Goal: Information Seeking & Learning: Learn about a topic

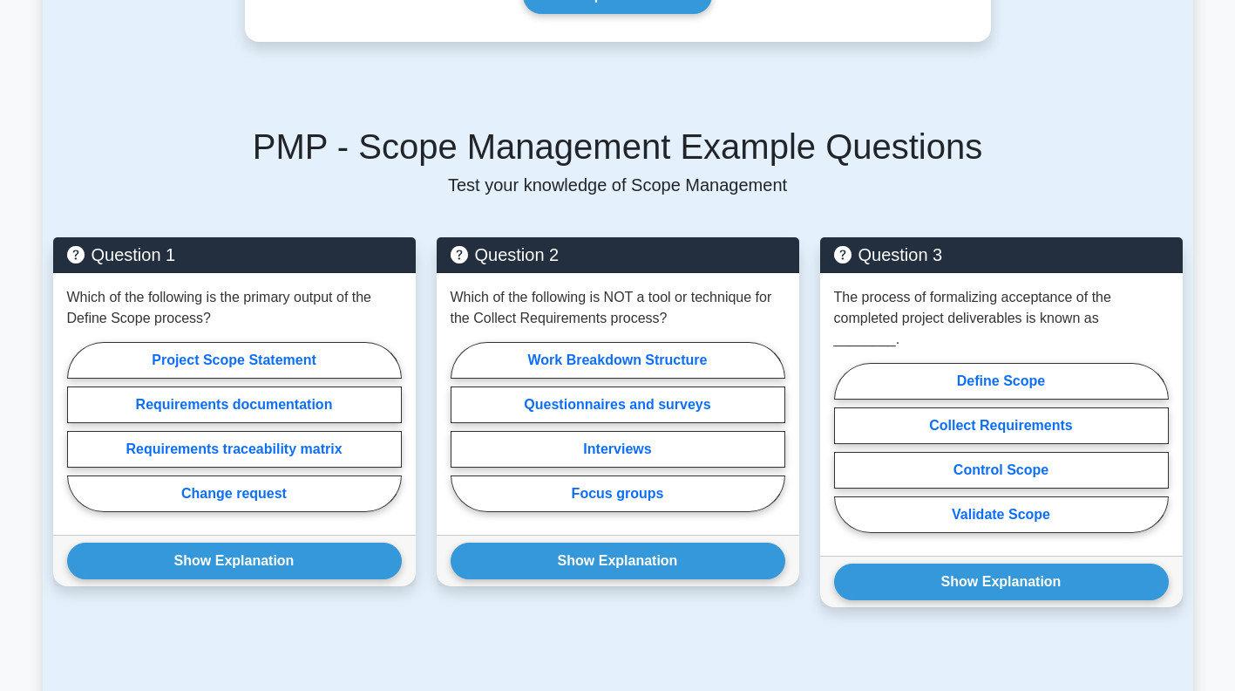
scroll to position [1358, 0]
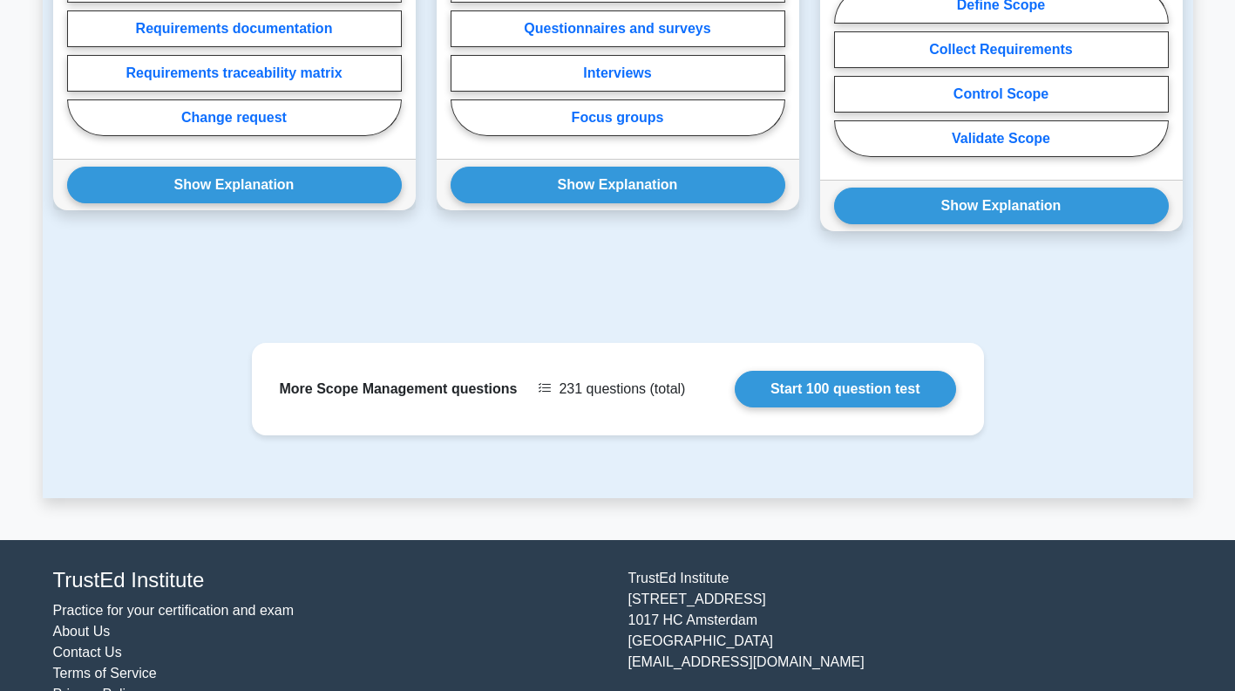
click at [899, 371] on link "Start 100 question test" at bounding box center [845, 389] width 221 height 37
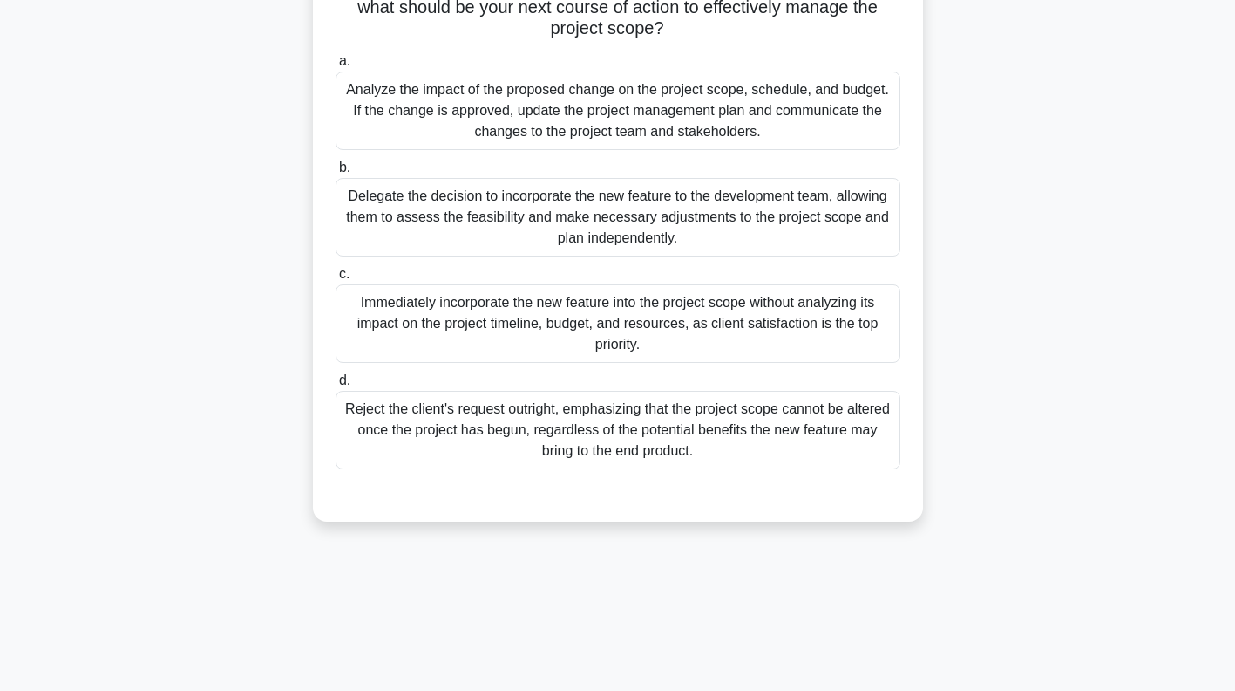
scroll to position [216, 0]
click at [794, 101] on div "Analyze the impact of the proposed change on the project scope, schedule, and b…" at bounding box center [618, 111] width 565 height 78
click at [336, 68] on input "a. Analyze the impact of the proposed change on the project scope, schedule, an…" at bounding box center [336, 62] width 0 height 11
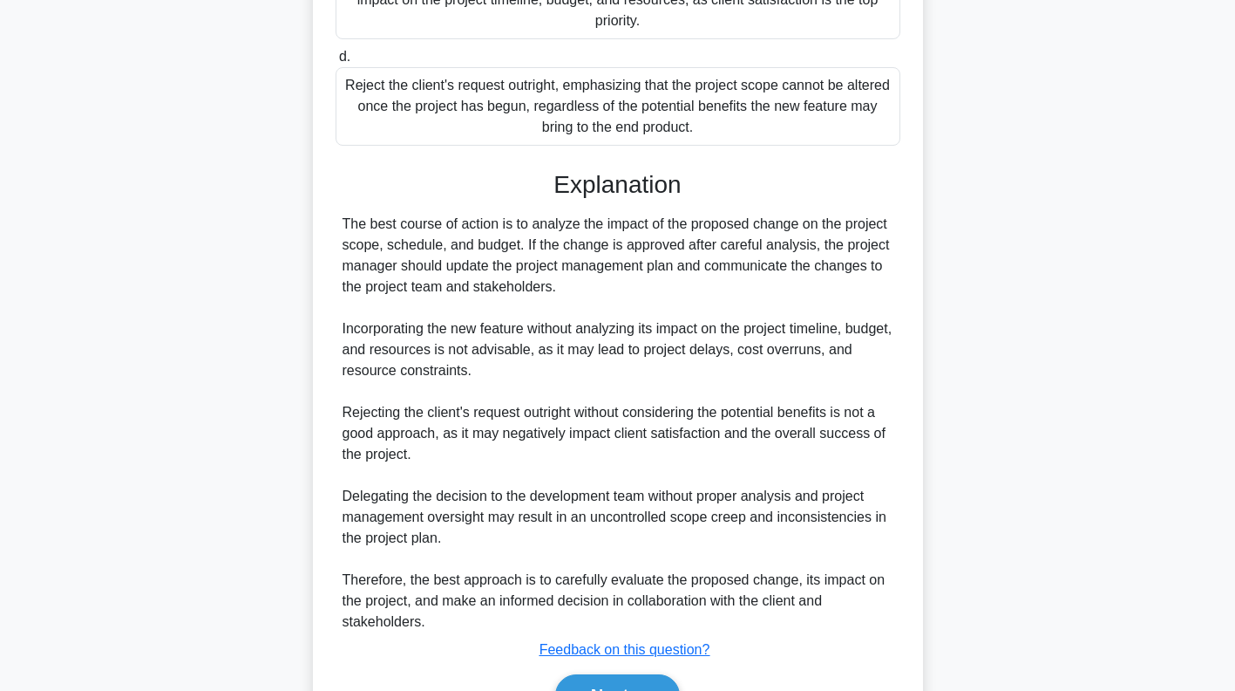
scroll to position [636, 0]
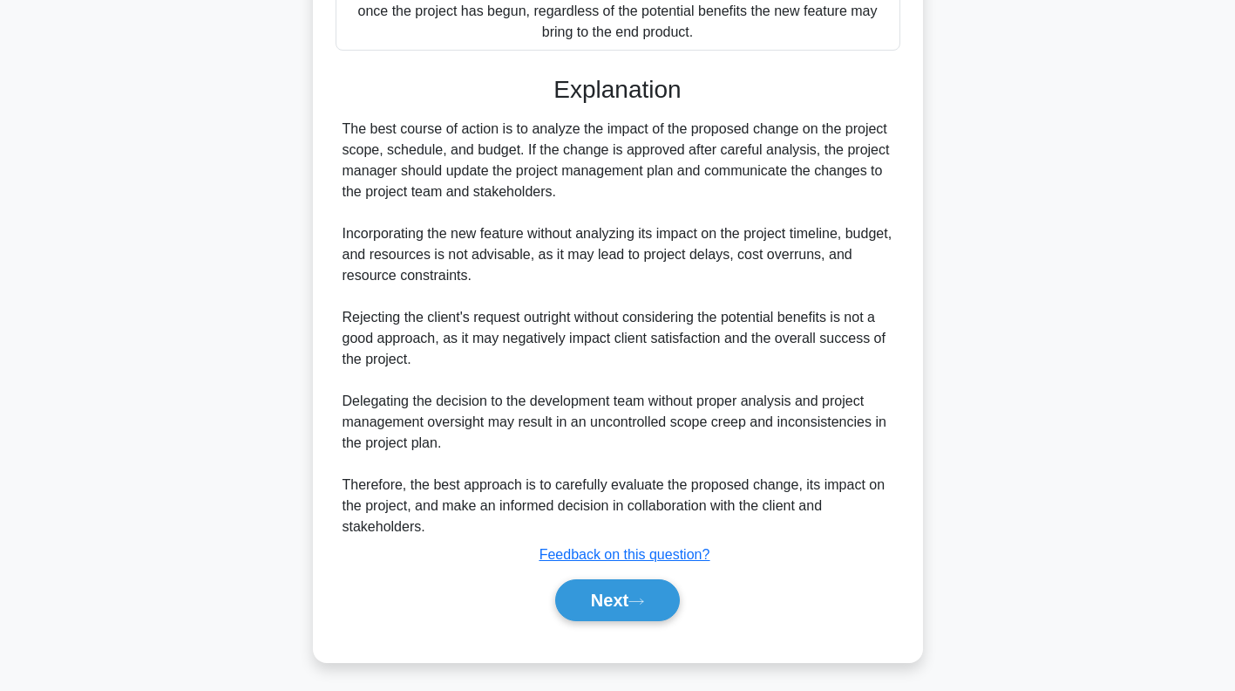
click at [638, 596] on icon at bounding box center [637, 601] width 16 height 10
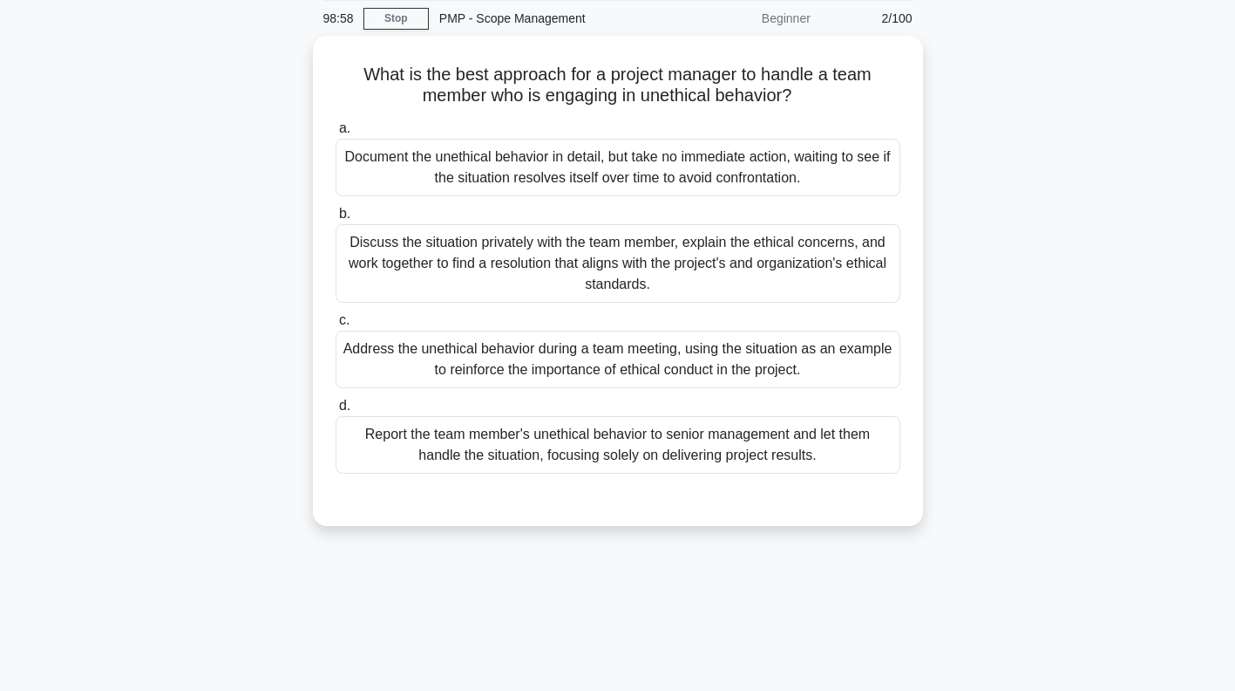
scroll to position [0, 0]
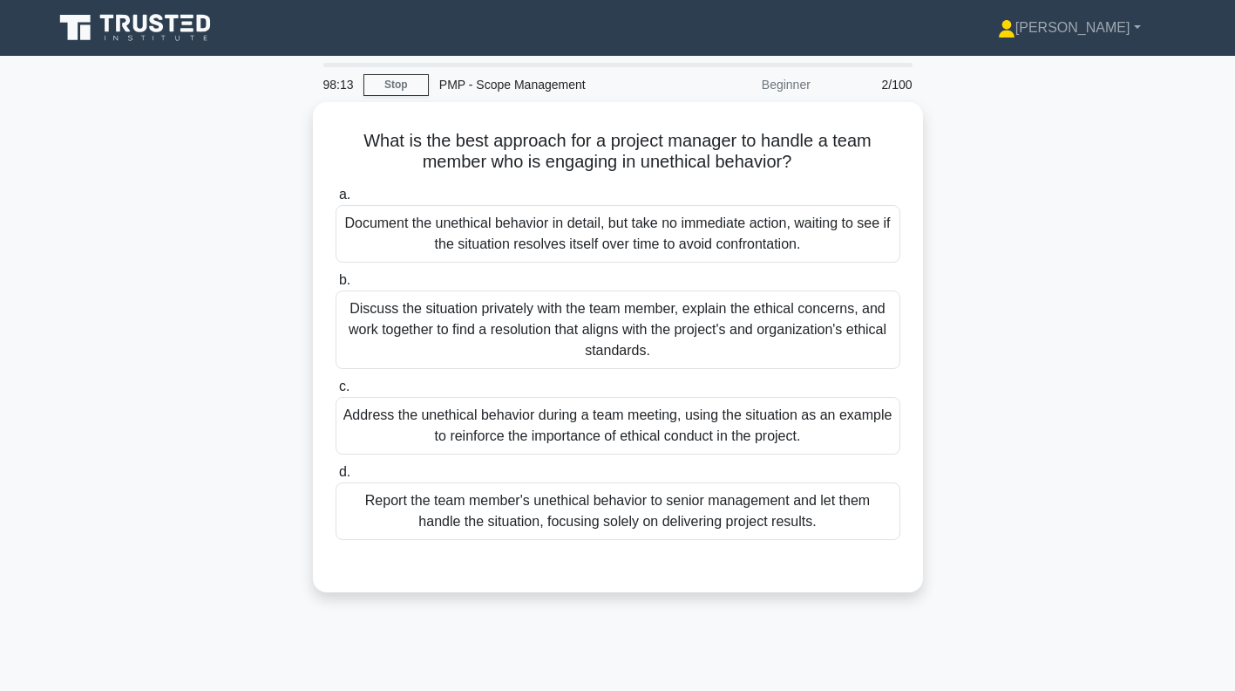
click at [828, 332] on div "Discuss the situation privately with the team member, explain the ethical conce…" at bounding box center [618, 329] width 565 height 78
click at [336, 286] on input "b. Discuss the situation privately with the team member, explain the ethical co…" at bounding box center [336, 280] width 0 height 11
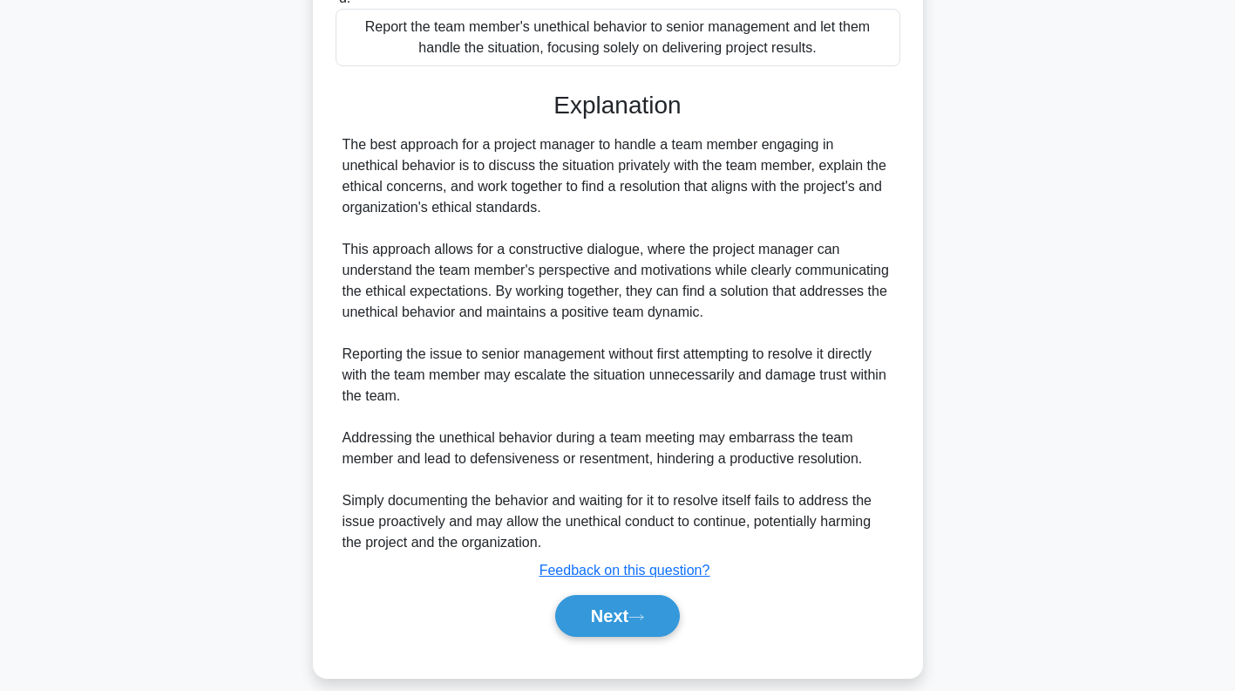
scroll to position [490, 0]
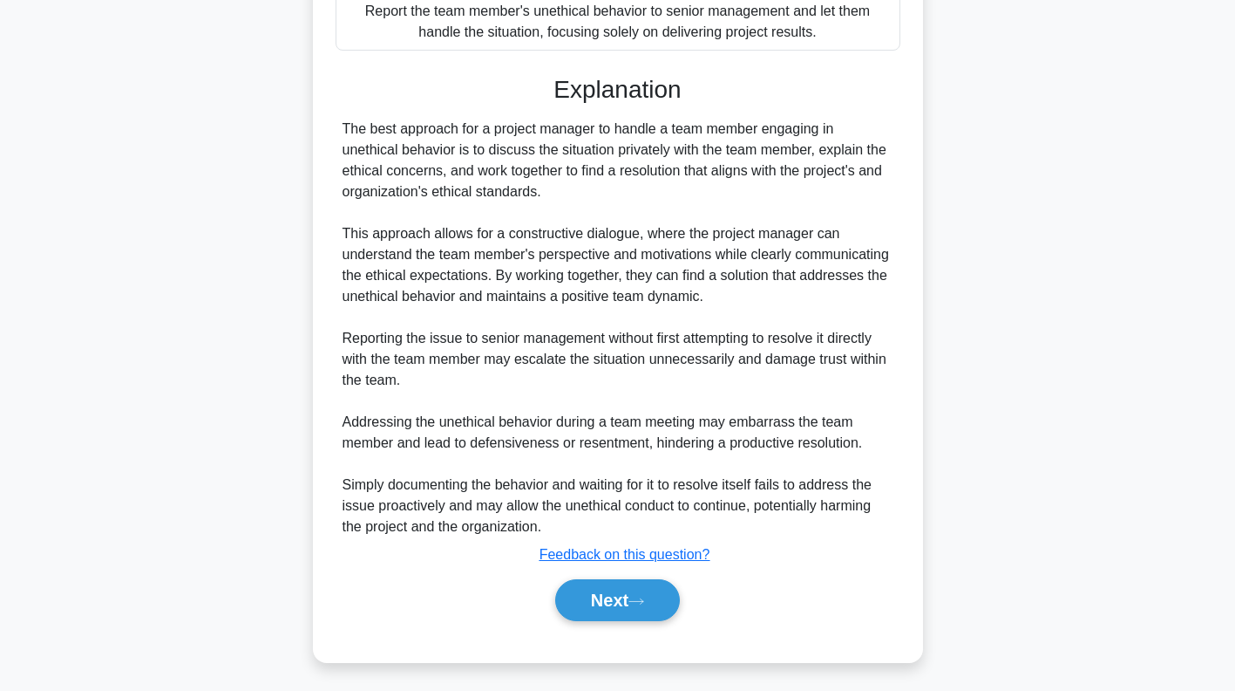
click at [623, 600] on button "Next" at bounding box center [617, 600] width 125 height 42
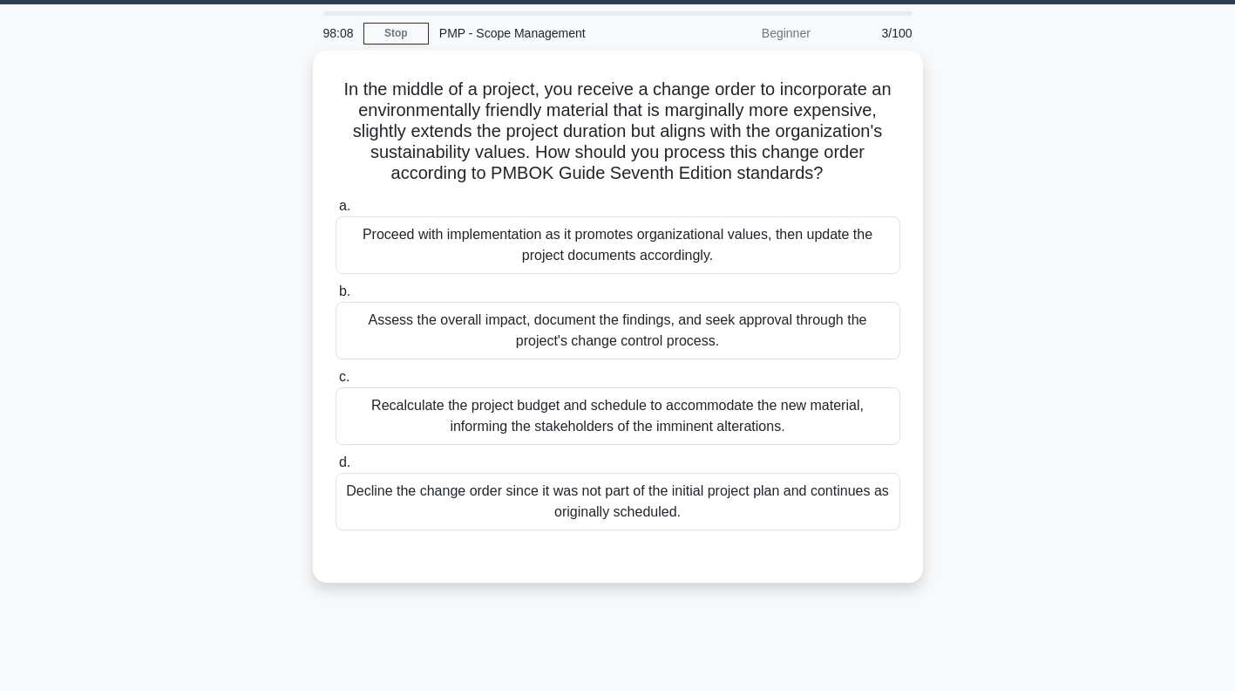
scroll to position [51, 0]
click at [771, 338] on div "Assess the overall impact, document the findings, and seek approval through the…" at bounding box center [618, 331] width 565 height 58
click at [336, 297] on input "b. Assess the overall impact, document the findings, and seek approval through …" at bounding box center [336, 291] width 0 height 11
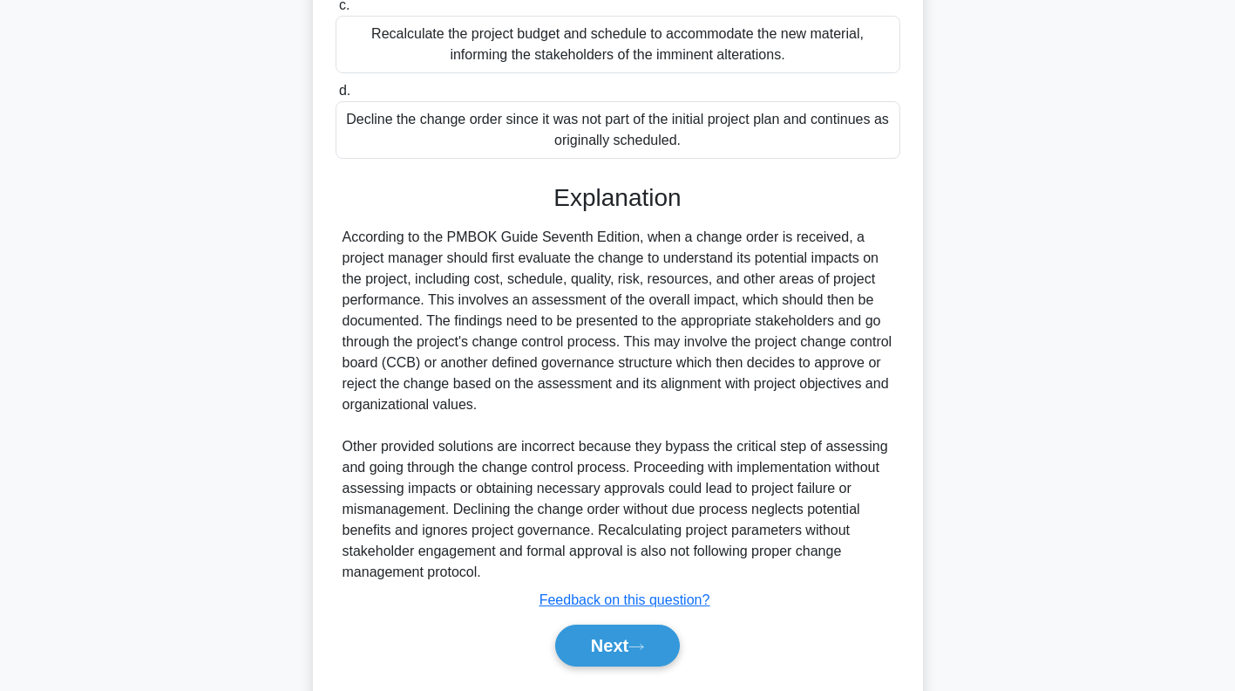
scroll to position [469, 0]
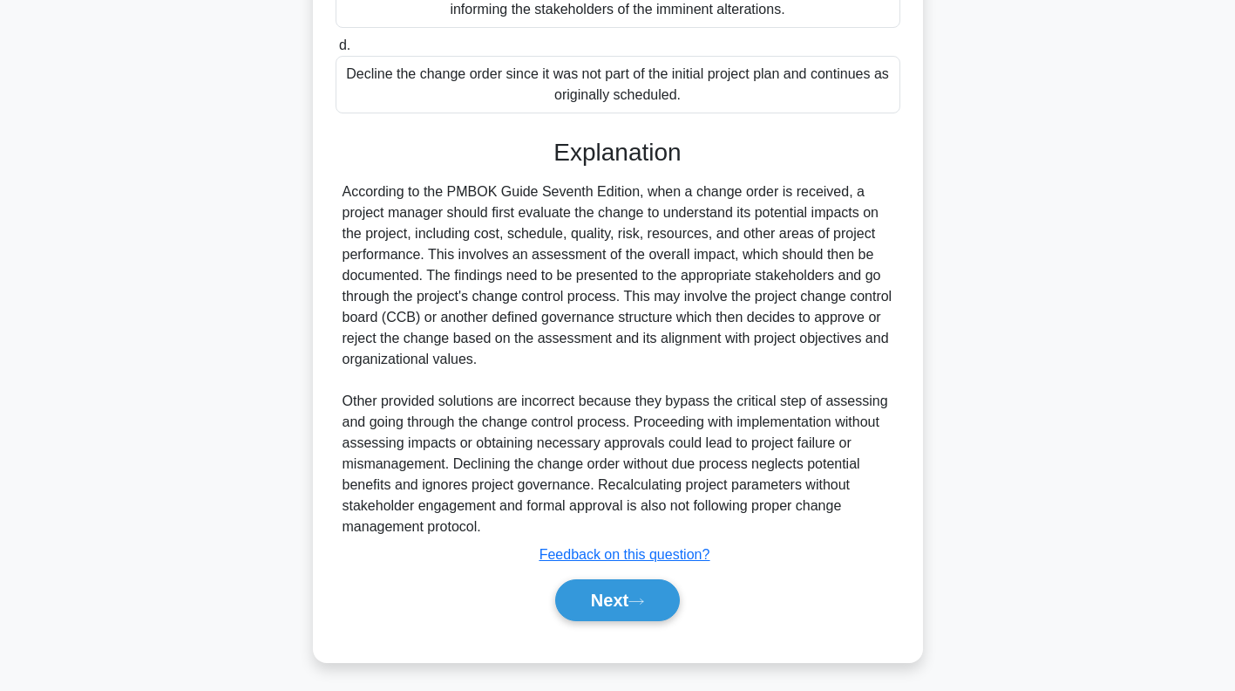
click at [633, 599] on button "Next" at bounding box center [617, 600] width 125 height 42
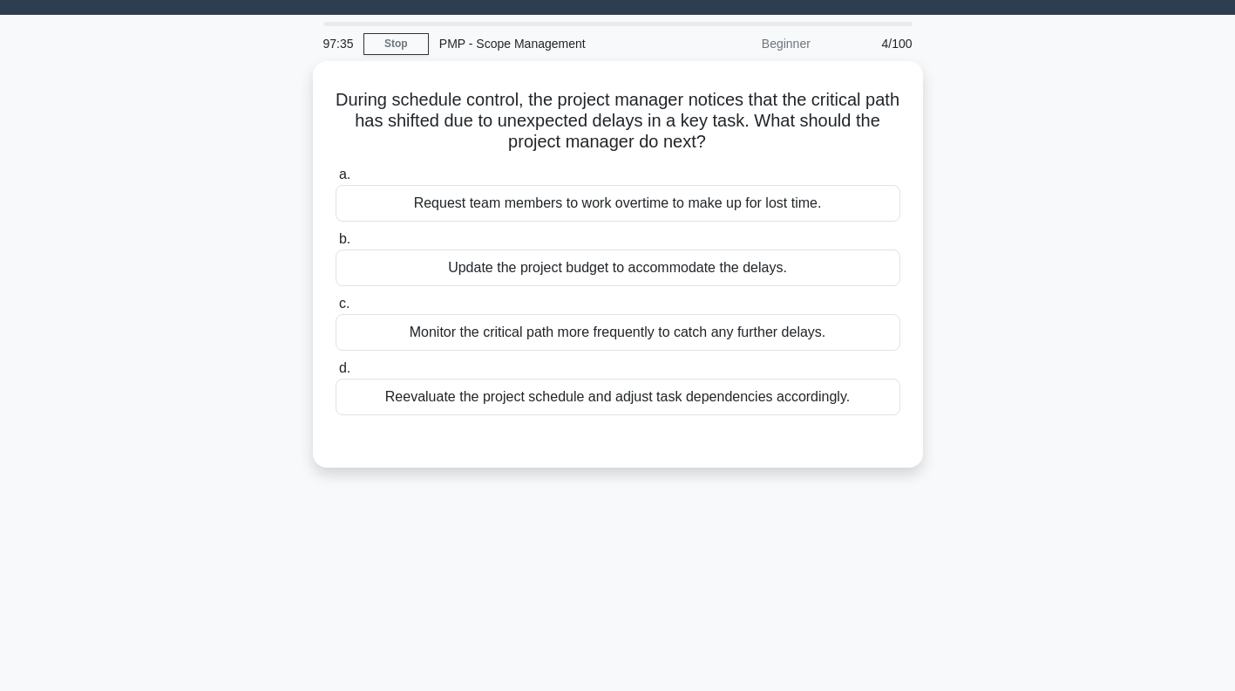
scroll to position [40, 0]
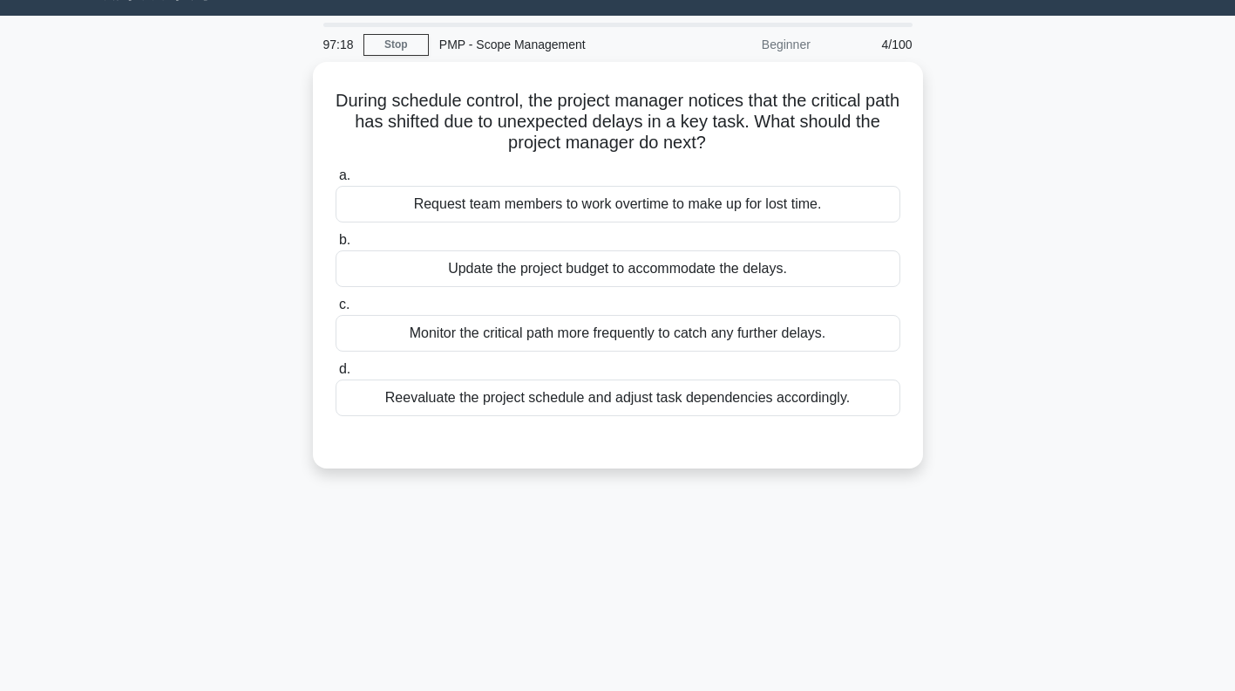
click at [677, 398] on div "Reevaluate the project schedule and adjust task dependencies accordingly." at bounding box center [618, 397] width 565 height 37
click at [336, 375] on input "d. Reevaluate the project schedule and adjust task dependencies accordingly." at bounding box center [336, 369] width 0 height 11
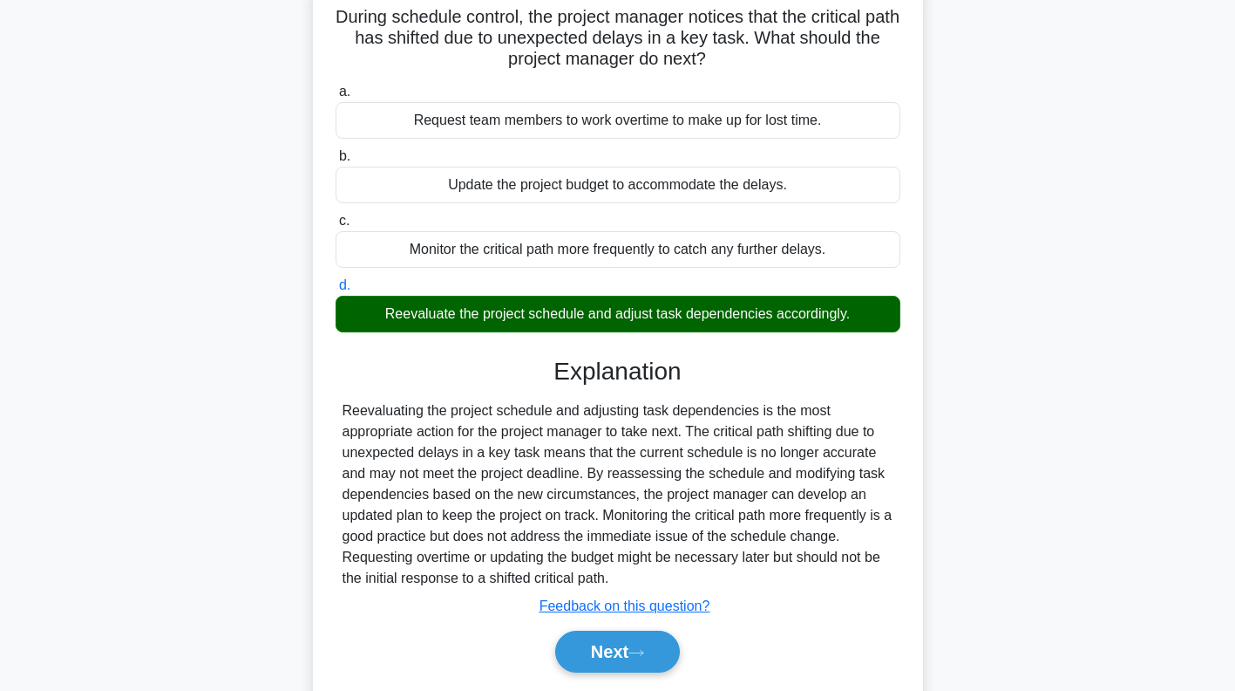
scroll to position [251, 0]
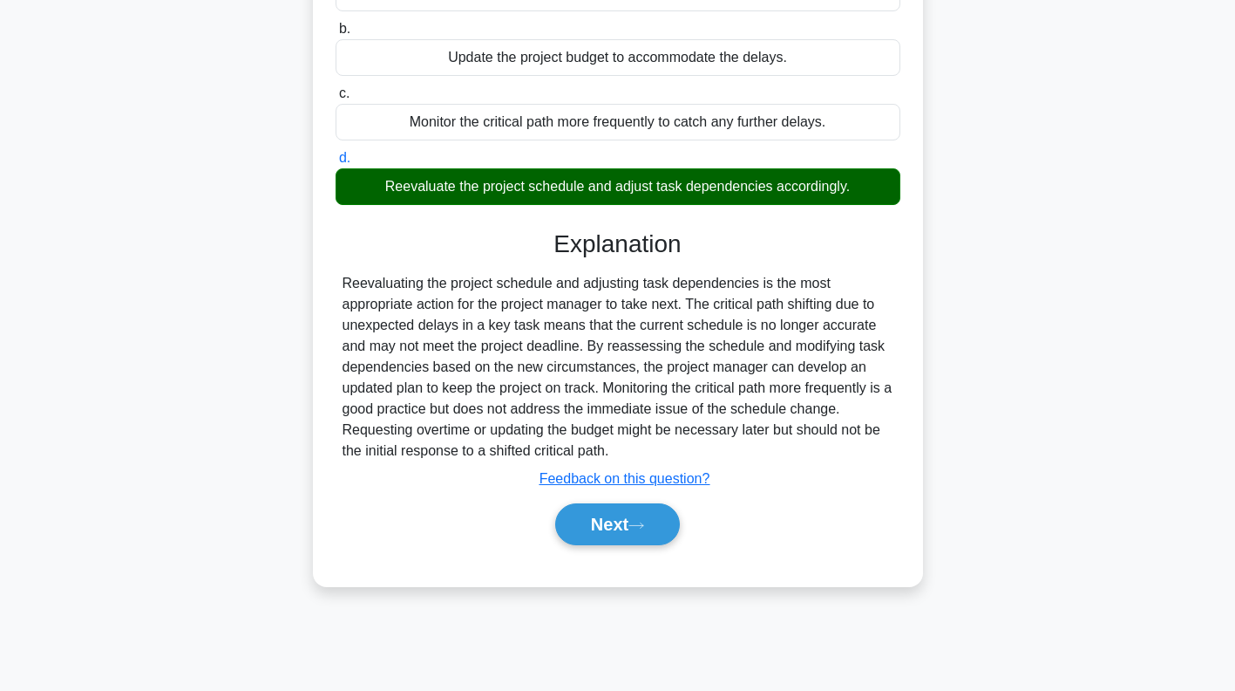
click at [638, 527] on button "Next" at bounding box center [617, 524] width 125 height 42
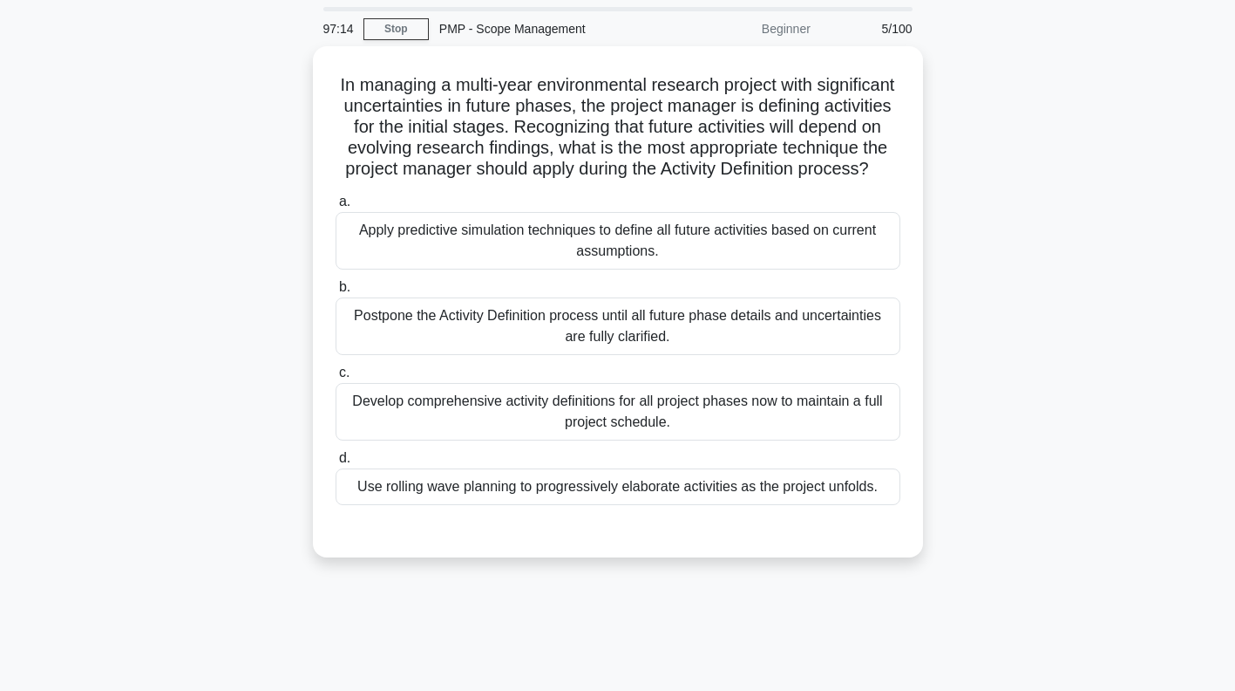
scroll to position [54, 0]
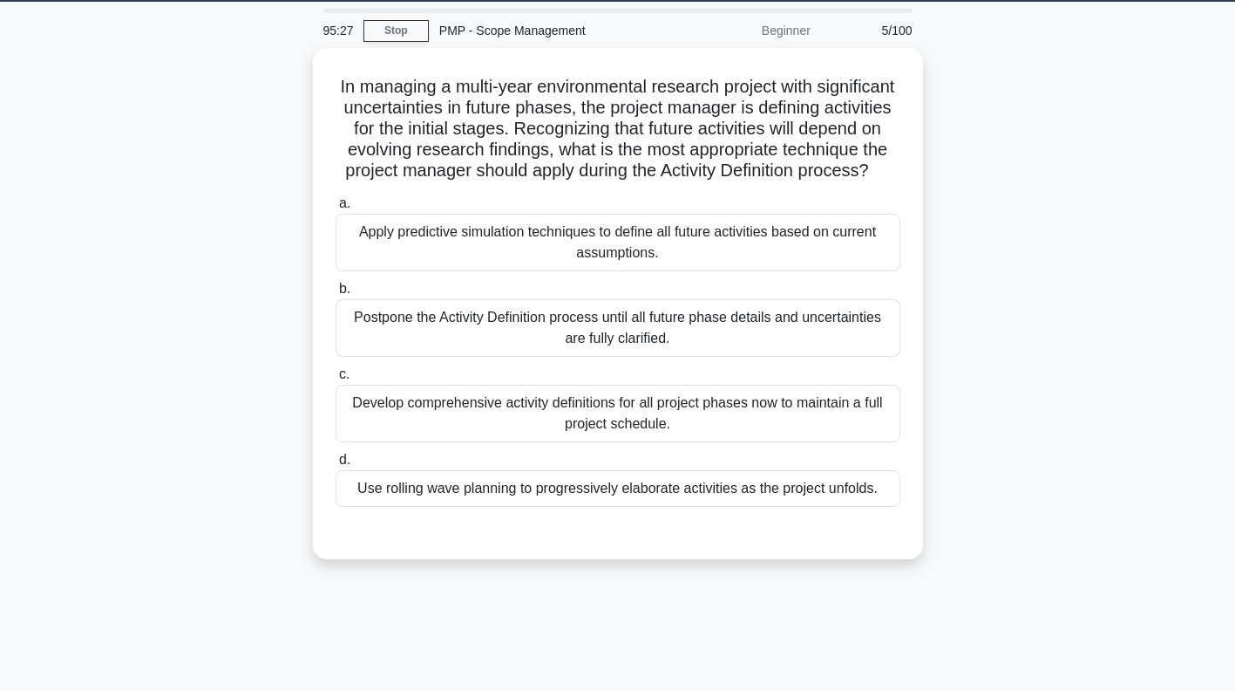
click at [725, 431] on div "Develop comprehensive activity definitions for all project phases now to mainta…" at bounding box center [618, 413] width 565 height 58
click at [336, 380] on input "c. Develop comprehensive activity definitions for all project phases now to mai…" at bounding box center [336, 374] width 0 height 11
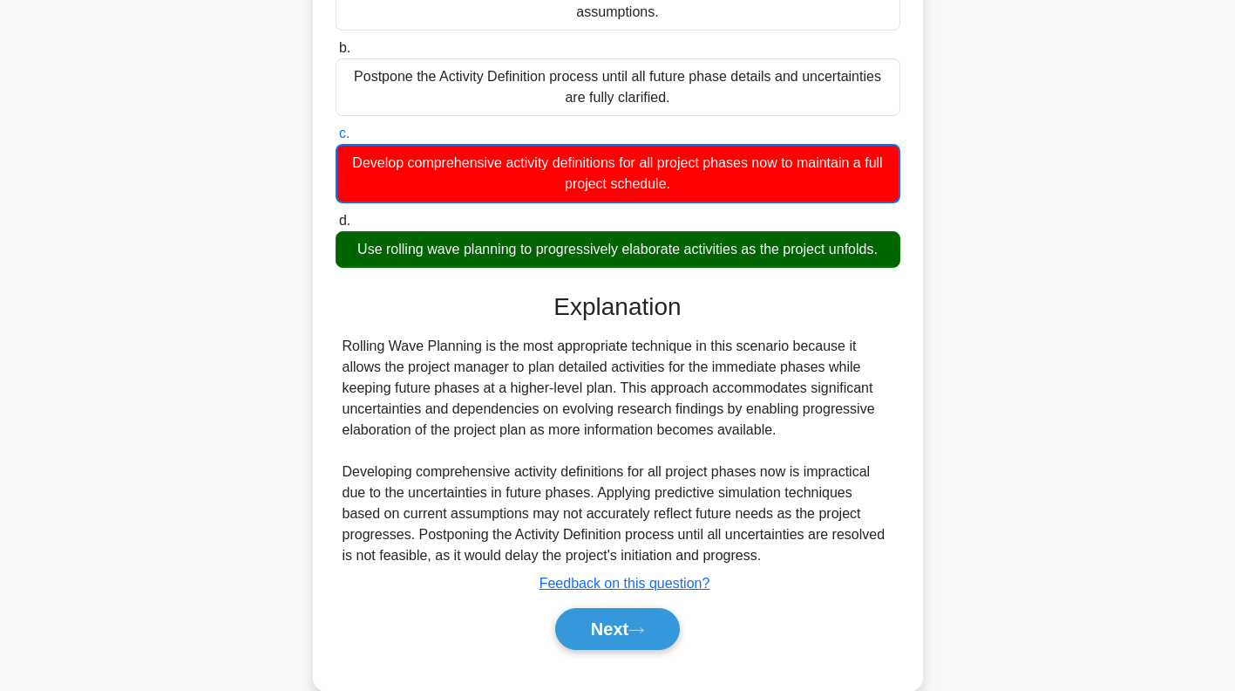
scroll to position [290, 0]
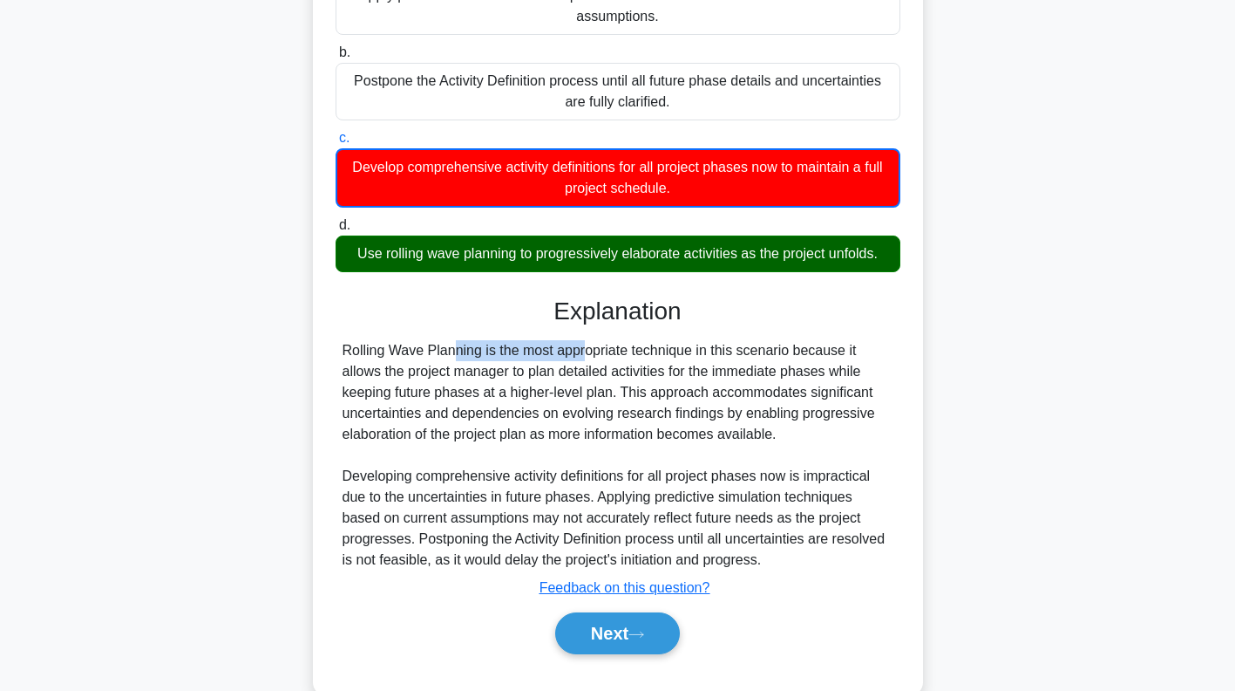
copy div "Rolling Wave Planning"
click at [642, 654] on button "Next" at bounding box center [617, 633] width 125 height 42
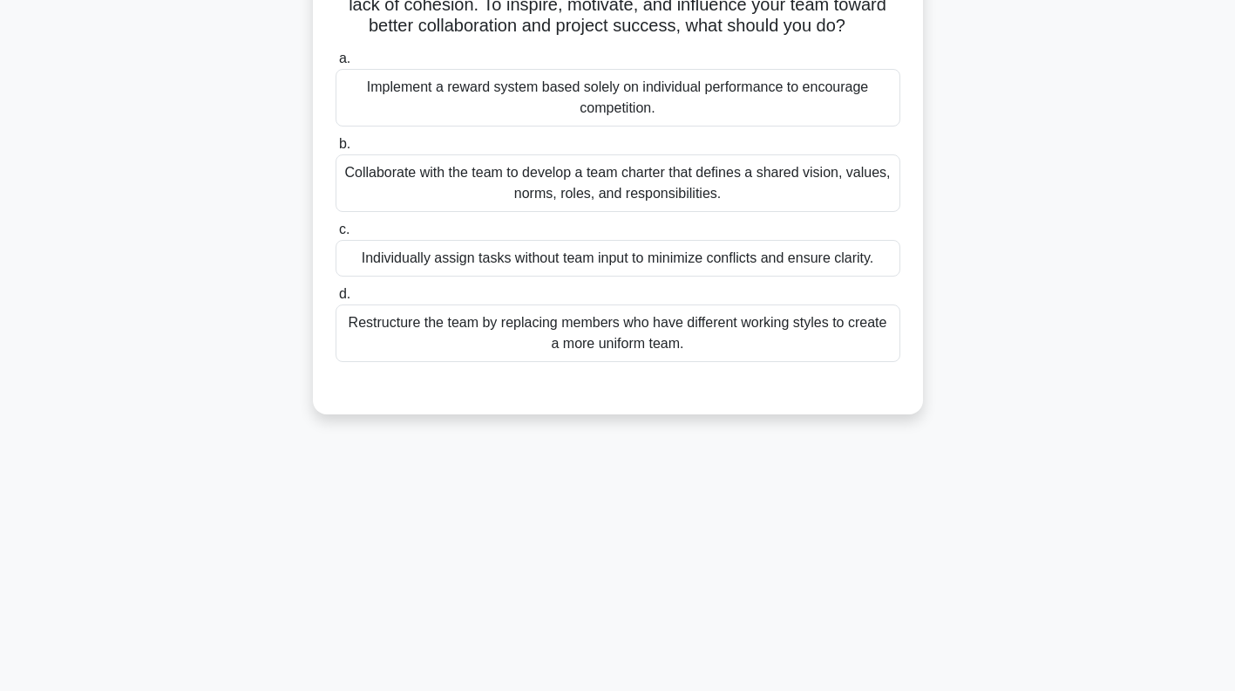
scroll to position [90, 0]
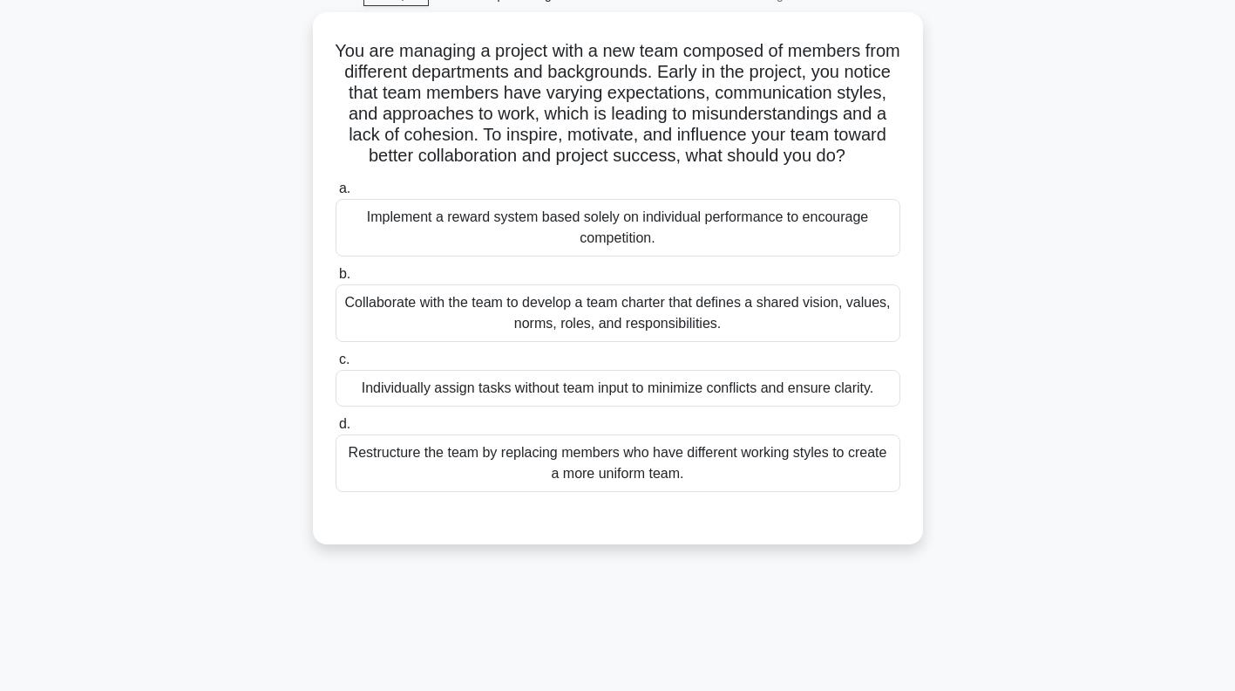
click at [1032, 116] on div "You are managing a project with a new team composed of members from different d…" at bounding box center [618, 288] width 1151 height 553
click at [847, 330] on div "Collaborate with the team to develop a team charter that defines a shared visio…" at bounding box center [618, 313] width 565 height 58
click at [336, 280] on input "b. Collaborate with the team to develop a team charter that defines a shared vi…" at bounding box center [336, 274] width 0 height 11
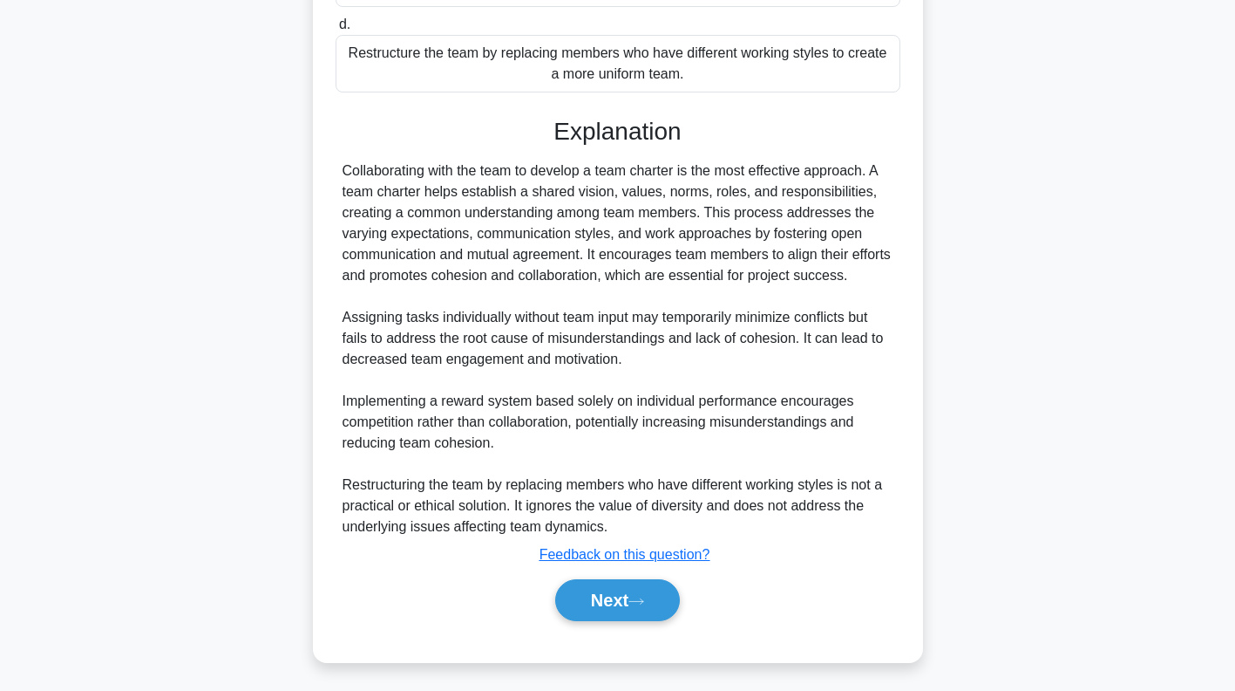
scroll to position [505, 0]
click at [623, 595] on button "Next" at bounding box center [617, 600] width 125 height 42
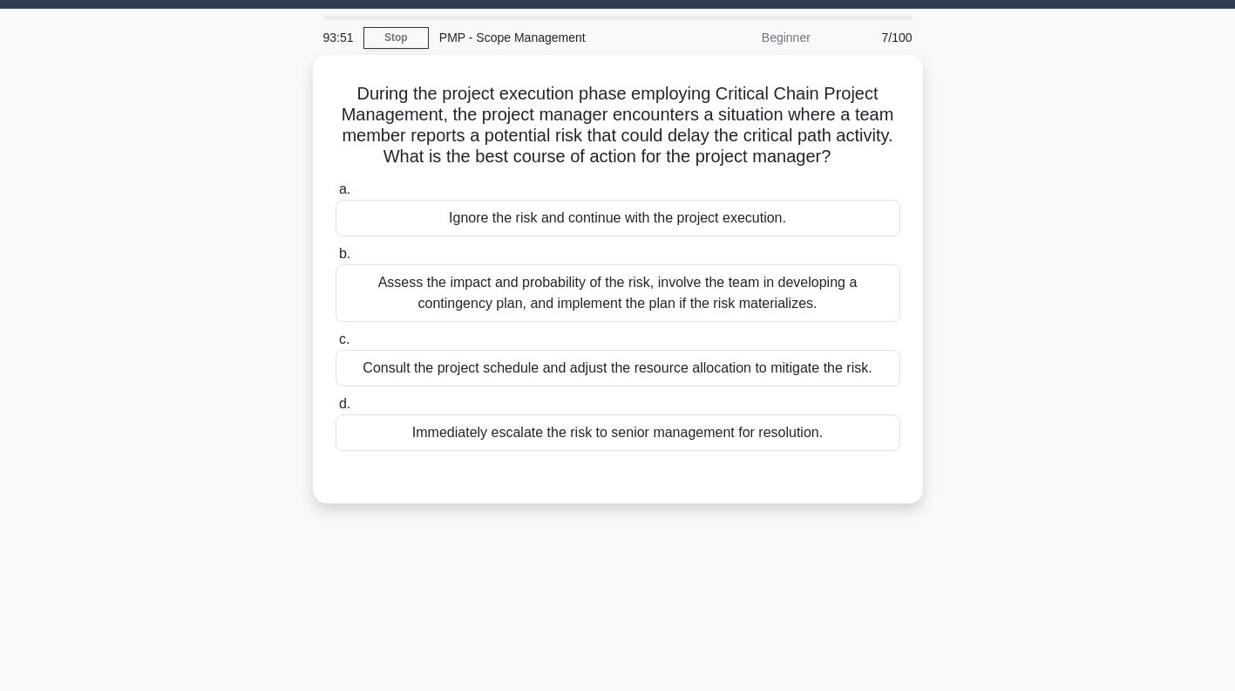
scroll to position [44, 0]
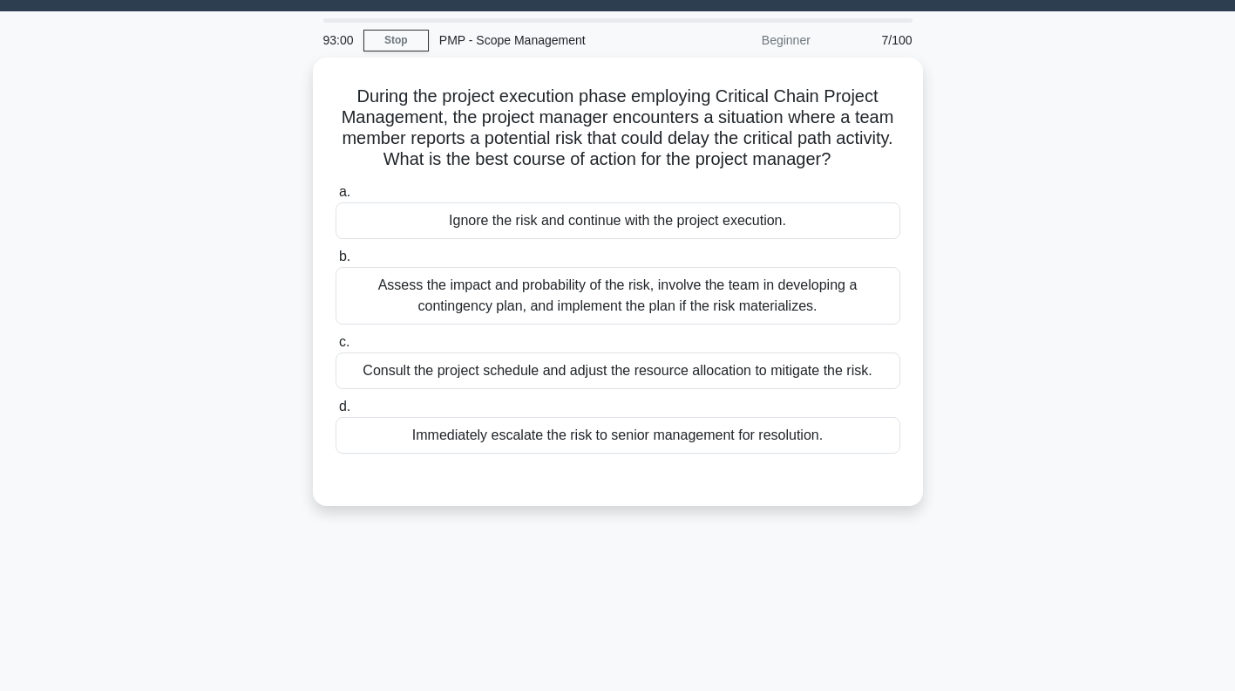
click at [774, 299] on div "Assess the impact and probability of the risk, involve the team in developing a…" at bounding box center [618, 296] width 565 height 58
click at [336, 262] on input "b. Assess the impact and probability of the risk, involve the team in developin…" at bounding box center [336, 256] width 0 height 11
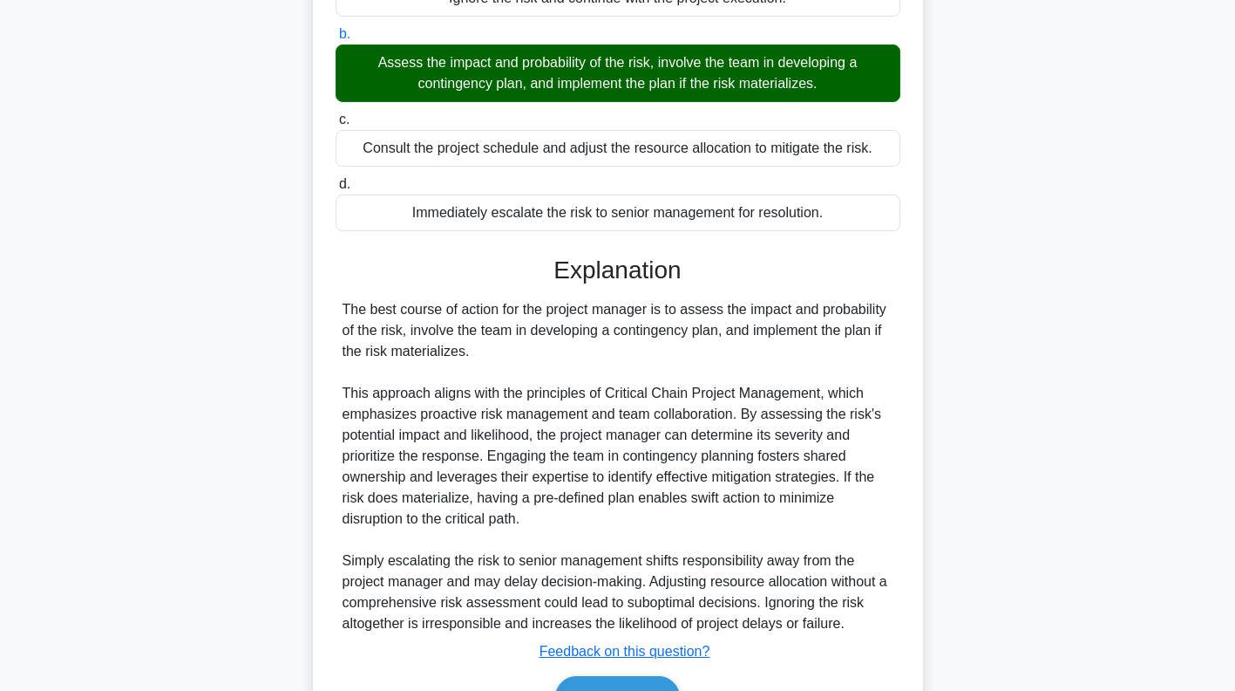
scroll to position [364, 0]
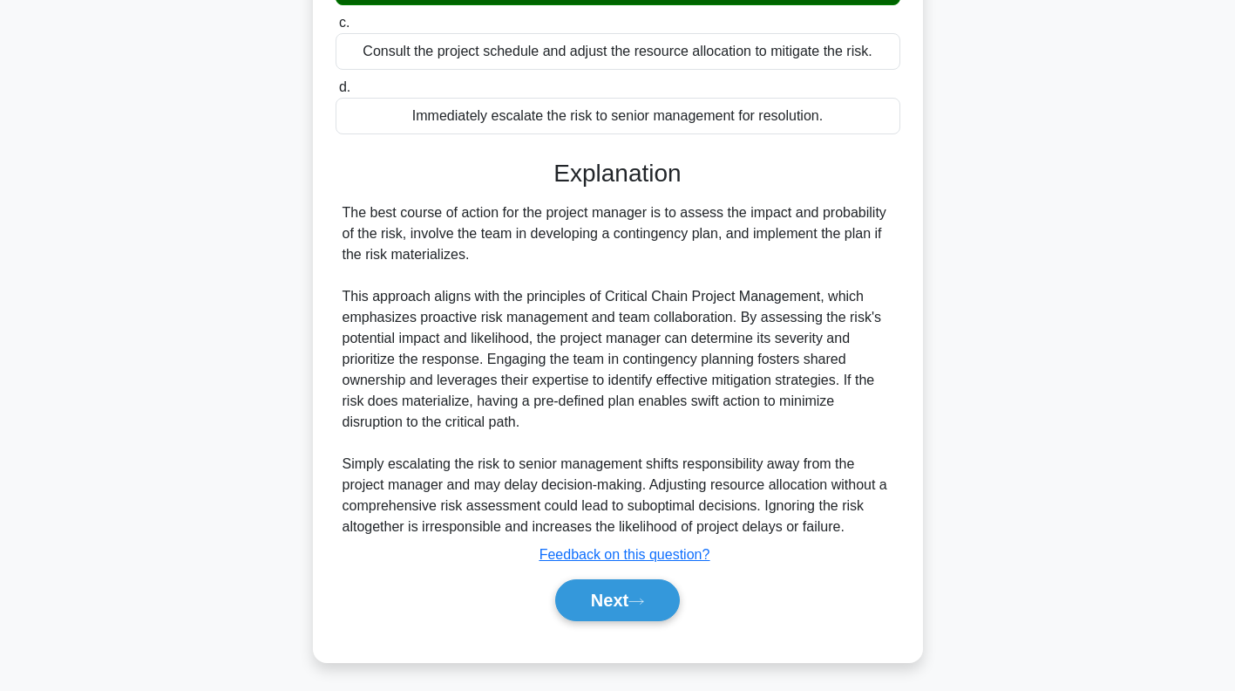
click at [636, 585] on button "Next" at bounding box center [617, 600] width 125 height 42
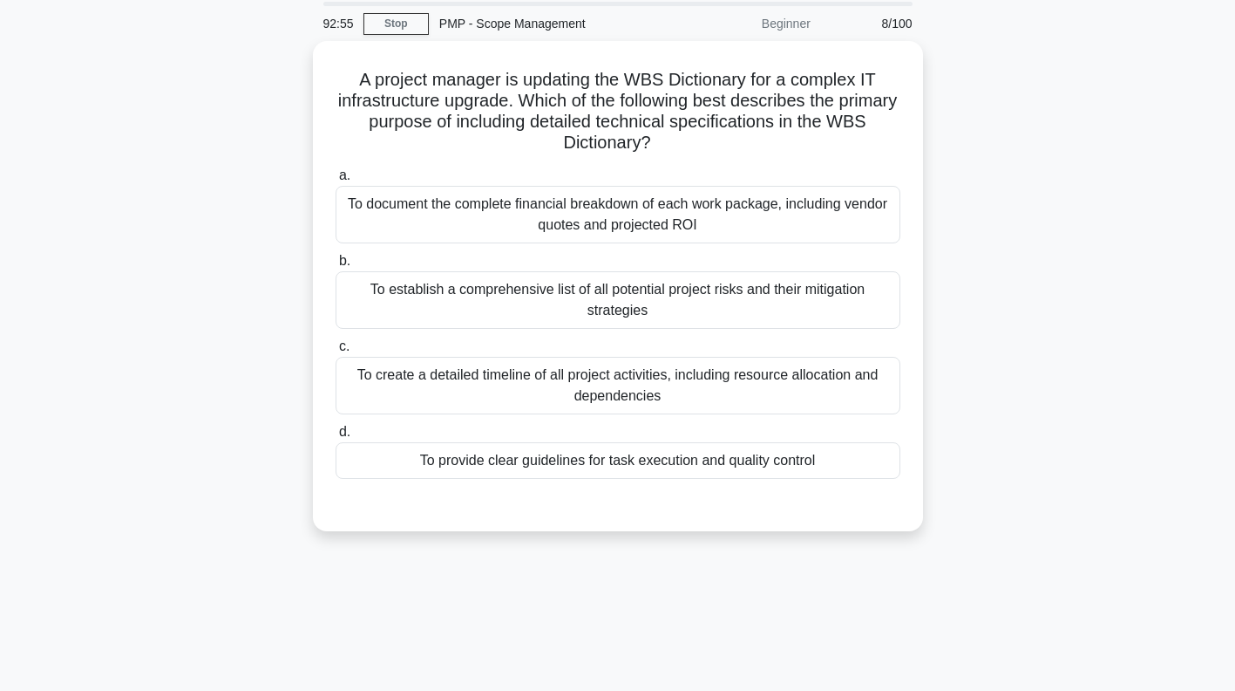
scroll to position [45, 0]
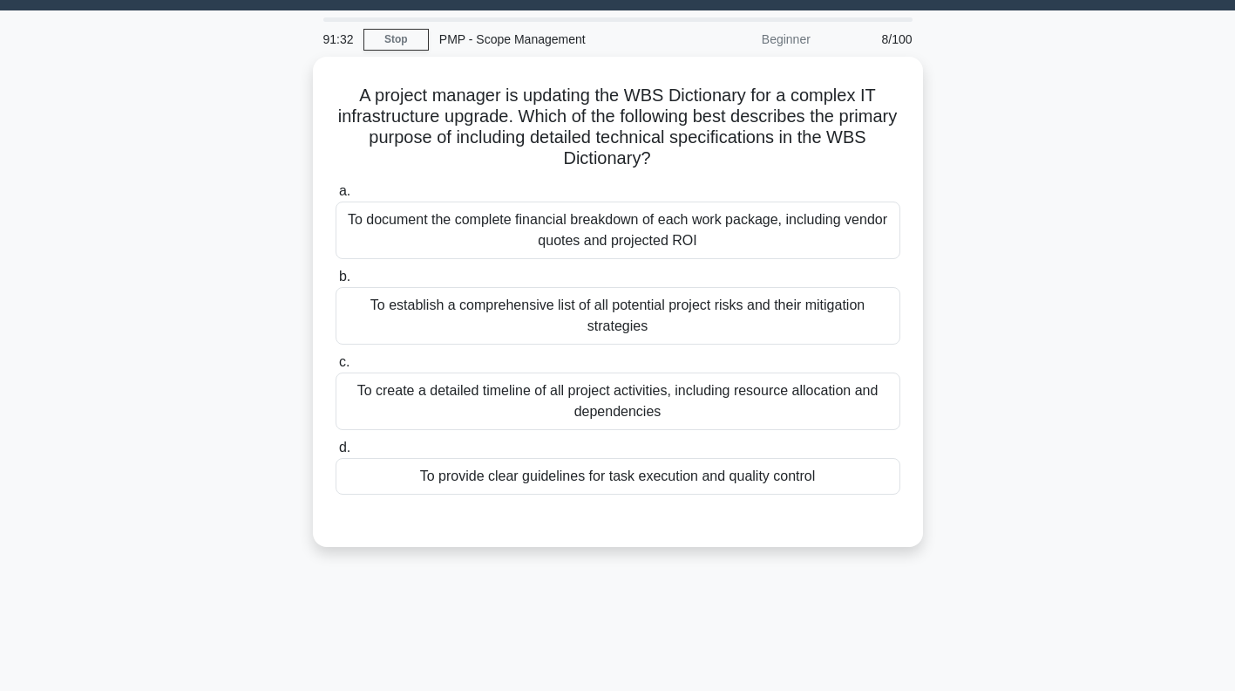
click at [833, 405] on div "To create a detailed timeline of all project activities, including resource all…" at bounding box center [618, 401] width 565 height 58
click at [336, 368] on input "c. To create a detailed timeline of all project activities, including resource …" at bounding box center [336, 362] width 0 height 11
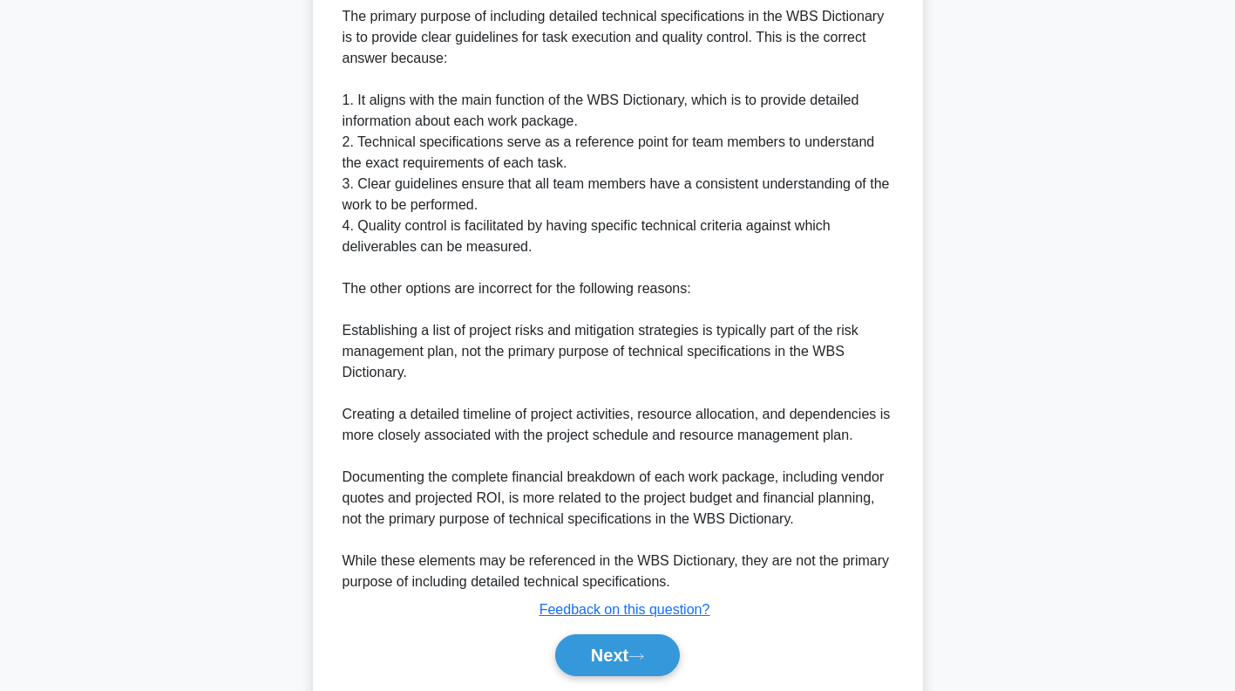
scroll to position [659, 0]
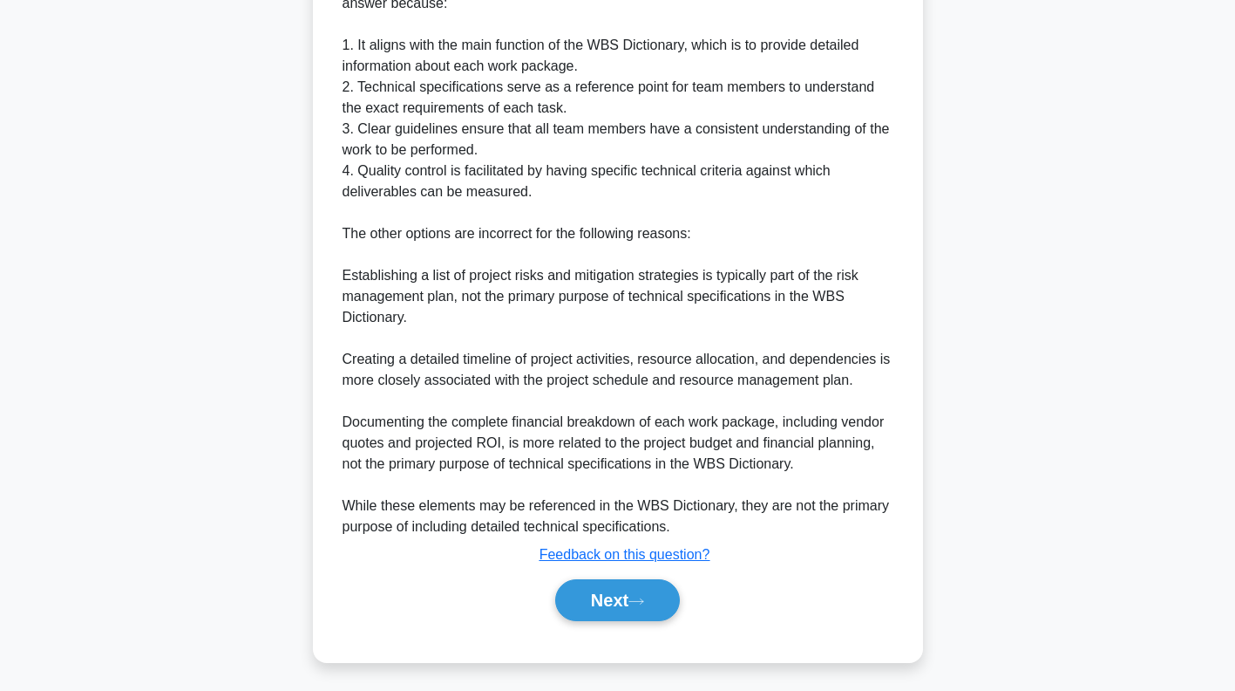
click at [644, 599] on icon at bounding box center [637, 601] width 16 height 10
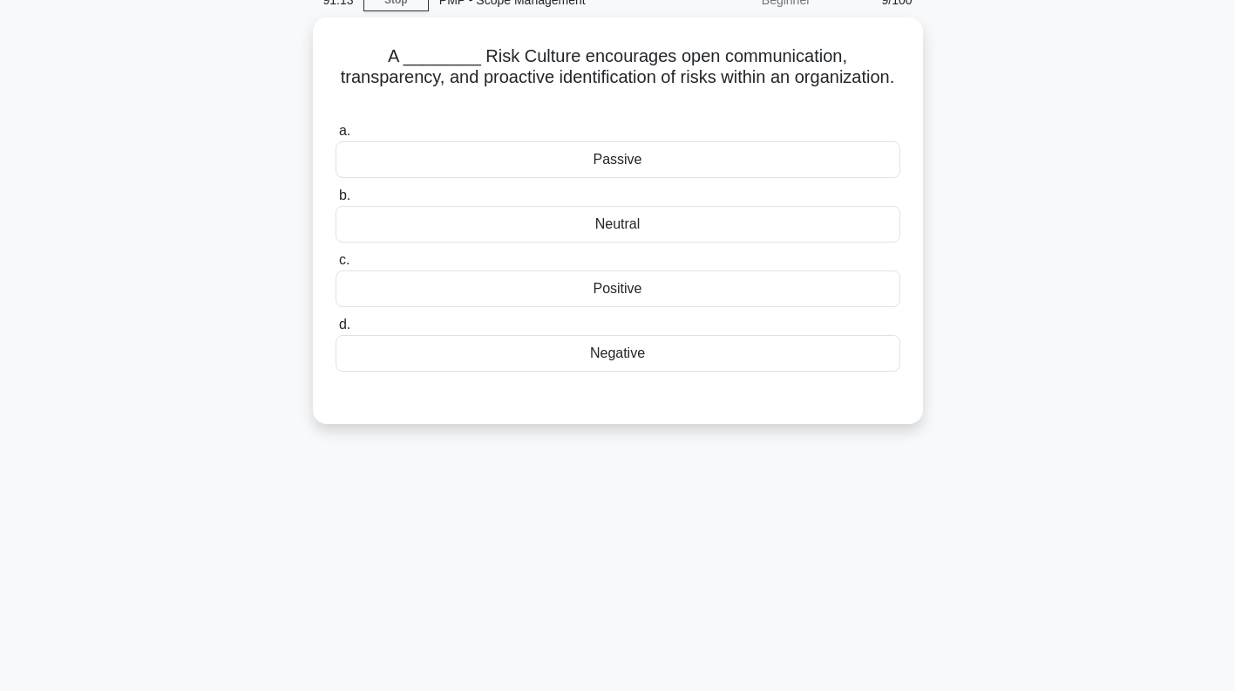
scroll to position [83, 0]
click at [800, 275] on div "Positive" at bounding box center [618, 290] width 565 height 37
click at [336, 268] on input "c. Positive" at bounding box center [336, 261] width 0 height 11
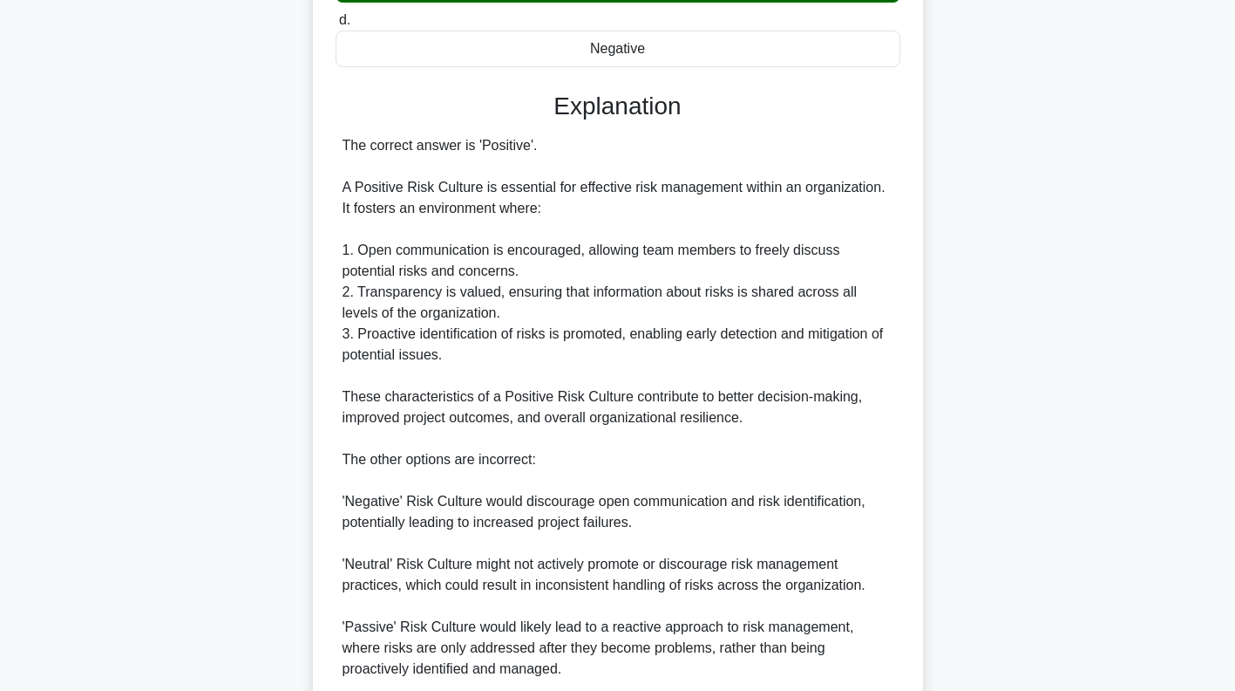
scroll to position [511, 0]
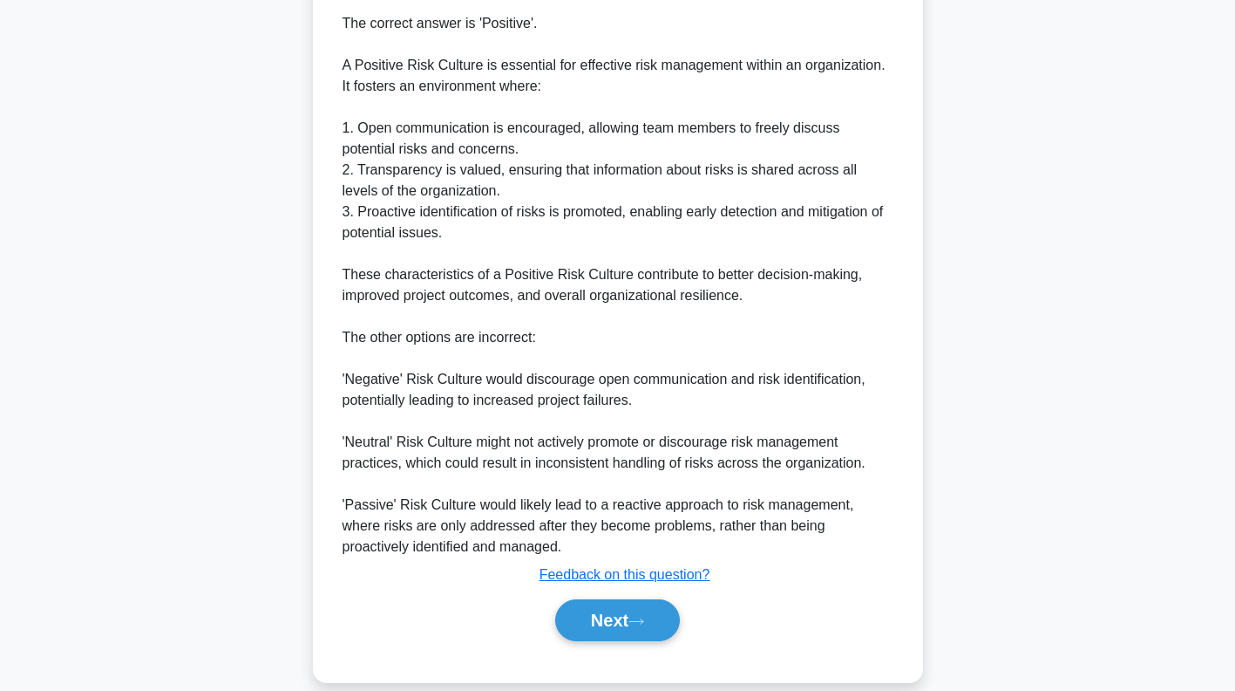
click at [637, 611] on button "Next" at bounding box center [617, 620] width 125 height 42
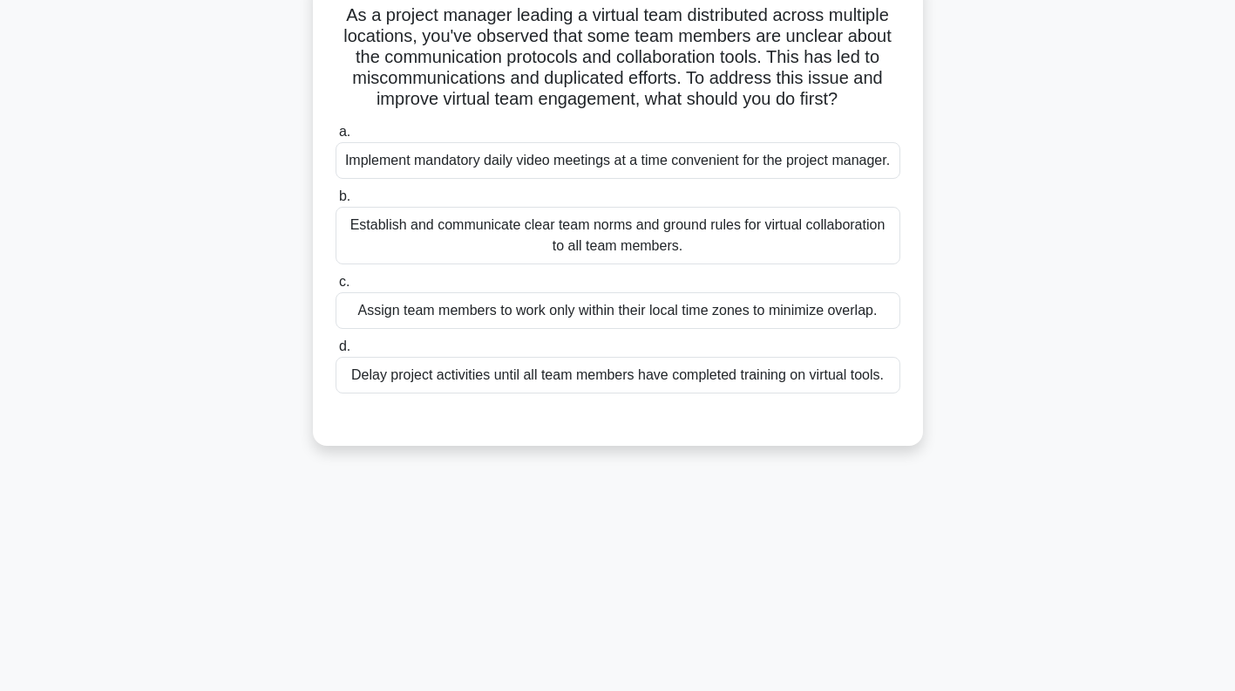
scroll to position [126, 0]
click at [837, 263] on div "Establish and communicate clear team norms and ground rules for virtual collabo…" at bounding box center [618, 235] width 565 height 58
click at [336, 201] on input "b. Establish and communicate clear team norms and ground rules for virtual coll…" at bounding box center [336, 195] width 0 height 11
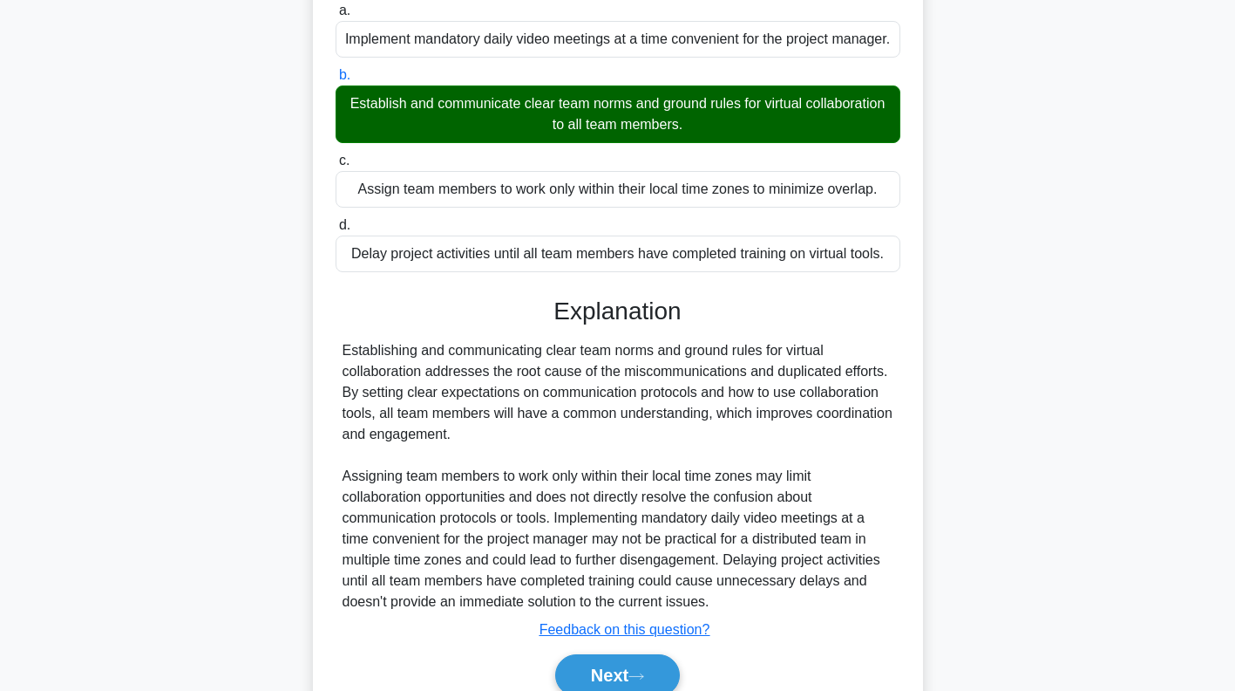
scroll to position [344, 0]
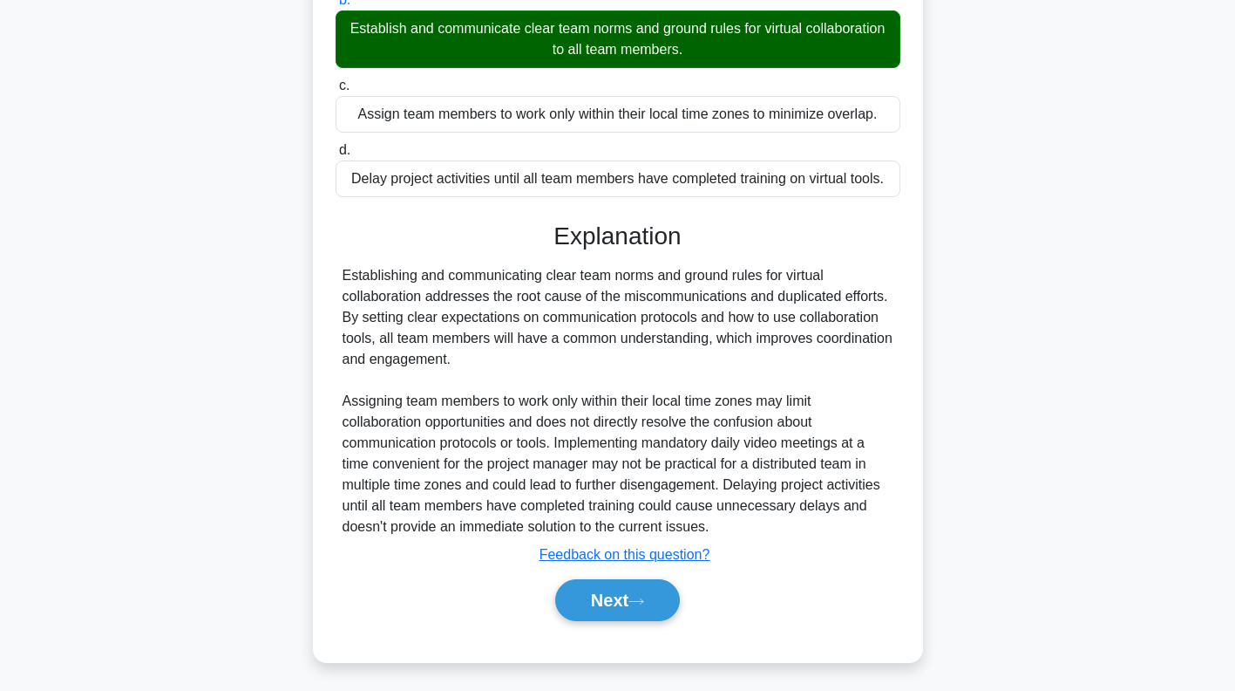
click at [640, 602] on button "Next" at bounding box center [617, 600] width 125 height 42
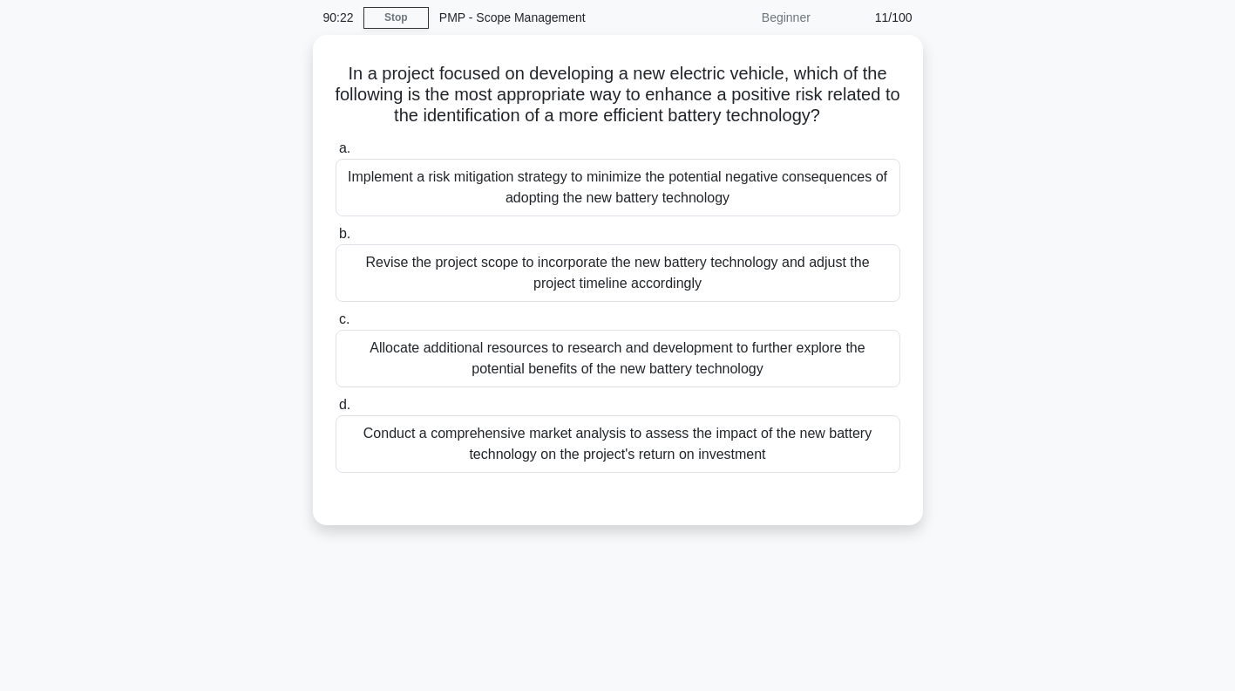
scroll to position [0, 0]
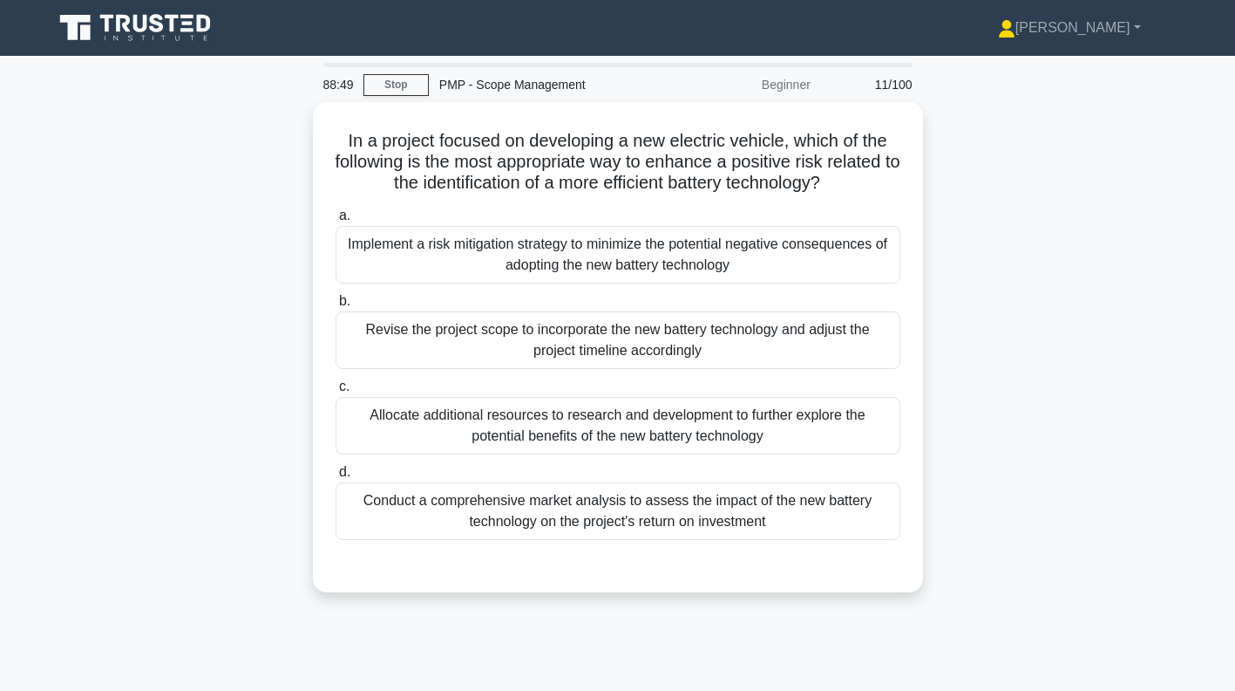
click at [820, 348] on div "Revise the project scope to incorporate the new battery technology and adjust t…" at bounding box center [618, 340] width 565 height 58
click at [336, 307] on input "b. Revise the project scope to incorporate the new battery technology and adjus…" at bounding box center [336, 301] width 0 height 11
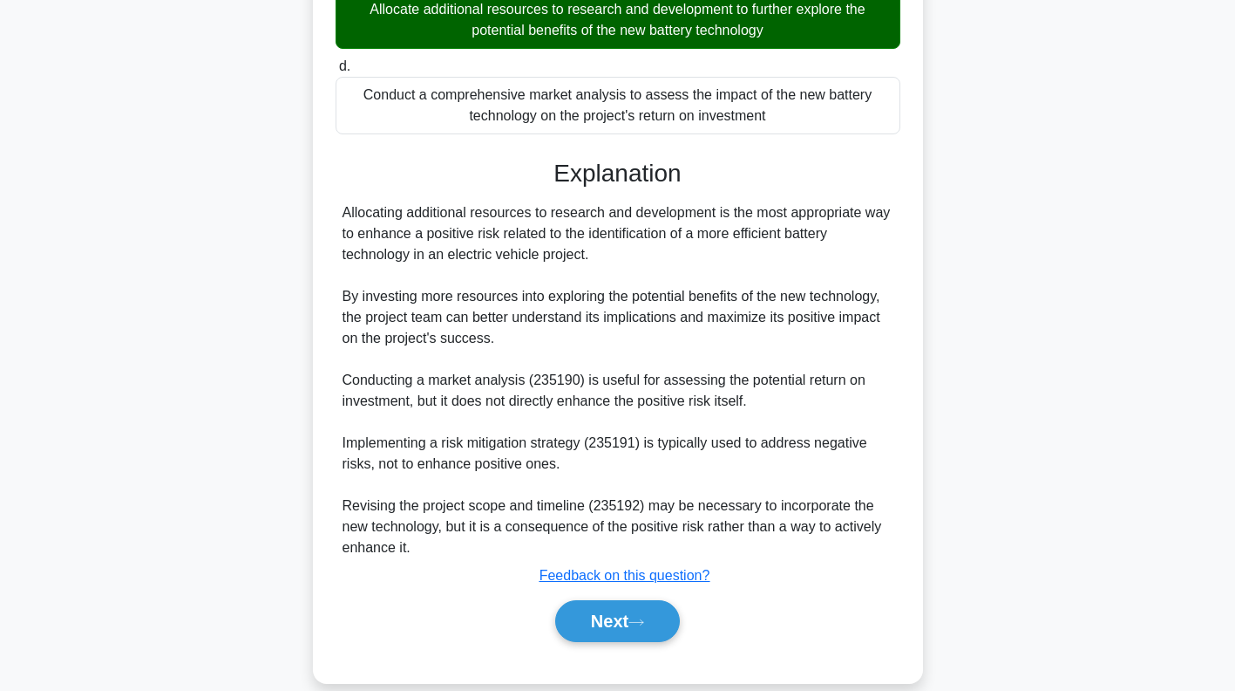
scroll to position [429, 0]
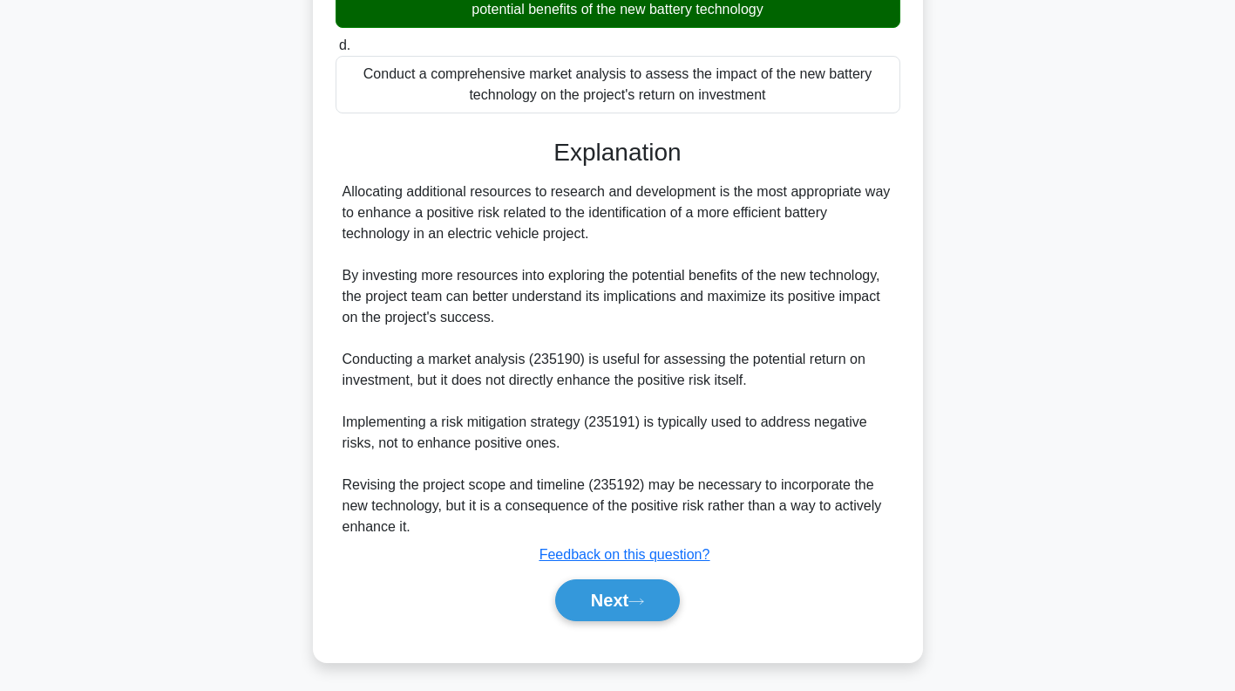
click at [641, 598] on icon at bounding box center [636, 600] width 14 height 5
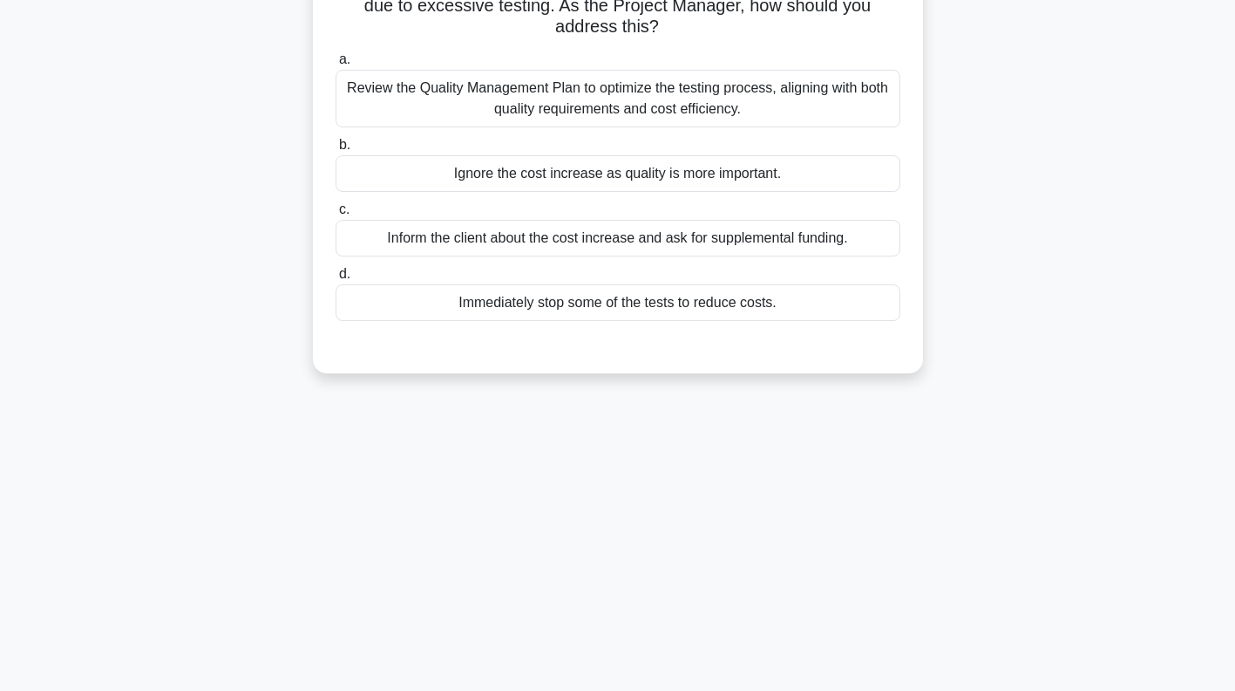
scroll to position [0, 0]
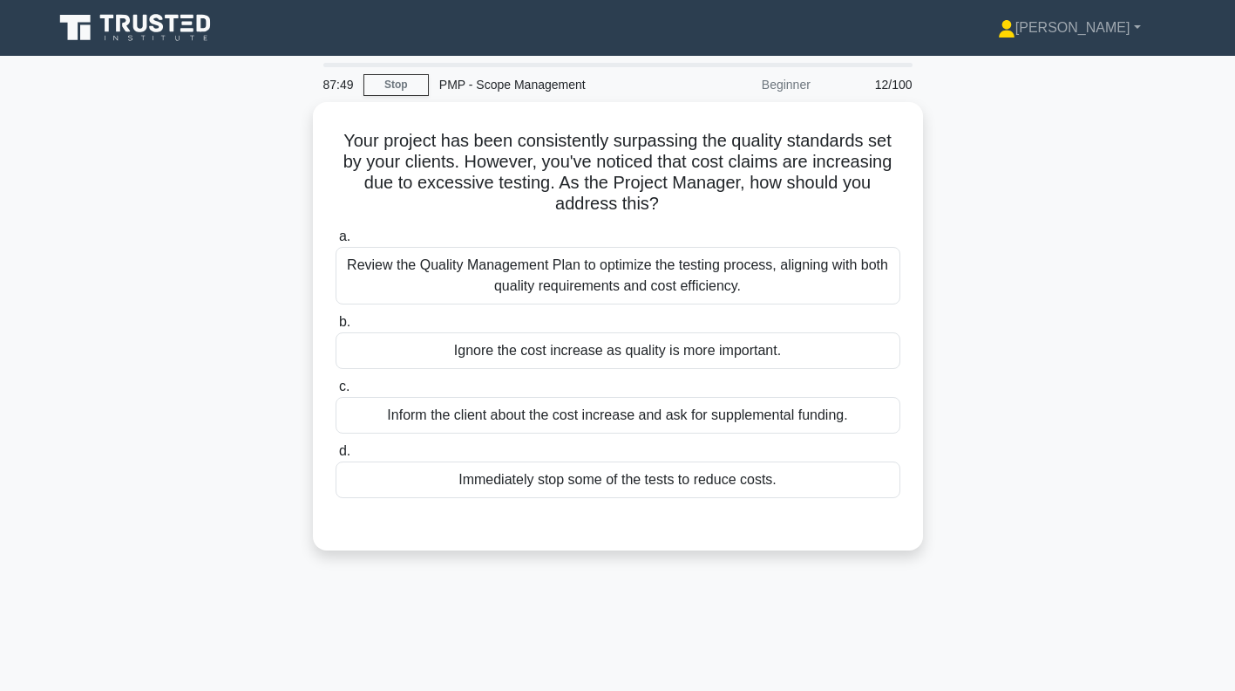
click at [850, 277] on div "Review the Quality Management Plan to optimize the testing process, aligning wi…" at bounding box center [618, 276] width 565 height 58
click at [336, 242] on input "a. Review the Quality Management Plan to optimize the testing process, aligning…" at bounding box center [336, 236] width 0 height 11
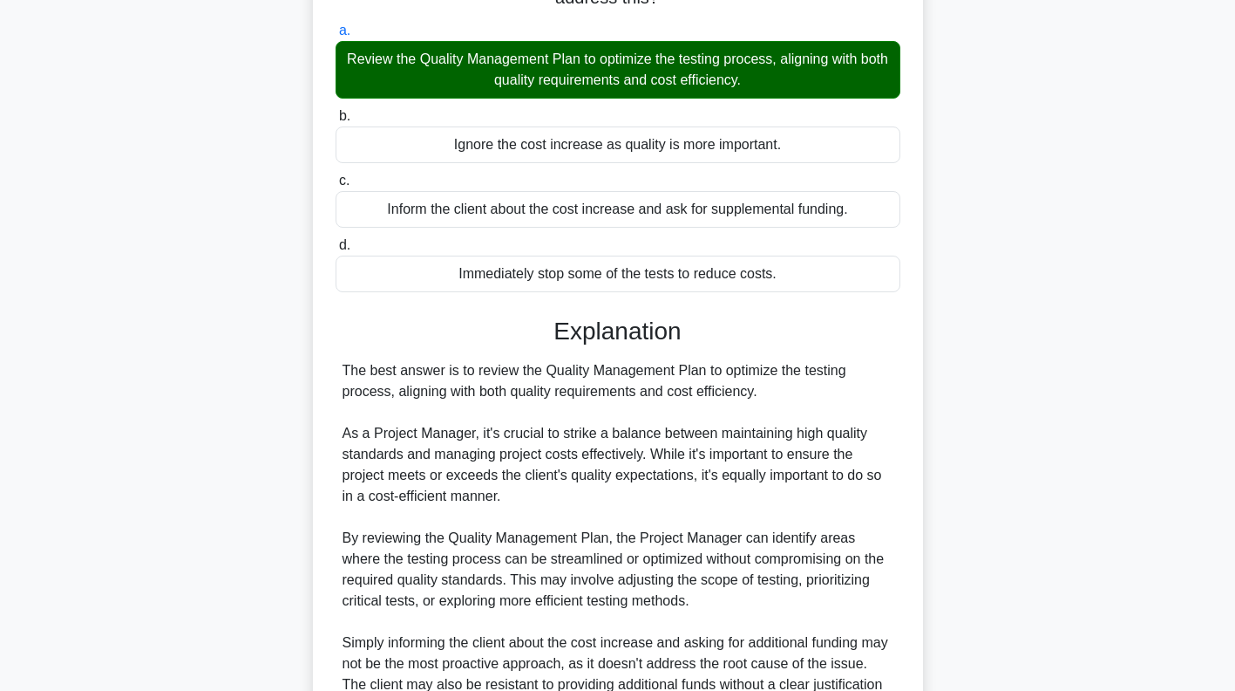
scroll to position [532, 0]
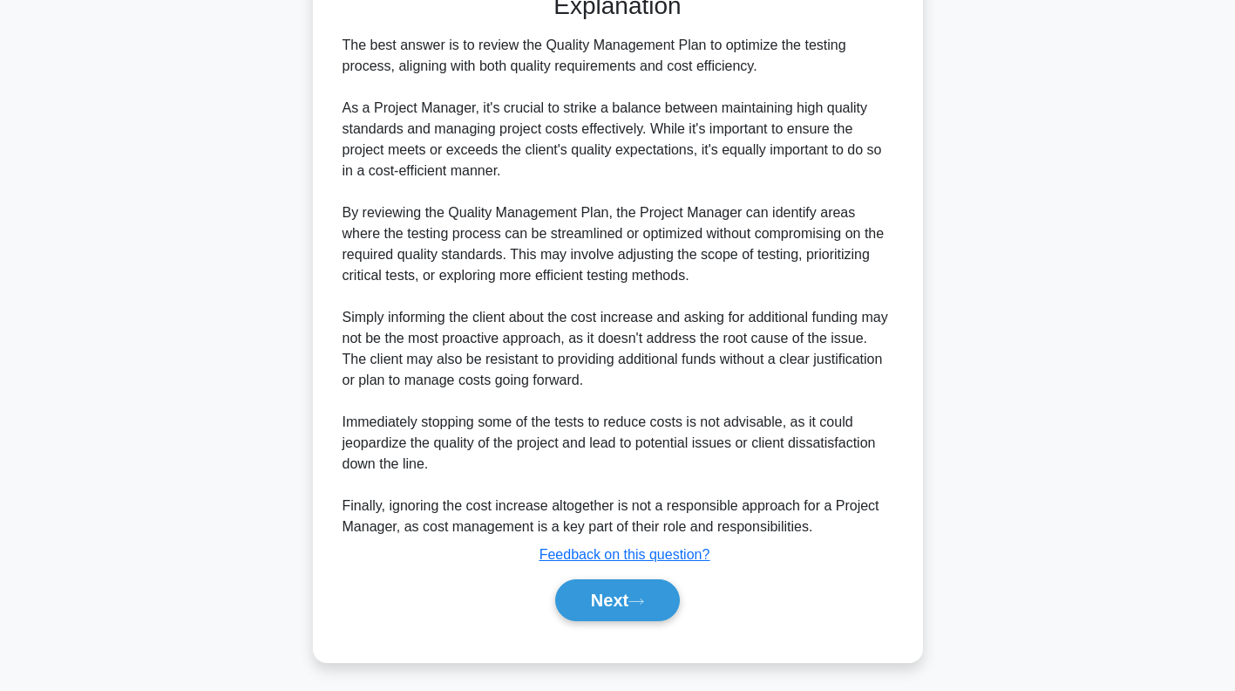
click at [639, 601] on icon at bounding box center [637, 601] width 16 height 10
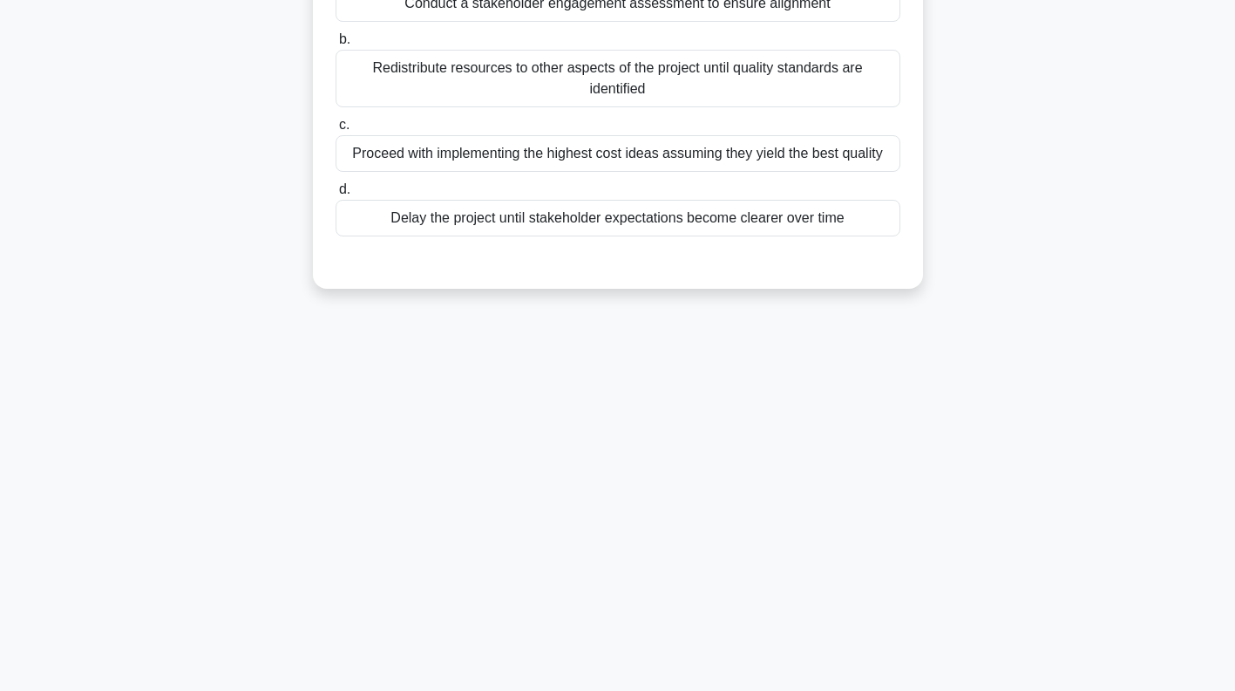
scroll to position [0, 0]
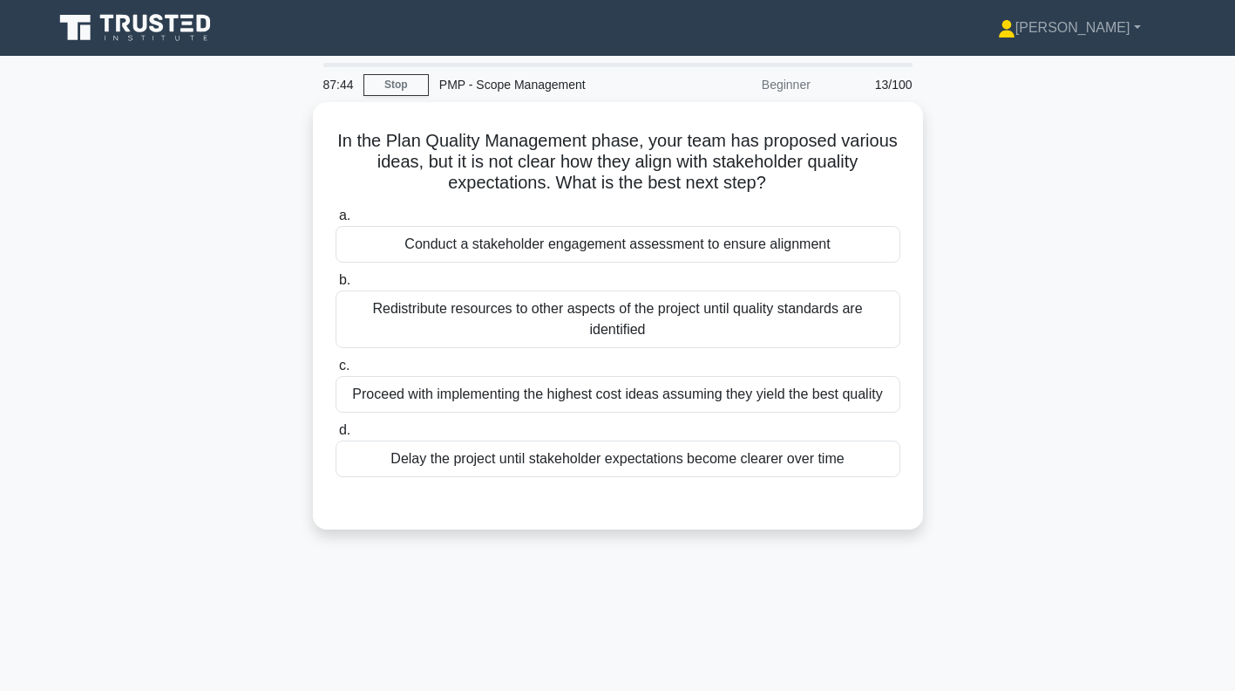
click at [1004, 178] on div "In the Plan Quality Management phase, your team has proposed various ideas, but…" at bounding box center [618, 326] width 1151 height 448
click at [826, 249] on div "Conduct a stakeholder engagement assessment to ensure alignment" at bounding box center [618, 244] width 565 height 37
click at [336, 221] on input "a. Conduct a stakeholder engagement assessment to ensure alignment" at bounding box center [336, 215] width 0 height 11
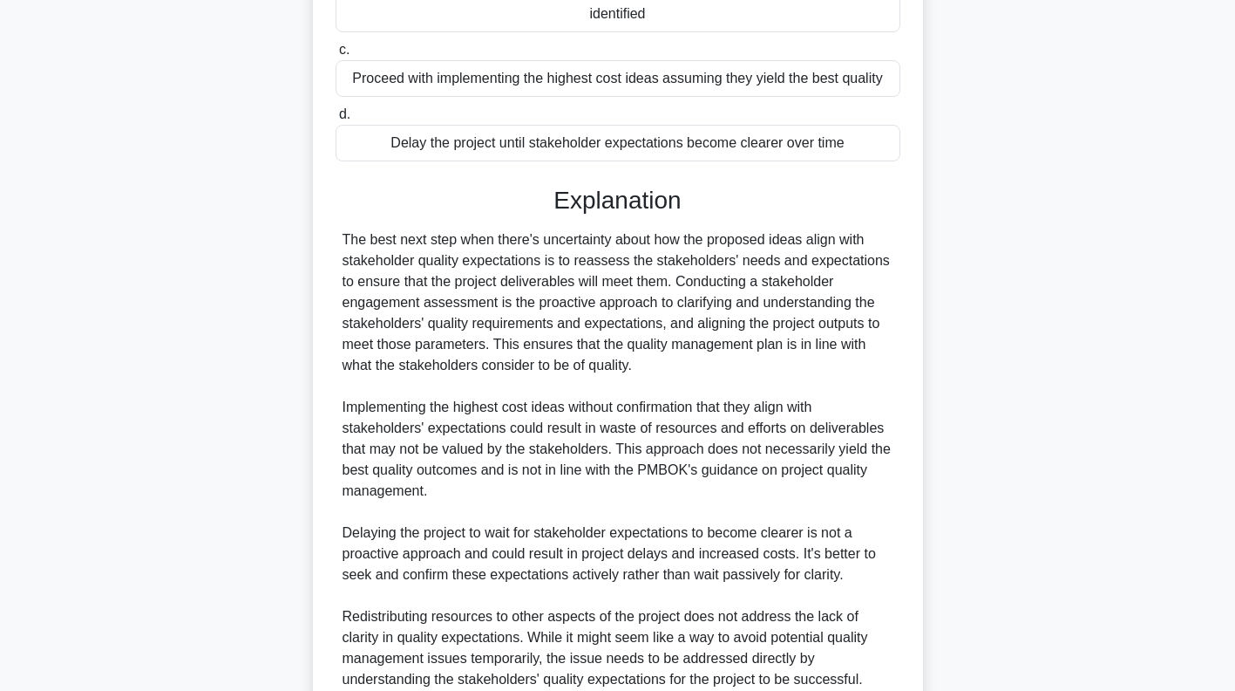
scroll to position [469, 0]
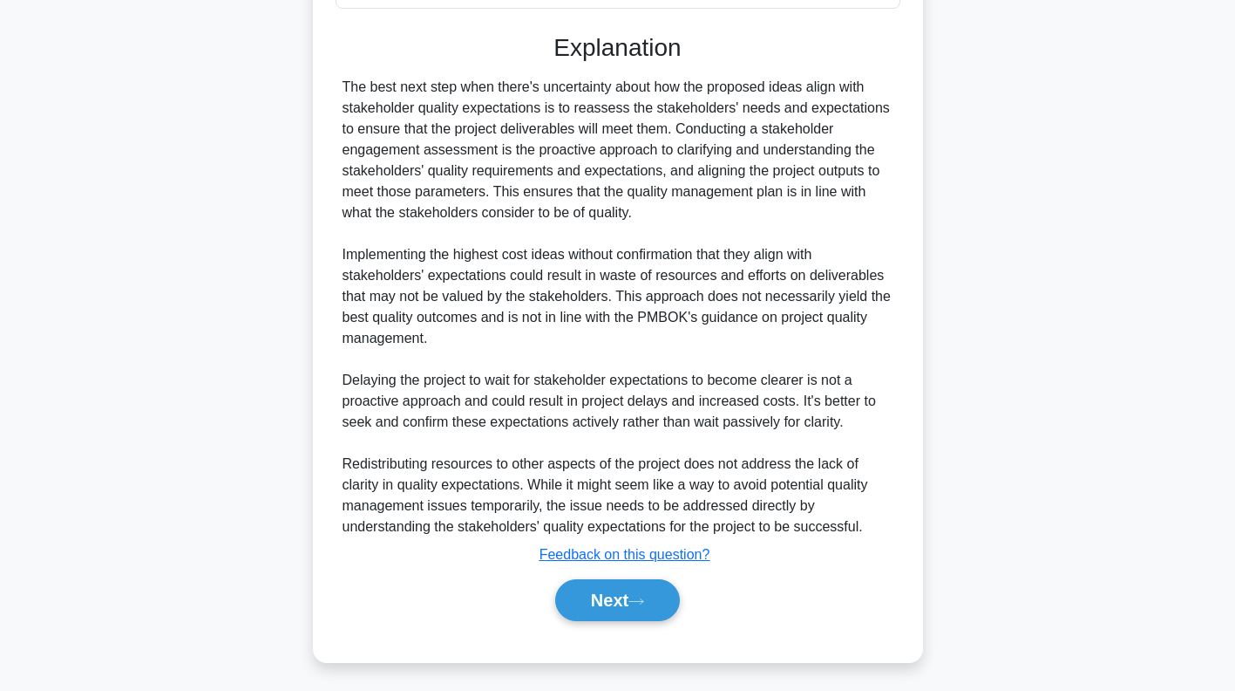
click at [637, 608] on button "Next" at bounding box center [617, 600] width 125 height 42
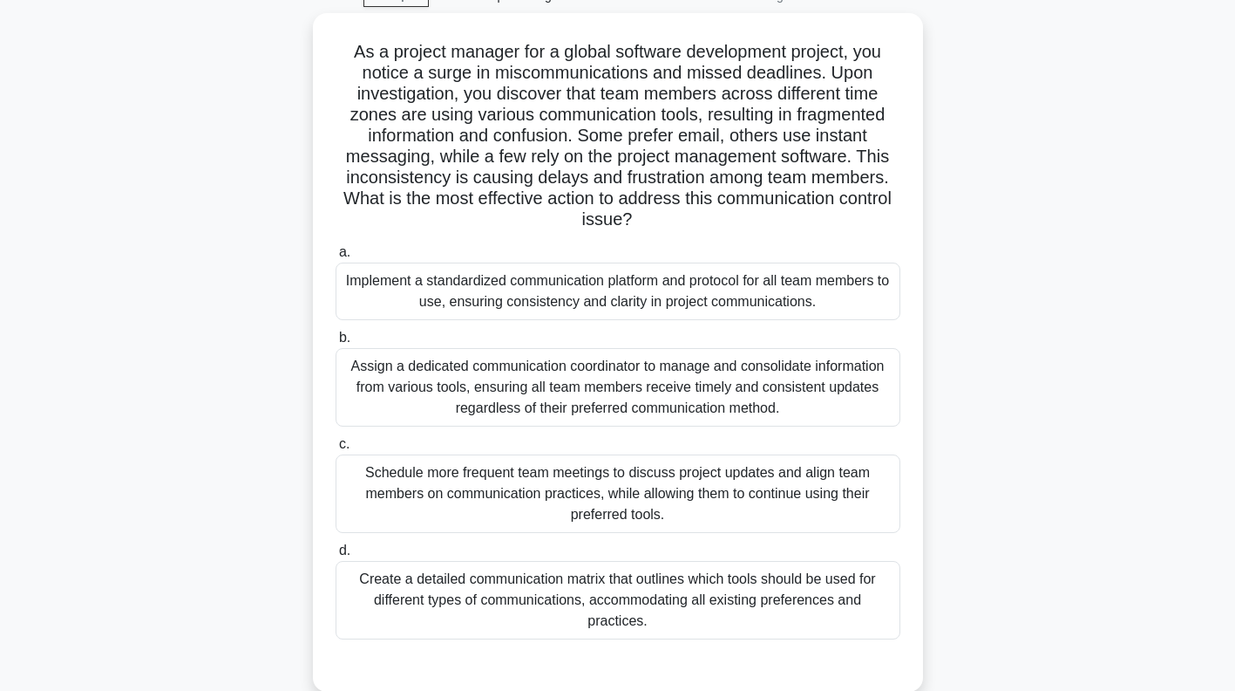
scroll to position [82, 0]
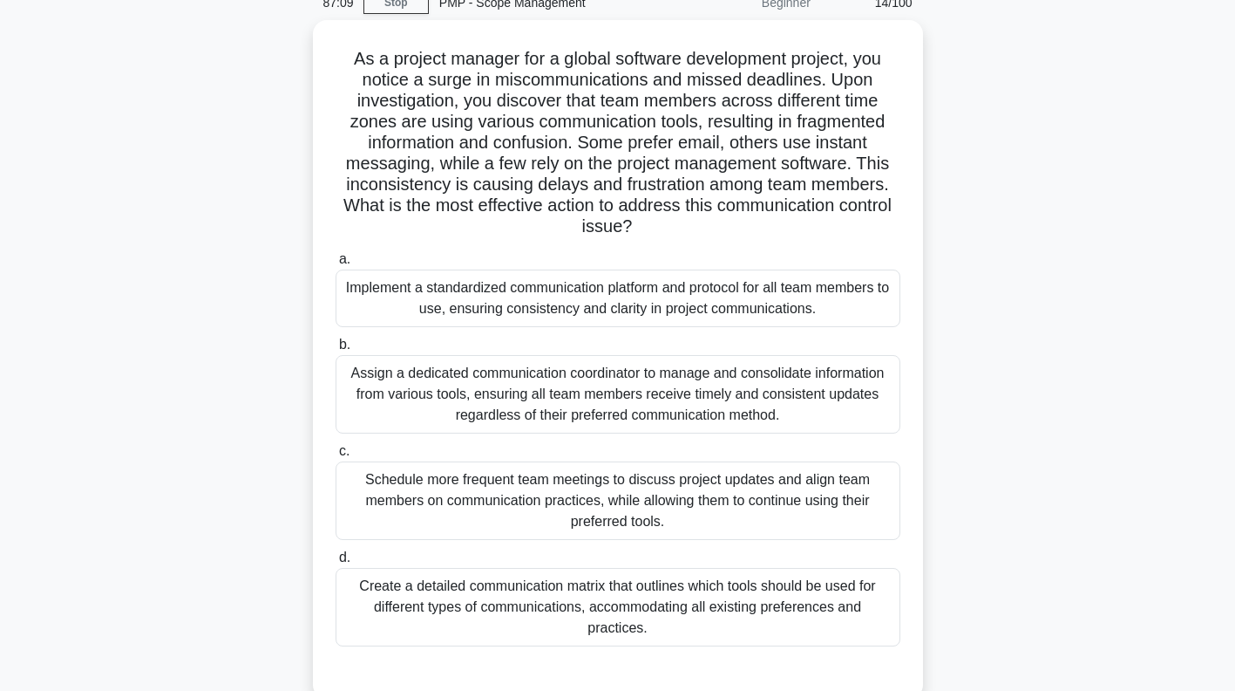
click at [949, 187] on div "As a project manager for a global software development project, you notice a su…" at bounding box center [618, 369] width 1151 height 699
click at [1019, 235] on div "As a project manager for a global software development project, you notice a su…" at bounding box center [618, 369] width 1151 height 699
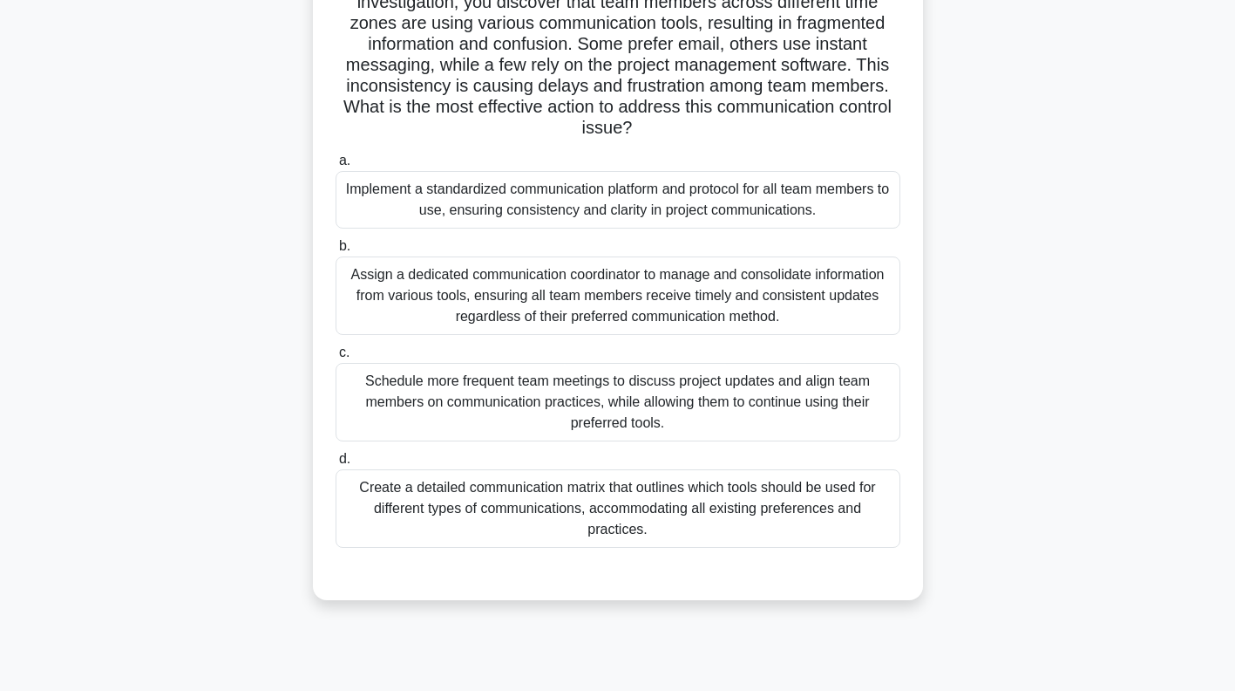
scroll to position [179, 0]
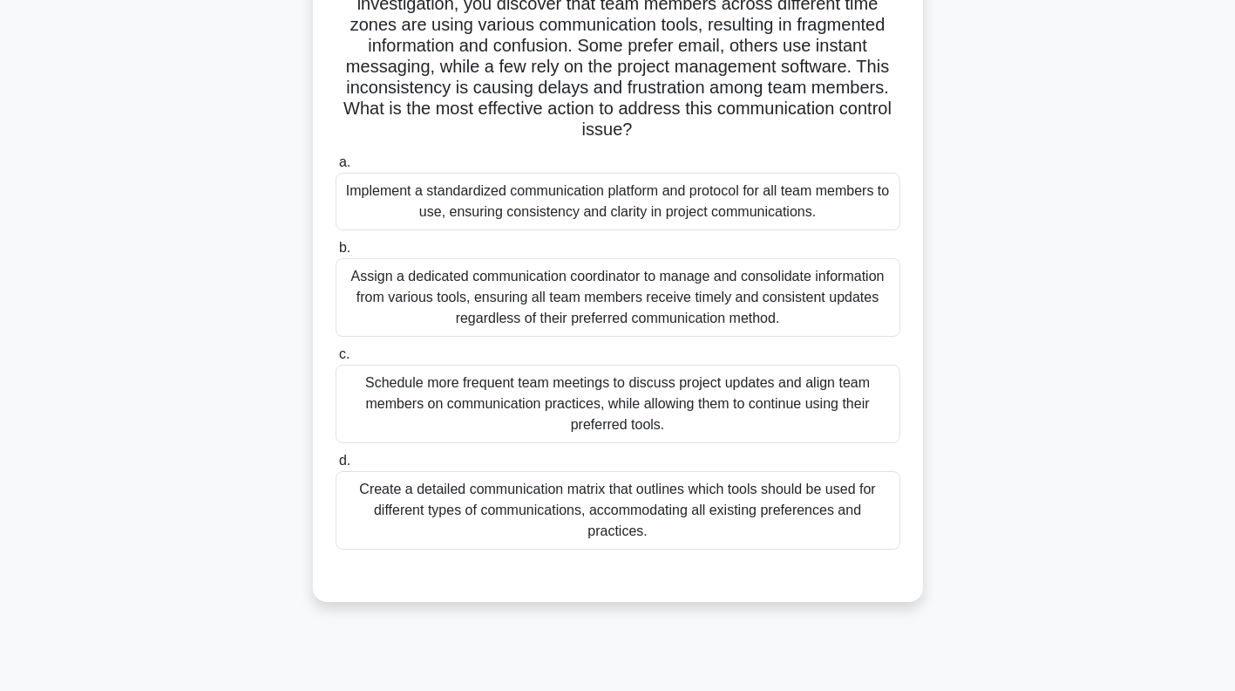
click at [868, 208] on div "Implement a standardized communication platform and protocol for all team membe…" at bounding box center [618, 202] width 565 height 58
click at [336, 168] on input "a. Implement a standardized communication platform and protocol for all team me…" at bounding box center [336, 162] width 0 height 11
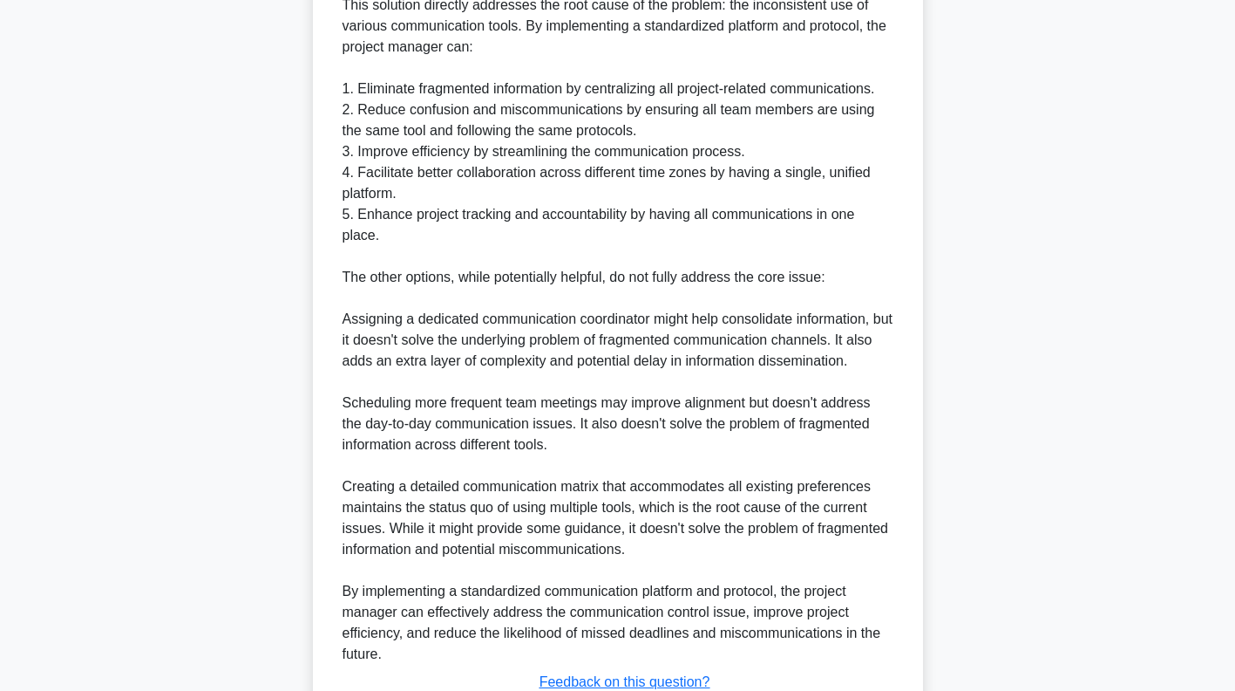
scroll to position [992, 0]
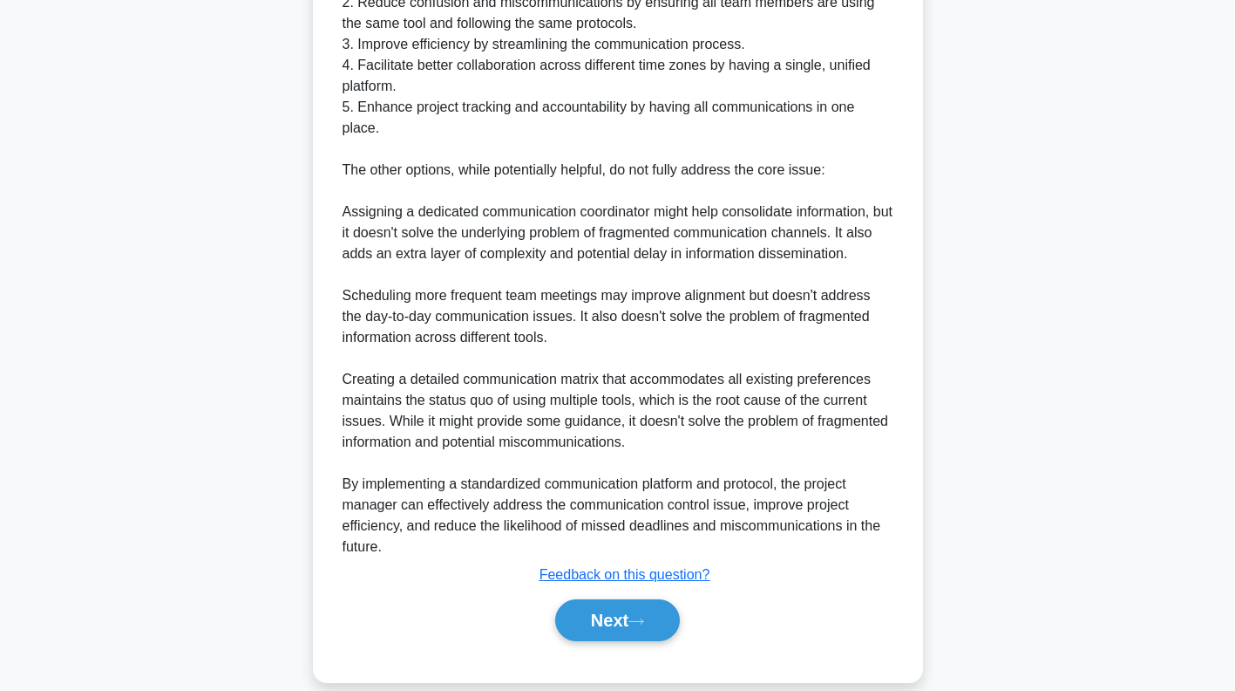
click at [643, 618] on icon at bounding box center [636, 620] width 14 height 5
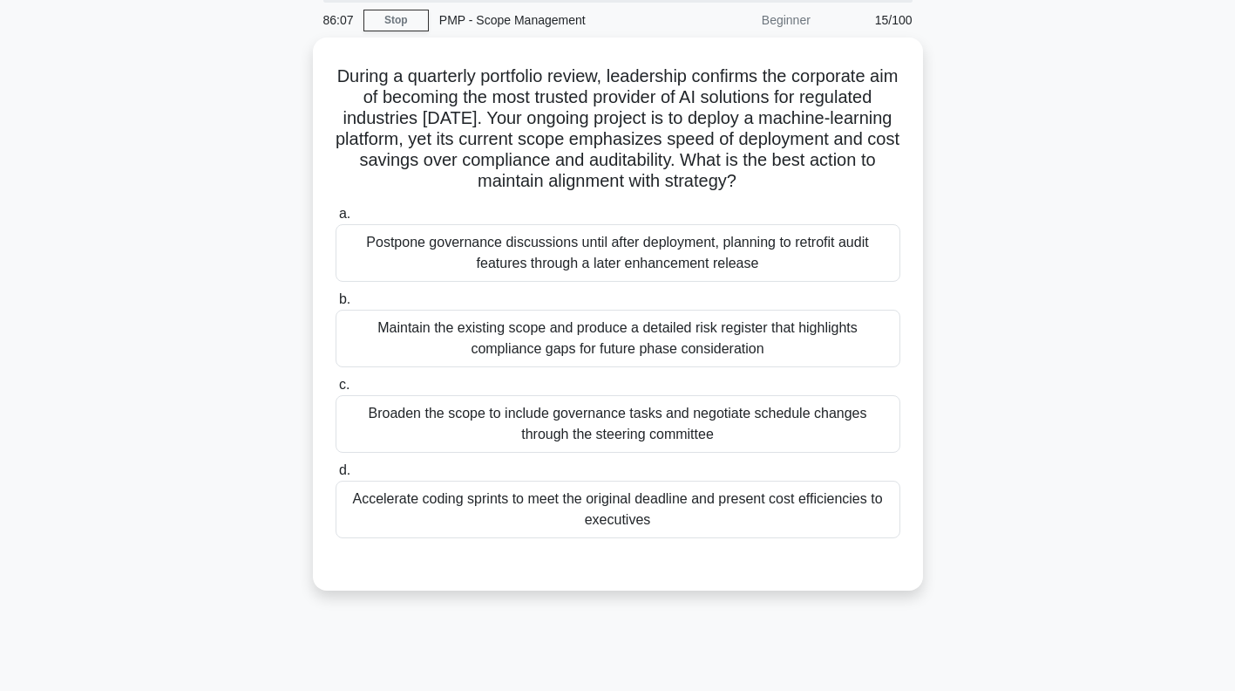
scroll to position [64, 0]
click at [768, 440] on div "Broaden the scope to include governance tasks and negotiate schedule changes th…" at bounding box center [618, 425] width 565 height 58
click at [336, 391] on input "c. Broaden the scope to include governance tasks and negotiate schedule changes…" at bounding box center [336, 385] width 0 height 11
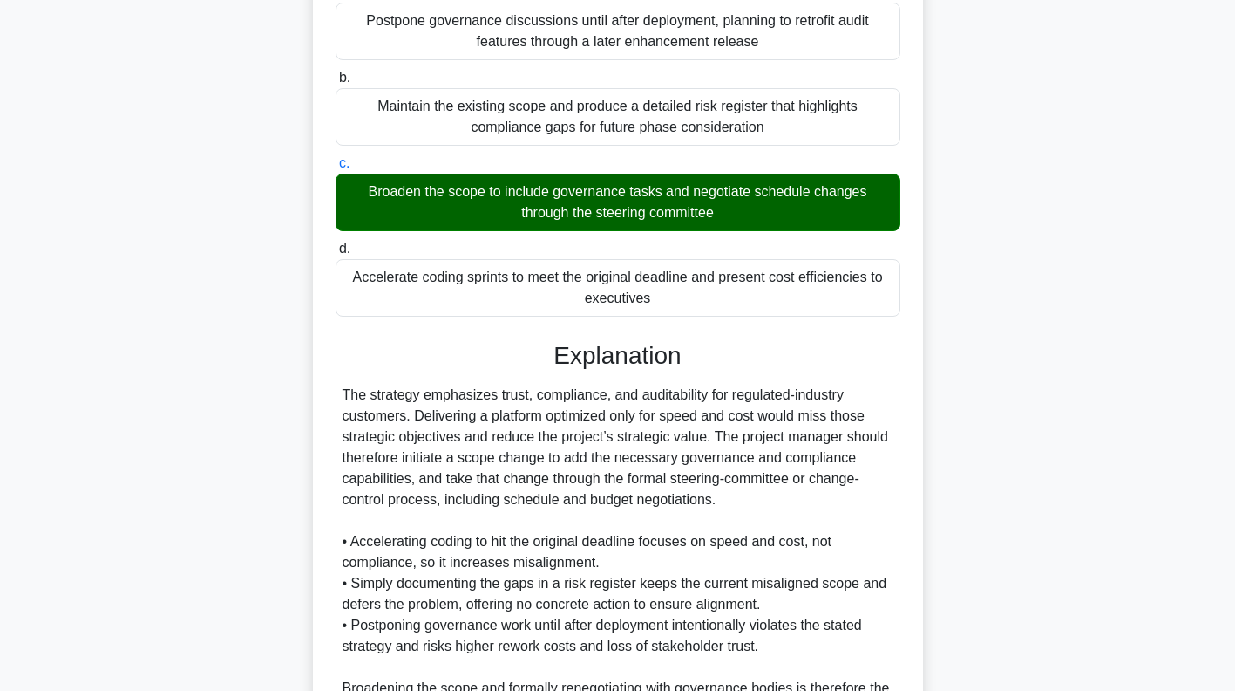
scroll to position [511, 0]
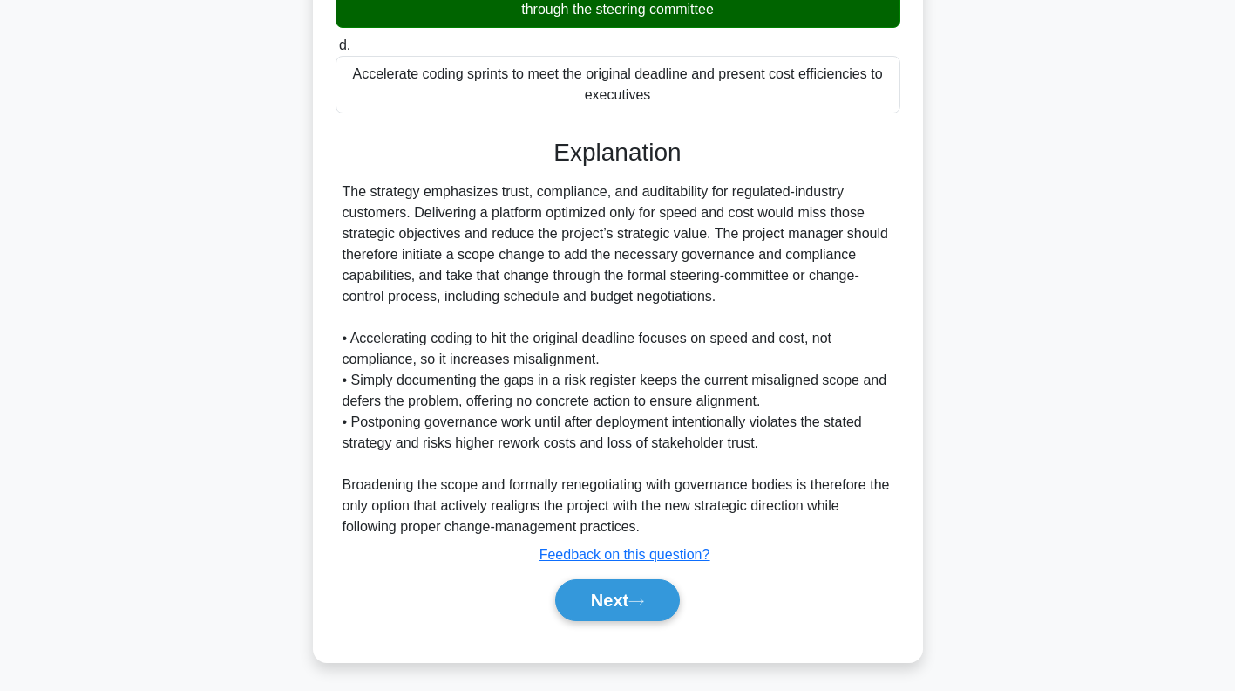
click at [644, 596] on icon at bounding box center [637, 601] width 16 height 10
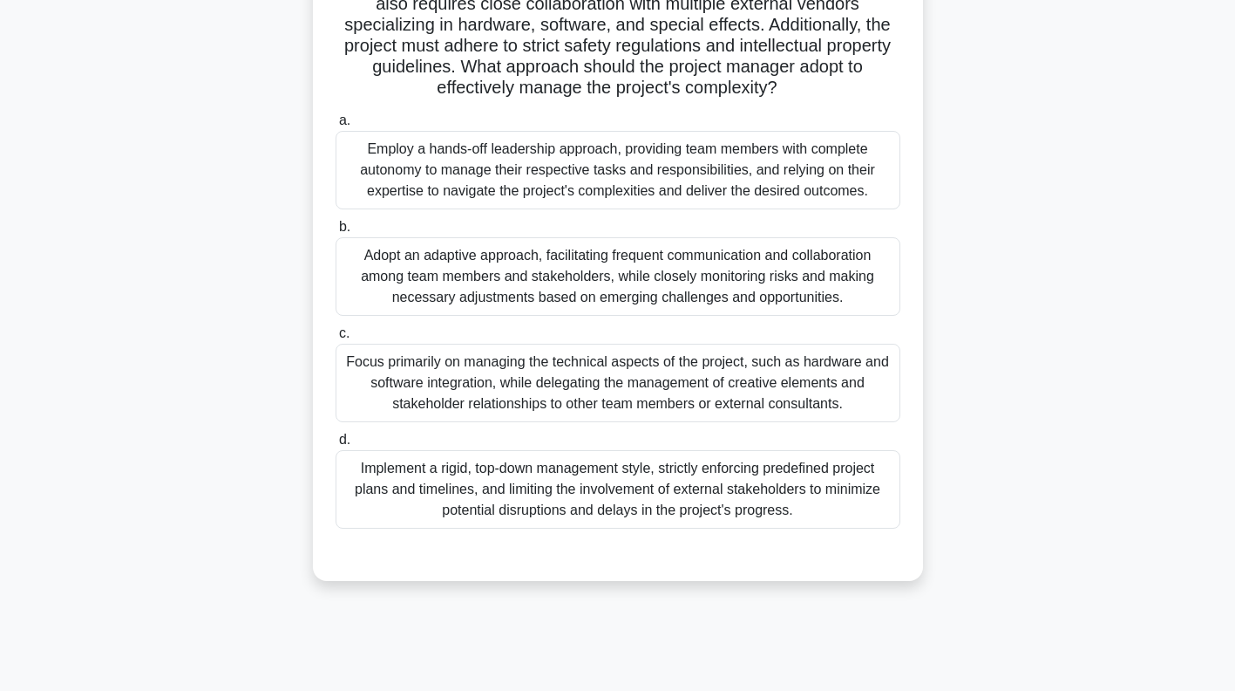
scroll to position [251, 0]
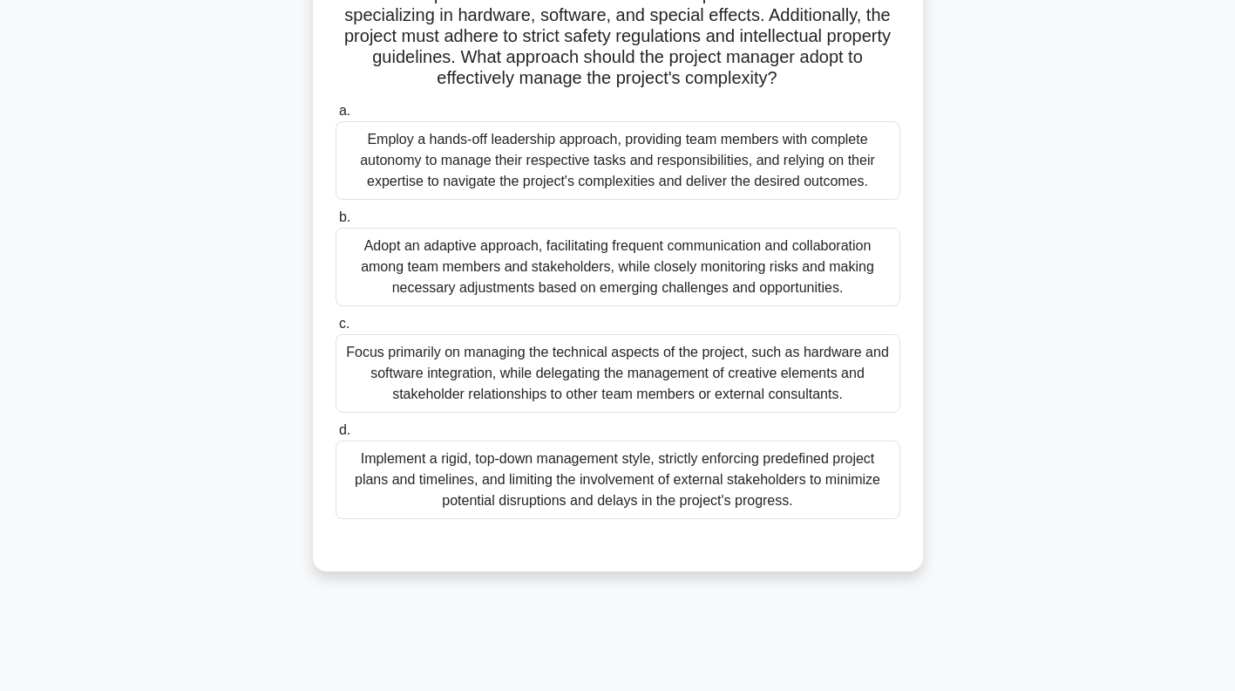
click at [841, 262] on div "Adopt an adaptive approach, facilitating frequent communication and collaborati…" at bounding box center [618, 267] width 565 height 78
click at [336, 223] on input "b. Adopt an adaptive approach, facilitating frequent communication and collabor…" at bounding box center [336, 217] width 0 height 11
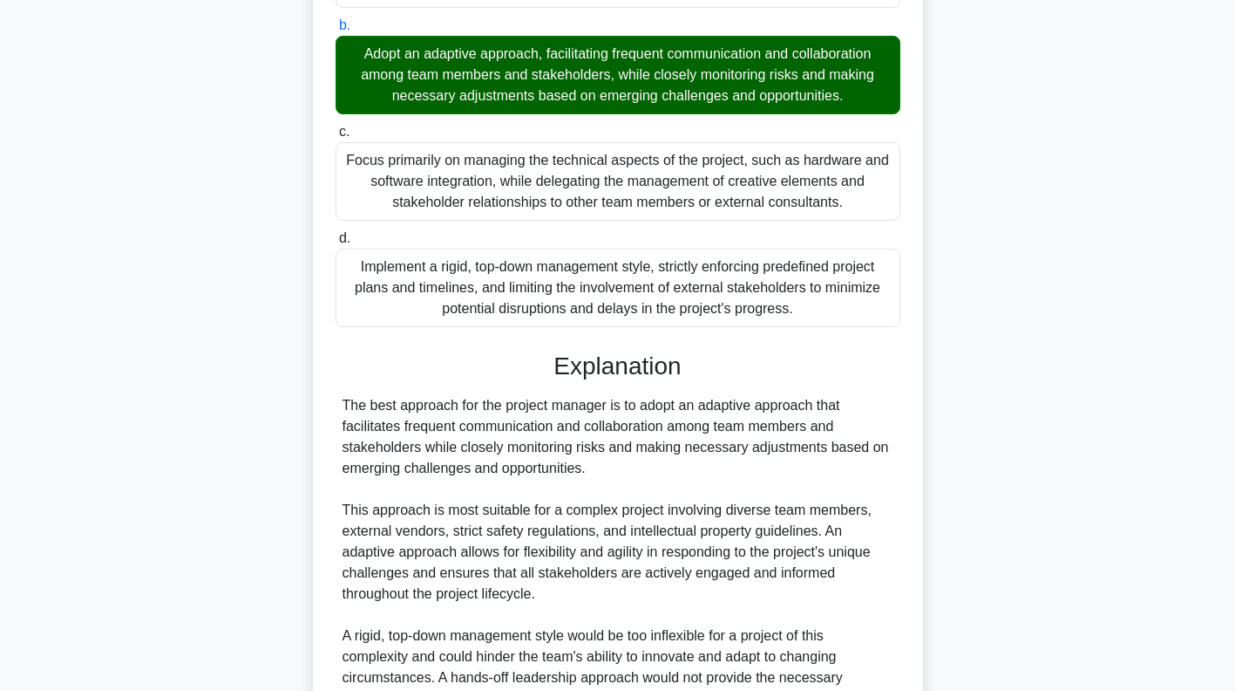
scroll to position [657, 0]
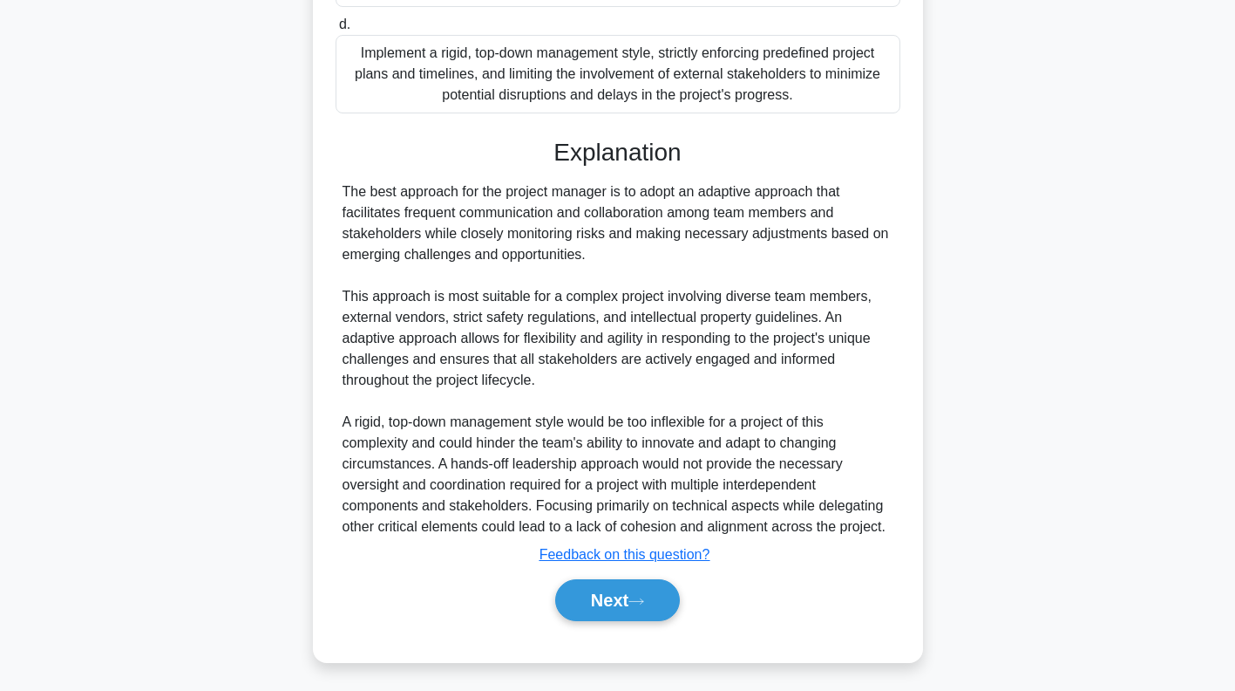
click at [644, 597] on icon at bounding box center [637, 601] width 16 height 10
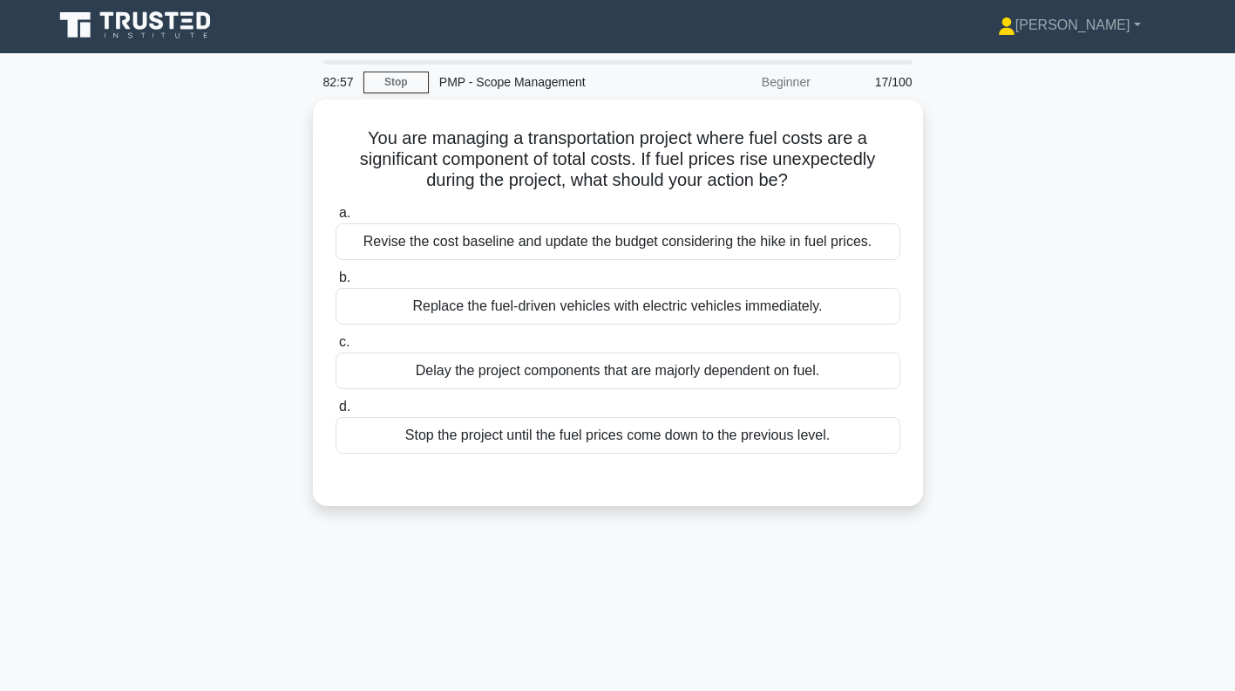
scroll to position [0, 0]
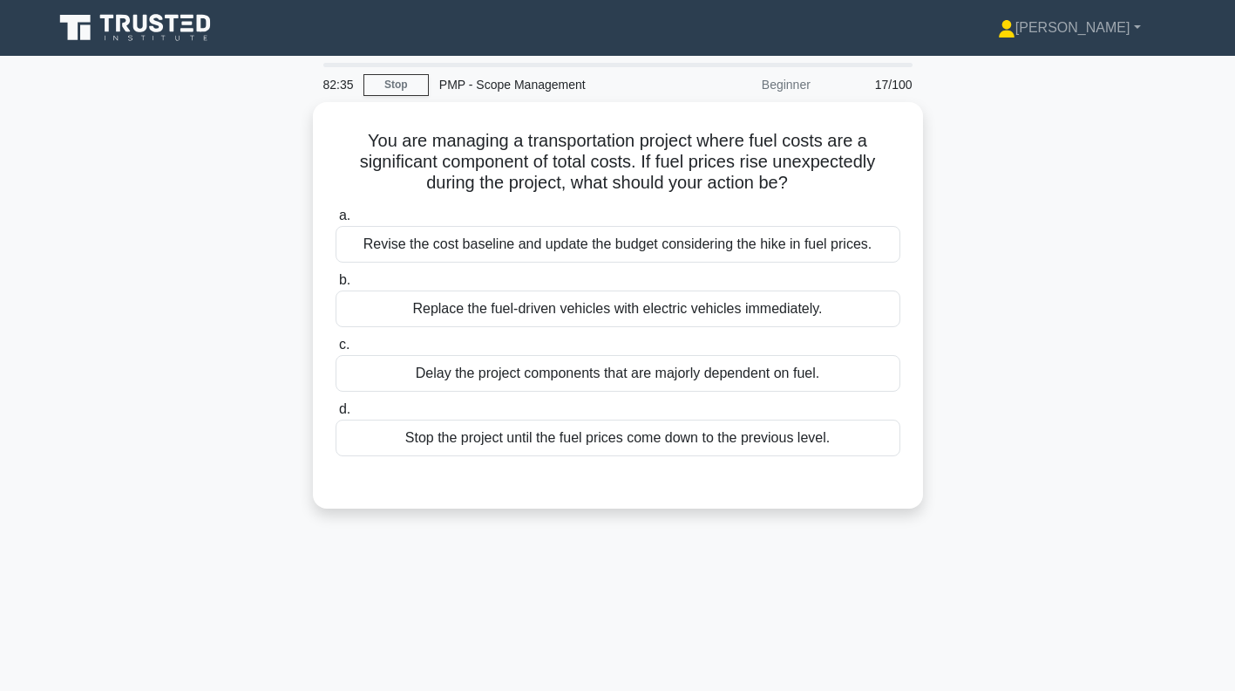
click at [852, 247] on div "Revise the cost baseline and update the budget considering the hike in fuel pri…" at bounding box center [618, 244] width 565 height 37
click at [336, 221] on input "a. Revise the cost baseline and update the budget considering the hike in fuel …" at bounding box center [336, 215] width 0 height 11
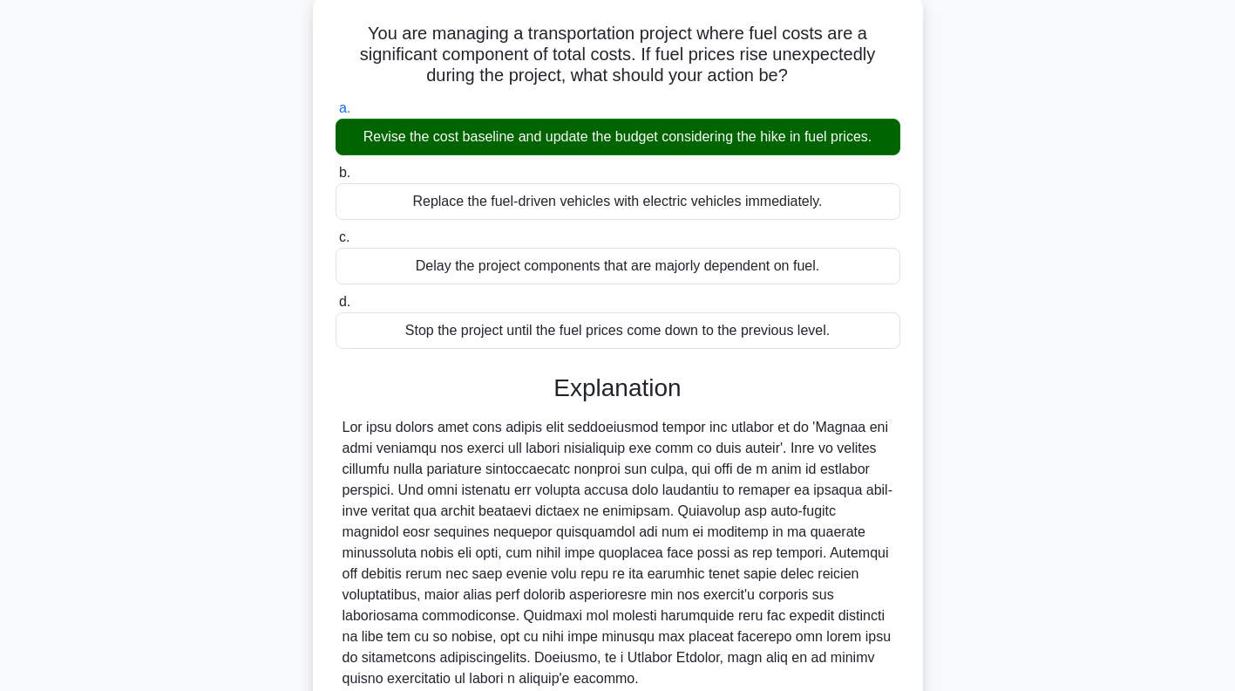
scroll to position [260, 0]
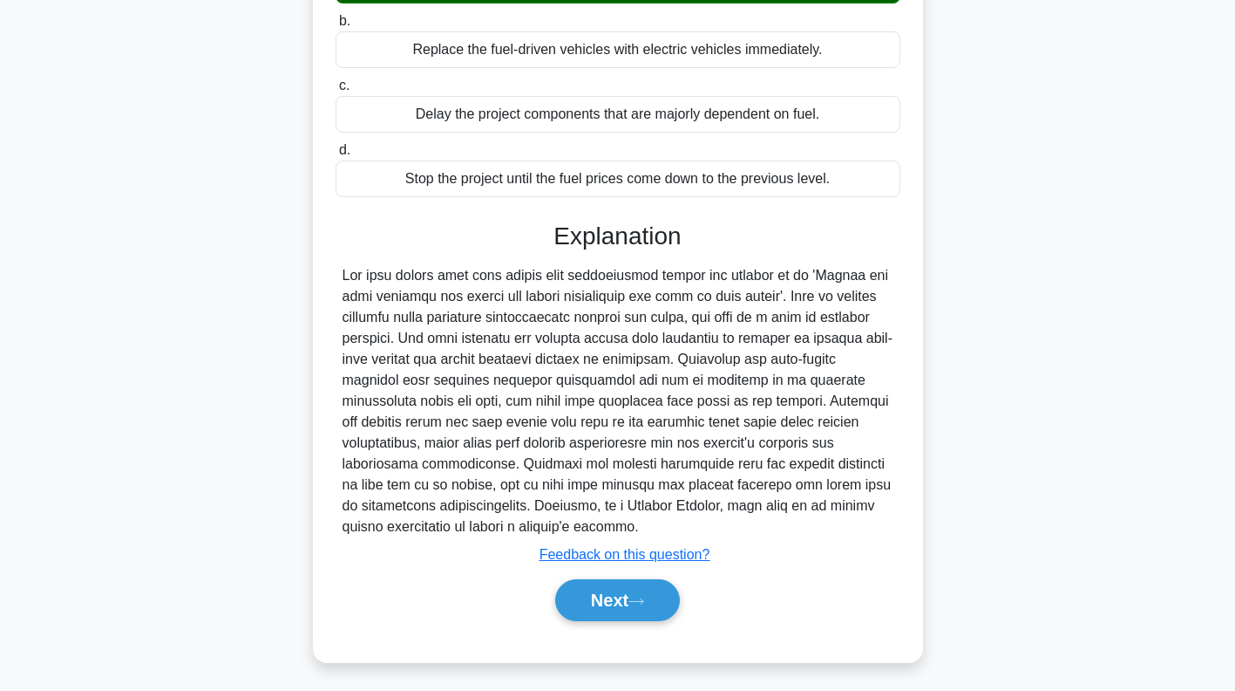
click at [643, 598] on icon at bounding box center [636, 600] width 14 height 5
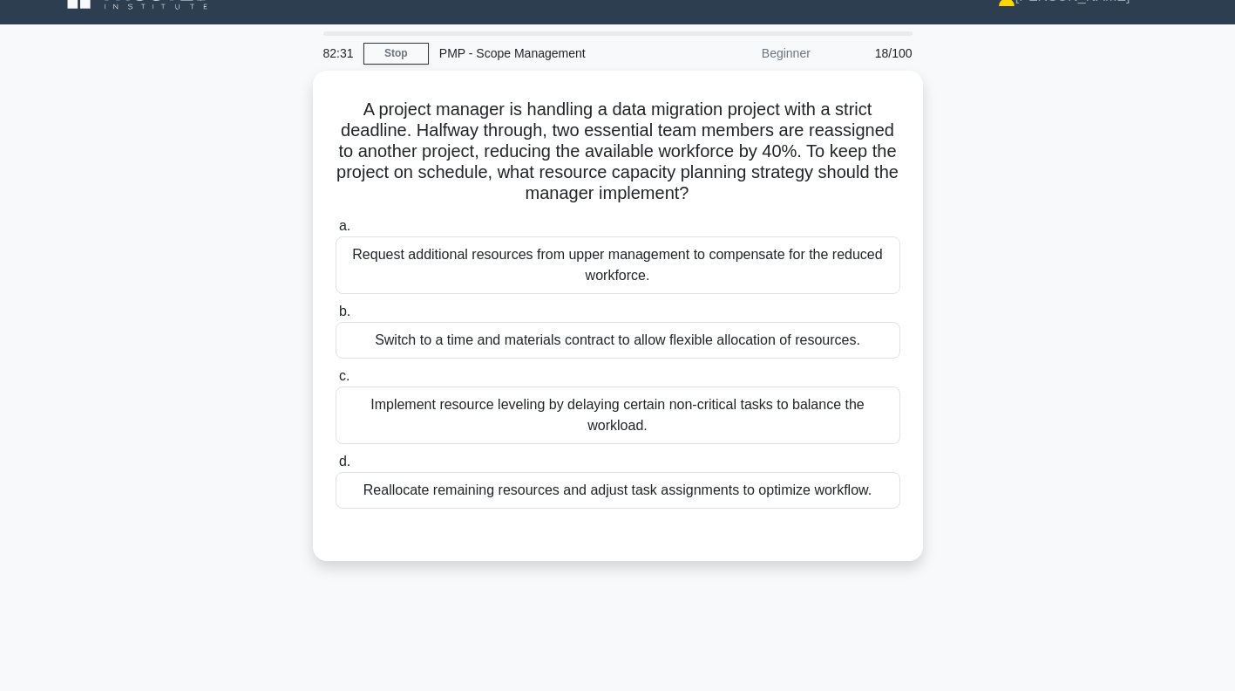
scroll to position [31, 0]
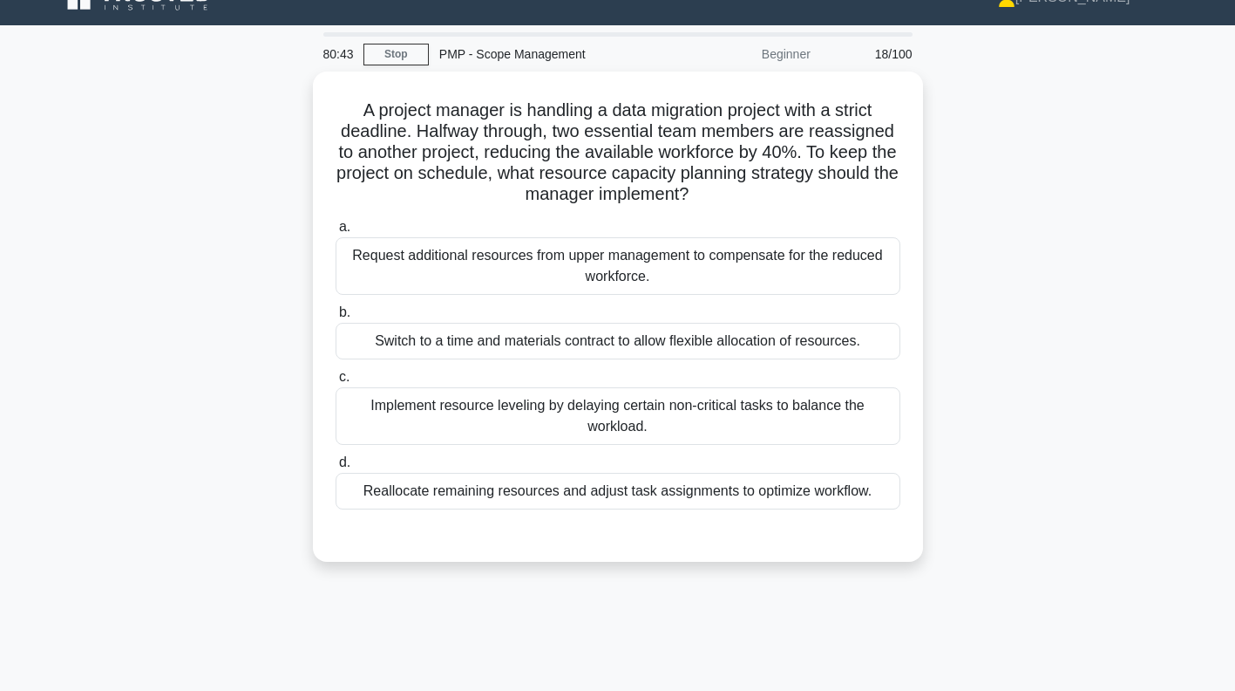
click at [826, 410] on div "Implement resource leveling by delaying certain non-critical tasks to balance t…" at bounding box center [618, 416] width 565 height 58
click at [336, 383] on input "c. Implement resource leveling by delaying certain non-critical tasks to balanc…" at bounding box center [336, 376] width 0 height 11
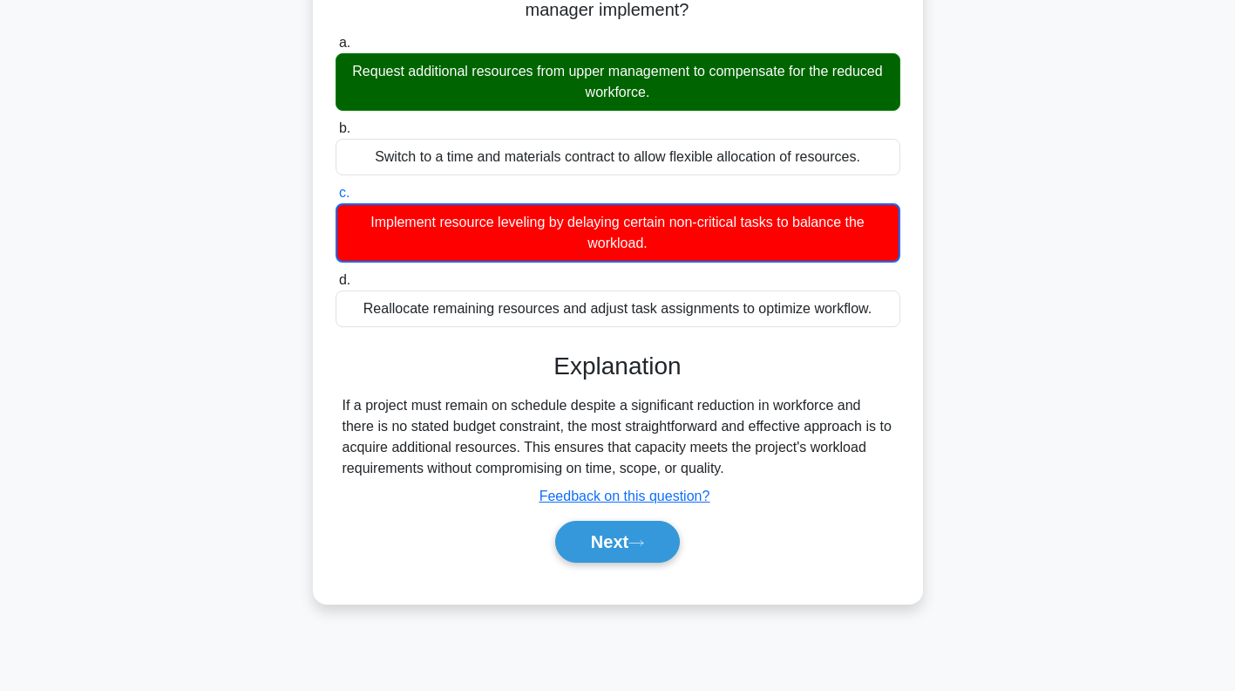
scroll to position [216, 0]
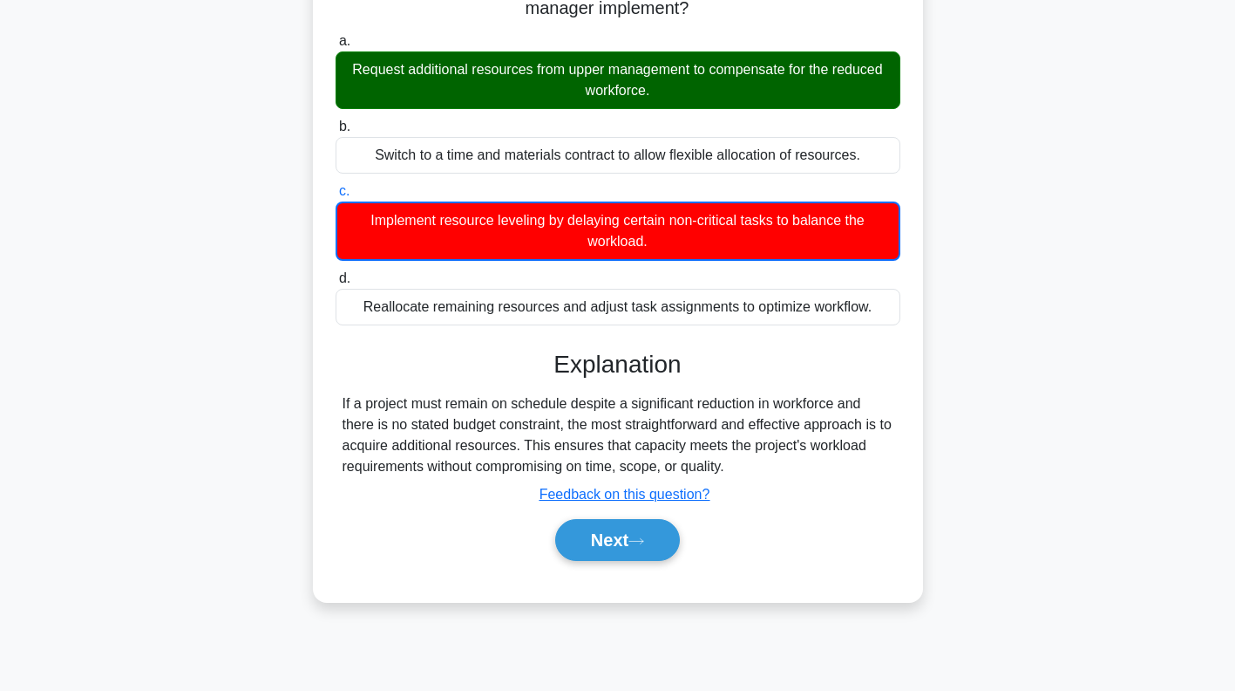
click at [638, 541] on icon at bounding box center [637, 541] width 16 height 10
click at [644, 538] on icon at bounding box center [637, 541] width 16 height 10
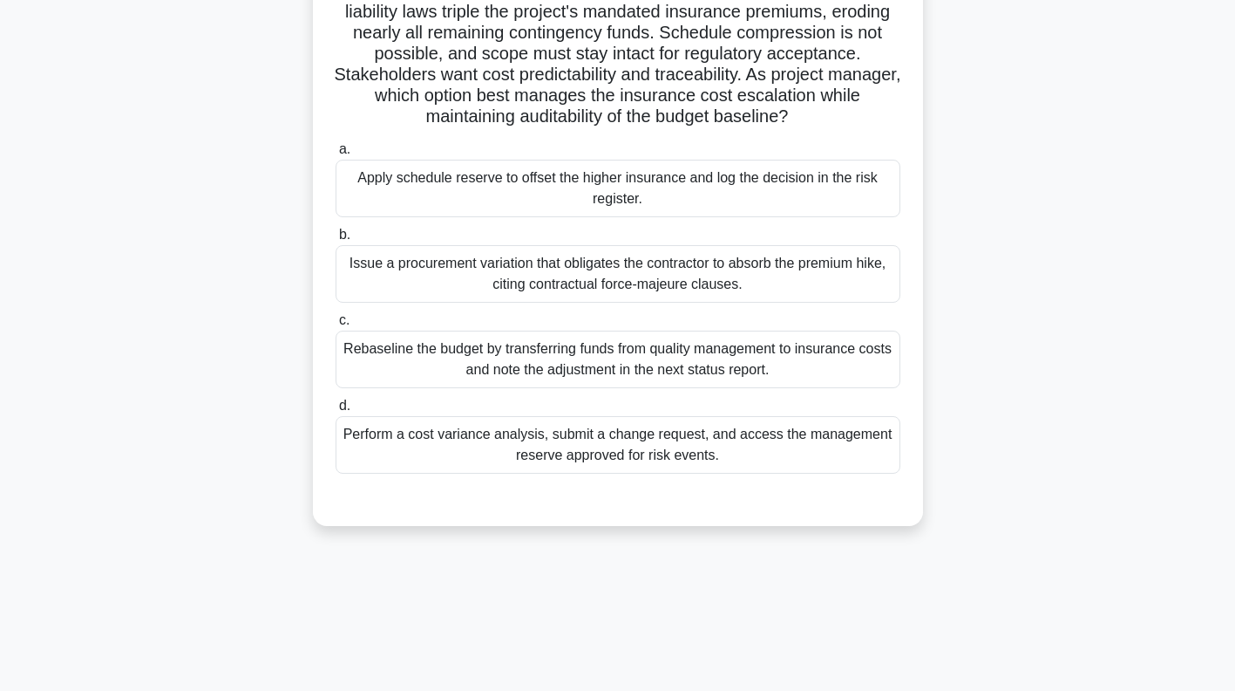
scroll to position [147, 0]
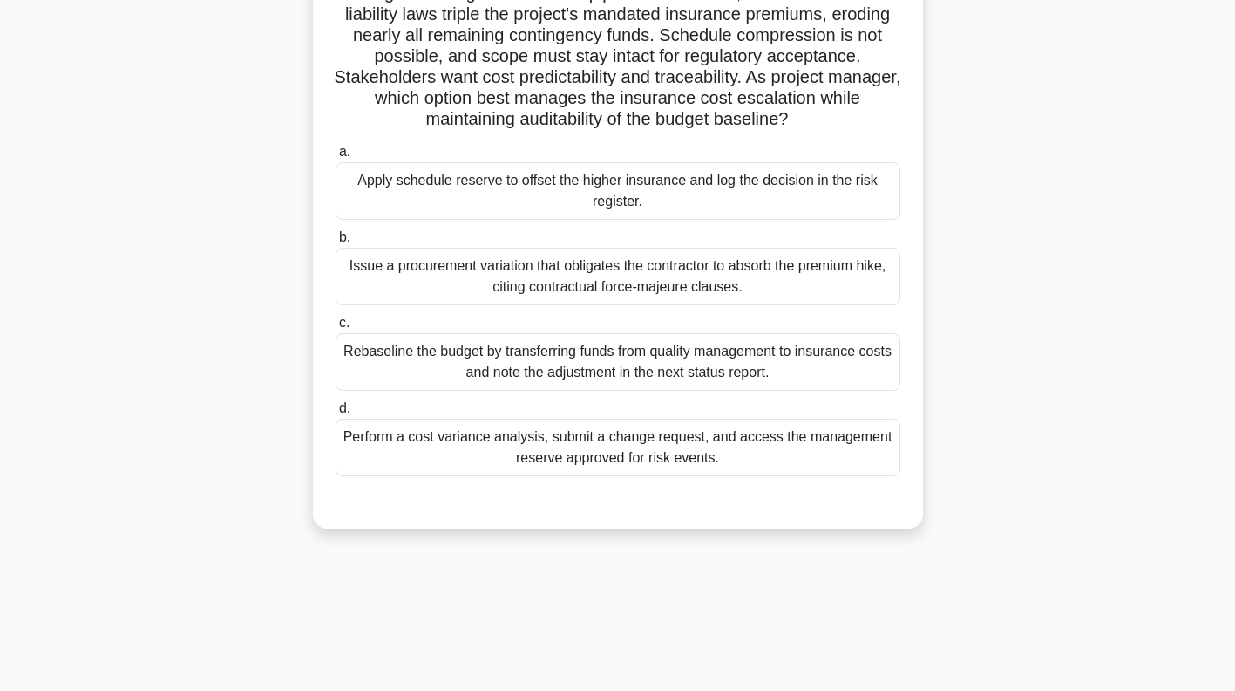
click at [789, 448] on div "Perform a cost variance analysis, submit a change request, and access the manag…" at bounding box center [618, 447] width 565 height 58
click at [336, 414] on input "d. Perform a cost variance analysis, submit a change request, and access the ma…" at bounding box center [336, 408] width 0 height 11
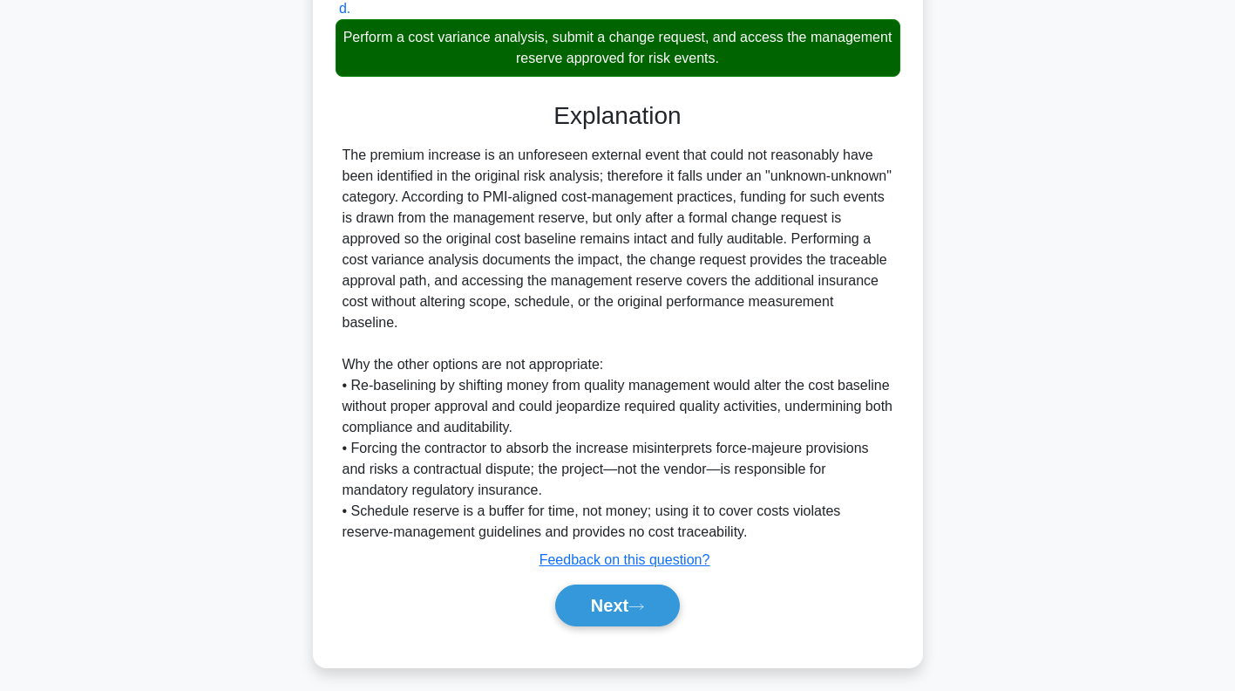
scroll to position [553, 0]
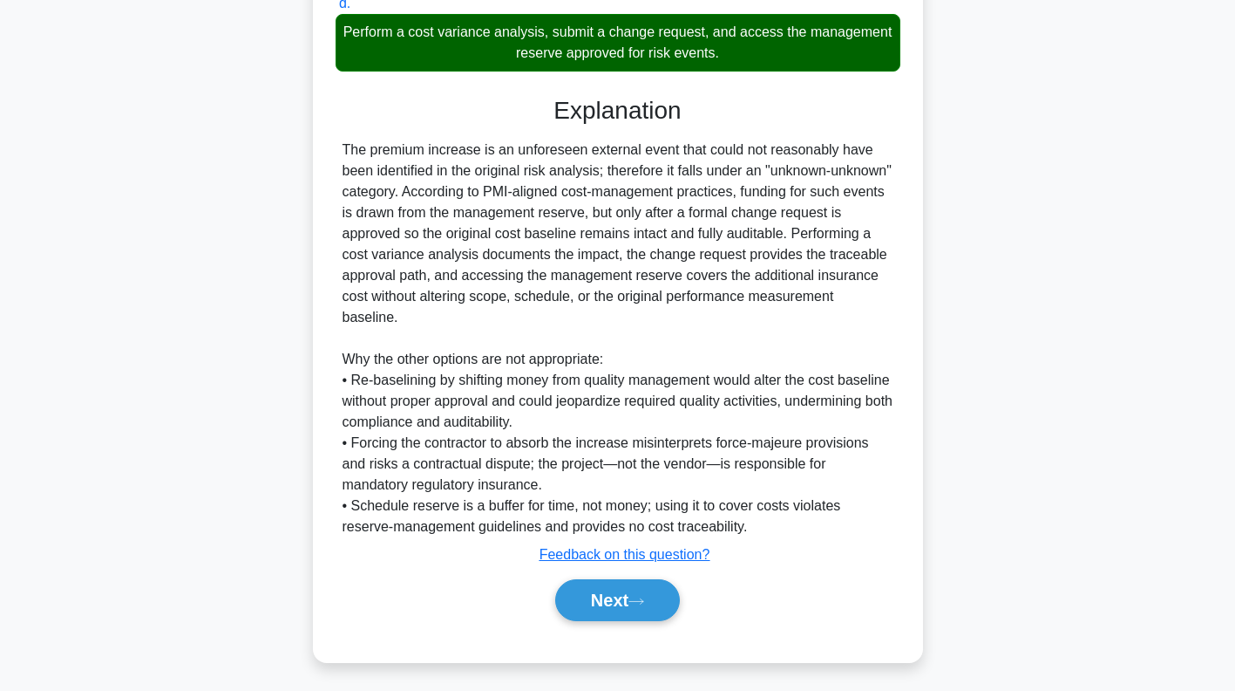
click at [636, 603] on button "Next" at bounding box center [617, 600] width 125 height 42
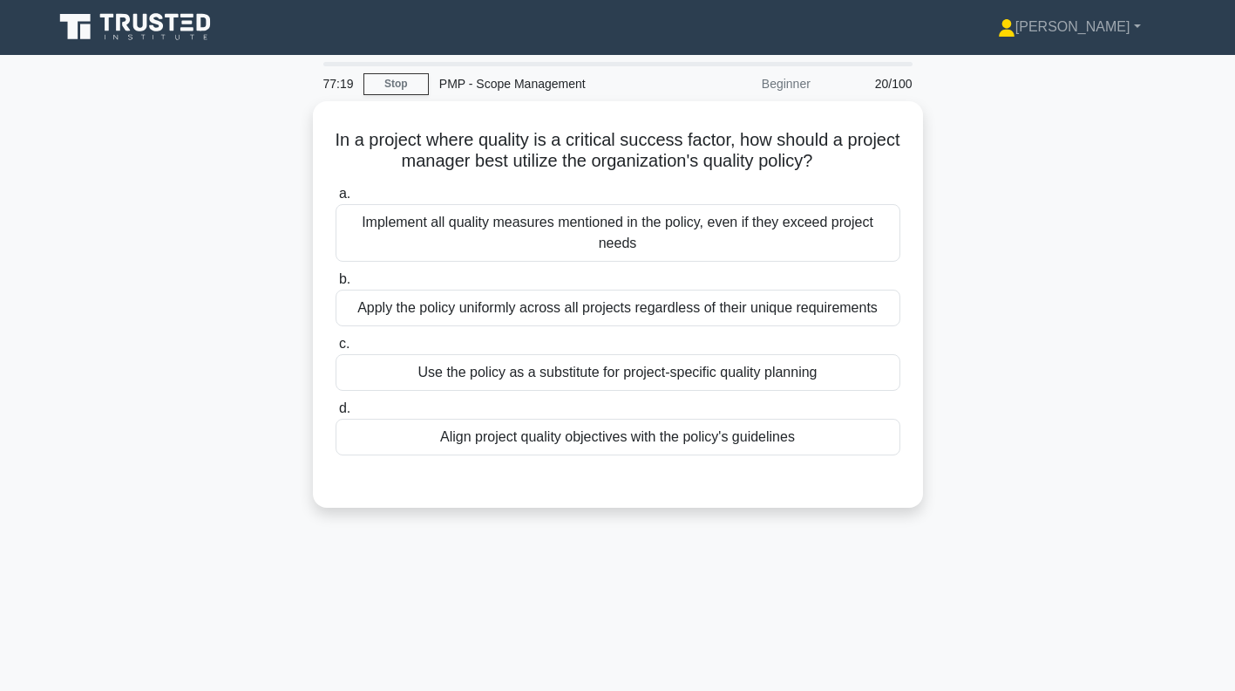
scroll to position [0, 0]
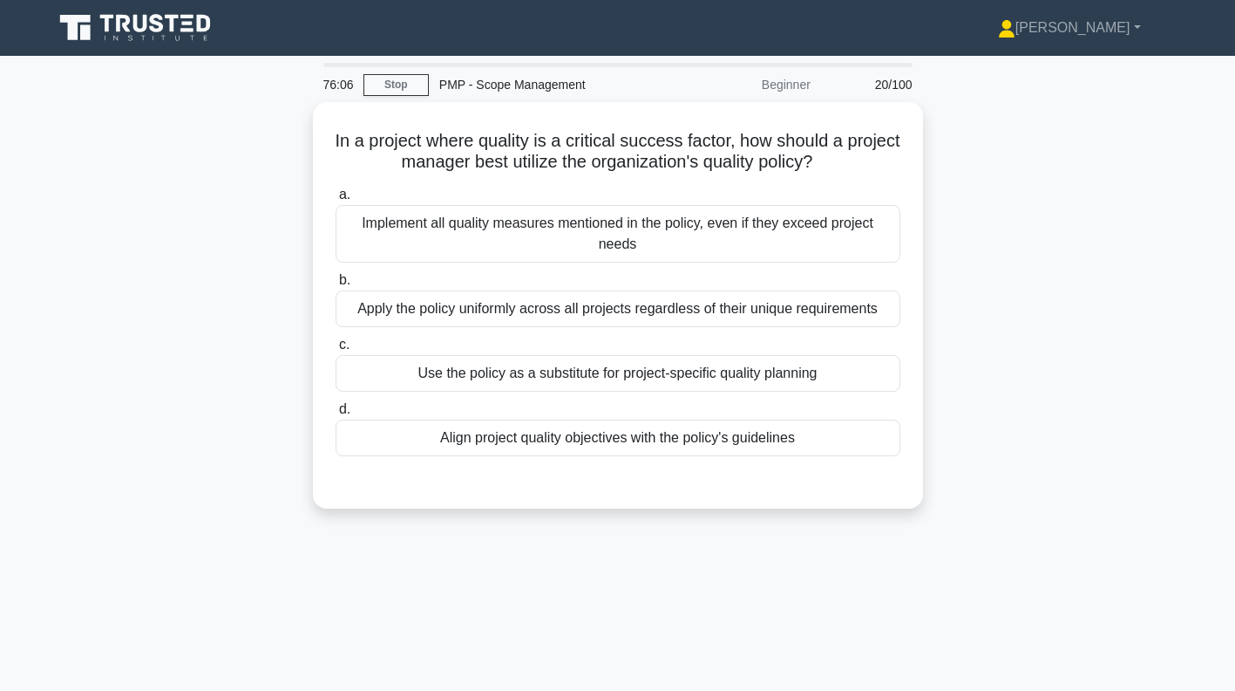
click at [788, 442] on div "Align project quality objectives with the policy's guidelines" at bounding box center [618, 437] width 565 height 37
click at [336, 415] on input "d. Align project quality objectives with the policy's guidelines" at bounding box center [336, 409] width 0 height 11
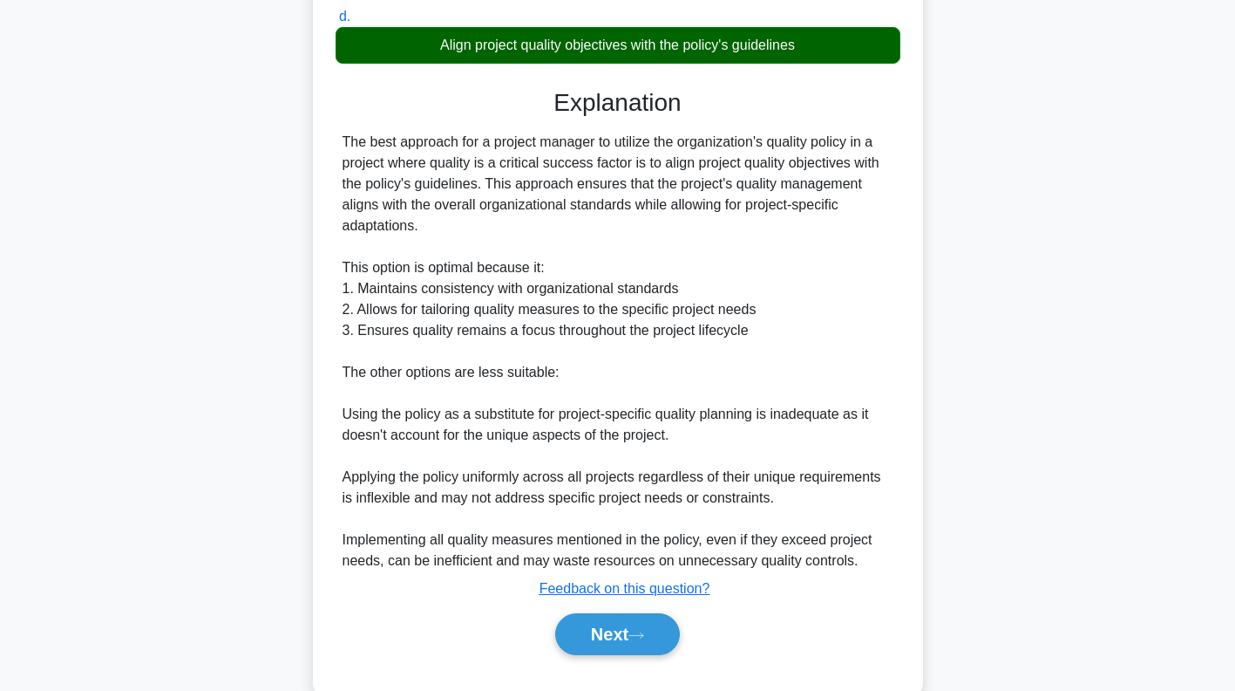
scroll to position [427, 0]
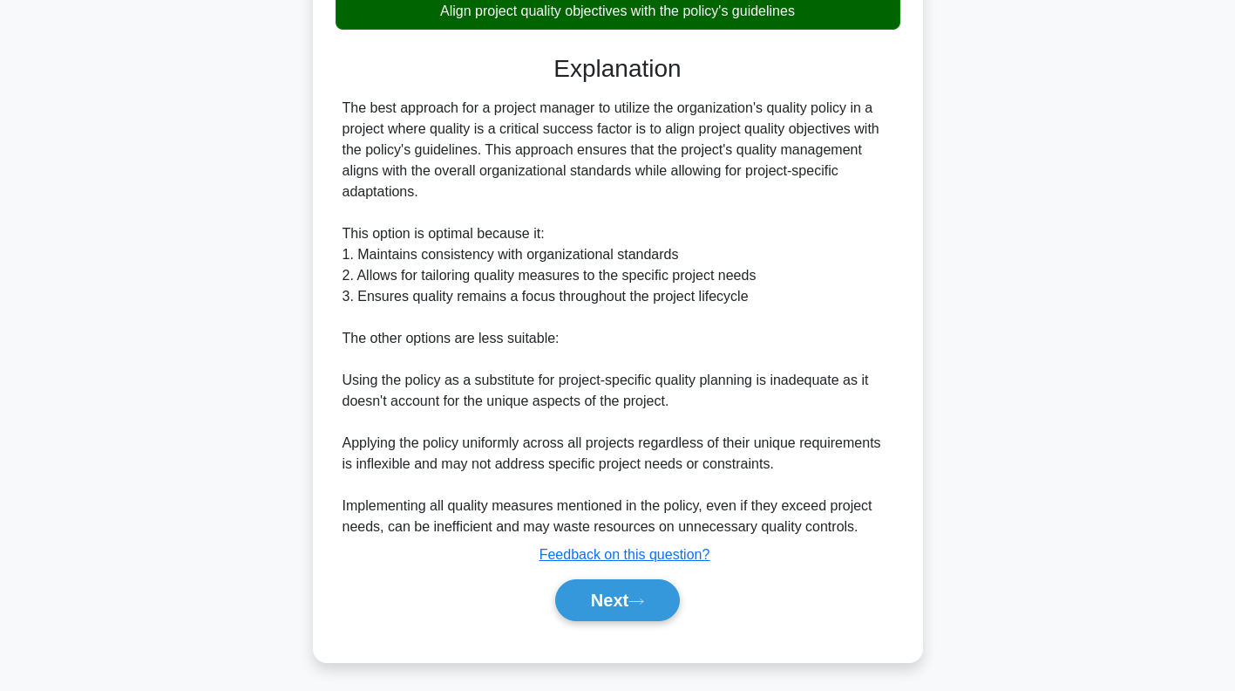
click at [635, 602] on button "Next" at bounding box center [617, 600] width 125 height 42
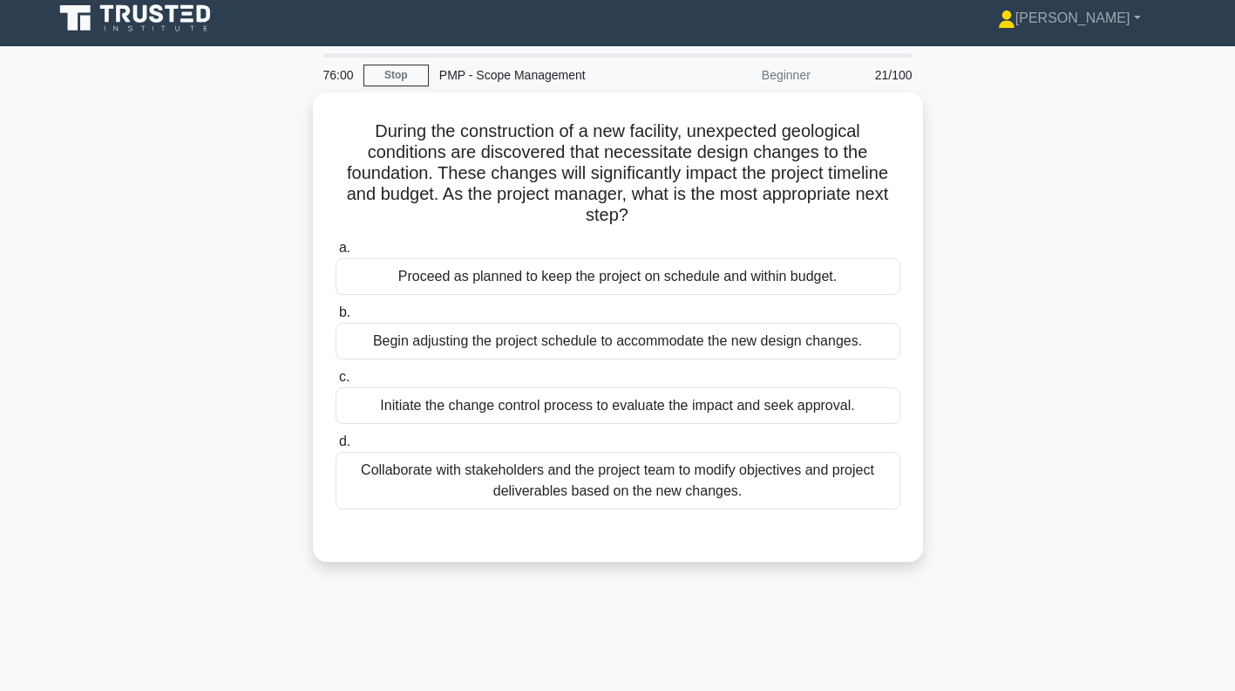
scroll to position [8, 0]
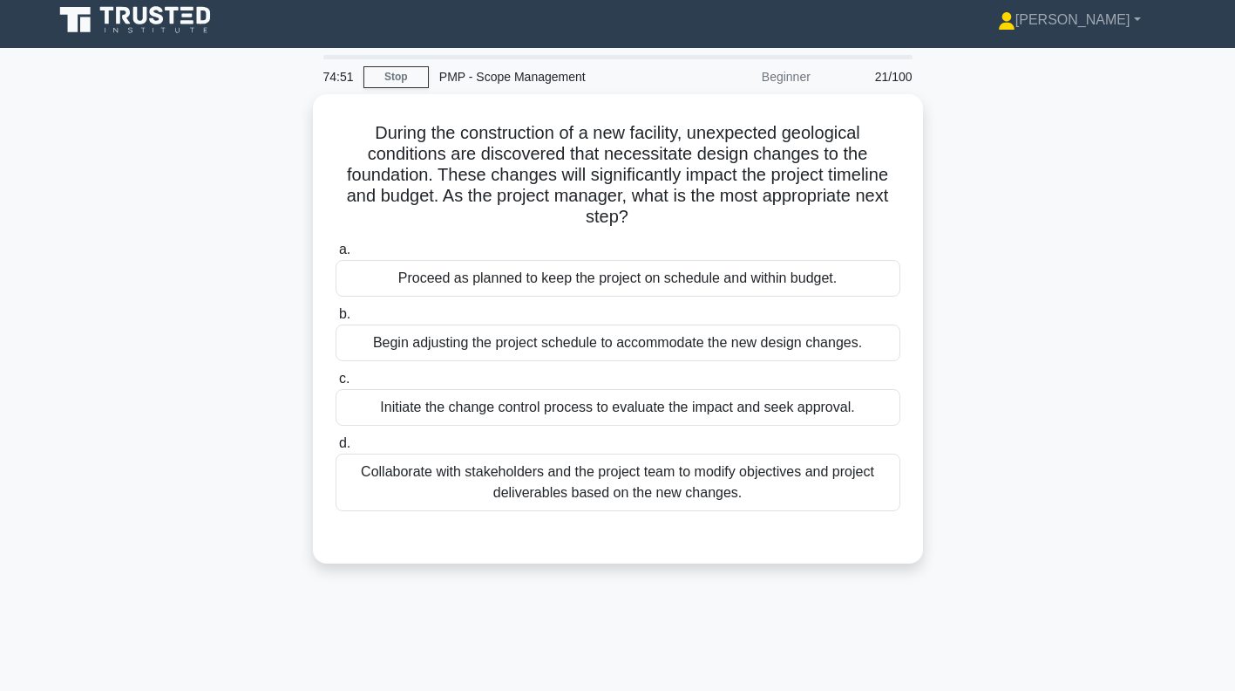
click at [702, 410] on div "Initiate the change control process to evaluate the impact and seek approval." at bounding box center [618, 407] width 565 height 37
click at [336, 384] on input "c. Initiate the change control process to evaluate the impact and seek approval." at bounding box center [336, 378] width 0 height 11
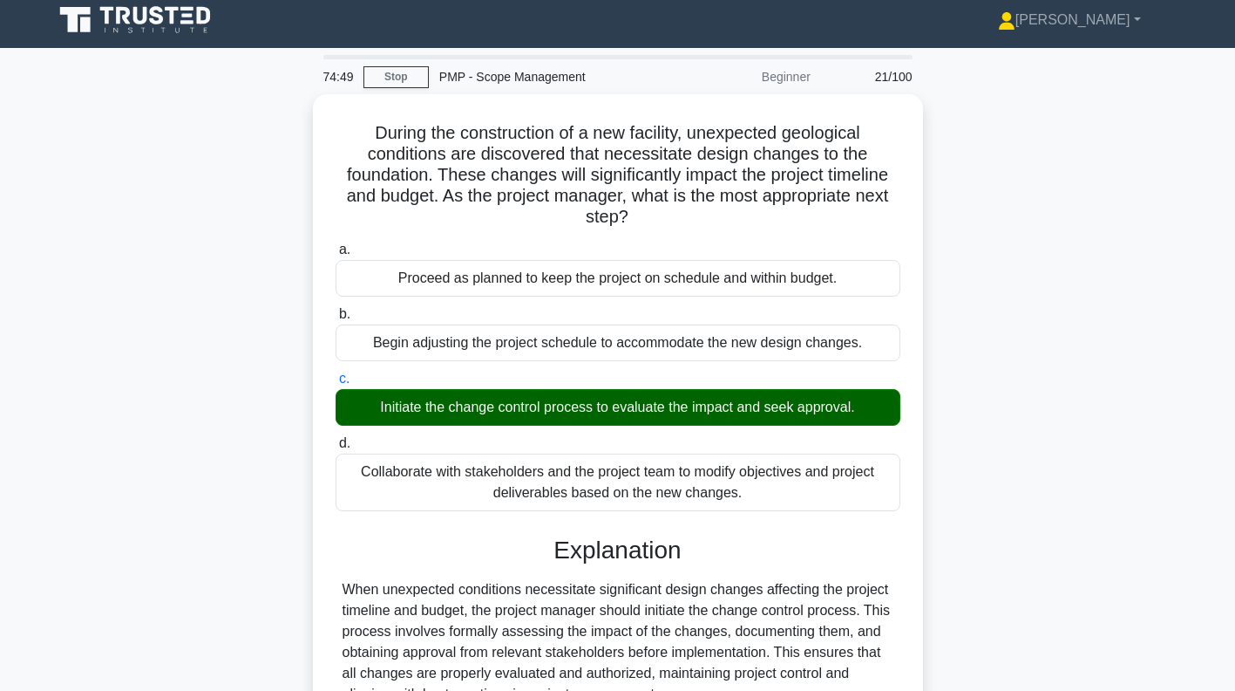
scroll to position [251, 0]
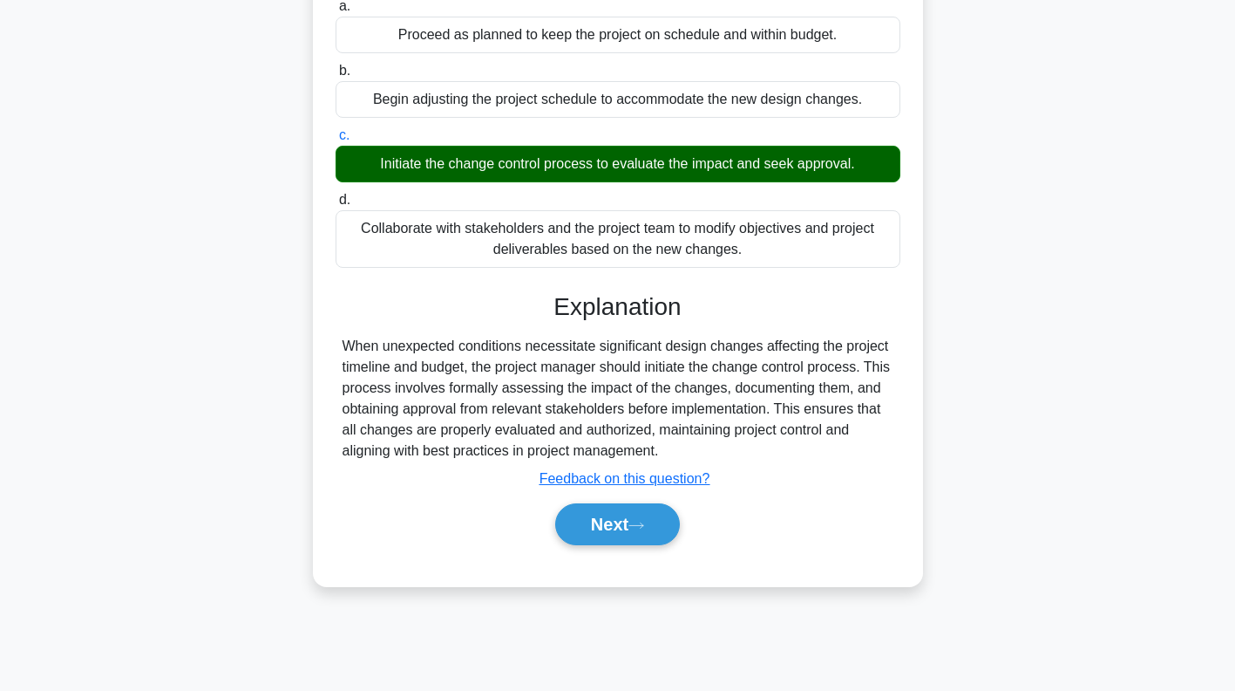
click at [641, 534] on button "Next" at bounding box center [617, 524] width 125 height 42
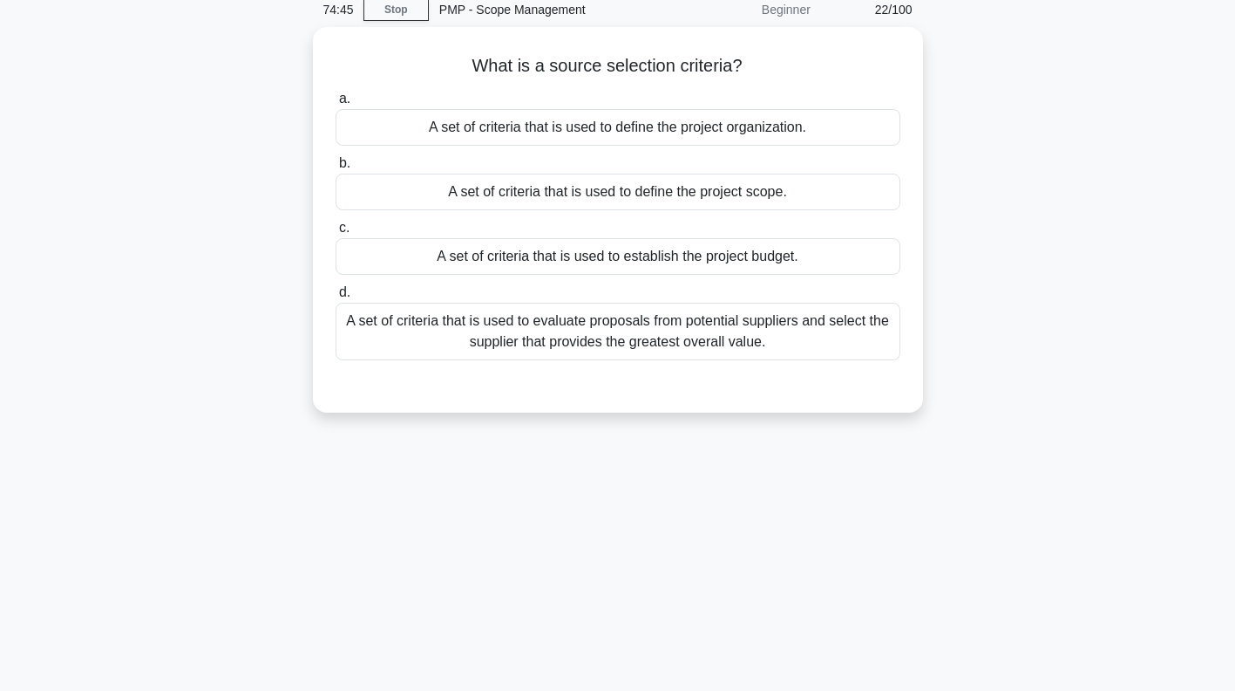
scroll to position [0, 0]
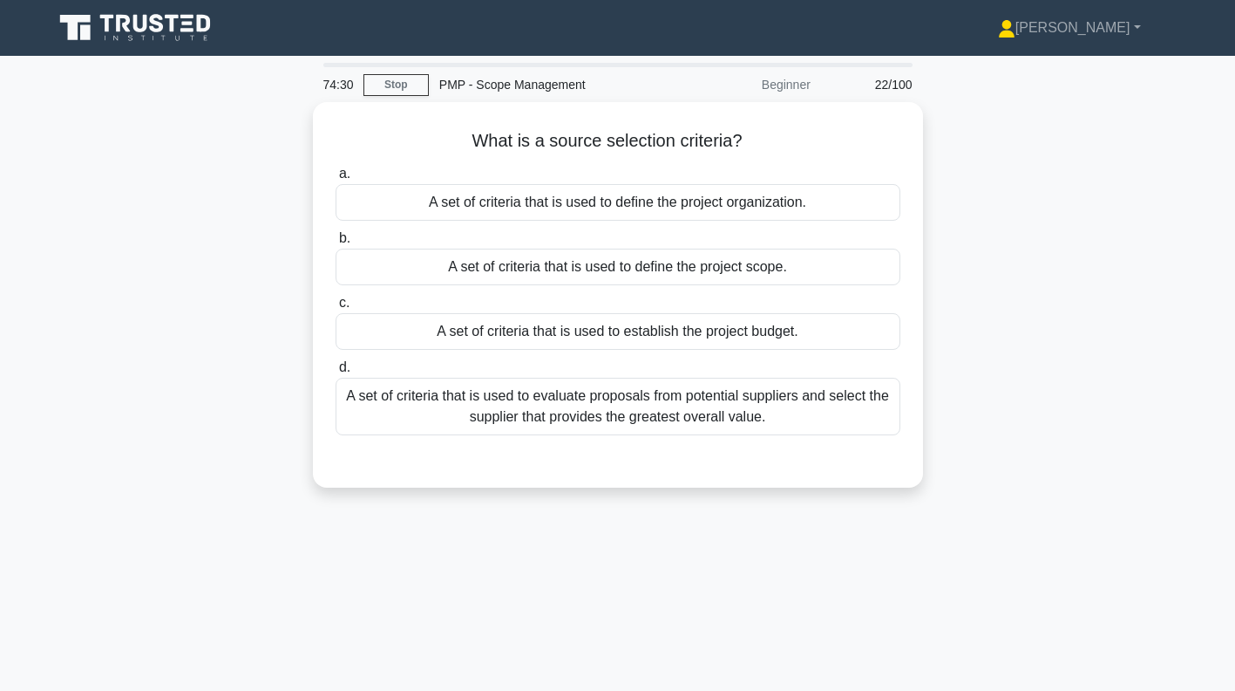
click at [846, 410] on div "A set of criteria that is used to evaluate proposals from potential suppliers a…" at bounding box center [618, 407] width 565 height 58
click at [336, 373] on input "d. A set of criteria that is used to evaluate proposals from potential supplier…" at bounding box center [336, 367] width 0 height 11
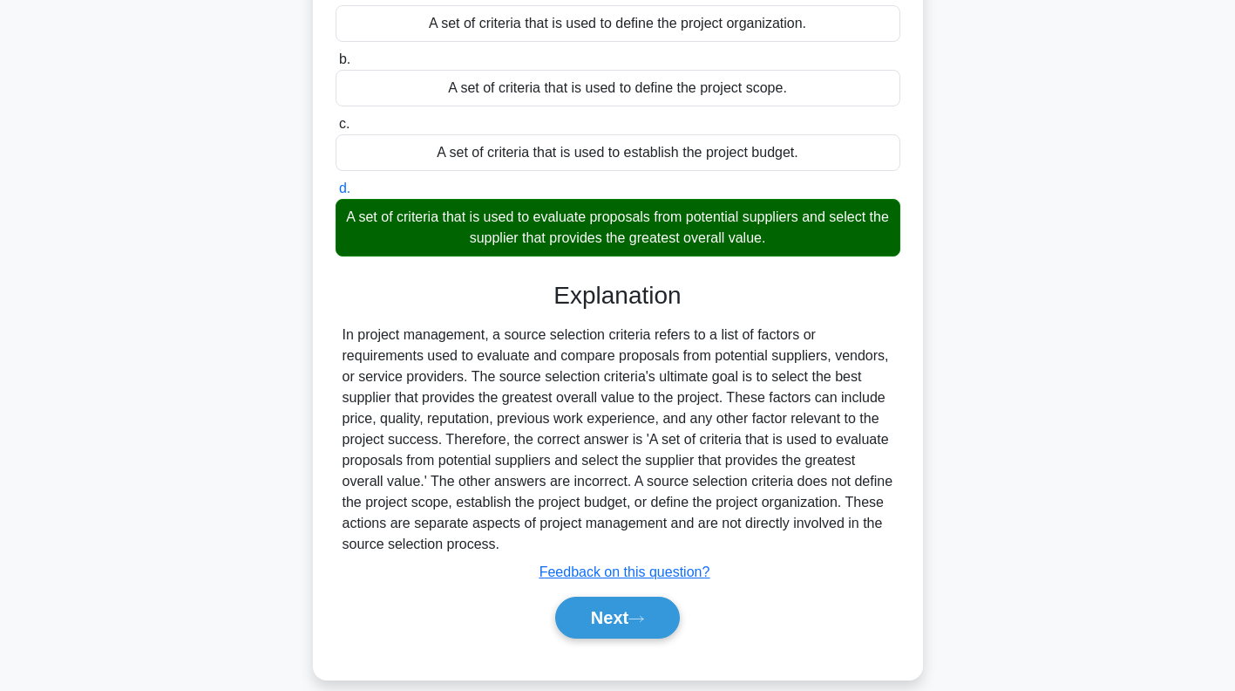
scroll to position [251, 0]
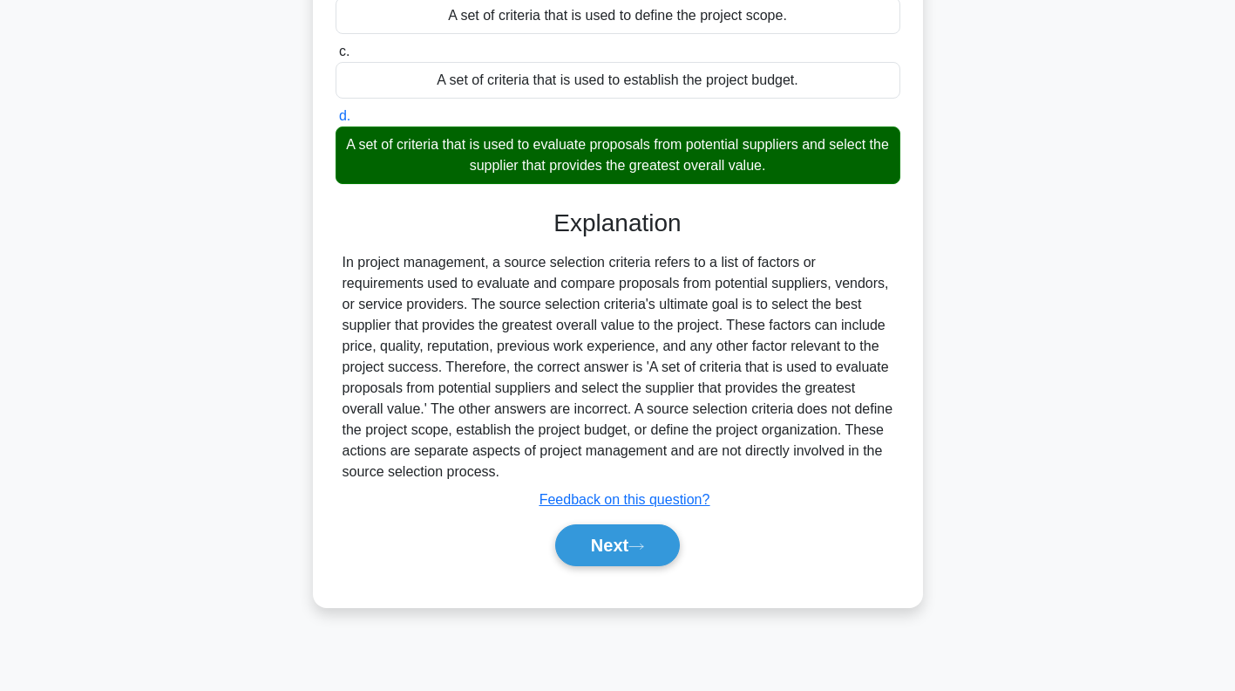
click at [641, 541] on icon at bounding box center [637, 546] width 16 height 10
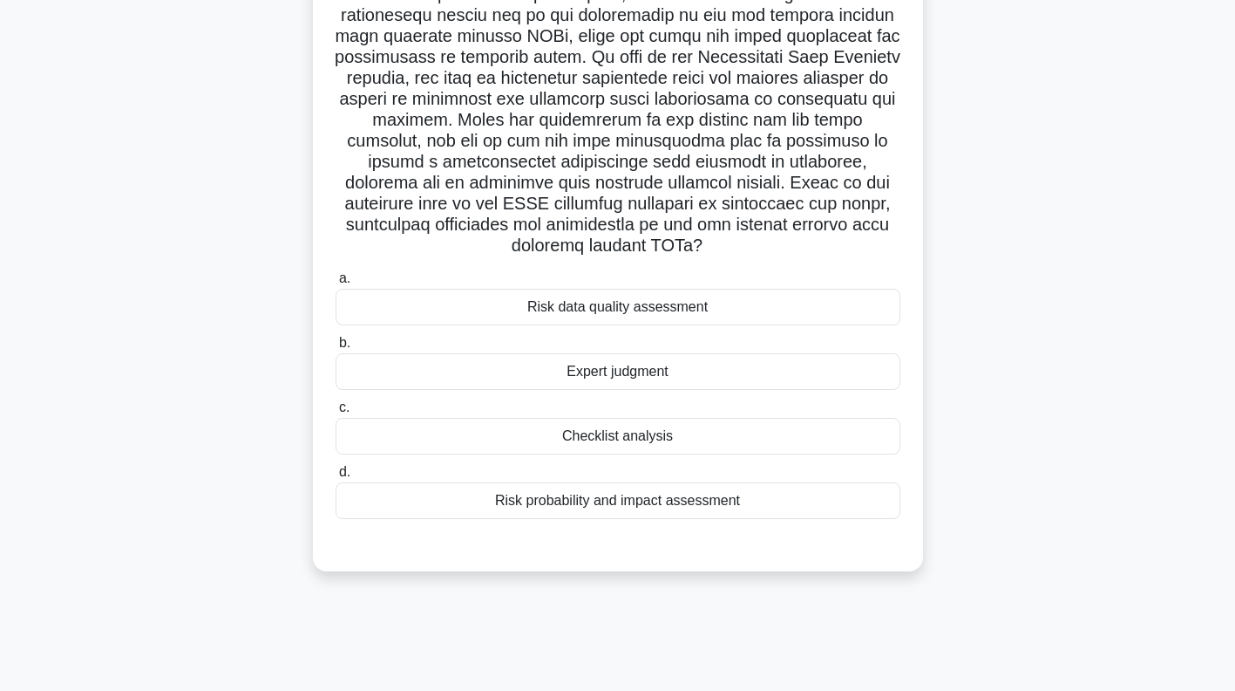
click at [729, 499] on div "Risk probability and impact assessment" at bounding box center [618, 500] width 565 height 37
click at [336, 478] on input "d. Risk probability and impact assessment" at bounding box center [336, 471] width 0 height 11
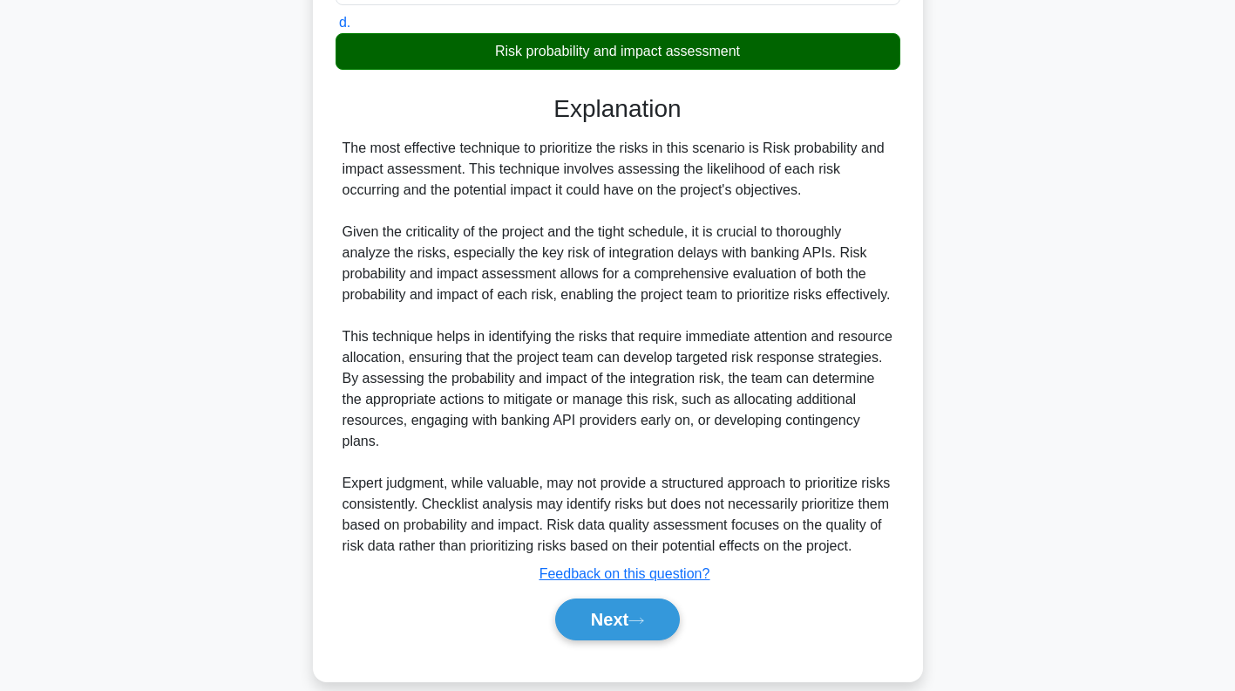
scroll to position [741, 0]
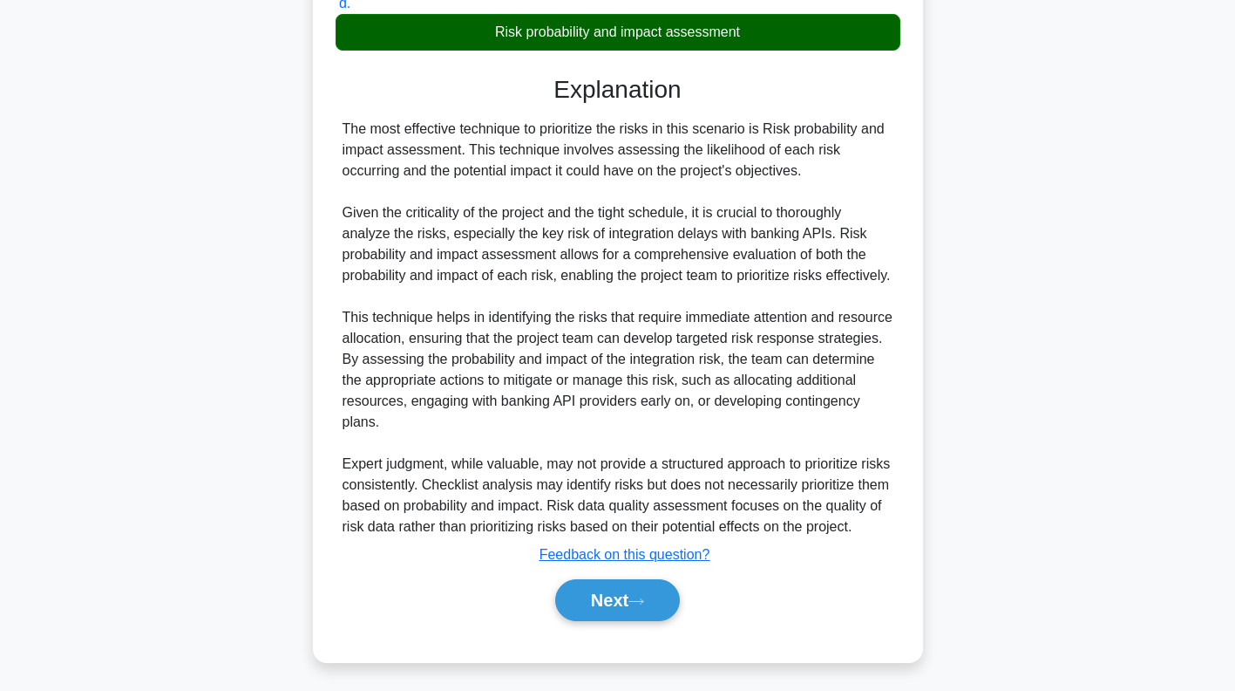
click at [635, 595] on button "Next" at bounding box center [617, 600] width 125 height 42
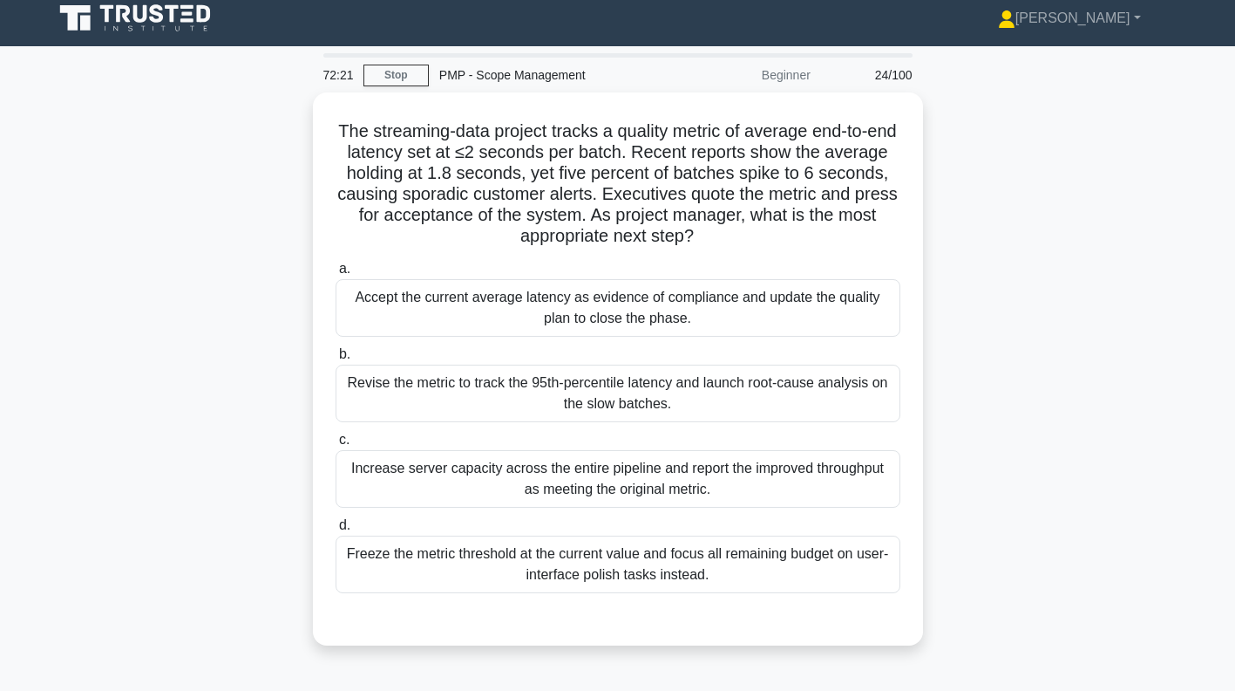
scroll to position [2, 0]
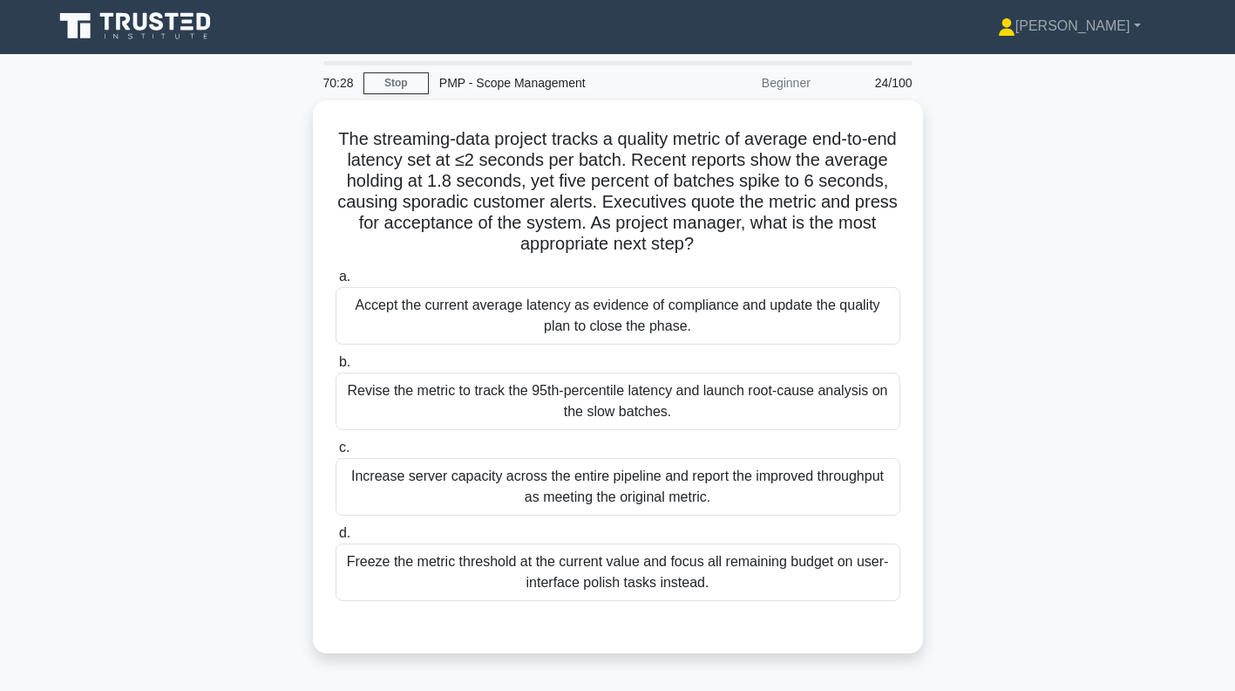
click at [826, 321] on div "Accept the current average latency as evidence of compliance and update the qua…" at bounding box center [618, 316] width 565 height 58
click at [336, 282] on input "a. Accept the current average latency as evidence of compliance and update the …" at bounding box center [336, 276] width 0 height 11
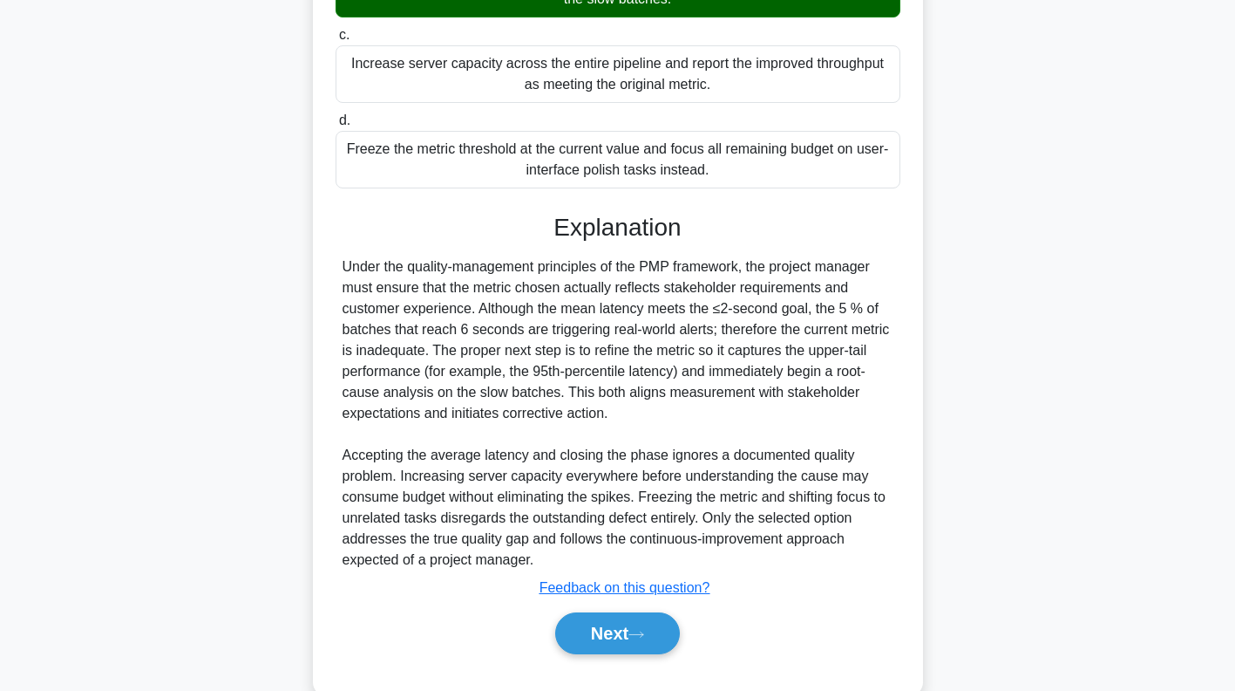
scroll to position [450, 0]
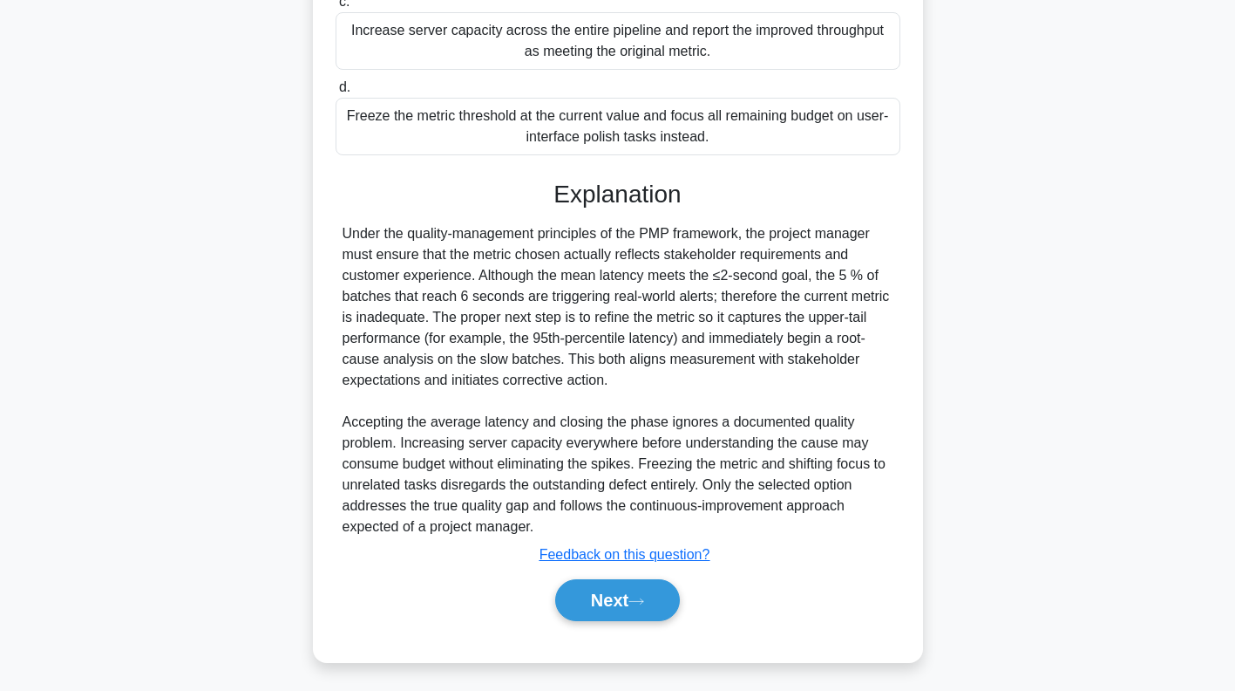
click at [621, 599] on button "Next" at bounding box center [617, 600] width 125 height 42
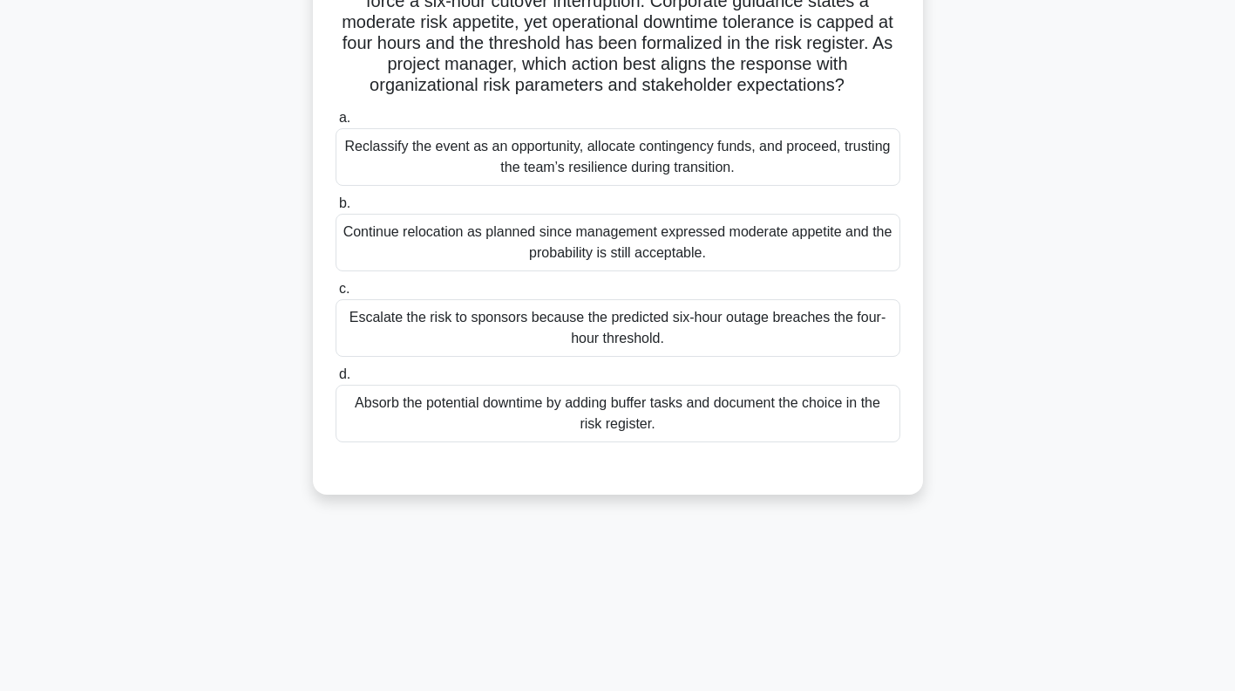
scroll to position [160, 0]
click at [818, 411] on div "Absorb the potential downtime by adding buffer tasks and document the choice in…" at bounding box center [618, 413] width 565 height 58
click at [336, 380] on input "d. Absorb the potential downtime by adding buffer tasks and document the choice…" at bounding box center [336, 374] width 0 height 11
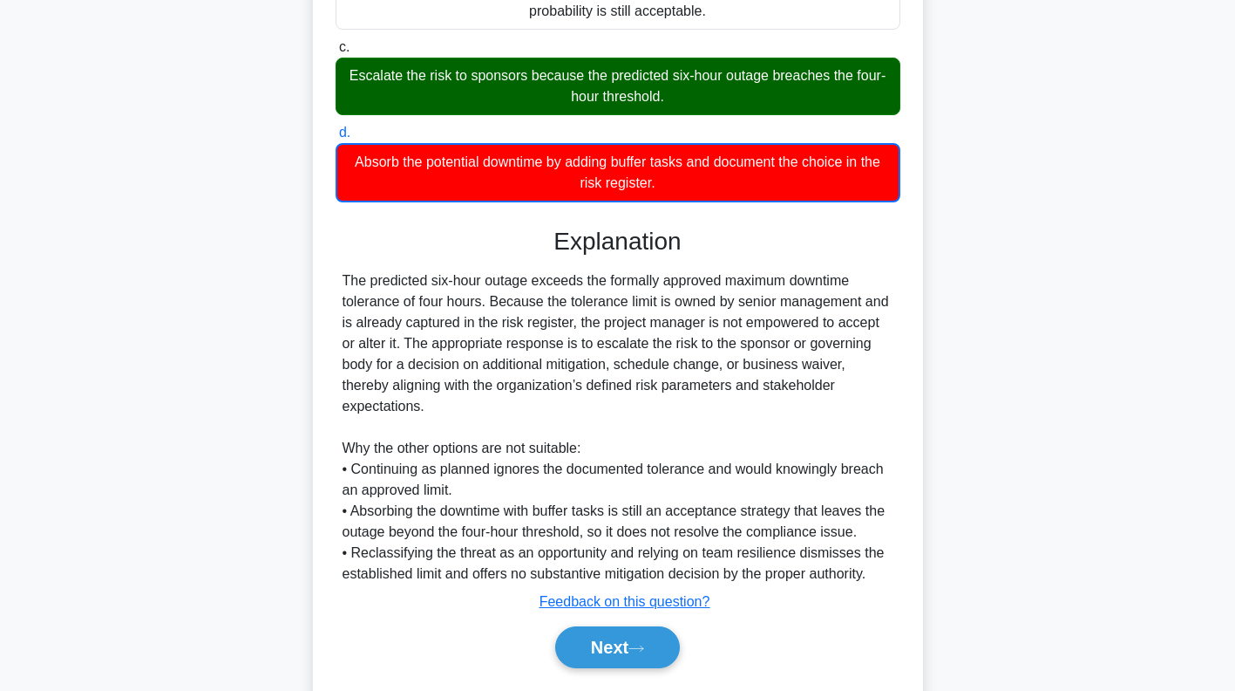
scroll to position [409, 0]
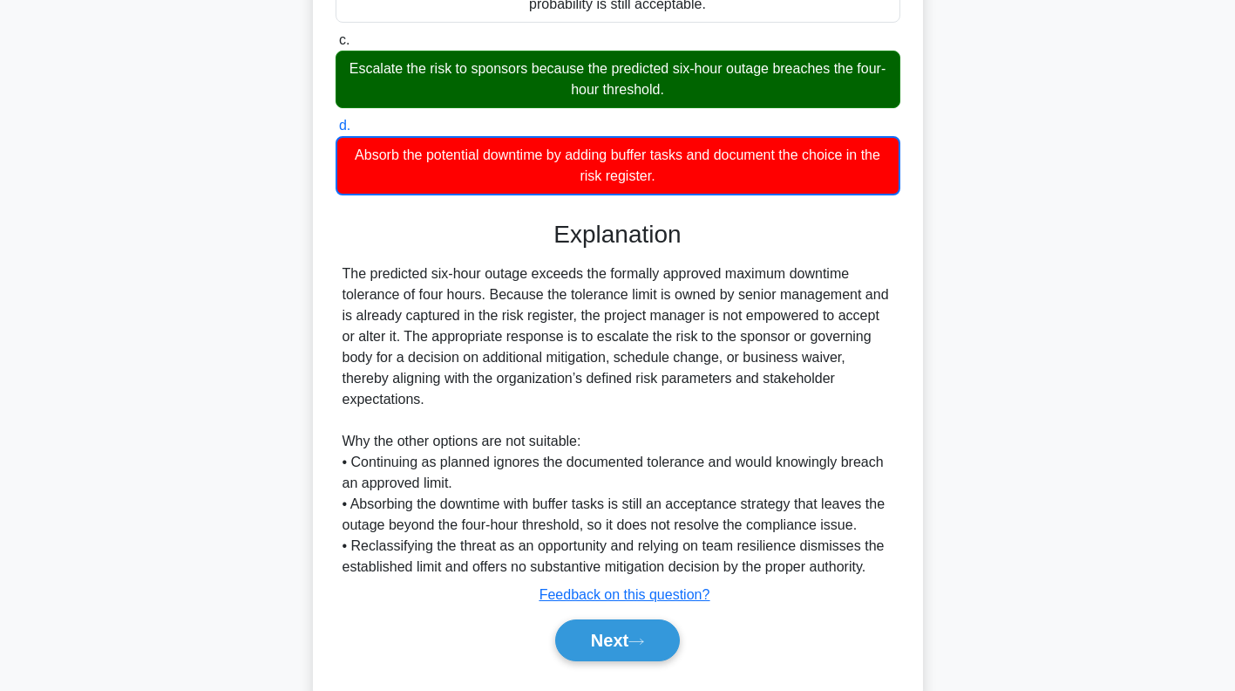
click at [626, 629] on button "Next" at bounding box center [617, 640] width 125 height 42
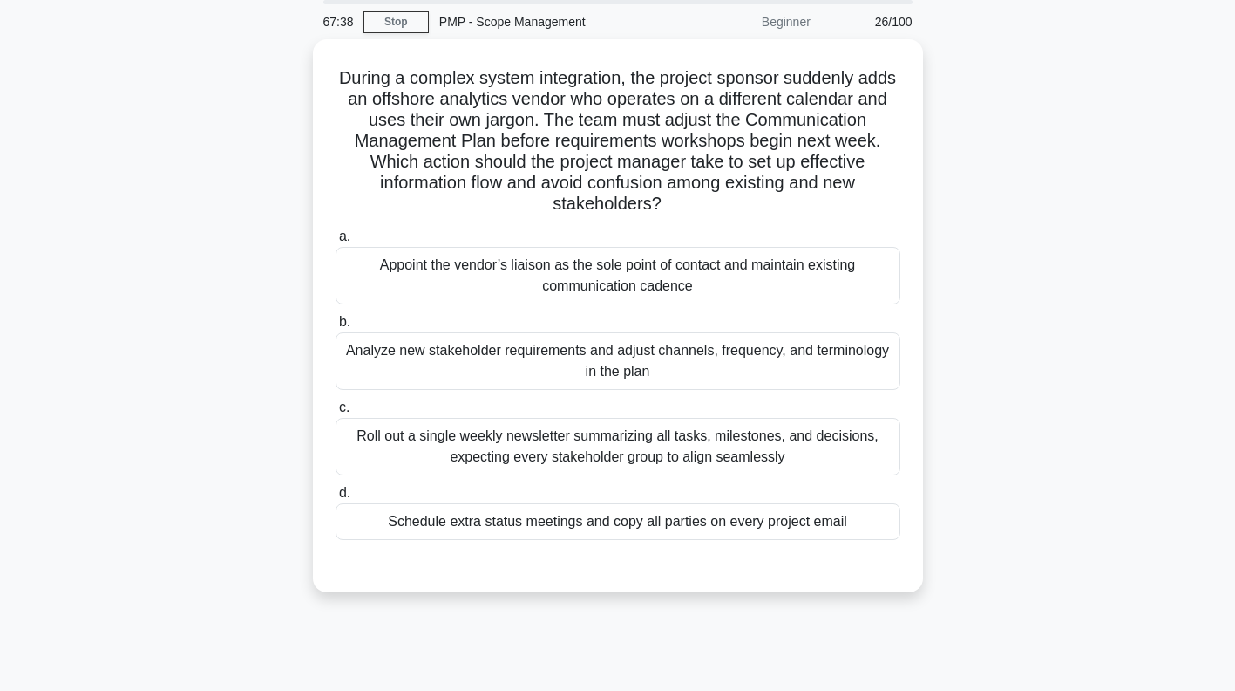
scroll to position [59, 0]
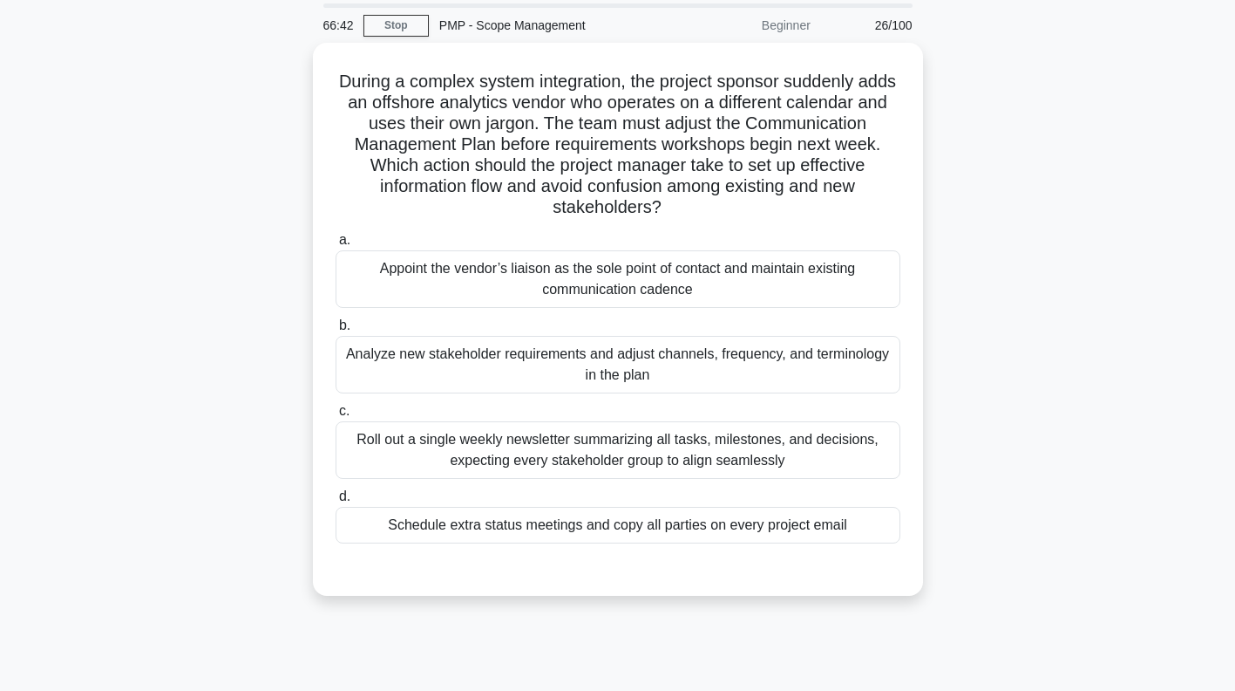
click at [811, 375] on div "Analyze new stakeholder requirements and adjust channels, frequency, and termin…" at bounding box center [618, 365] width 565 height 58
click at [336, 331] on input "b. Analyze new stakeholder requirements and adjust channels, frequency, and ter…" at bounding box center [336, 325] width 0 height 11
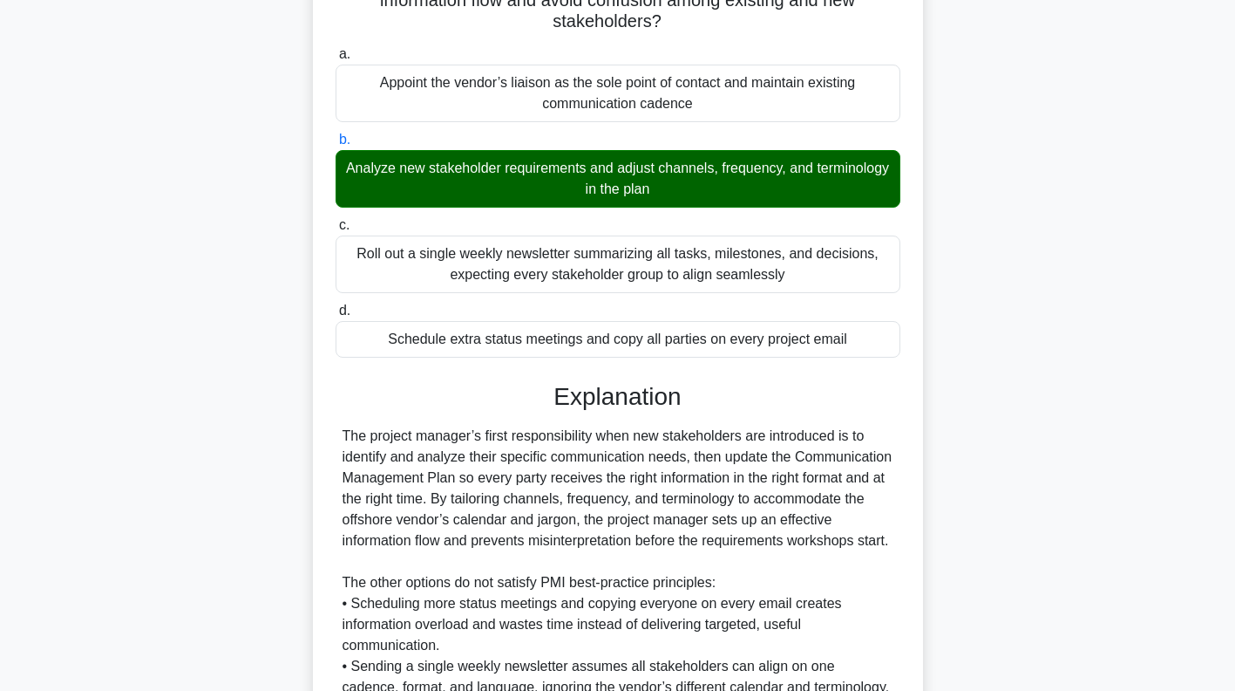
scroll to position [490, 0]
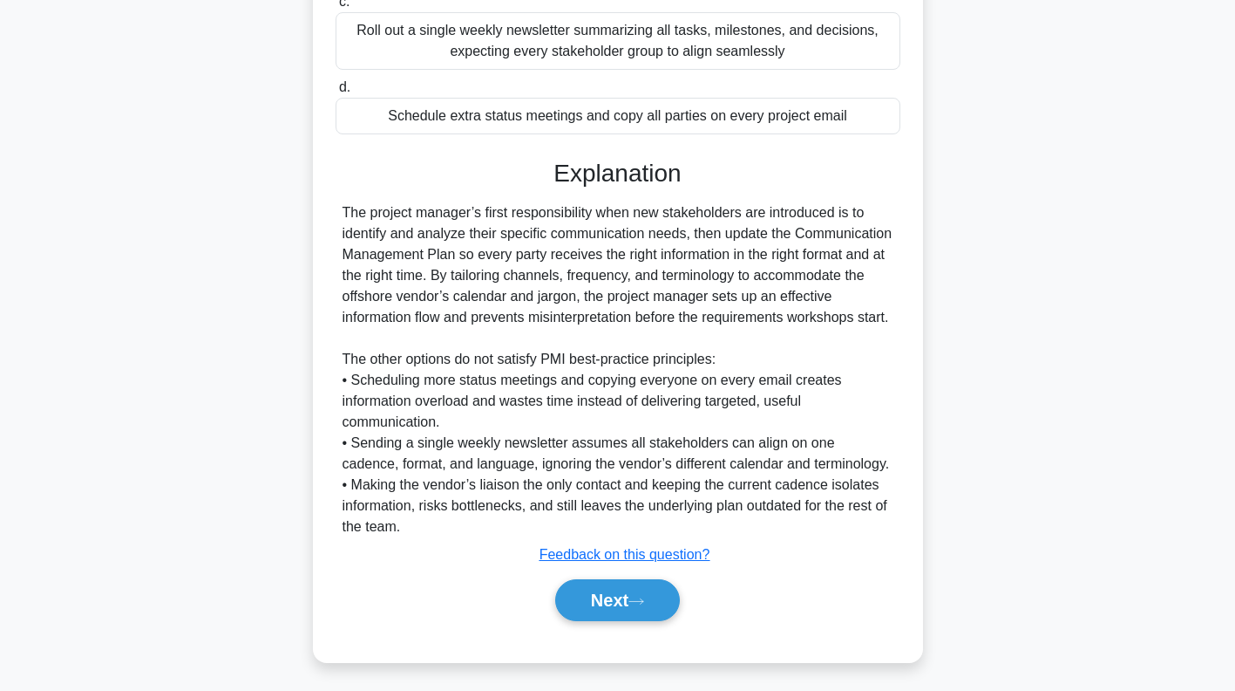
click at [640, 600] on icon at bounding box center [637, 601] width 16 height 10
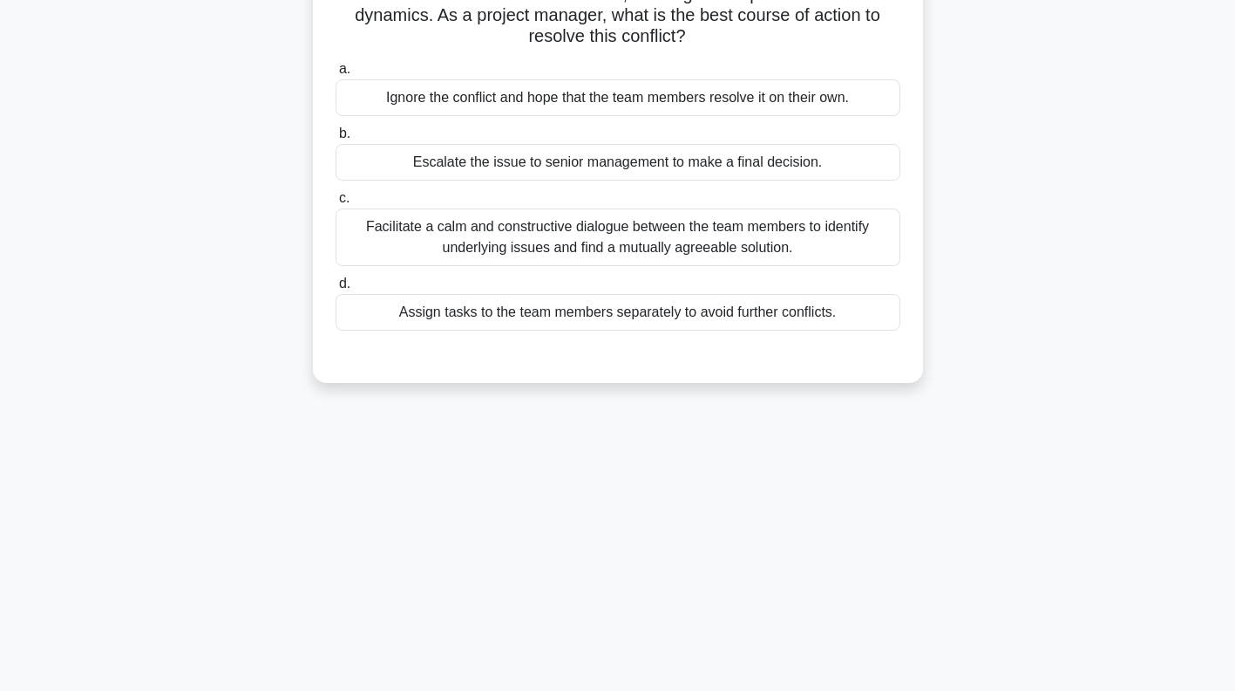
scroll to position [0, 0]
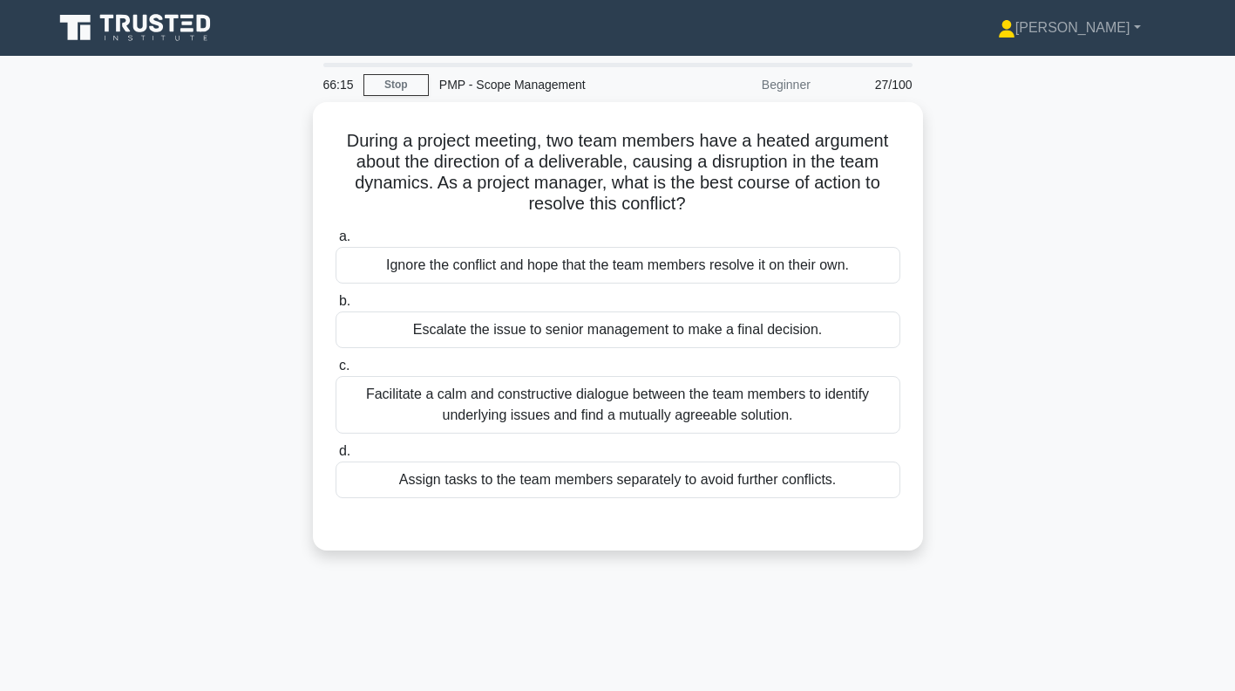
click at [852, 398] on div "Facilitate a calm and constructive dialogue between the team members to identif…" at bounding box center [618, 405] width 565 height 58
click at [336, 371] on input "c. Facilitate a calm and constructive dialogue between the team members to iden…" at bounding box center [336, 365] width 0 height 11
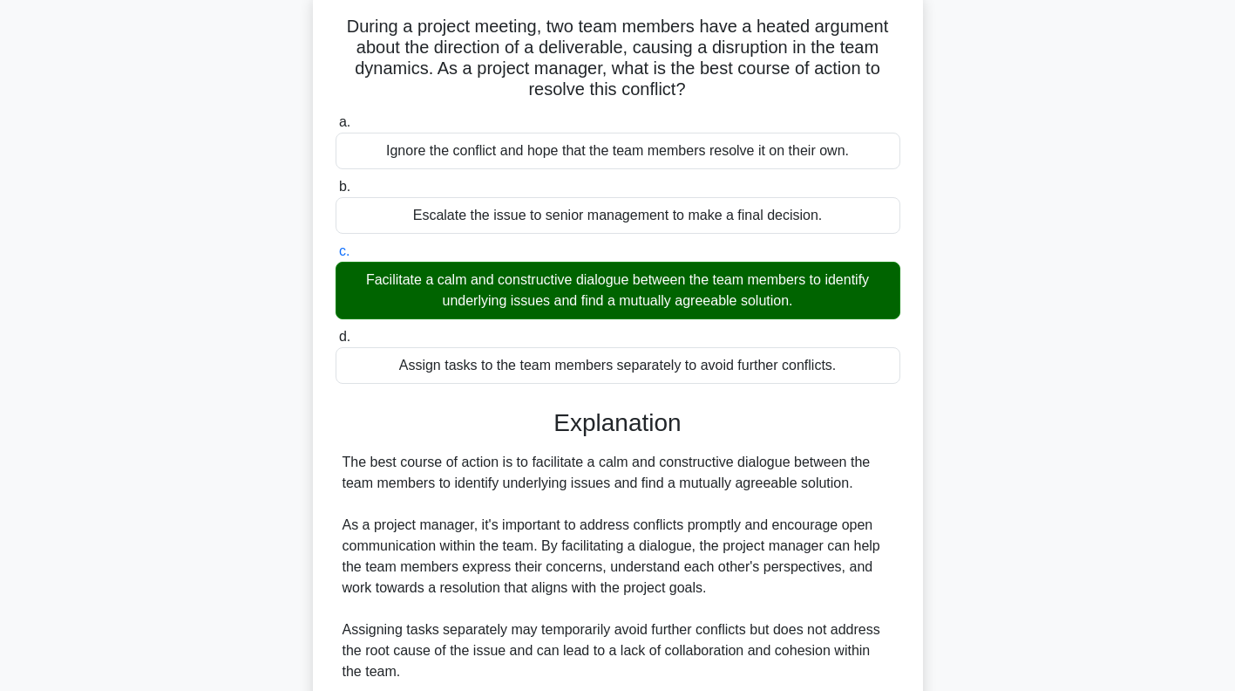
scroll to position [406, 0]
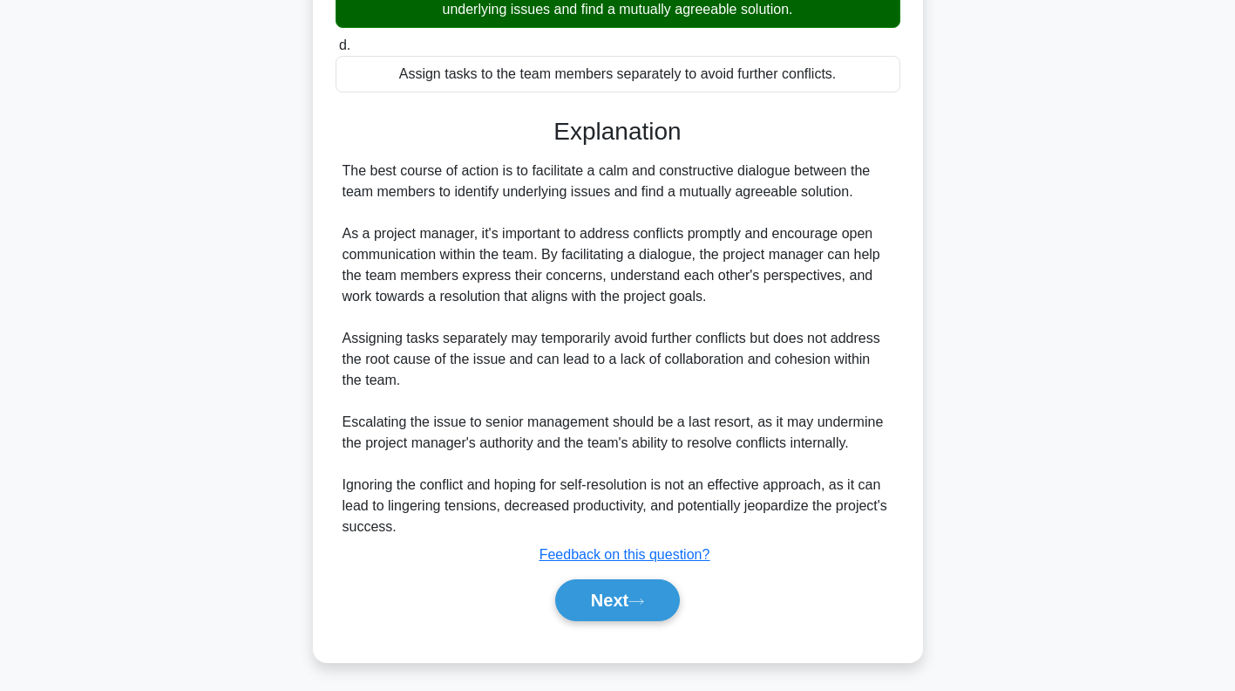
click at [637, 600] on icon at bounding box center [637, 601] width 16 height 10
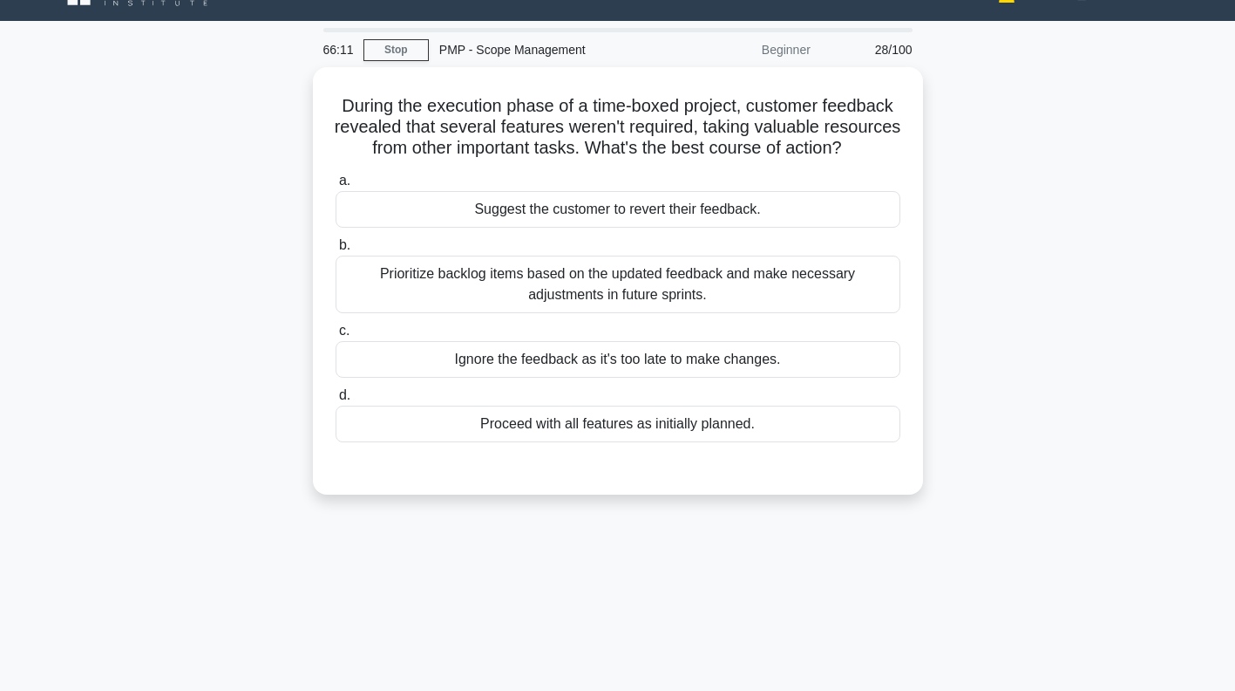
scroll to position [18, 0]
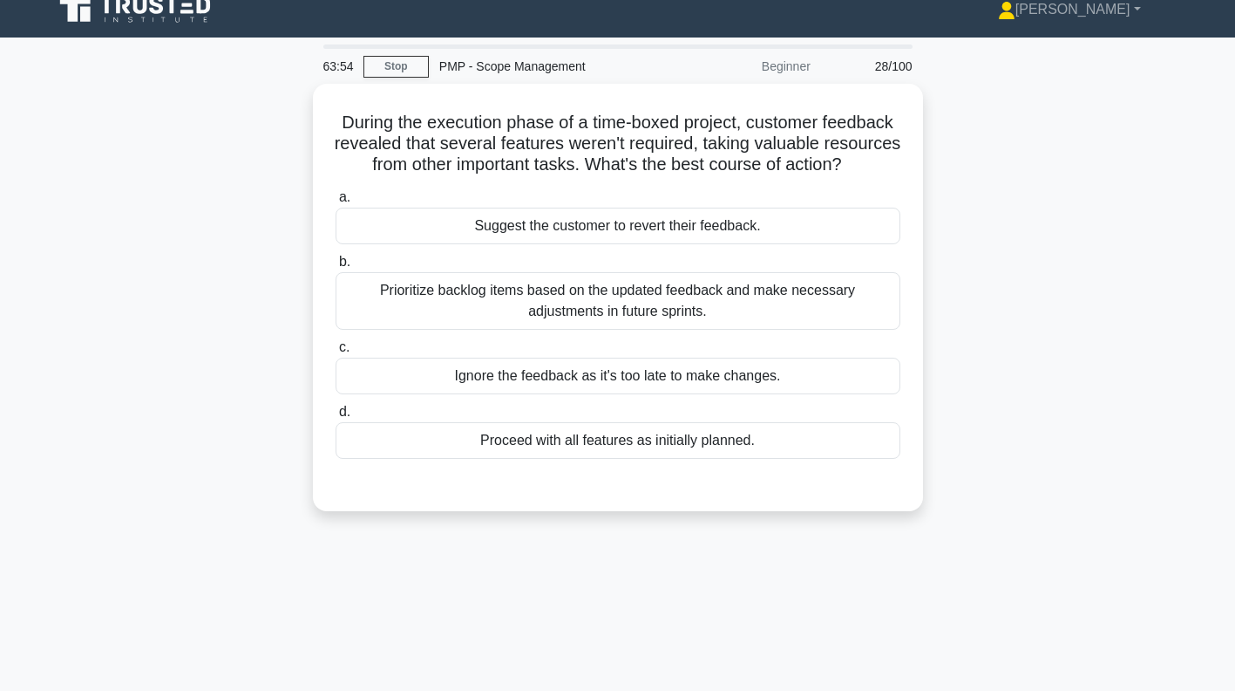
click at [829, 315] on div "Prioritize backlog items based on the updated feedback and make necessary adjus…" at bounding box center [618, 301] width 565 height 58
click at [336, 268] on input "b. Prioritize backlog items based on the updated feedback and make necessary ad…" at bounding box center [336, 261] width 0 height 11
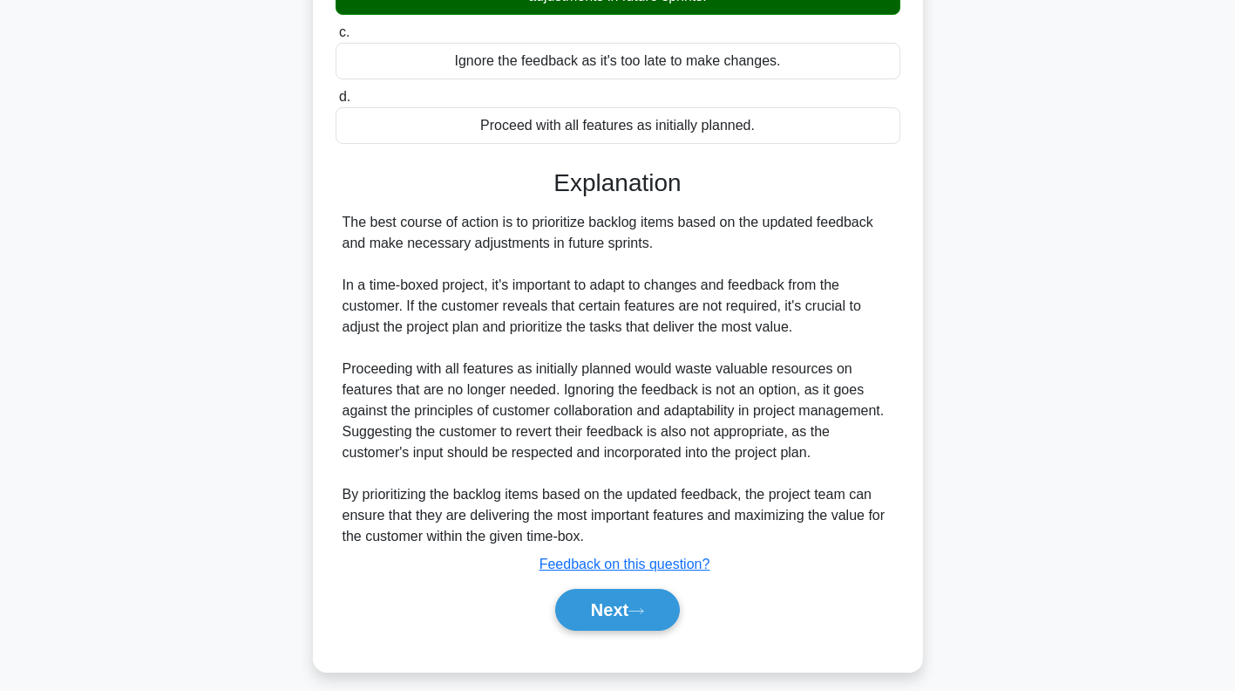
scroll to position [364, 0]
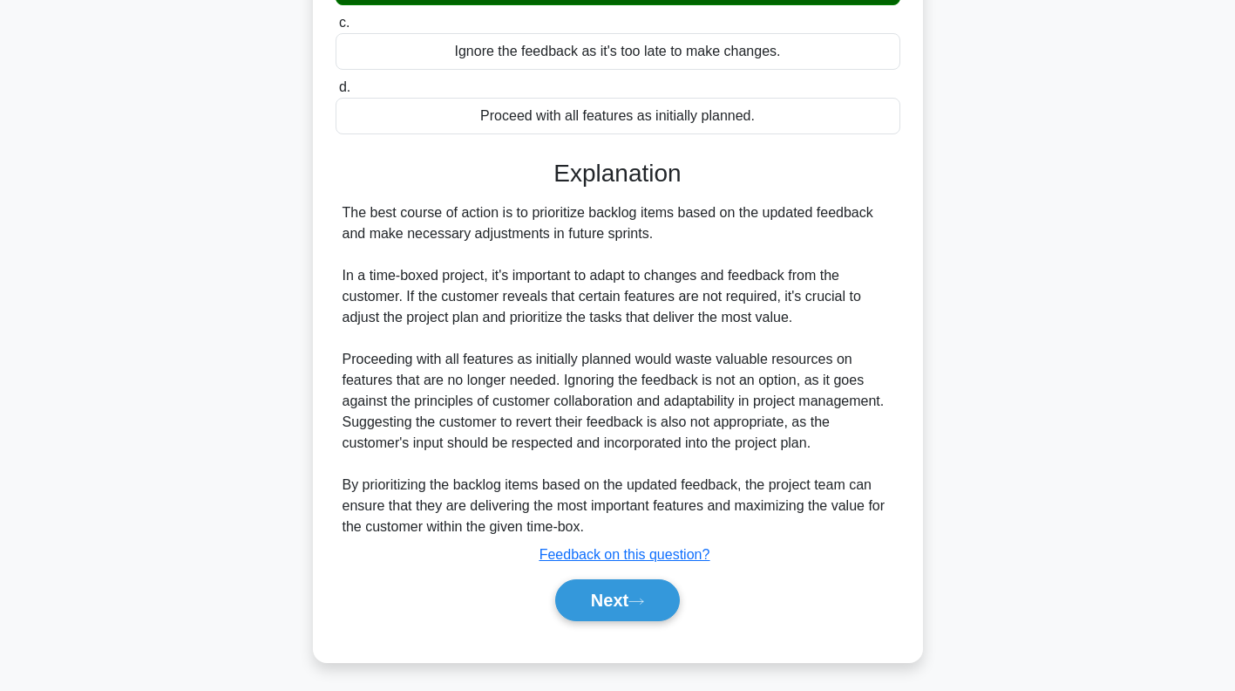
click at [629, 595] on button "Next" at bounding box center [617, 600] width 125 height 42
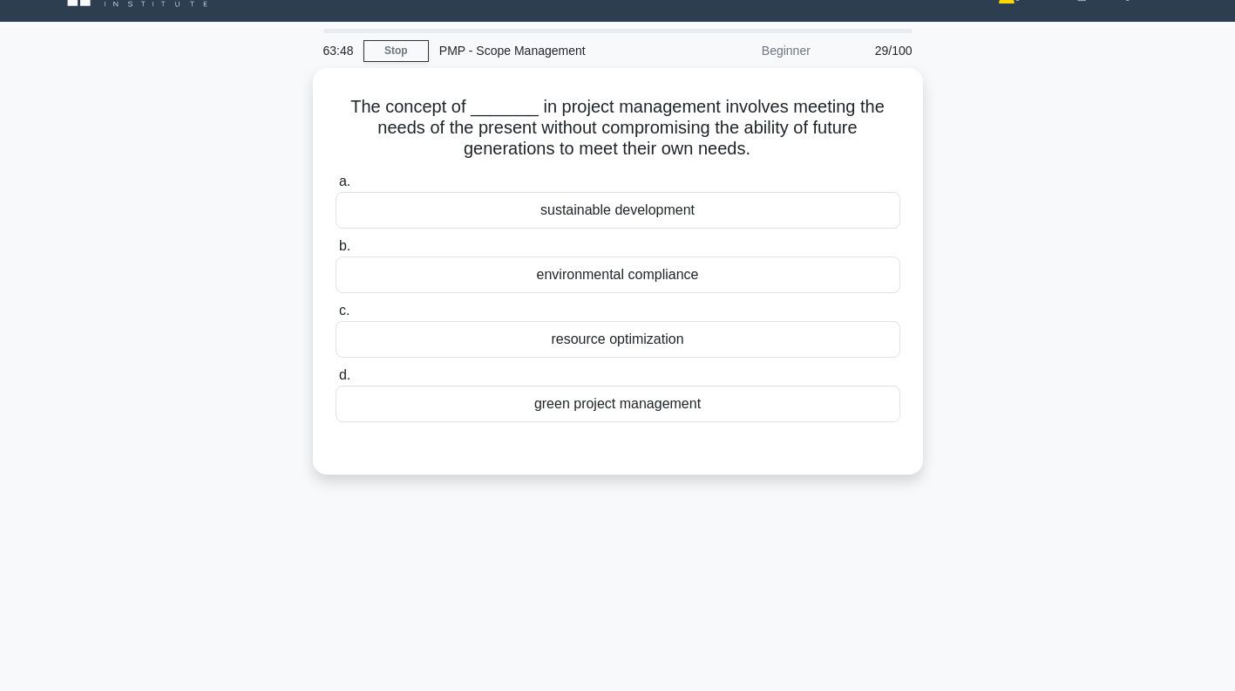
scroll to position [35, 0]
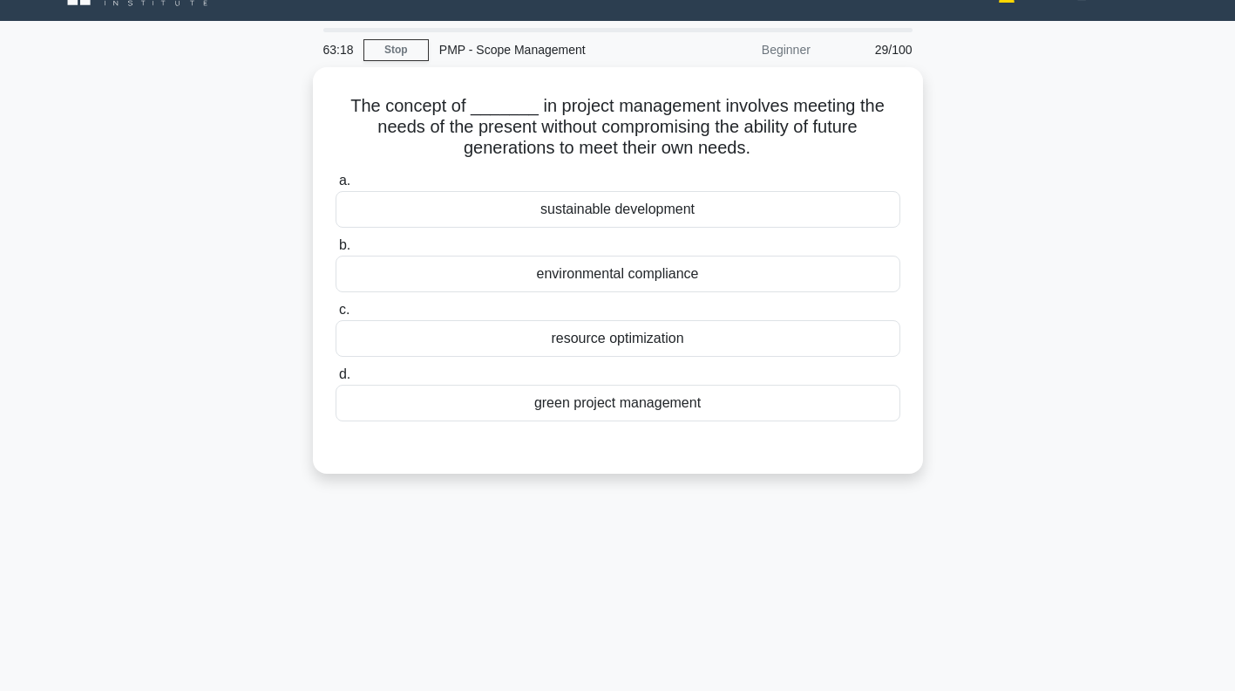
click at [793, 201] on div "sustainable development" at bounding box center [618, 209] width 565 height 37
click at [336, 187] on input "a. sustainable development" at bounding box center [336, 180] width 0 height 11
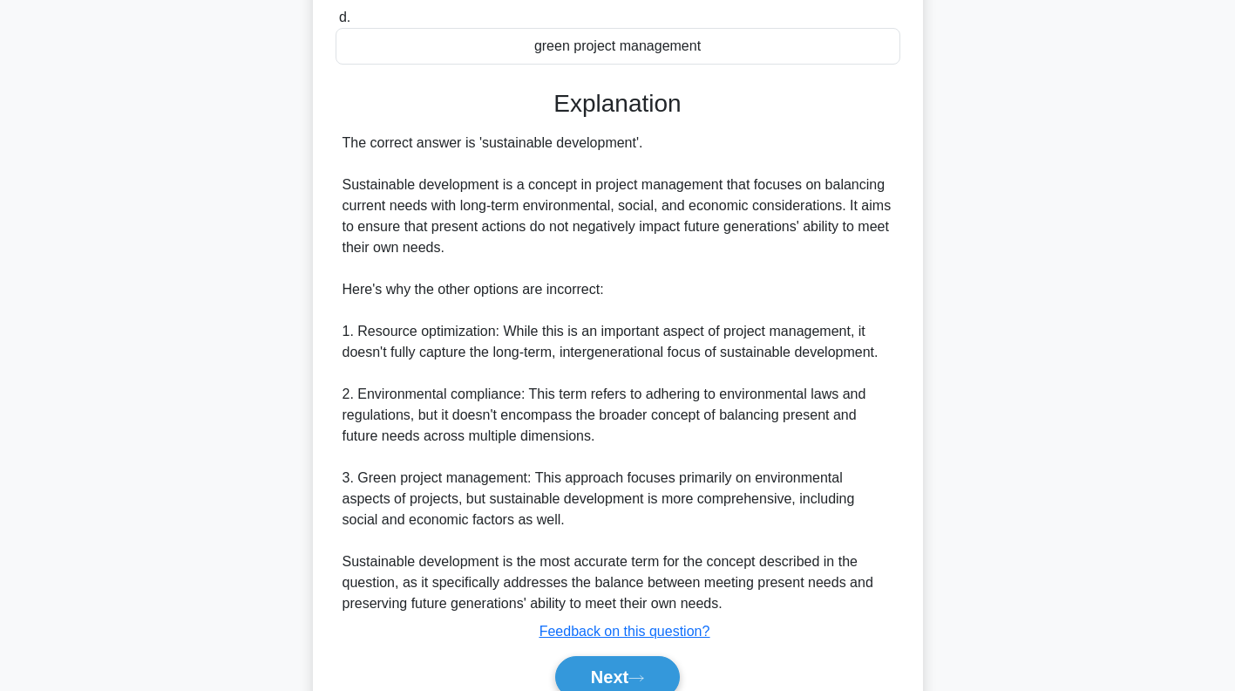
scroll to position [469, 0]
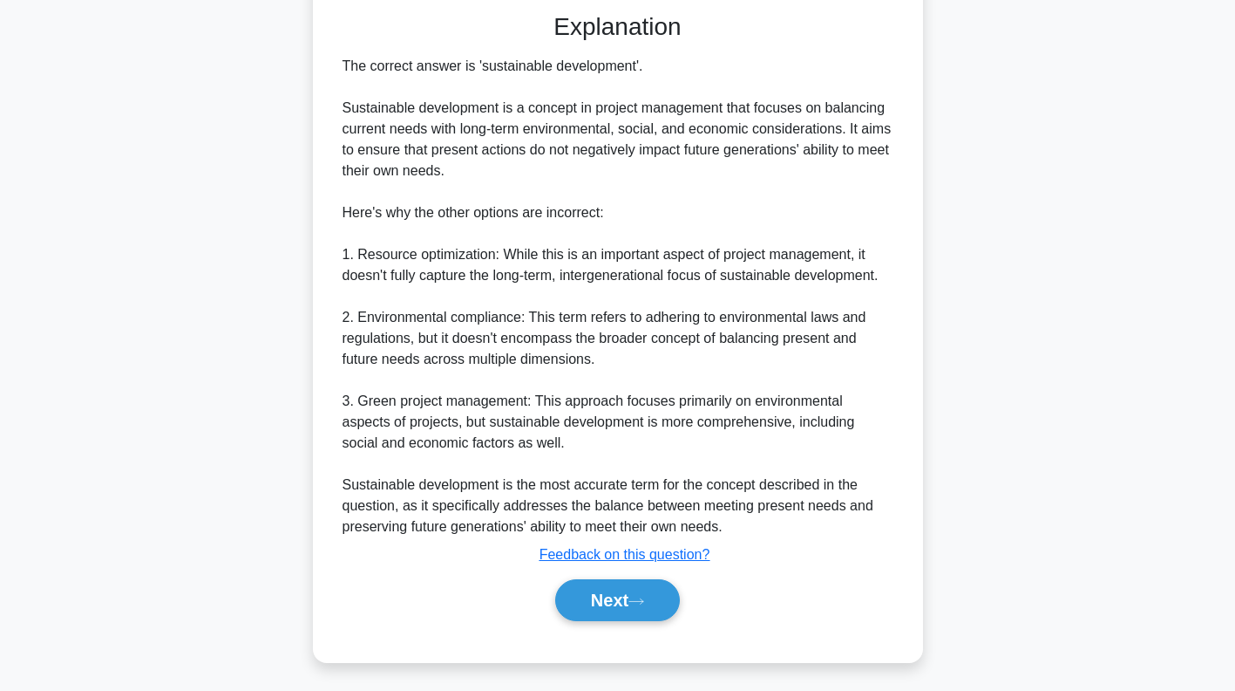
click at [625, 589] on button "Next" at bounding box center [617, 600] width 125 height 42
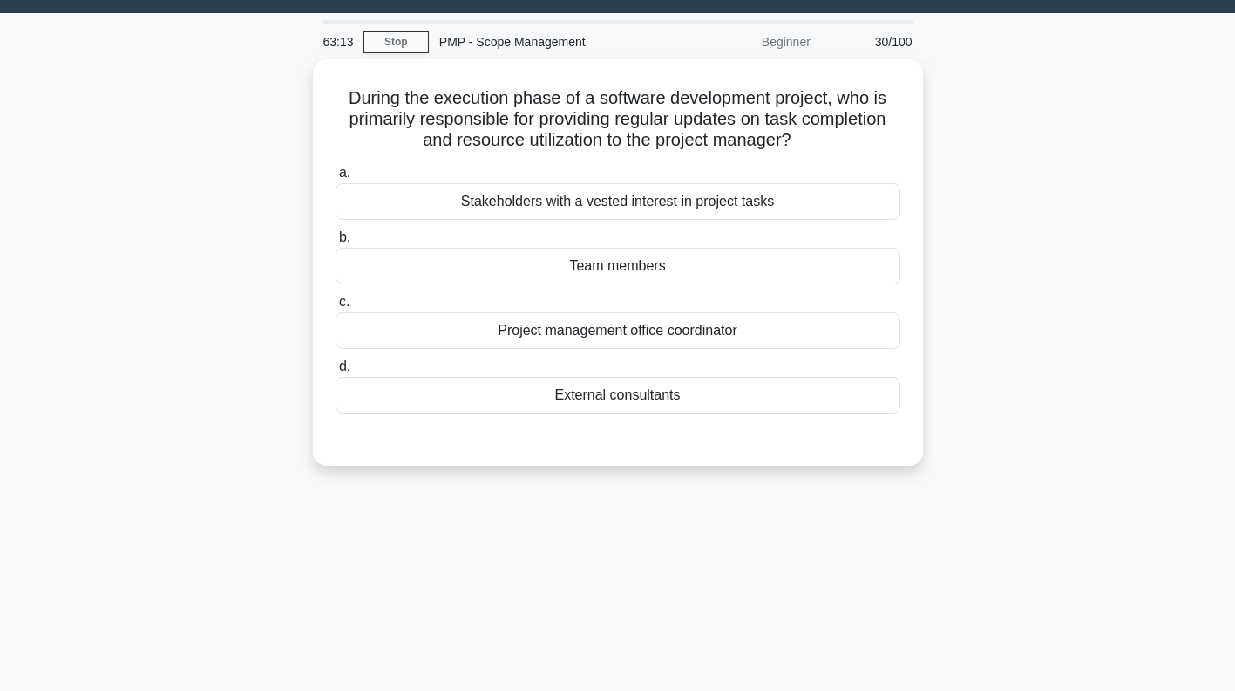
scroll to position [38, 0]
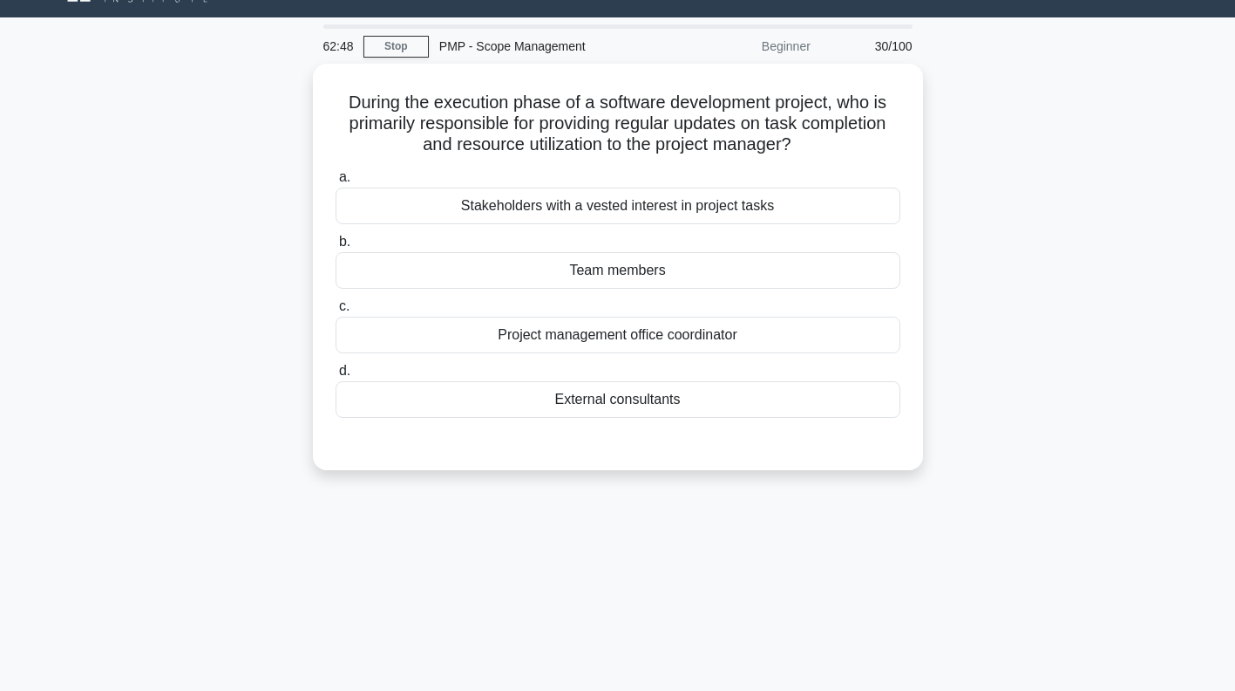
click at [783, 268] on div "Team members" at bounding box center [618, 270] width 565 height 37
click at [336, 248] on input "b. Team members" at bounding box center [336, 241] width 0 height 11
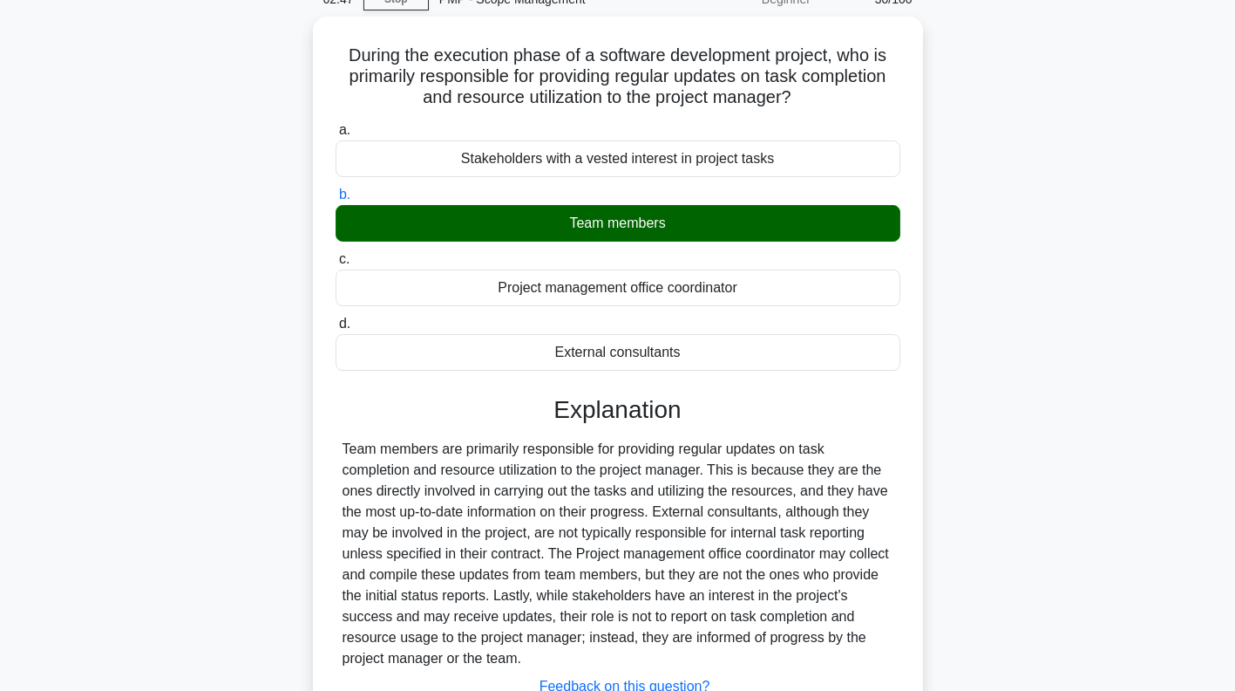
scroll to position [251, 0]
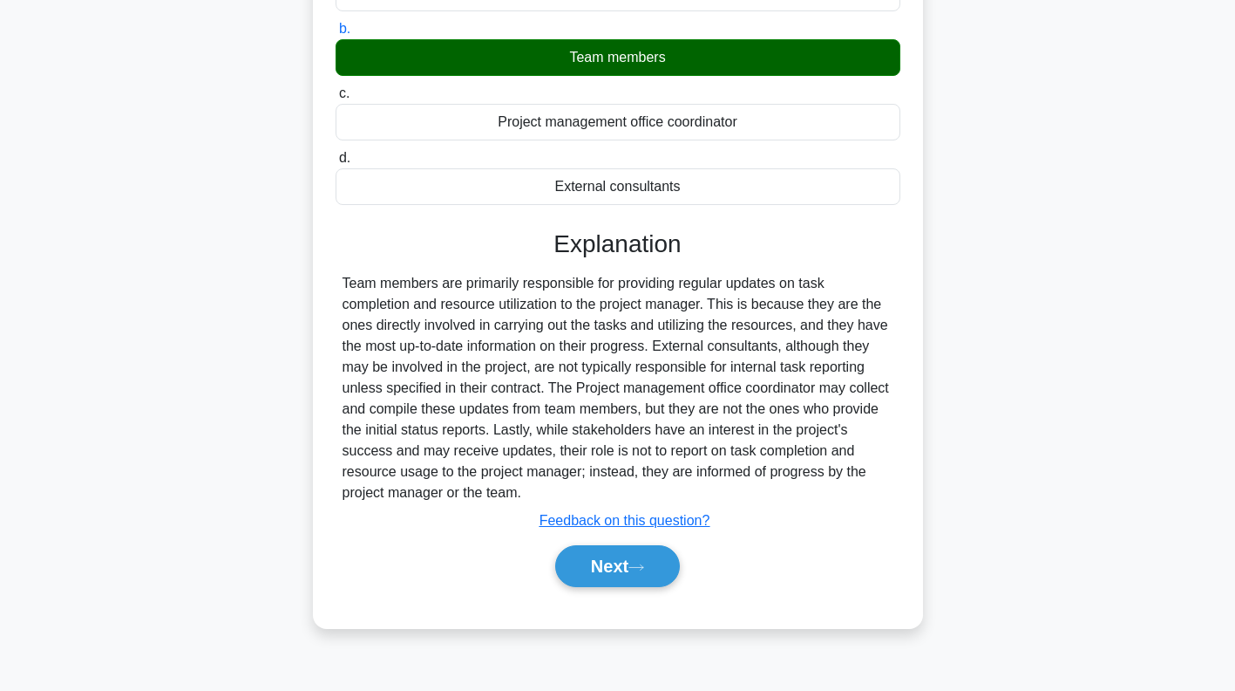
click at [628, 568] on button "Next" at bounding box center [617, 566] width 125 height 42
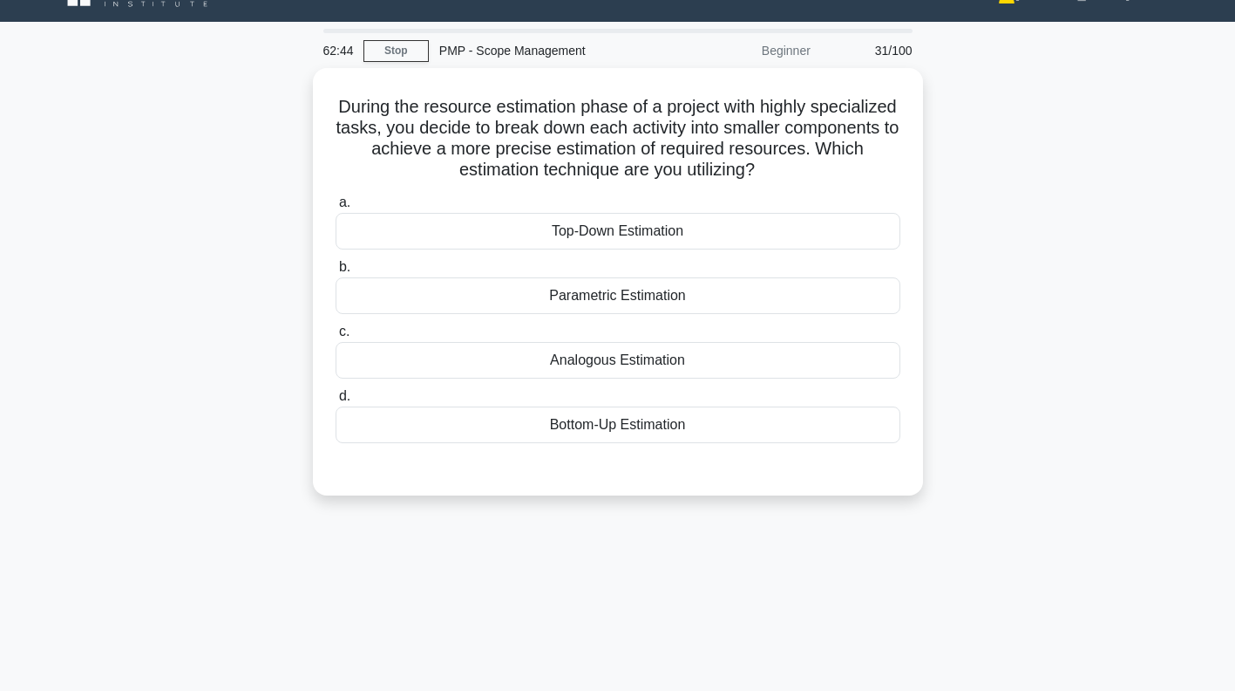
scroll to position [31, 0]
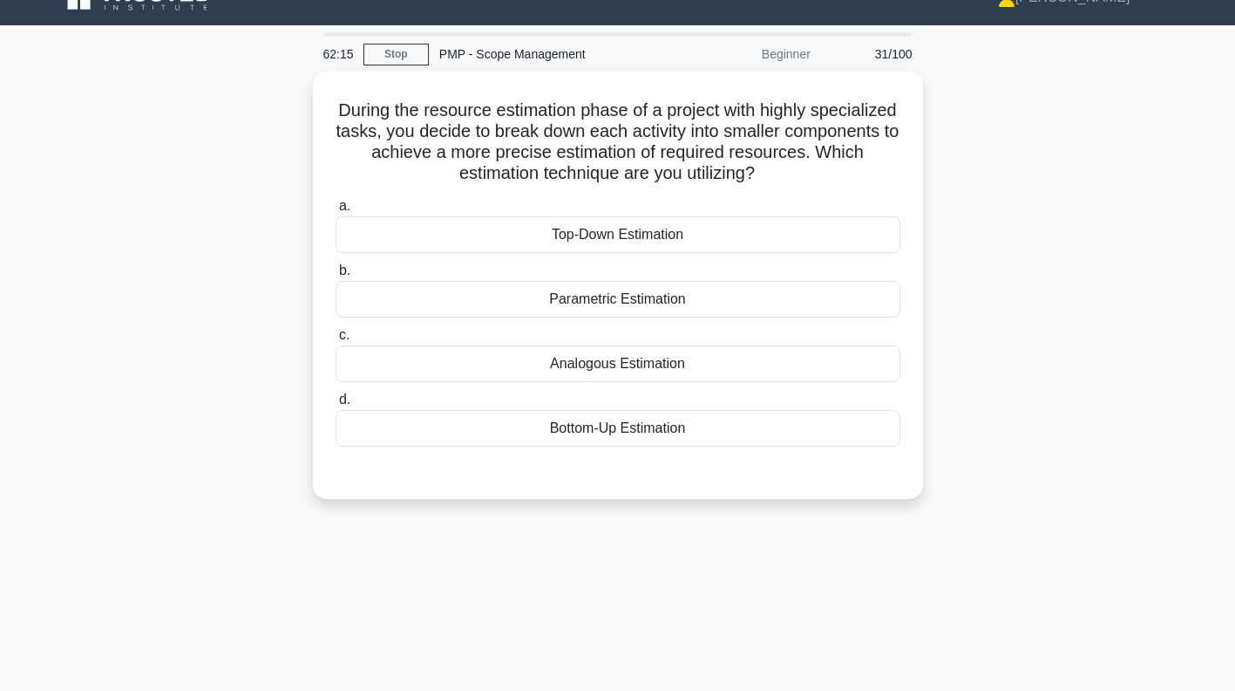
click at [737, 364] on div "Analogous Estimation" at bounding box center [618, 363] width 565 height 37
click at [336, 341] on input "c. Analogous Estimation" at bounding box center [336, 335] width 0 height 11
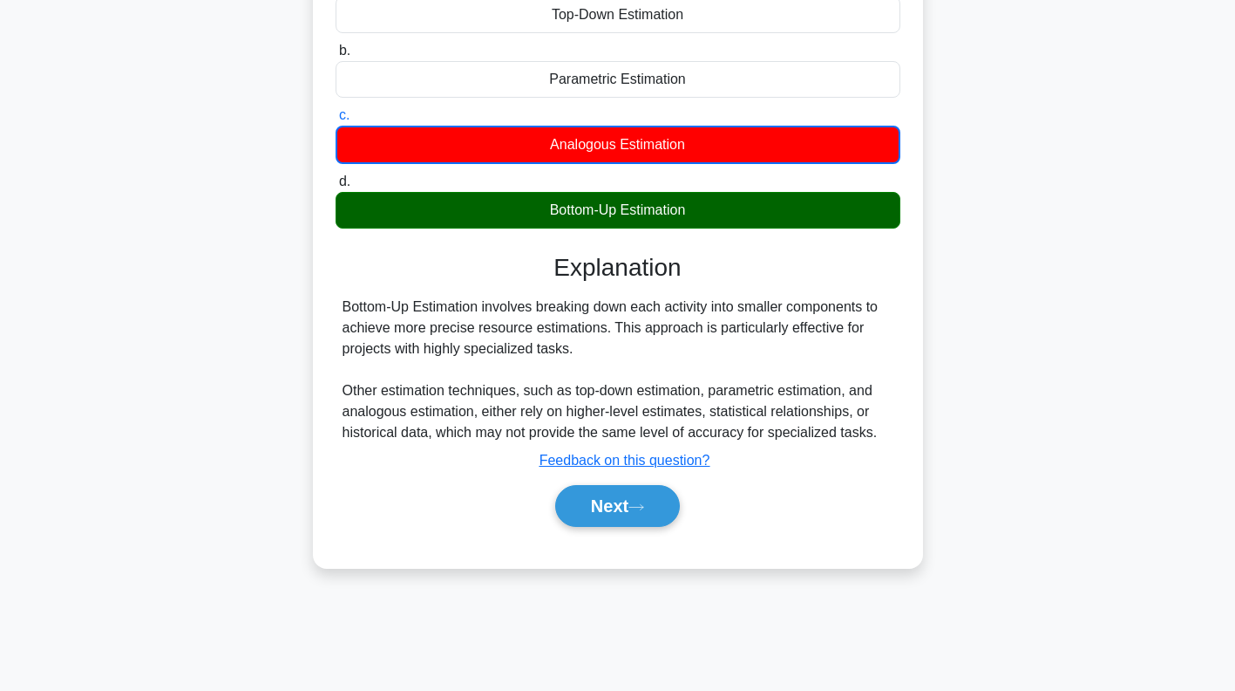
scroll to position [251, 0]
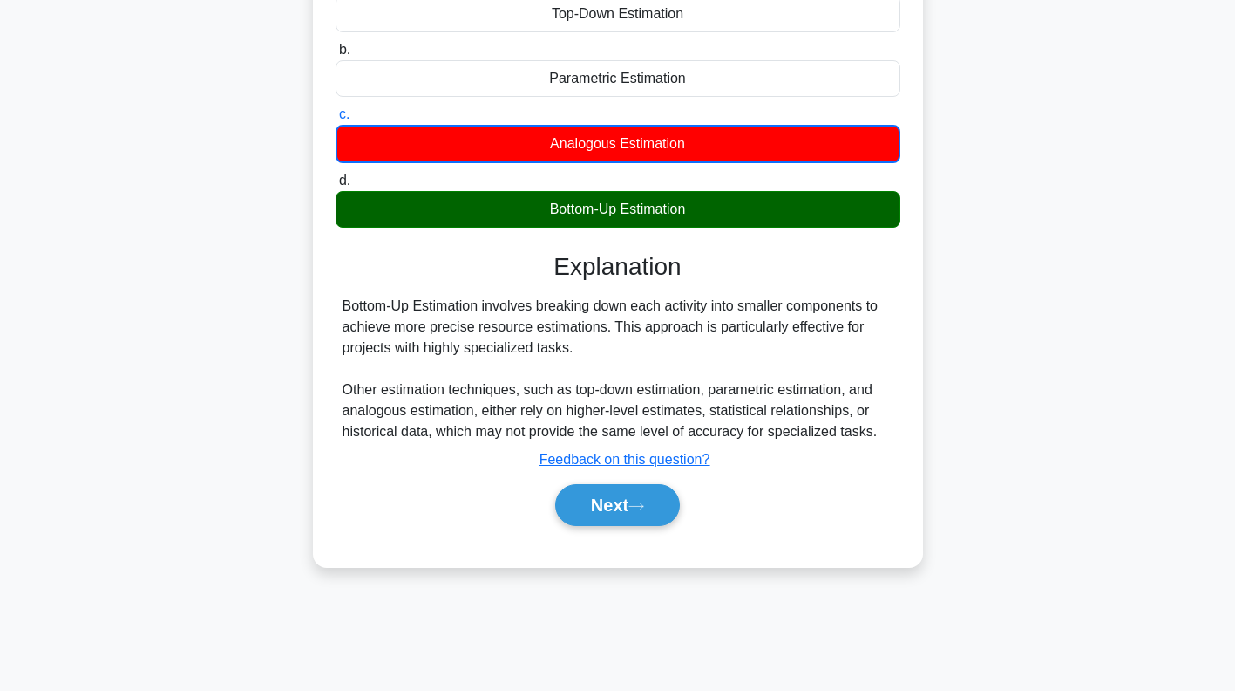
click at [618, 506] on button "Next" at bounding box center [617, 505] width 125 height 42
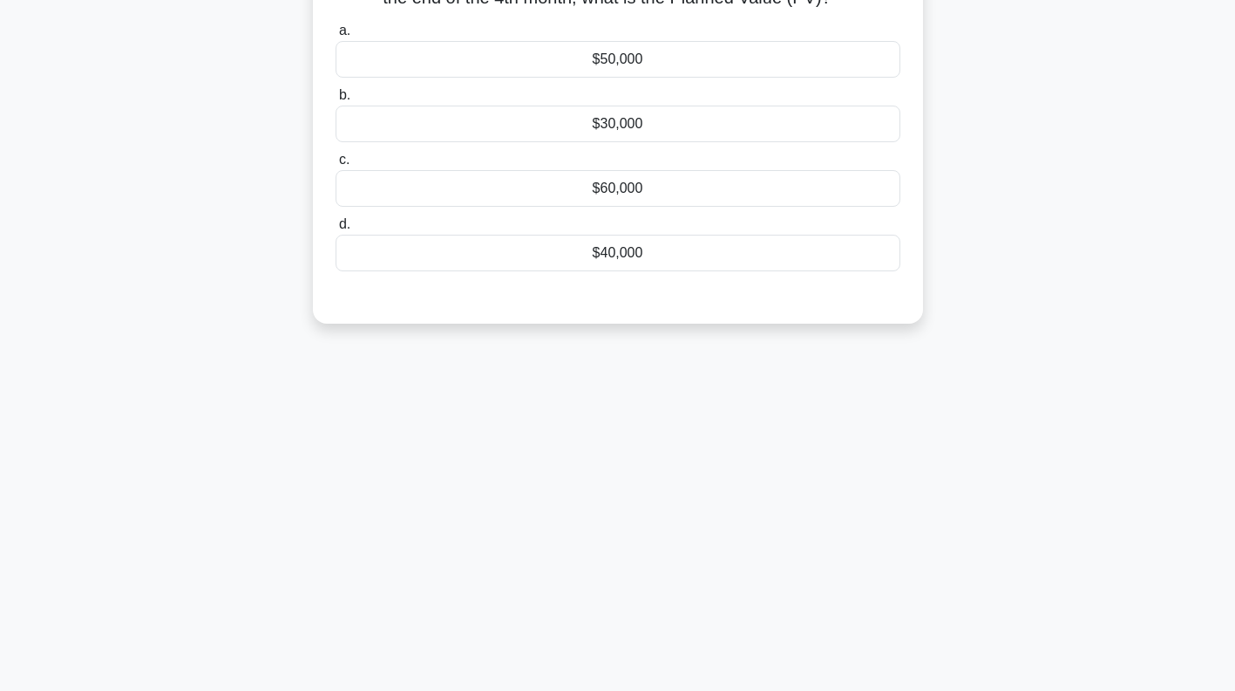
scroll to position [0, 0]
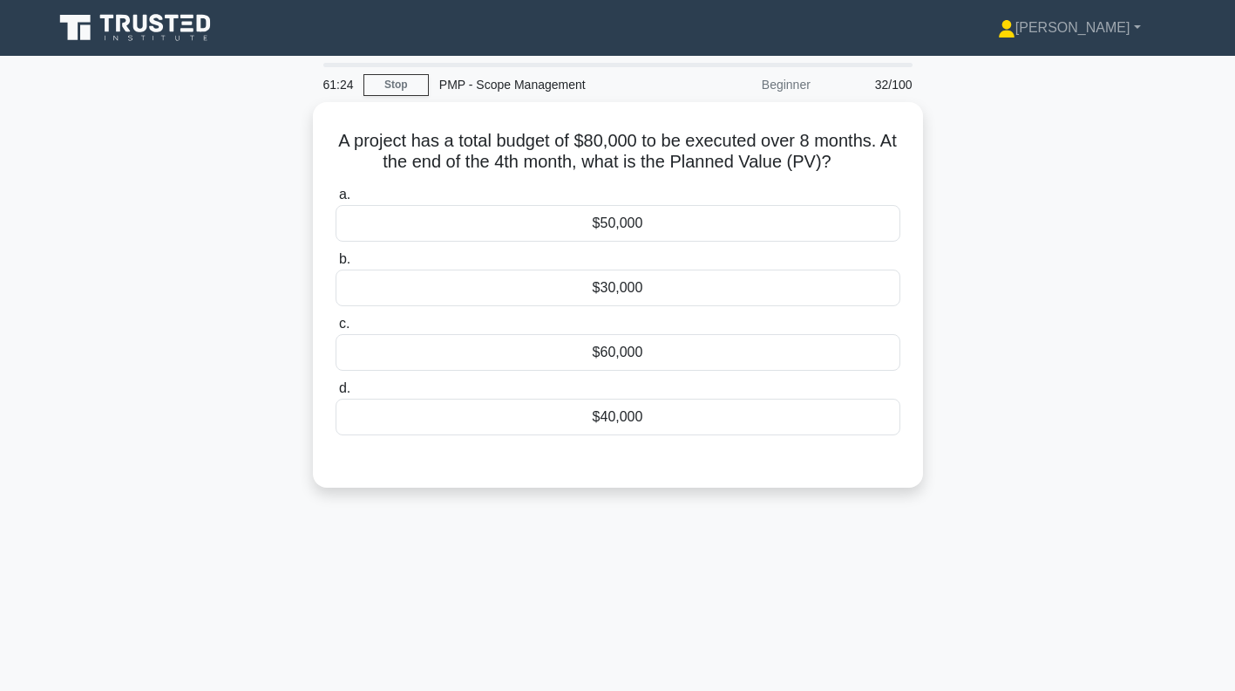
click at [775, 421] on div "$40,000" at bounding box center [618, 416] width 565 height 37
click at [336, 394] on input "d. $40,000" at bounding box center [336, 388] width 0 height 11
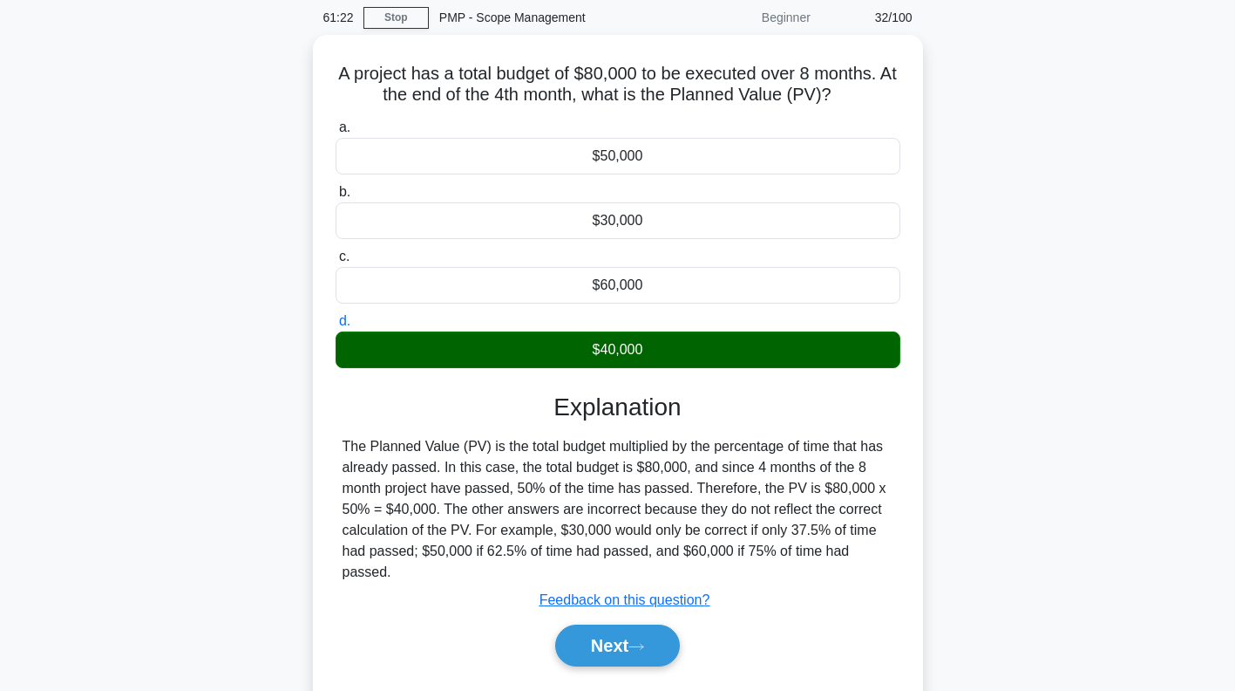
scroll to position [251, 0]
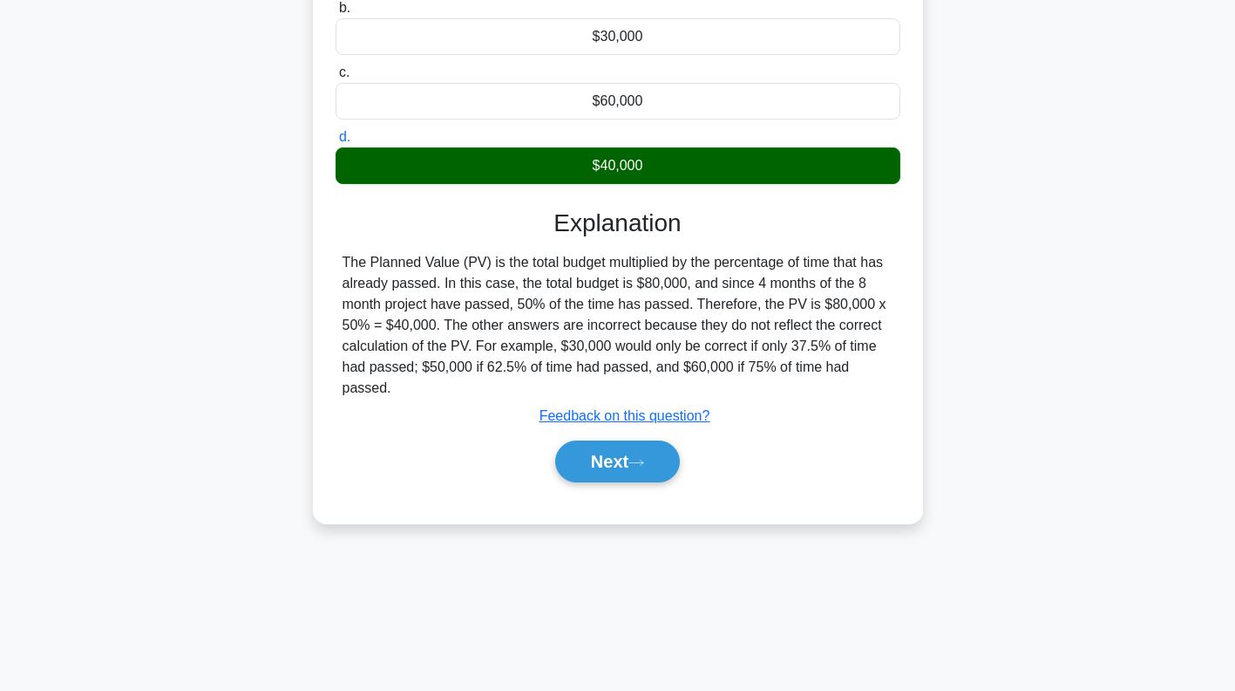
click at [636, 459] on icon at bounding box center [636, 461] width 14 height 5
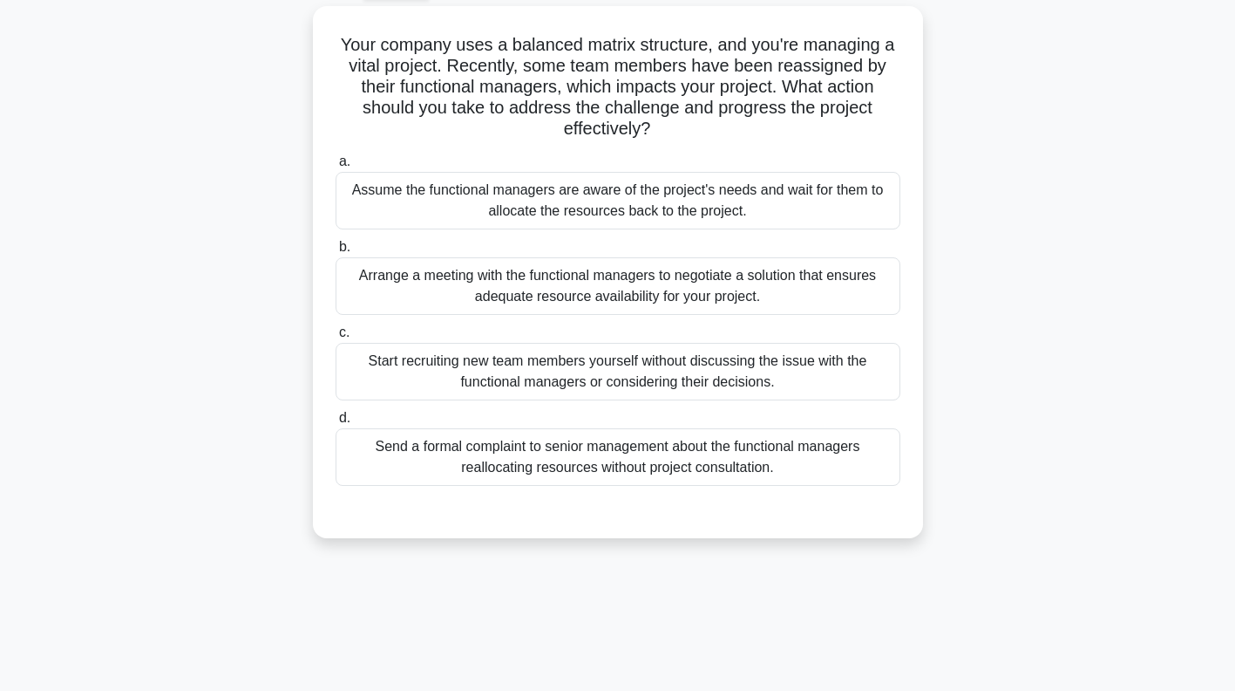
scroll to position [96, 0]
click at [844, 291] on div "Arrange a meeting with the functional managers to negotiate a solution that ens…" at bounding box center [618, 286] width 565 height 58
click at [336, 253] on input "b. Arrange a meeting with the functional managers to negotiate a solution that …" at bounding box center [336, 247] width 0 height 11
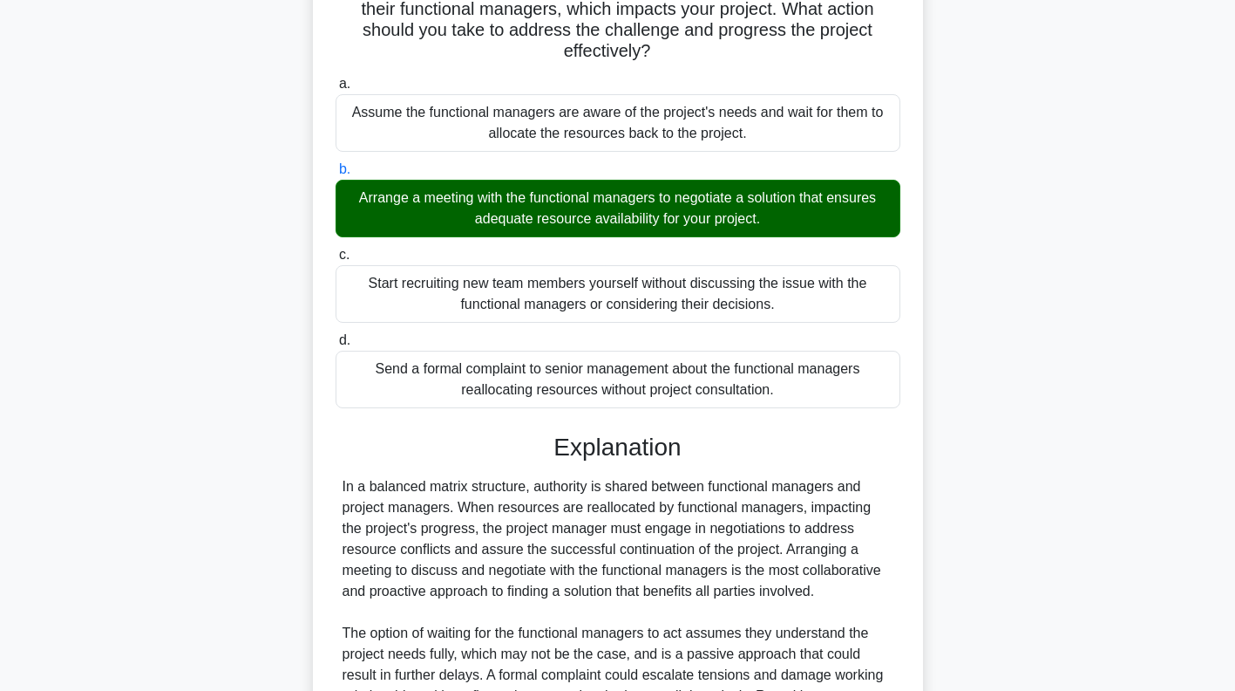
scroll to position [385, 0]
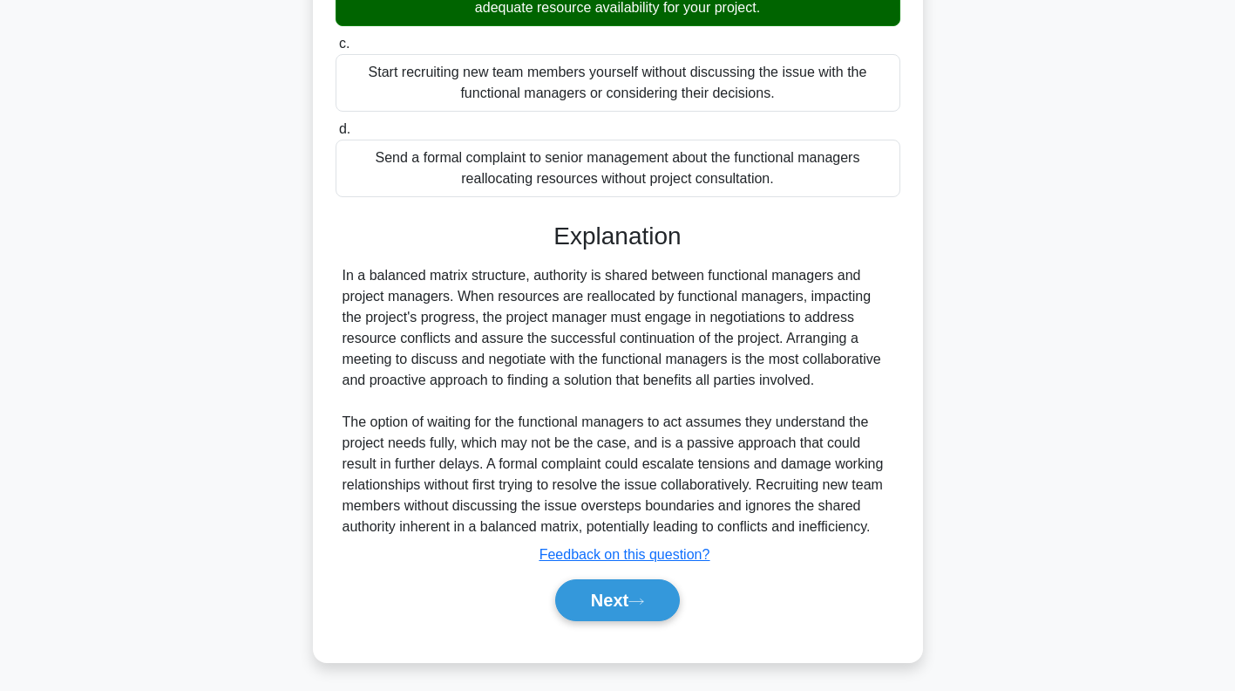
click at [621, 599] on button "Next" at bounding box center [617, 600] width 125 height 42
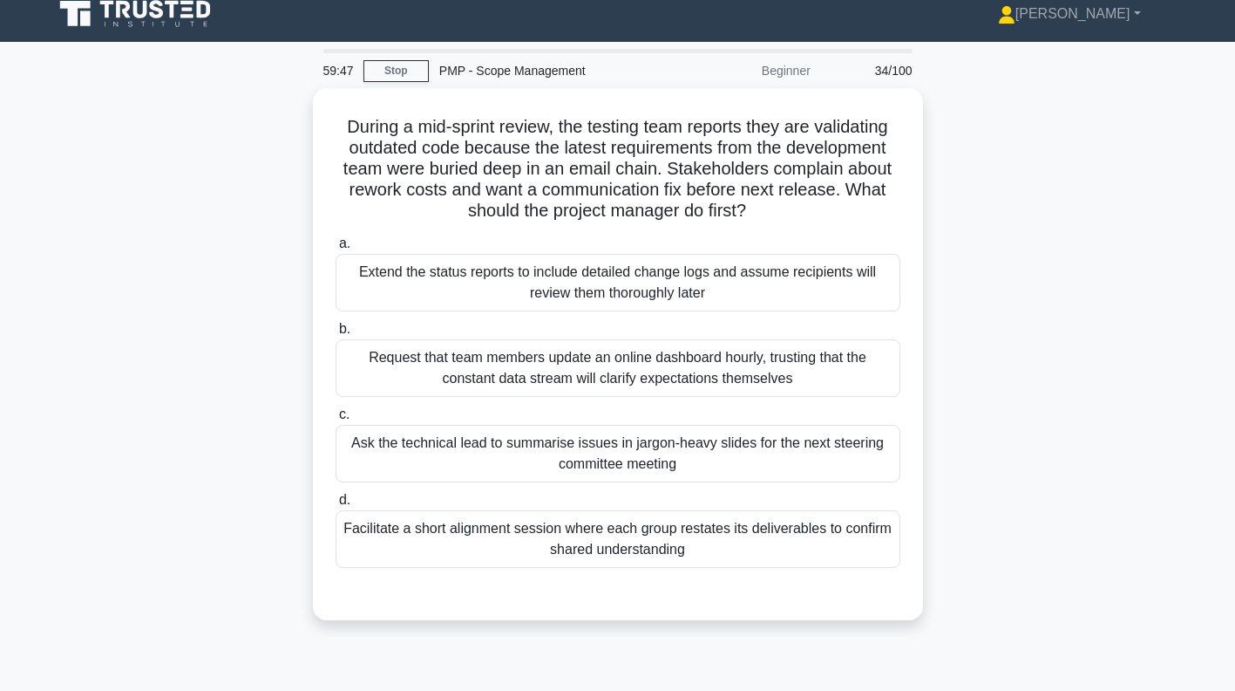
scroll to position [10, 0]
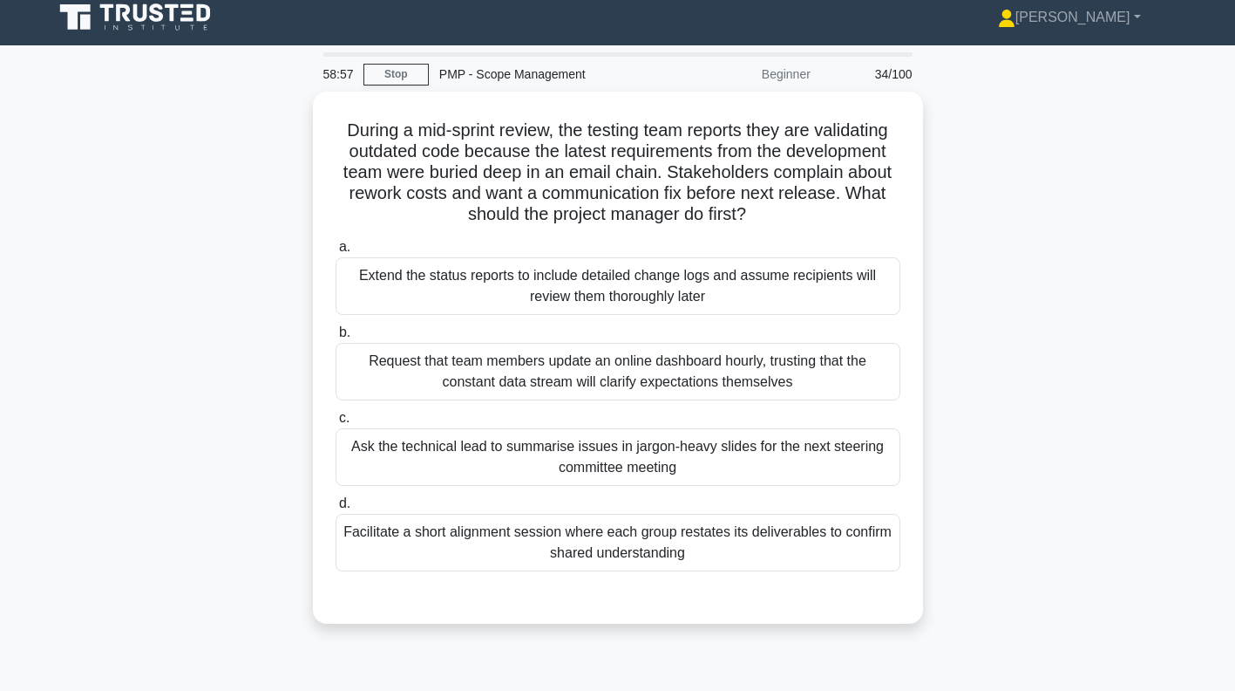
click at [666, 537] on div "Facilitate a short alignment session where each group restates its deliverables…" at bounding box center [618, 543] width 565 height 58
click at [336, 509] on input "d. Facilitate a short alignment session where each group restates its deliverab…" at bounding box center [336, 503] width 0 height 11
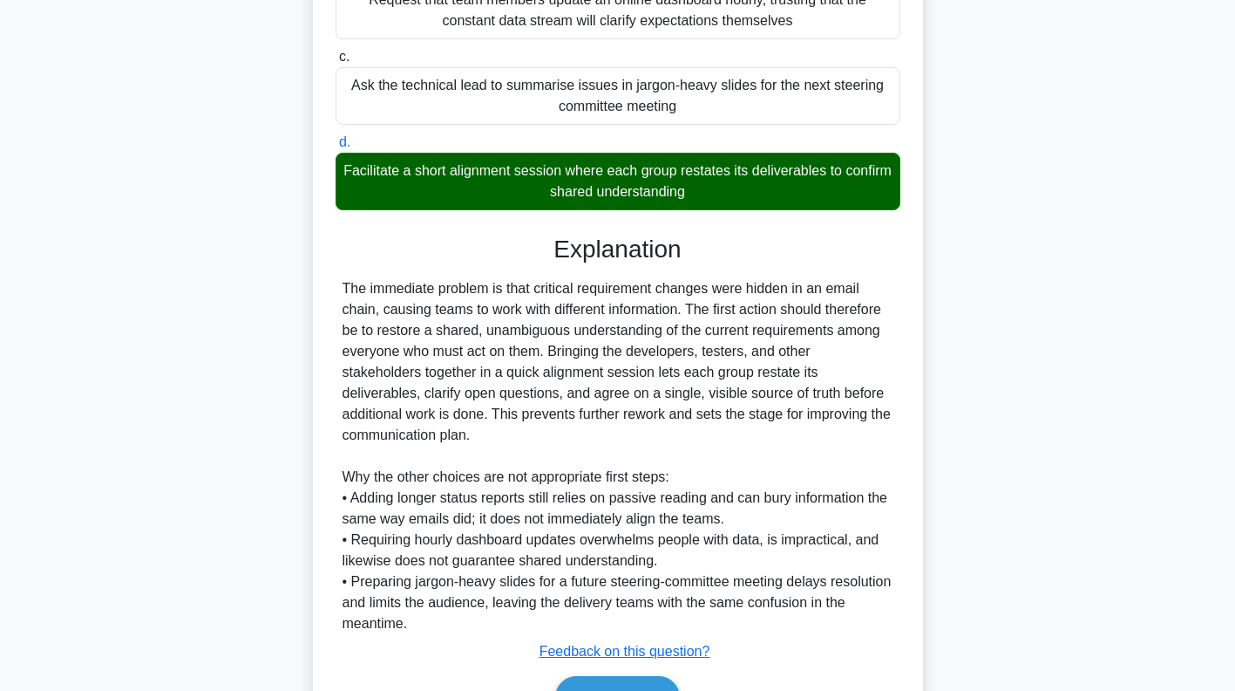
scroll to position [448, 0]
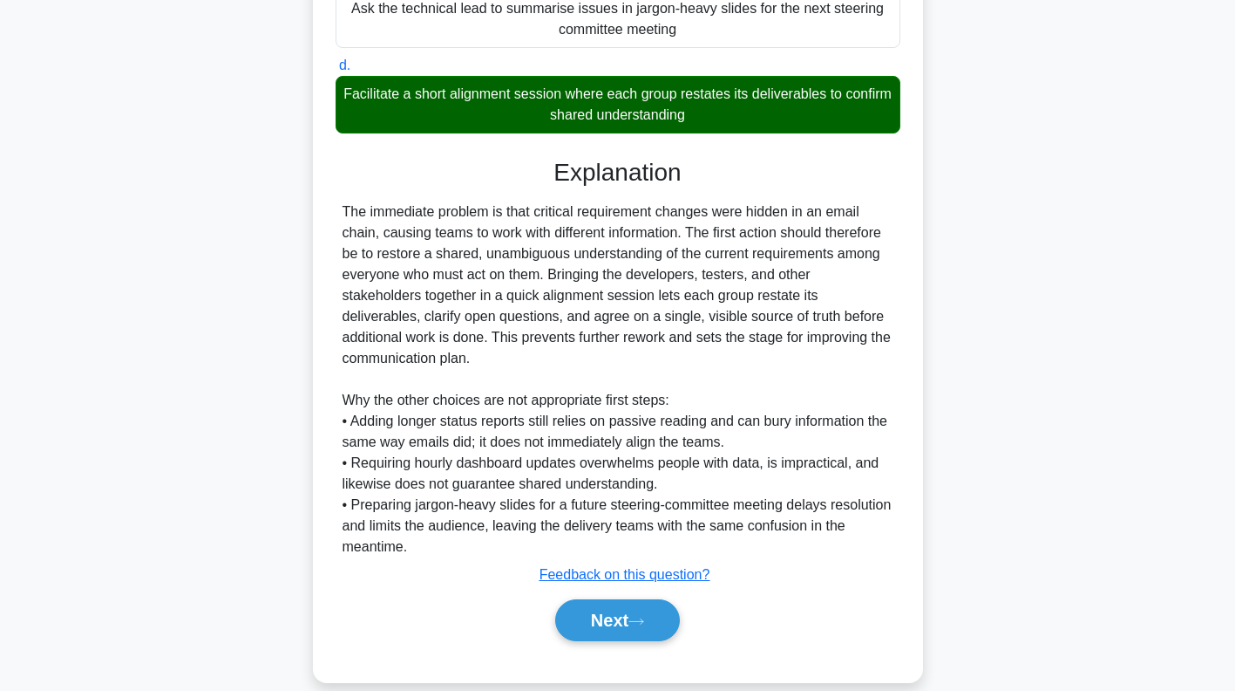
click at [636, 599] on button "Next" at bounding box center [617, 620] width 125 height 42
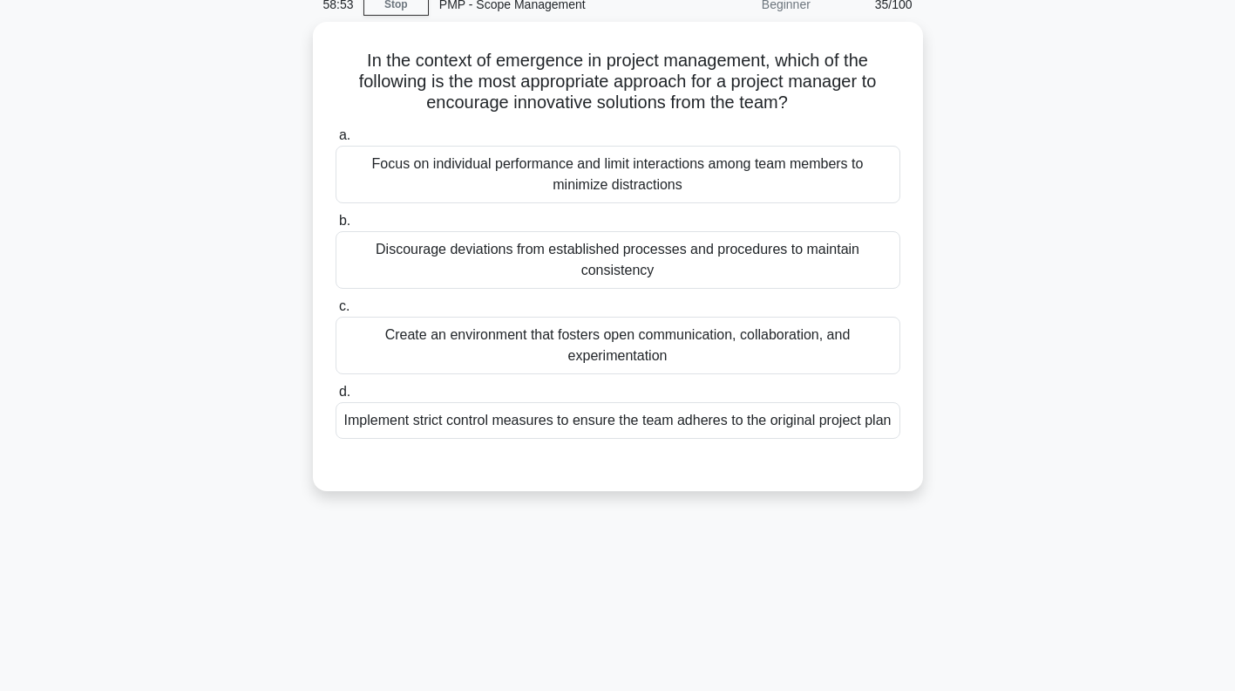
scroll to position [0, 0]
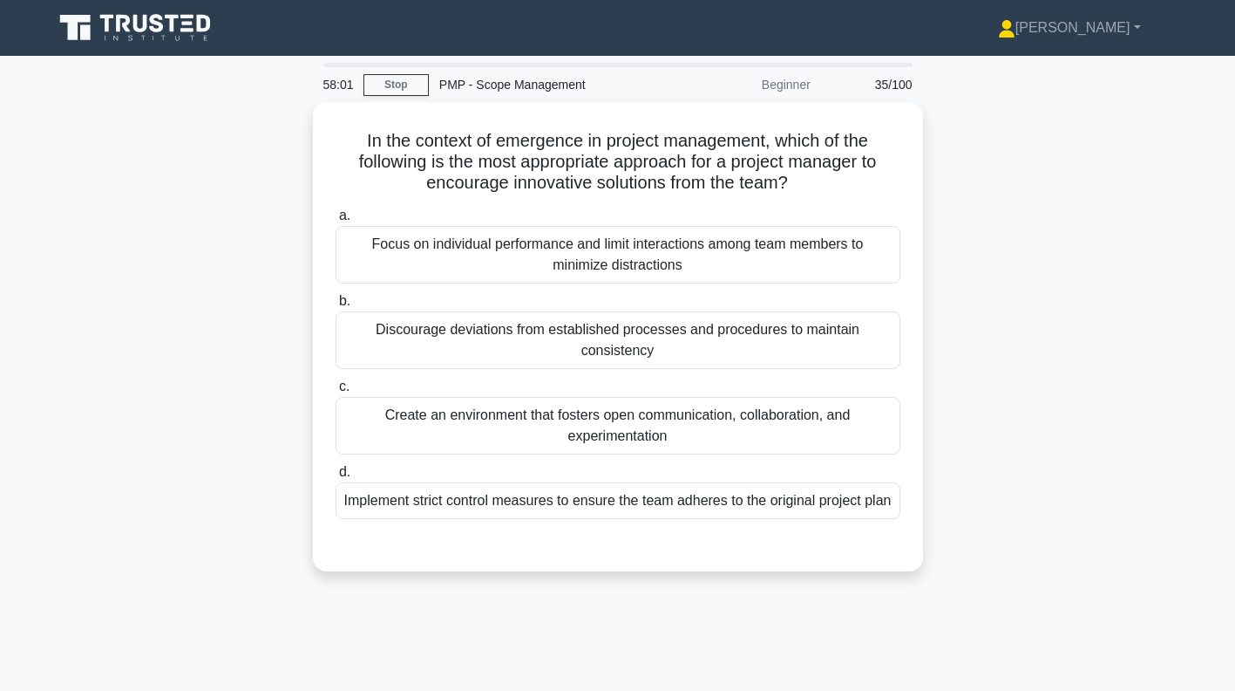
click at [761, 415] on div "Create an environment that fosters open communication, collaboration, and exper…" at bounding box center [618, 426] width 565 height 58
click at [336, 392] on input "c. Create an environment that fosters open communication, collaboration, and ex…" at bounding box center [336, 386] width 0 height 11
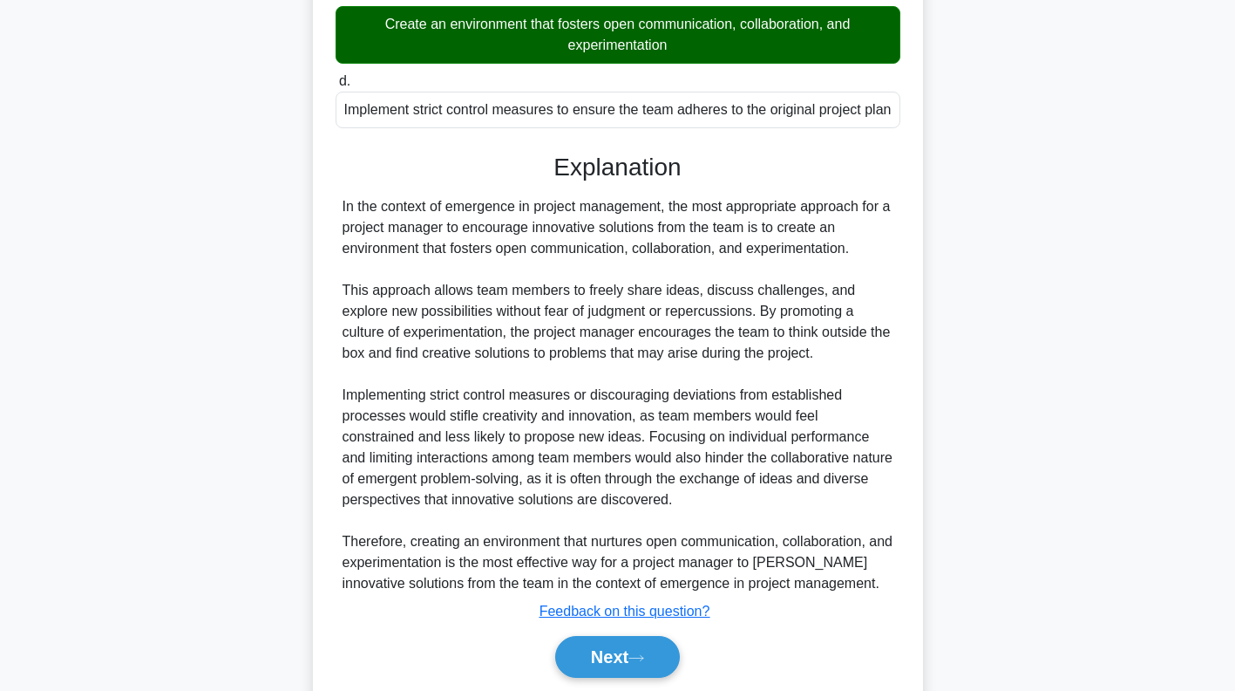
scroll to position [469, 0]
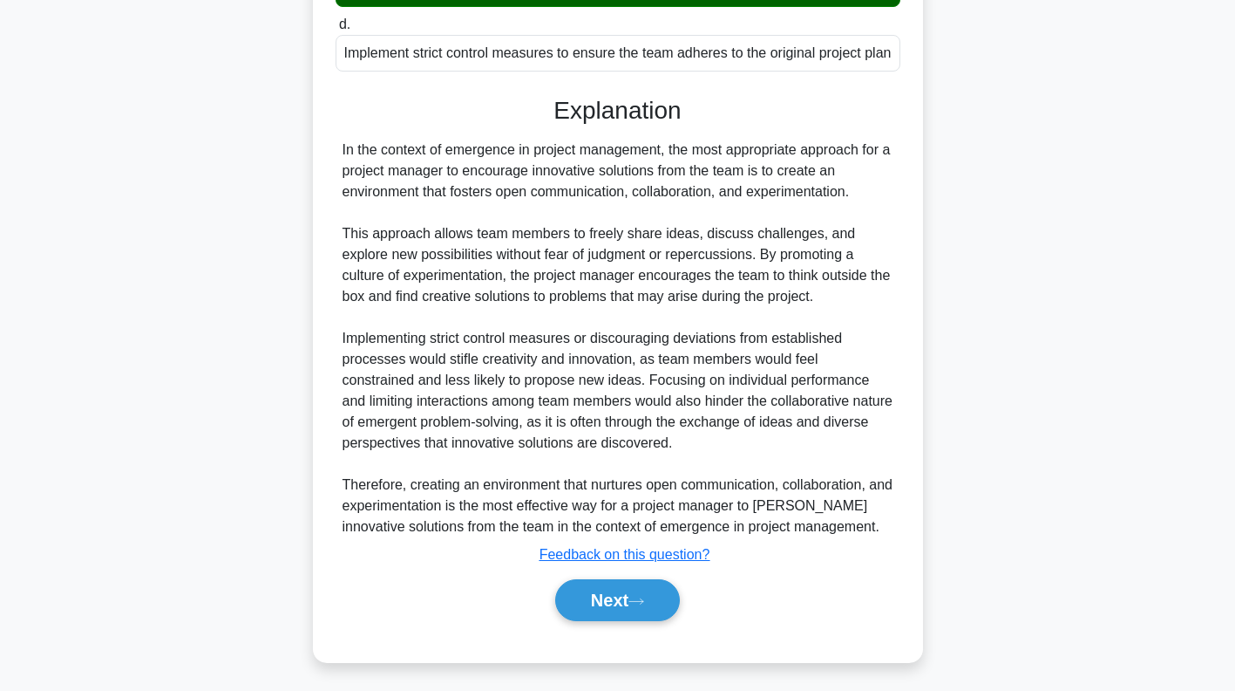
click at [643, 596] on icon at bounding box center [637, 601] width 16 height 10
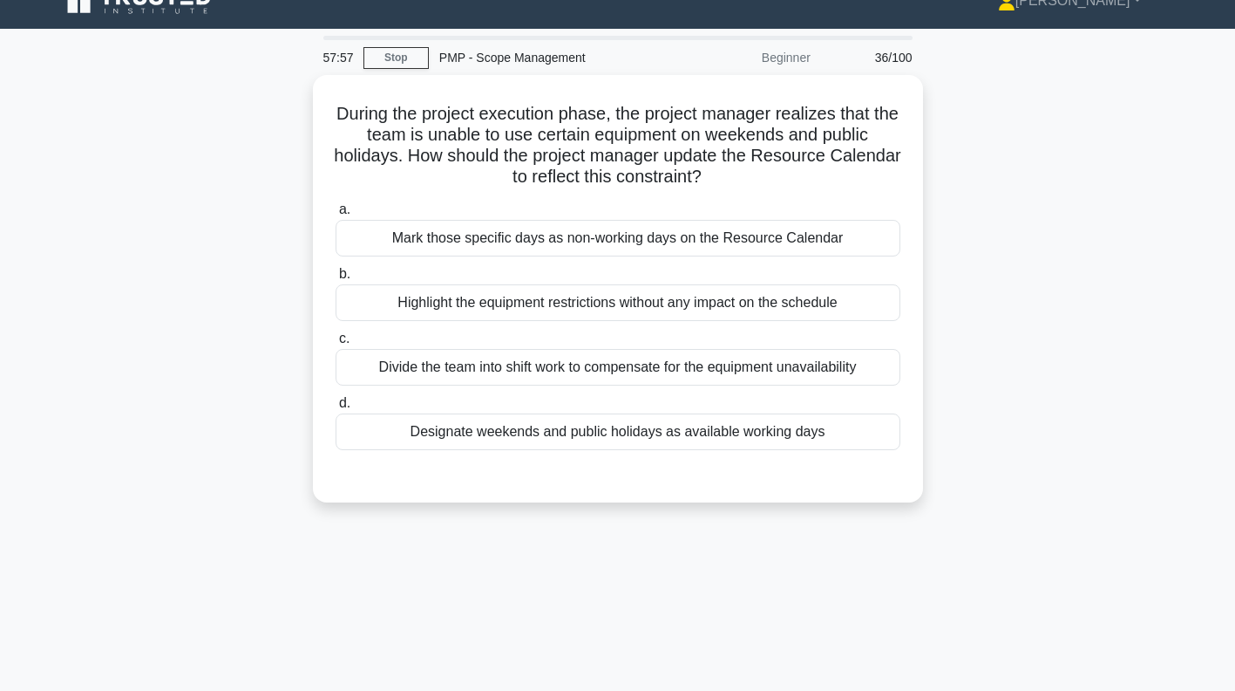
scroll to position [0, 0]
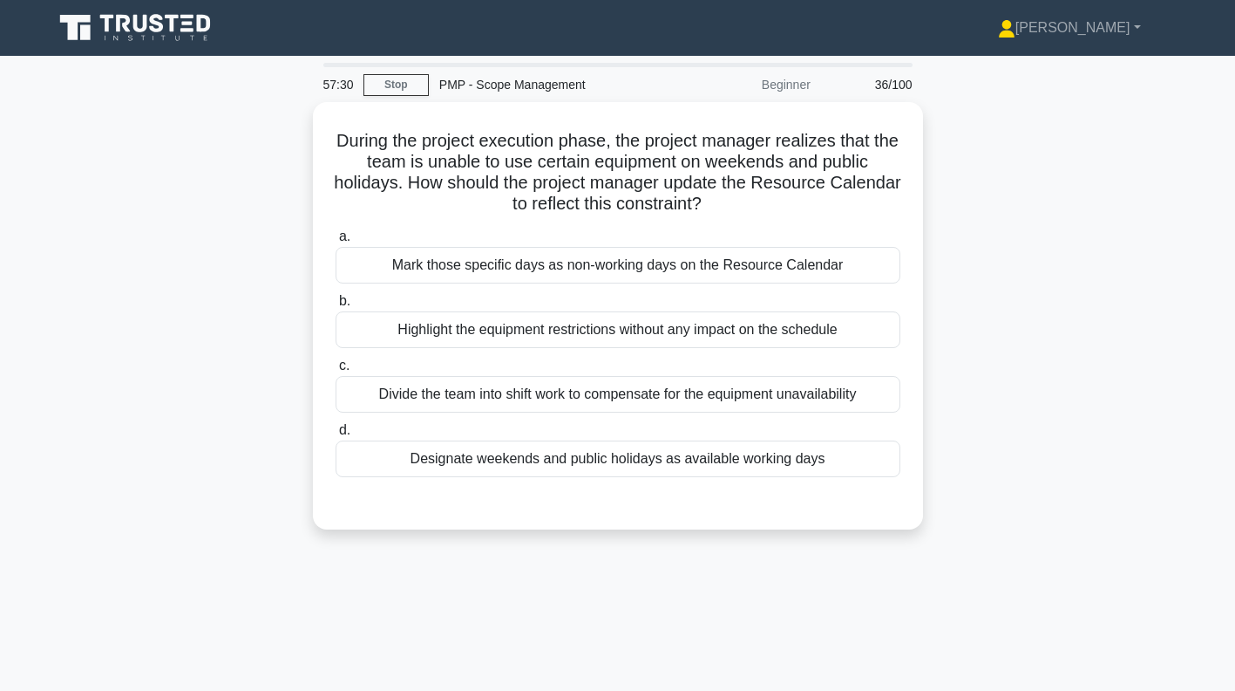
click at [839, 262] on div "Mark those specific days as non-working days on the Resource Calendar" at bounding box center [618, 265] width 565 height 37
click at [336, 242] on input "a. Mark those specific days as non-working days on the Resource Calendar" at bounding box center [336, 236] width 0 height 11
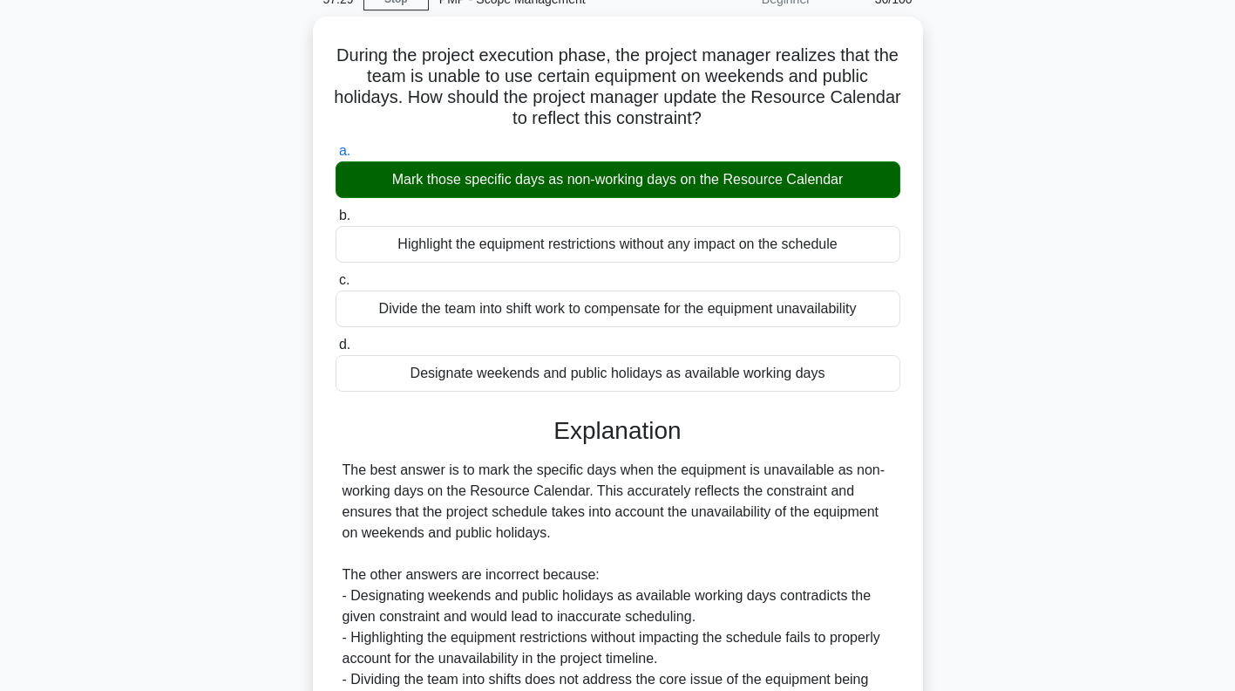
scroll to position [260, 0]
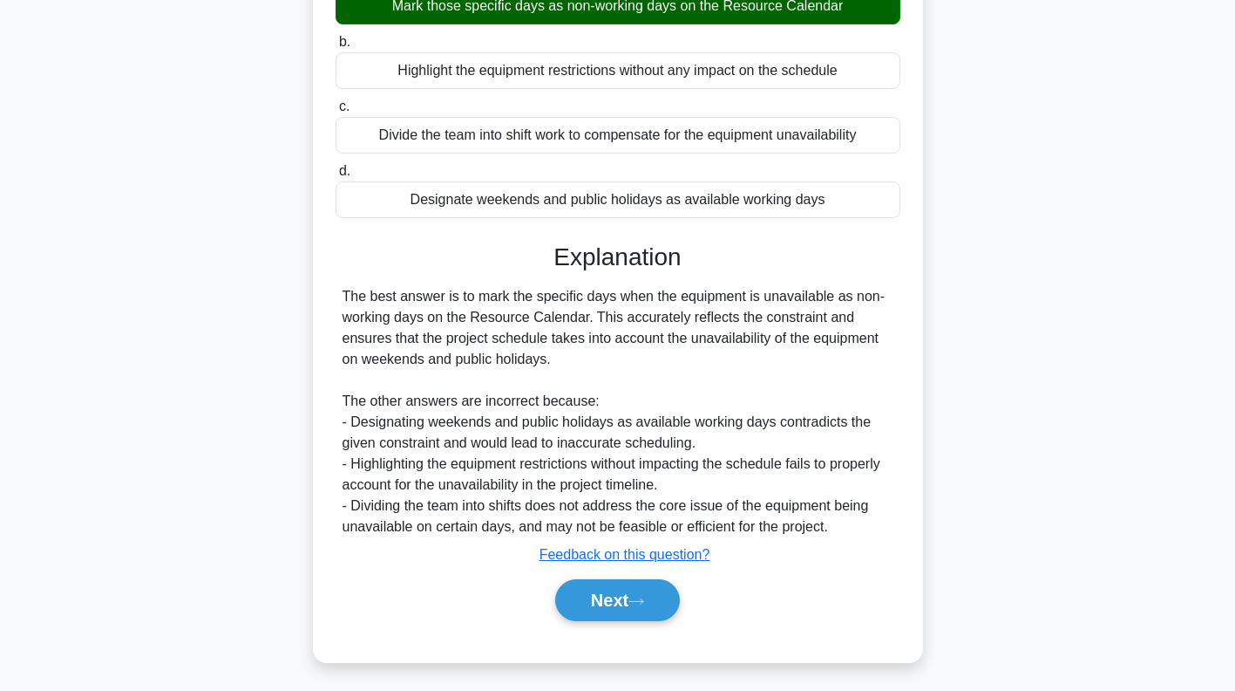
click at [643, 598] on icon at bounding box center [636, 600] width 14 height 5
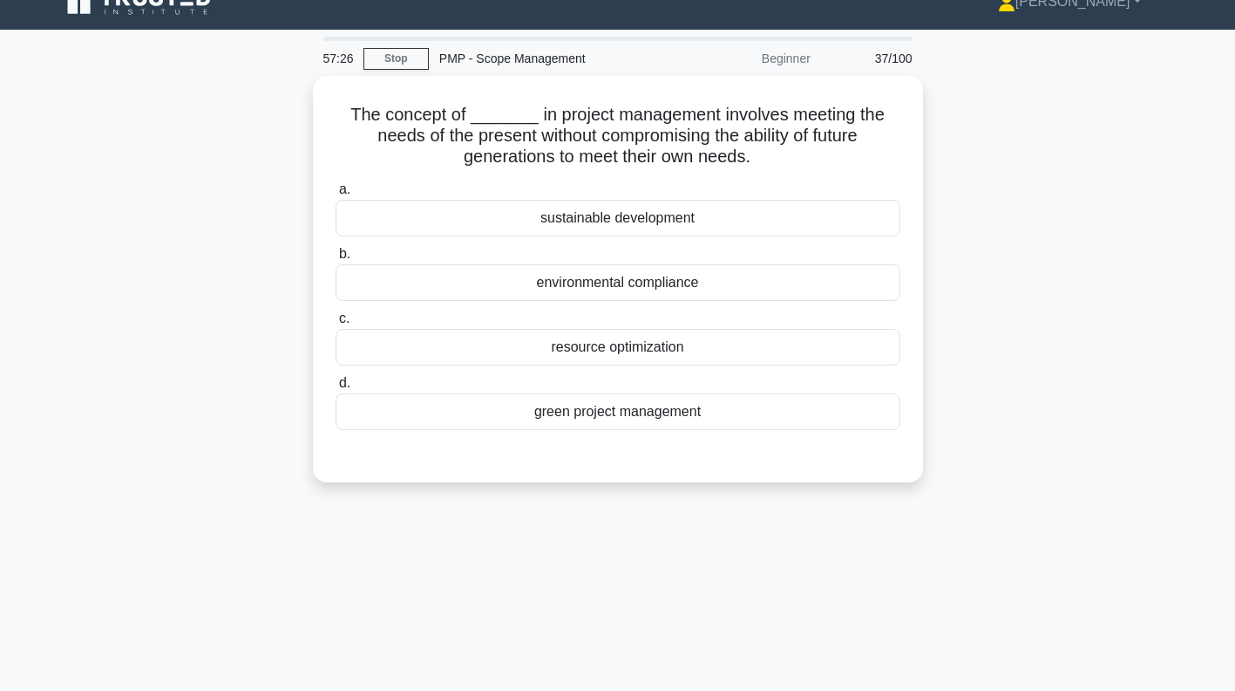
scroll to position [25, 0]
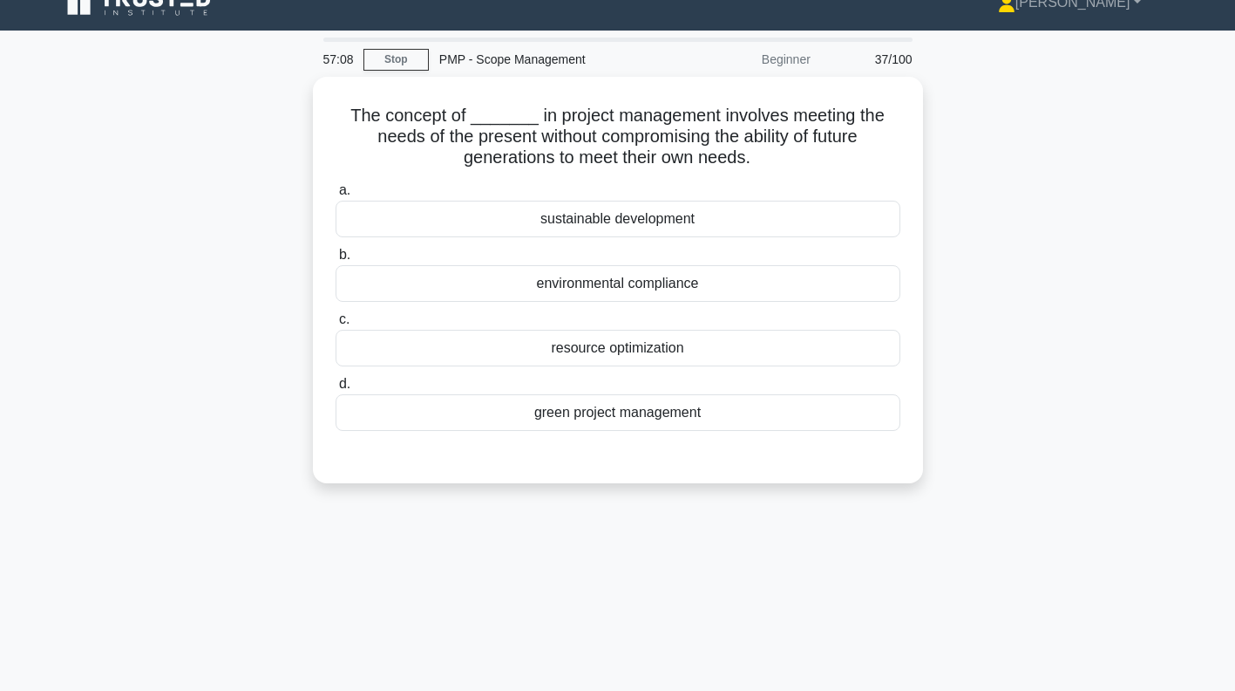
click at [755, 221] on div "sustainable development" at bounding box center [618, 219] width 565 height 37
click at [336, 196] on input "a. sustainable development" at bounding box center [336, 190] width 0 height 11
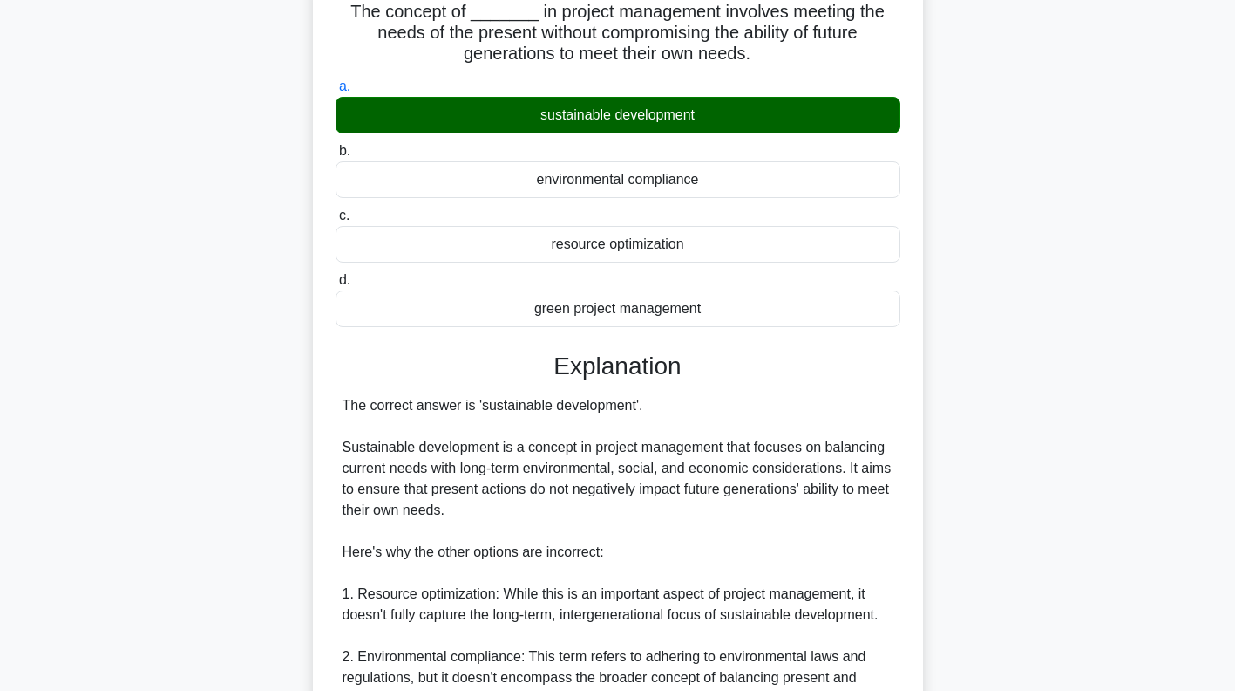
scroll to position [469, 0]
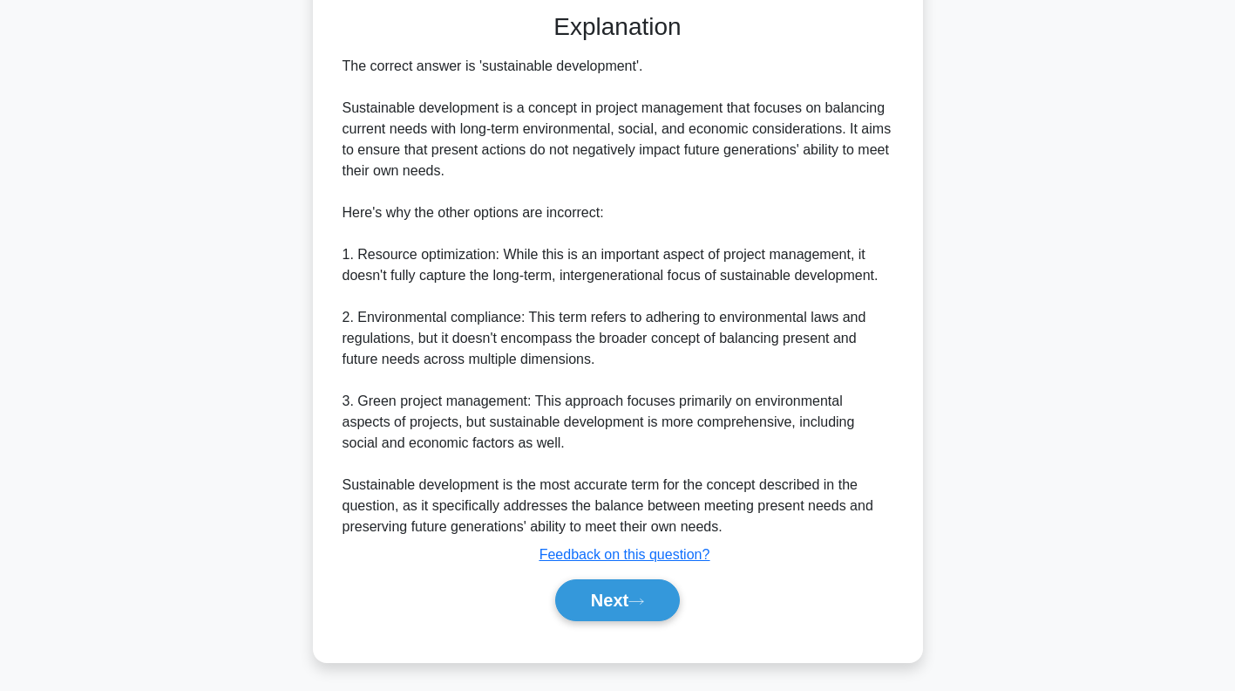
click at [636, 596] on icon at bounding box center [637, 601] width 16 height 10
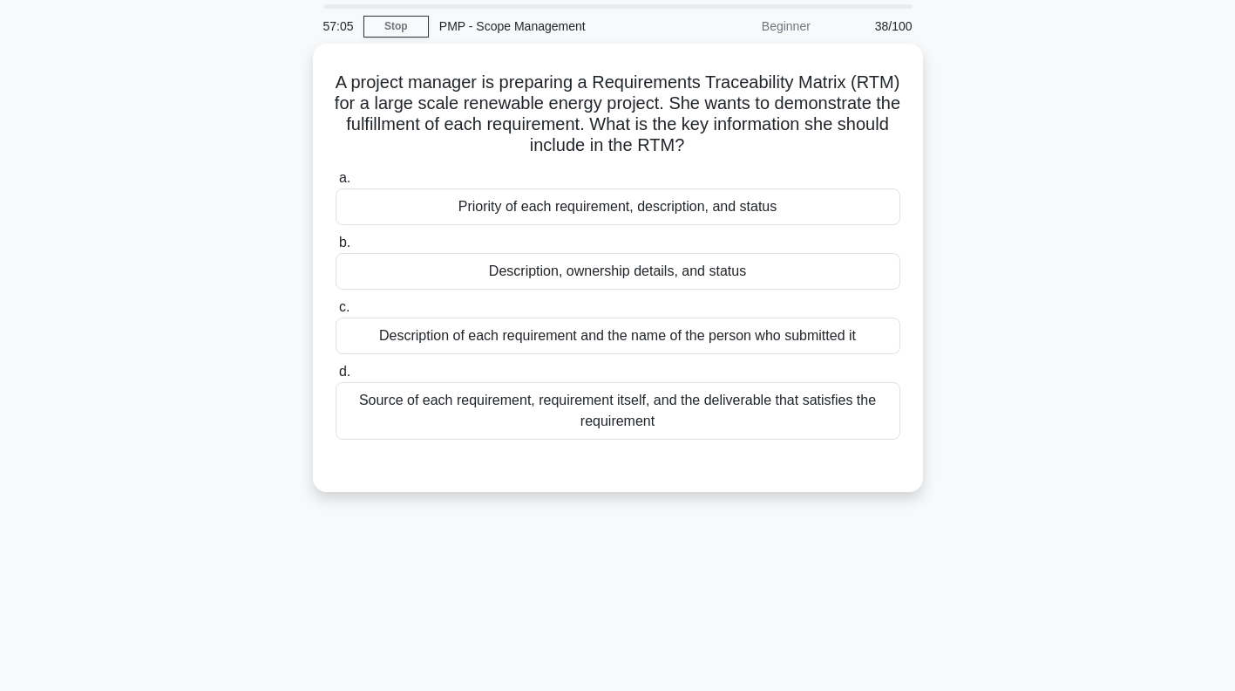
scroll to position [0, 0]
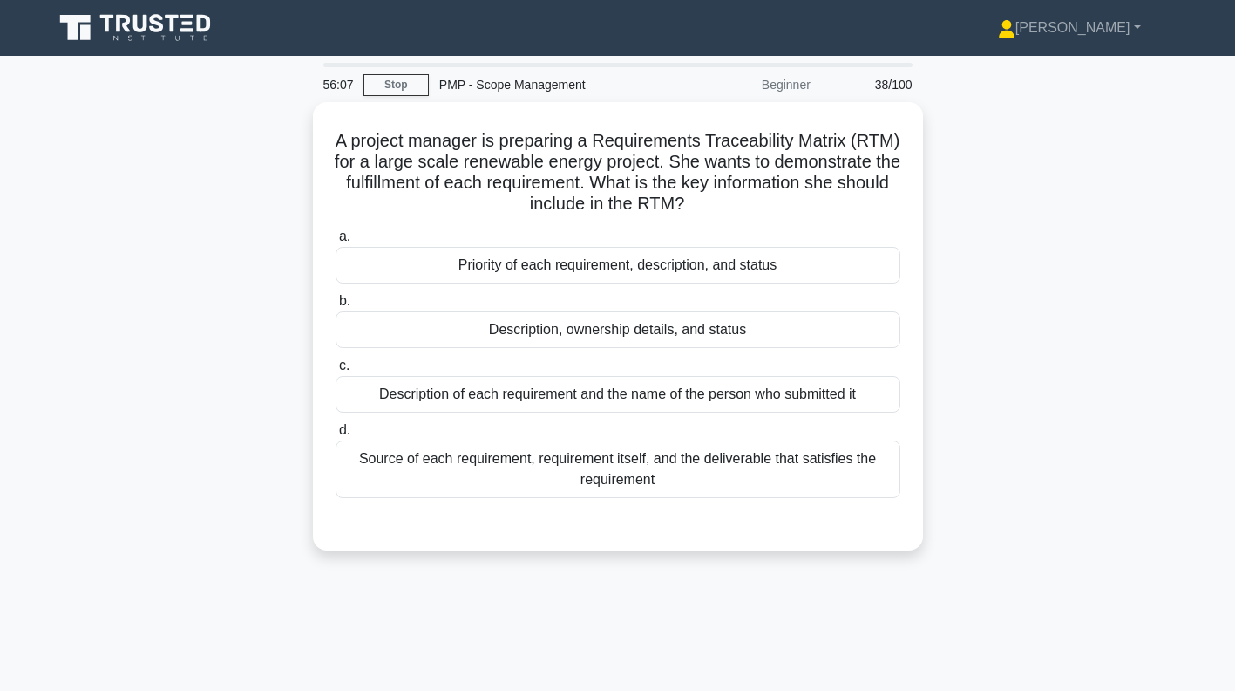
click at [808, 263] on div "Priority of each requirement, description, and status" at bounding box center [618, 265] width 565 height 37
click at [336, 242] on input "a. Priority of each requirement, description, and status" at bounding box center [336, 236] width 0 height 11
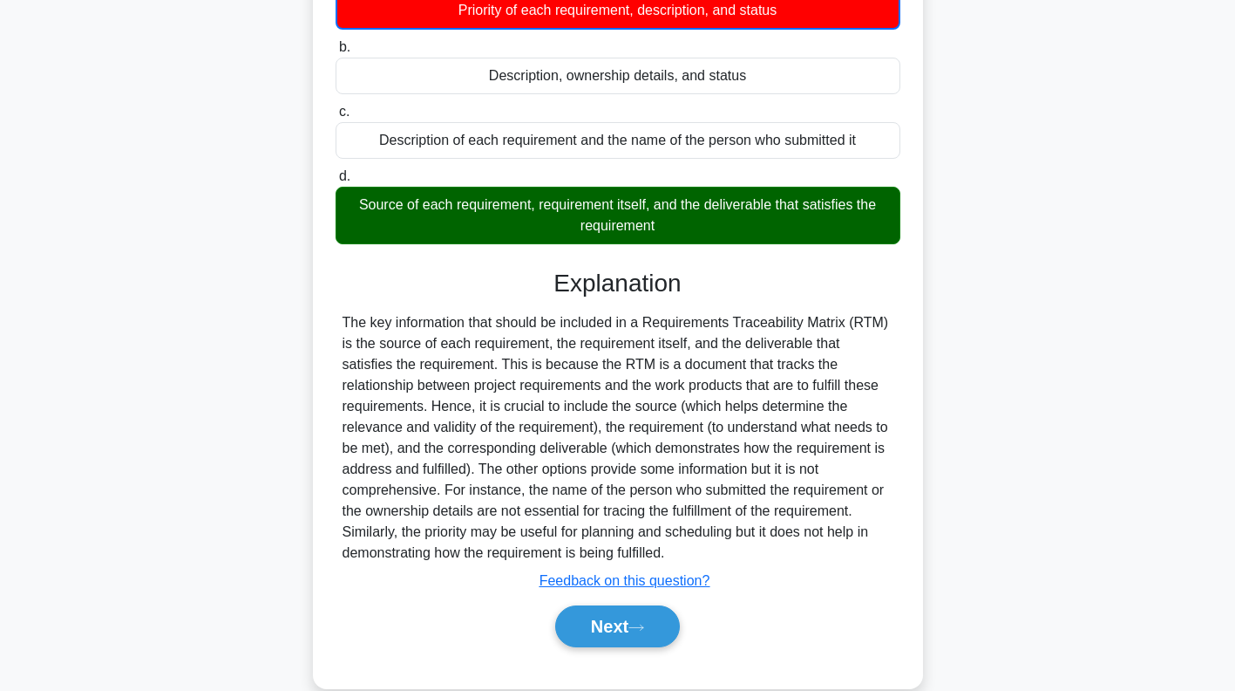
scroll to position [282, 0]
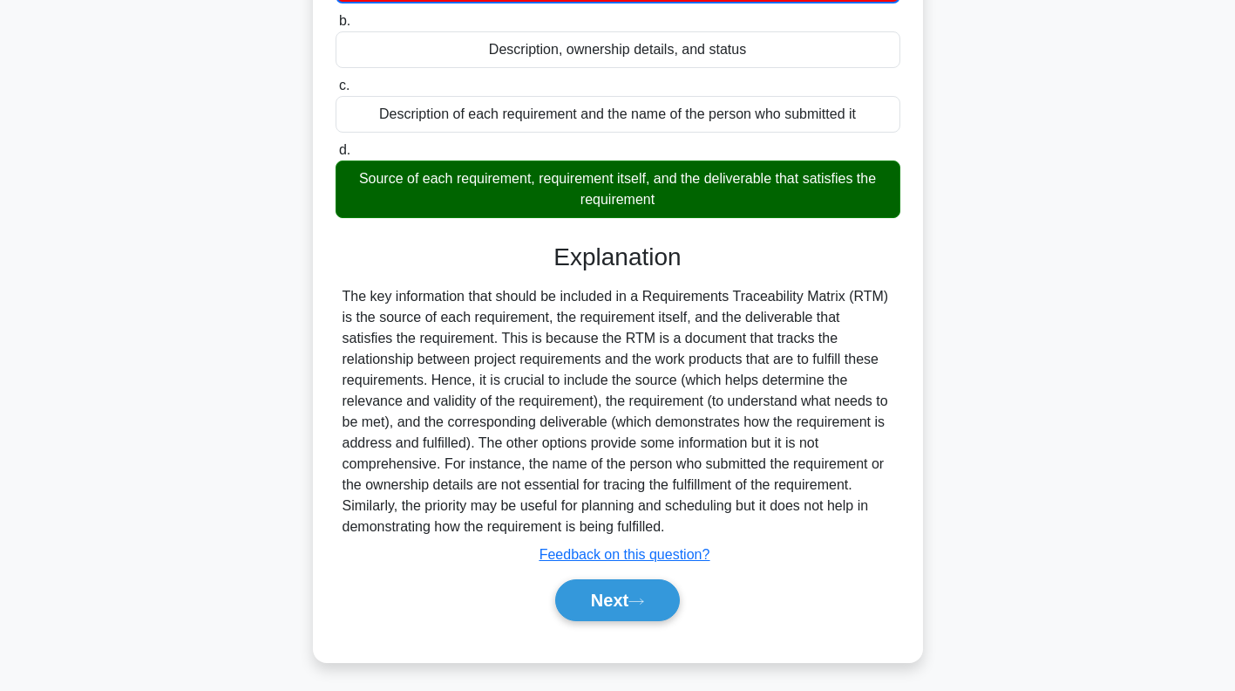
click at [625, 604] on button "Next" at bounding box center [617, 600] width 125 height 42
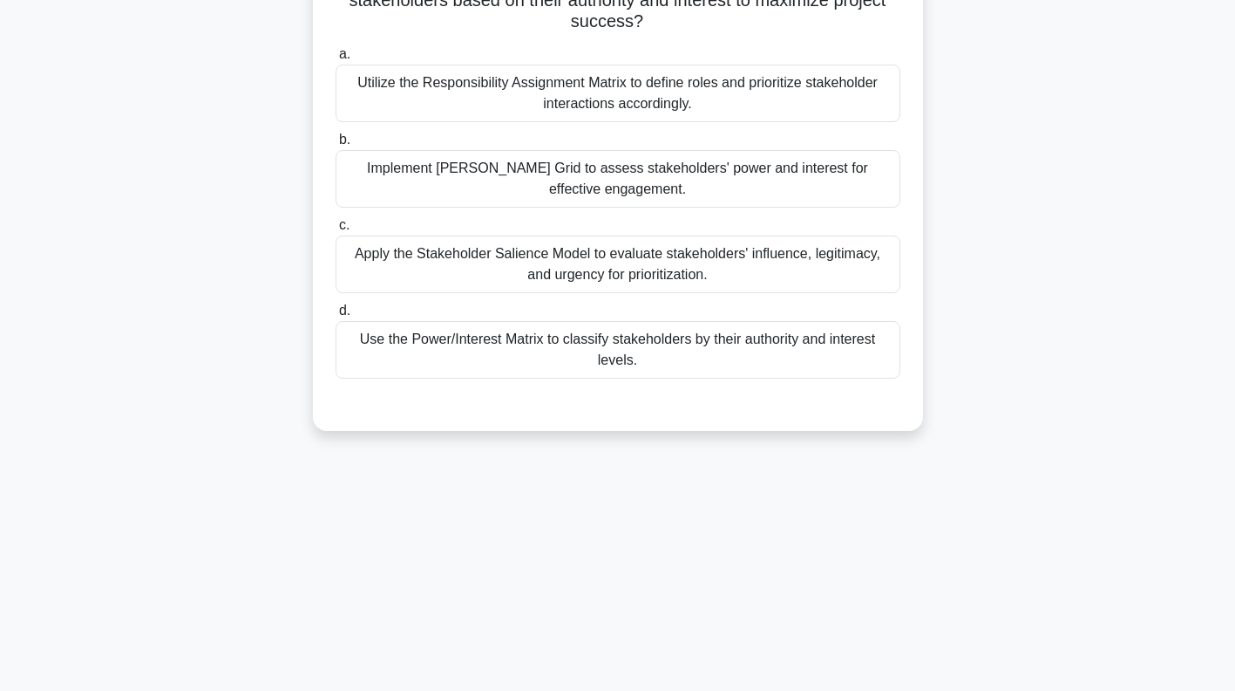
scroll to position [0, 0]
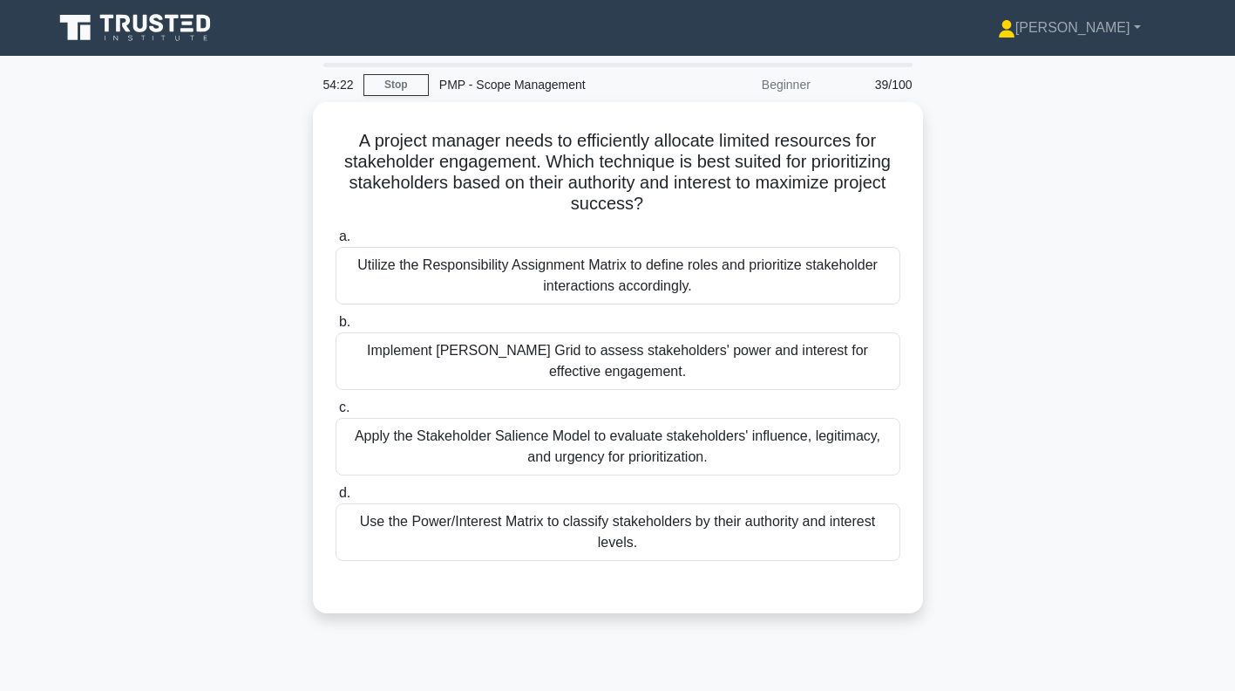
click at [568, 530] on div "Use the Power/Interest Matrix to classify stakeholders by their authority and i…" at bounding box center [618, 532] width 565 height 58
click at [336, 499] on input "d. Use the Power/Interest Matrix to classify stakeholders by their authority an…" at bounding box center [336, 492] width 0 height 11
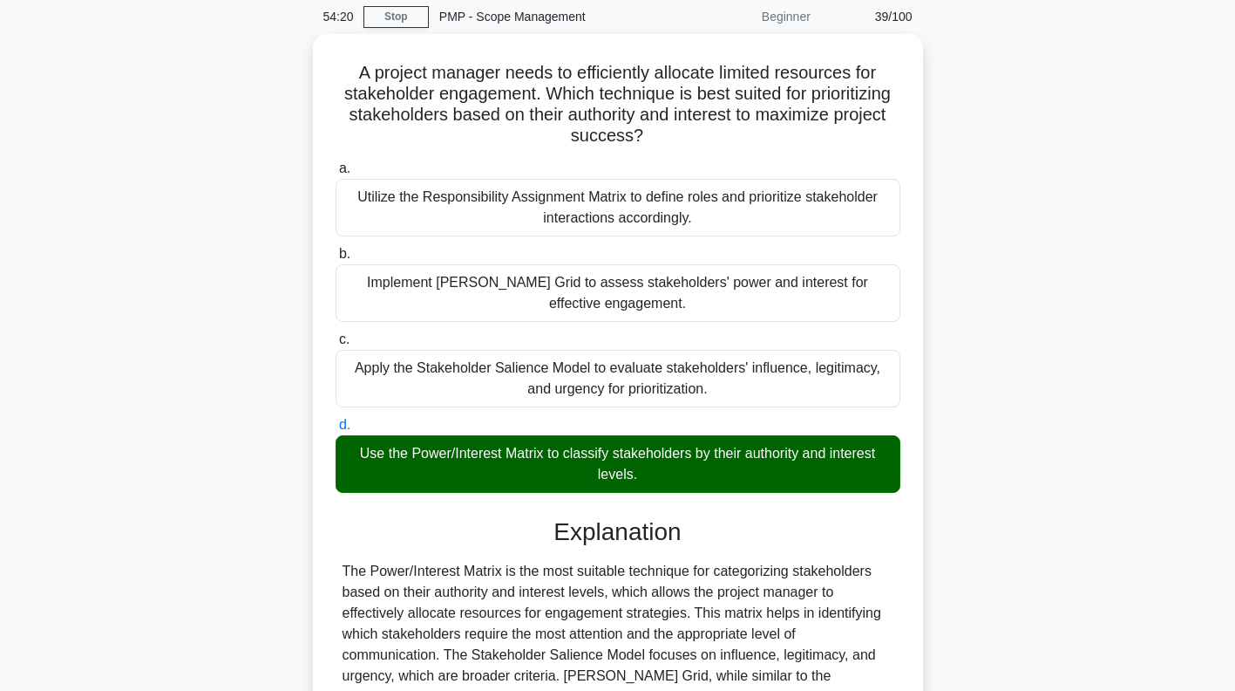
scroll to position [302, 0]
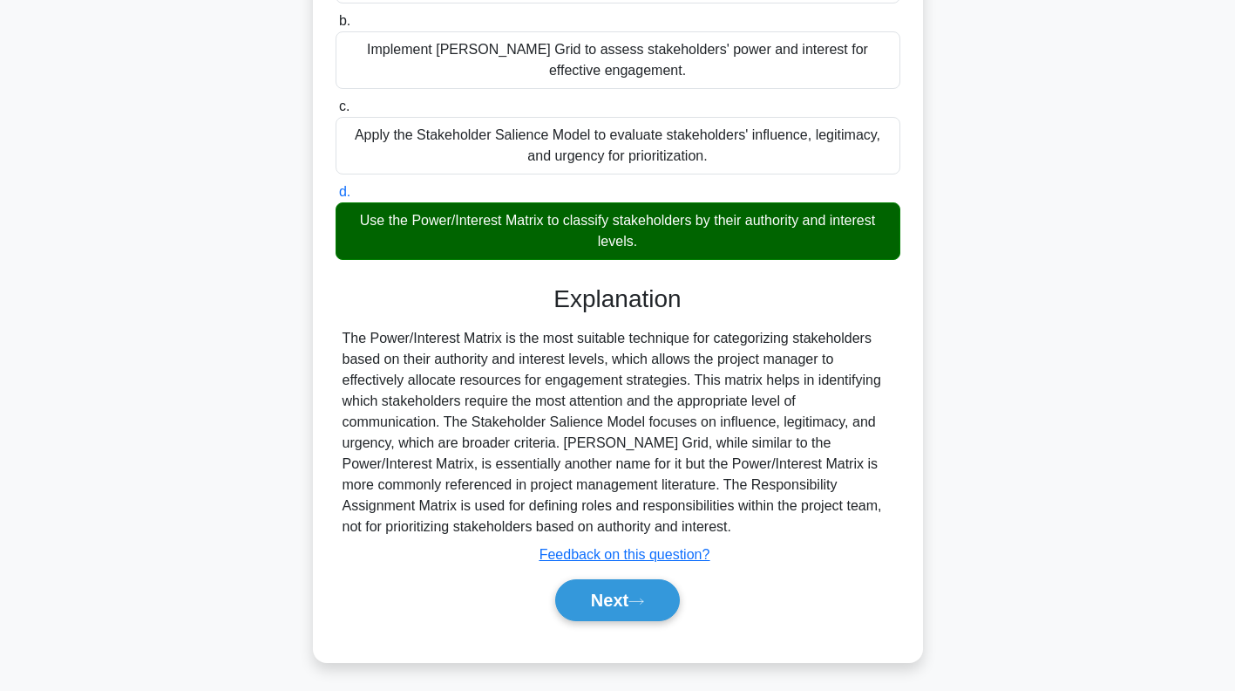
click at [627, 601] on button "Next" at bounding box center [617, 600] width 125 height 42
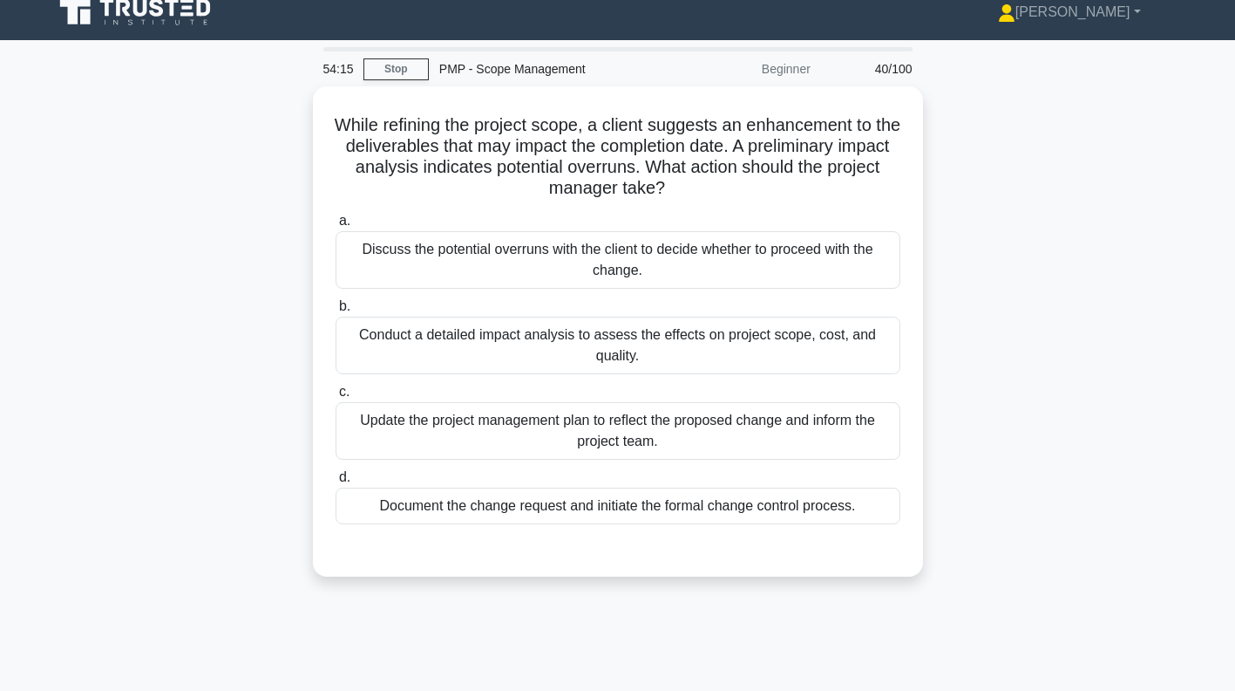
scroll to position [0, 0]
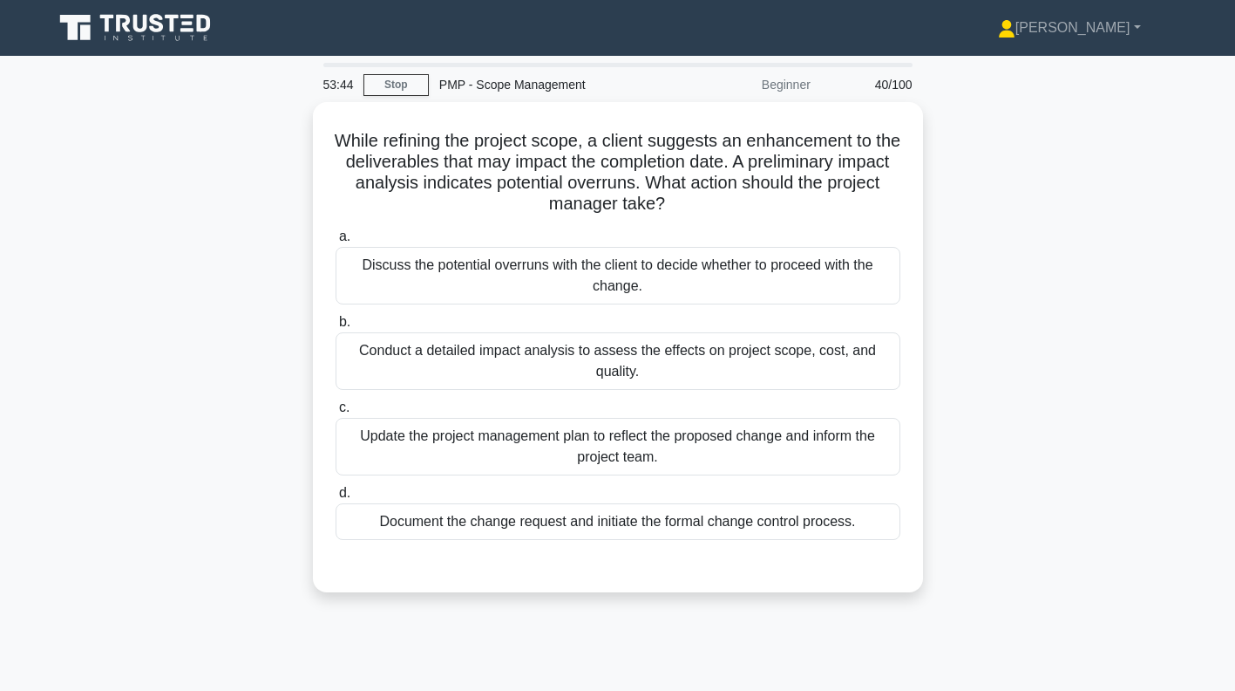
click at [819, 371] on div "Conduct a detailed impact analysis to assess the effects on project scope, cost…" at bounding box center [618, 361] width 565 height 58
click at [336, 328] on input "b. Conduct a detailed impact analysis to assess the effects on project scope, c…" at bounding box center [336, 321] width 0 height 11
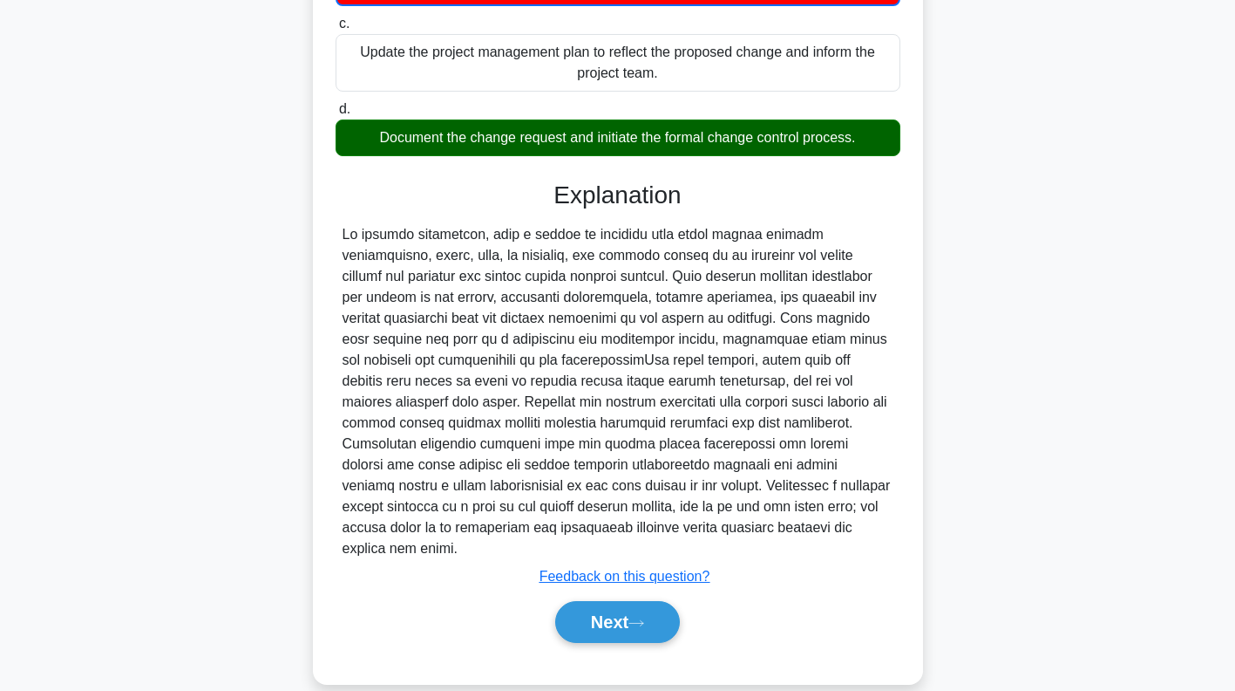
scroll to position [387, 0]
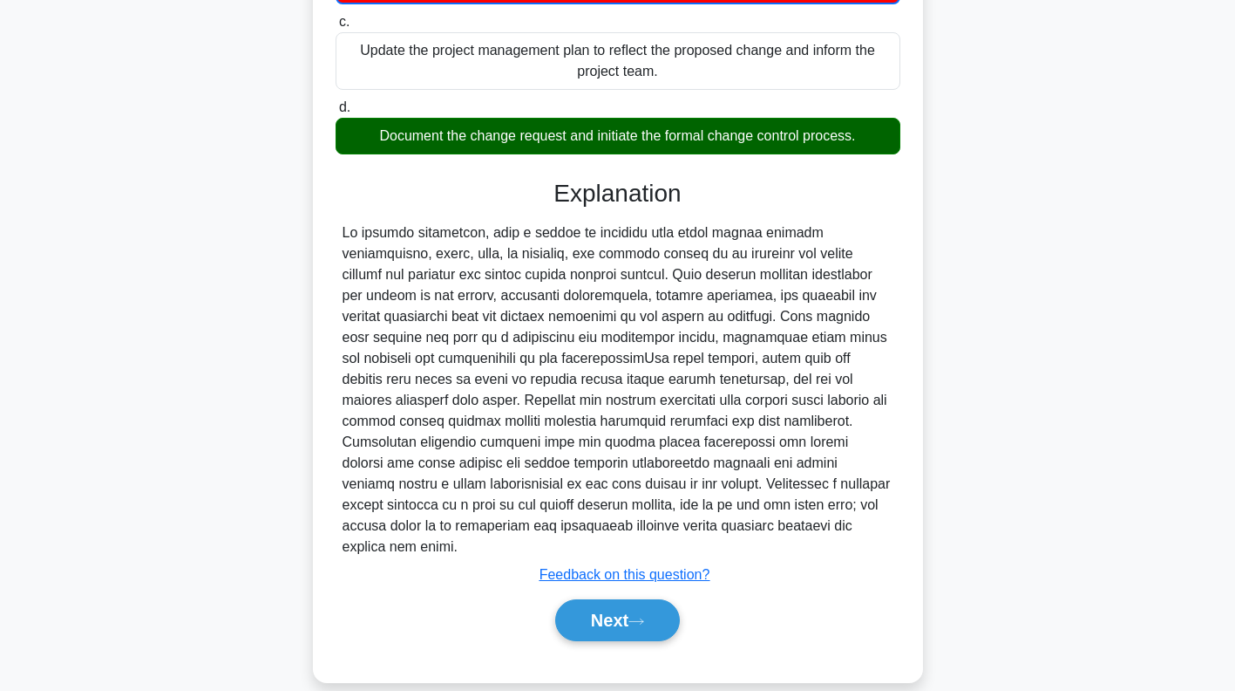
click at [640, 616] on icon at bounding box center [637, 621] width 16 height 10
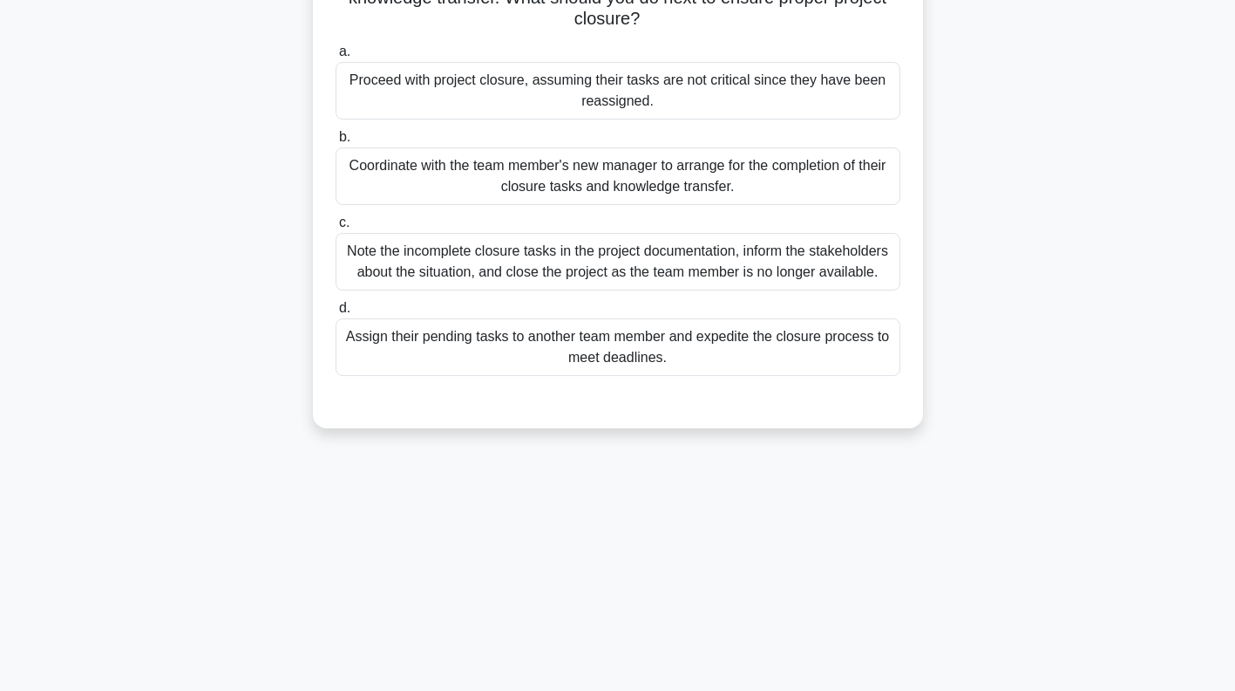
scroll to position [209, 0]
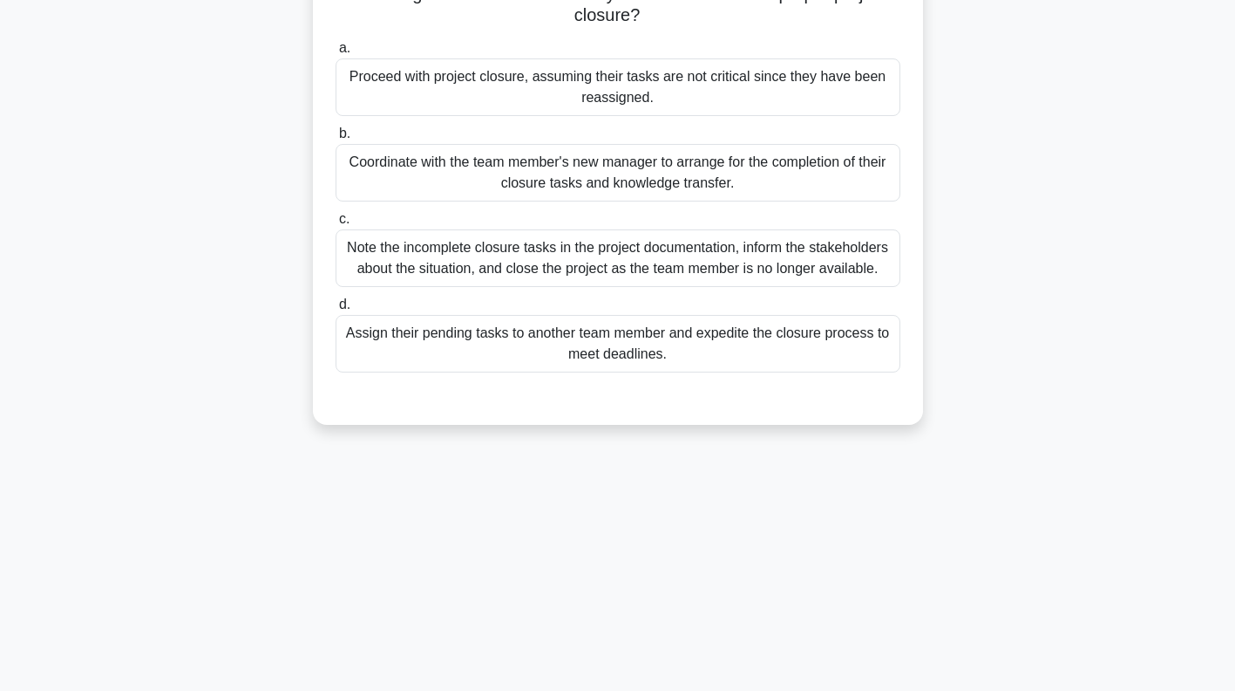
click at [821, 174] on div "Coordinate with the team member's new manager to arrange for the completion of …" at bounding box center [618, 173] width 565 height 58
click at [336, 139] on input "b. Coordinate with the team member's new manager to arrange for the completion …" at bounding box center [336, 133] width 0 height 11
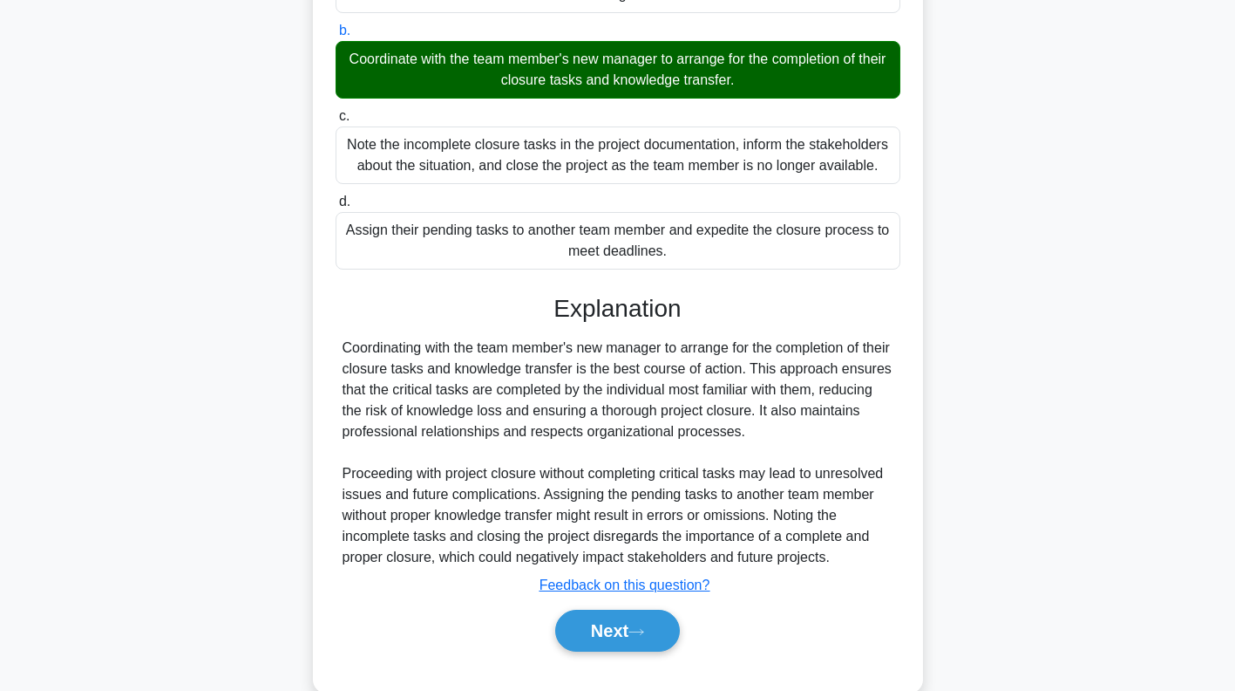
scroll to position [344, 0]
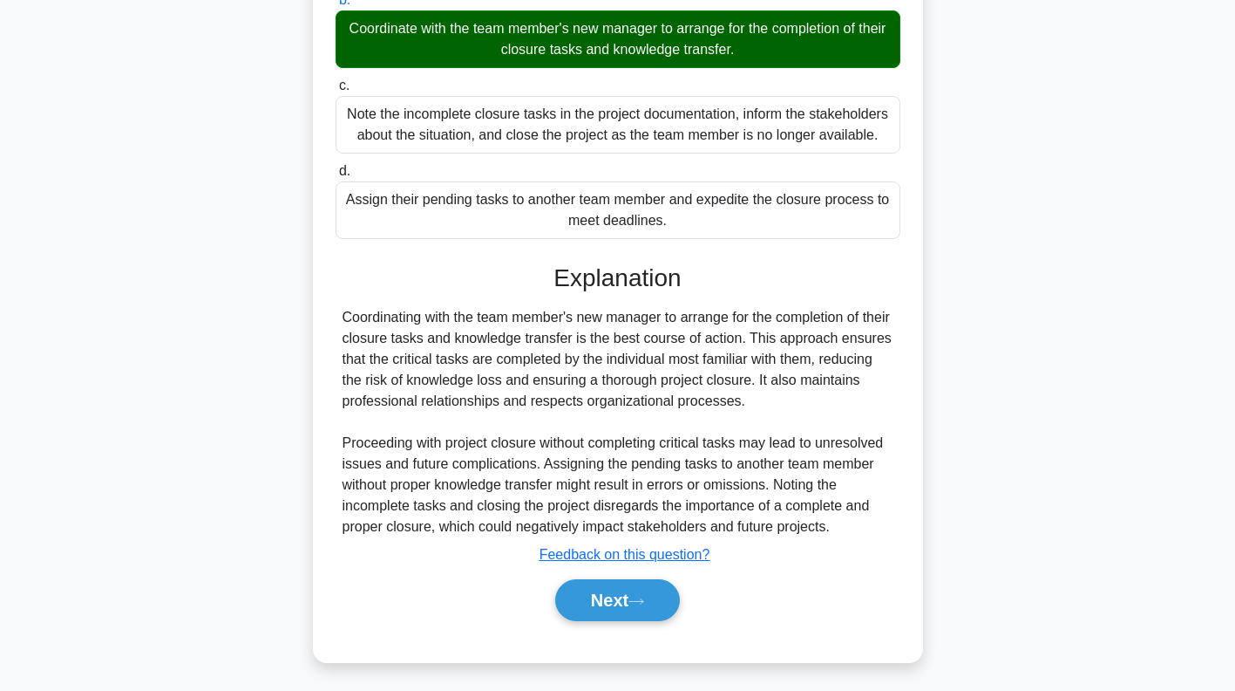
click at [632, 599] on button "Next" at bounding box center [617, 600] width 125 height 42
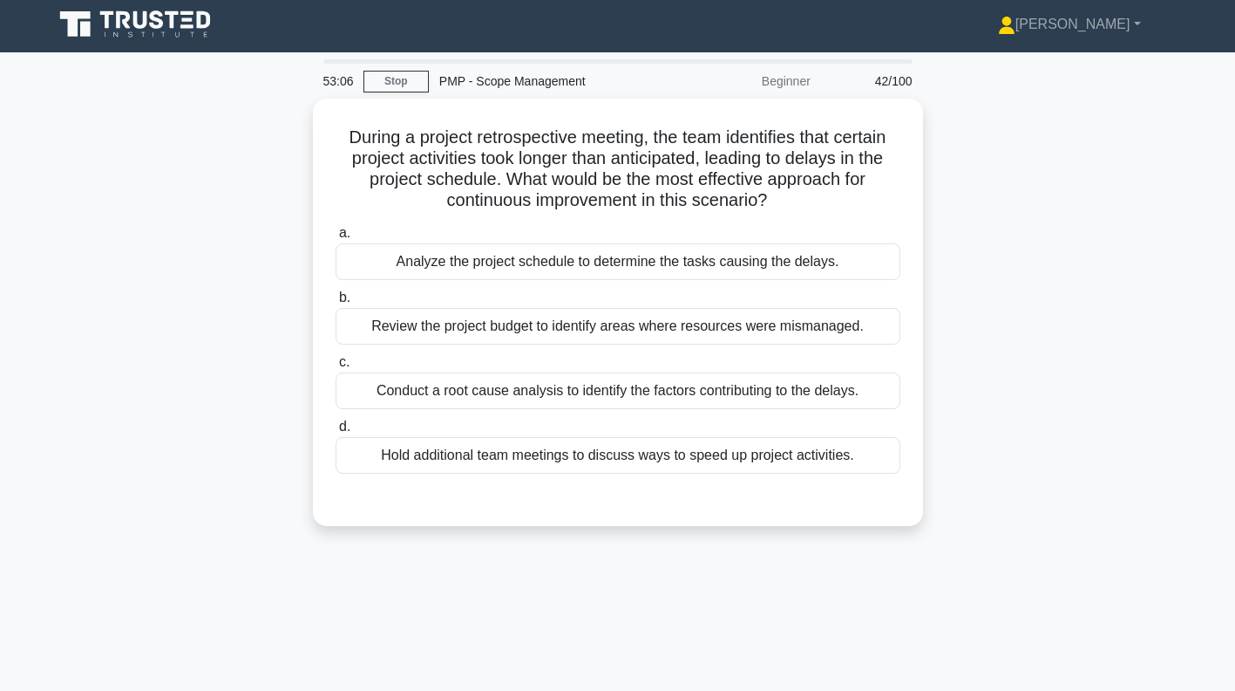
scroll to position [0, 0]
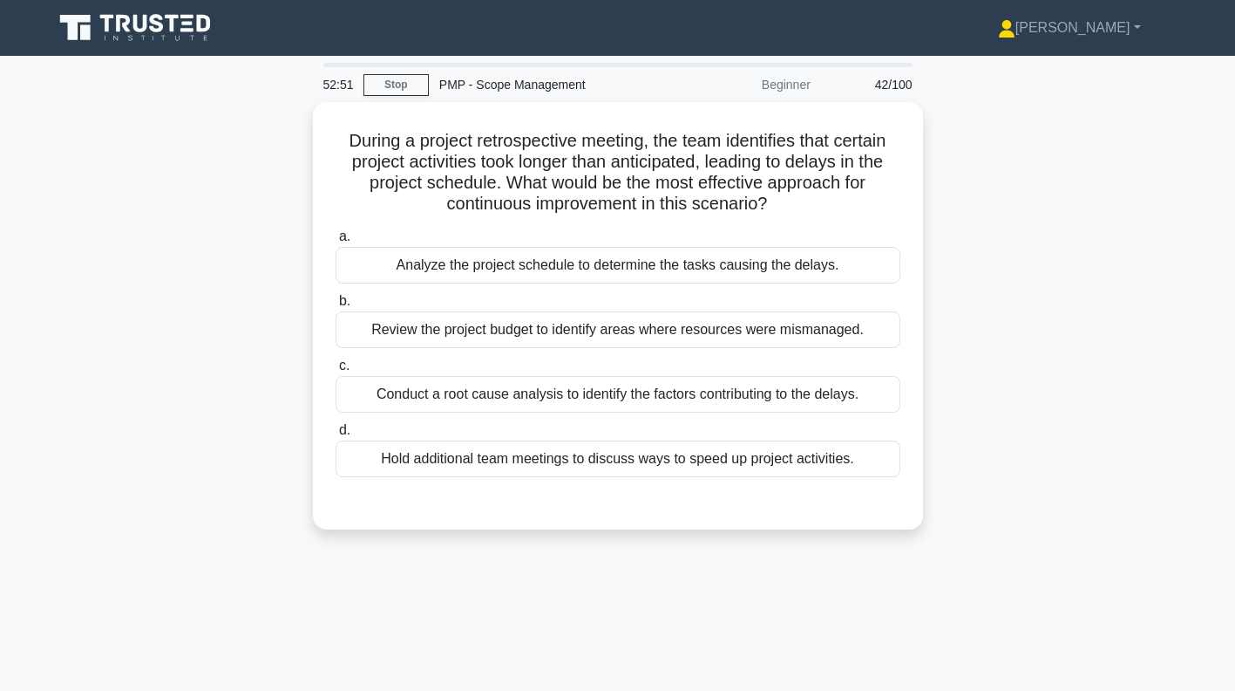
click at [848, 396] on div "Conduct a root cause analysis to identify the factors contributing to the delay…" at bounding box center [618, 394] width 565 height 37
click at [336, 371] on input "c. Conduct a root cause analysis to identify the factors contributing to the de…" at bounding box center [336, 365] width 0 height 11
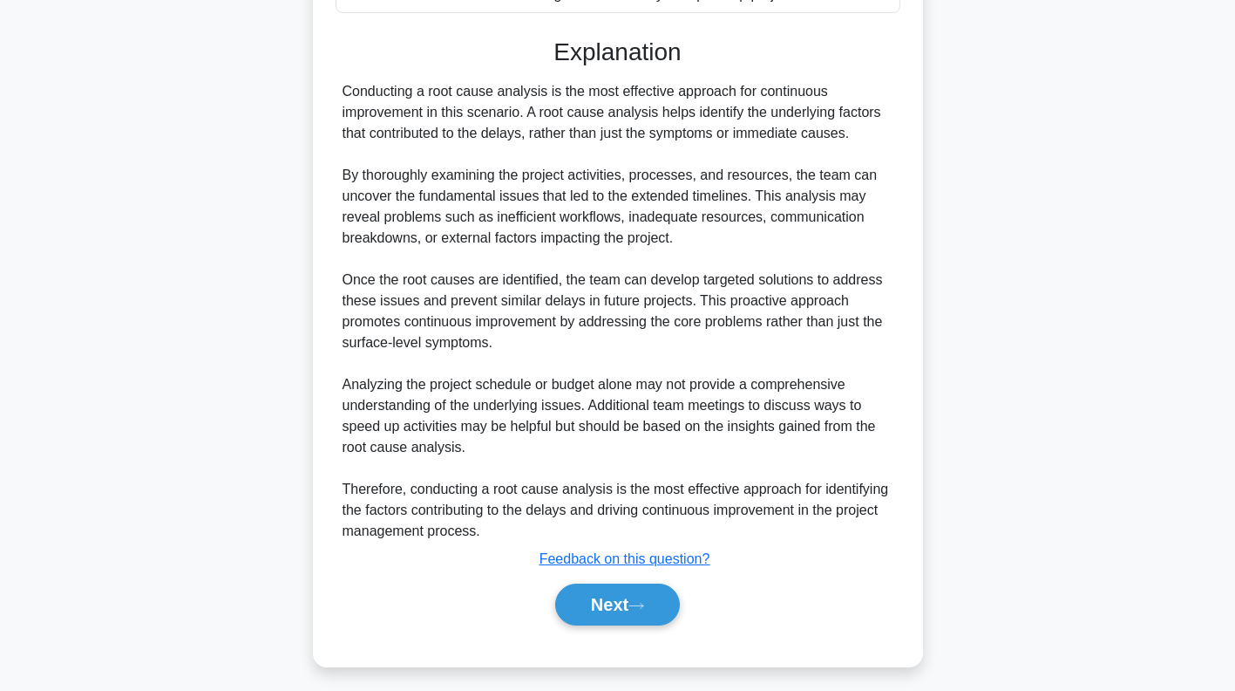
scroll to position [469, 0]
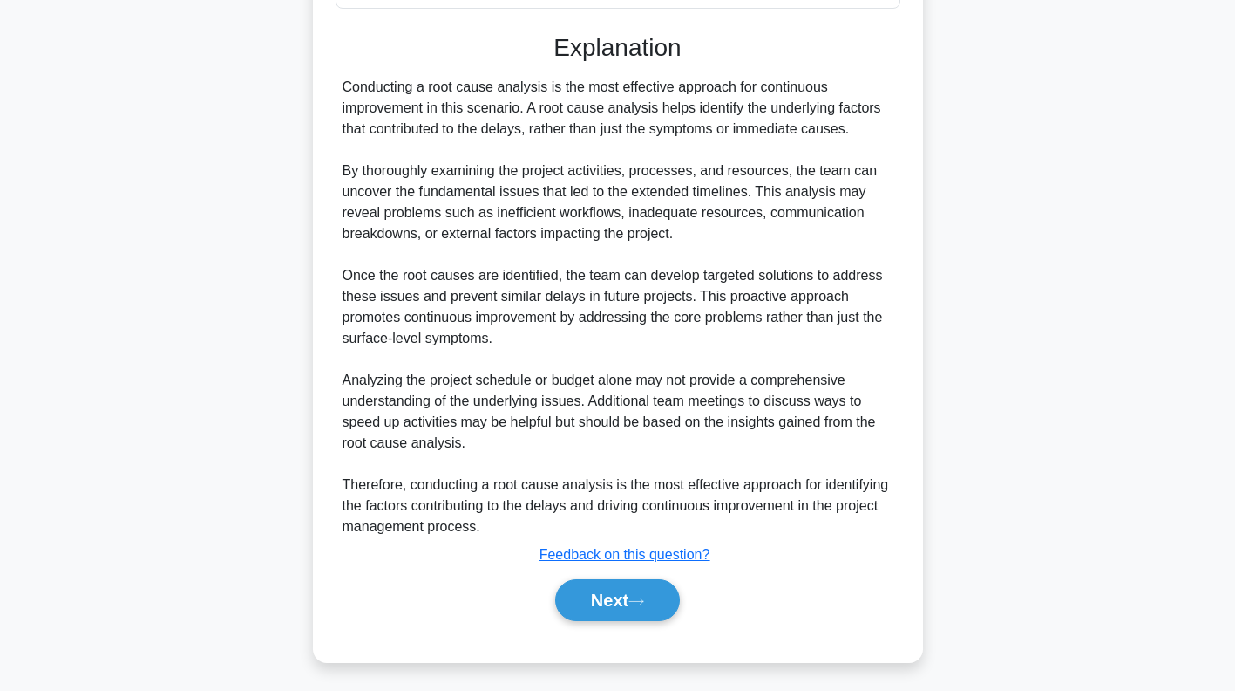
click at [640, 590] on button "Next" at bounding box center [617, 600] width 125 height 42
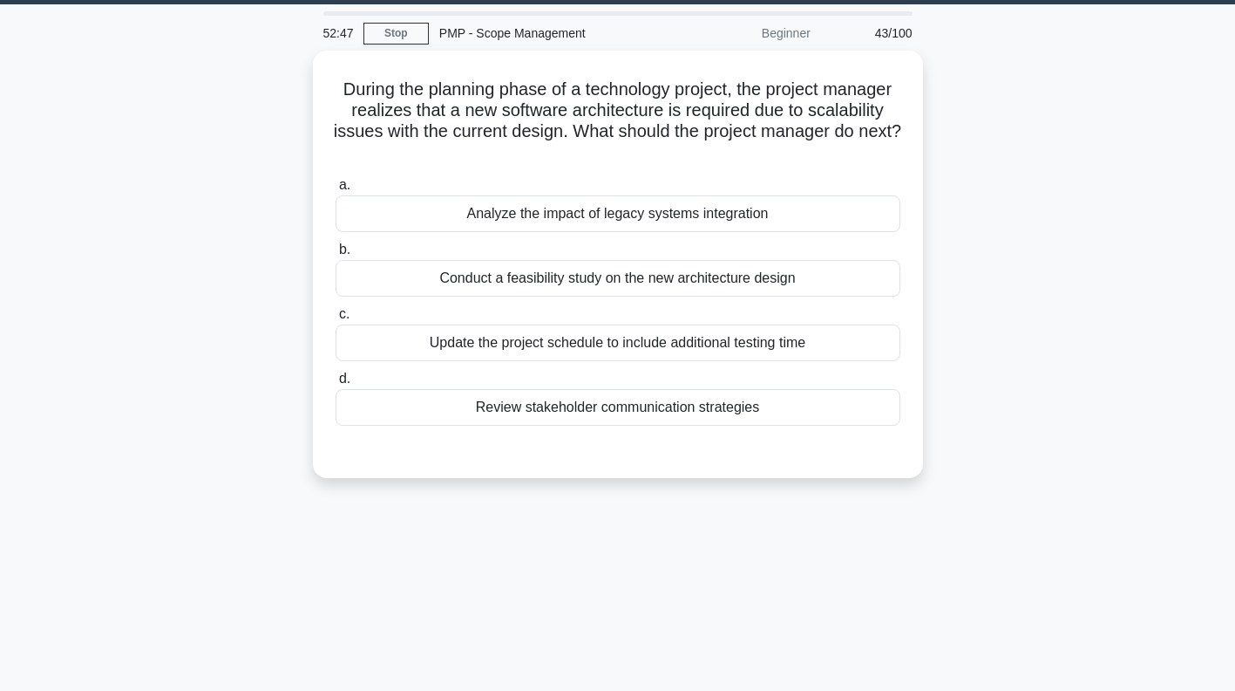
scroll to position [0, 0]
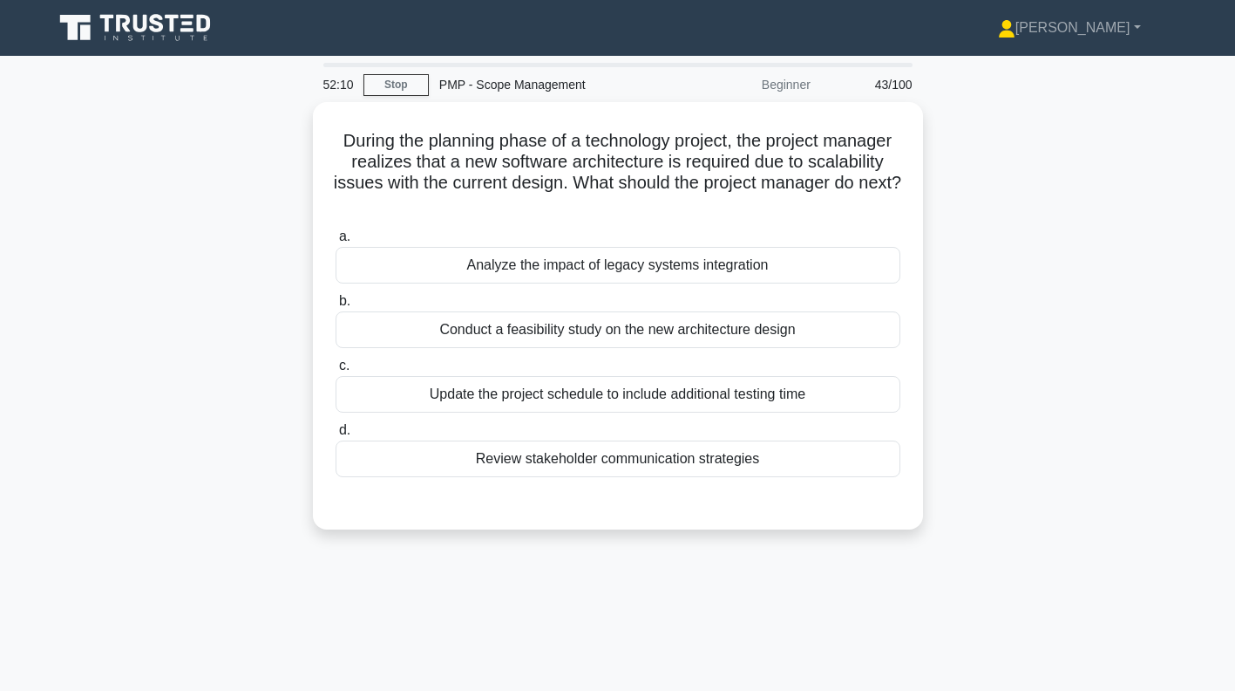
click at [827, 253] on div "Analyze the impact of legacy systems integration" at bounding box center [618, 265] width 565 height 37
click at [336, 242] on input "a. Analyze the impact of legacy systems integration" at bounding box center [336, 236] width 0 height 11
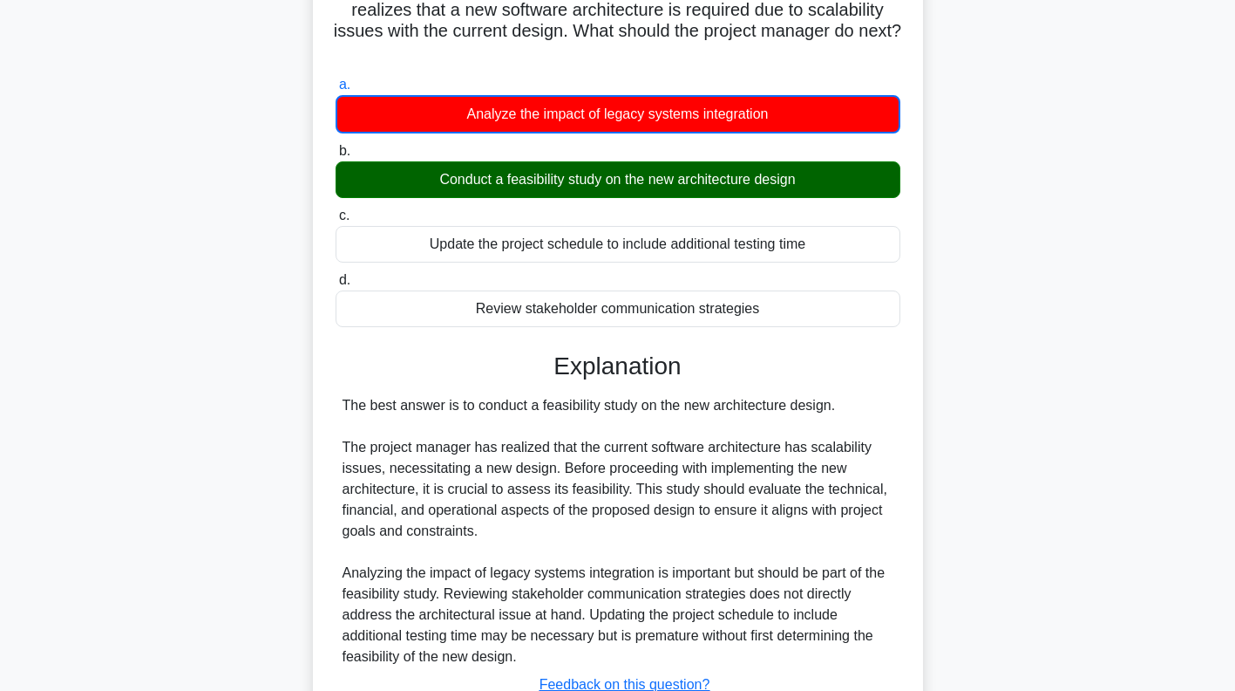
scroll to position [282, 0]
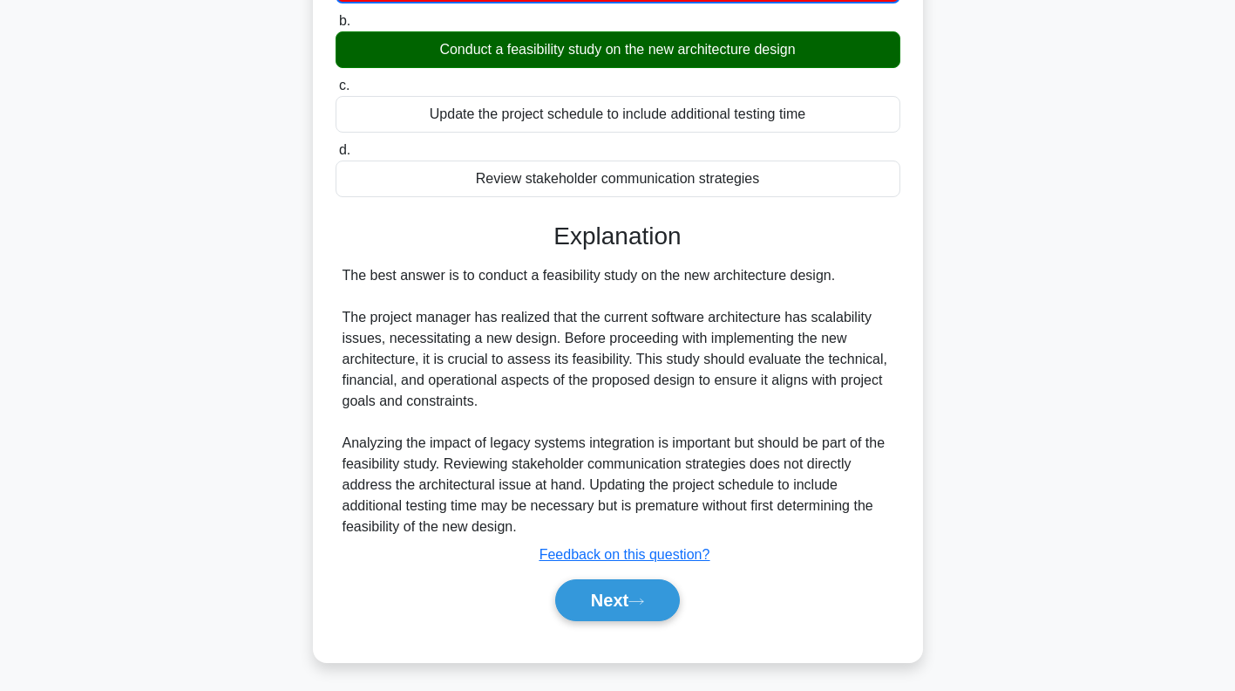
click at [643, 601] on icon at bounding box center [636, 600] width 14 height 5
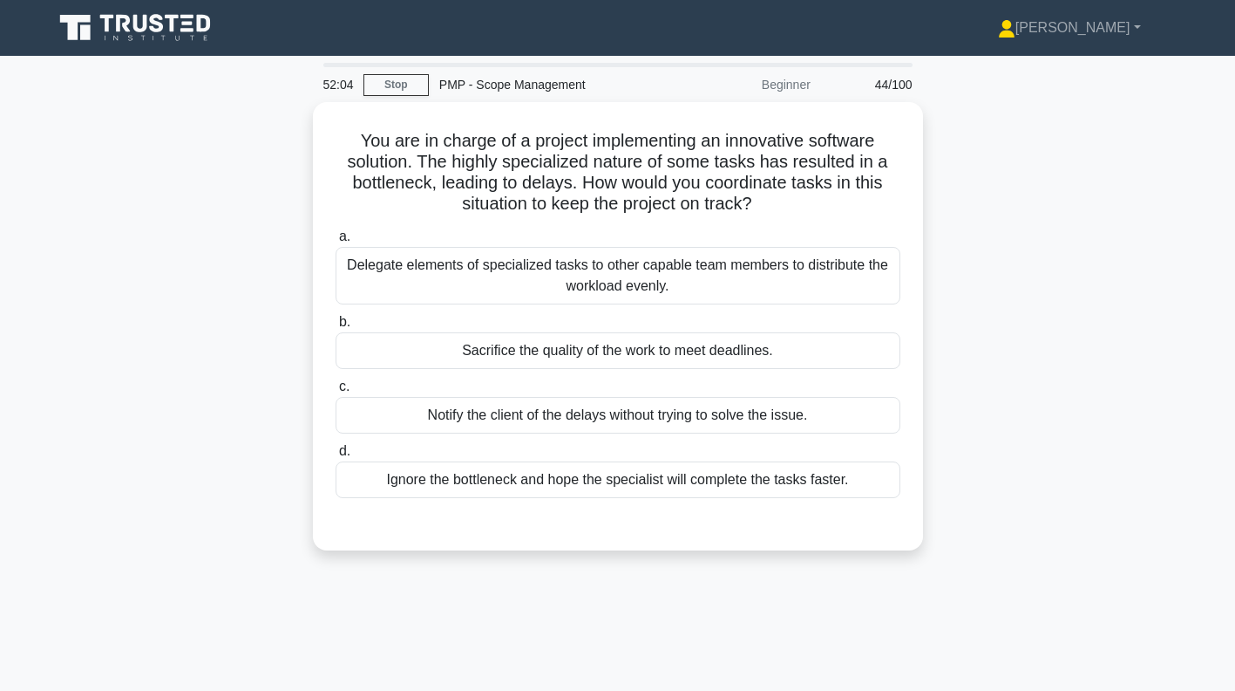
scroll to position [0, 0]
click at [861, 275] on div "Delegate elements of specialized tasks to other capable team members to distrib…" at bounding box center [618, 276] width 565 height 58
click at [336, 242] on input "a. Delegate elements of specialized tasks to other capable team members to dist…" at bounding box center [336, 236] width 0 height 11
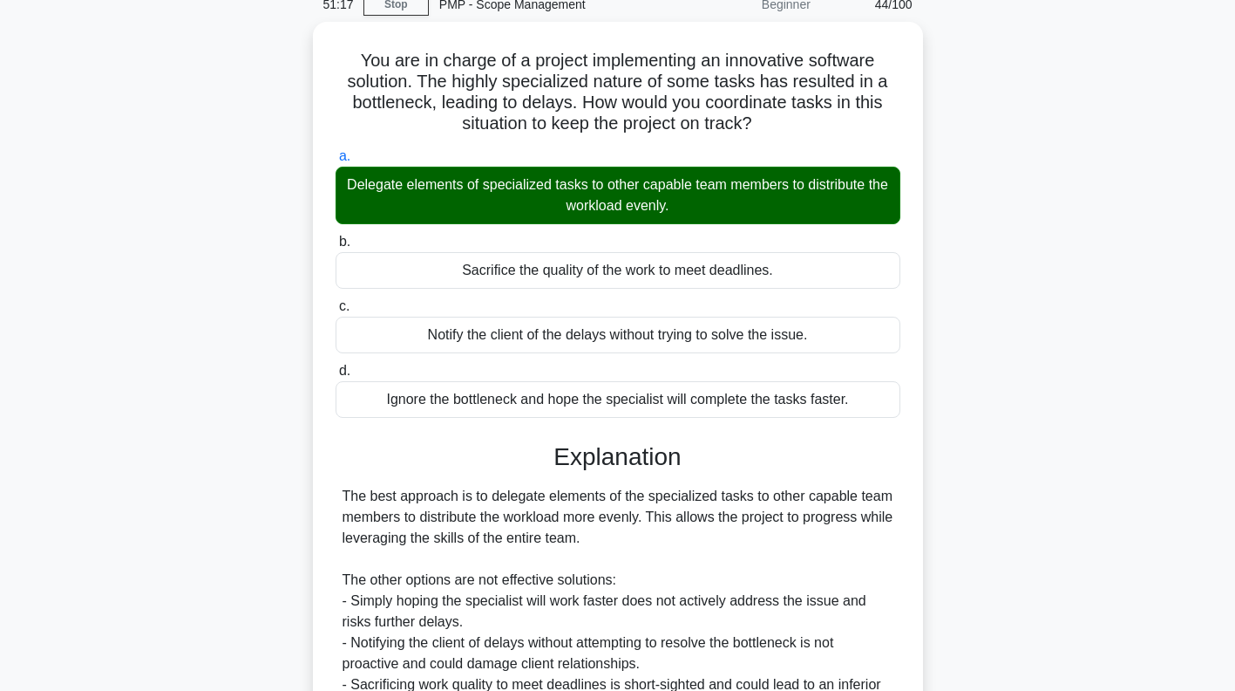
scroll to position [344, 0]
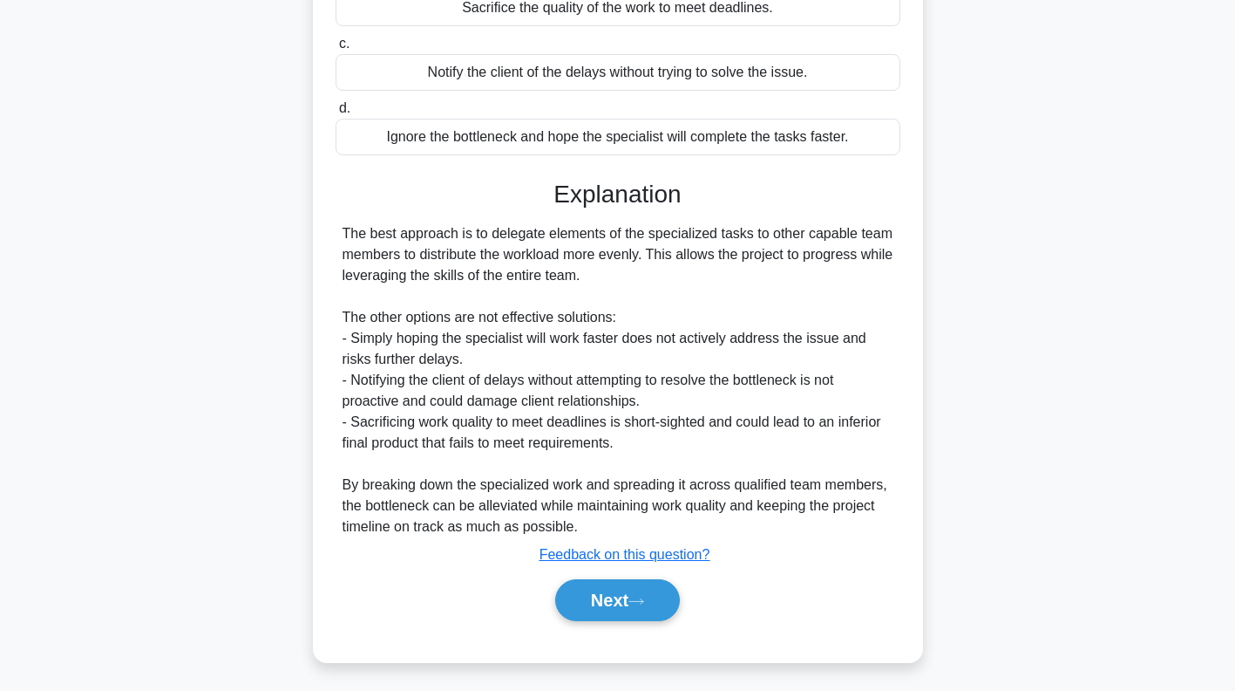
click at [641, 600] on icon at bounding box center [637, 601] width 16 height 10
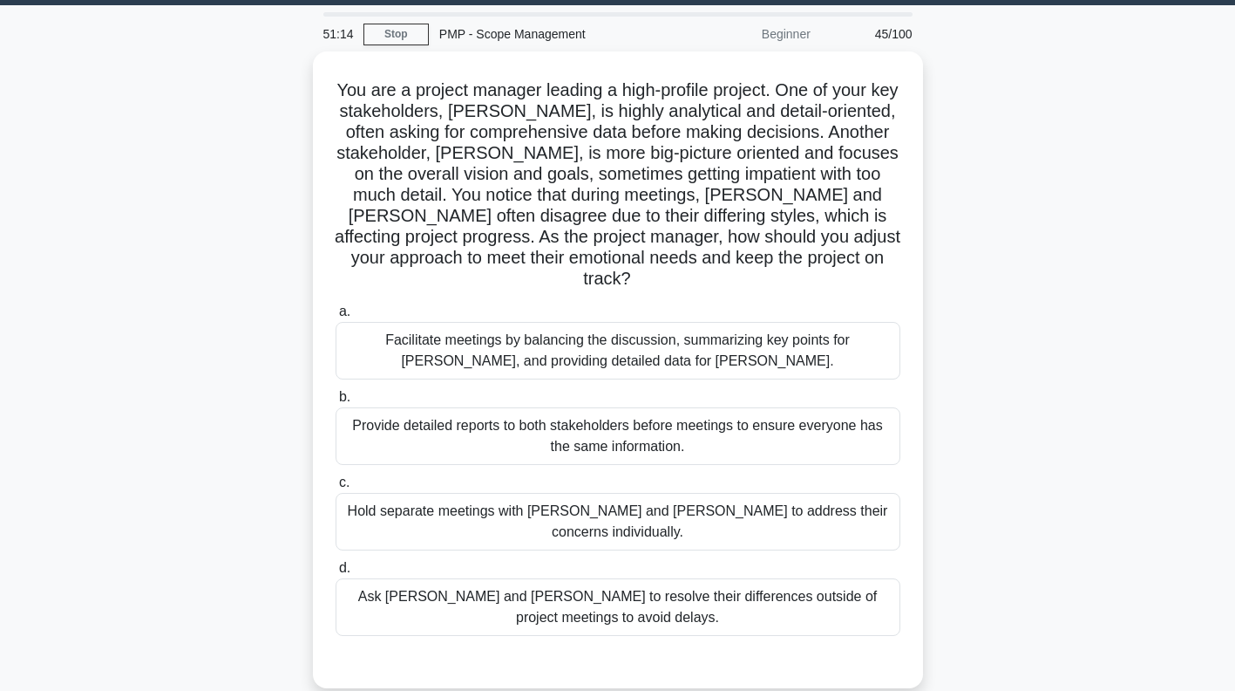
scroll to position [0, 0]
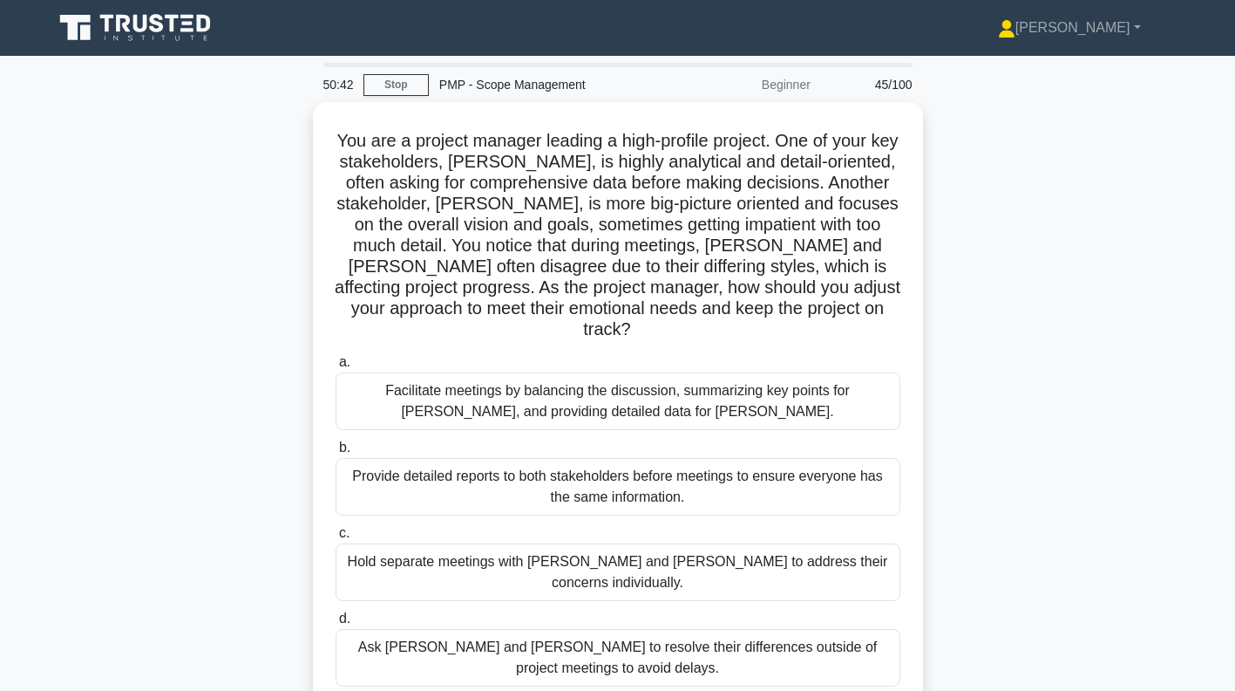
click at [830, 373] on div "Facilitate meetings by balancing the discussion, summarizing key points for Joh…" at bounding box center [618, 401] width 565 height 58
click at [336, 368] on input "a. Facilitate meetings by balancing the discussion, summarizing key points for …" at bounding box center [336, 362] width 0 height 11
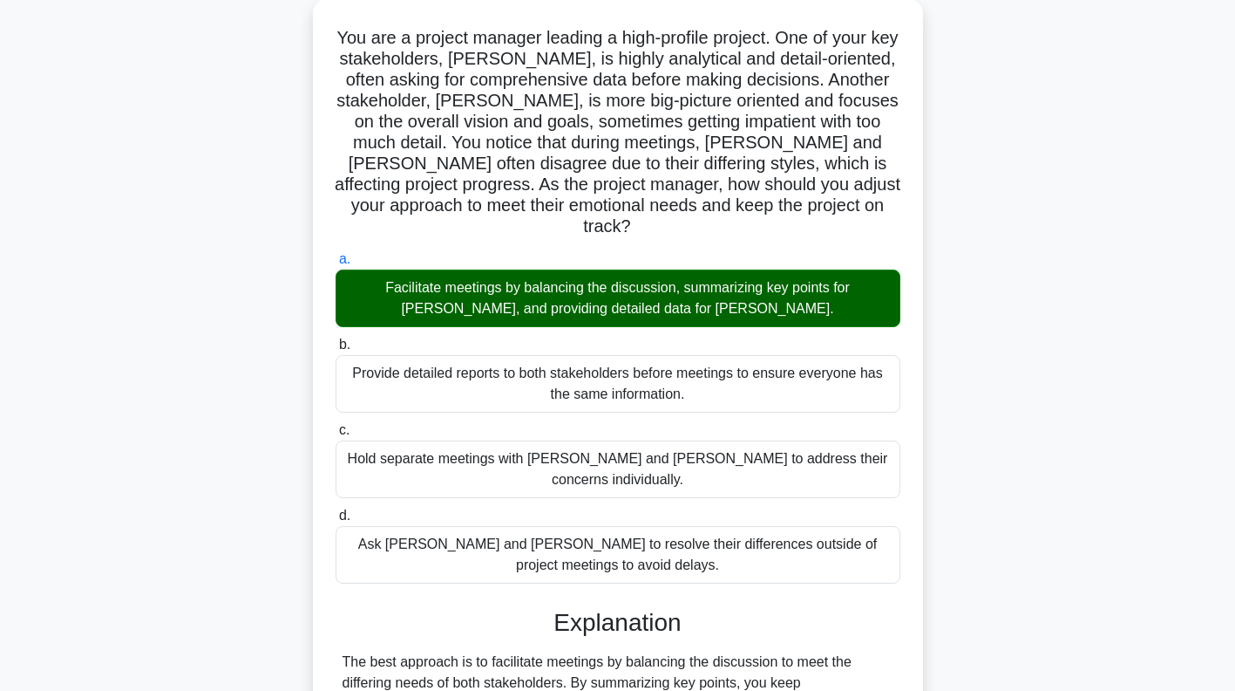
scroll to position [281, 0]
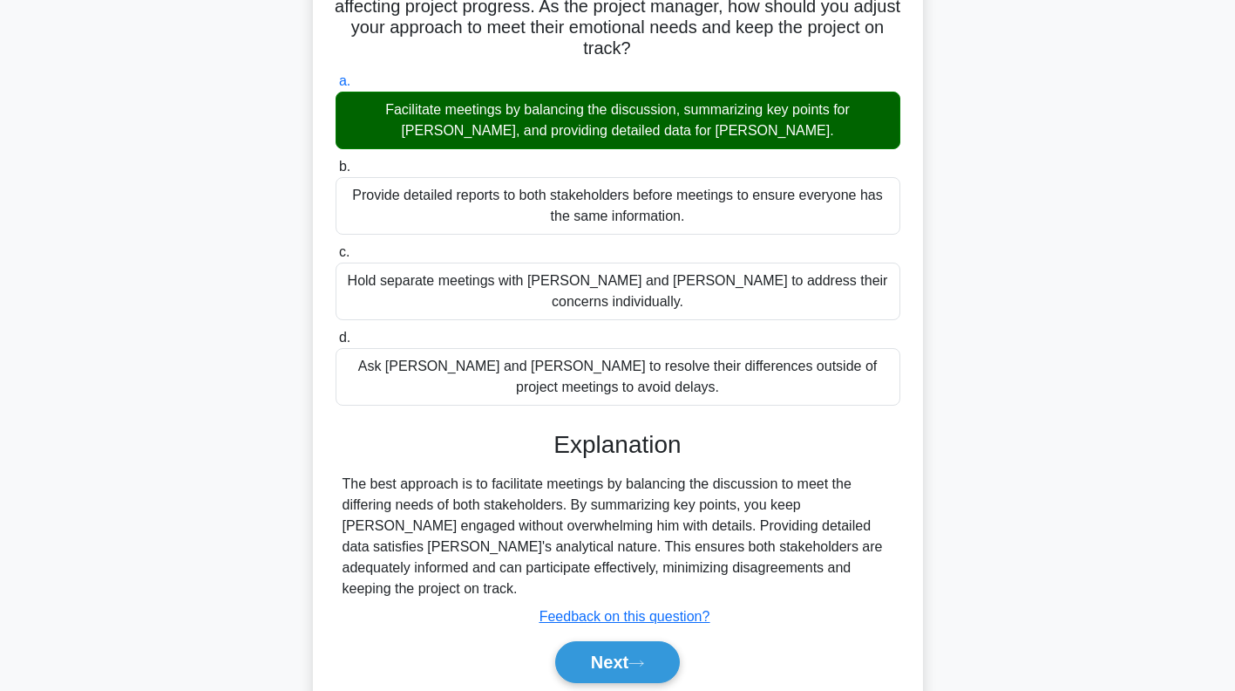
click at [644, 641] on button "Next" at bounding box center [617, 662] width 125 height 42
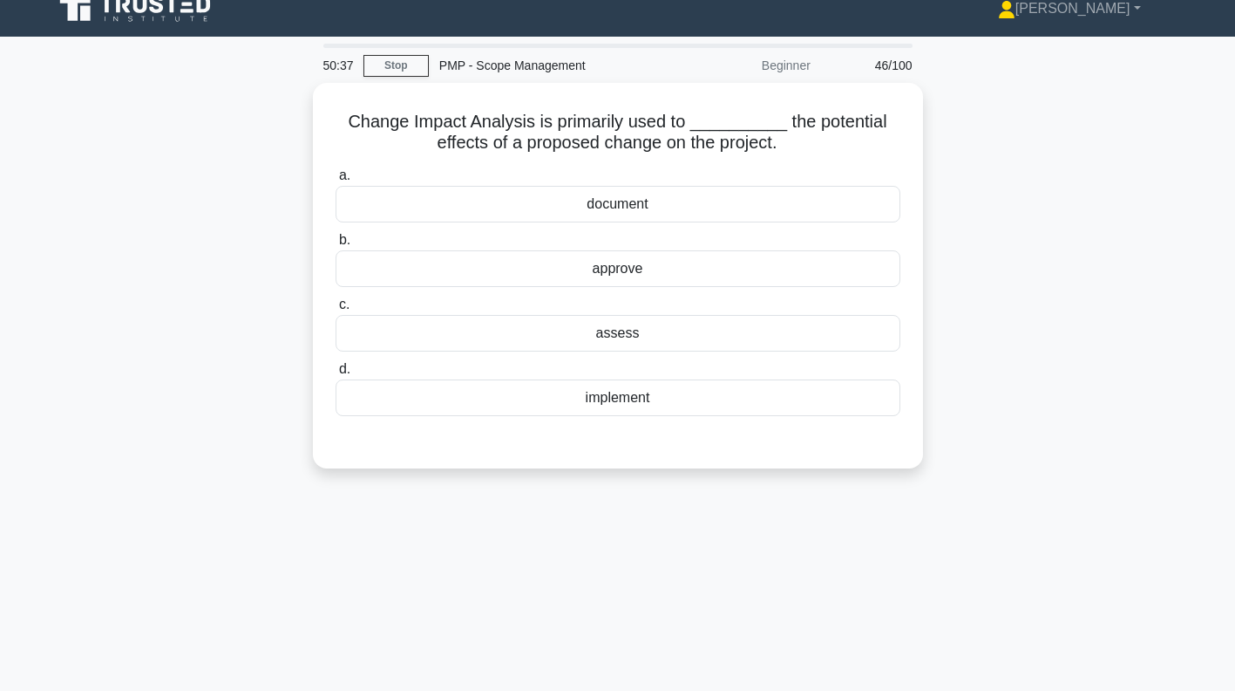
scroll to position [19, 0]
click at [771, 326] on div "assess" at bounding box center [618, 333] width 565 height 37
click at [336, 310] on input "c. assess" at bounding box center [336, 304] width 0 height 11
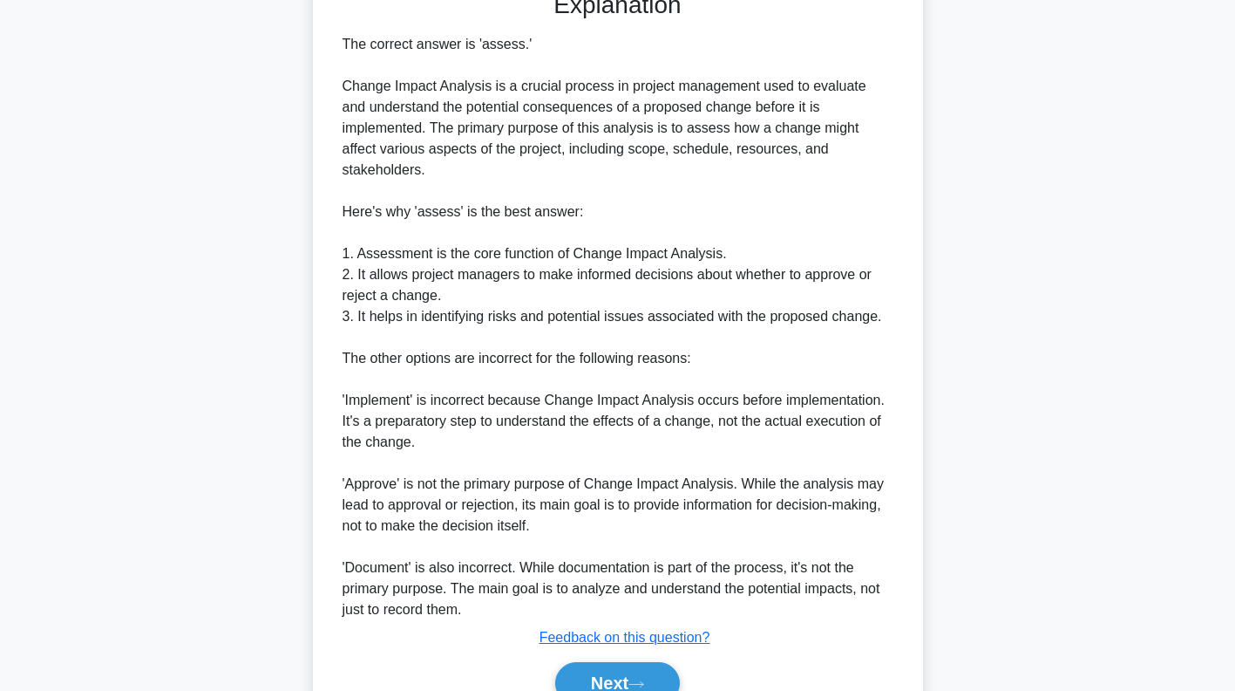
scroll to position [470, 0]
click at [628, 662] on button "Next" at bounding box center [617, 682] width 125 height 42
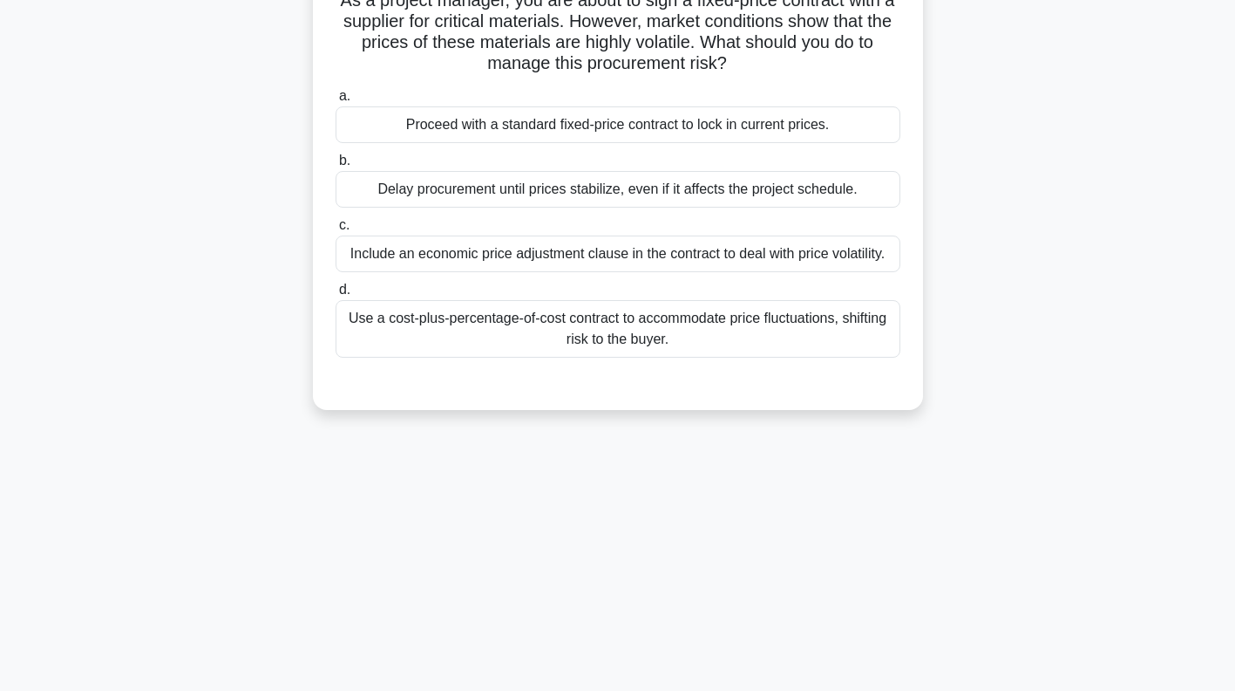
scroll to position [139, 0]
click at [834, 339] on div "Use a cost-plus-percentage-of-cost contract to accommodate price fluctuations, …" at bounding box center [618, 330] width 565 height 58
click at [336, 296] on input "d. Use a cost-plus-percentage-of-cost contract to accommodate price fluctuation…" at bounding box center [336, 290] width 0 height 11
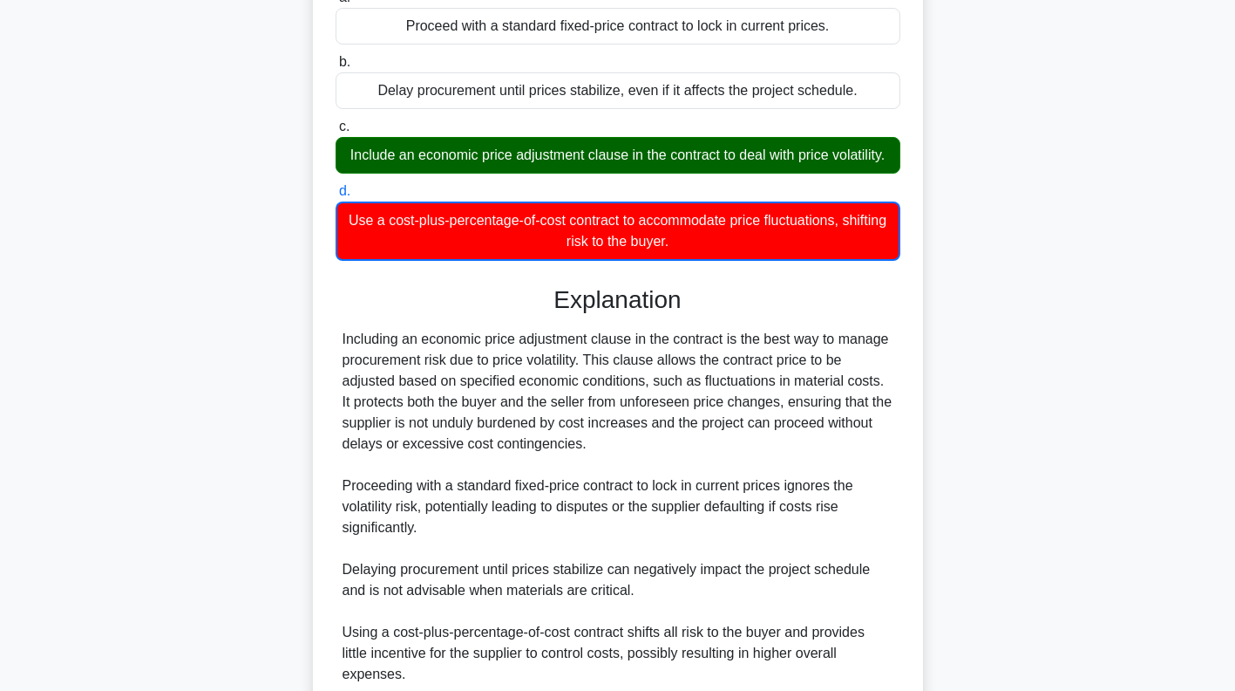
scroll to position [408, 0]
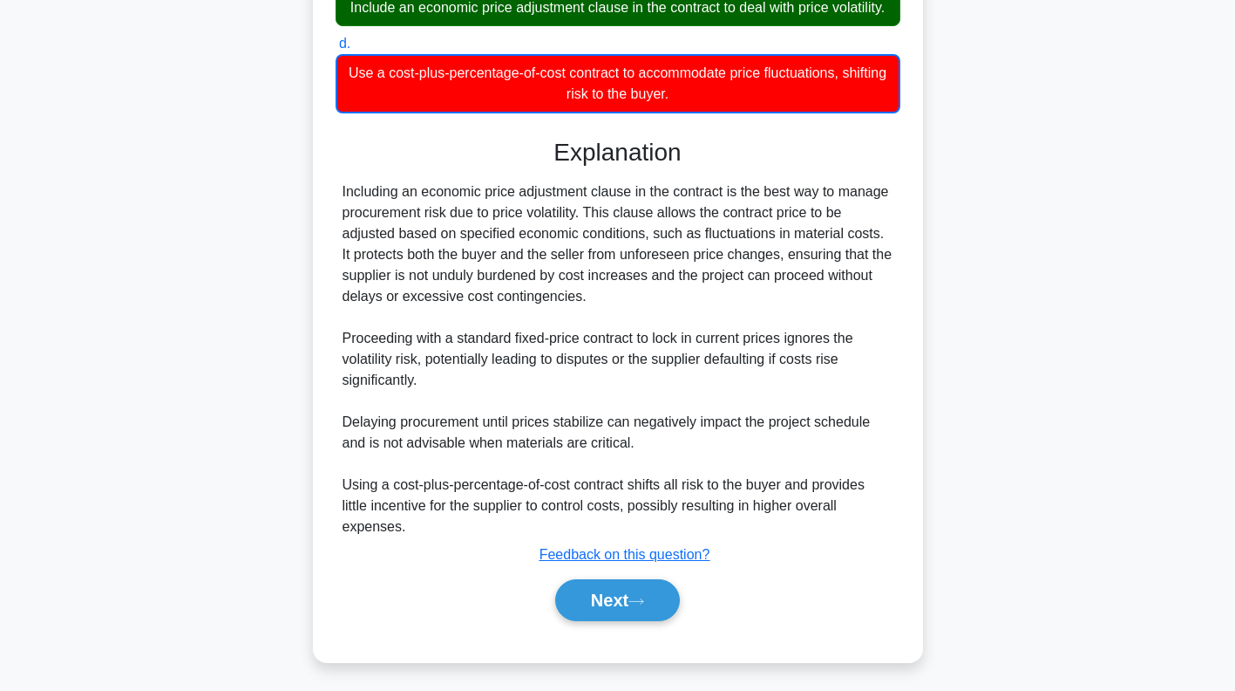
click at [630, 602] on button "Next" at bounding box center [617, 600] width 125 height 42
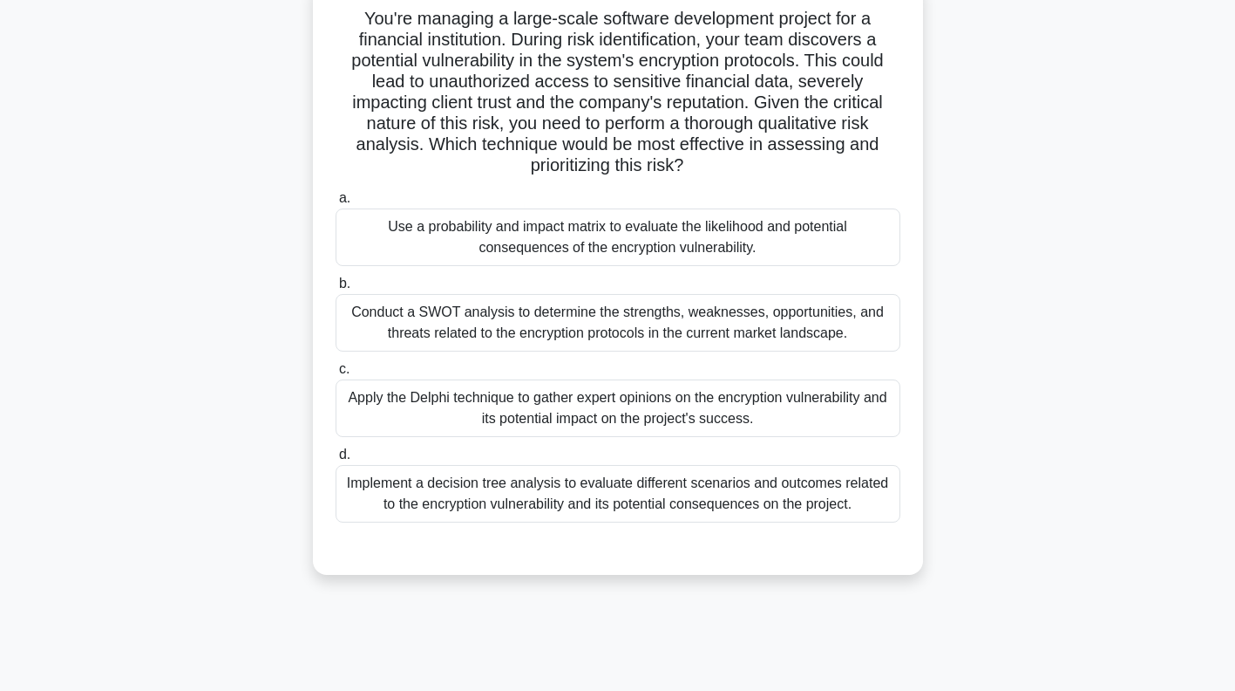
scroll to position [121, 0]
click at [813, 236] on div "Use a probability and impact matrix to evaluate the likelihood and potential co…" at bounding box center [618, 238] width 565 height 58
click at [336, 205] on input "a. Use a probability and impact matrix to evaluate the likelihood and potential…" at bounding box center [336, 199] width 0 height 11
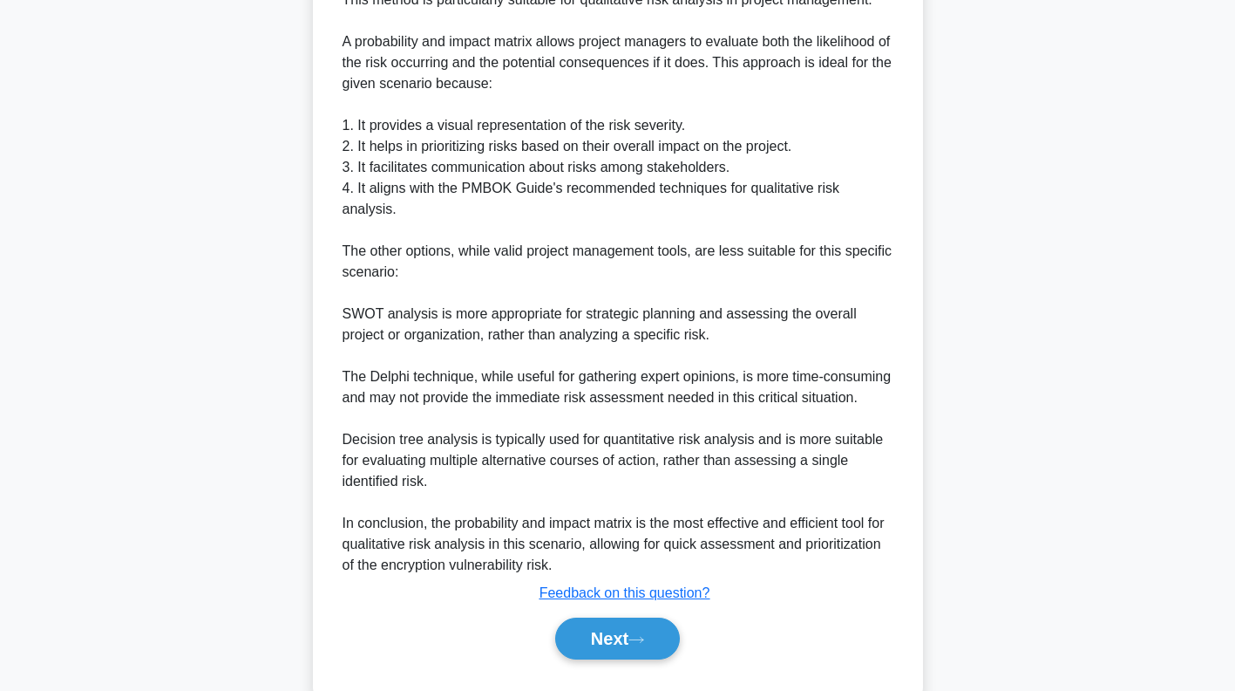
scroll to position [825, 0]
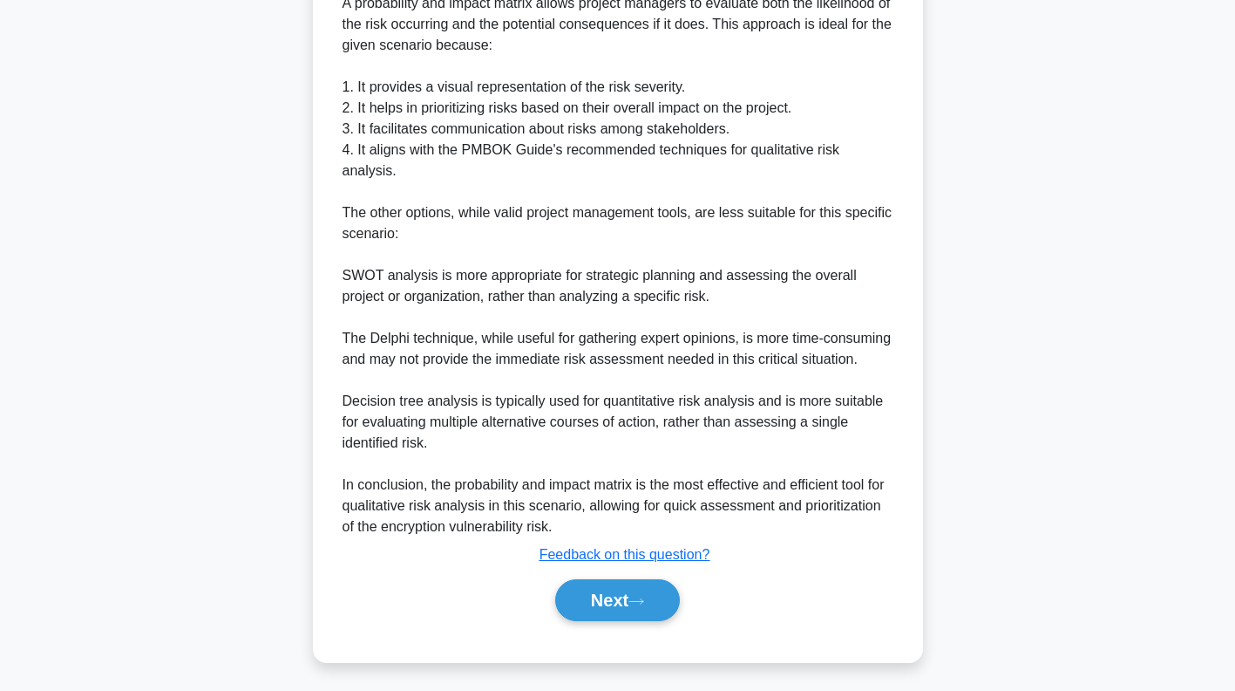
click at [623, 591] on button "Next" at bounding box center [617, 600] width 125 height 42
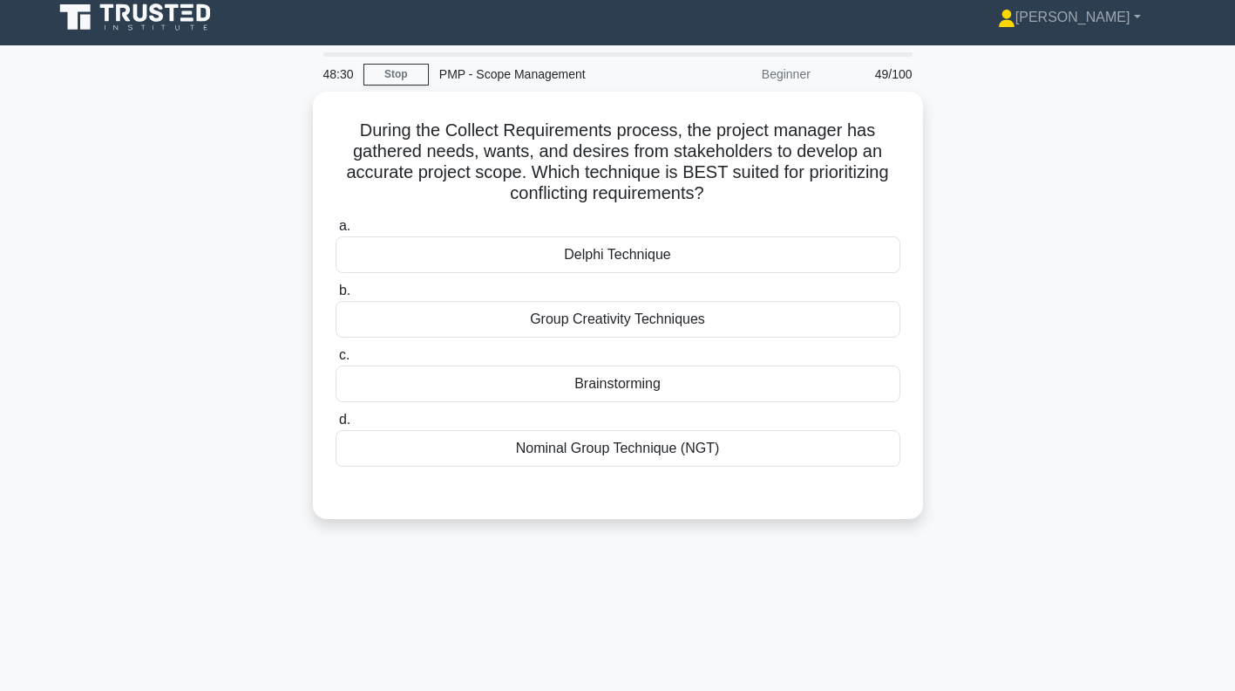
scroll to position [9, 0]
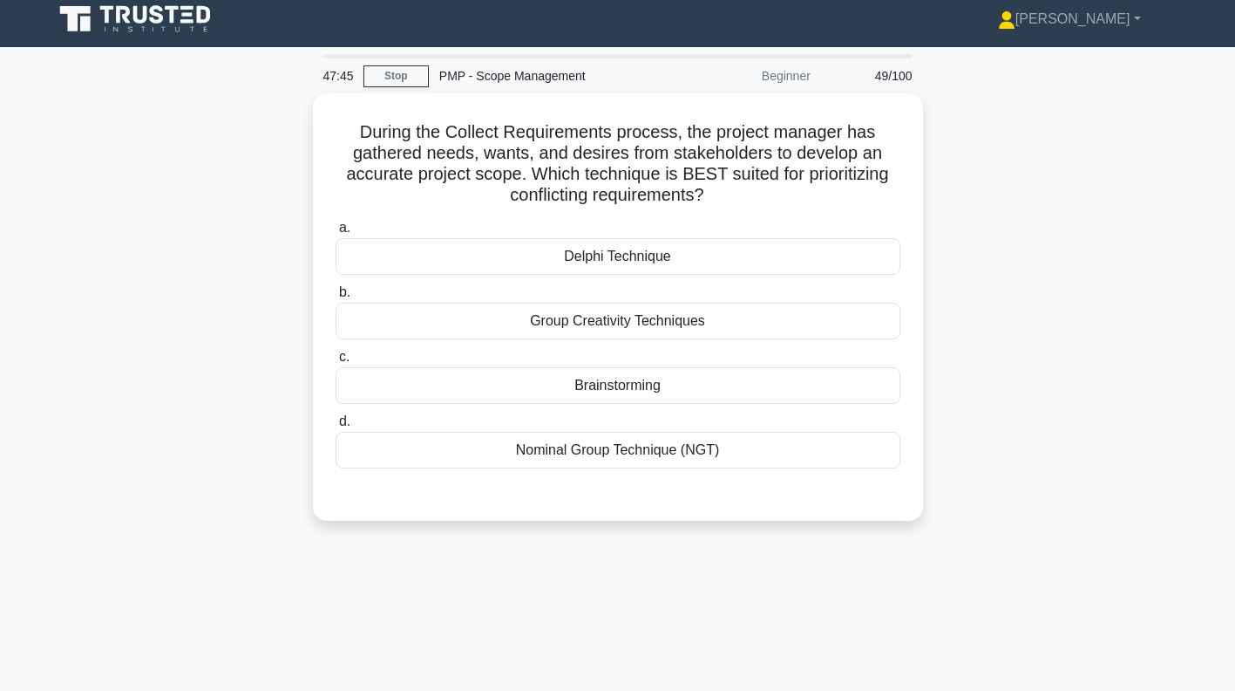
click at [767, 371] on div "Brainstorming" at bounding box center [618, 385] width 565 height 37
click at [336, 363] on input "c. Brainstorming" at bounding box center [336, 356] width 0 height 11
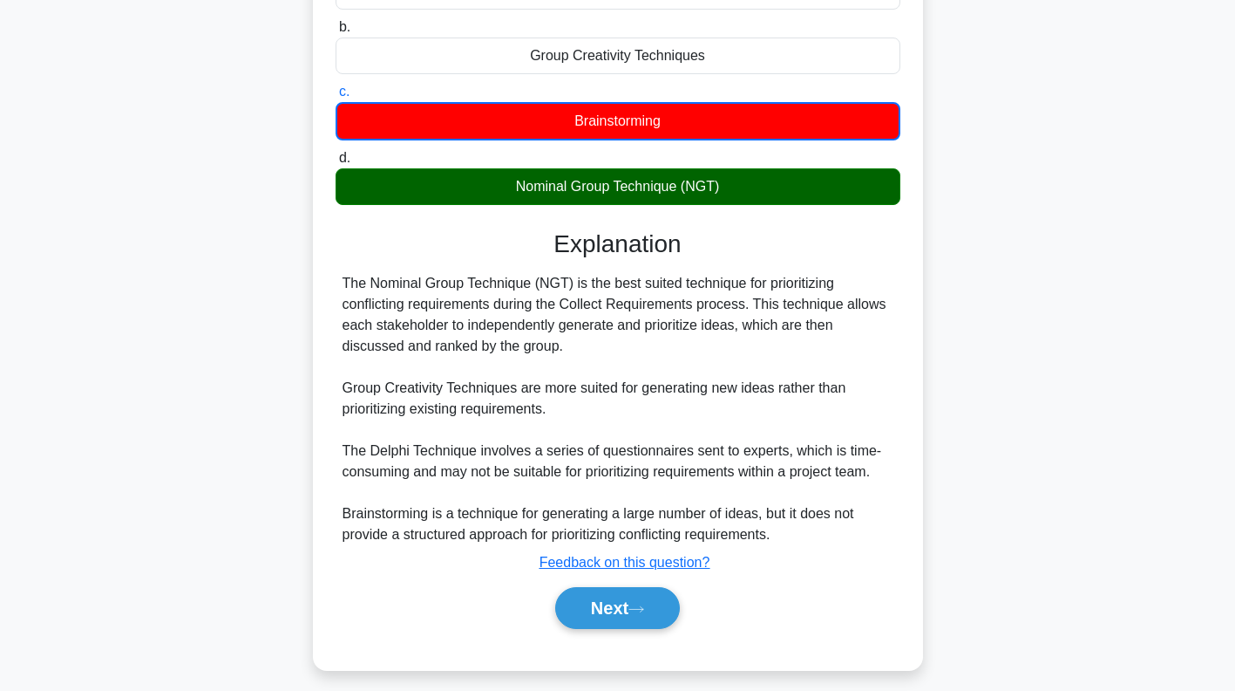
scroll to position [282, 0]
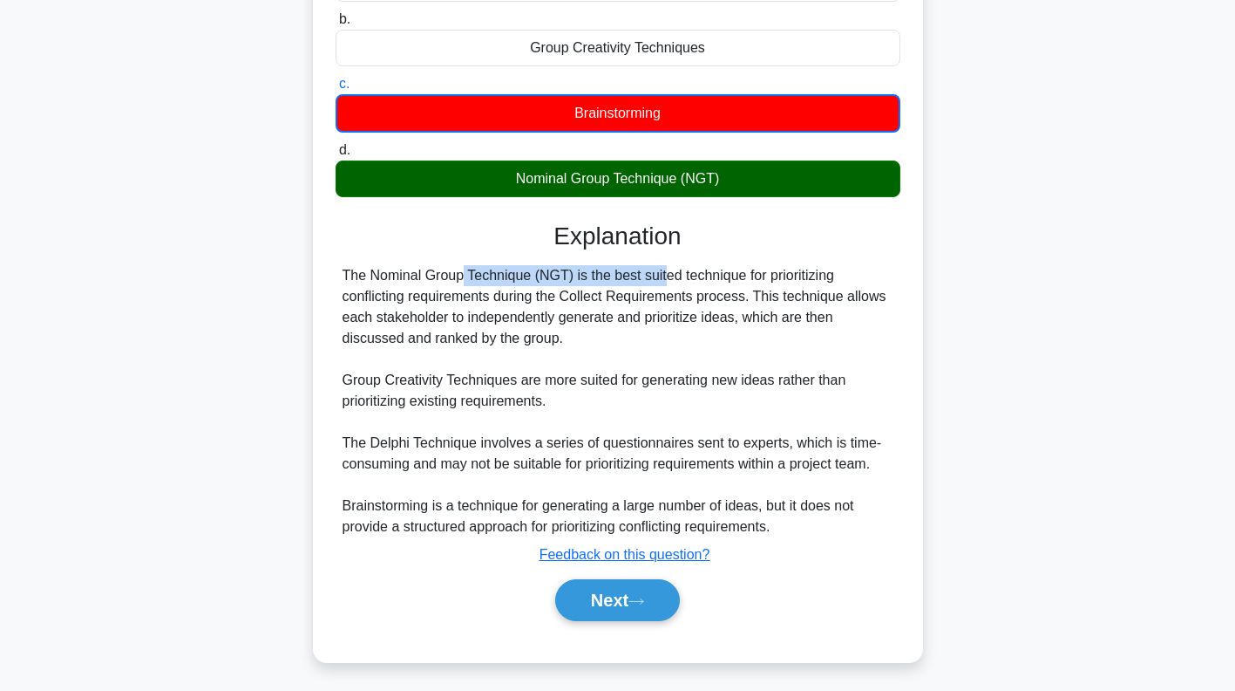
copy div "The Nominal Group Technique (NGT)"
click at [634, 604] on button "Next" at bounding box center [617, 600] width 125 height 42
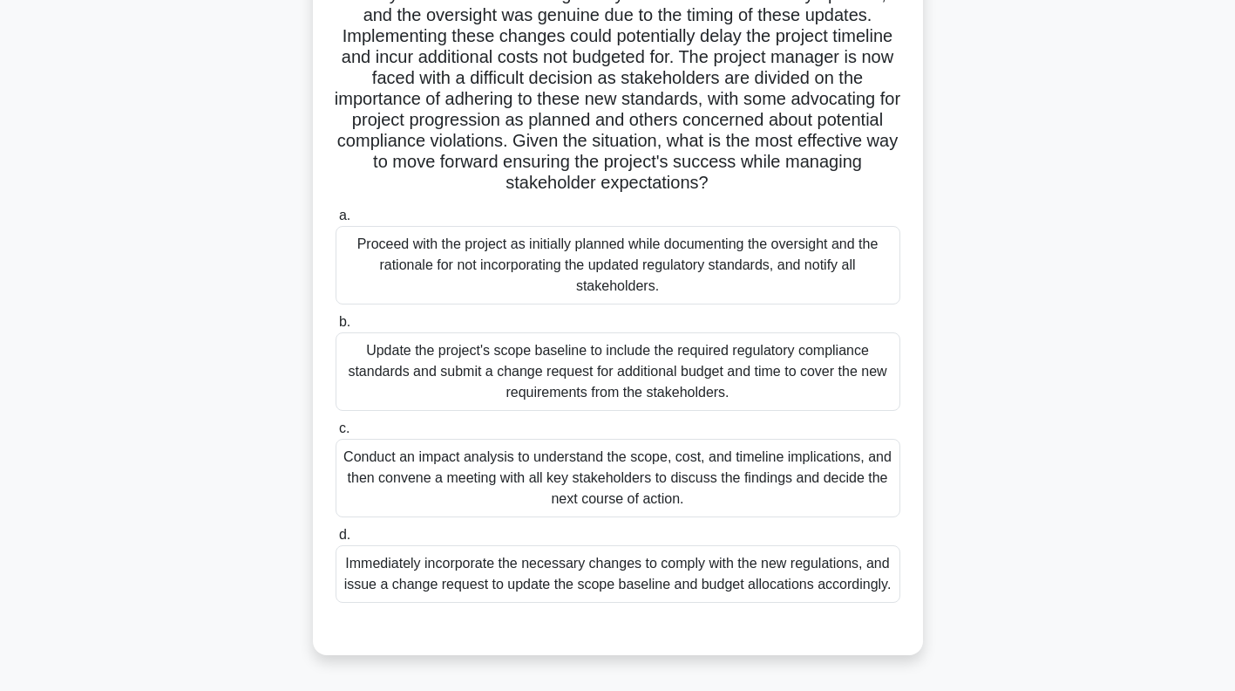
scroll to position [251, 0]
click at [818, 476] on div "Conduct an impact analysis to understand the scope, cost, and timeline implicat…" at bounding box center [618, 478] width 565 height 78
click at [336, 434] on input "c. Conduct an impact analysis to understand the scope, cost, and timeline impli…" at bounding box center [336, 428] width 0 height 11
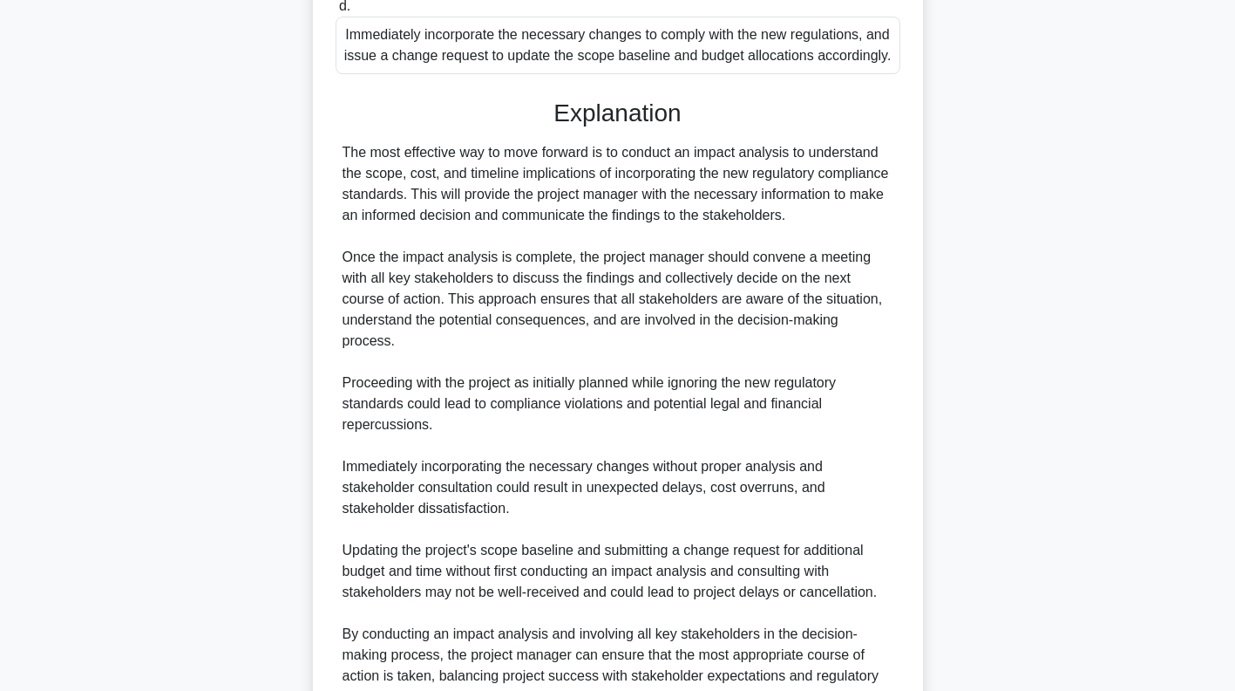
scroll to position [929, 0]
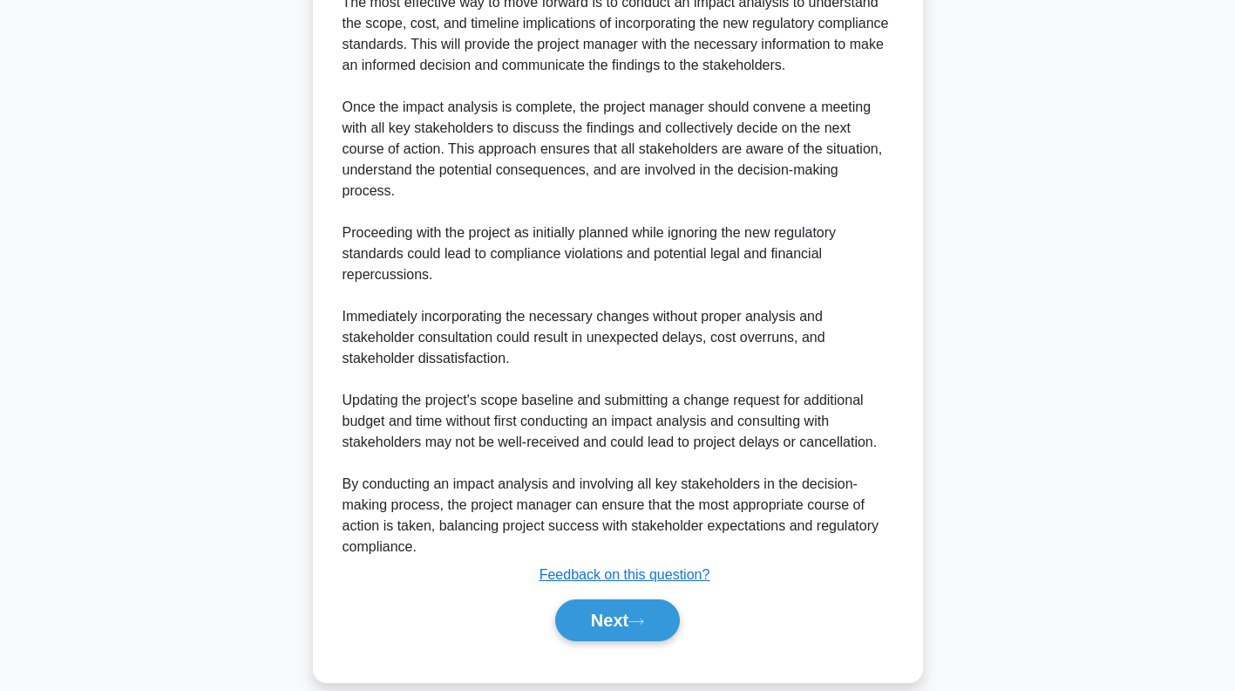
click at [641, 616] on icon at bounding box center [637, 621] width 16 height 10
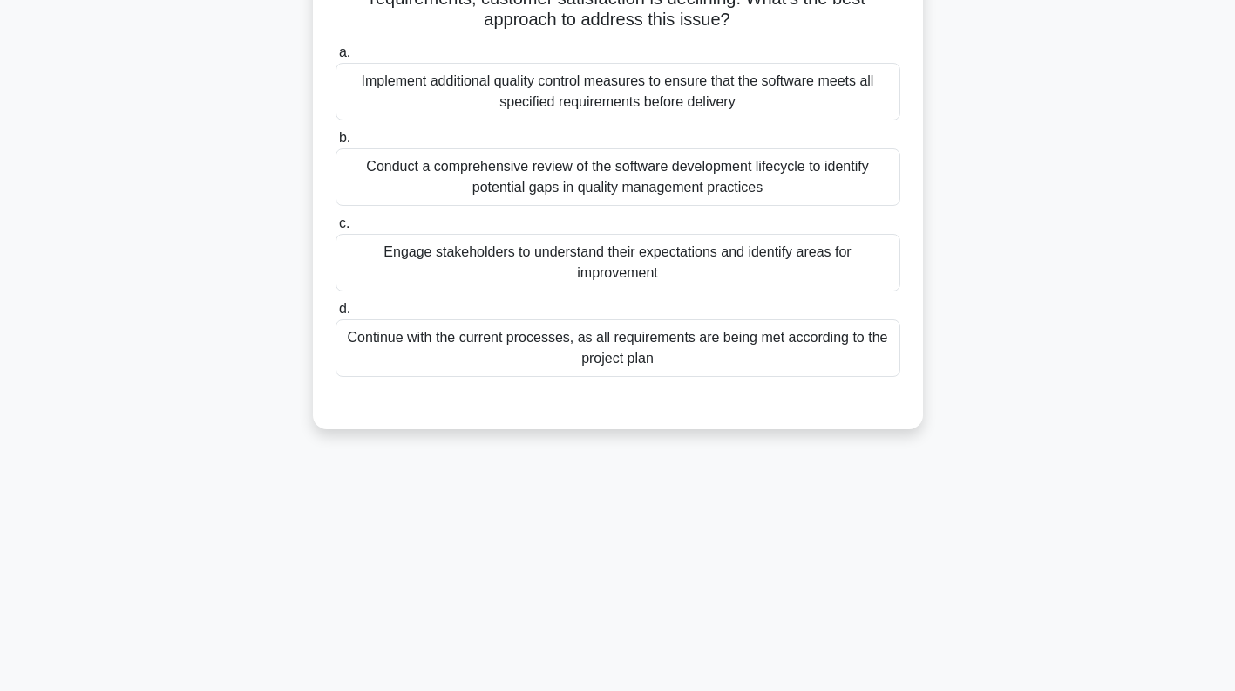
scroll to position [0, 0]
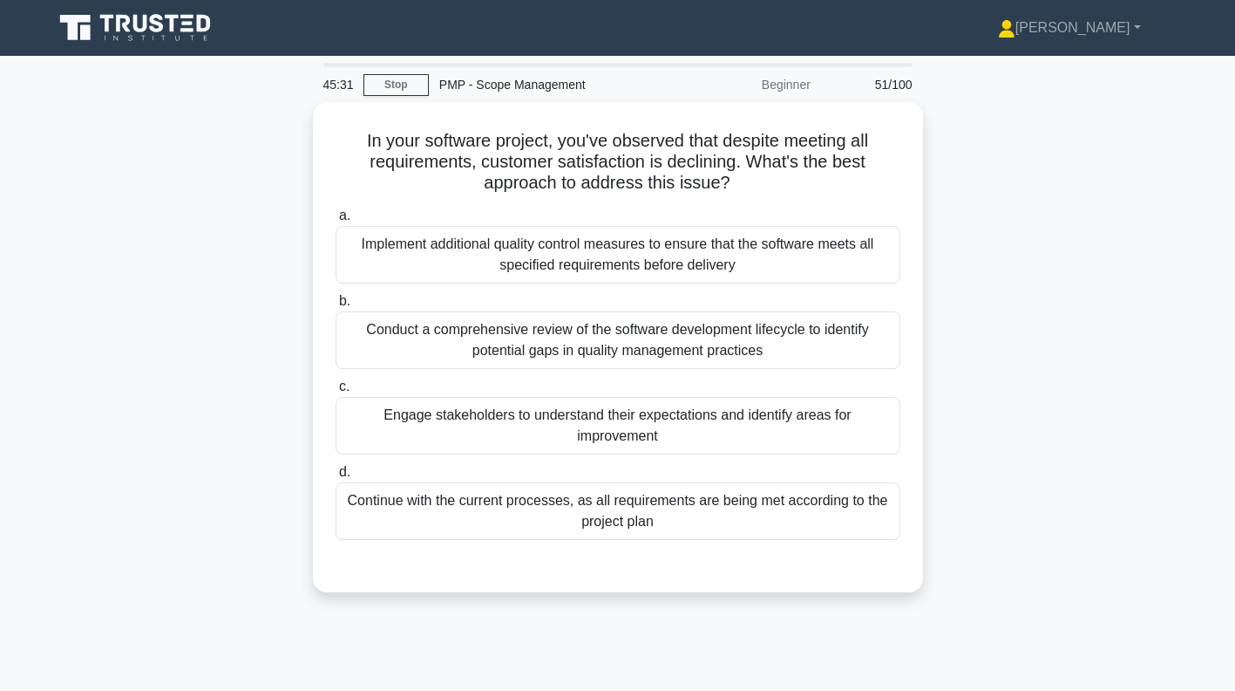
click at [811, 424] on div "Engage stakeholders to understand their expectations and identify areas for imp…" at bounding box center [618, 426] width 565 height 58
click at [336, 392] on input "c. Engage stakeholders to understand their expectations and identify areas for …" at bounding box center [336, 386] width 0 height 11
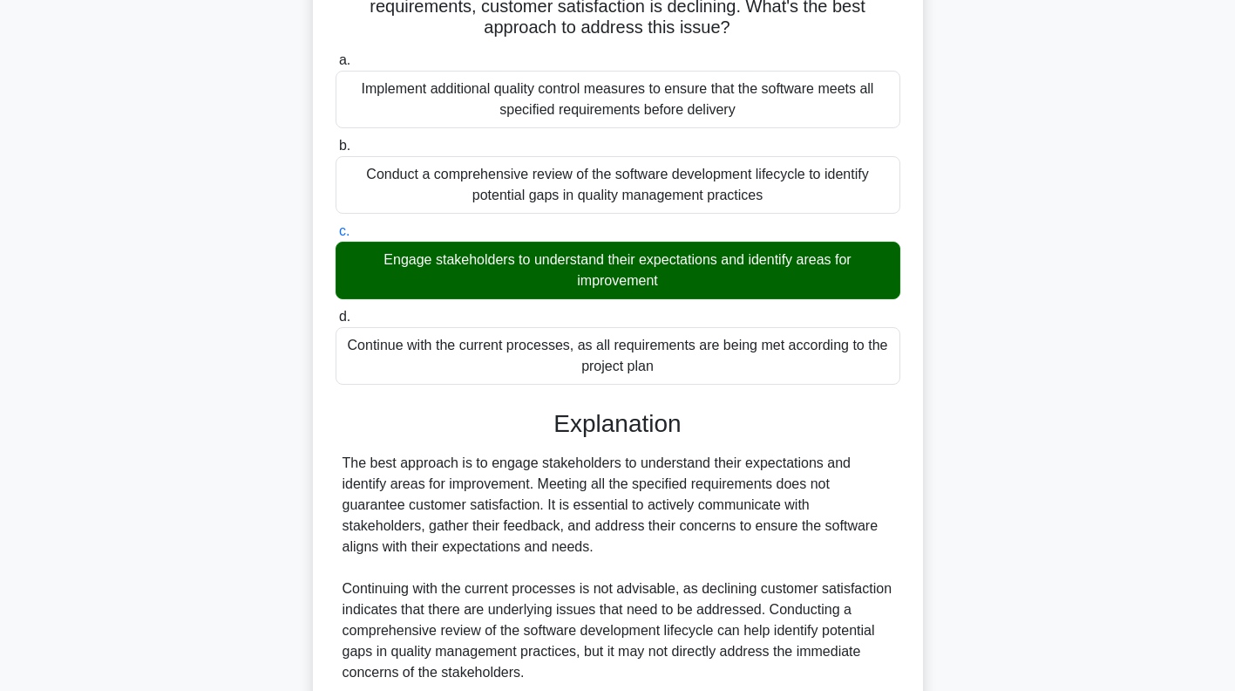
scroll to position [406, 0]
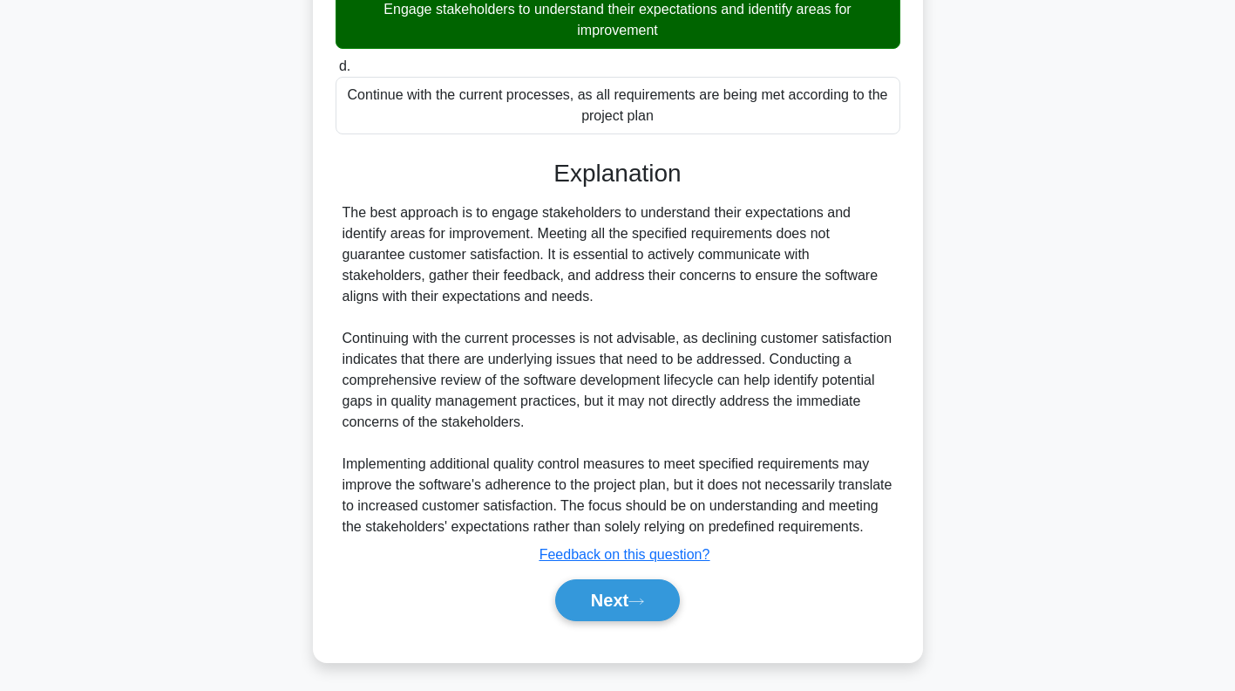
click at [629, 612] on button "Next" at bounding box center [617, 600] width 125 height 42
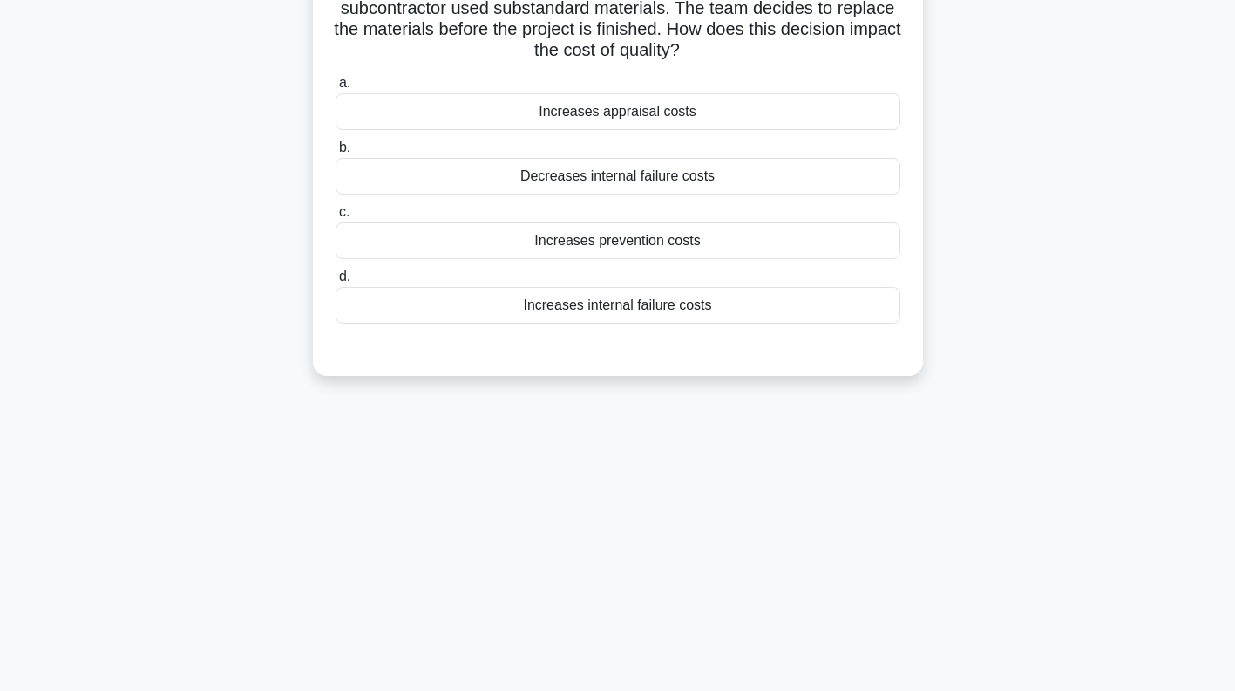
scroll to position [0, 0]
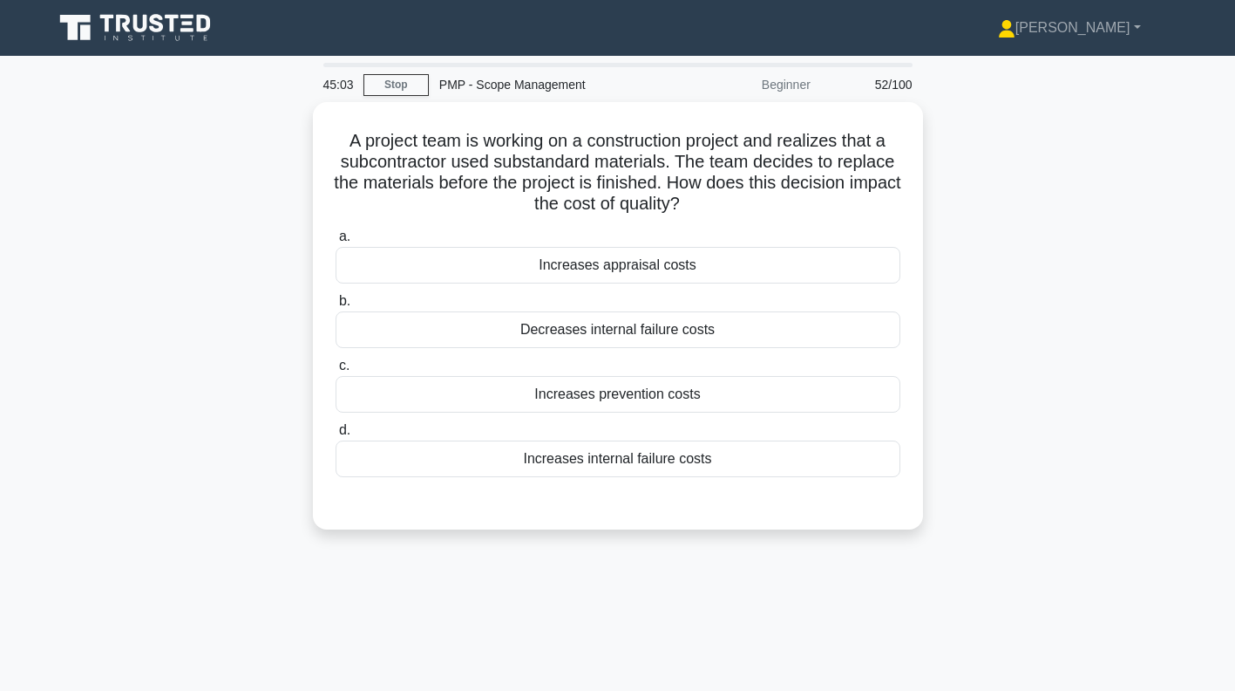
click at [794, 392] on div "Increases prevention costs" at bounding box center [618, 394] width 565 height 37
click at [336, 371] on input "c. Increases prevention costs" at bounding box center [336, 365] width 0 height 11
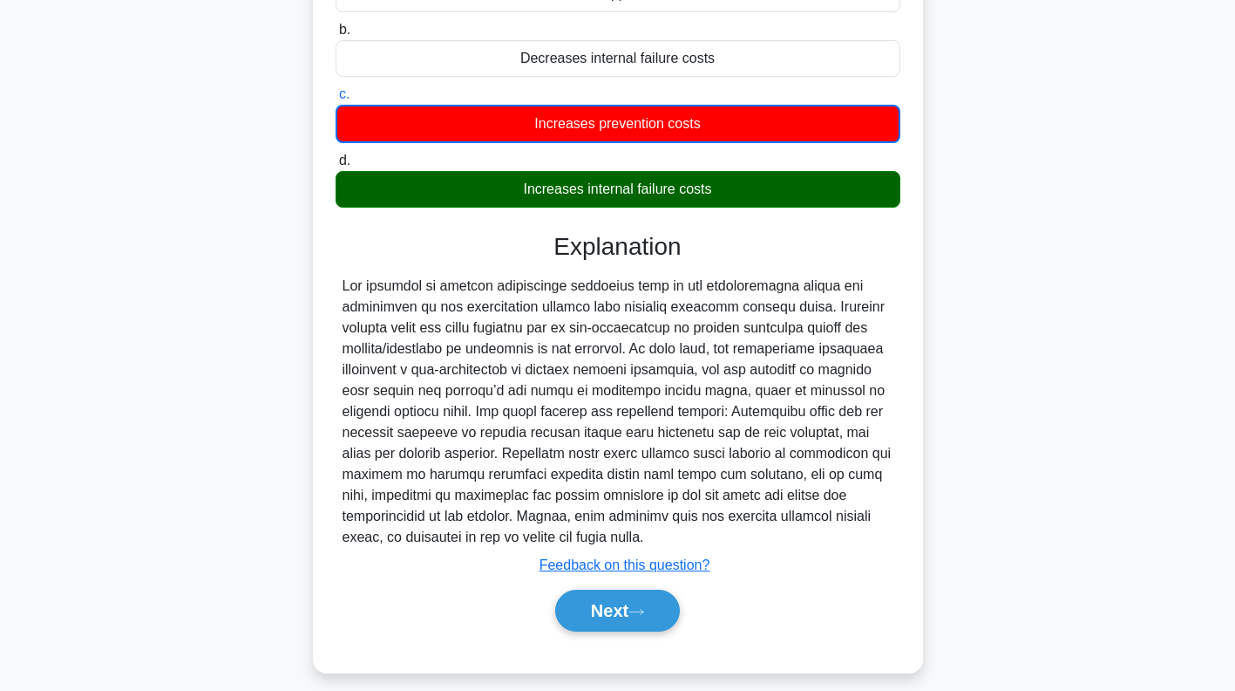
scroll to position [282, 0]
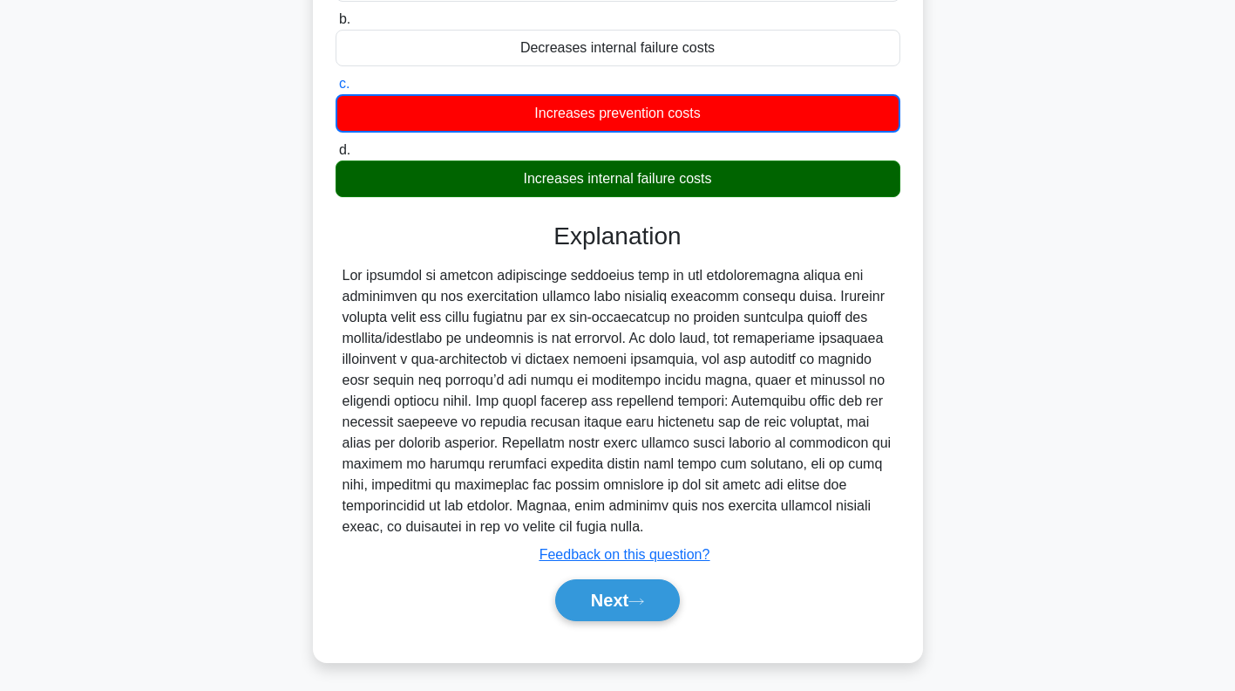
click at [629, 597] on button "Next" at bounding box center [617, 600] width 125 height 42
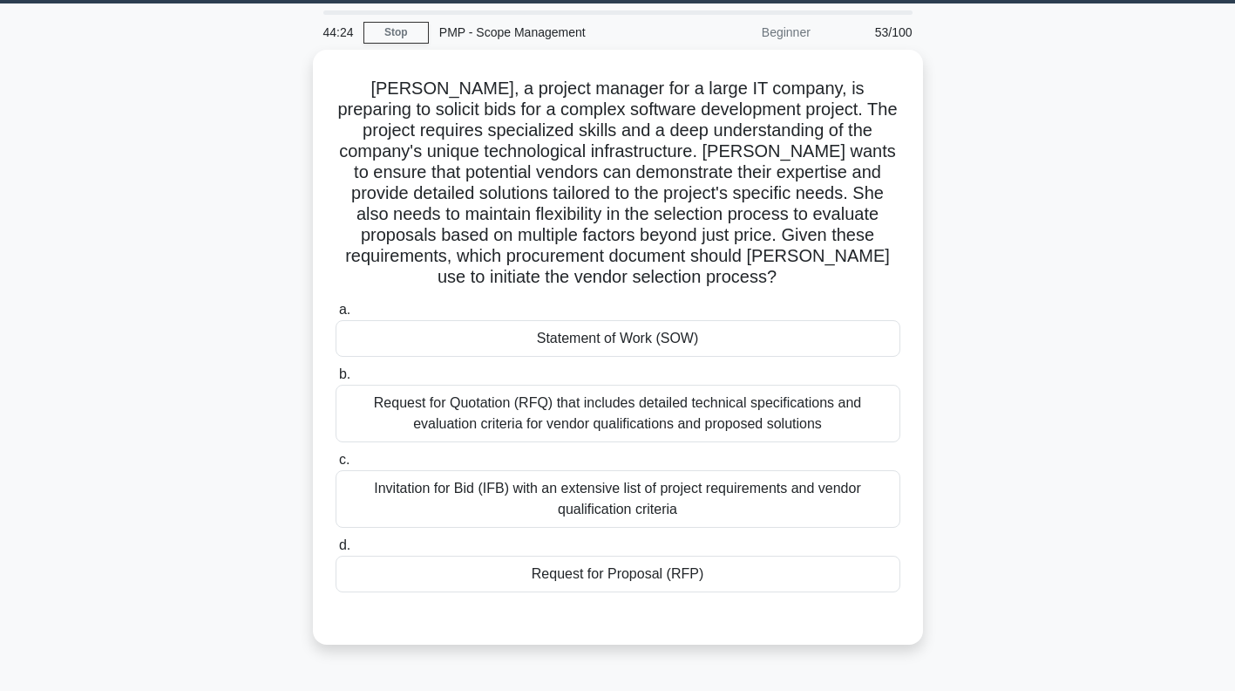
scroll to position [51, 0]
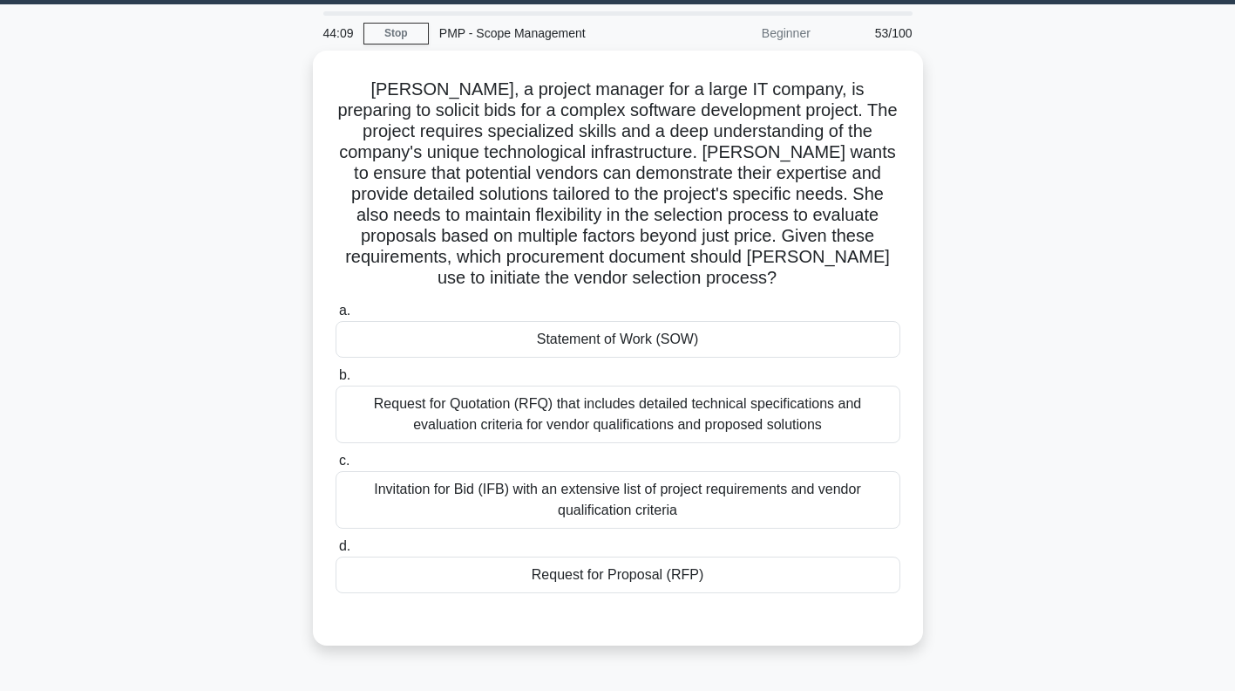
click at [837, 419] on div "Request for Quotation (RFQ) that includes detailed technical specifications and…" at bounding box center [618, 414] width 565 height 58
click at [336, 381] on input "b. Request for Quotation (RFQ) that includes detailed technical specifications …" at bounding box center [336, 375] width 0 height 11
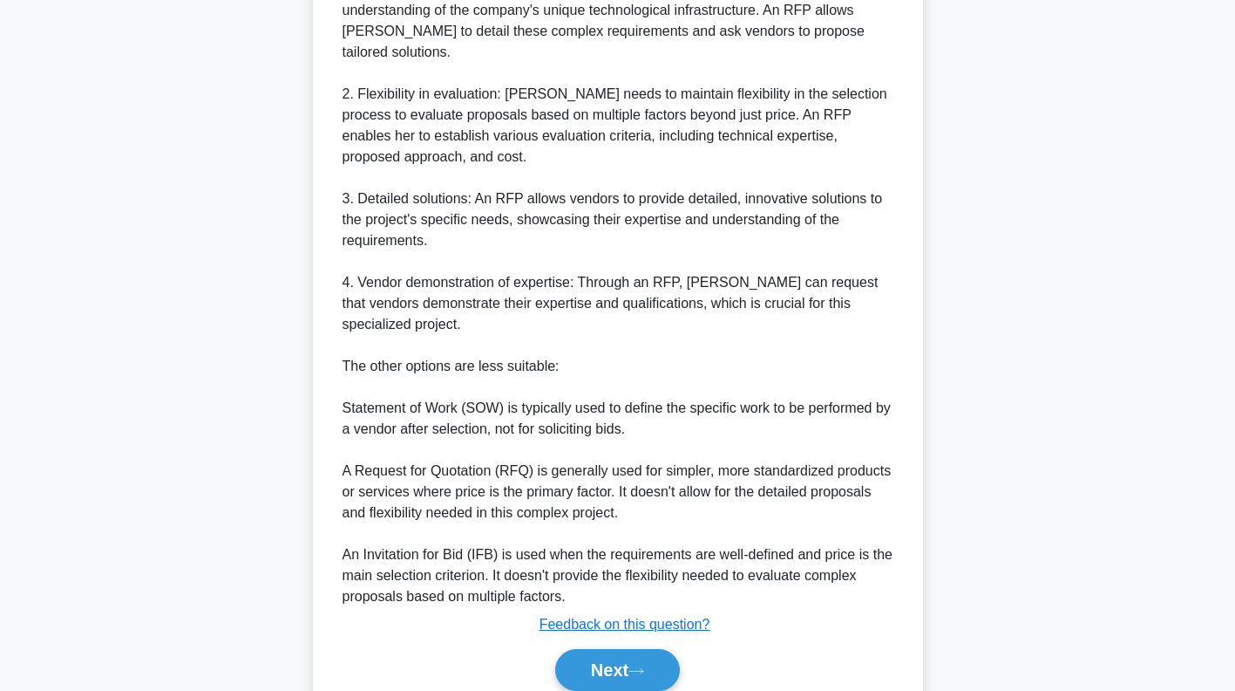
scroll to position [827, 0]
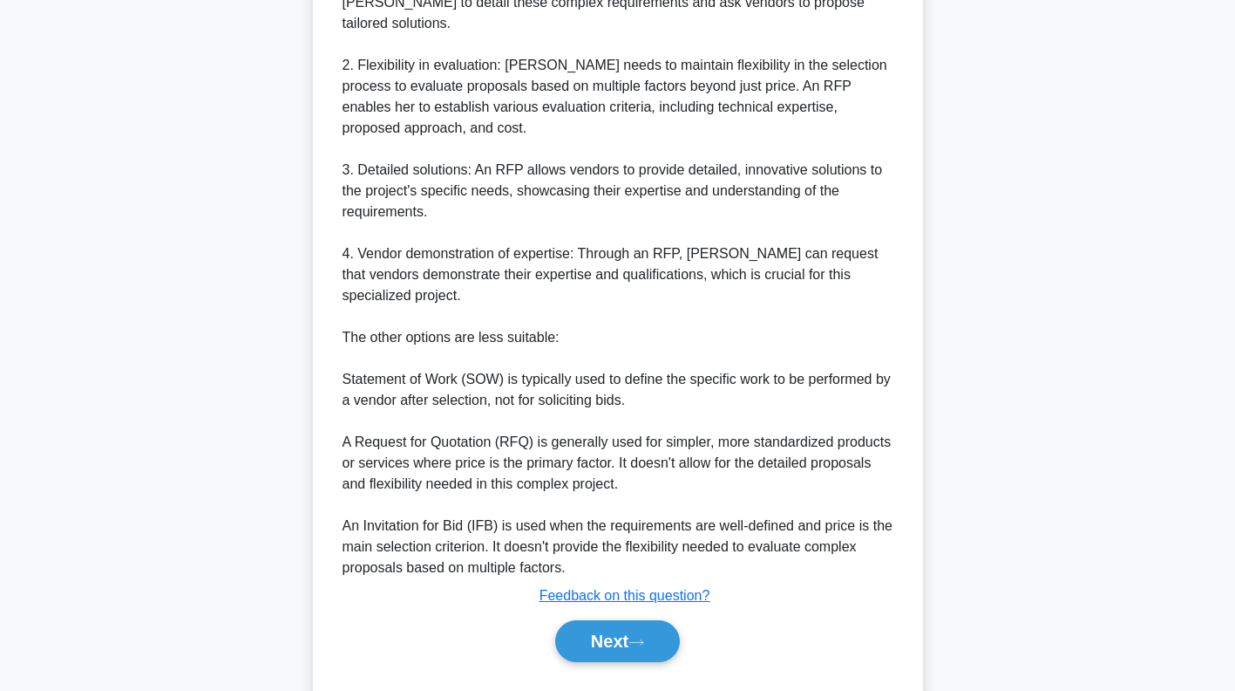
click at [636, 620] on button "Next" at bounding box center [617, 641] width 125 height 42
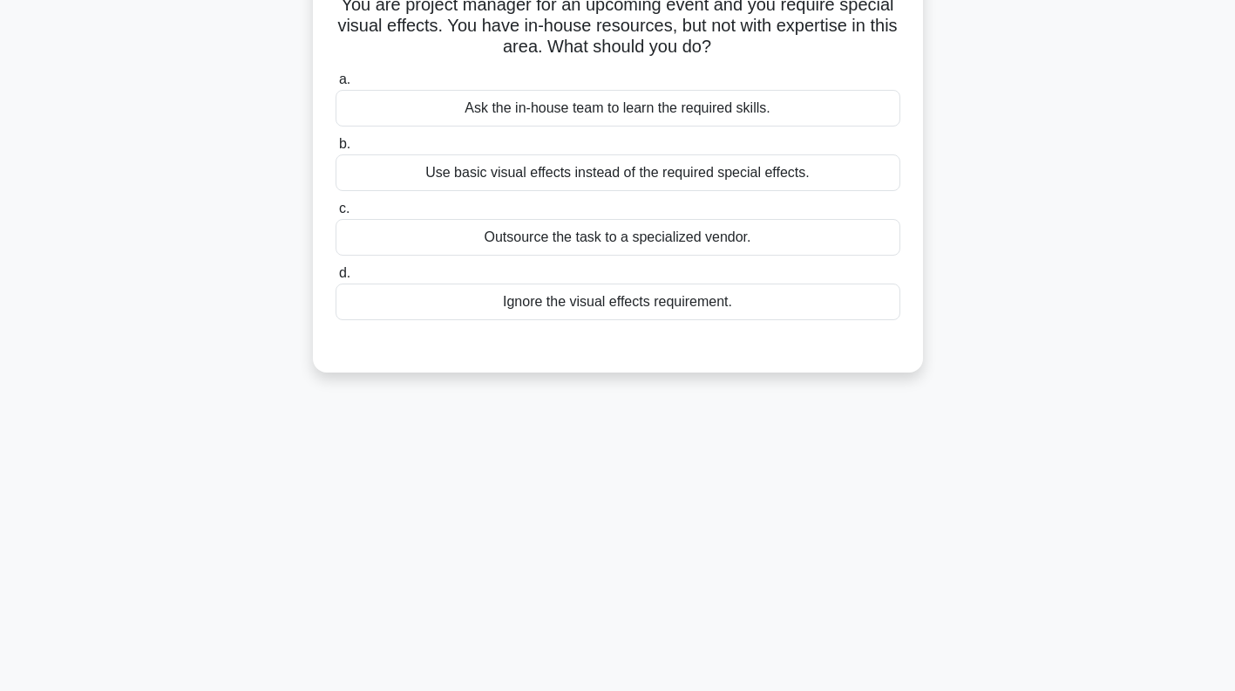
scroll to position [0, 0]
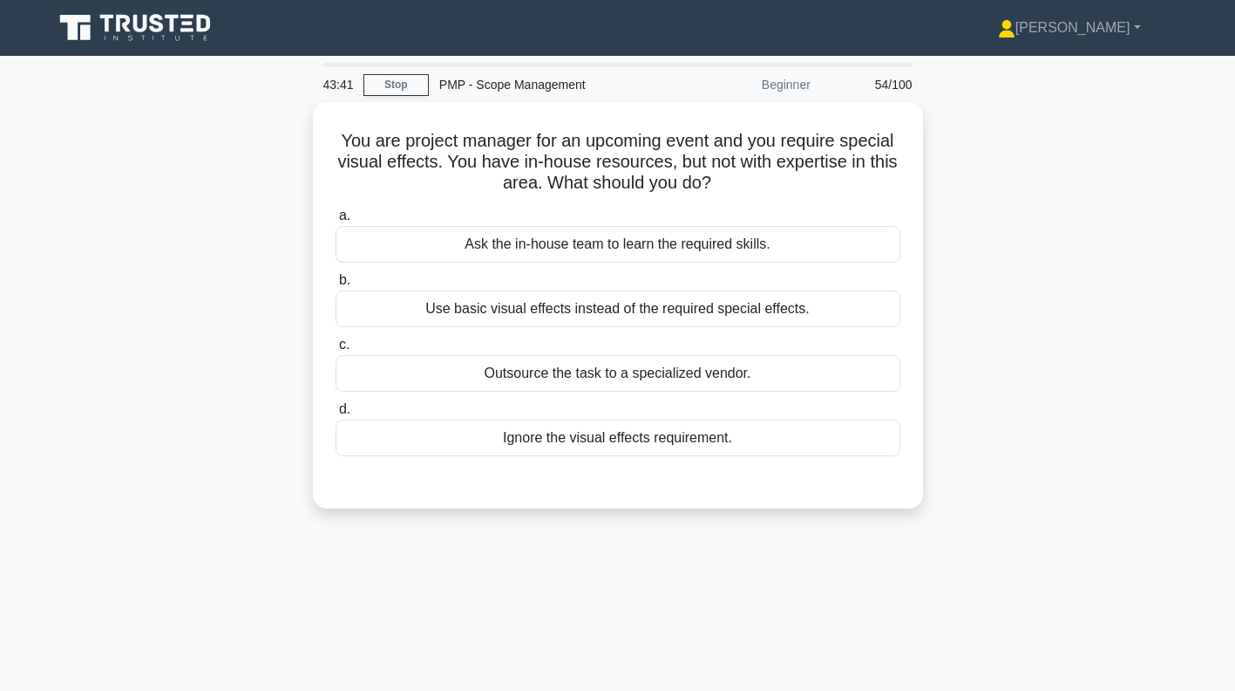
click at [824, 371] on div "Outsource the task to a specialized vendor." at bounding box center [618, 373] width 565 height 37
click at [336, 350] on input "c. Outsource the task to a specialized vendor." at bounding box center [336, 344] width 0 height 11
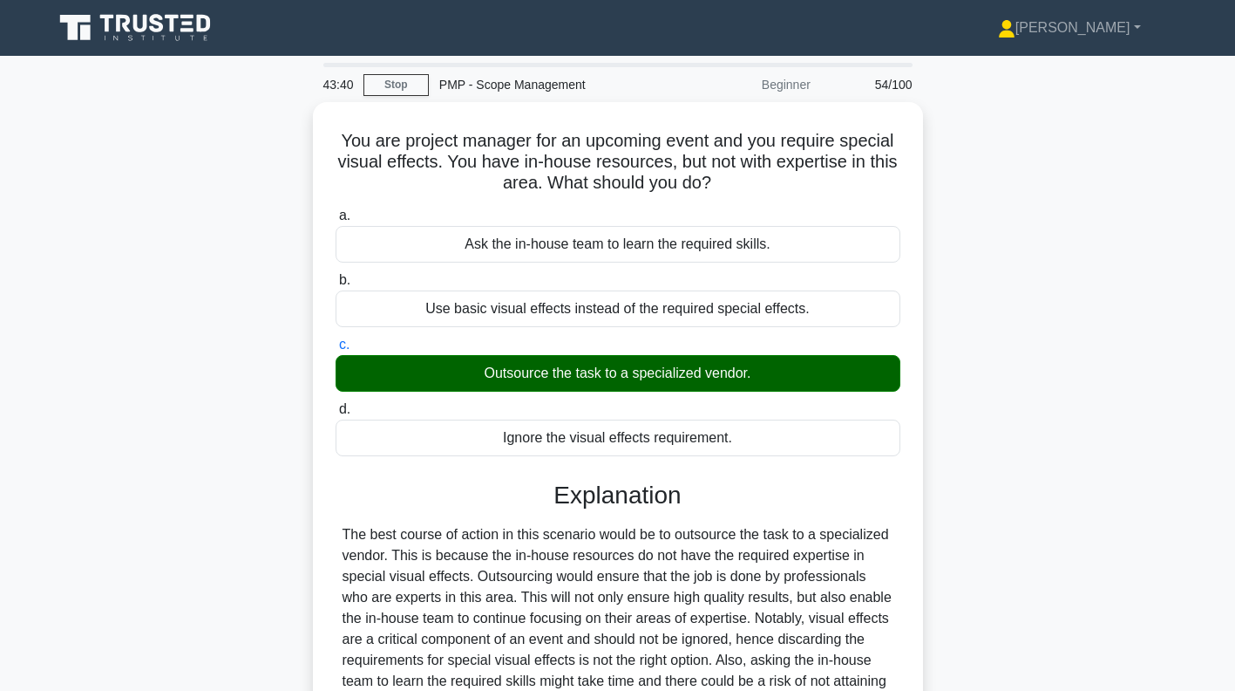
scroll to position [251, 0]
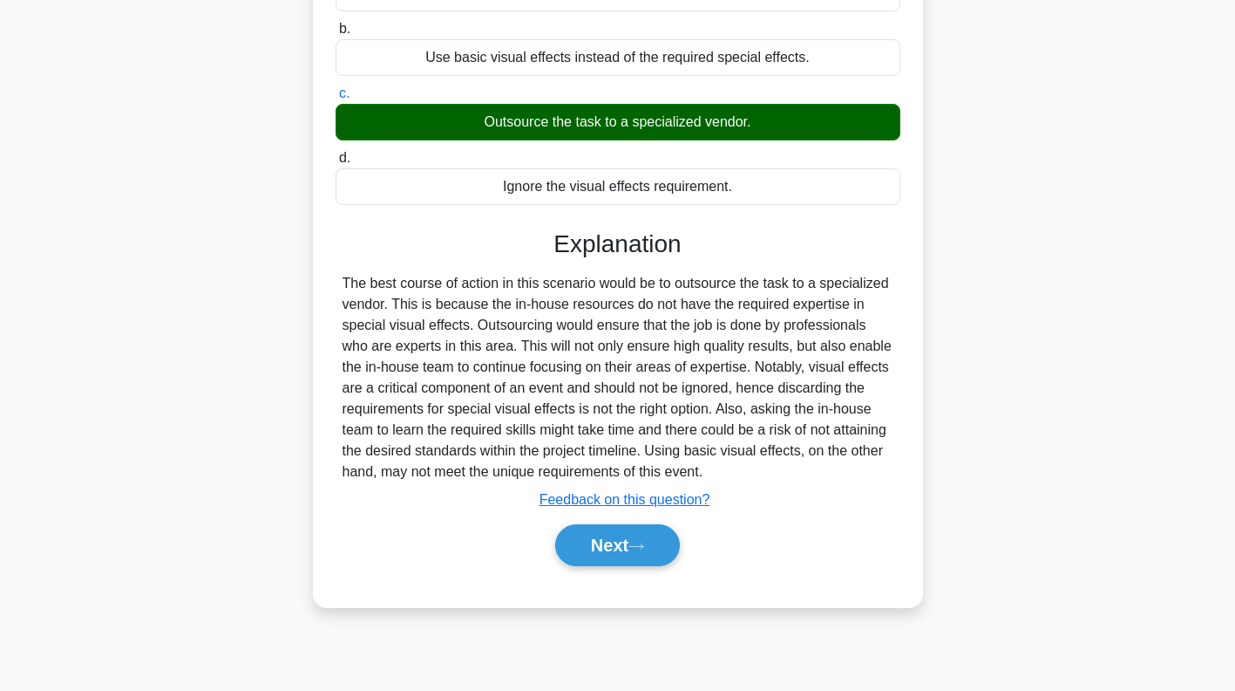
click at [643, 543] on icon at bounding box center [636, 545] width 14 height 5
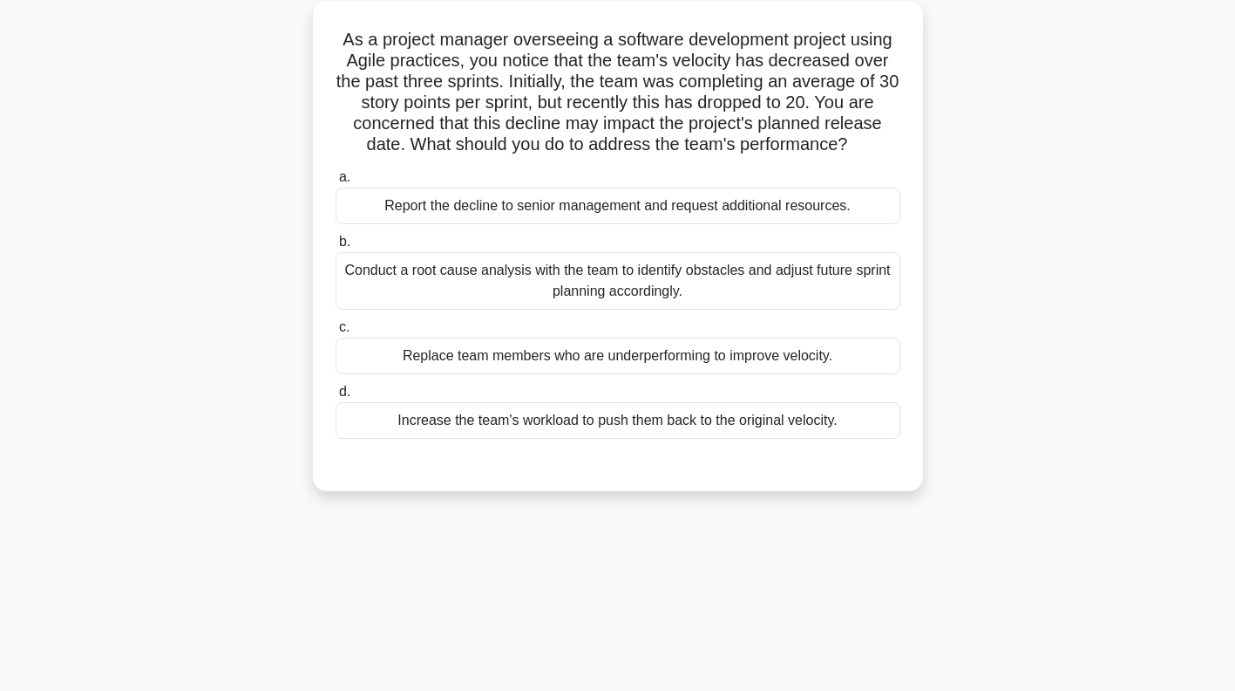
scroll to position [0, 0]
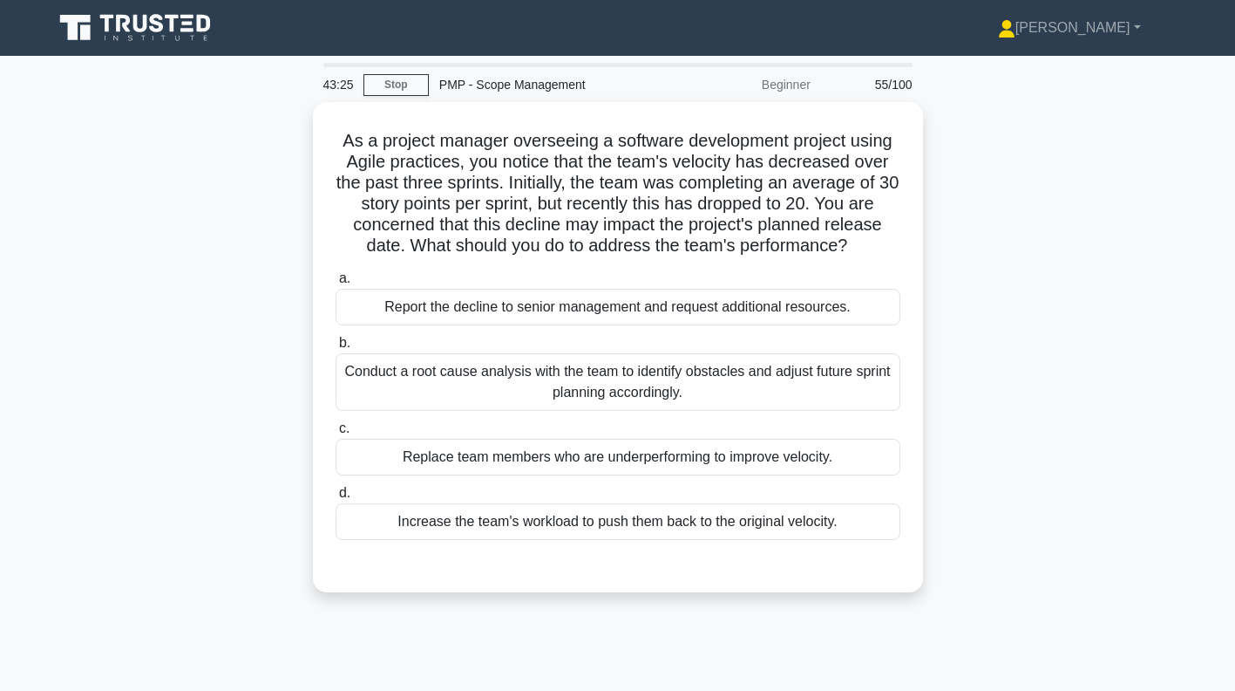
click at [848, 391] on div "Conduct a root cause analysis with the team to identify obstacles and adjust fu…" at bounding box center [618, 382] width 565 height 58
click at [336, 349] on input "b. Conduct a root cause analysis with the team to identify obstacles and adjust…" at bounding box center [336, 342] width 0 height 11
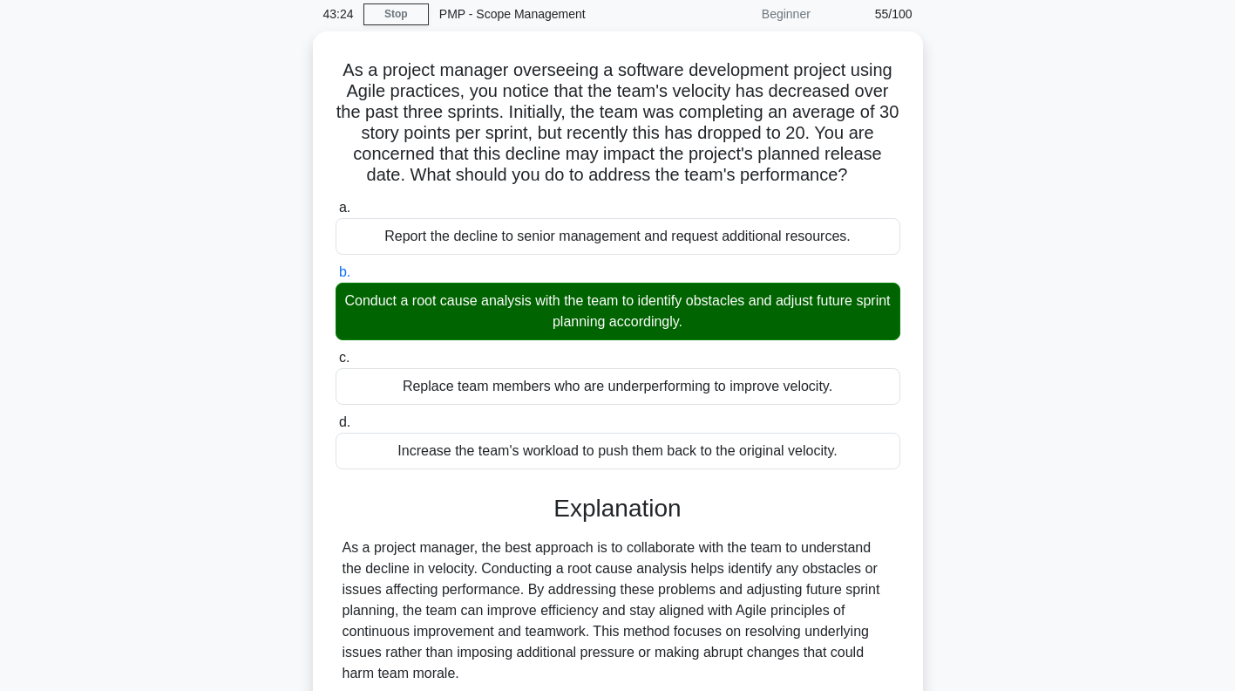
scroll to position [251, 0]
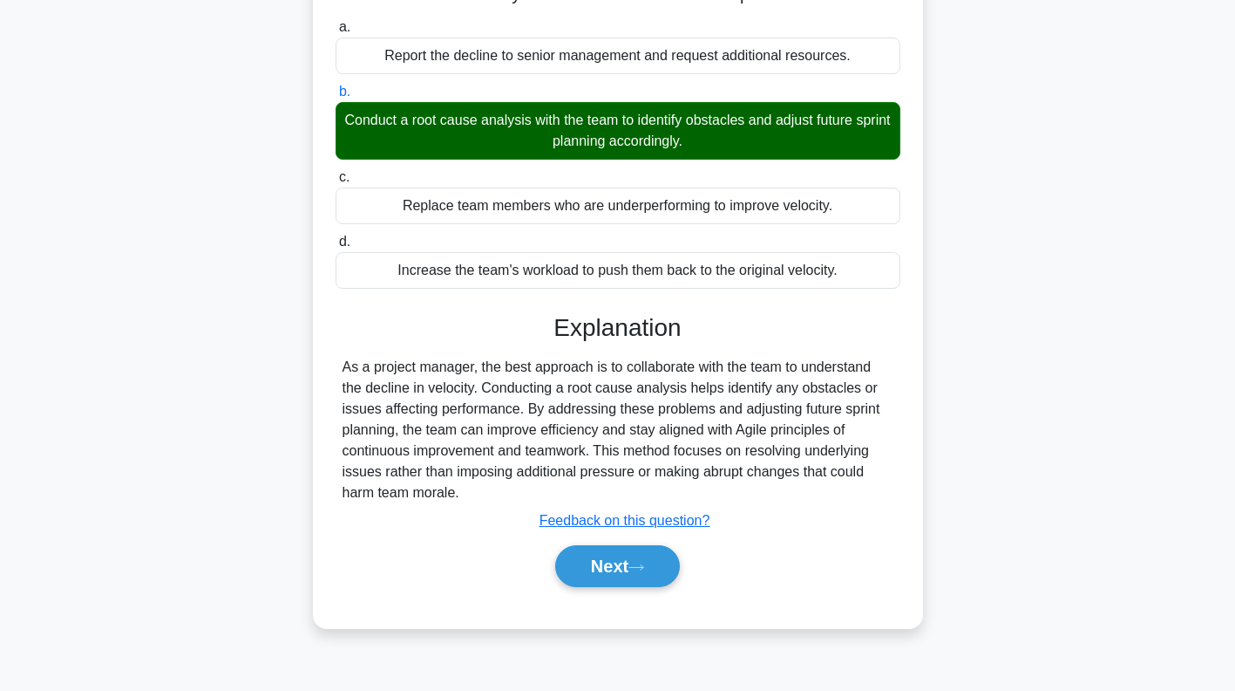
click at [644, 562] on icon at bounding box center [637, 567] width 16 height 10
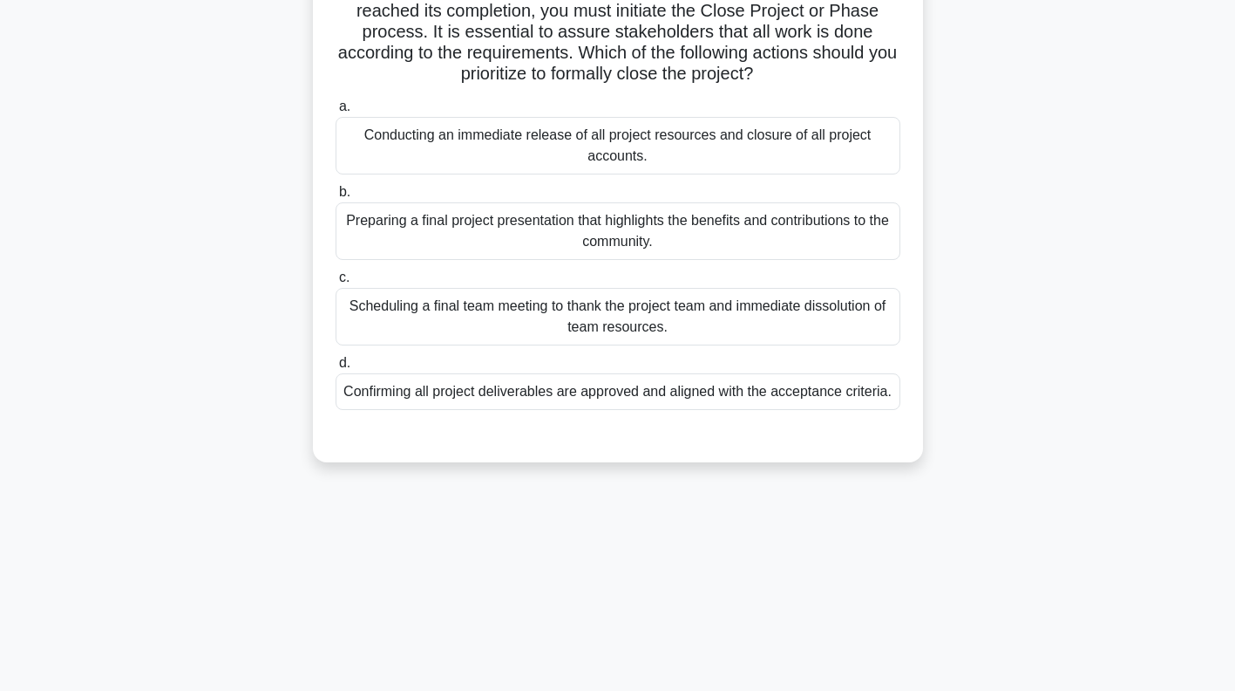
scroll to position [0, 0]
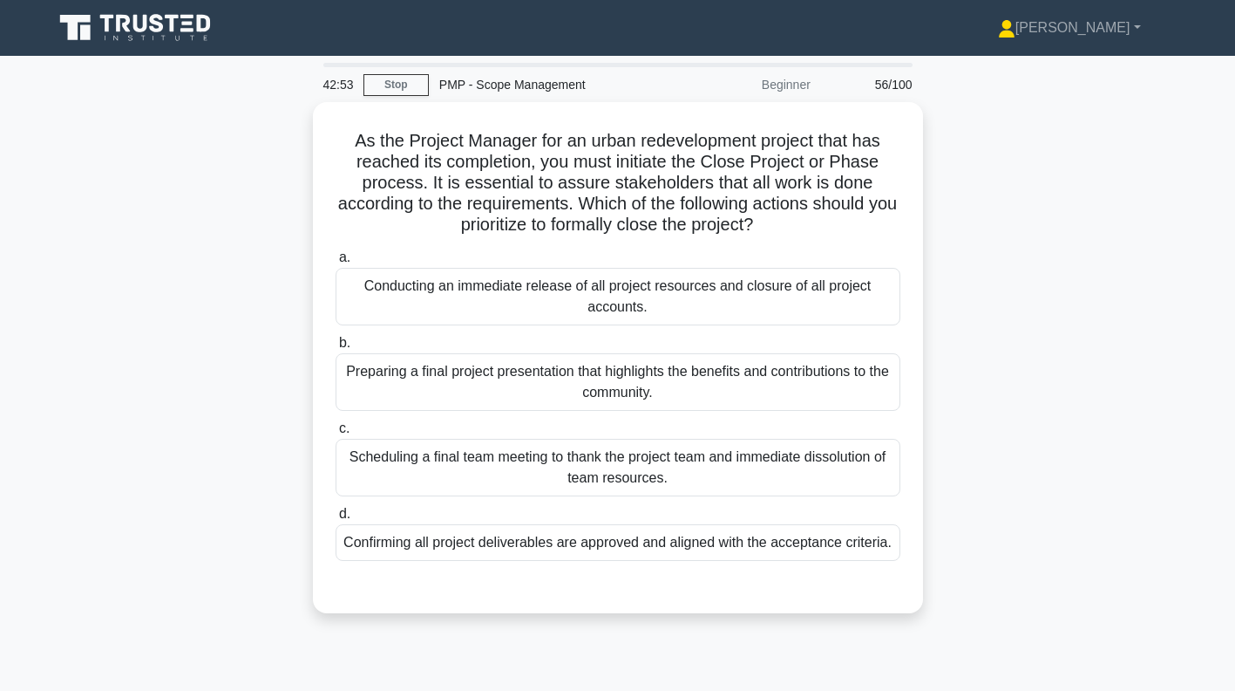
click at [851, 524] on label "d. Confirming all project deliverables are approved and aligned with the accept…" at bounding box center [618, 532] width 565 height 58
click at [336, 520] on input "d. Confirming all project deliverables are approved and aligned with the accept…" at bounding box center [336, 513] width 0 height 11
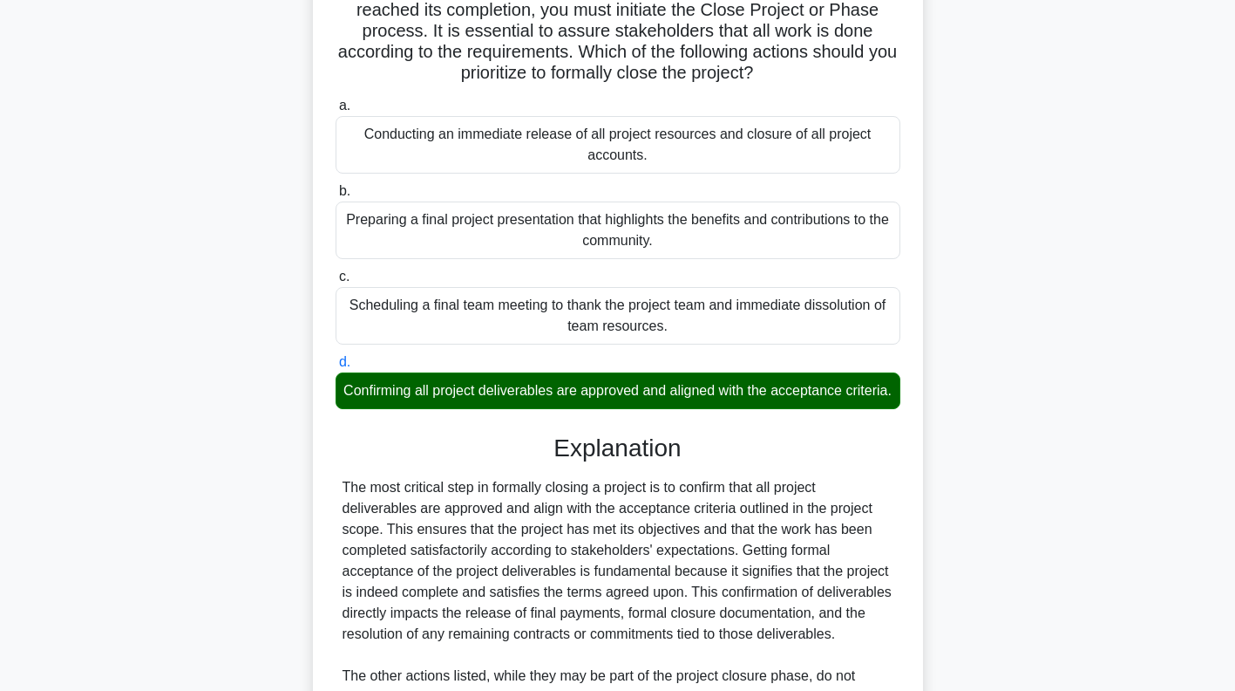
scroll to position [490, 0]
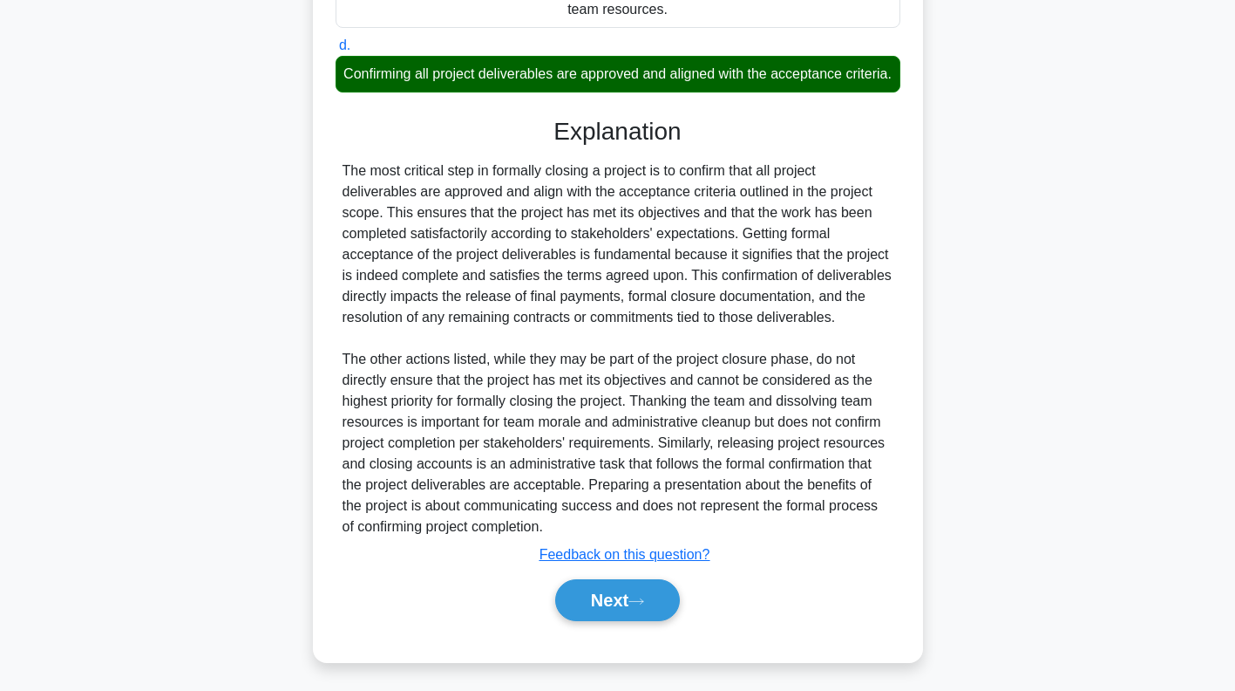
click at [636, 597] on icon at bounding box center [637, 601] width 16 height 10
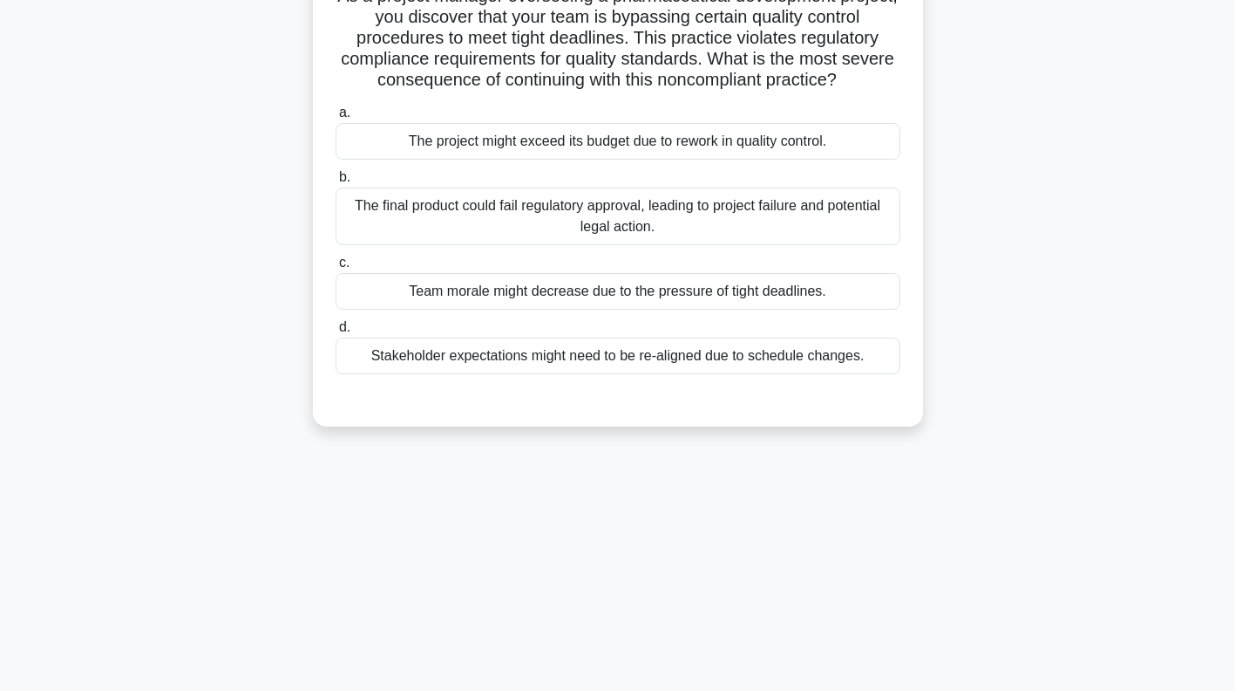
scroll to position [0, 0]
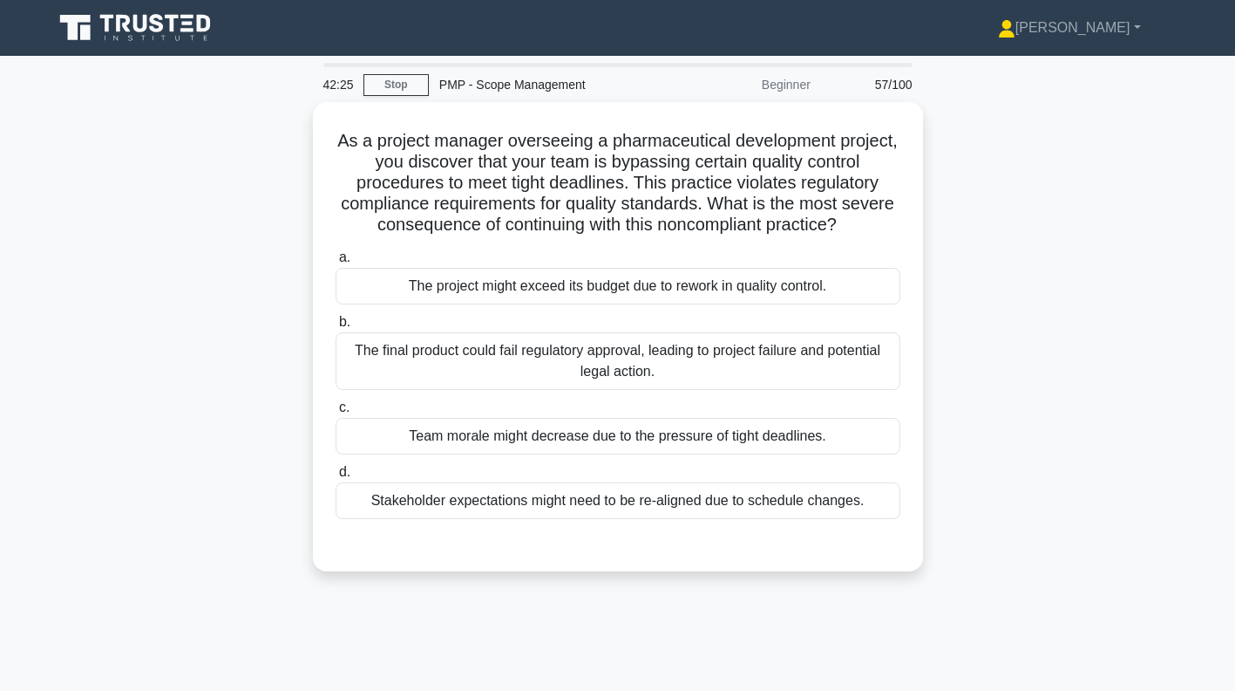
click at [864, 360] on div "The final product could fail regulatory approval, leading to project failure an…" at bounding box center [618, 361] width 565 height 58
click at [336, 328] on input "b. The final product could fail regulatory approval, leading to project failure…" at bounding box center [336, 321] width 0 height 11
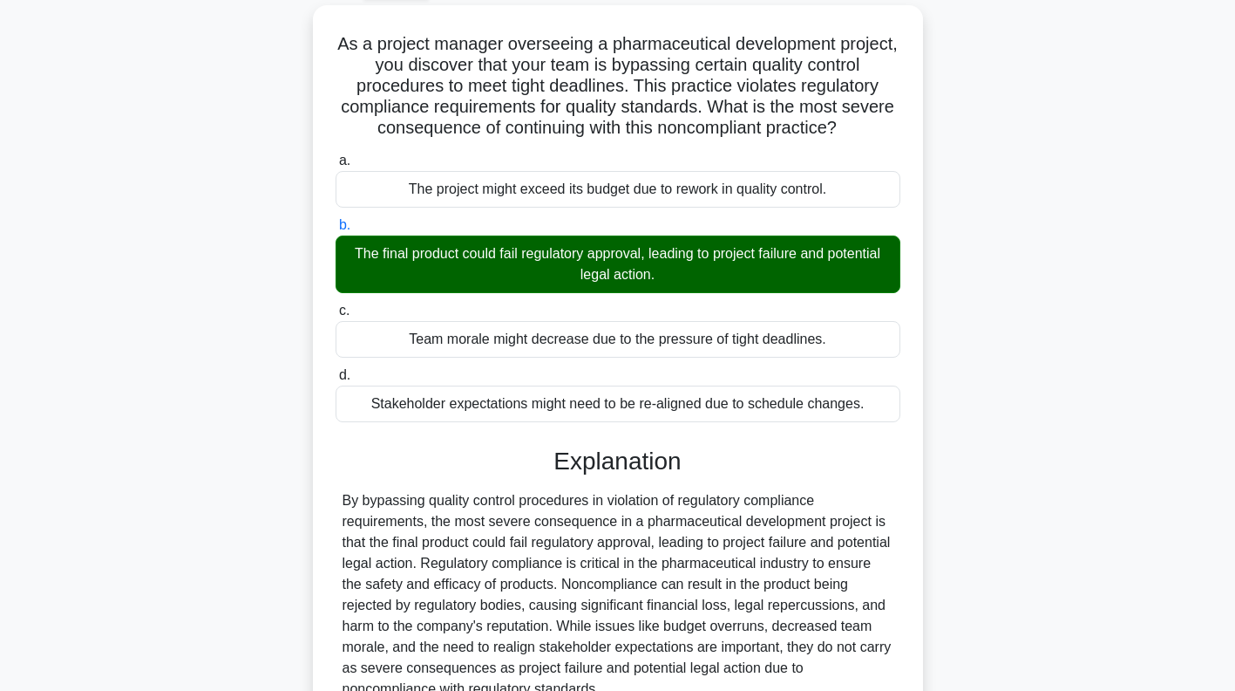
scroll to position [260, 0]
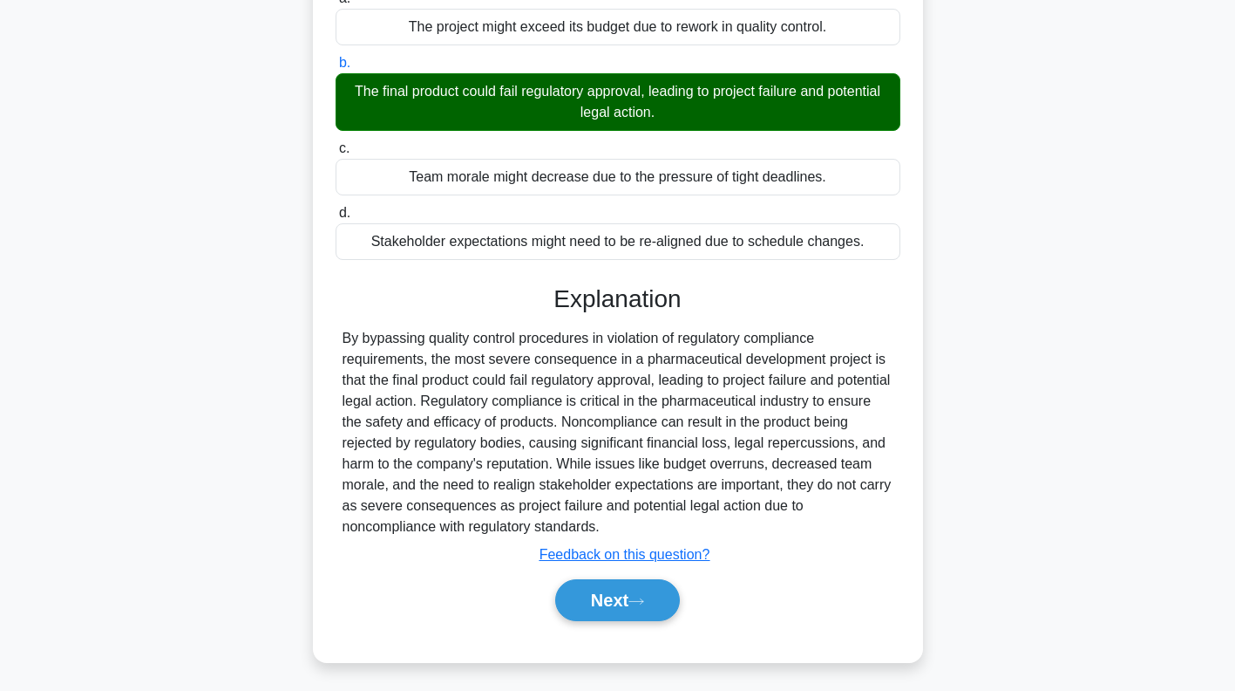
click at [641, 596] on icon at bounding box center [637, 601] width 16 height 10
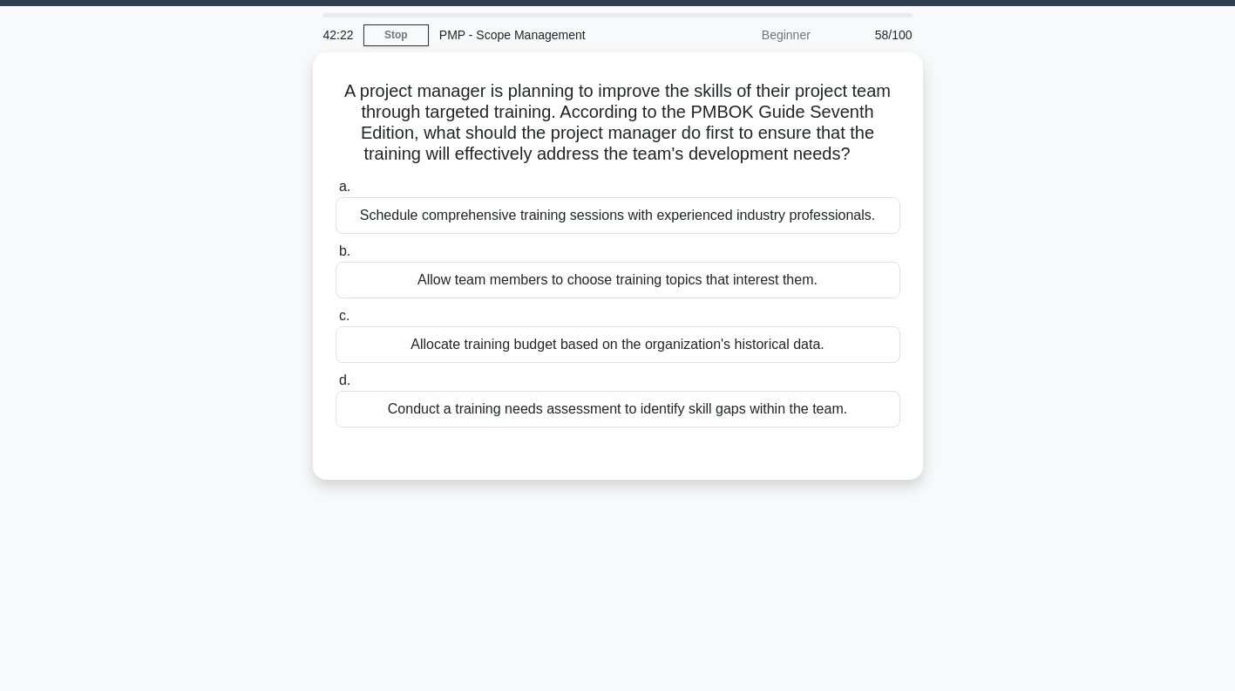
scroll to position [0, 0]
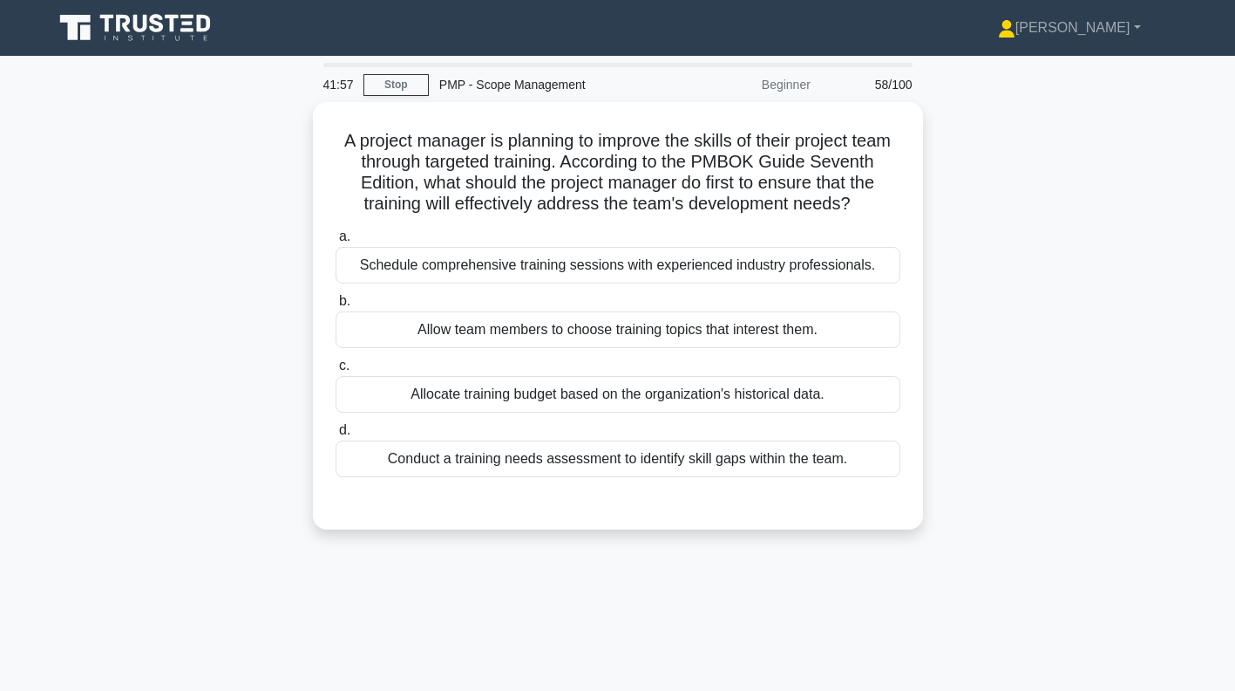
click at [818, 477] on div "Conduct a training needs assessment to identify skill gaps within the team." at bounding box center [618, 458] width 565 height 37
click at [336, 436] on input "d. Conduct a training needs assessment to identify skill gaps within the team." at bounding box center [336, 430] width 0 height 11
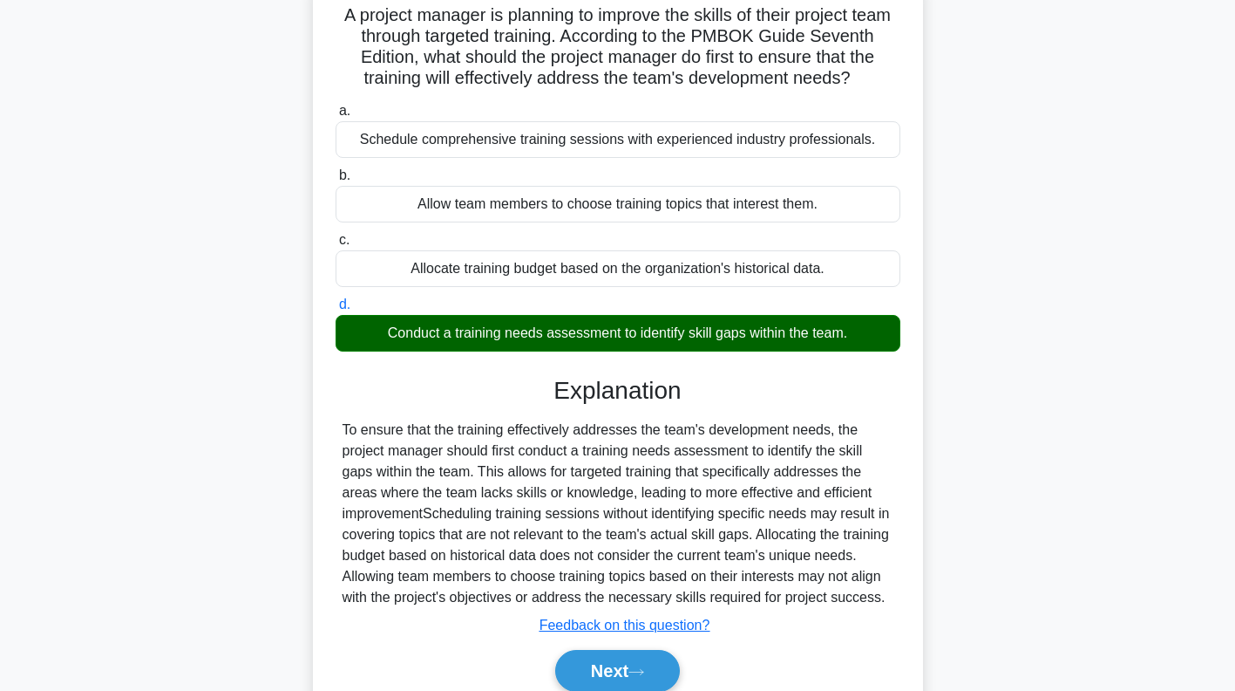
scroll to position [251, 0]
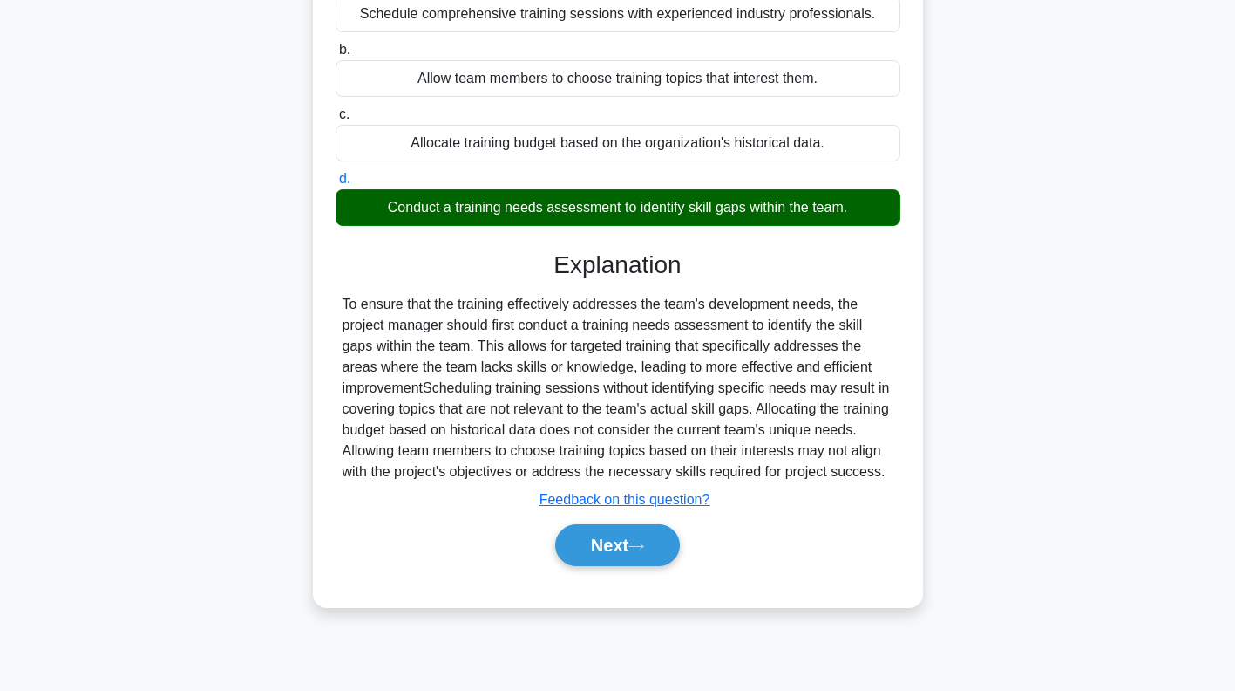
click at [646, 566] on button "Next" at bounding box center [617, 545] width 125 height 42
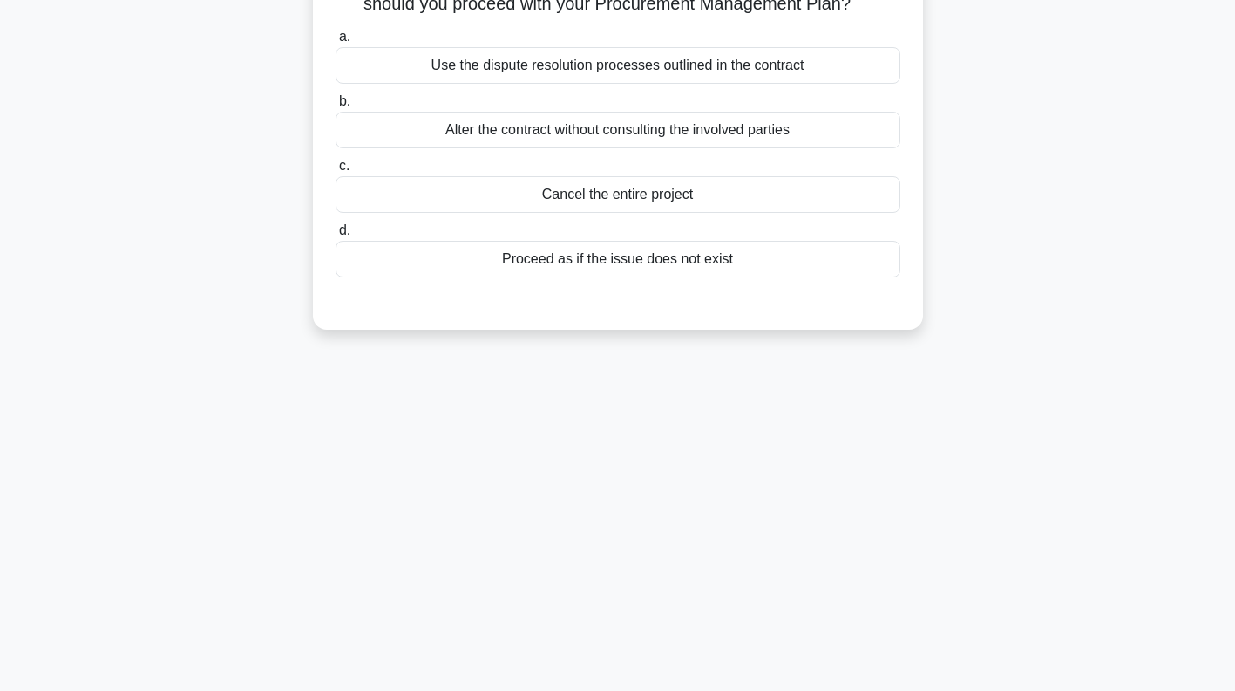
scroll to position [0, 0]
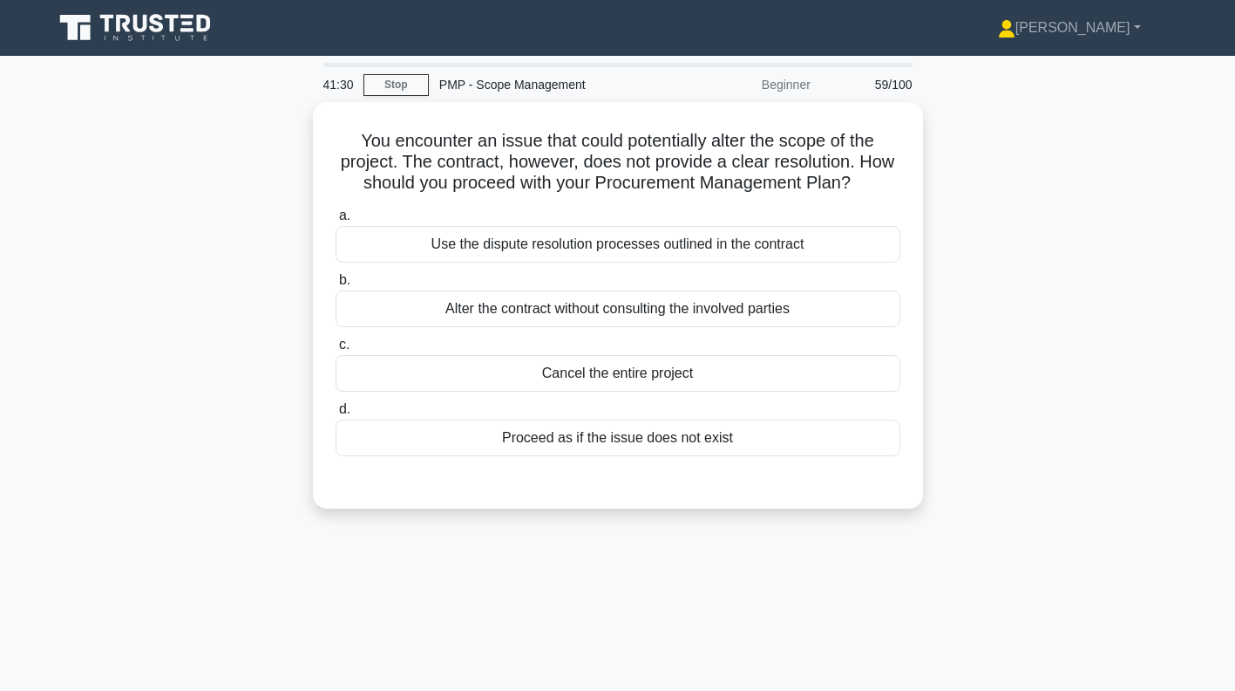
click at [840, 242] on div "Use the dispute resolution processes outlined in the contract" at bounding box center [618, 244] width 565 height 37
click at [336, 221] on input "a. Use the dispute resolution processes outlined in the contract" at bounding box center [336, 215] width 0 height 11
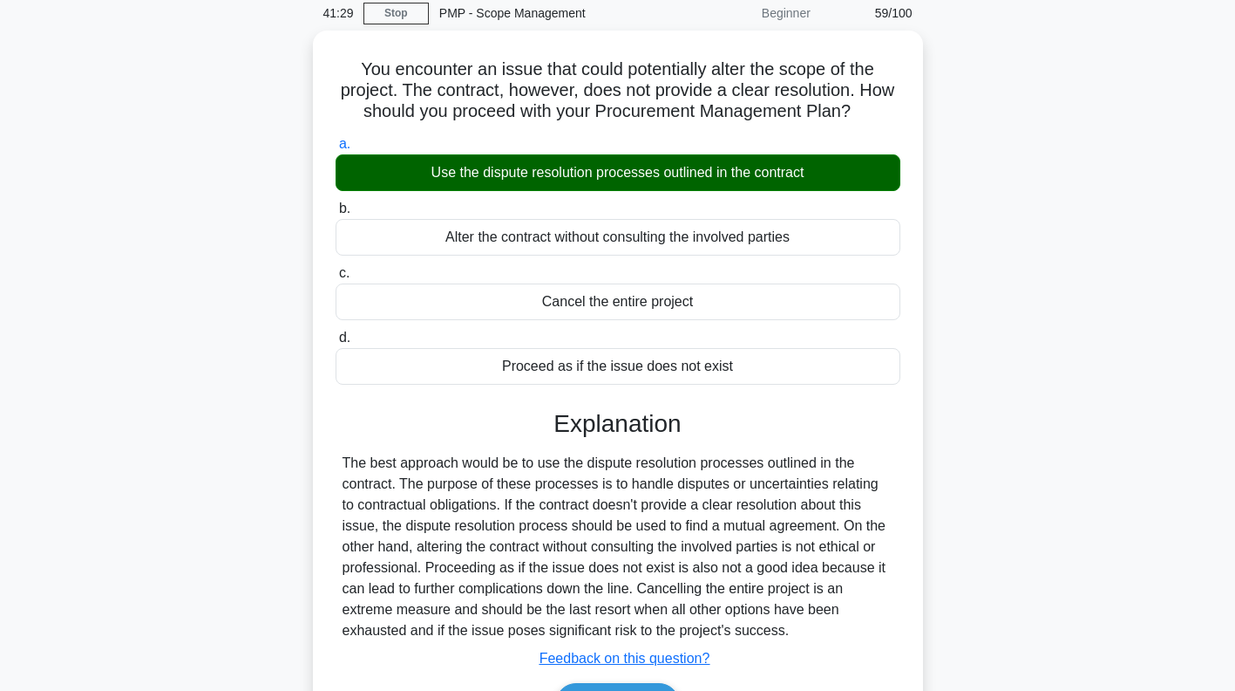
scroll to position [251, 0]
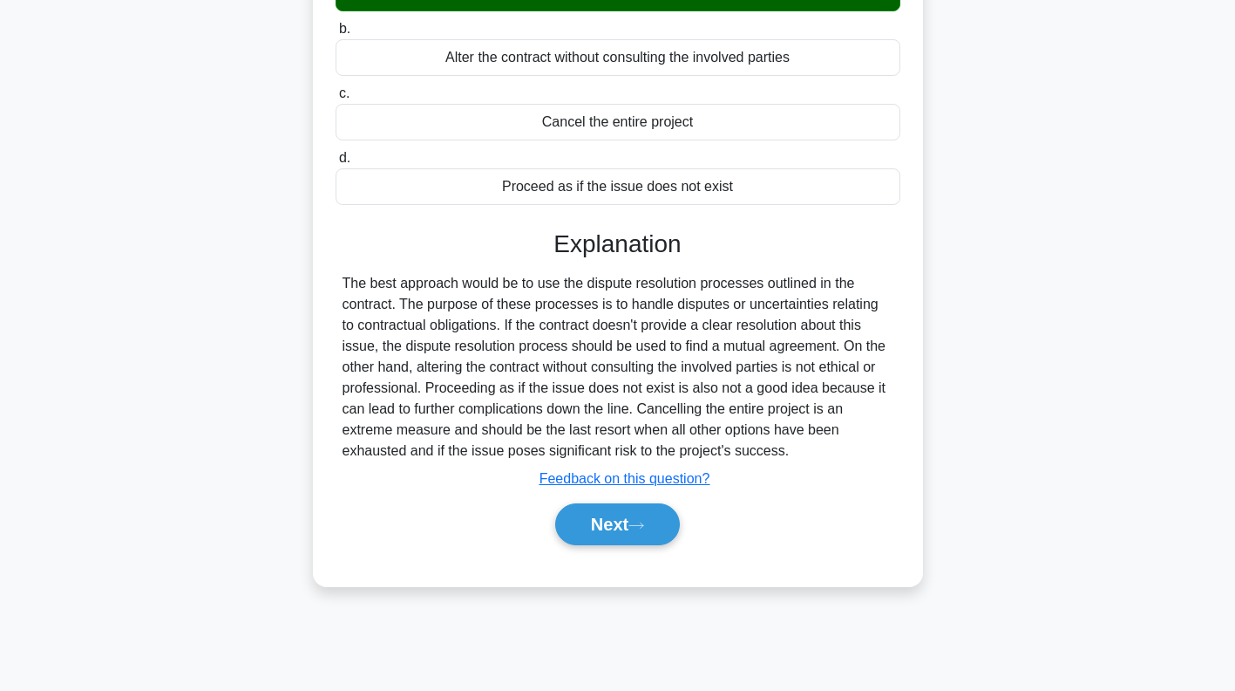
click at [642, 534] on button "Next" at bounding box center [617, 524] width 125 height 42
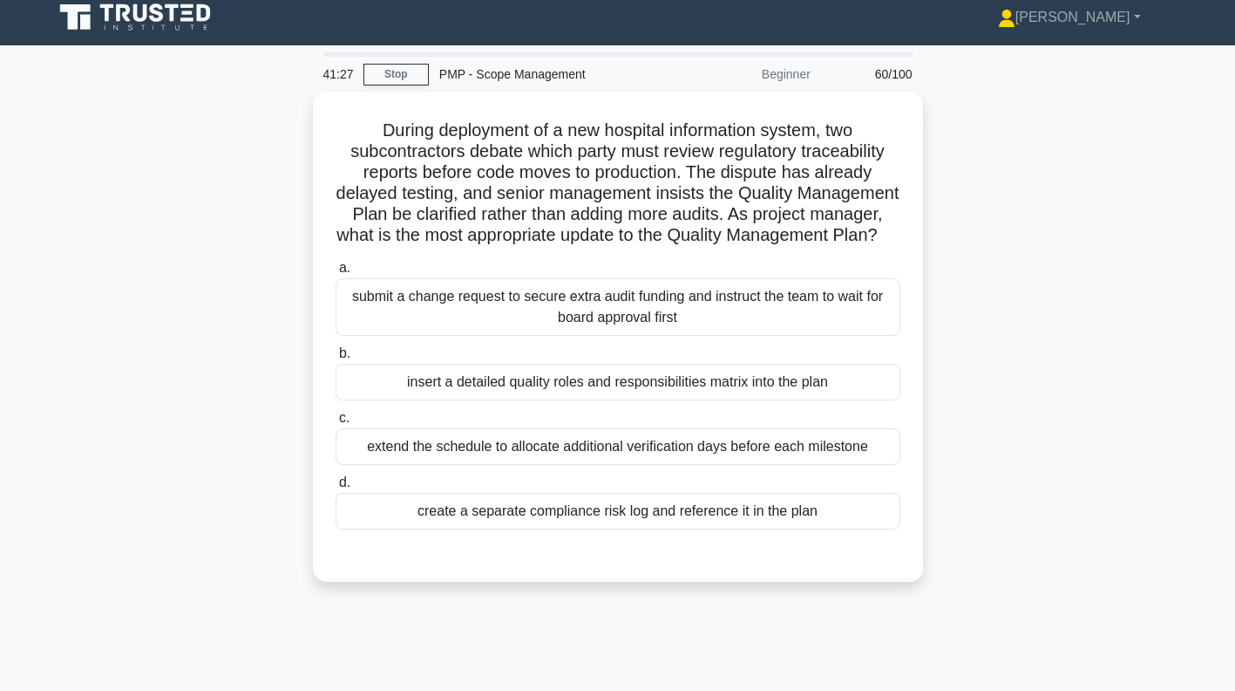
scroll to position [0, 0]
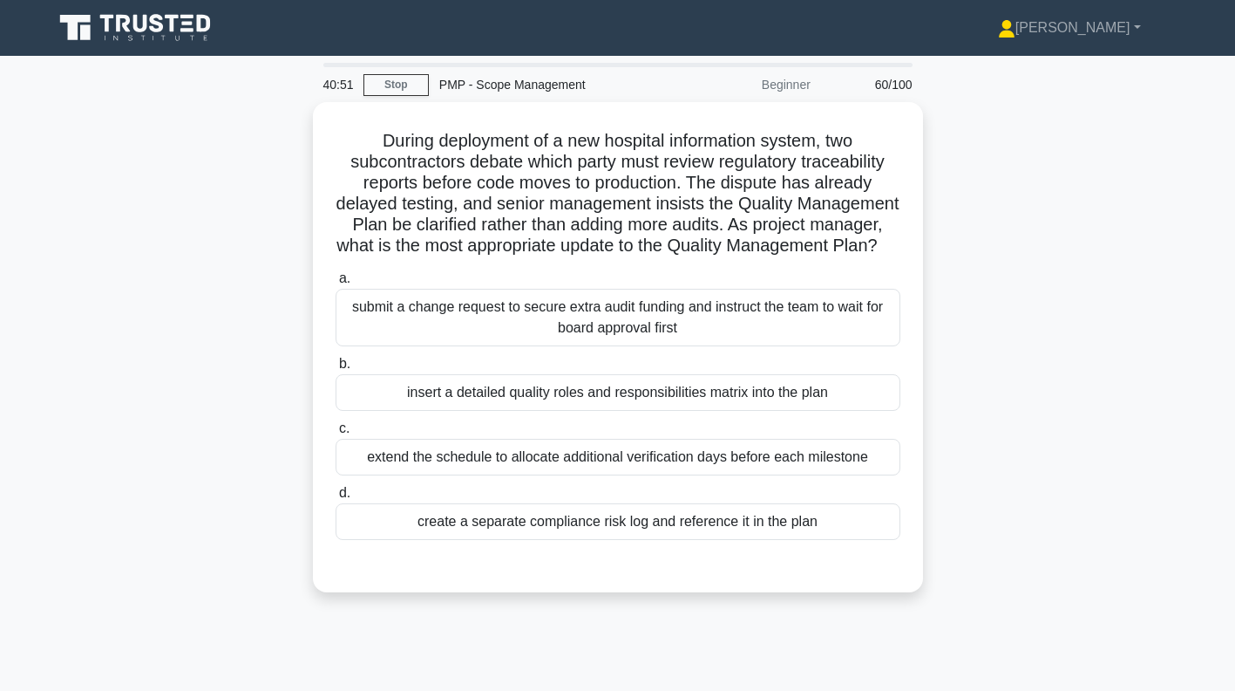
click at [812, 411] on div "insert a detailed quality roles and responsibilities matrix into the plan" at bounding box center [618, 392] width 565 height 37
click at [336, 370] on input "b. insert a detailed quality roles and responsibilities matrix into the plan" at bounding box center [336, 363] width 0 height 11
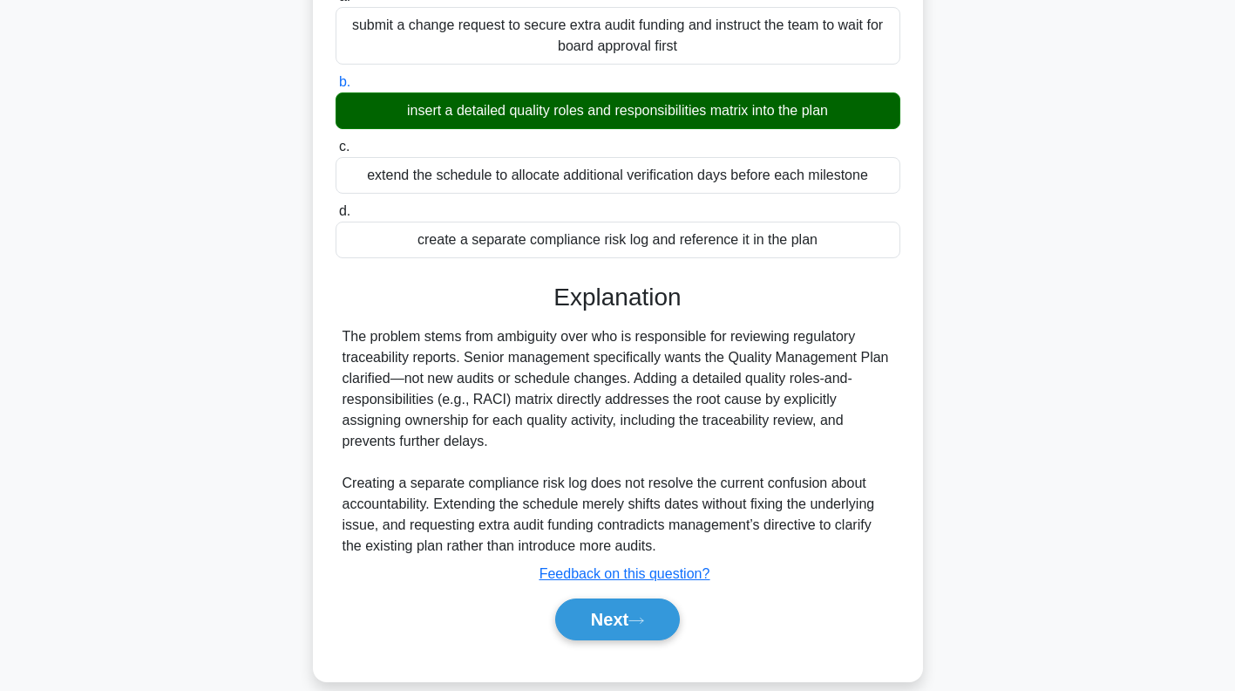
scroll to position [323, 0]
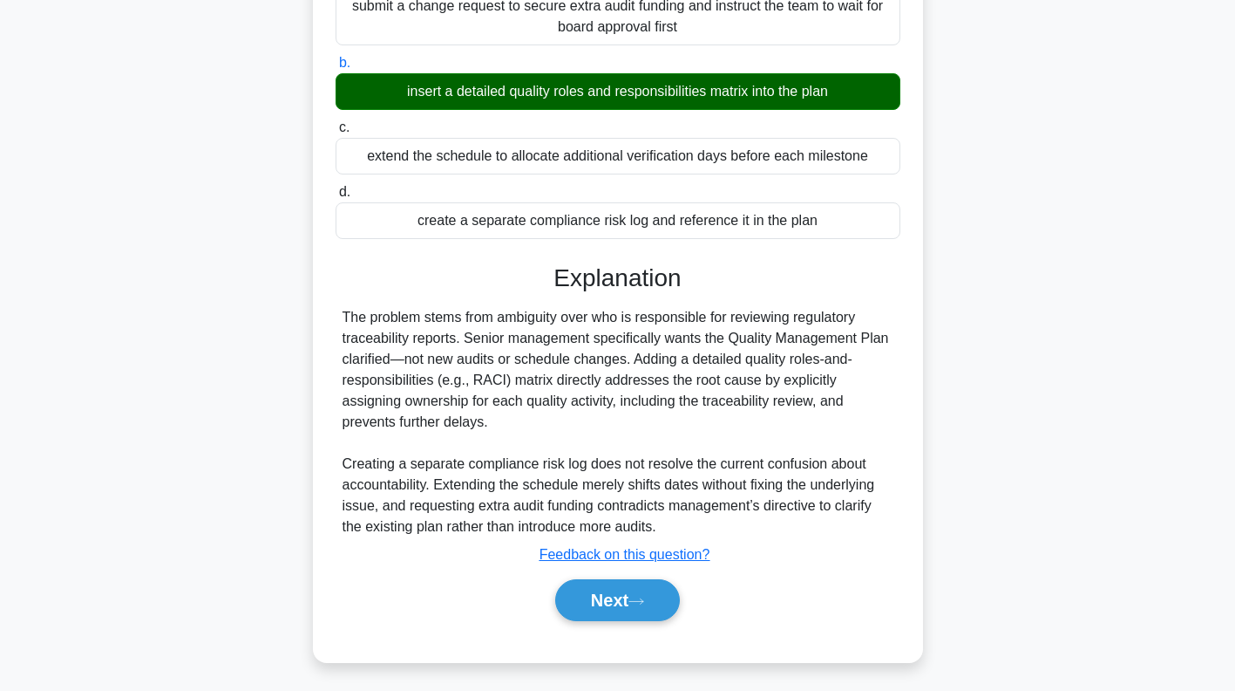
click at [642, 598] on icon at bounding box center [637, 601] width 16 height 10
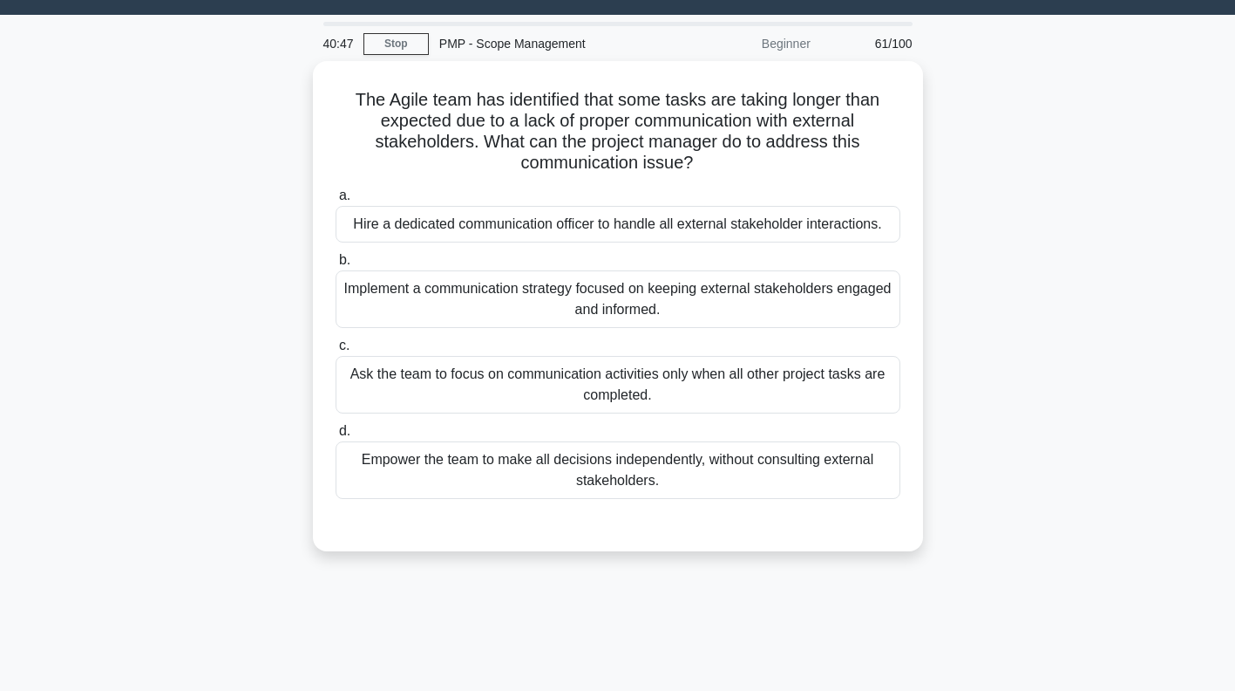
scroll to position [40, 0]
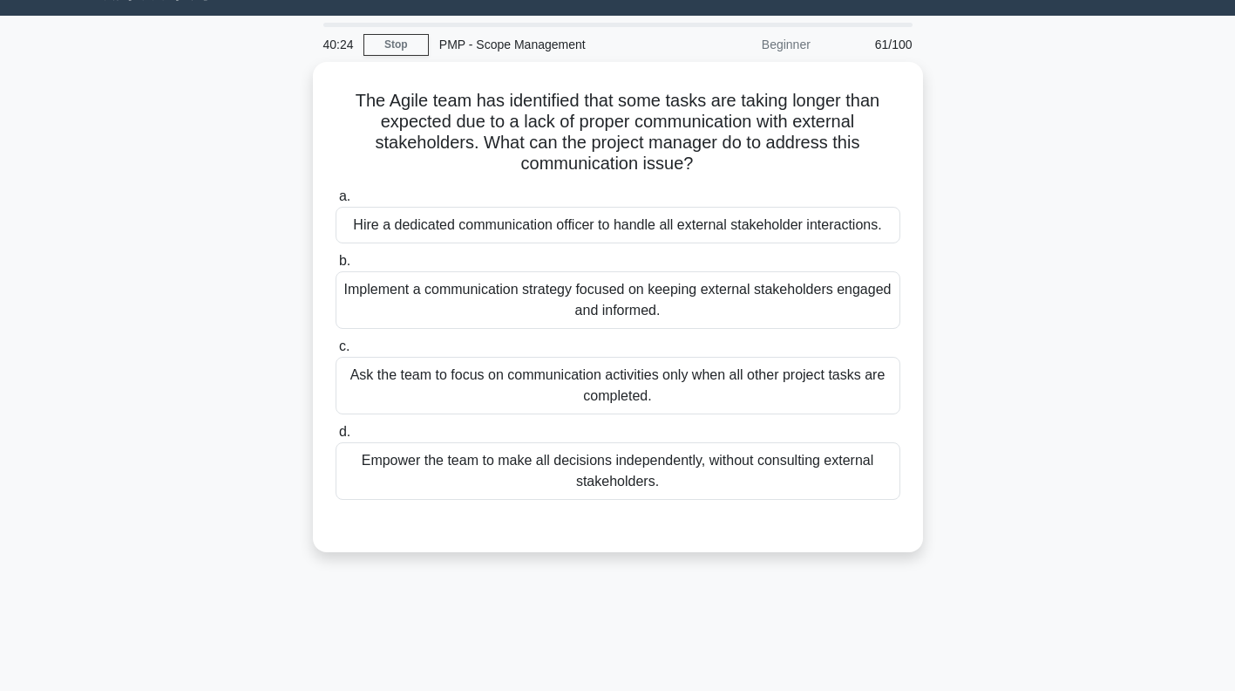
click at [836, 296] on div "Implement a communication strategy focused on keeping external stakeholders eng…" at bounding box center [618, 300] width 565 height 58
click at [336, 267] on input "b. Implement a communication strategy focused on keeping external stakeholders …" at bounding box center [336, 260] width 0 height 11
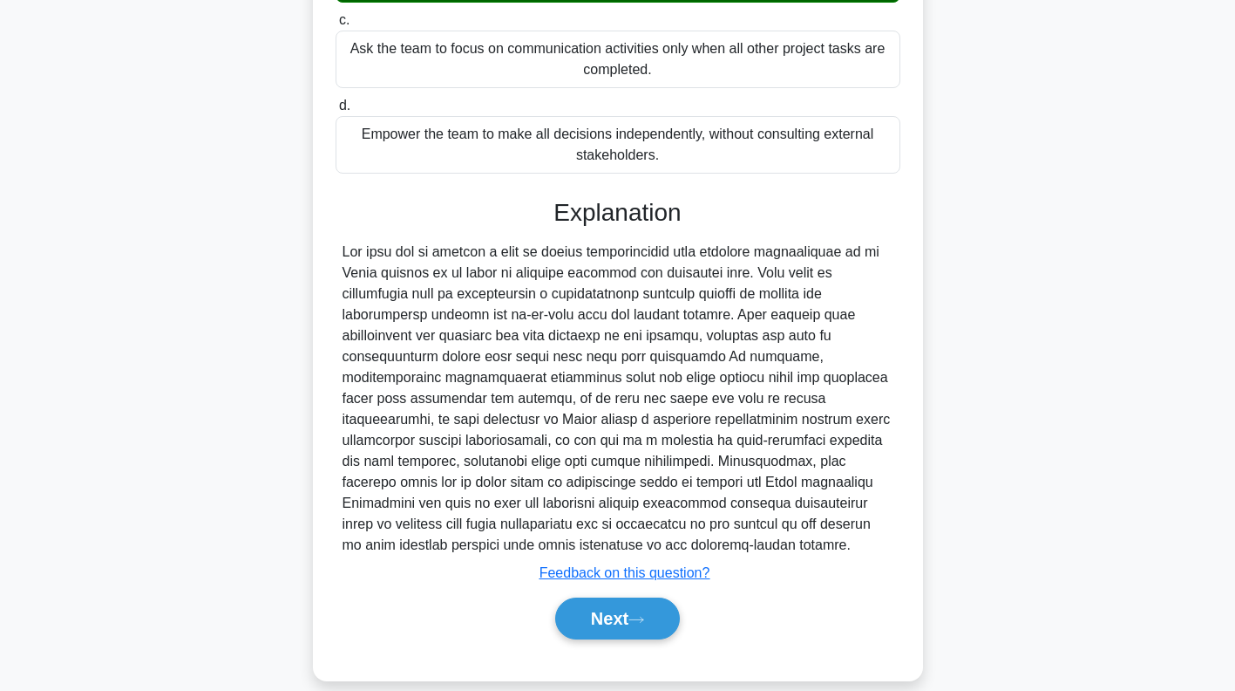
scroll to position [385, 0]
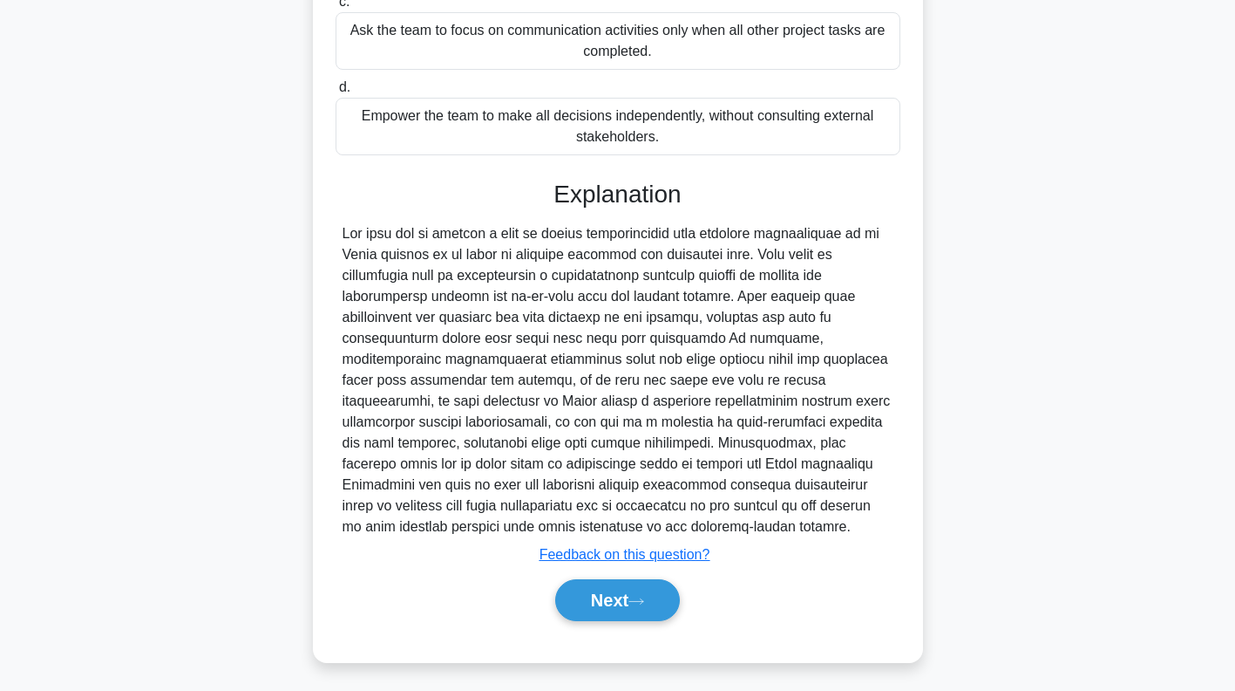
click at [627, 600] on button "Next" at bounding box center [617, 600] width 125 height 42
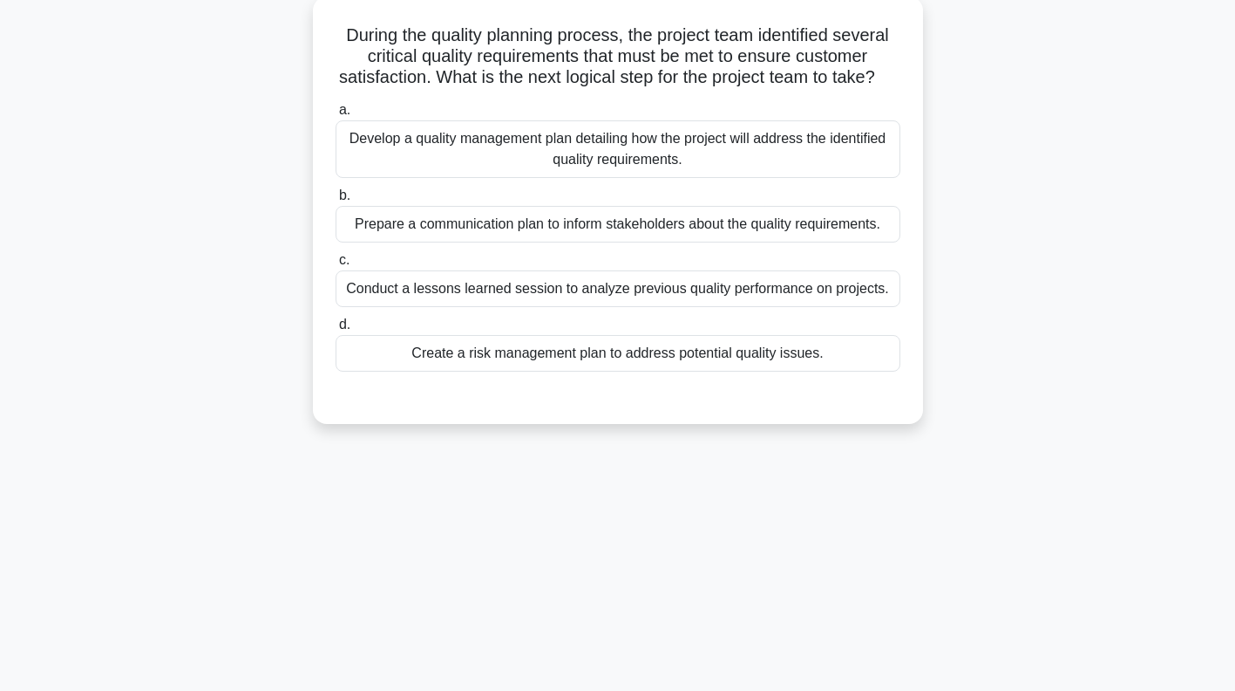
scroll to position [0, 0]
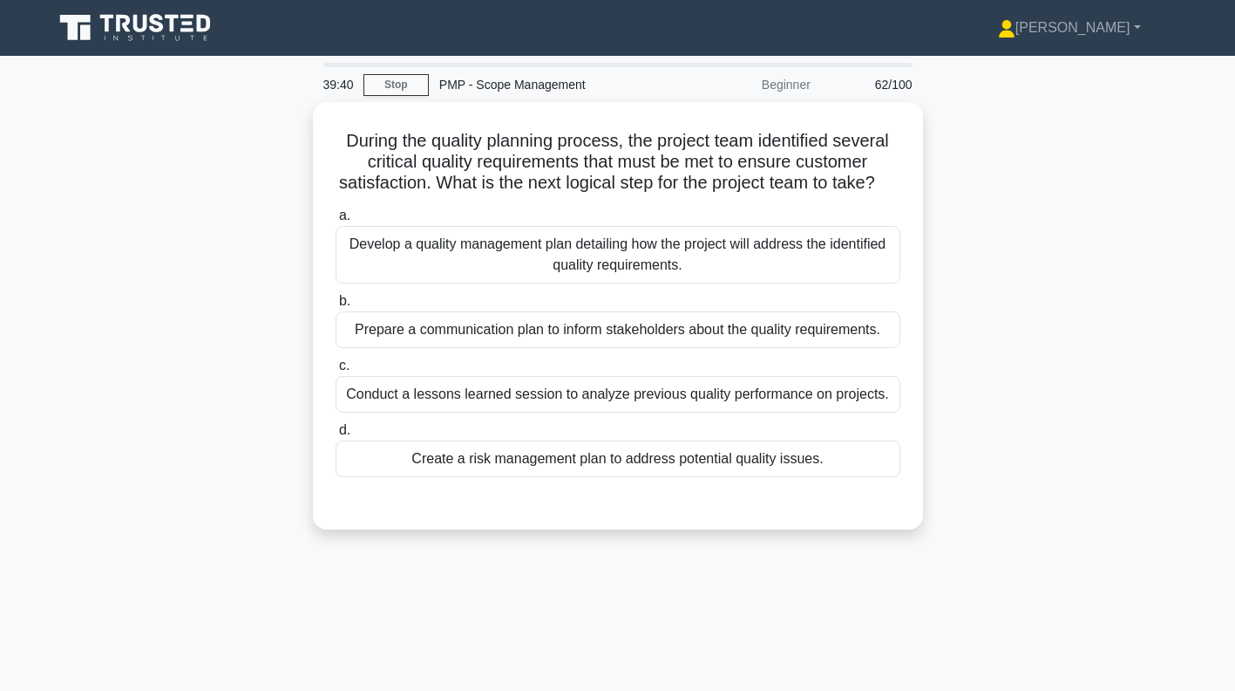
click at [864, 269] on div "Develop a quality management plan detailing how the project will address the id…" at bounding box center [618, 255] width 565 height 58
click at [336, 221] on input "a. Develop a quality management plan detailing how the project will address the…" at bounding box center [336, 215] width 0 height 11
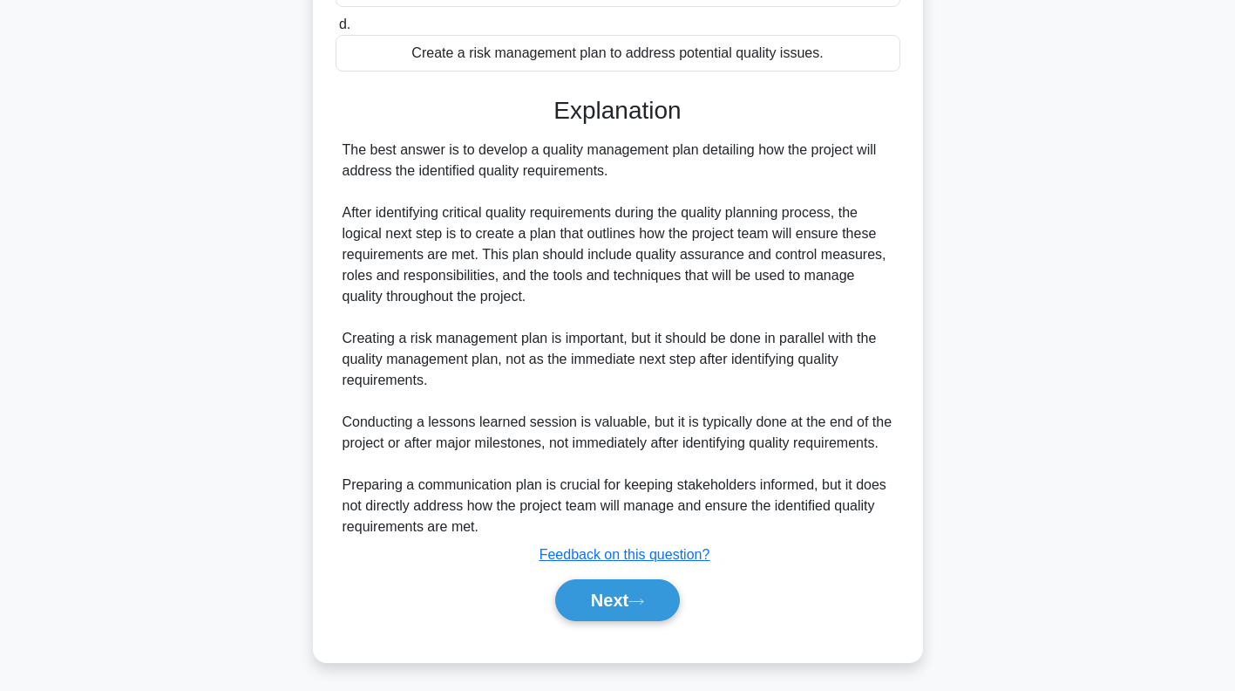
scroll to position [427, 0]
click at [636, 597] on icon at bounding box center [637, 601] width 16 height 10
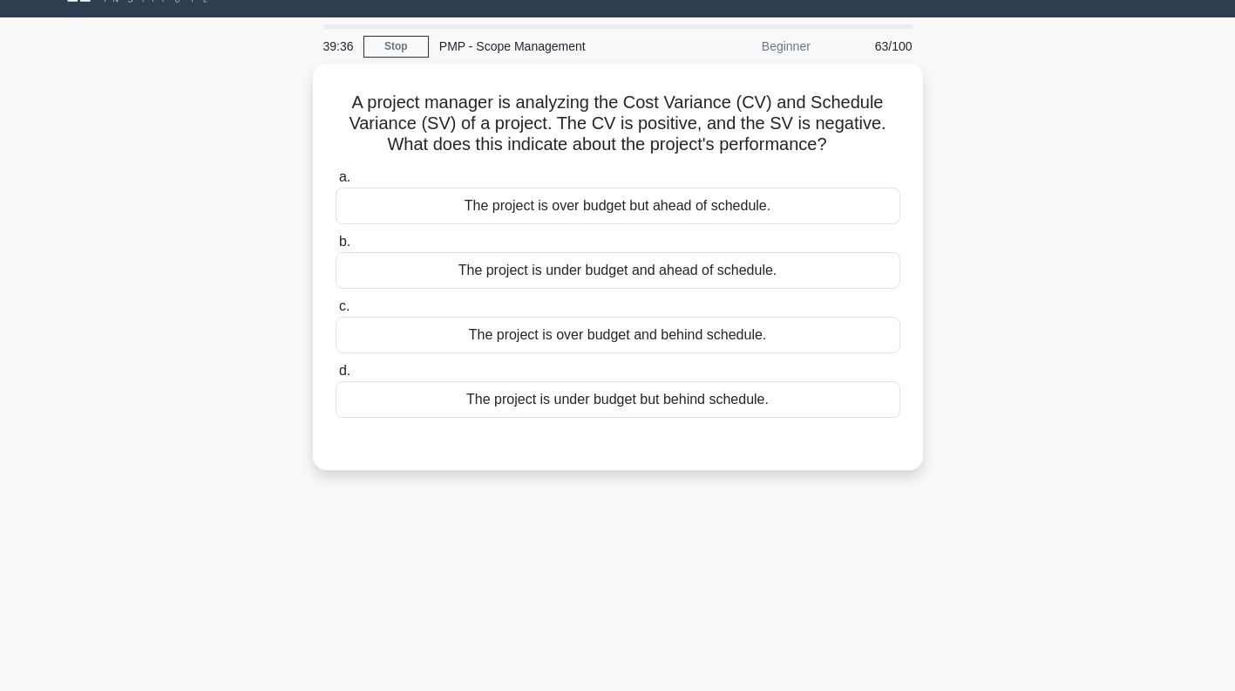
scroll to position [0, 0]
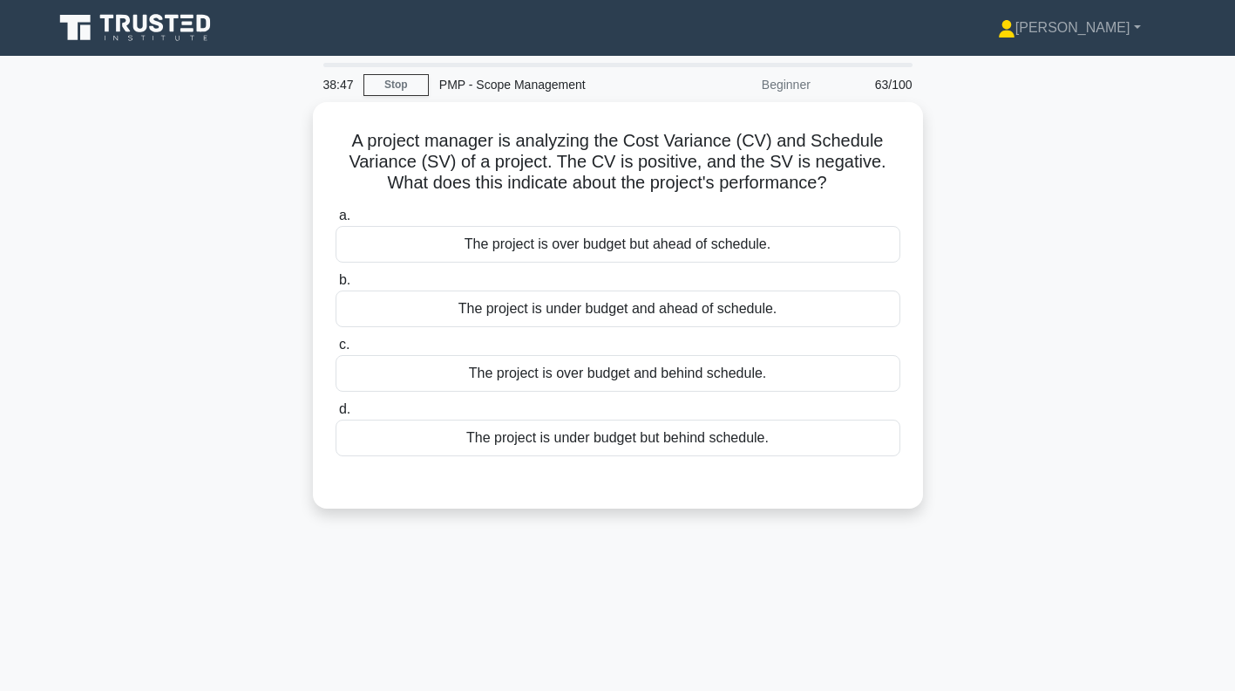
click at [810, 439] on div "The project is under budget but behind schedule." at bounding box center [618, 437] width 565 height 37
click at [336, 415] on input "d. The project is under budget but behind schedule." at bounding box center [336, 409] width 0 height 11
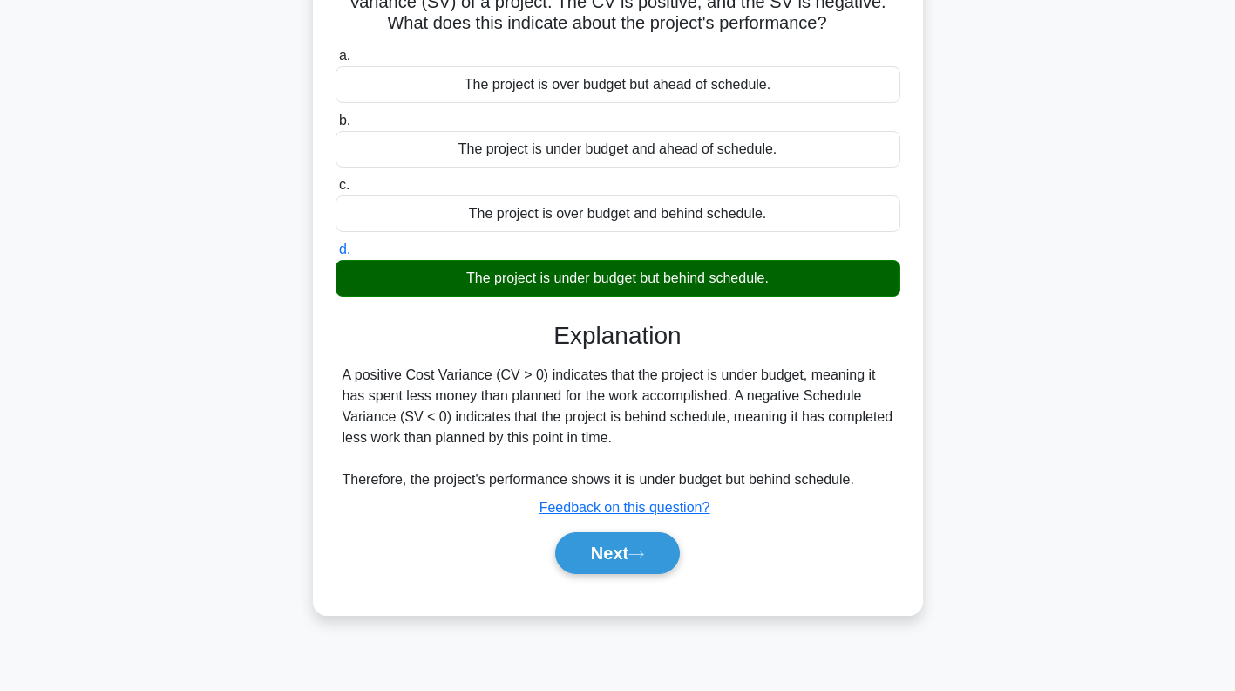
scroll to position [251, 0]
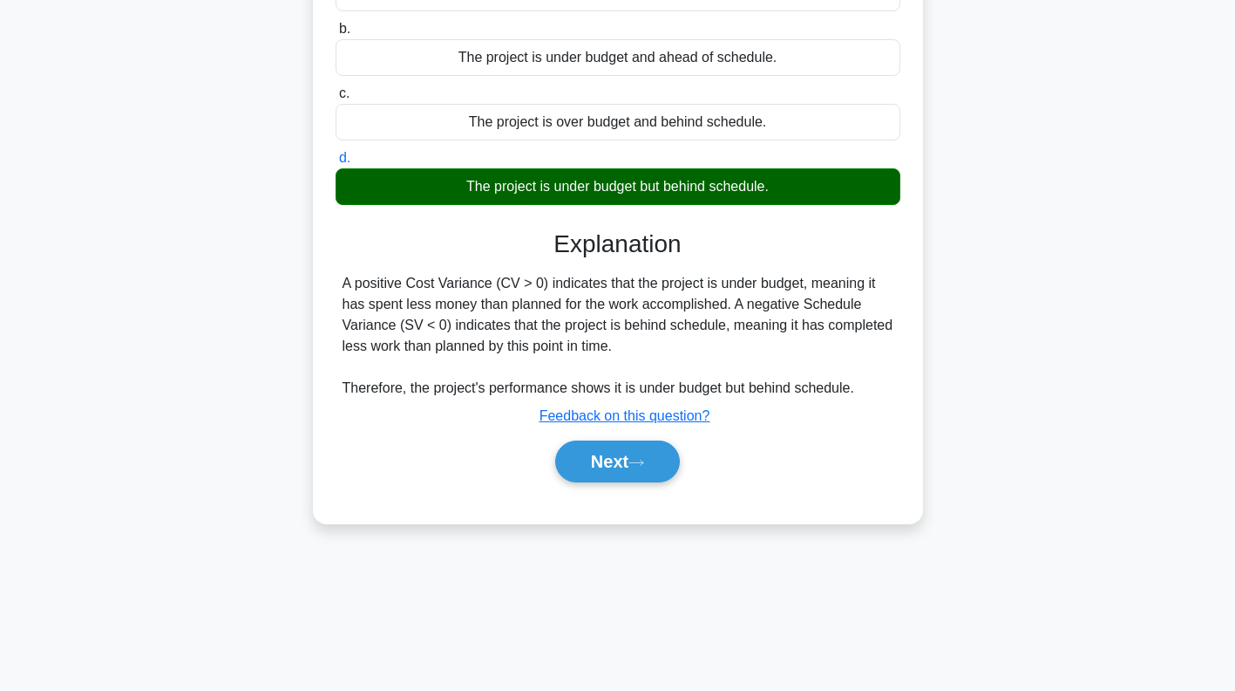
click at [592, 449] on button "Next" at bounding box center [617, 461] width 125 height 42
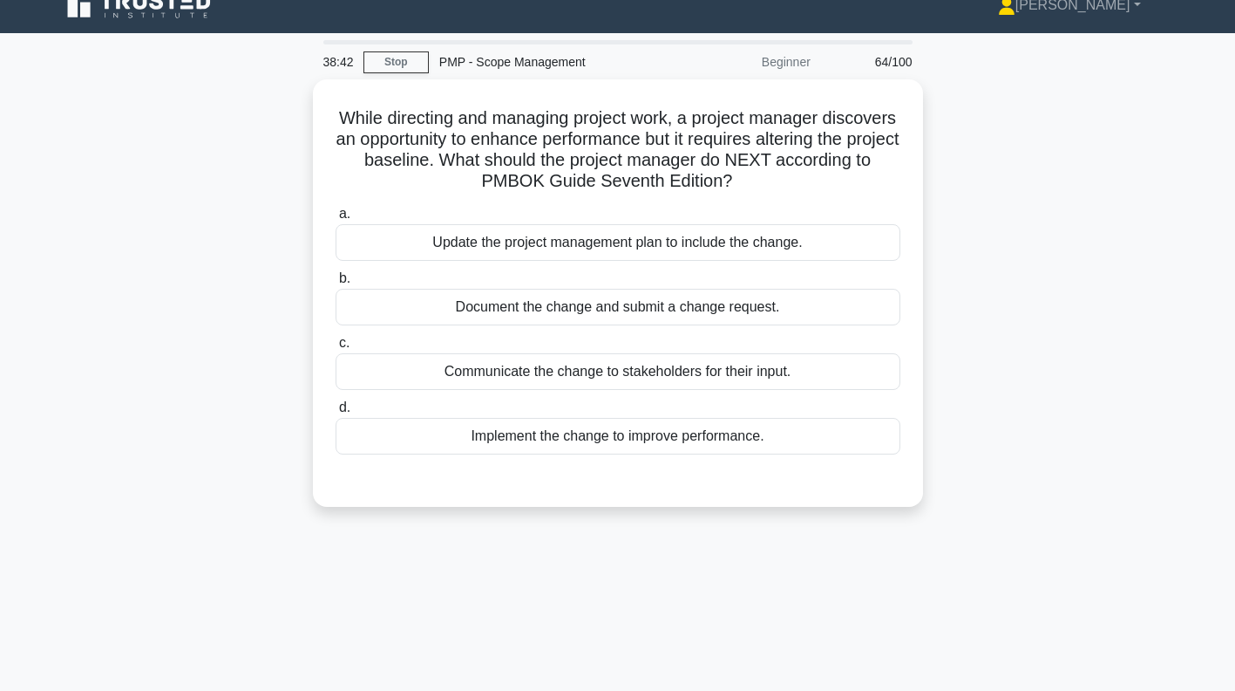
scroll to position [22, 0]
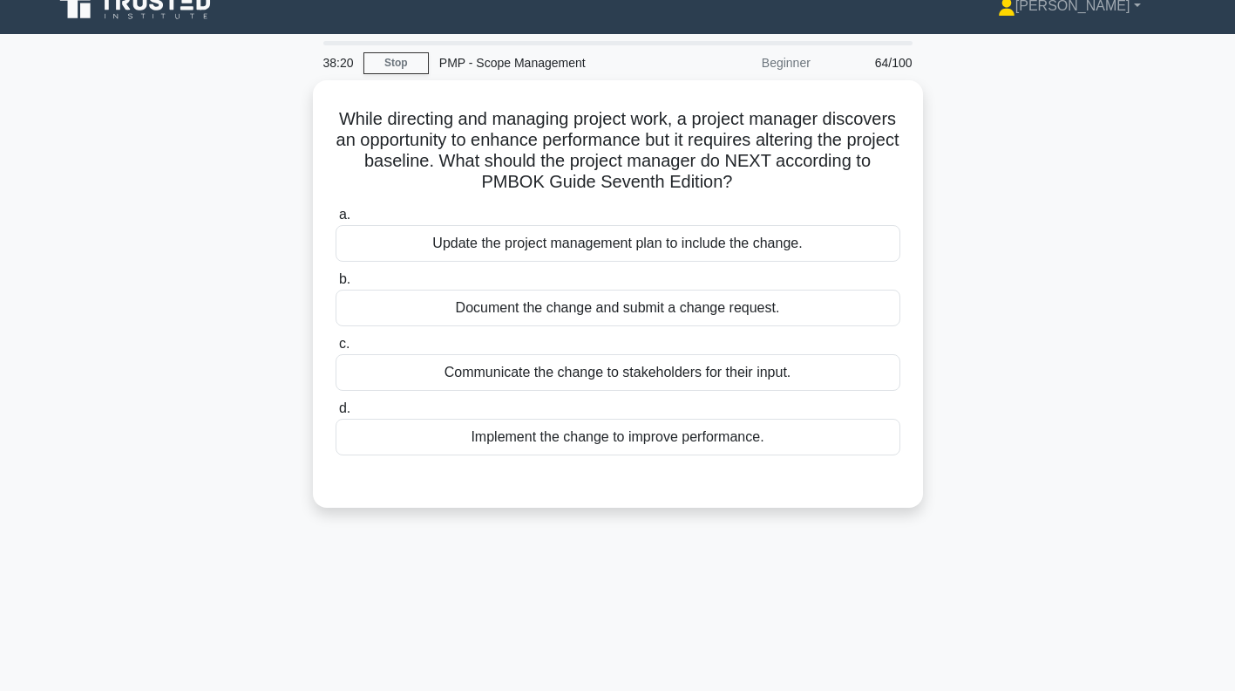
click at [857, 301] on div "Document the change and submit a change request." at bounding box center [618, 307] width 565 height 37
click at [336, 285] on input "b. Document the change and submit a change request." at bounding box center [336, 279] width 0 height 11
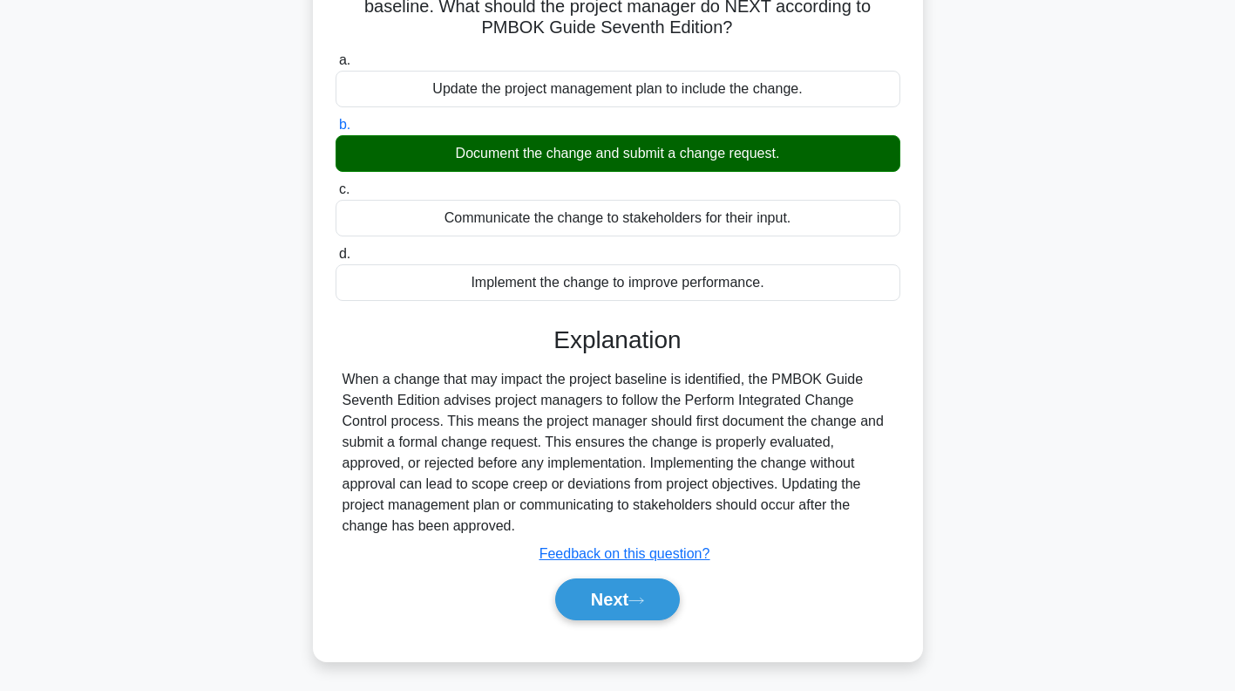
scroll to position [251, 0]
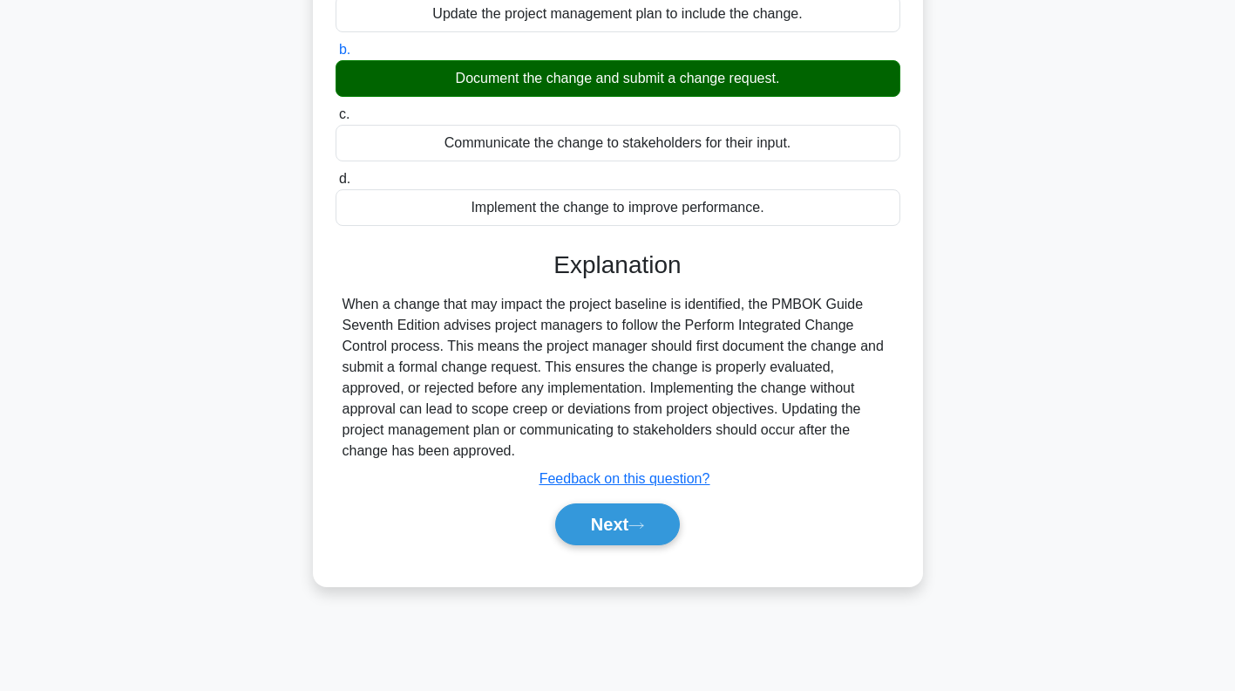
click at [613, 528] on button "Next" at bounding box center [617, 524] width 125 height 42
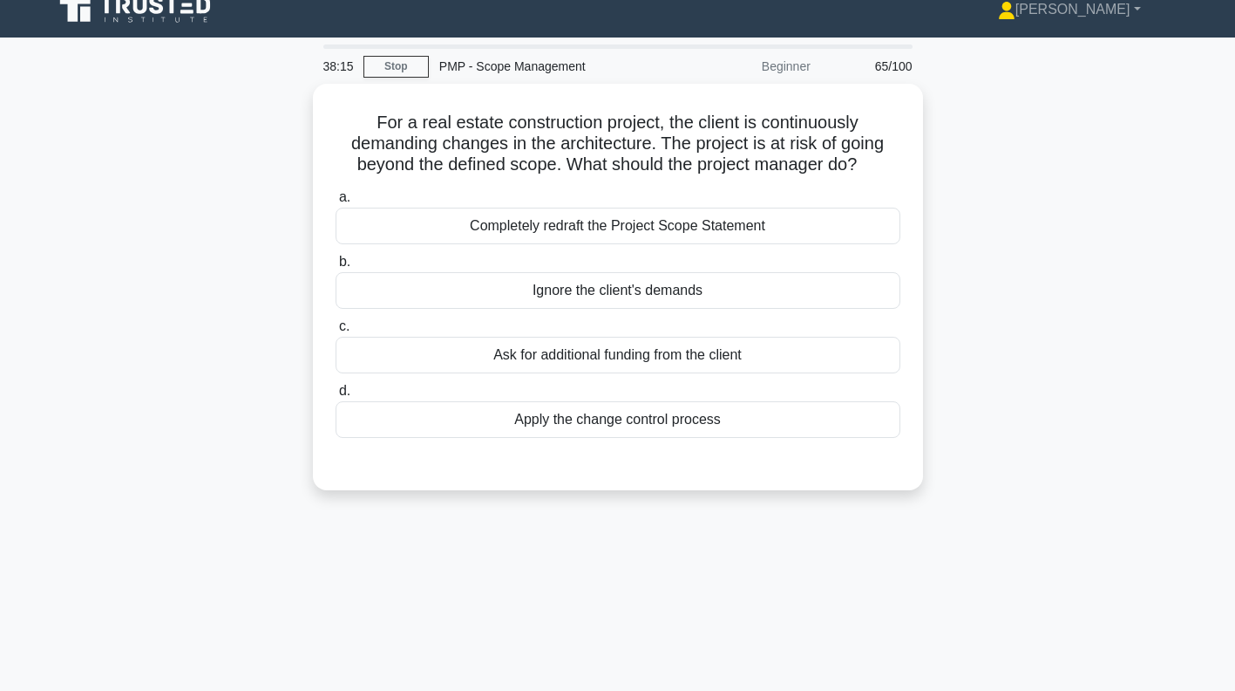
scroll to position [0, 0]
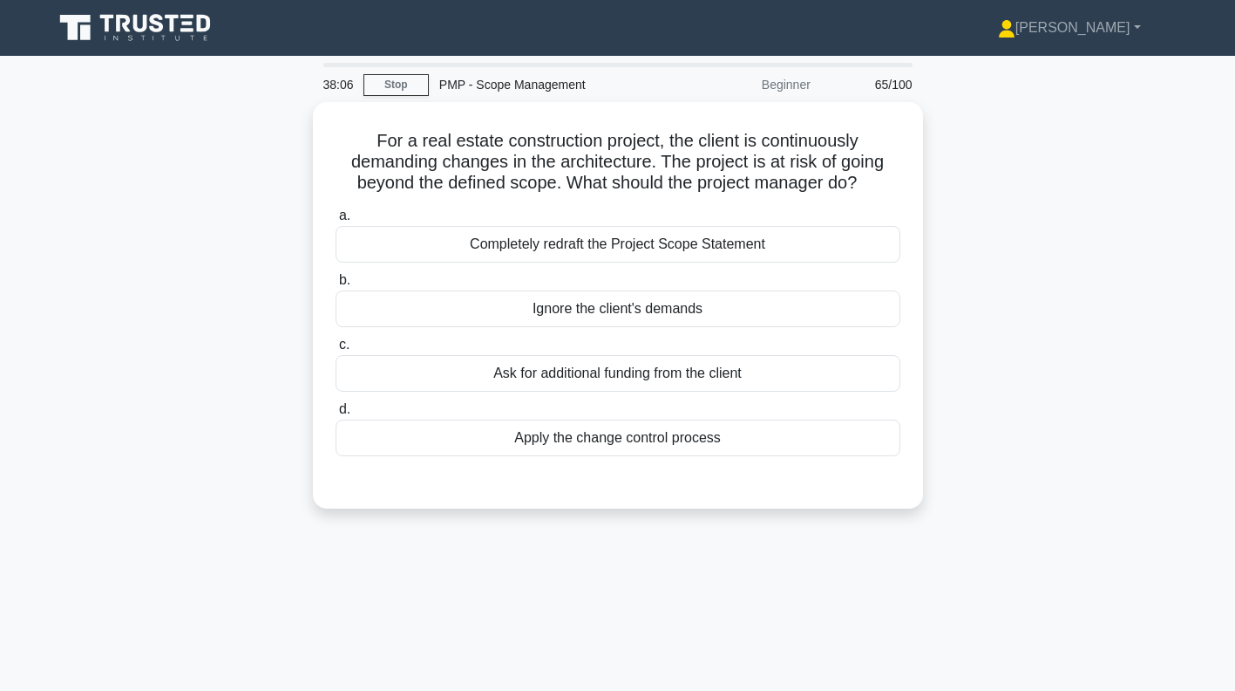
click at [1105, 245] on div "For a real estate construction project, the client is continuously demanding ch…" at bounding box center [618, 315] width 1151 height 427
click at [793, 444] on div "Apply the change control process" at bounding box center [618, 437] width 565 height 37
click at [336, 415] on input "d. Apply the change control process" at bounding box center [336, 409] width 0 height 11
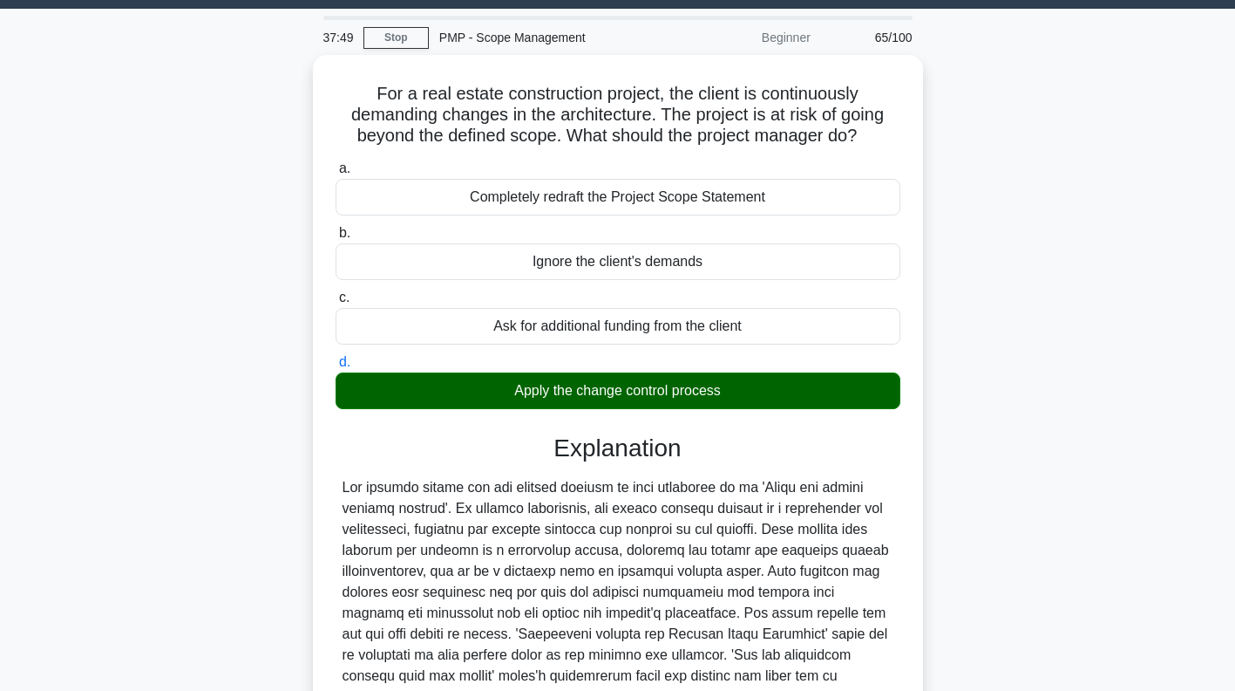
scroll to position [251, 0]
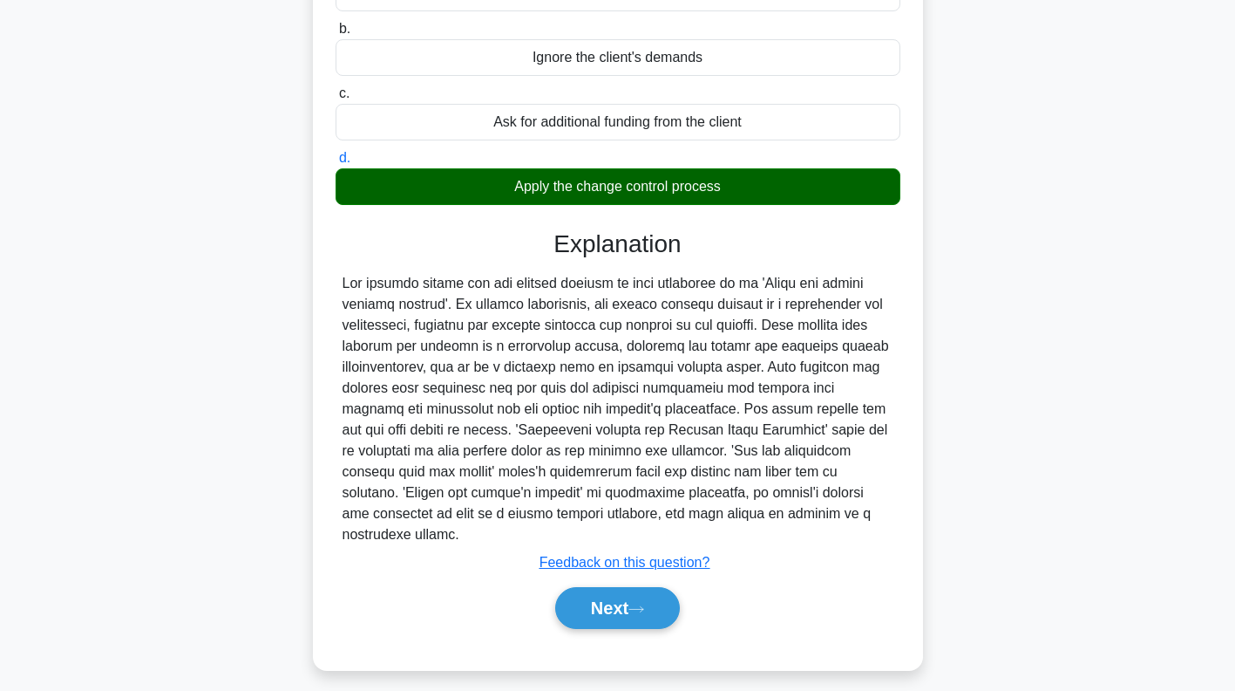
click at [634, 589] on button "Next" at bounding box center [617, 608] width 125 height 42
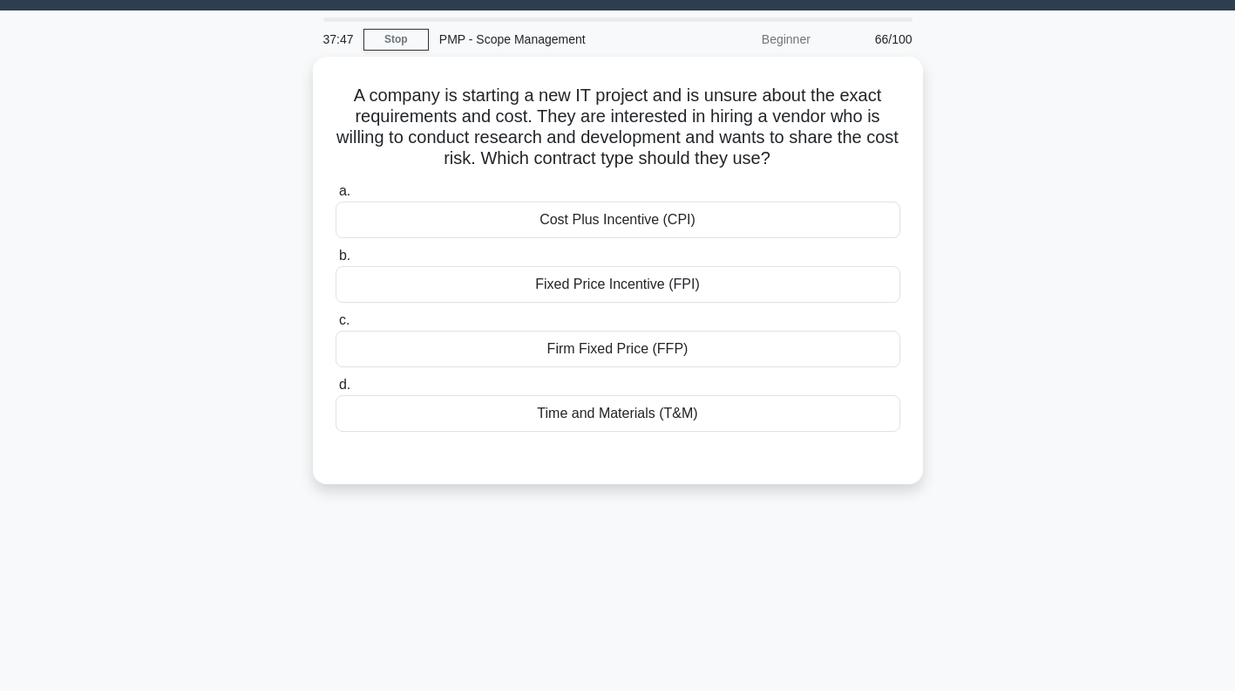
scroll to position [0, 0]
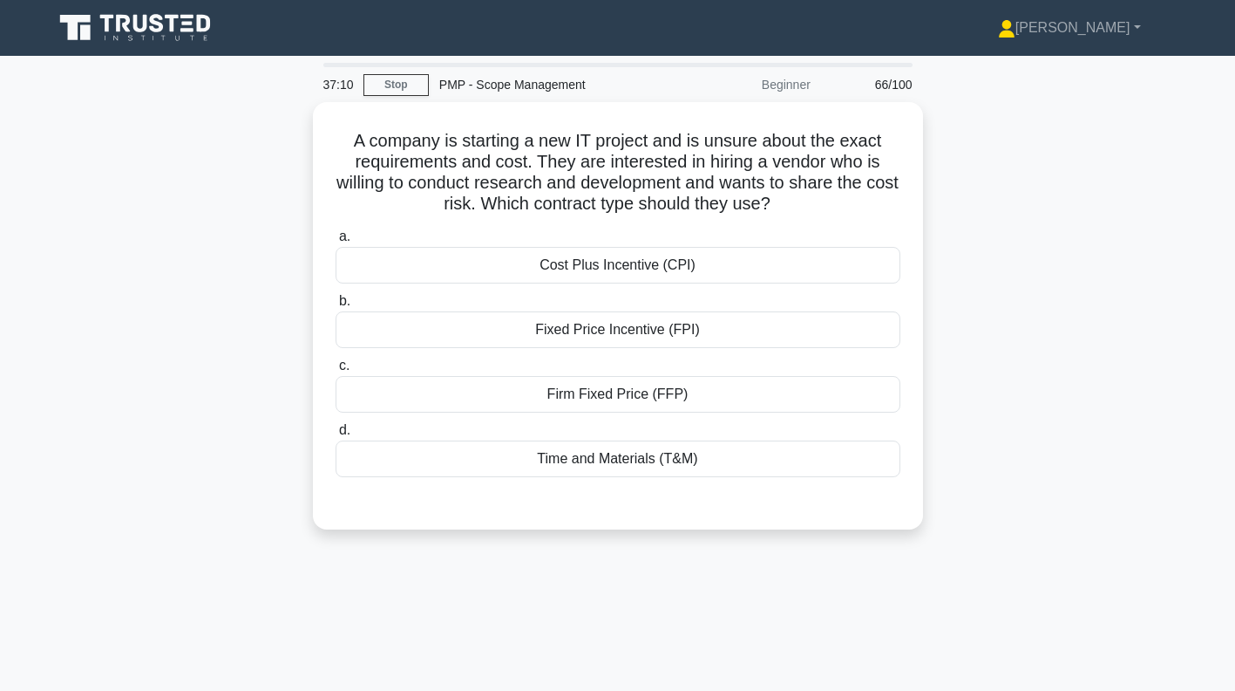
click at [759, 384] on div "Firm Fixed Price (FFP)" at bounding box center [618, 394] width 565 height 37
click at [336, 371] on input "c. Firm Fixed Price (FFP)" at bounding box center [336, 365] width 0 height 11
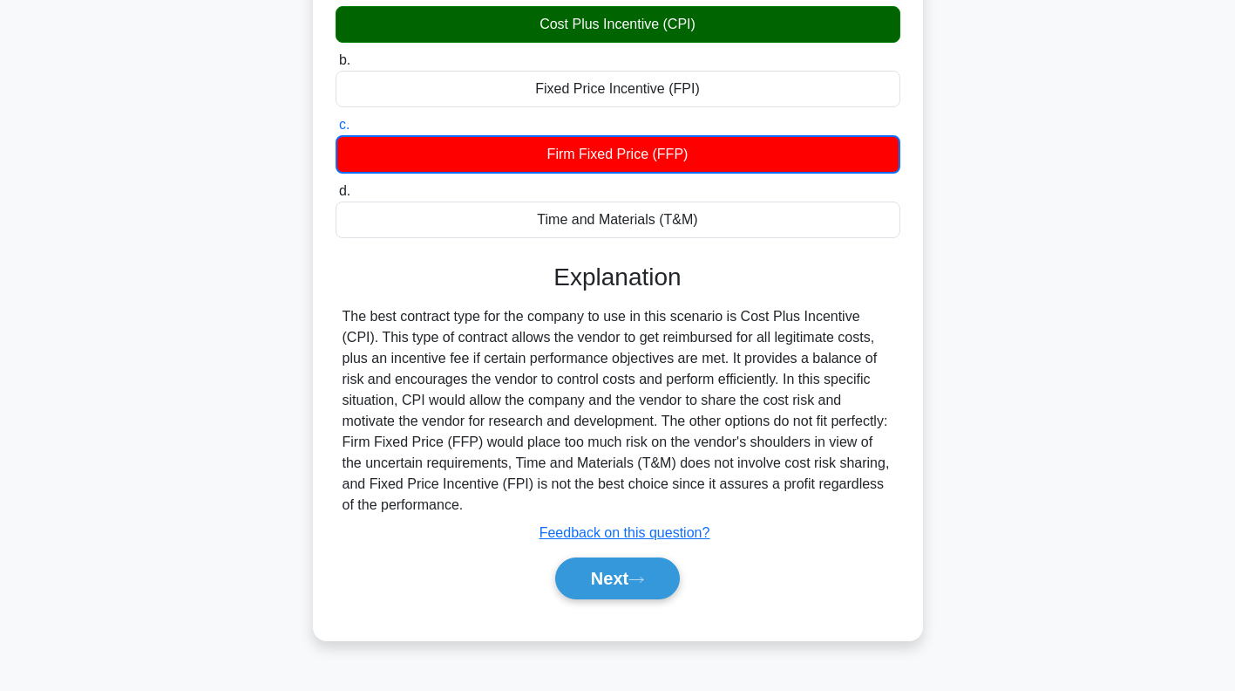
scroll to position [251, 0]
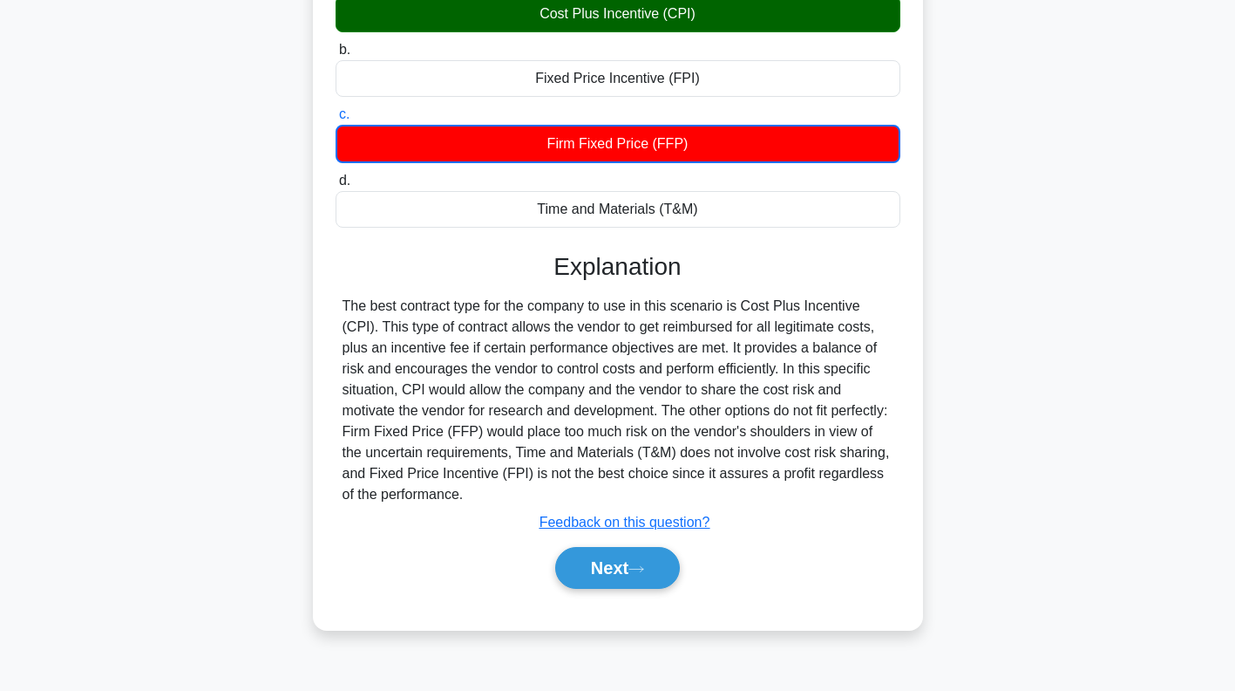
click at [628, 566] on button "Next" at bounding box center [617, 568] width 125 height 42
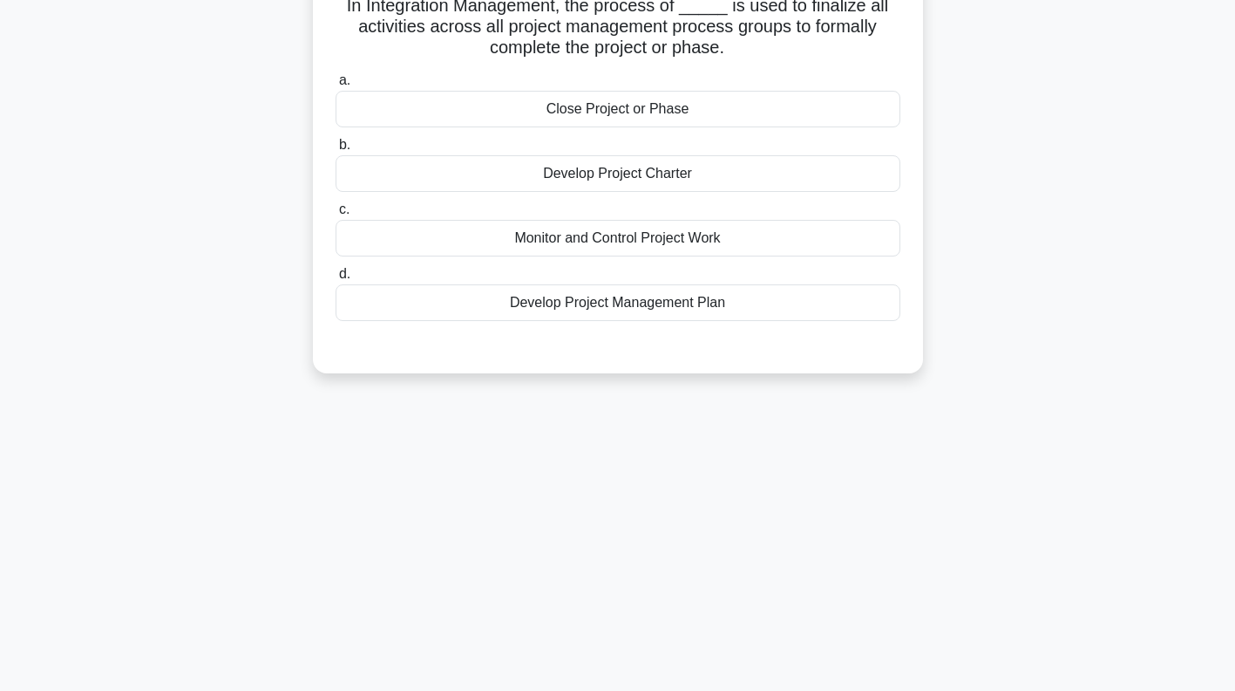
scroll to position [0, 0]
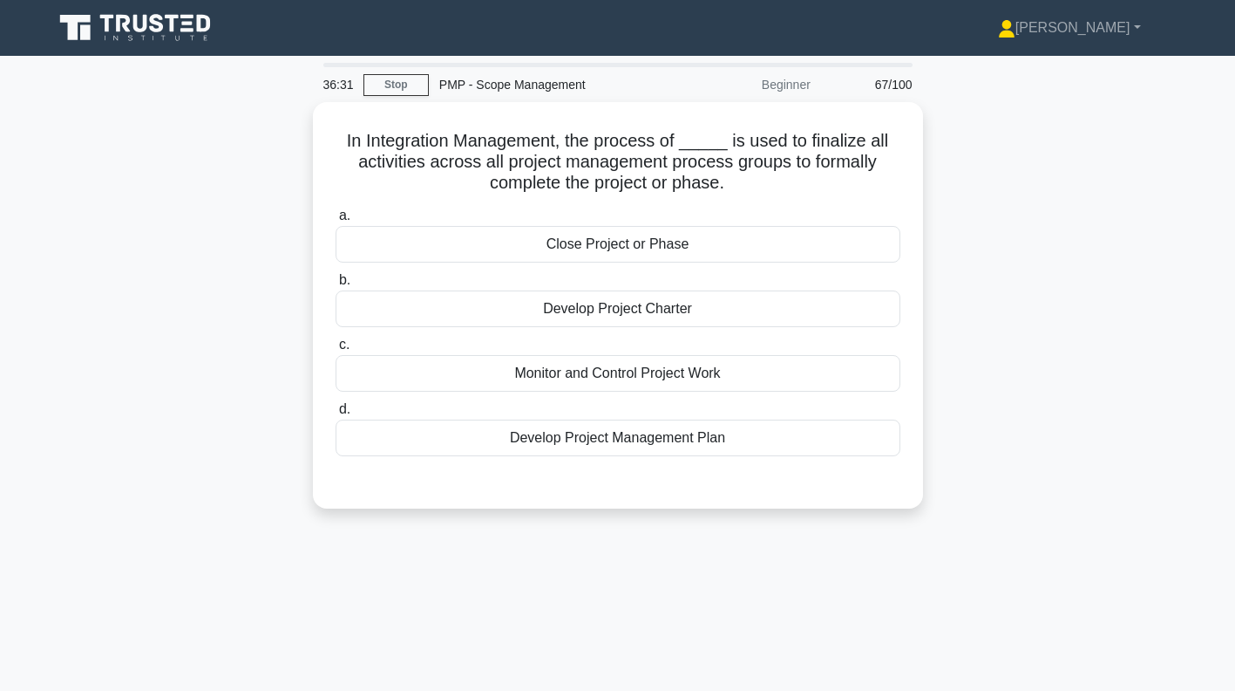
click at [778, 238] on div "Close Project or Phase" at bounding box center [618, 244] width 565 height 37
click at [336, 221] on input "a. Close Project or Phase" at bounding box center [336, 215] width 0 height 11
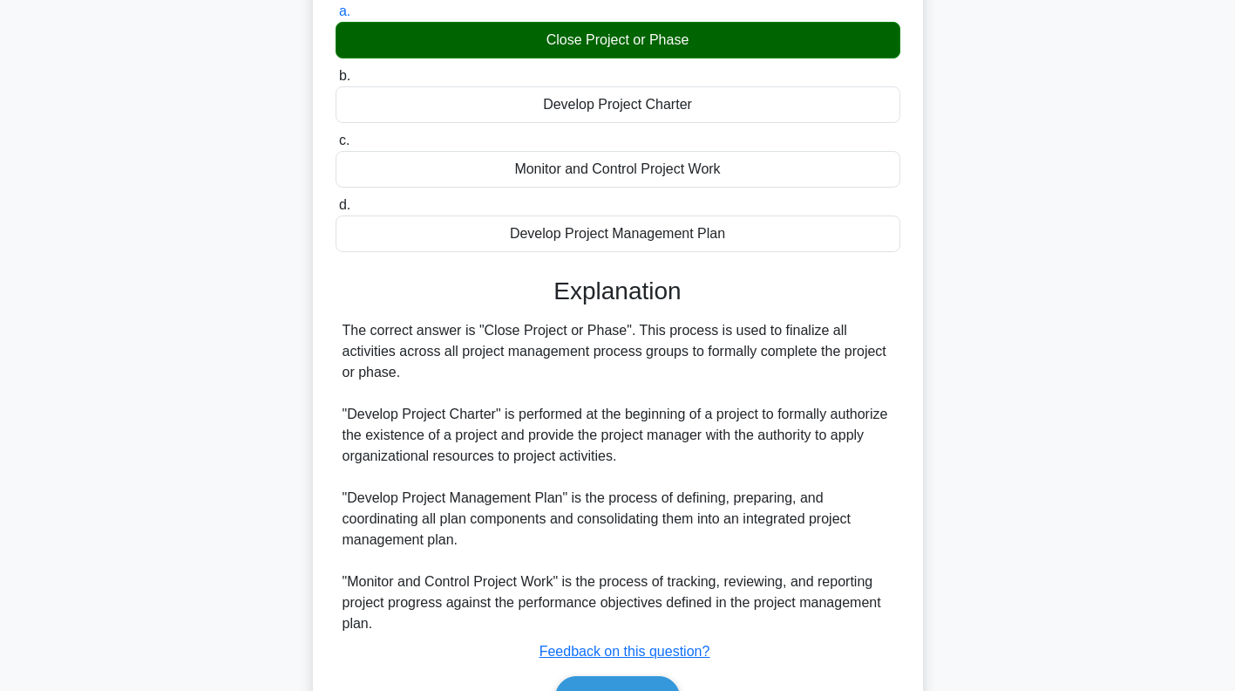
scroll to position [281, 0]
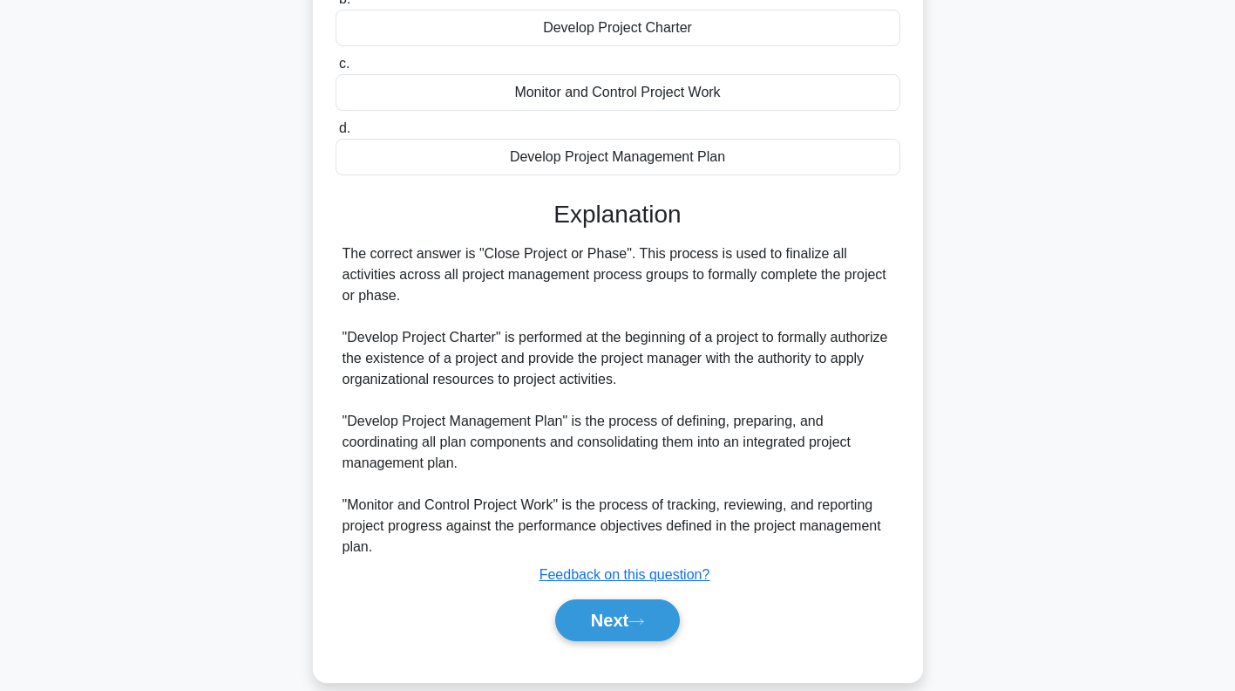
click at [643, 618] on icon at bounding box center [636, 620] width 14 height 5
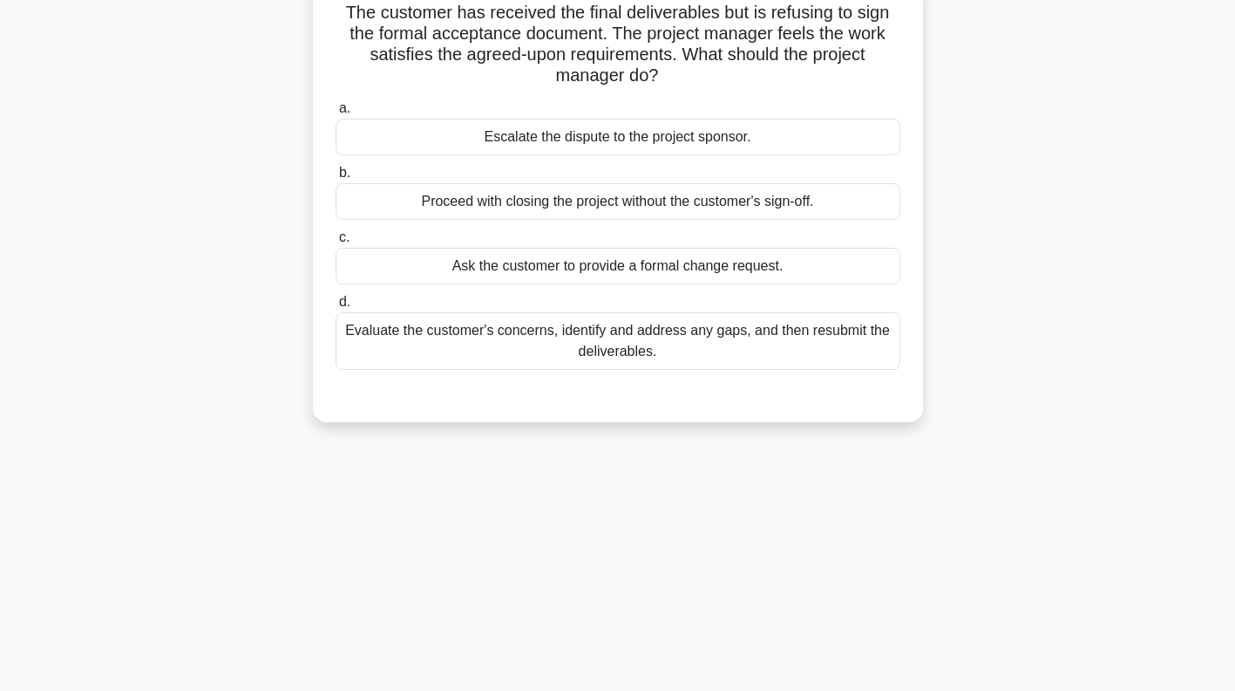
scroll to position [0, 0]
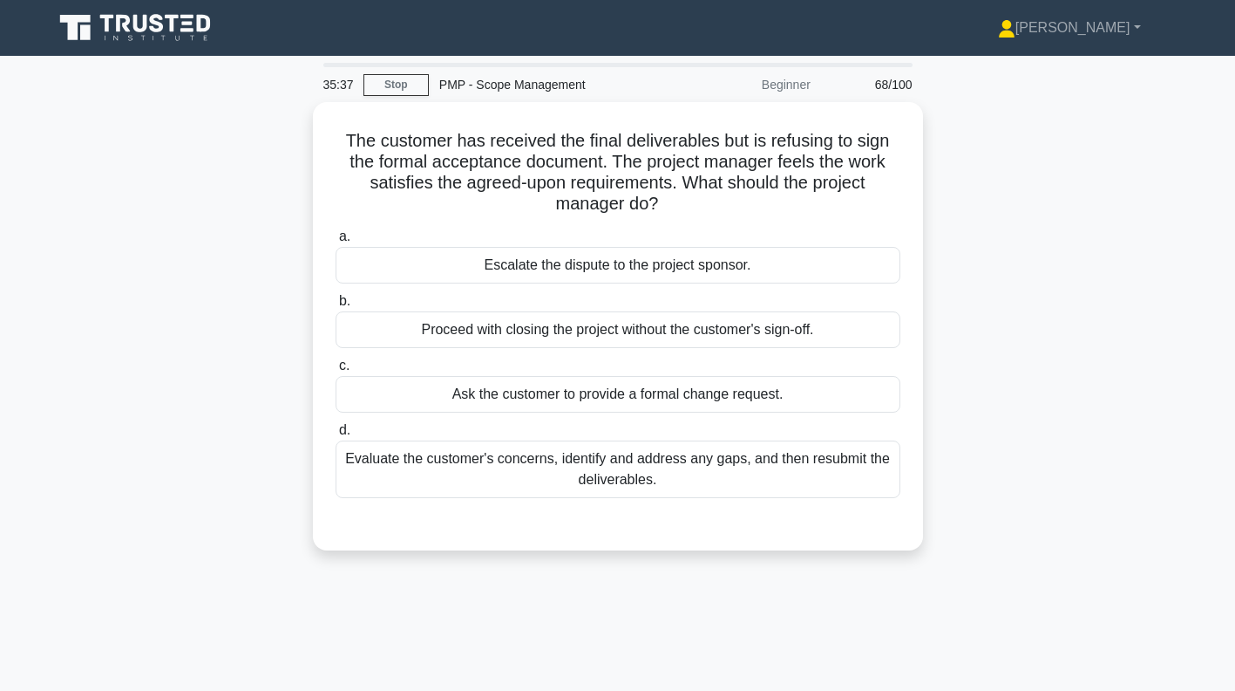
click at [800, 465] on div "Evaluate the customer's concerns, identify and address any gaps, and then resub…" at bounding box center [618, 469] width 565 height 58
click at [336, 436] on input "d. Evaluate the customer's concerns, identify and address any gaps, and then re…" at bounding box center [336, 430] width 0 height 11
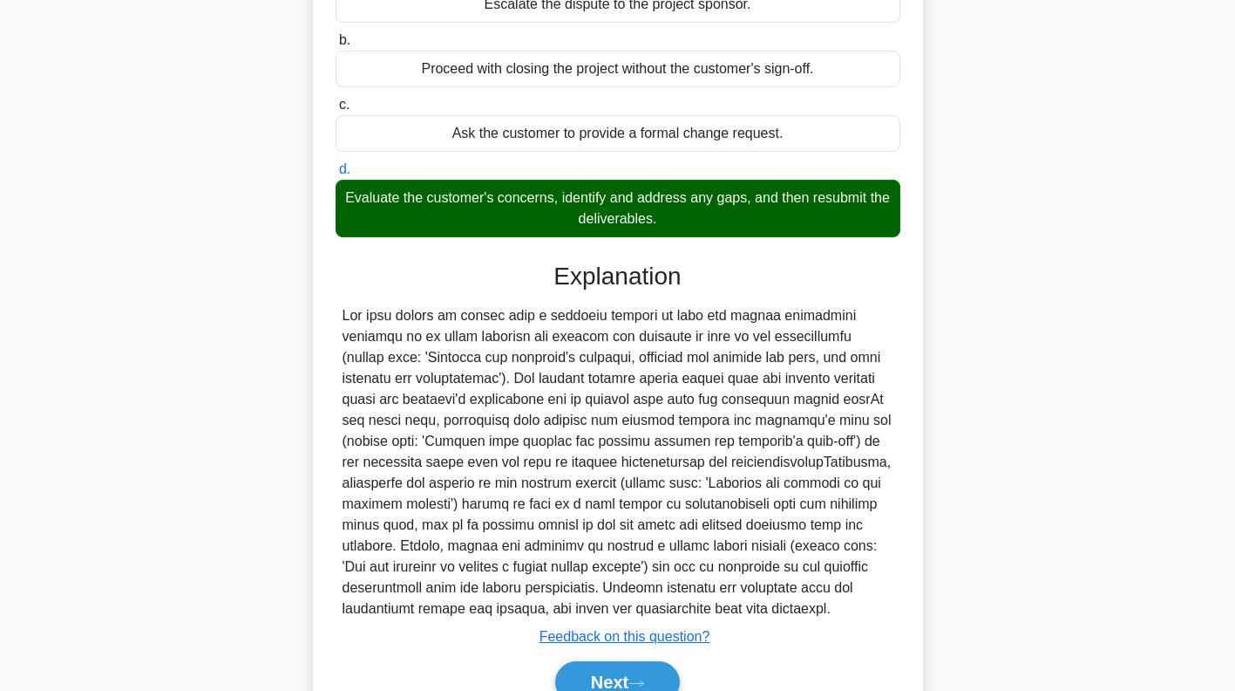
scroll to position [344, 0]
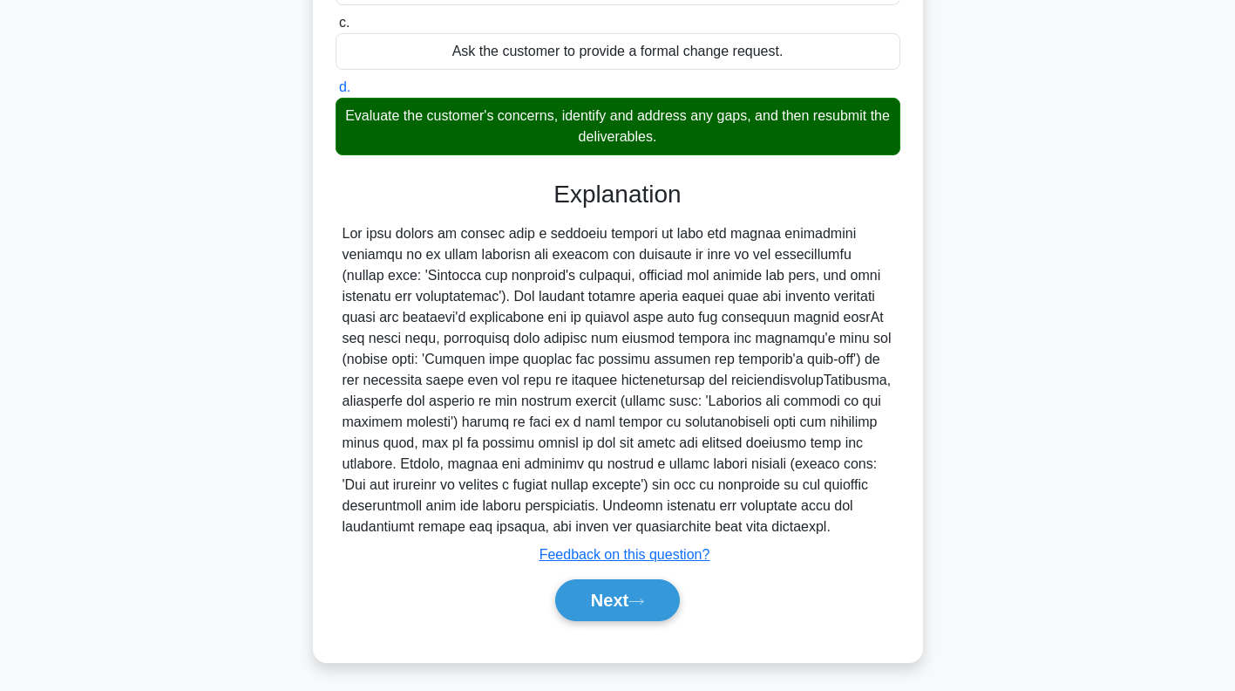
click at [629, 595] on button "Next" at bounding box center [617, 600] width 125 height 42
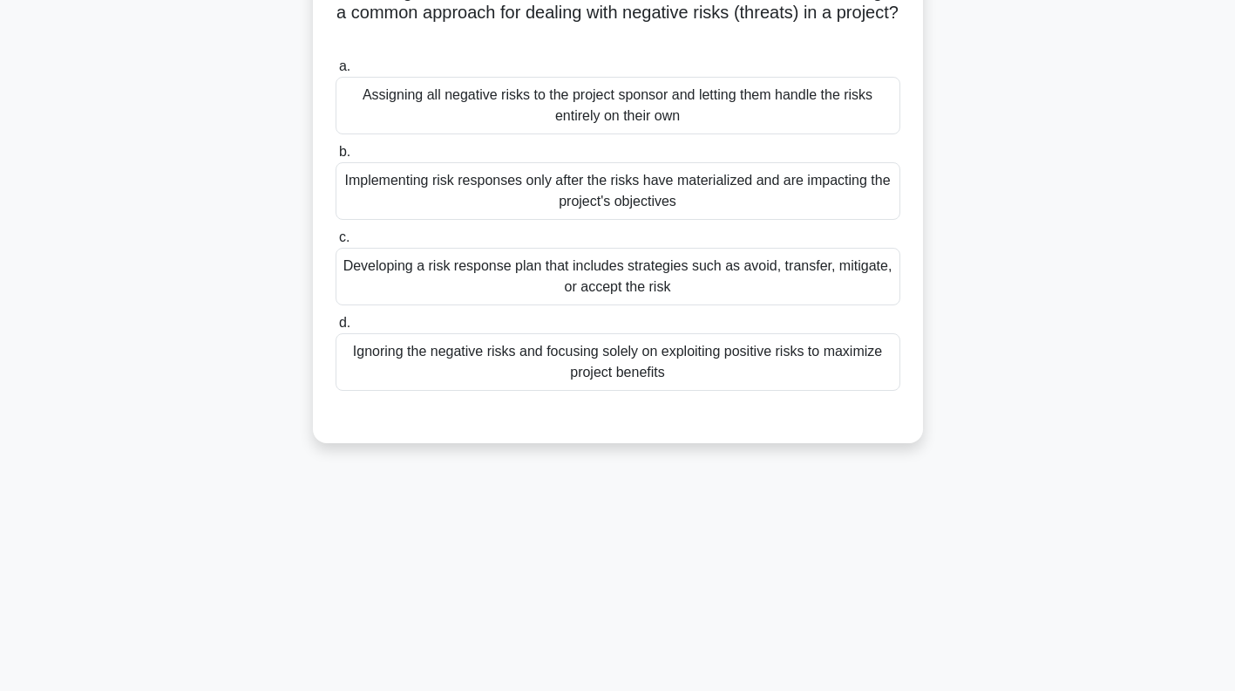
scroll to position [0, 0]
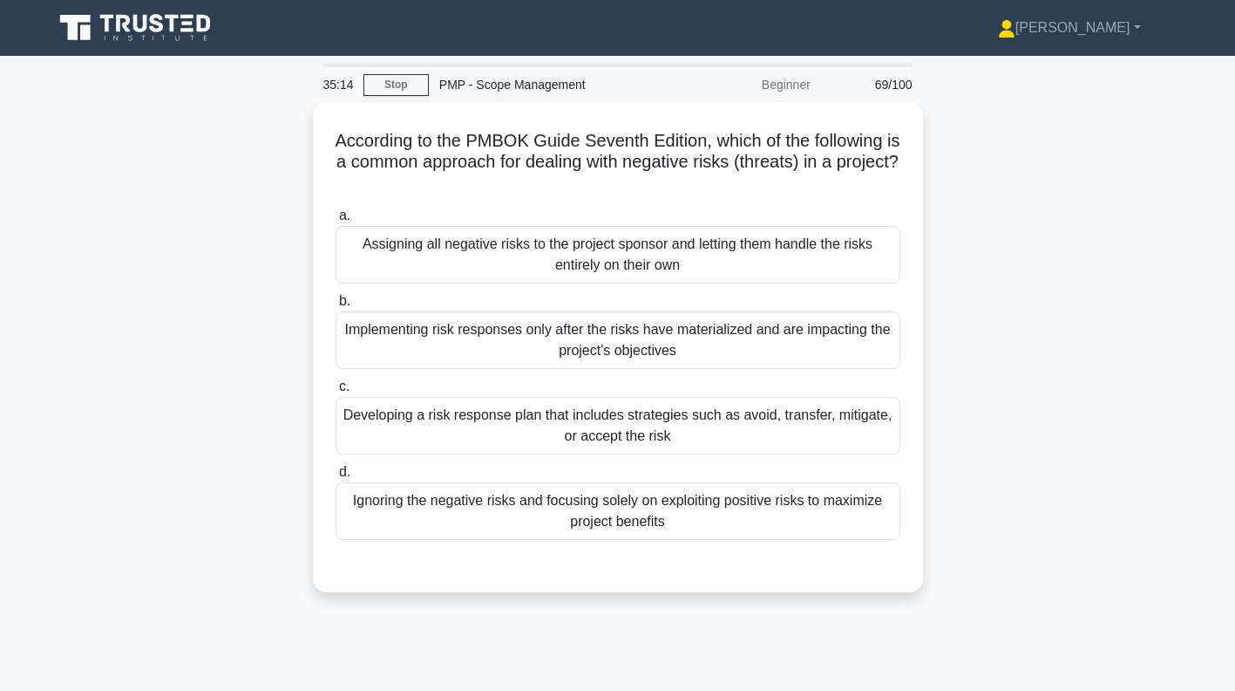
click at [811, 433] on div "Developing a risk response plan that includes strategies such as avoid, transfe…" at bounding box center [618, 426] width 565 height 58
click at [336, 392] on input "c. Developing a risk response plan that includes strategies such as avoid, tran…" at bounding box center [336, 386] width 0 height 11
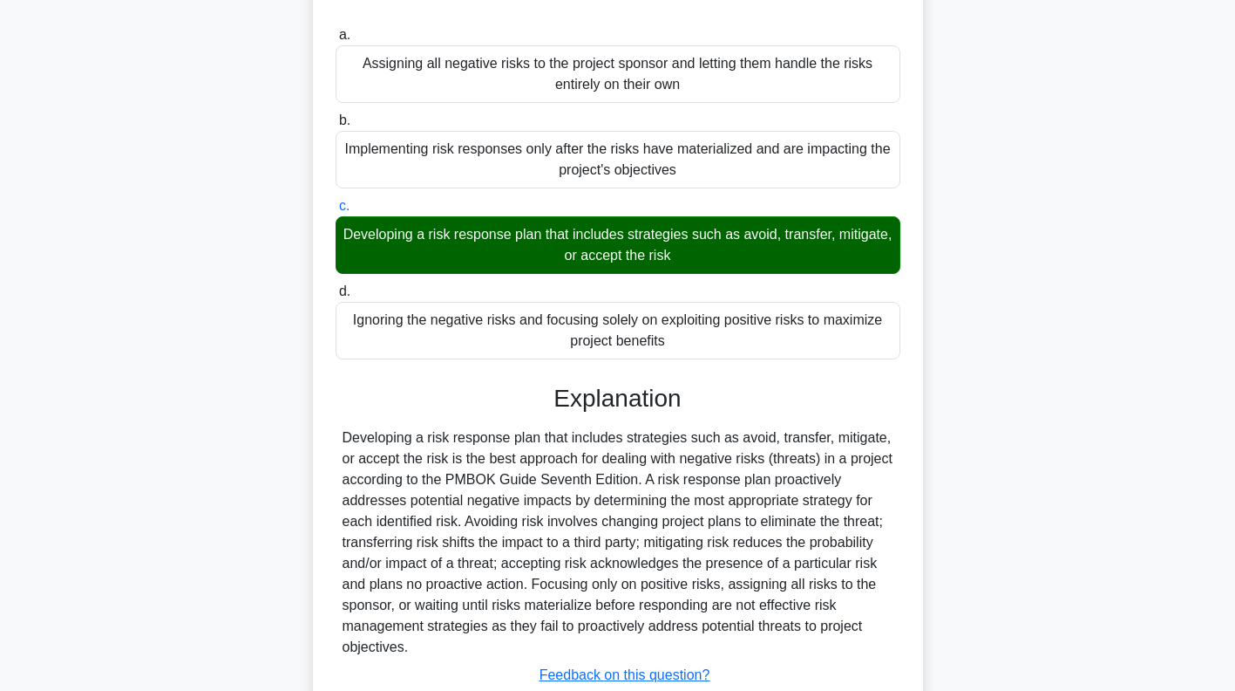
scroll to position [302, 0]
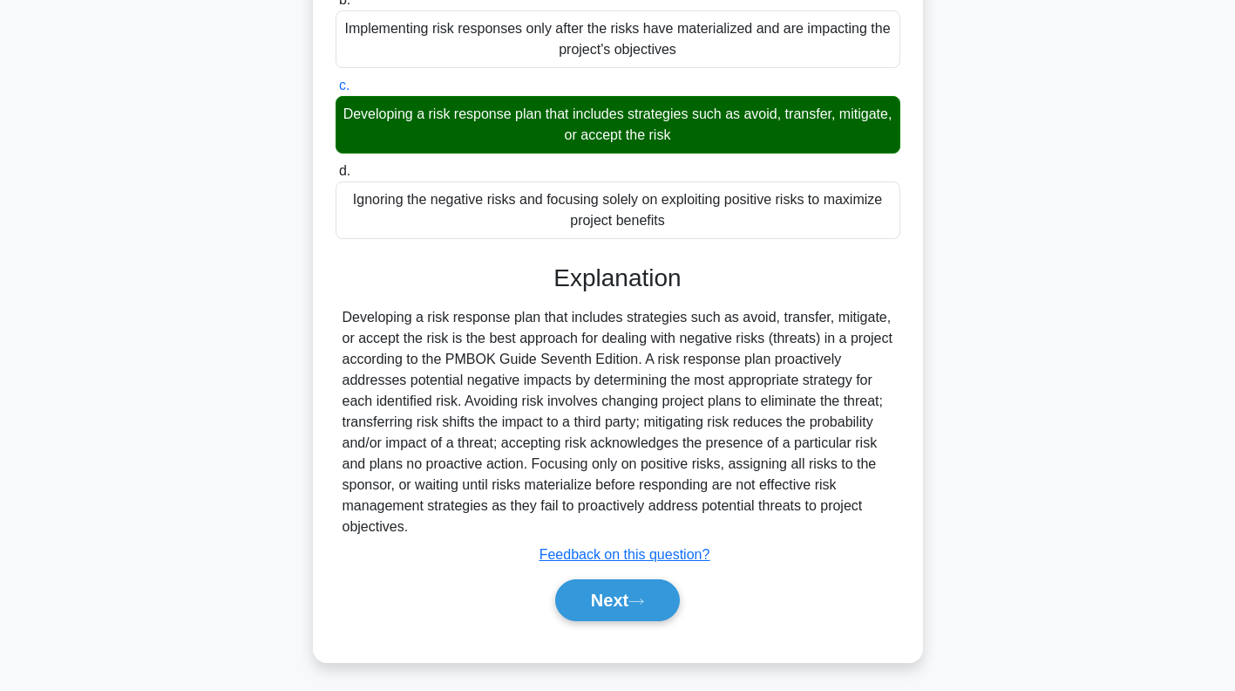
click at [641, 599] on icon at bounding box center [637, 601] width 16 height 10
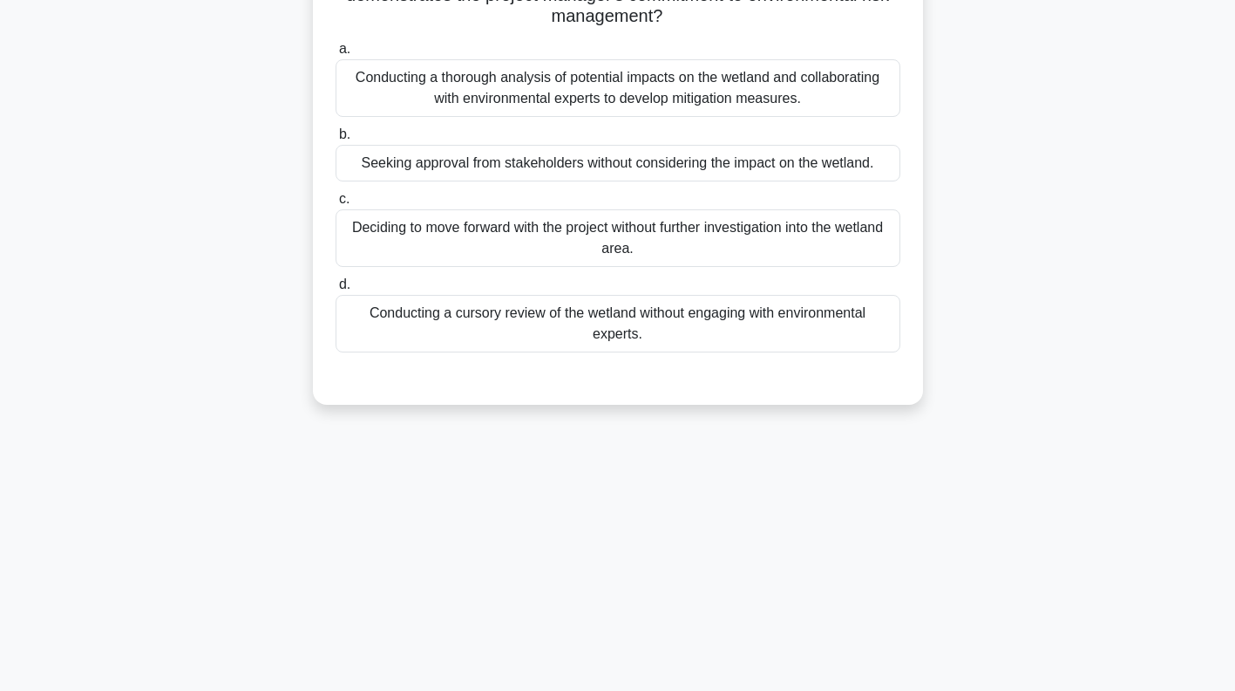
scroll to position [0, 0]
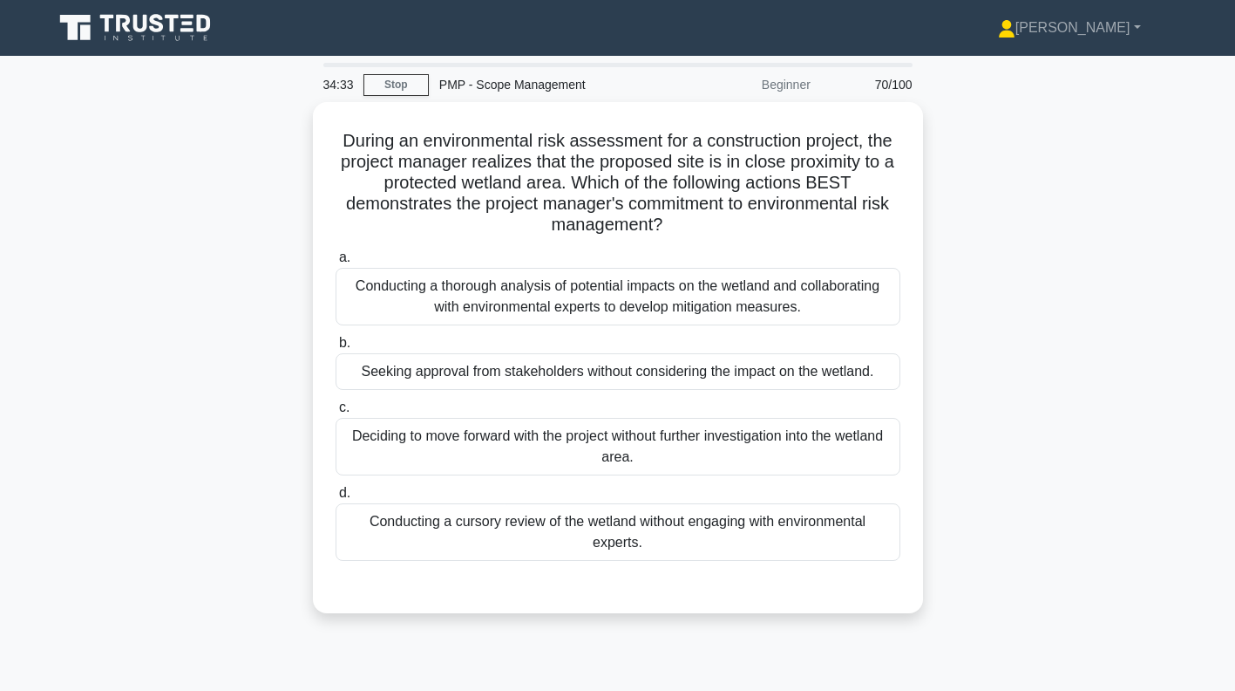
click at [819, 294] on div "Conducting a thorough analysis of potential impacts on the wetland and collabor…" at bounding box center [618, 297] width 565 height 58
click at [336, 263] on input "a. Conducting a thorough analysis of potential impacts on the wetland and colla…" at bounding box center [336, 257] width 0 height 11
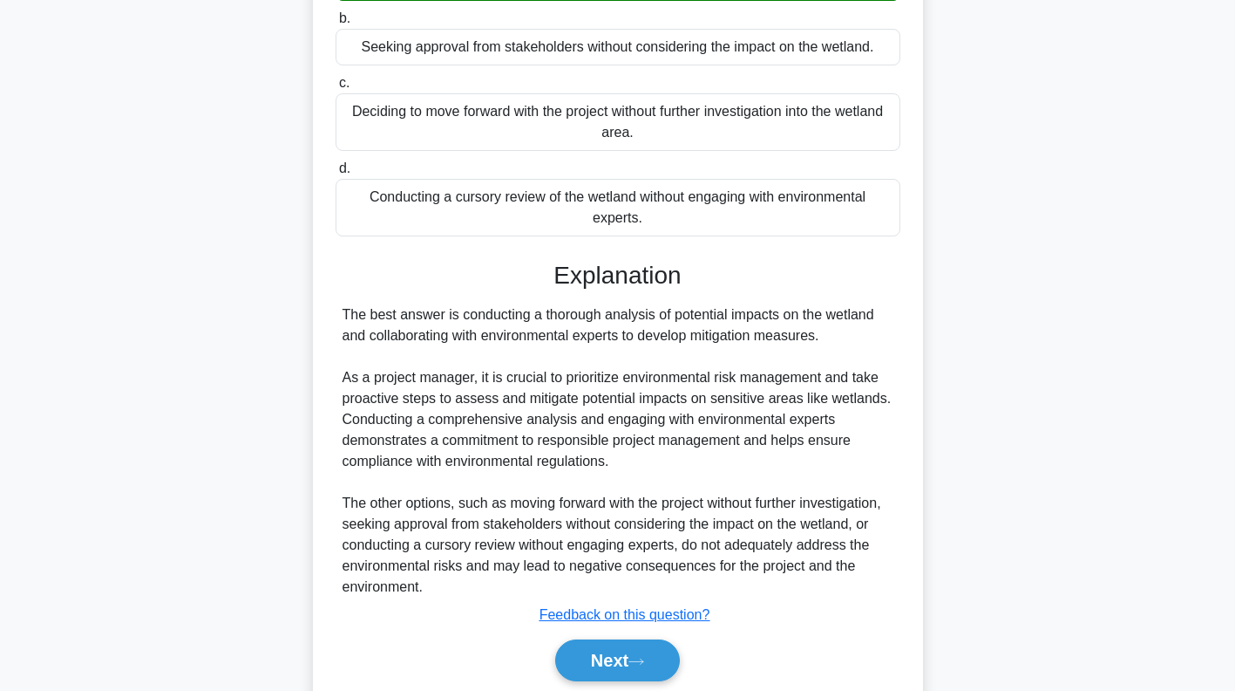
scroll to position [385, 0]
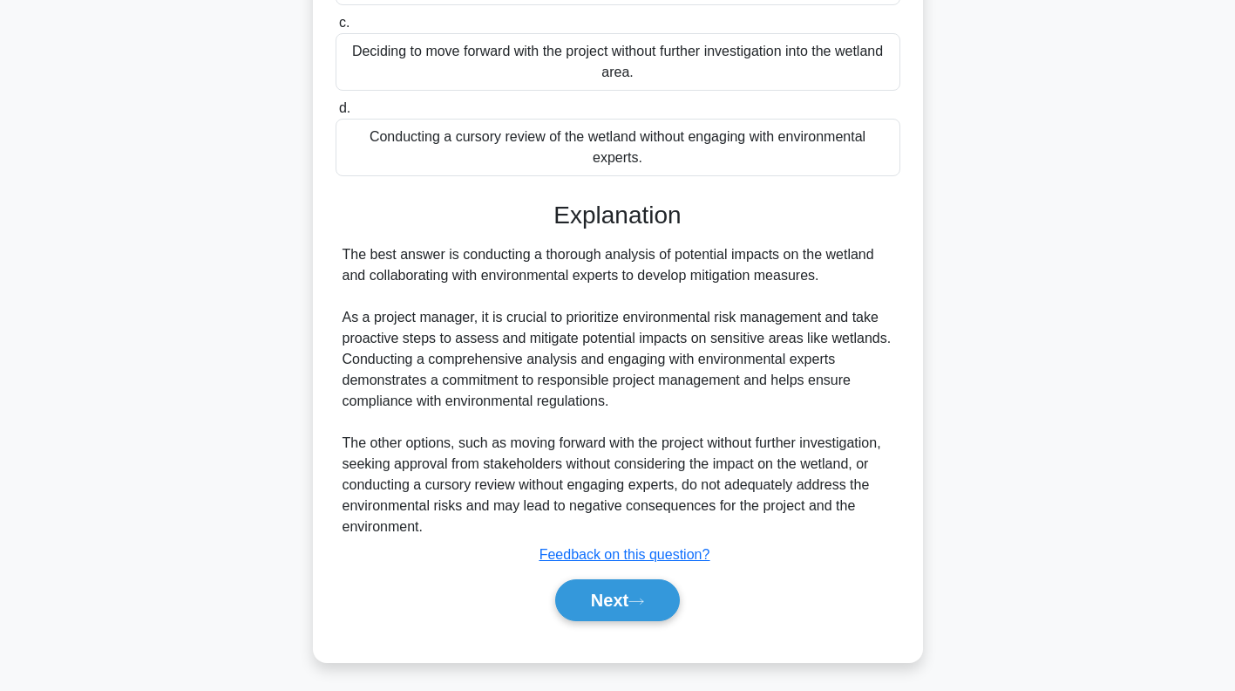
click at [640, 587] on button "Next" at bounding box center [617, 600] width 125 height 42
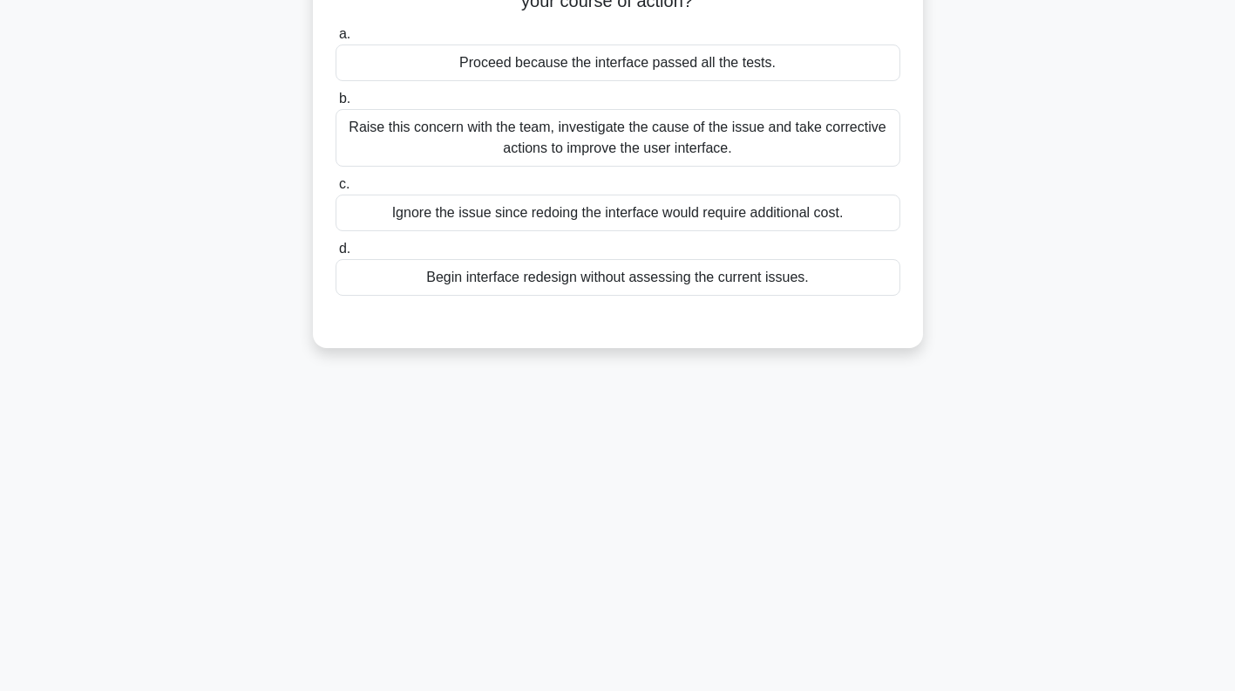
scroll to position [0, 0]
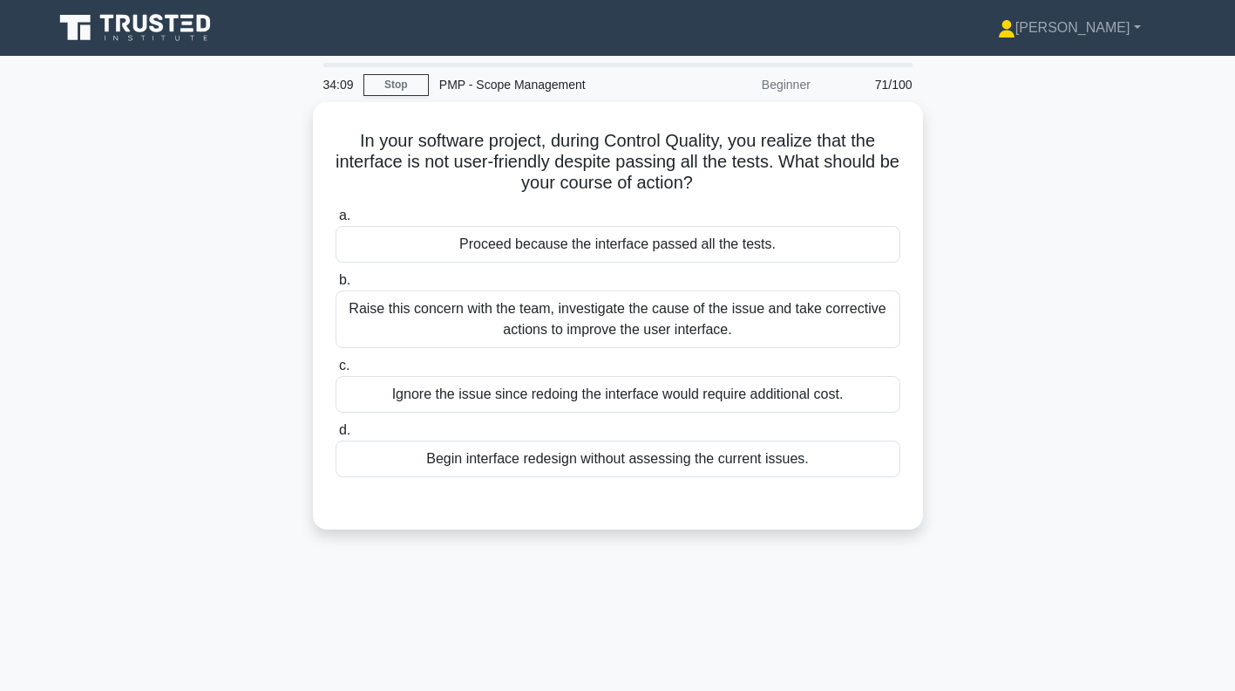
click at [836, 315] on div "Raise this concern with the team, investigate the cause of the issue and take c…" at bounding box center [618, 319] width 565 height 58
click at [336, 286] on input "b. Raise this concern with the team, investigate the cause of the issue and tak…" at bounding box center [336, 280] width 0 height 11
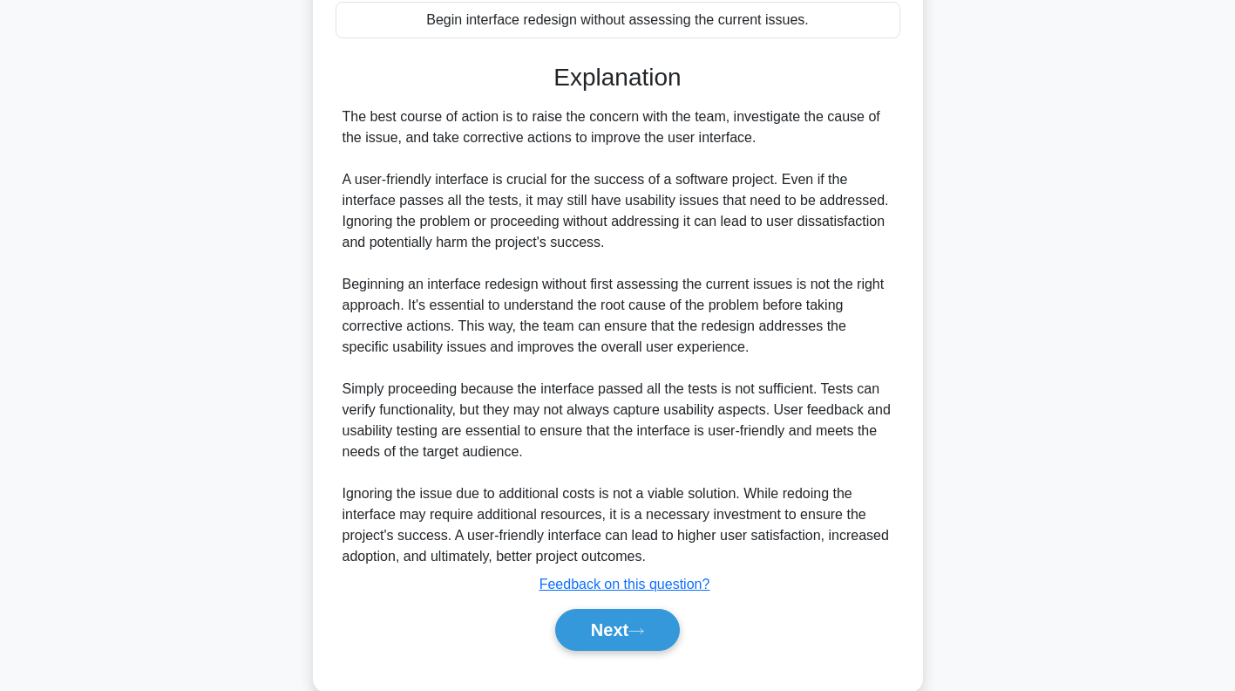
scroll to position [469, 0]
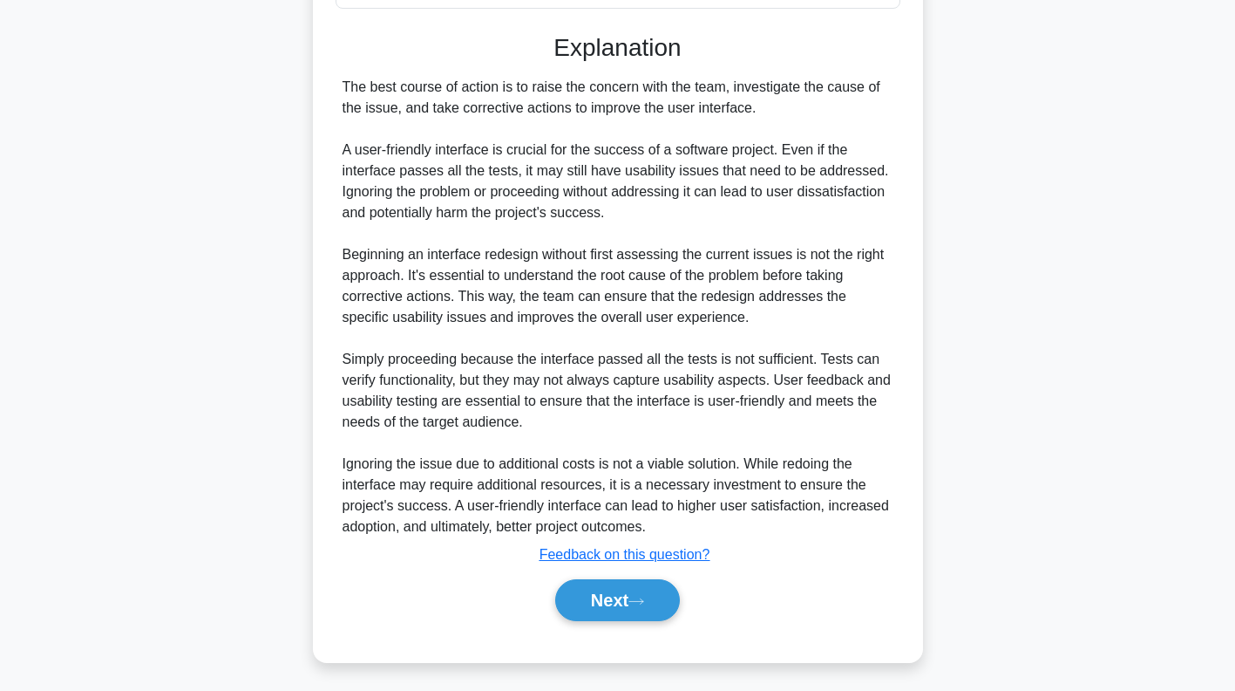
click at [639, 598] on icon at bounding box center [636, 600] width 14 height 5
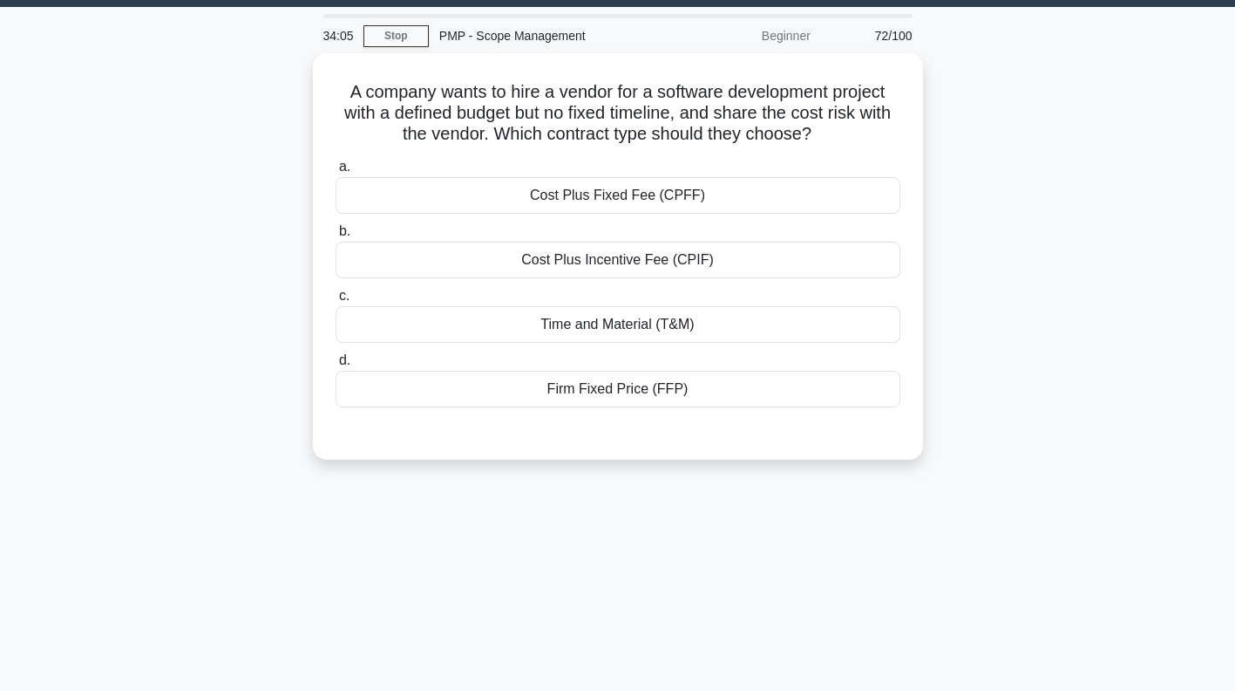
scroll to position [0, 0]
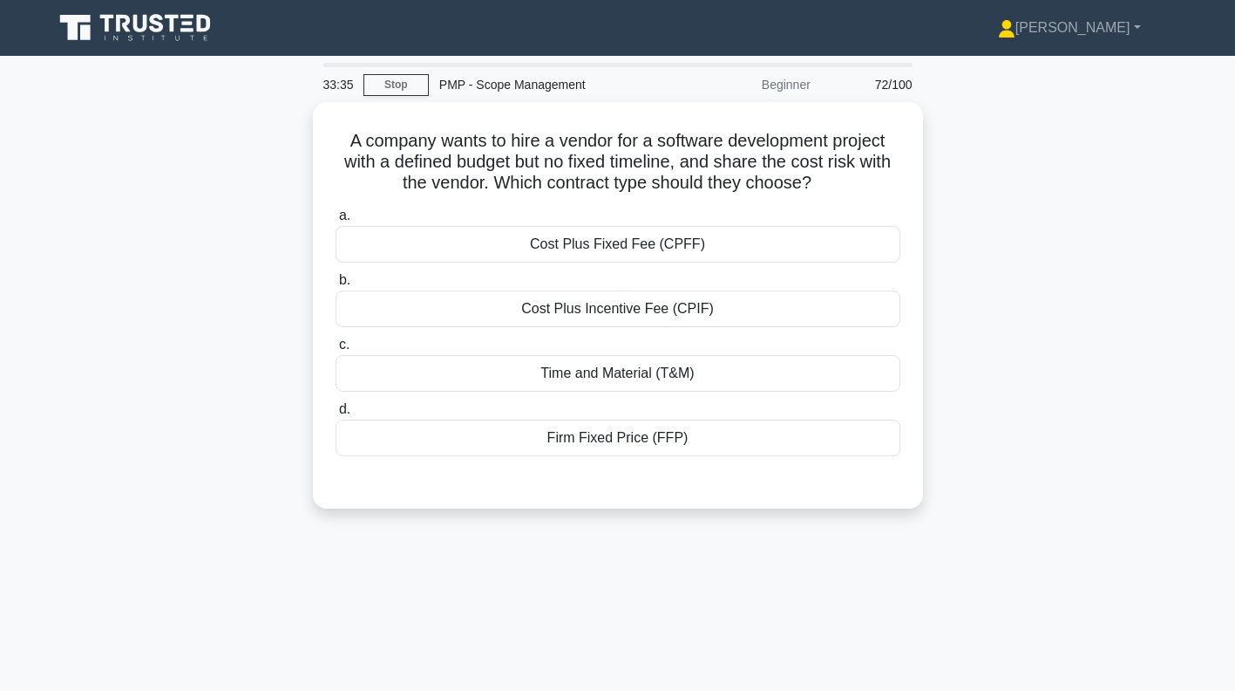
click at [754, 371] on div "Time and Material (T&M)" at bounding box center [618, 373] width 565 height 37
click at [336, 350] on input "c. Time and Material (T&M)" at bounding box center [336, 344] width 0 height 11
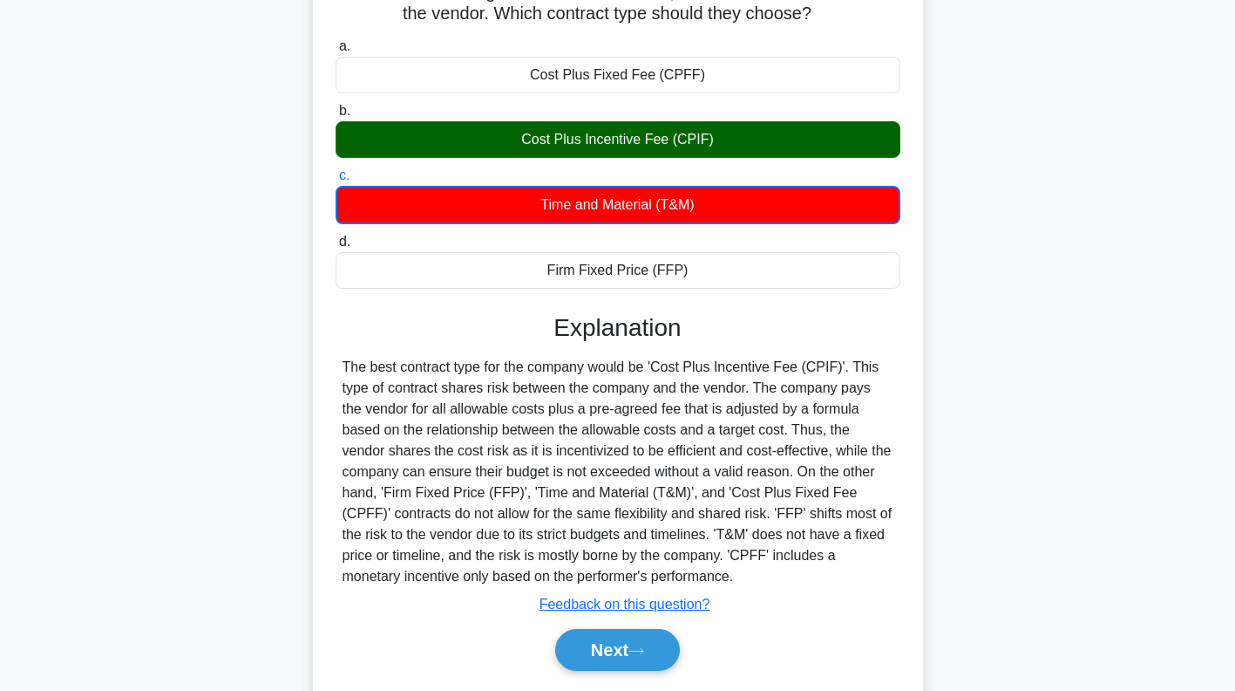
scroll to position [251, 0]
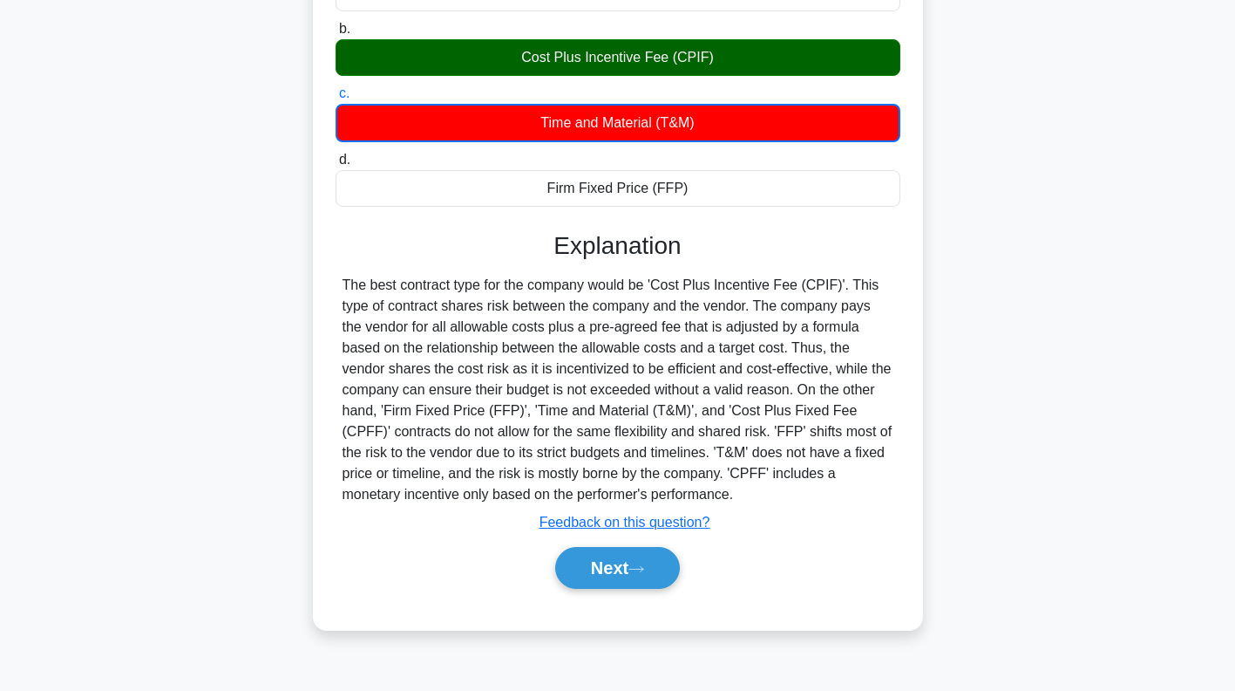
click at [634, 565] on button "Next" at bounding box center [617, 568] width 125 height 42
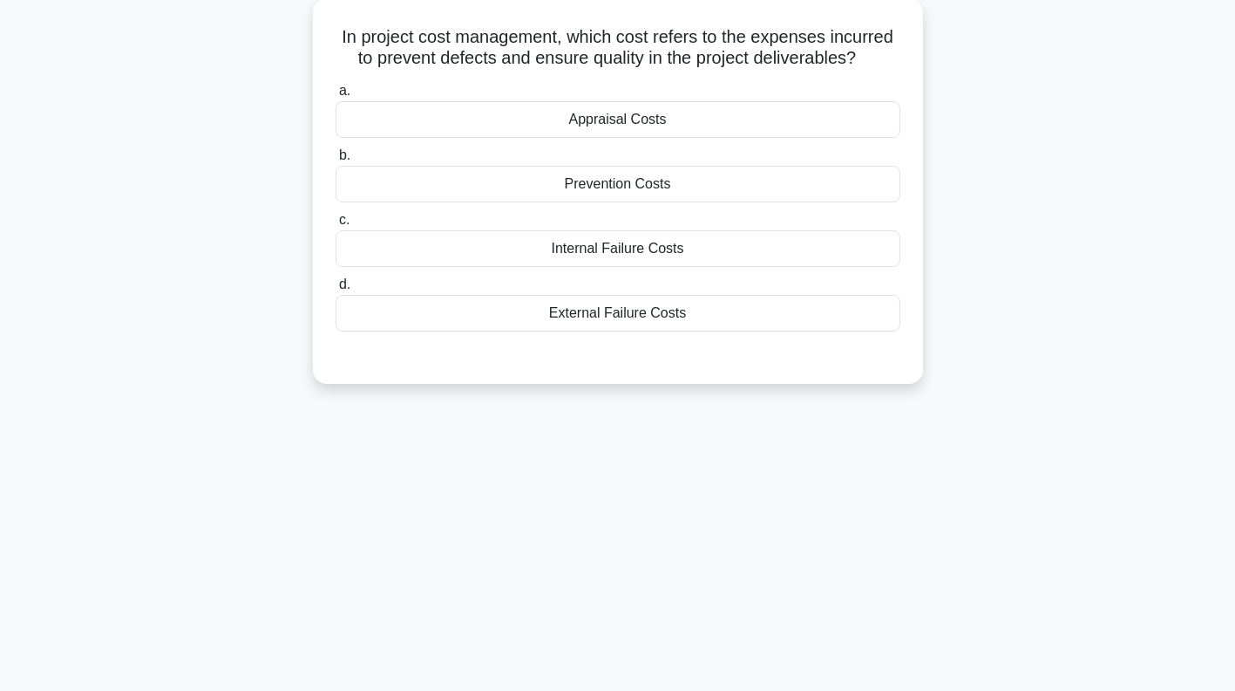
scroll to position [0, 0]
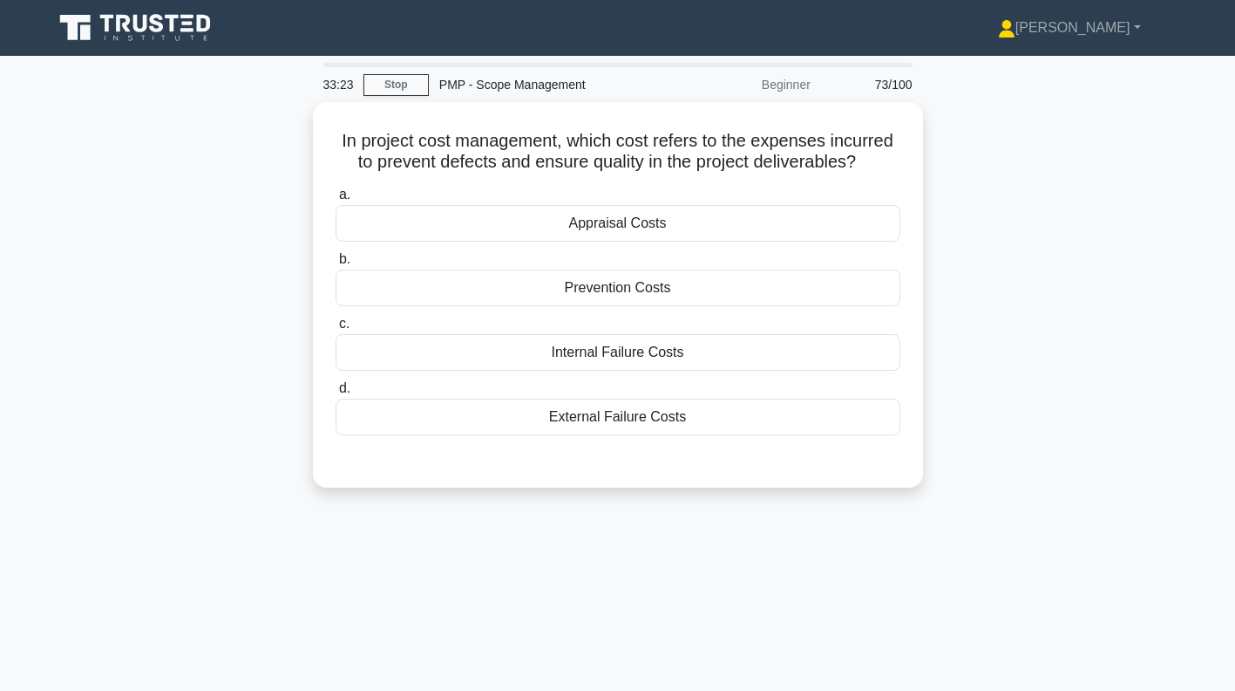
click at [738, 286] on div "Prevention Costs" at bounding box center [618, 287] width 565 height 37
click at [336, 265] on input "b. Prevention Costs" at bounding box center [336, 259] width 0 height 11
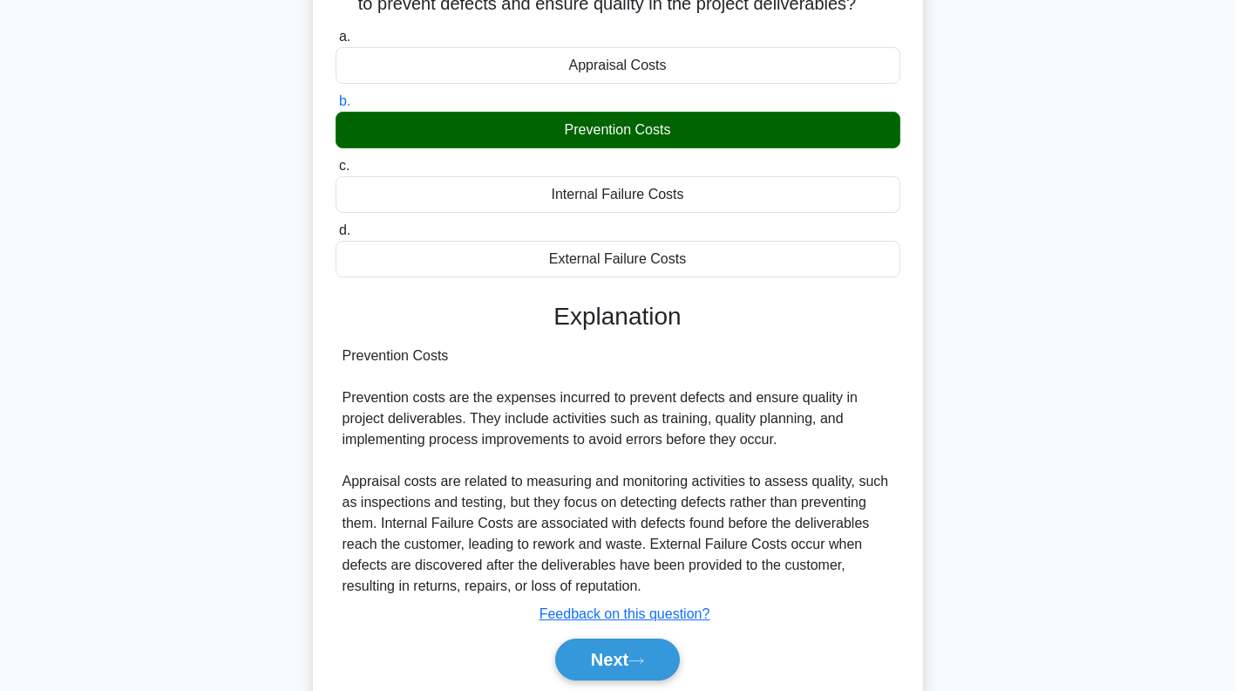
scroll to position [251, 0]
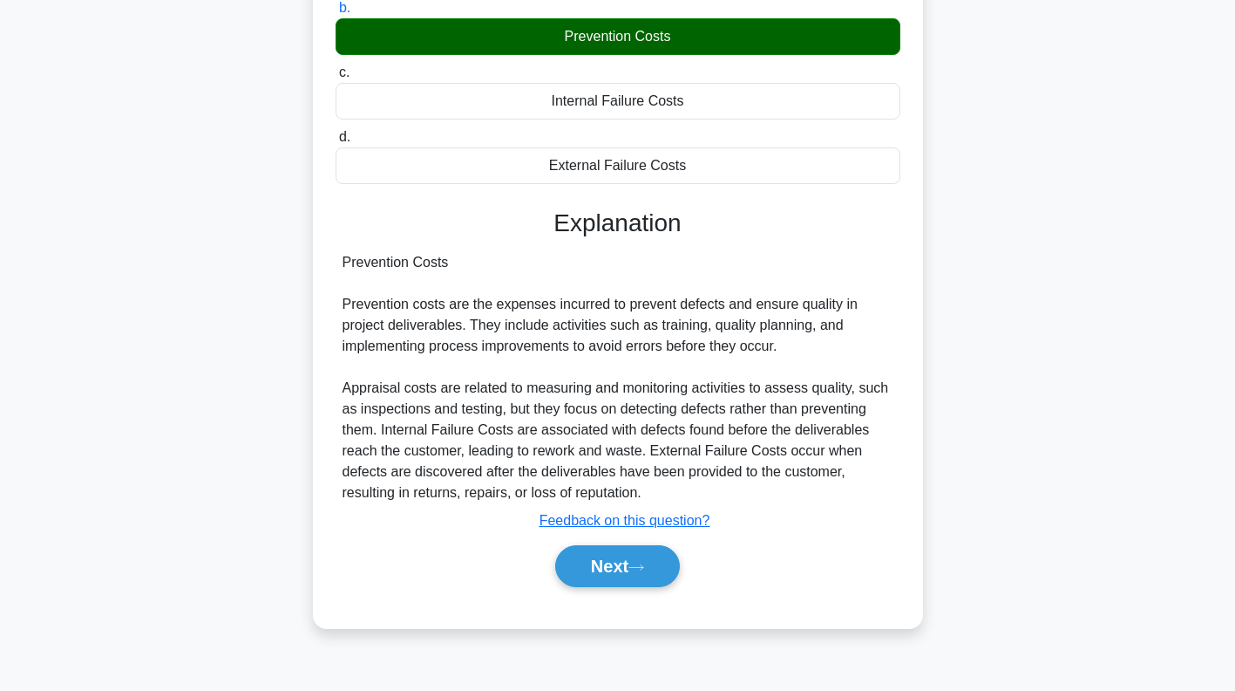
click at [643, 565] on icon at bounding box center [636, 566] width 14 height 5
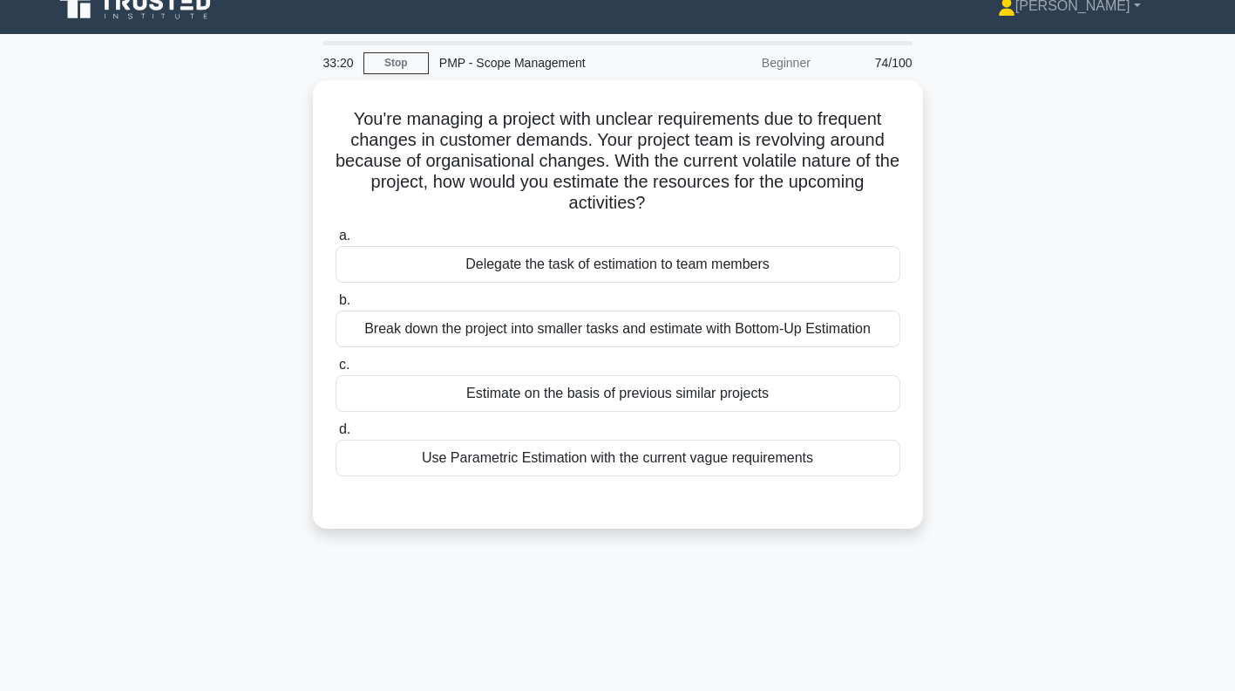
scroll to position [0, 0]
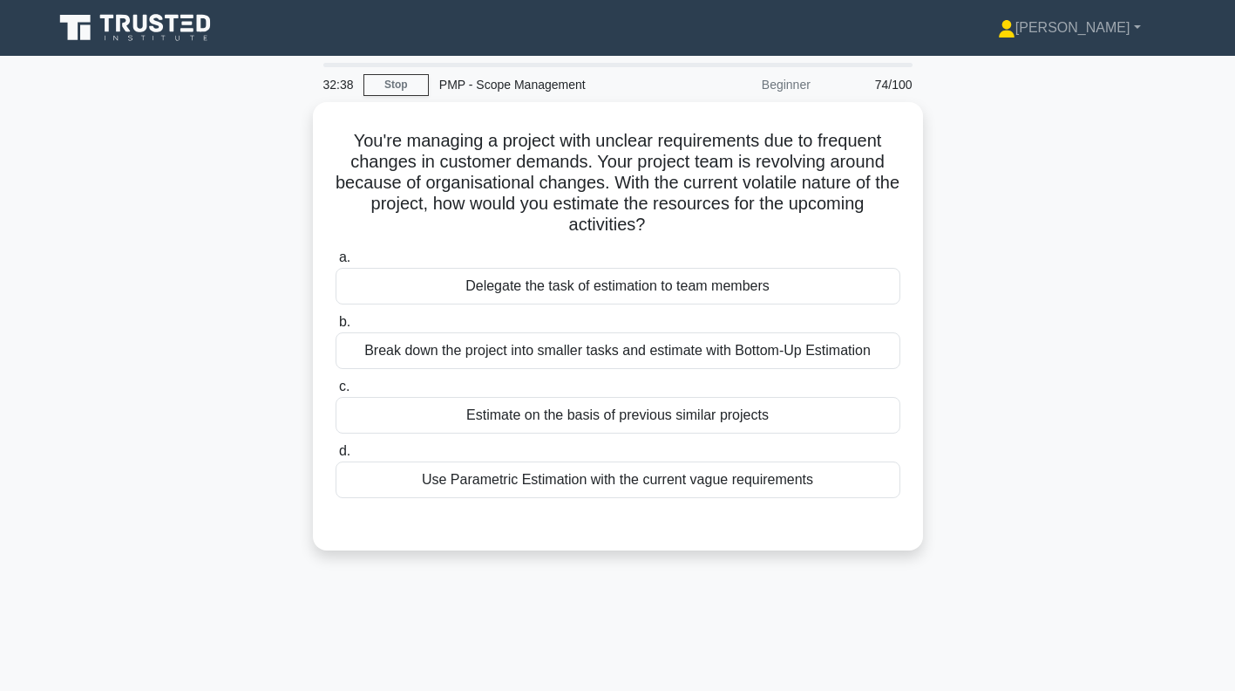
click at [827, 349] on div "Break down the project into smaller tasks and estimate with Bottom-Up Estimation" at bounding box center [618, 350] width 565 height 37
click at [336, 328] on input "b. Break down the project into smaller tasks and estimate with Bottom-Up Estima…" at bounding box center [336, 321] width 0 height 11
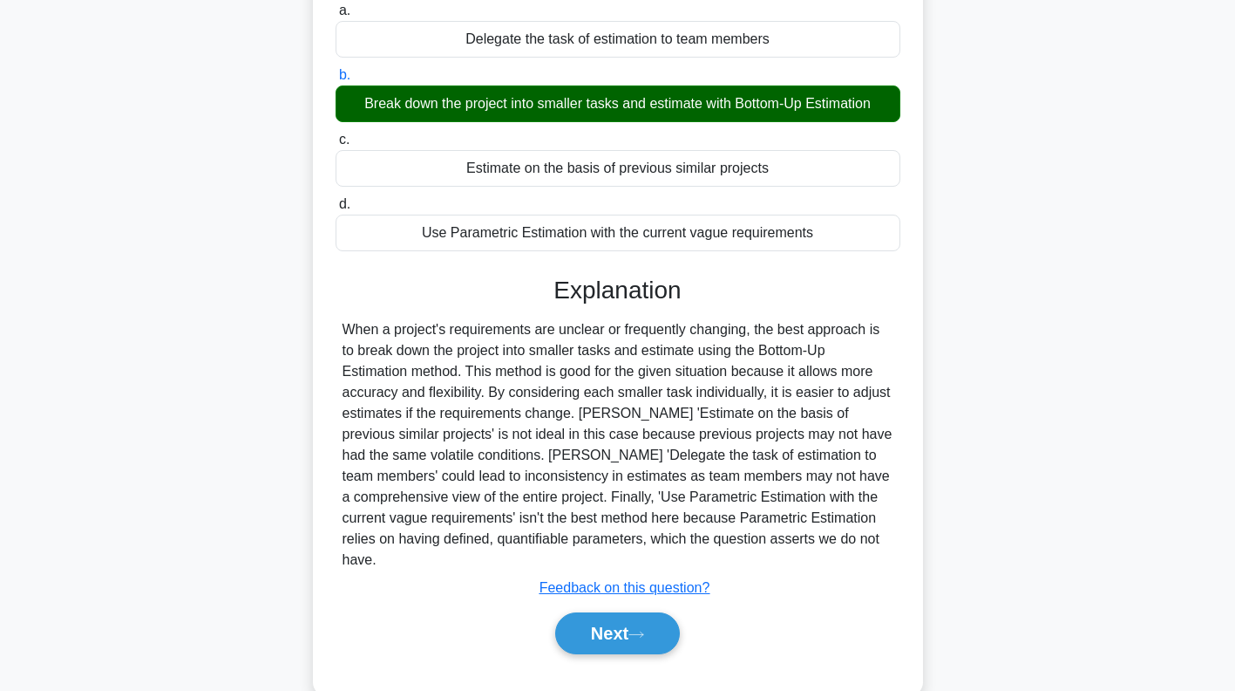
scroll to position [260, 0]
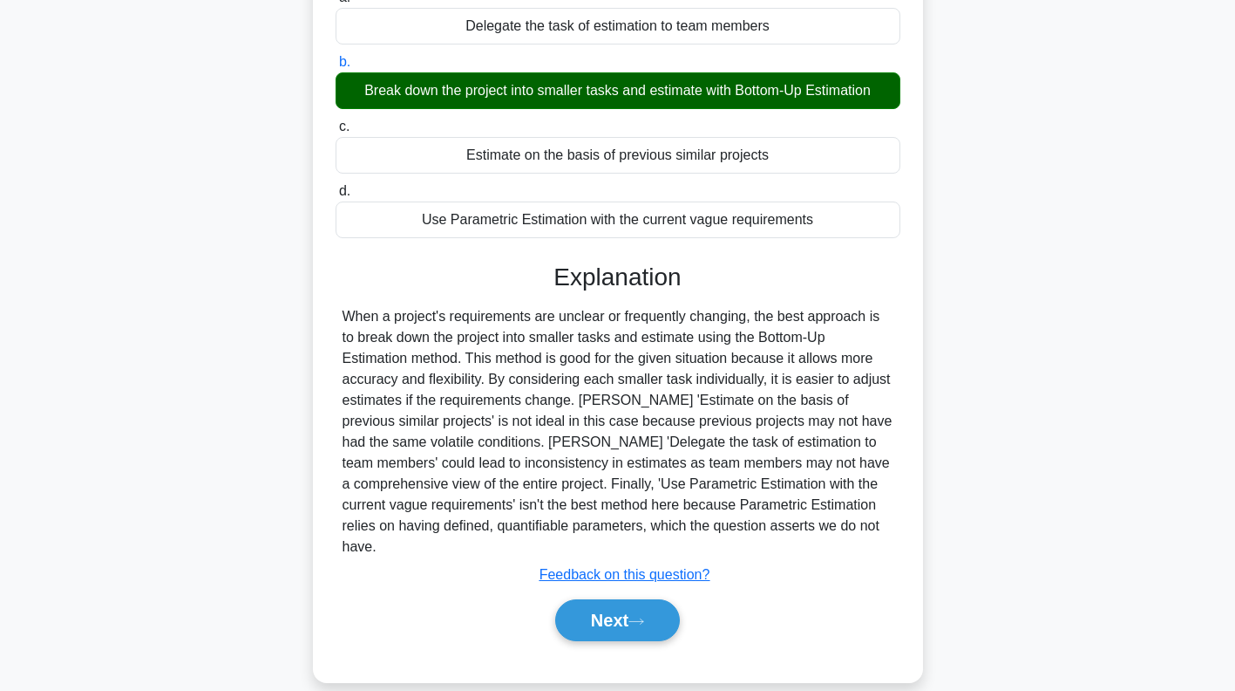
click at [630, 599] on button "Next" at bounding box center [617, 620] width 125 height 42
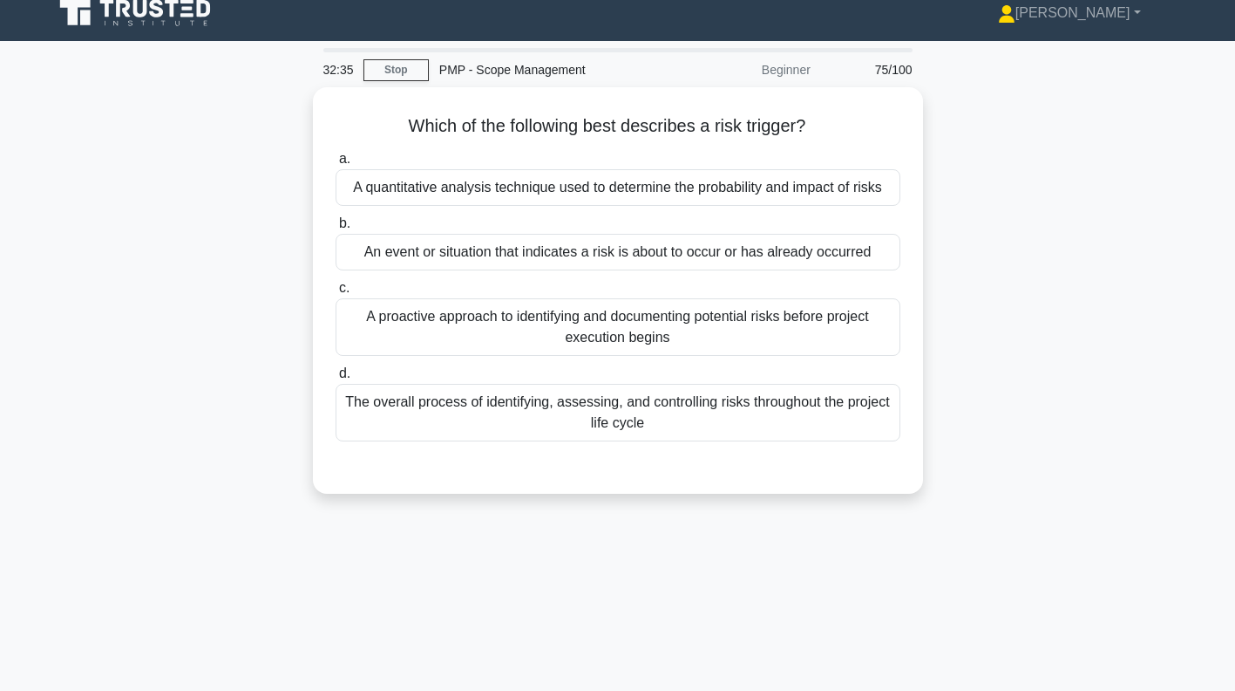
scroll to position [0, 0]
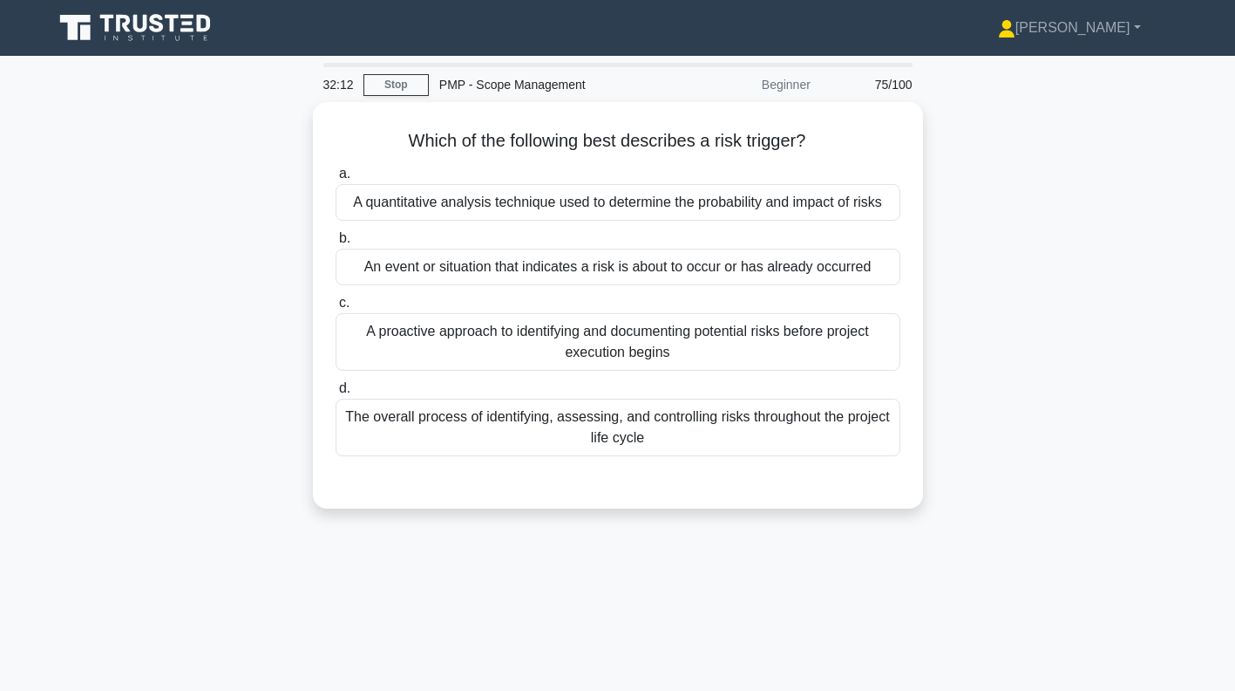
click at [818, 260] on div "An event or situation that indicates a risk is about to occur or has already oc…" at bounding box center [618, 266] width 565 height 37
click at [336, 244] on input "b. An event or situation that indicates a risk is about to occur or has already…" at bounding box center [336, 238] width 0 height 11
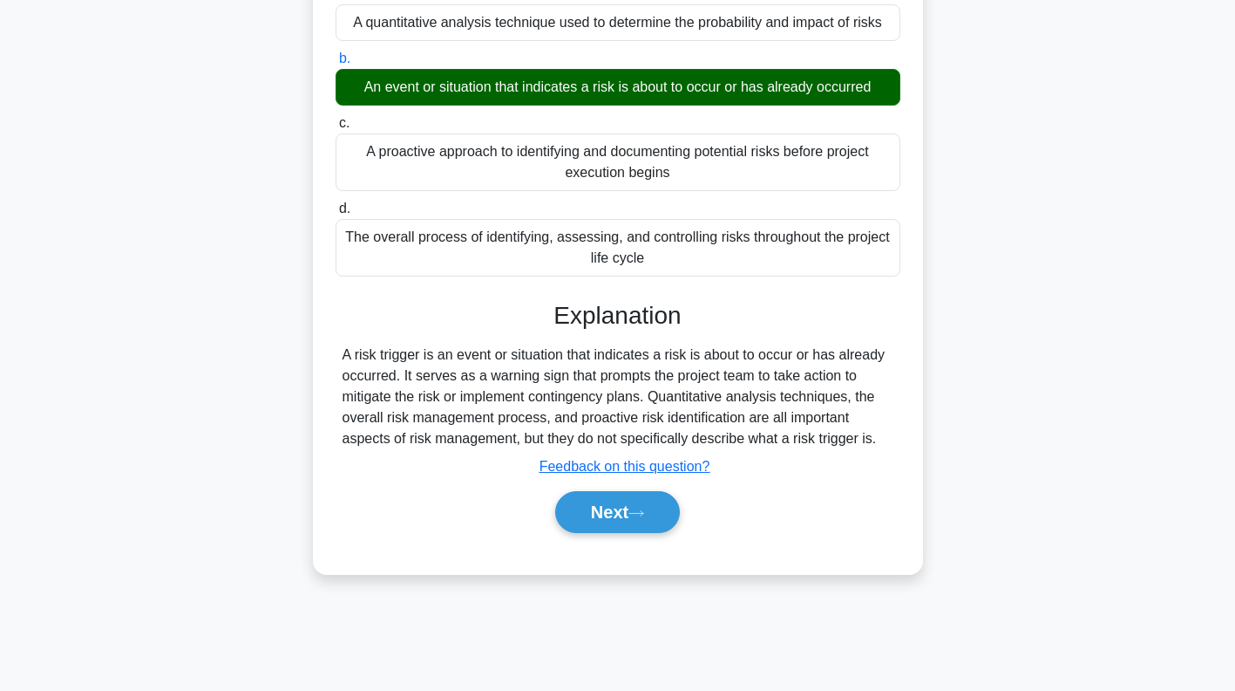
scroll to position [251, 0]
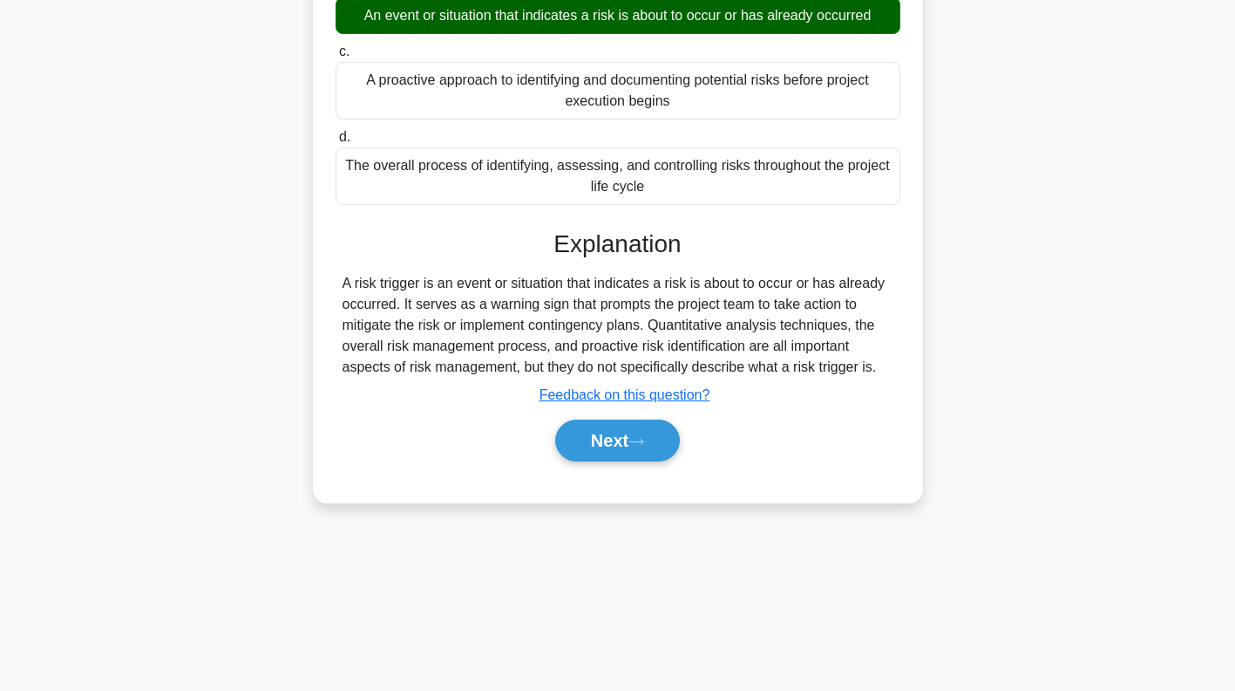
click at [643, 441] on icon at bounding box center [637, 442] width 16 height 10
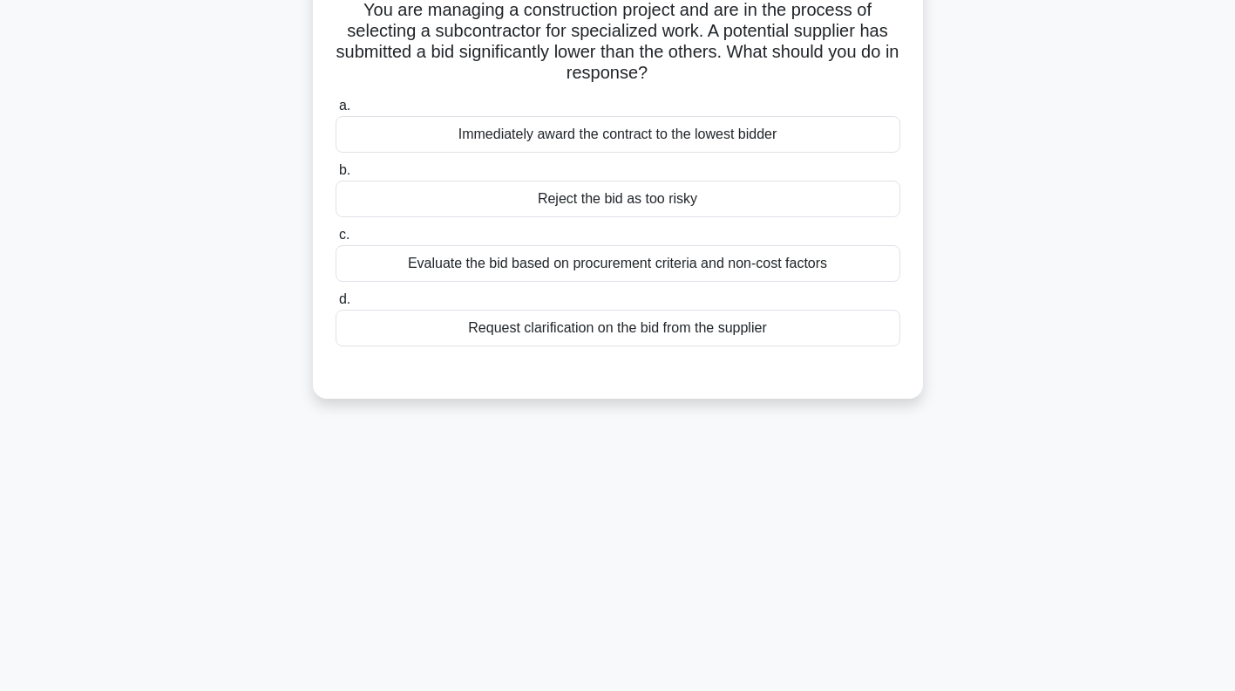
scroll to position [0, 0]
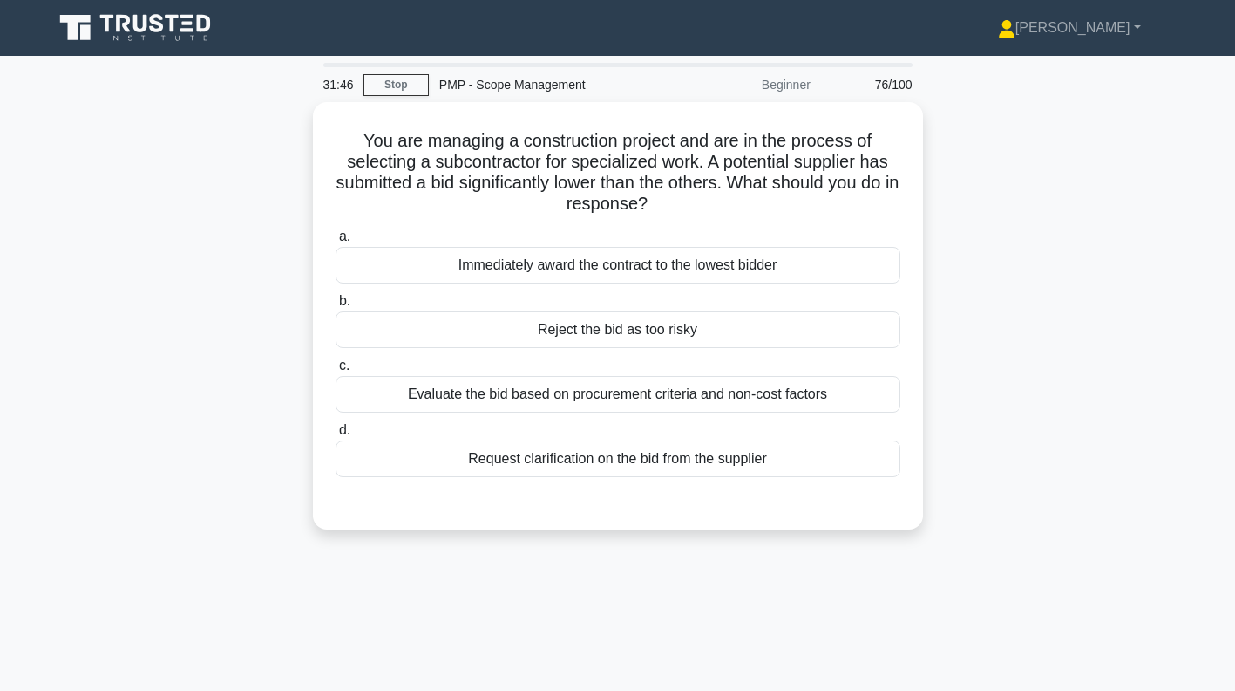
click at [834, 405] on div "Evaluate the bid based on procurement criteria and non-cost factors" at bounding box center [618, 394] width 565 height 37
click at [336, 371] on input "c. Evaluate the bid based on procurement criteria and non-cost factors" at bounding box center [336, 365] width 0 height 11
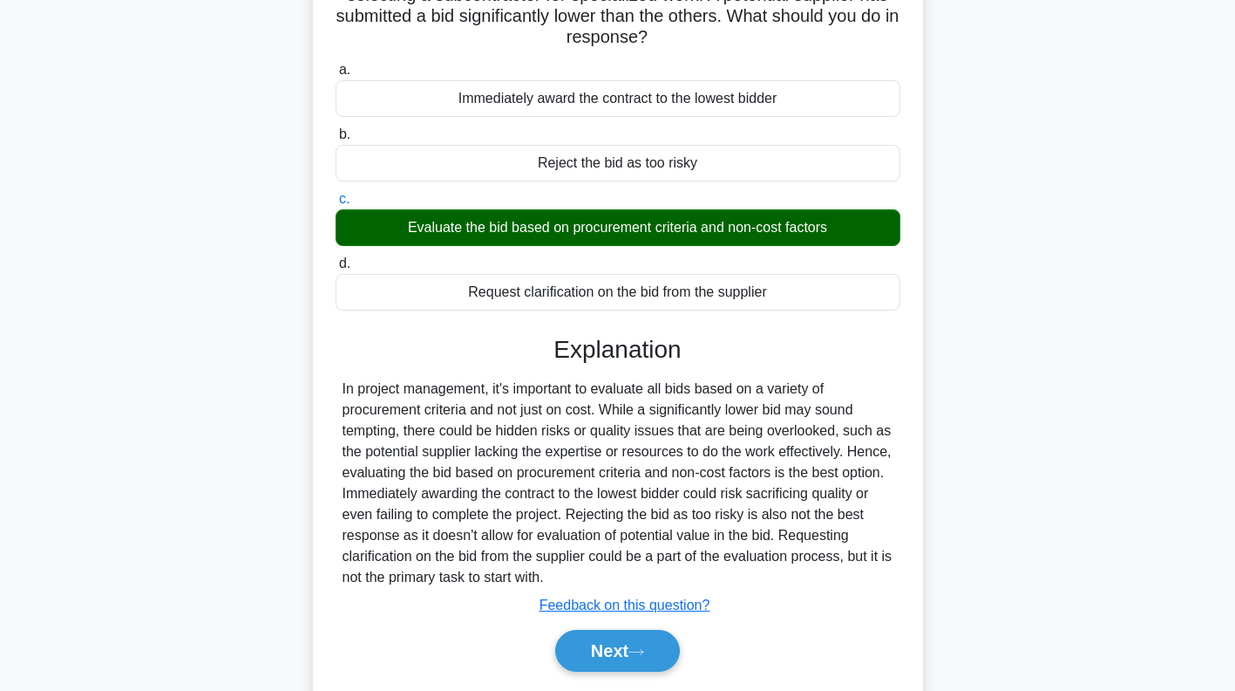
scroll to position [251, 0]
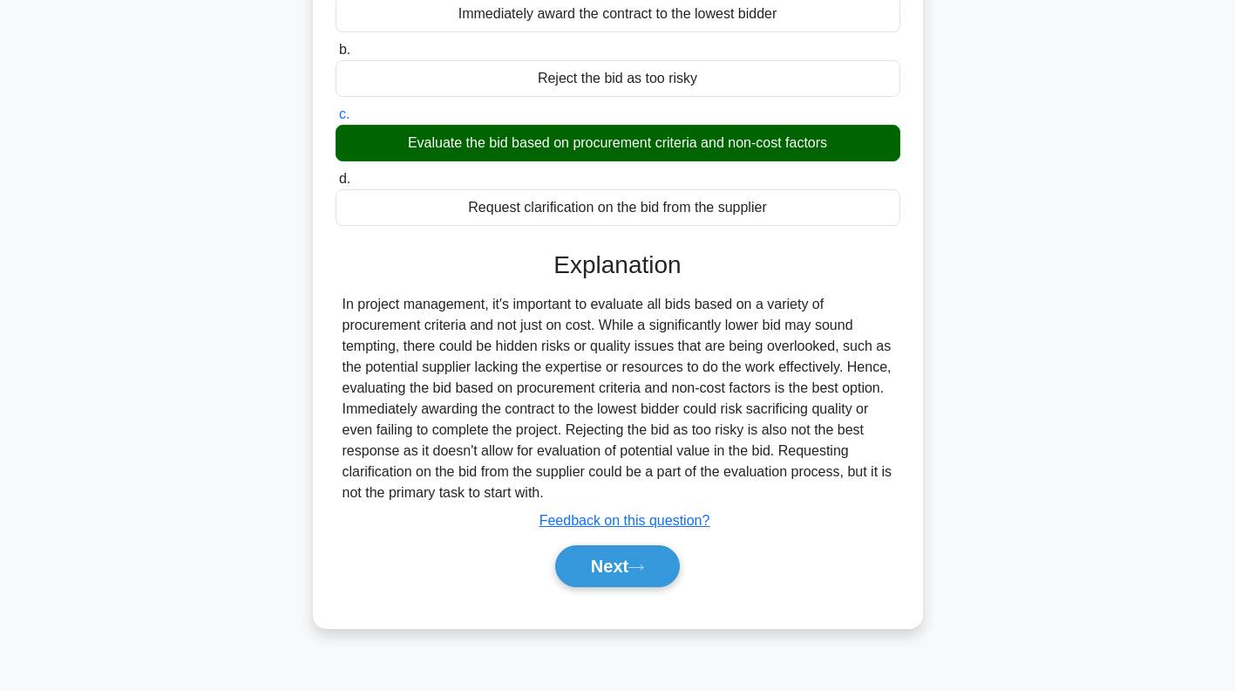
click at [641, 564] on icon at bounding box center [637, 567] width 16 height 10
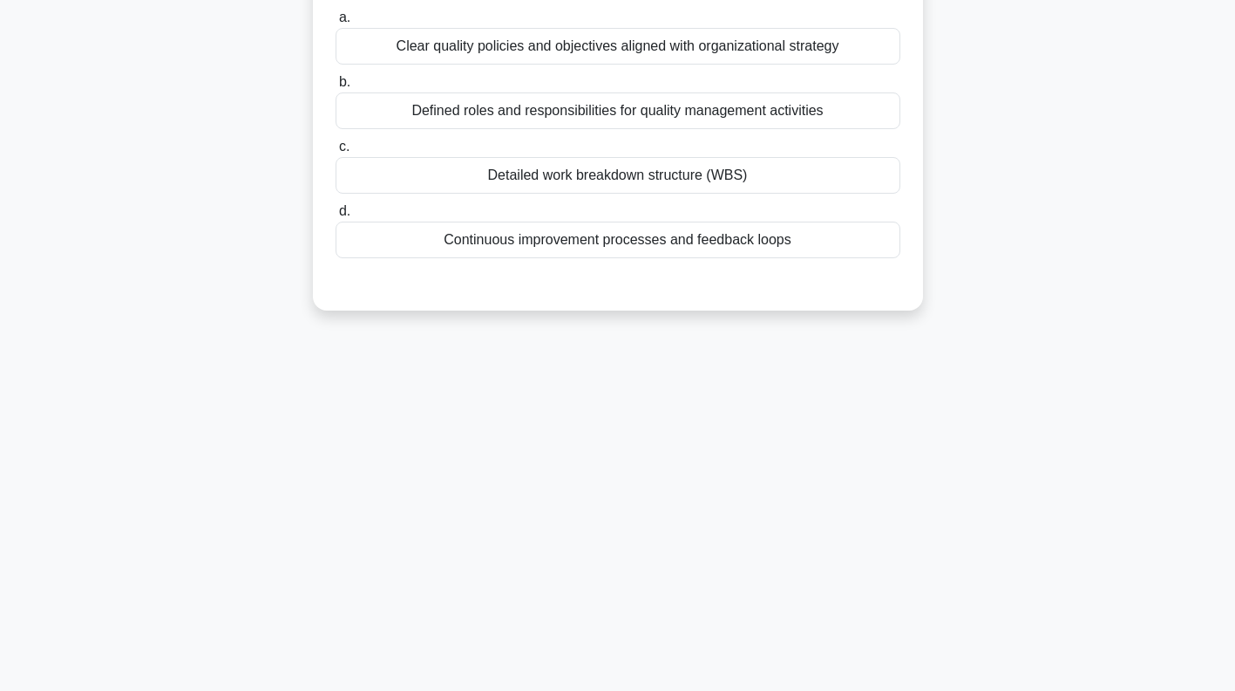
scroll to position [0, 0]
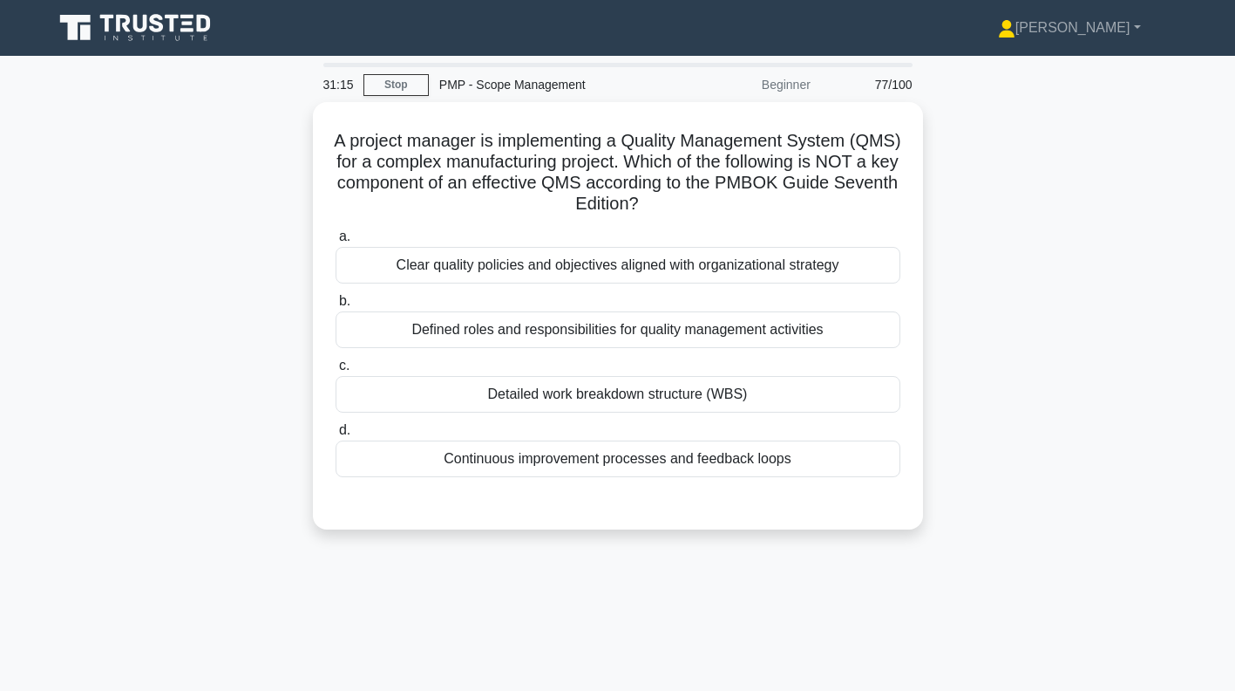
click at [810, 402] on div "Detailed work breakdown structure (WBS)" at bounding box center [618, 394] width 565 height 37
click at [336, 371] on input "c. Detailed work breakdown structure (WBS)" at bounding box center [336, 365] width 0 height 11
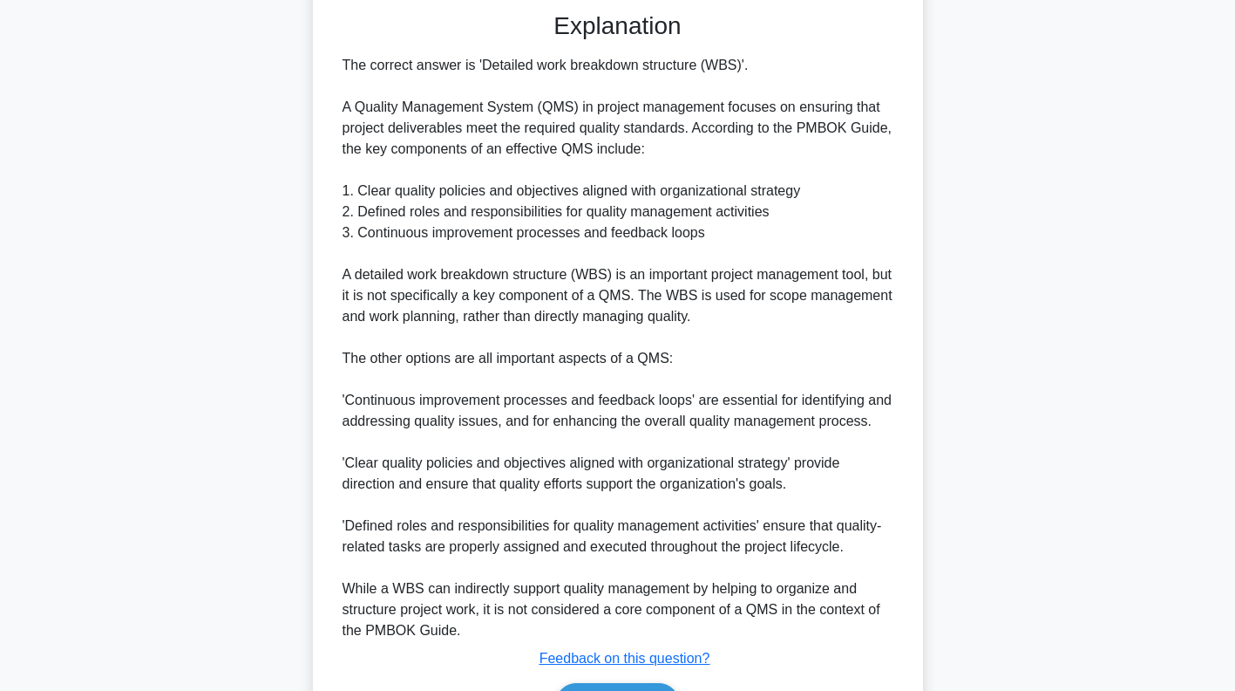
scroll to position [595, 0]
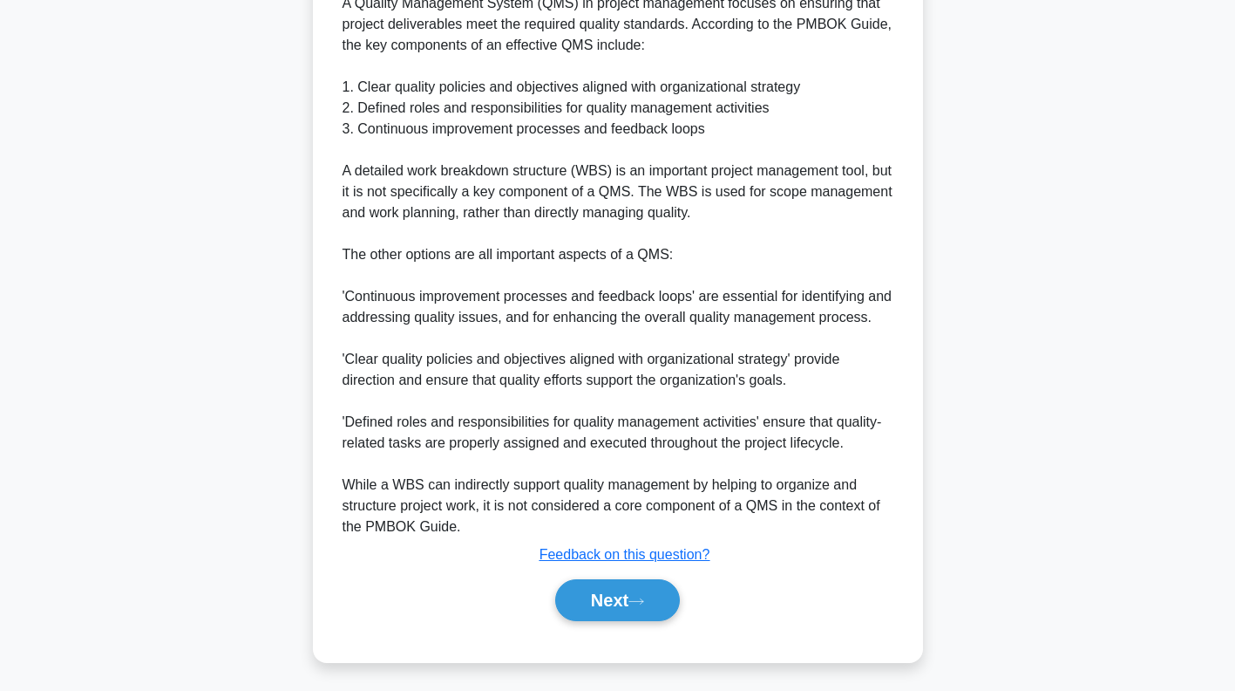
click at [649, 591] on button "Next" at bounding box center [617, 600] width 125 height 42
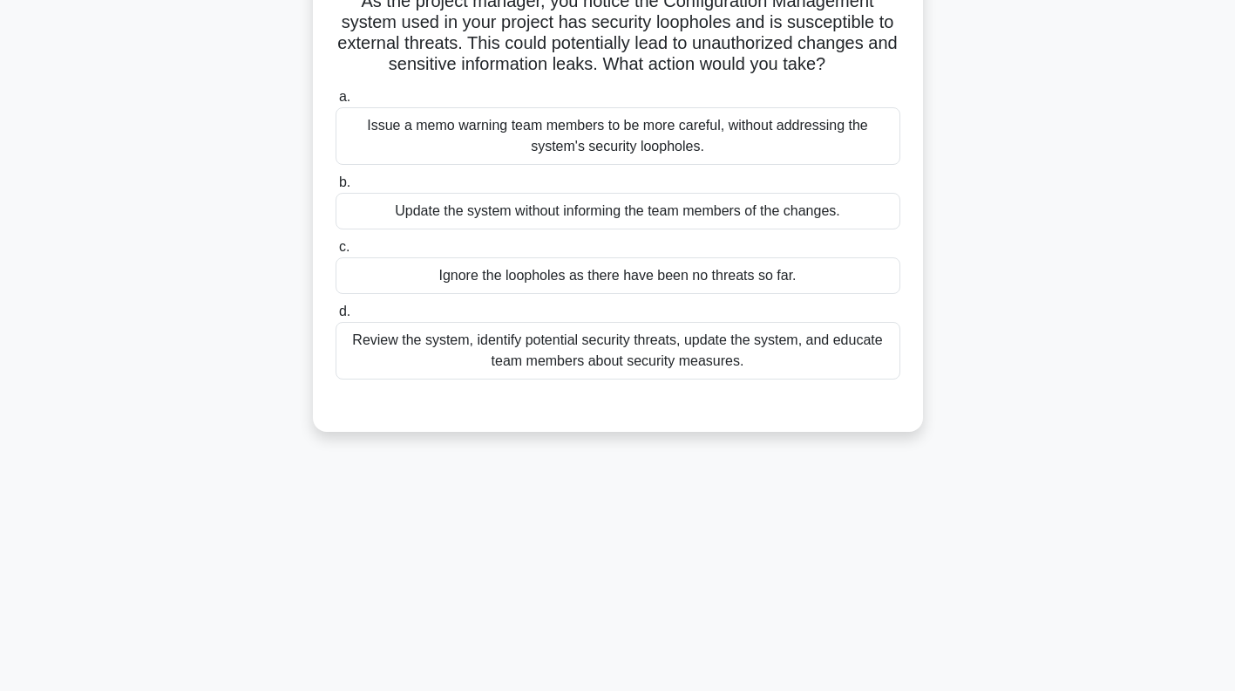
scroll to position [0, 0]
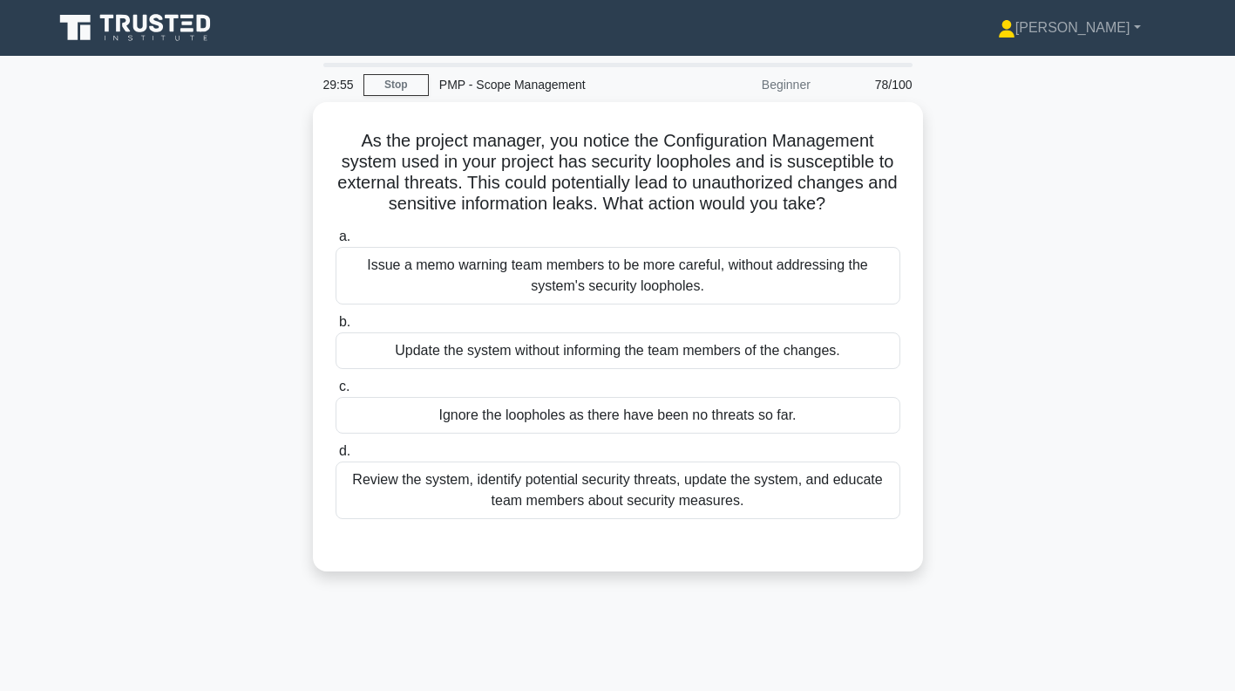
click at [814, 493] on div "Review the system, identify potential security threats, update the system, and …" at bounding box center [618, 490] width 565 height 58
click at [336, 457] on input "d. Review the system, identify potential security threats, update the system, a…" at bounding box center [336, 451] width 0 height 11
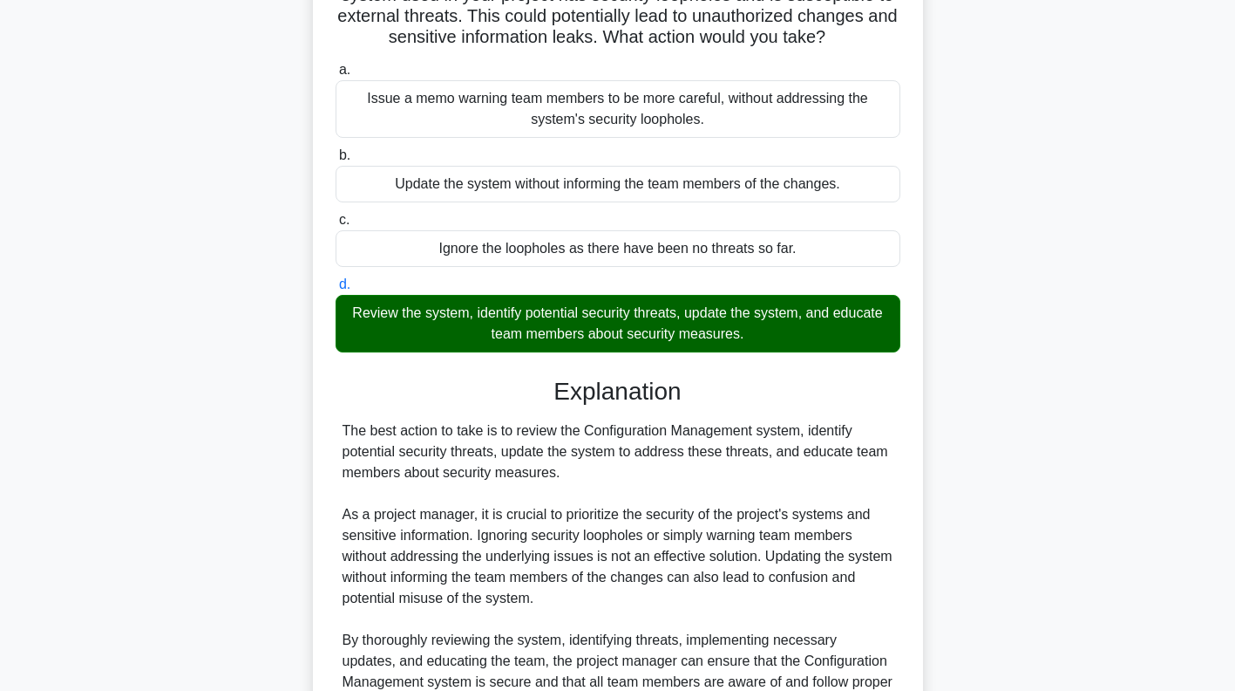
scroll to position [364, 0]
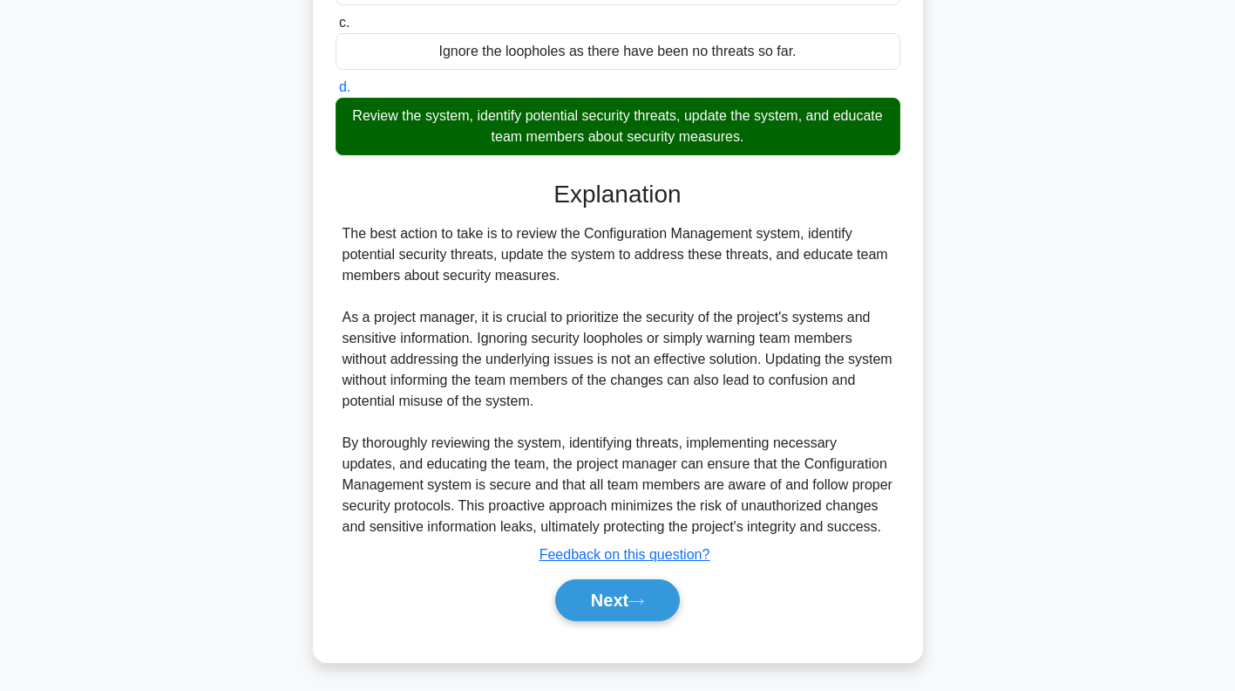
click at [642, 596] on icon at bounding box center [637, 601] width 16 height 10
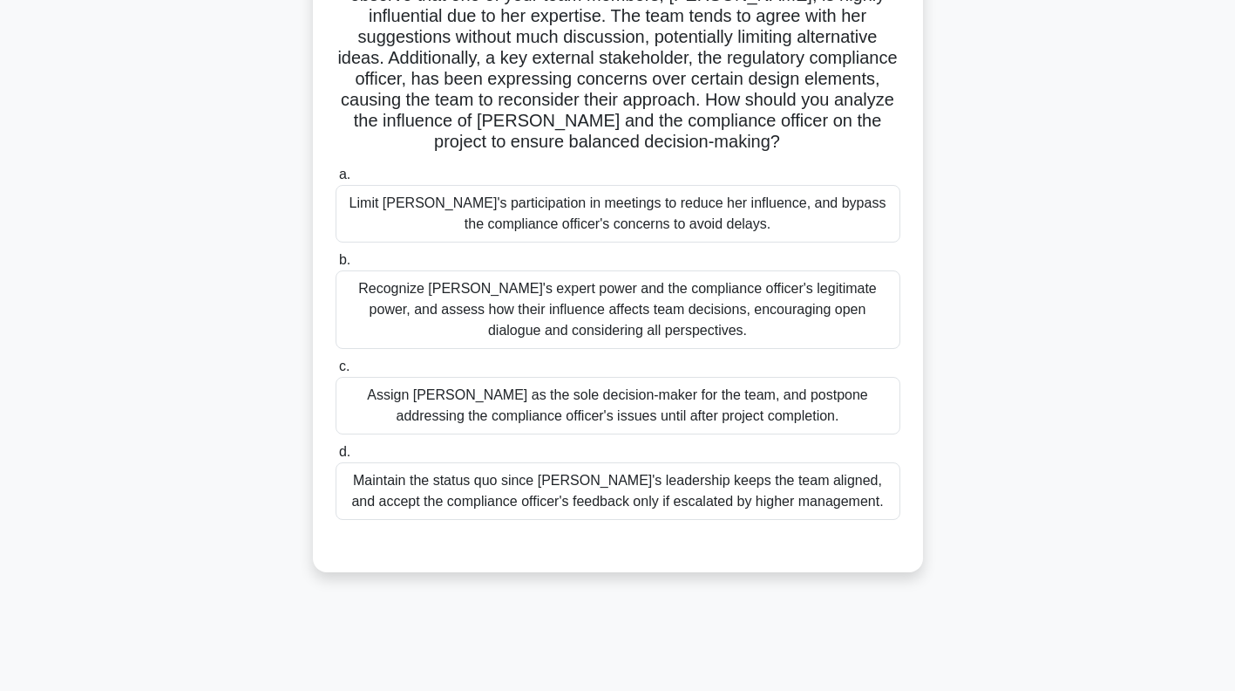
scroll to position [171, 0]
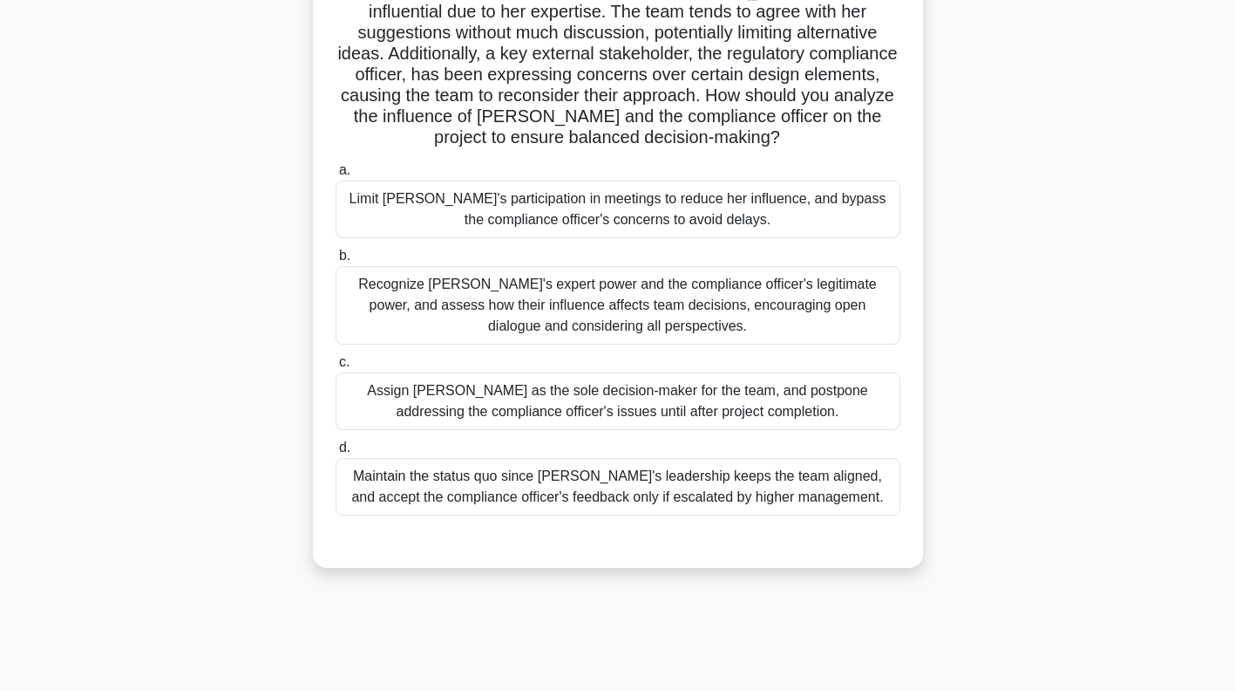
click at [815, 301] on div "Recognize Jane's expert power and the compliance officer's legitimate power, an…" at bounding box center [618, 305] width 565 height 78
click at [336, 262] on input "b. Recognize Jane's expert power and the compliance officer's legitimate power,…" at bounding box center [336, 255] width 0 height 11
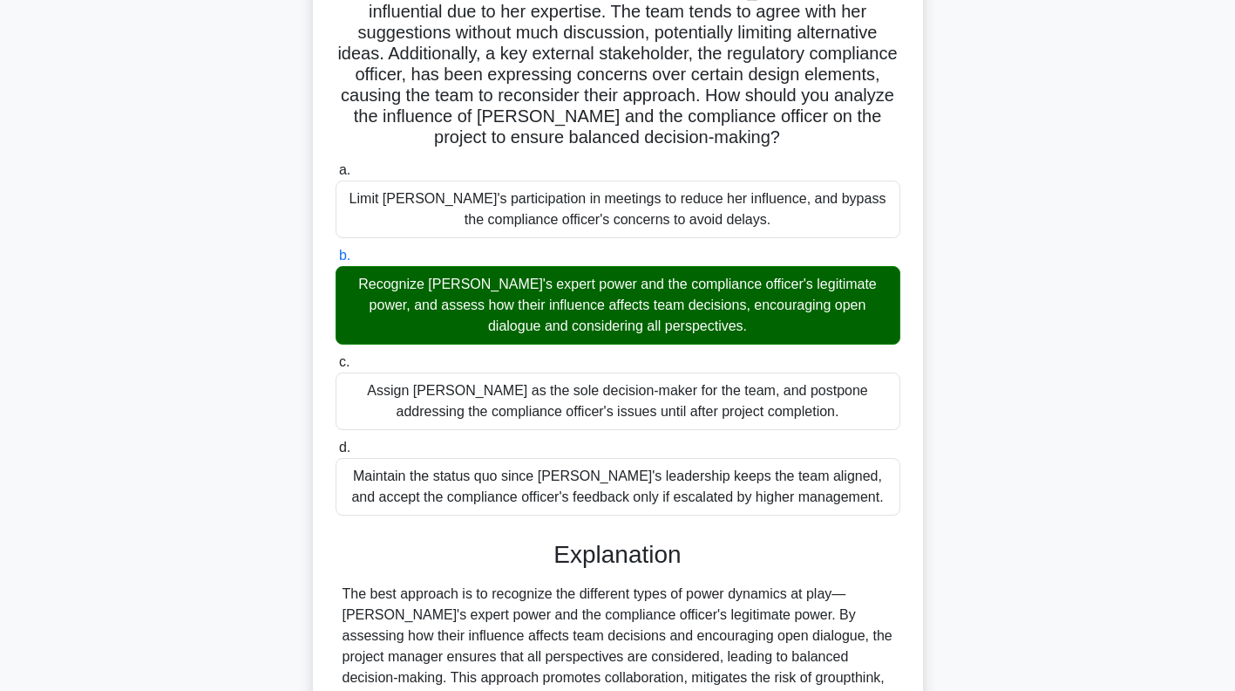
scroll to position [344, 0]
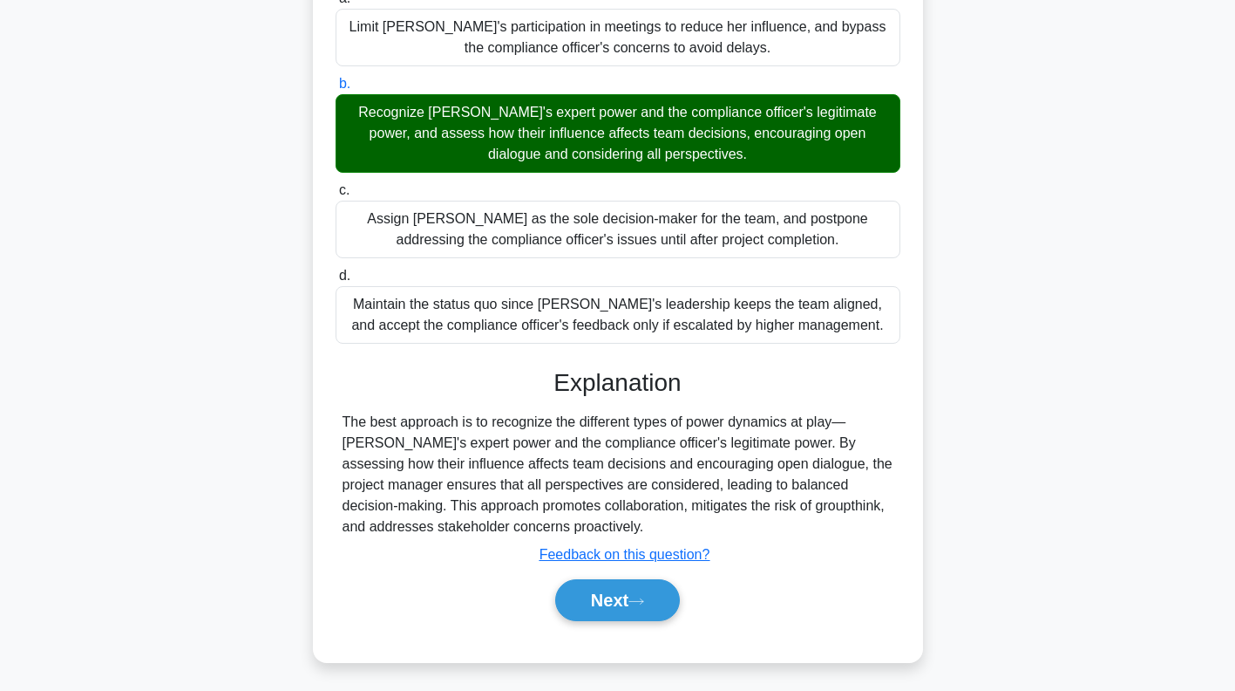
click at [638, 598] on icon at bounding box center [637, 601] width 16 height 10
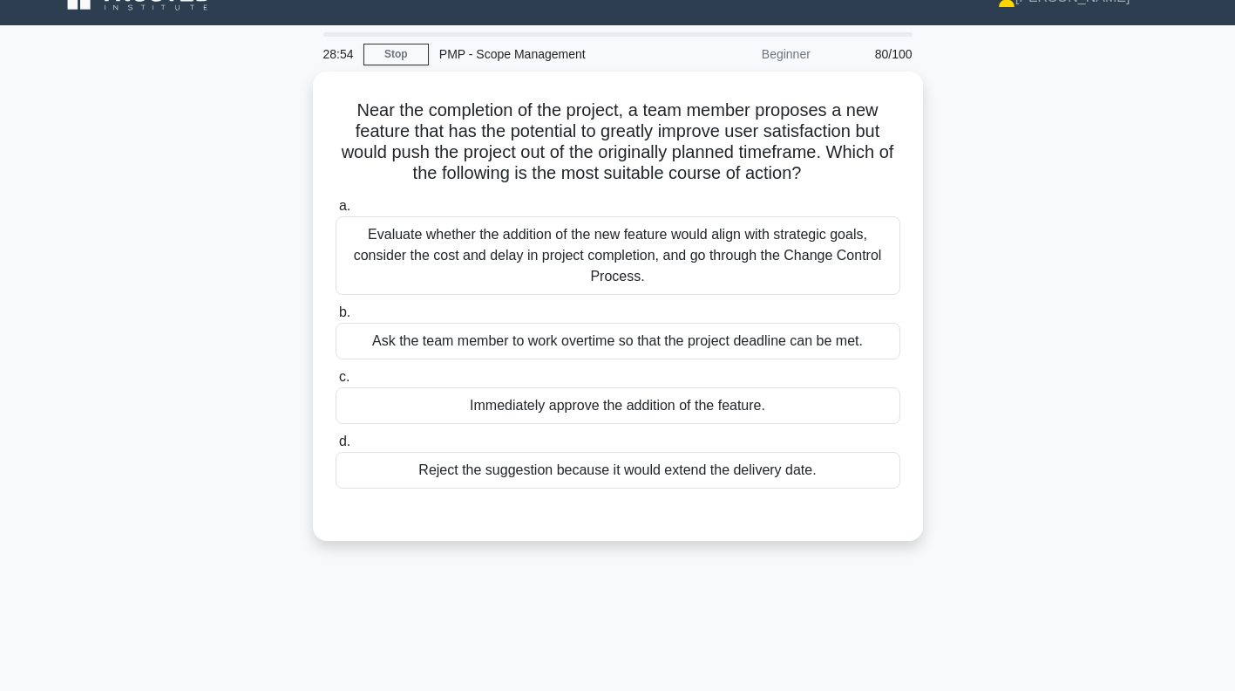
scroll to position [0, 0]
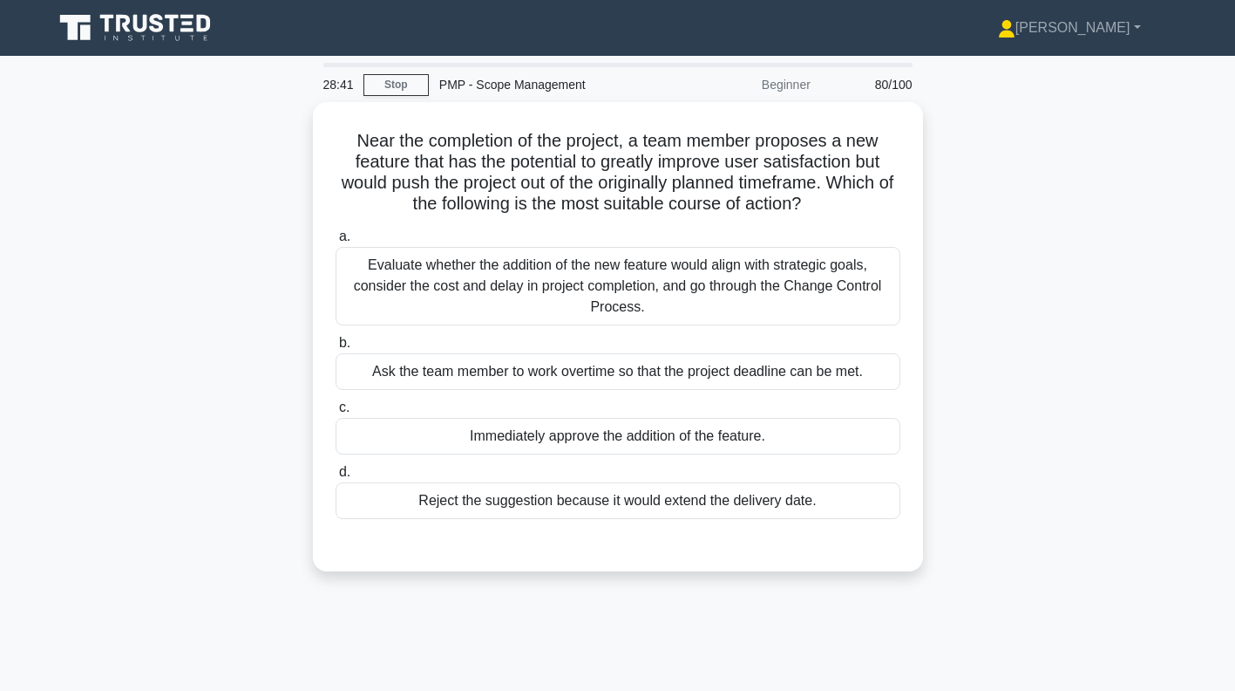
click at [801, 267] on div "Evaluate whether the addition of the new feature would align with strategic goa…" at bounding box center [618, 286] width 565 height 78
click at [336, 242] on input "a. Evaluate whether the addition of the new feature would align with strategic …" at bounding box center [336, 236] width 0 height 11
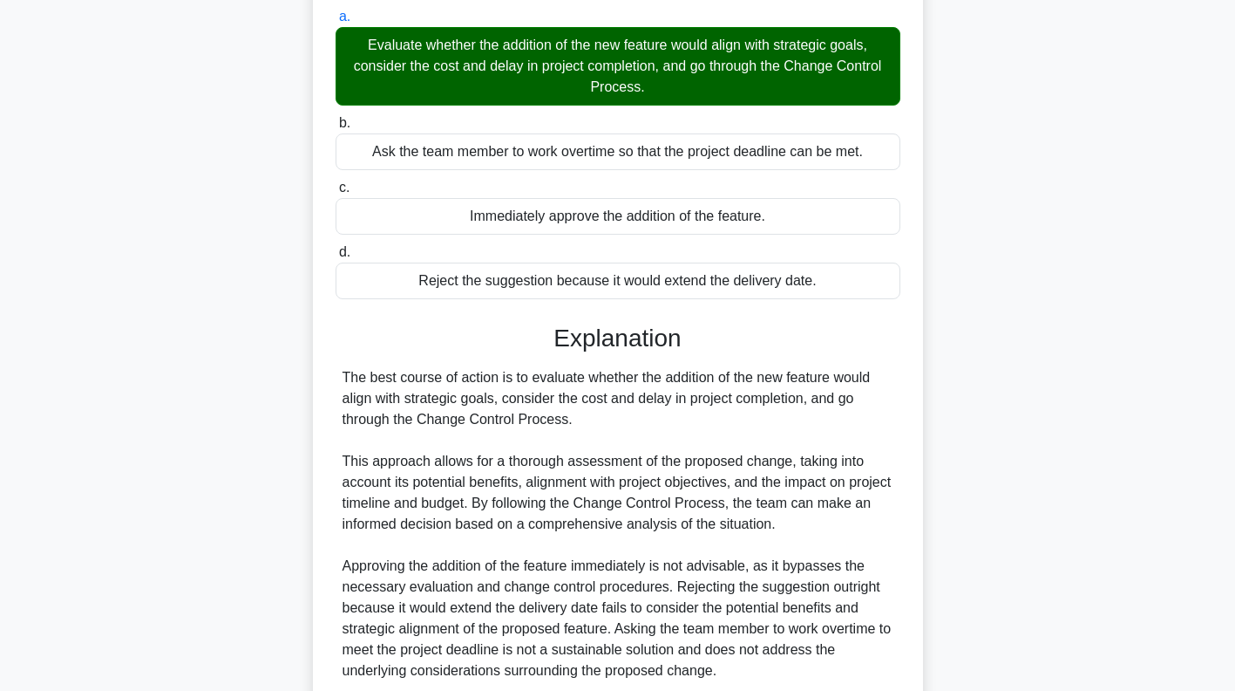
scroll to position [364, 0]
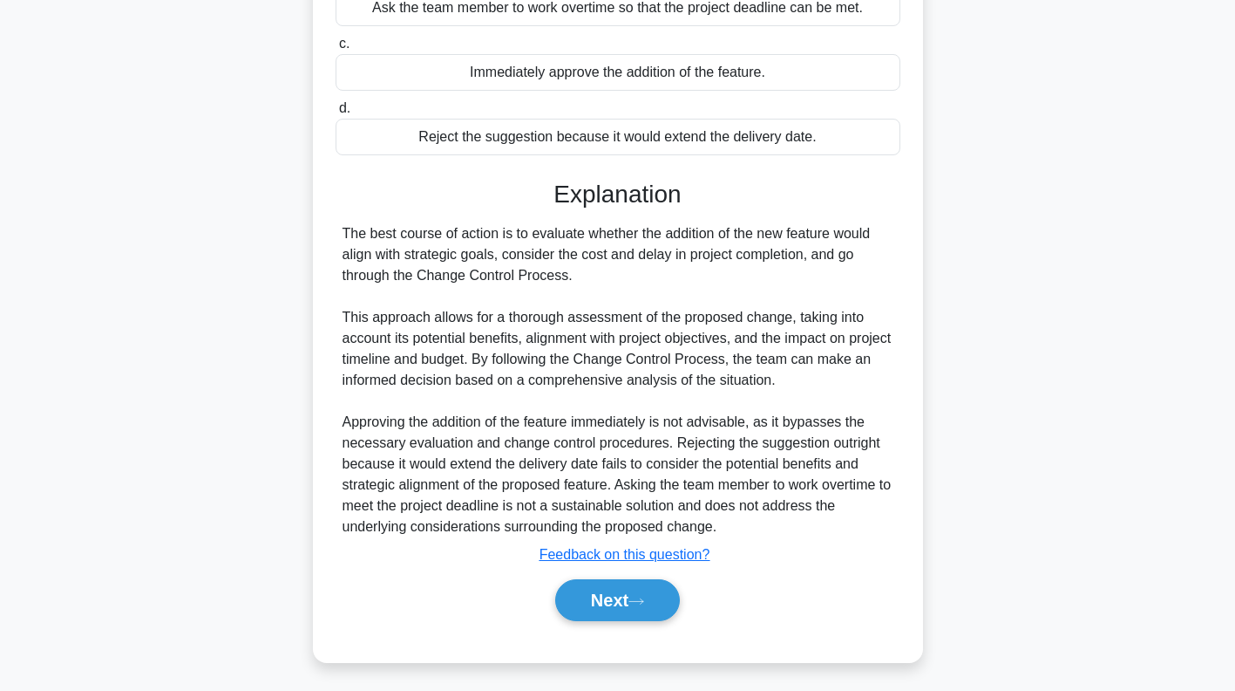
click at [643, 598] on icon at bounding box center [636, 600] width 14 height 5
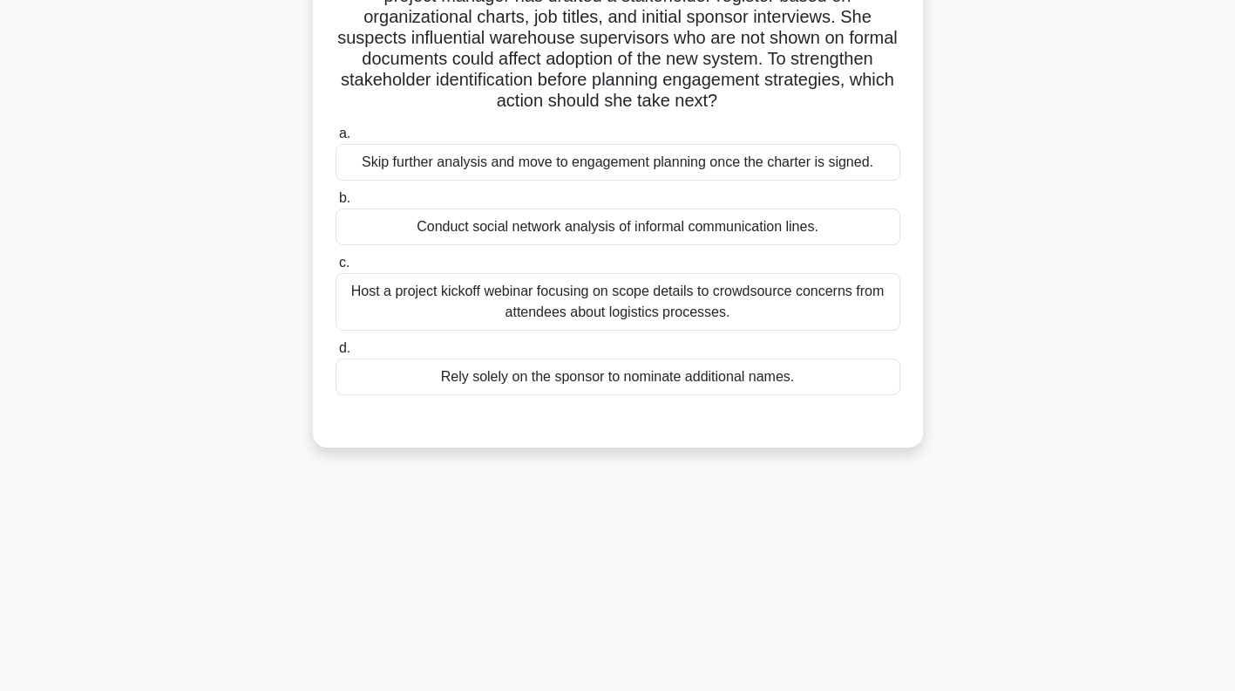
scroll to position [0, 0]
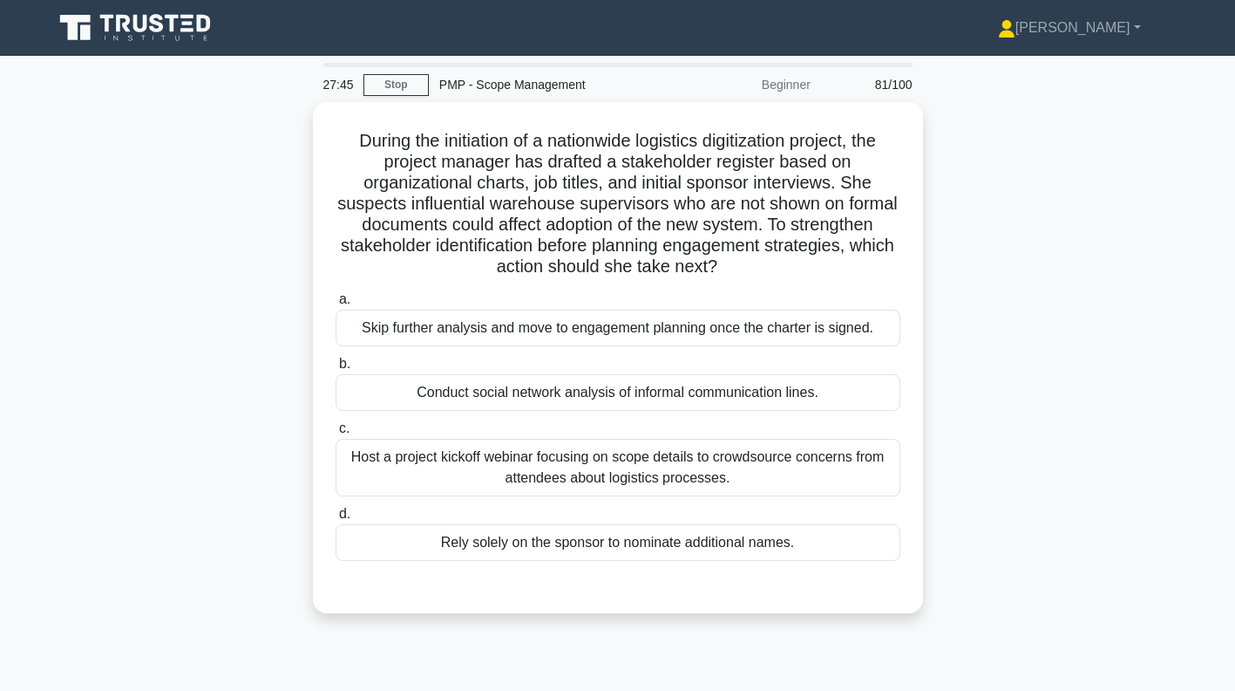
click at [829, 471] on div "Host a project kickoff webinar focusing on scope details to crowdsource concern…" at bounding box center [618, 468] width 565 height 58
click at [336, 434] on input "c. Host a project kickoff webinar focusing on scope details to crowdsource conc…" at bounding box center [336, 428] width 0 height 11
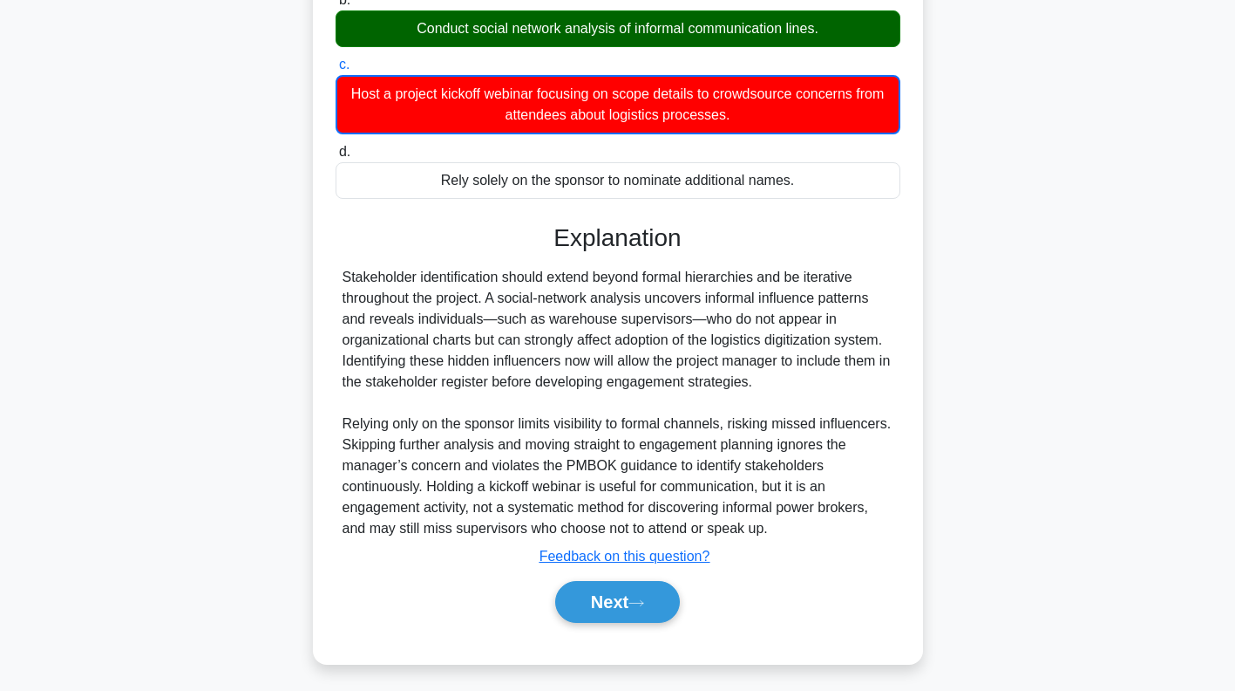
scroll to position [366, 0]
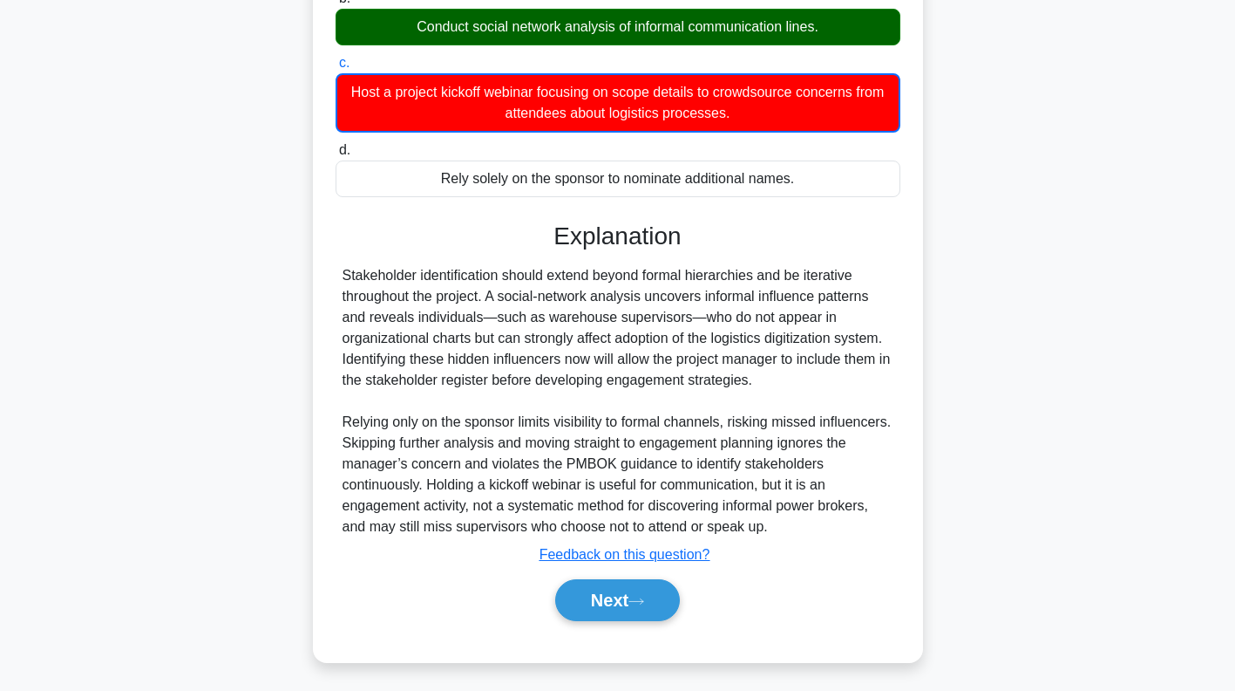
click at [628, 606] on button "Next" at bounding box center [617, 600] width 125 height 42
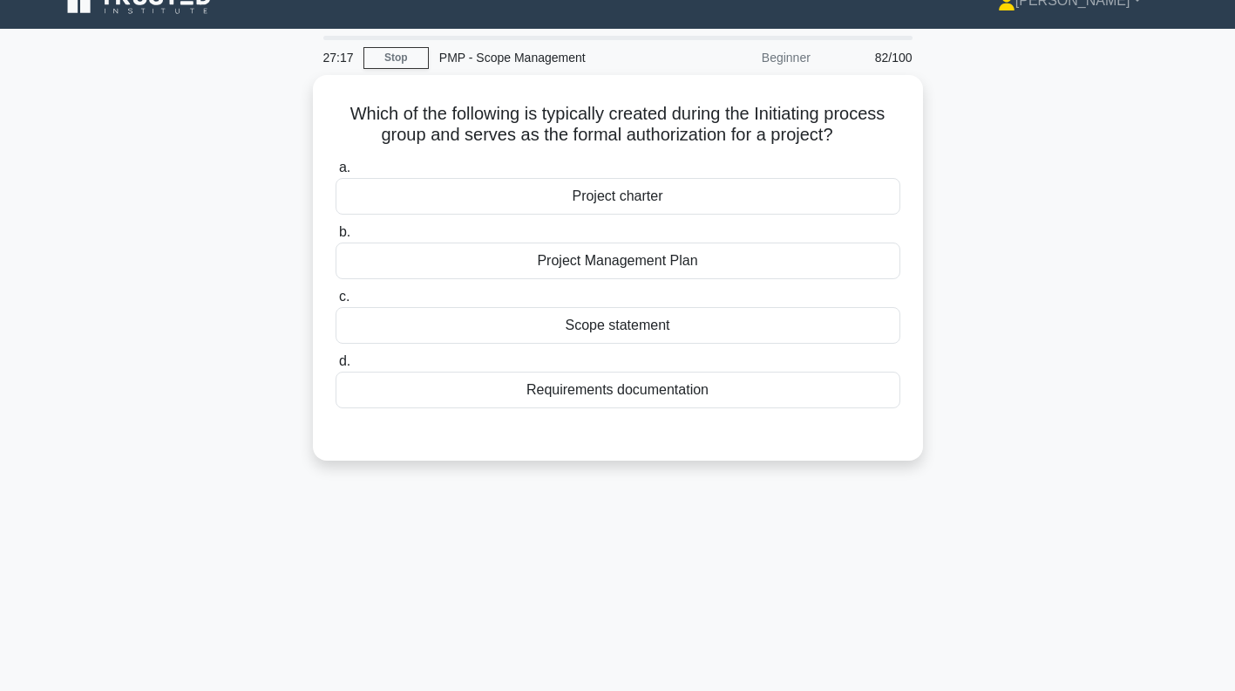
scroll to position [0, 0]
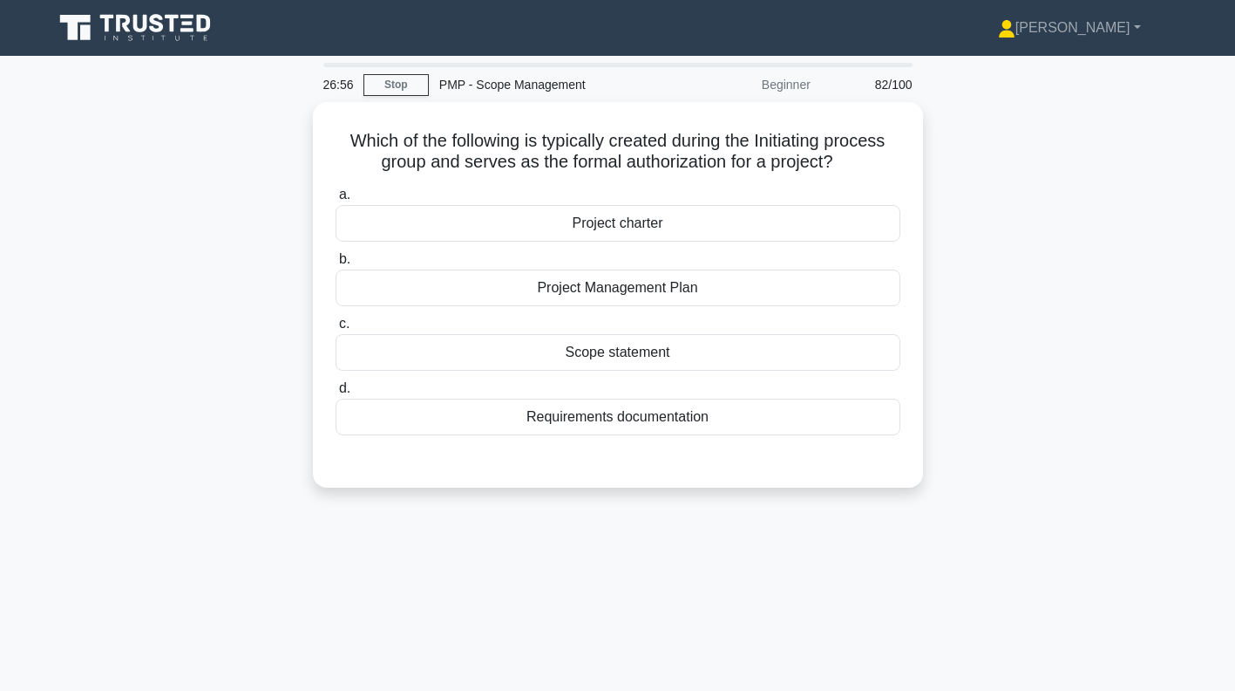
click at [789, 221] on div "Project charter" at bounding box center [618, 223] width 565 height 37
click at [336, 201] on input "a. Project charter" at bounding box center [336, 194] width 0 height 11
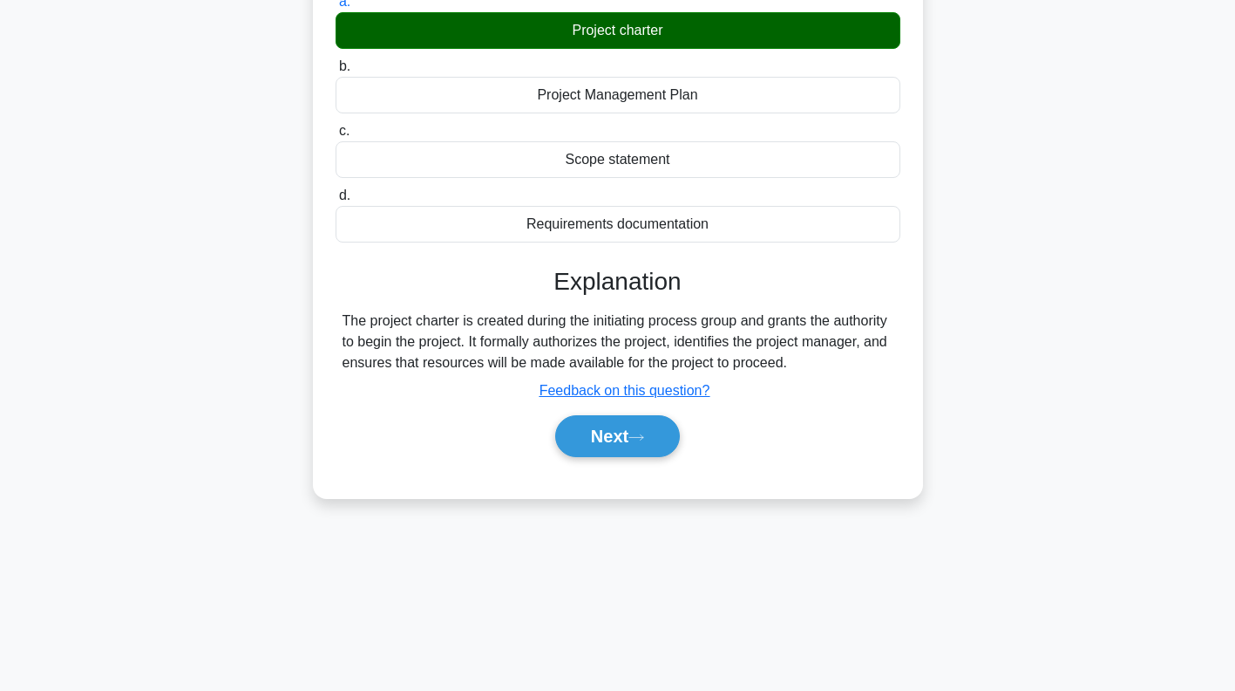
scroll to position [251, 0]
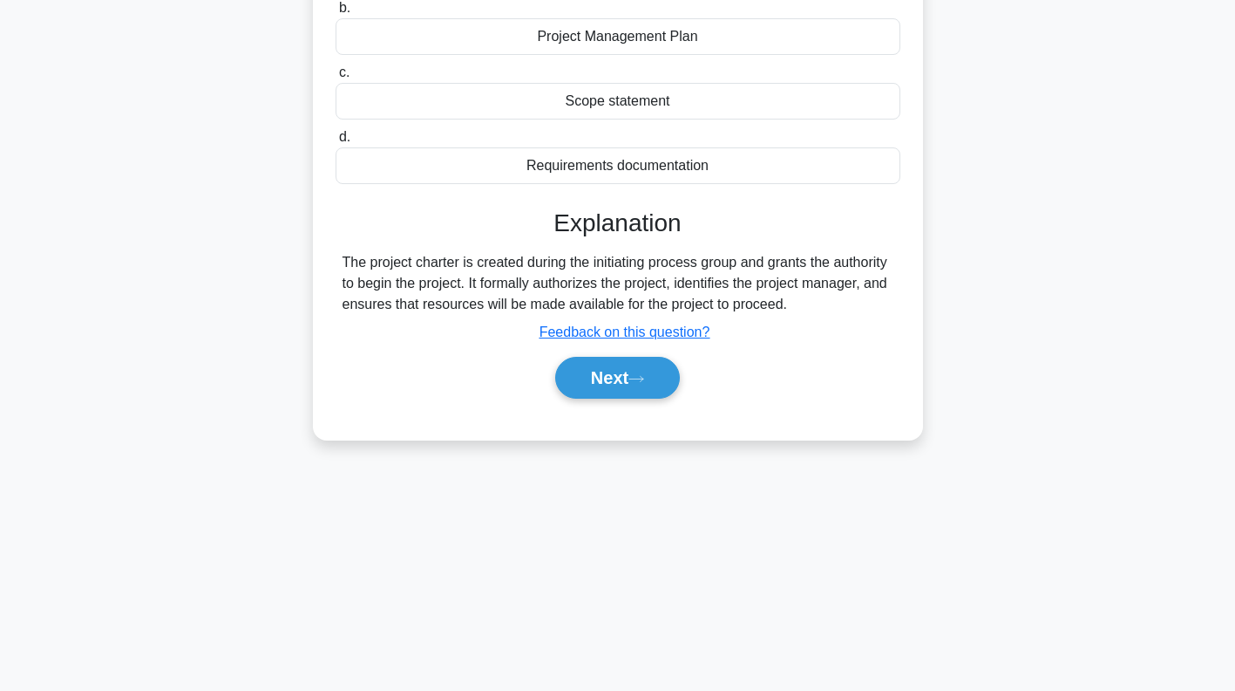
click at [641, 380] on button "Next" at bounding box center [617, 378] width 125 height 42
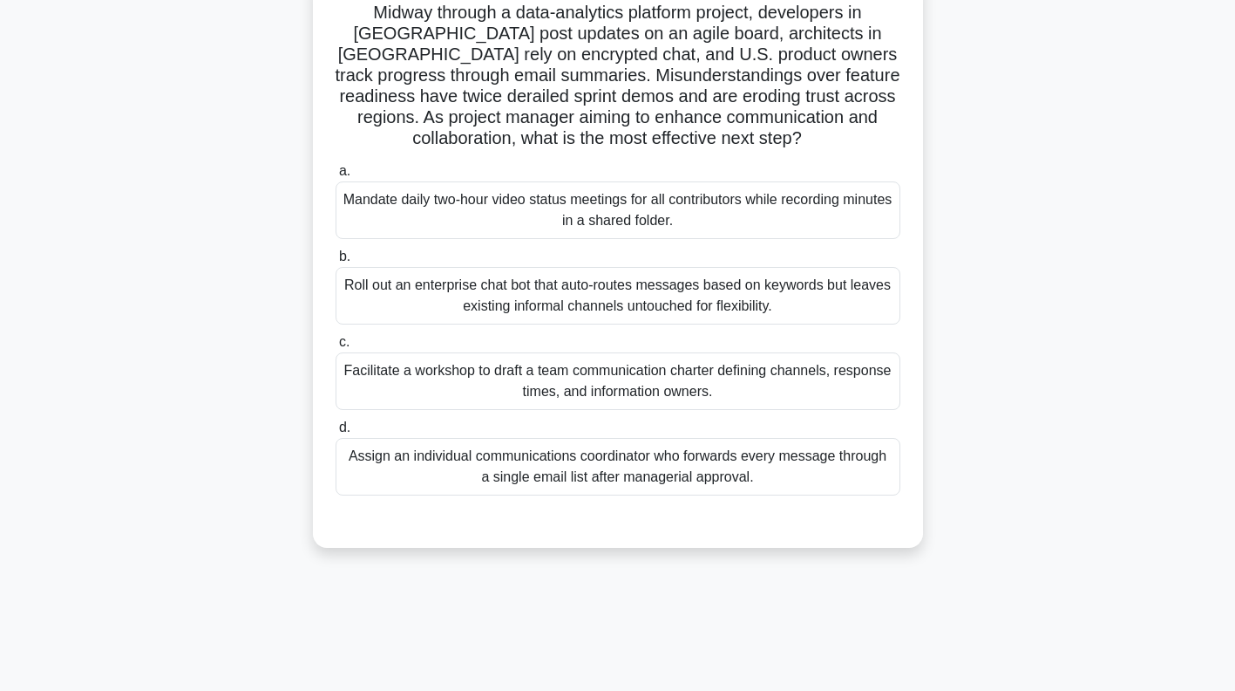
scroll to position [126, 0]
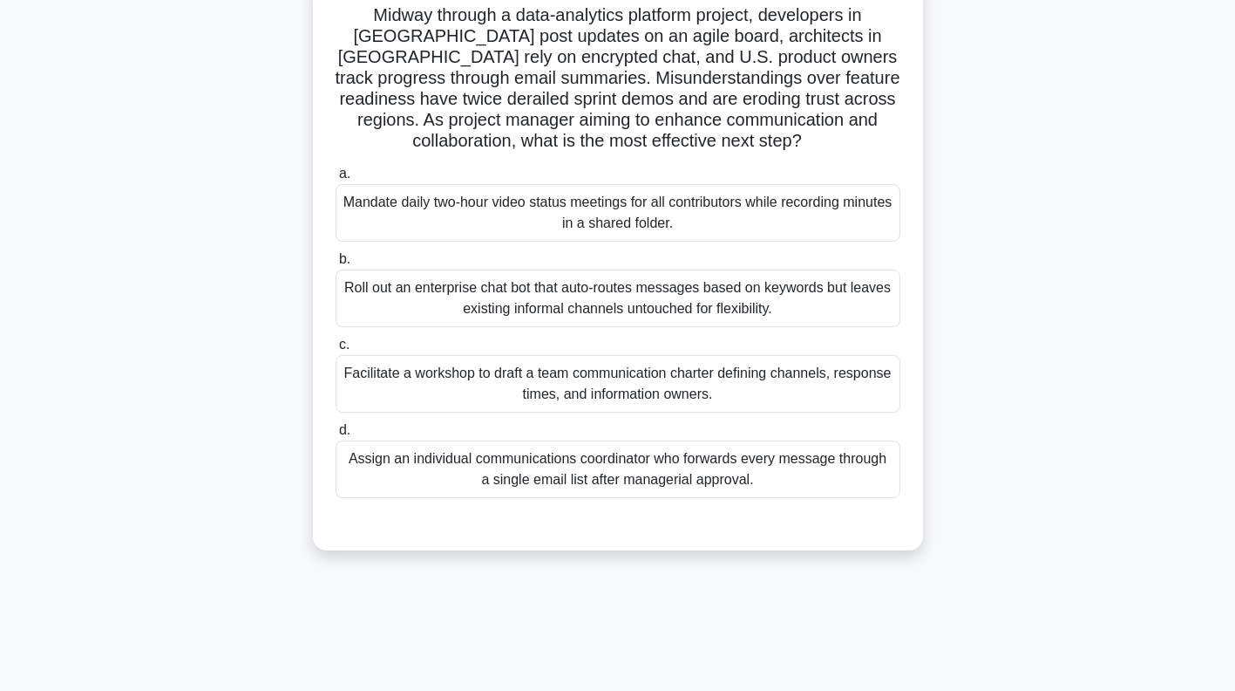
click at [794, 389] on div "Facilitate a workshop to draft a team communication charter defining channels, …" at bounding box center [618, 384] width 565 height 58
click at [336, 350] on input "c. Facilitate a workshop to draft a team communication charter defining channel…" at bounding box center [336, 344] width 0 height 11
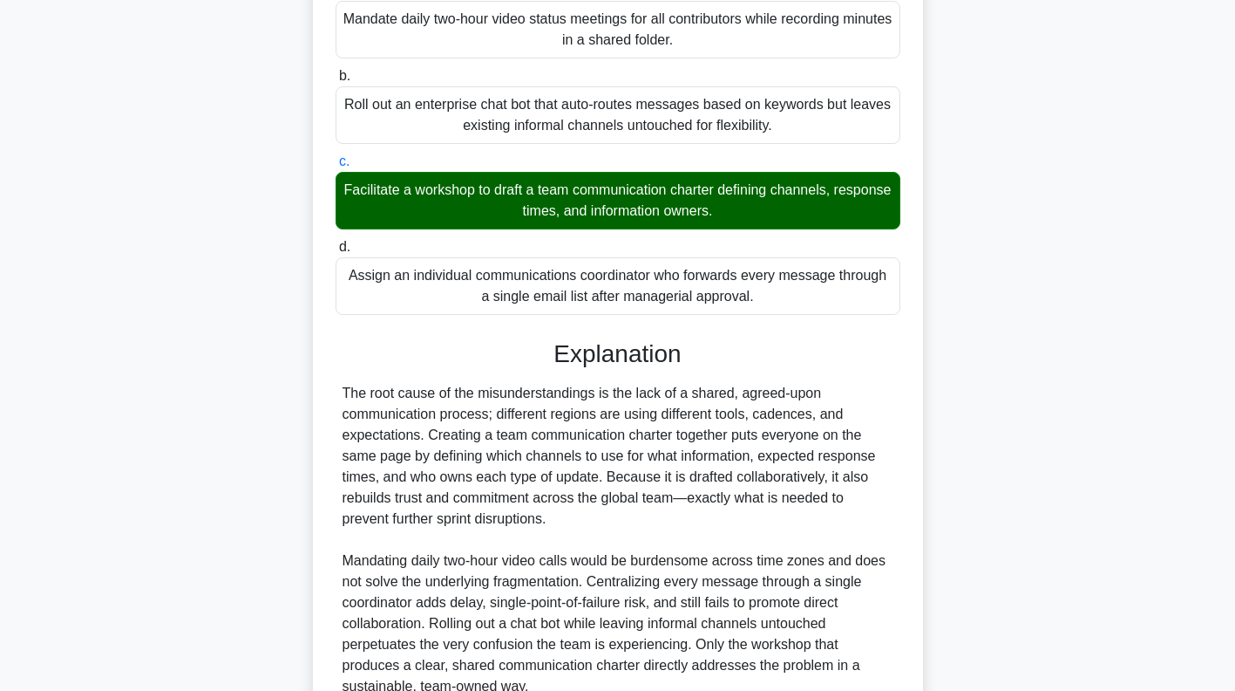
scroll to position [469, 0]
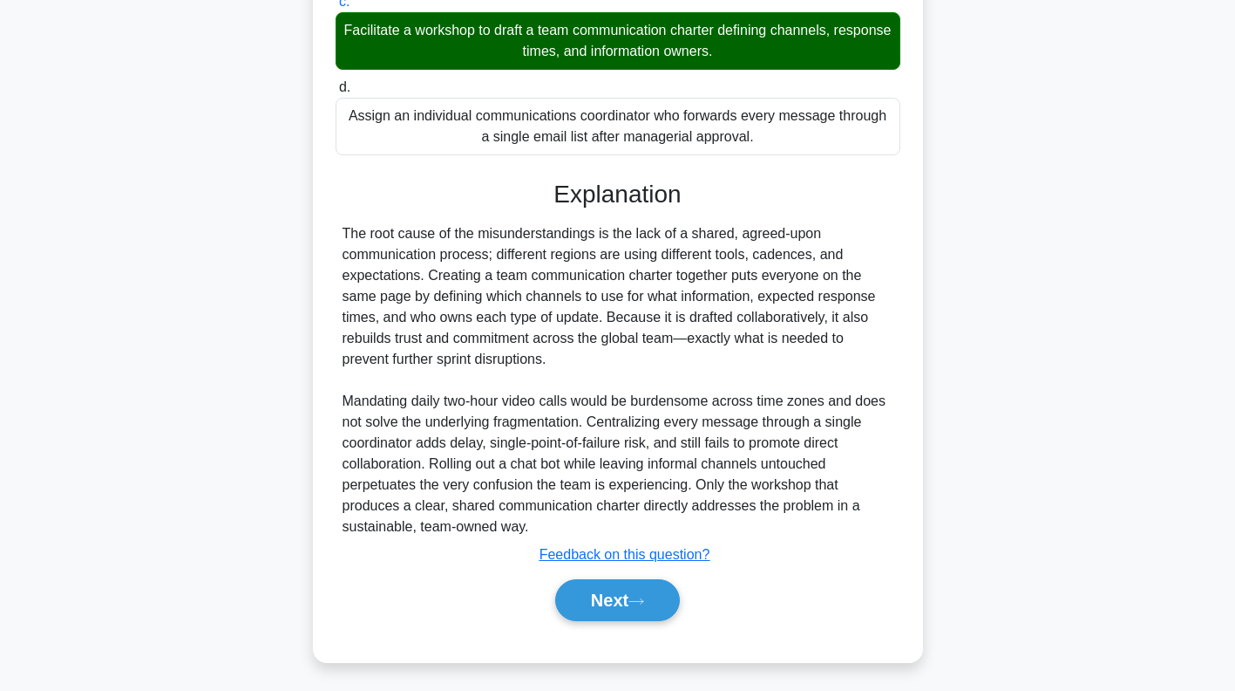
click at [639, 597] on icon at bounding box center [637, 601] width 16 height 10
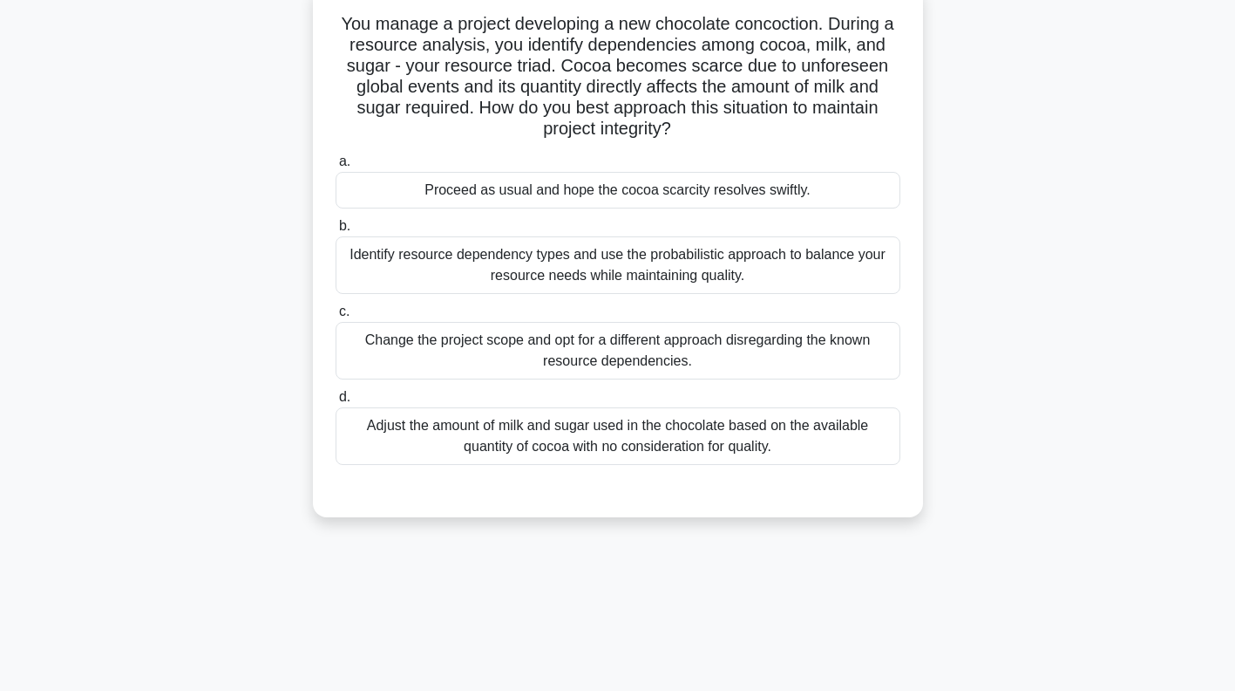
scroll to position [0, 0]
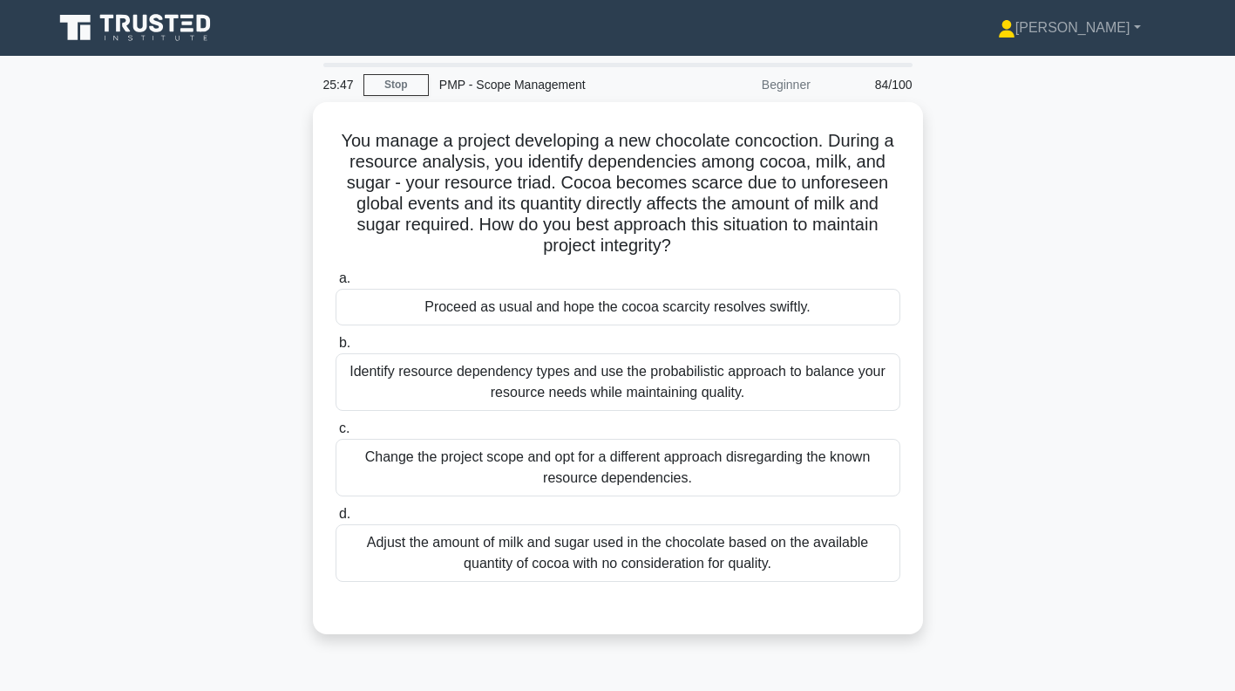
click at [832, 378] on div "Identify resource dependency types and use the probabilistic approach to balanc…" at bounding box center [618, 382] width 565 height 58
click at [336, 349] on input "b. Identify resource dependency types and use the probabilistic approach to bal…" at bounding box center [336, 342] width 0 height 11
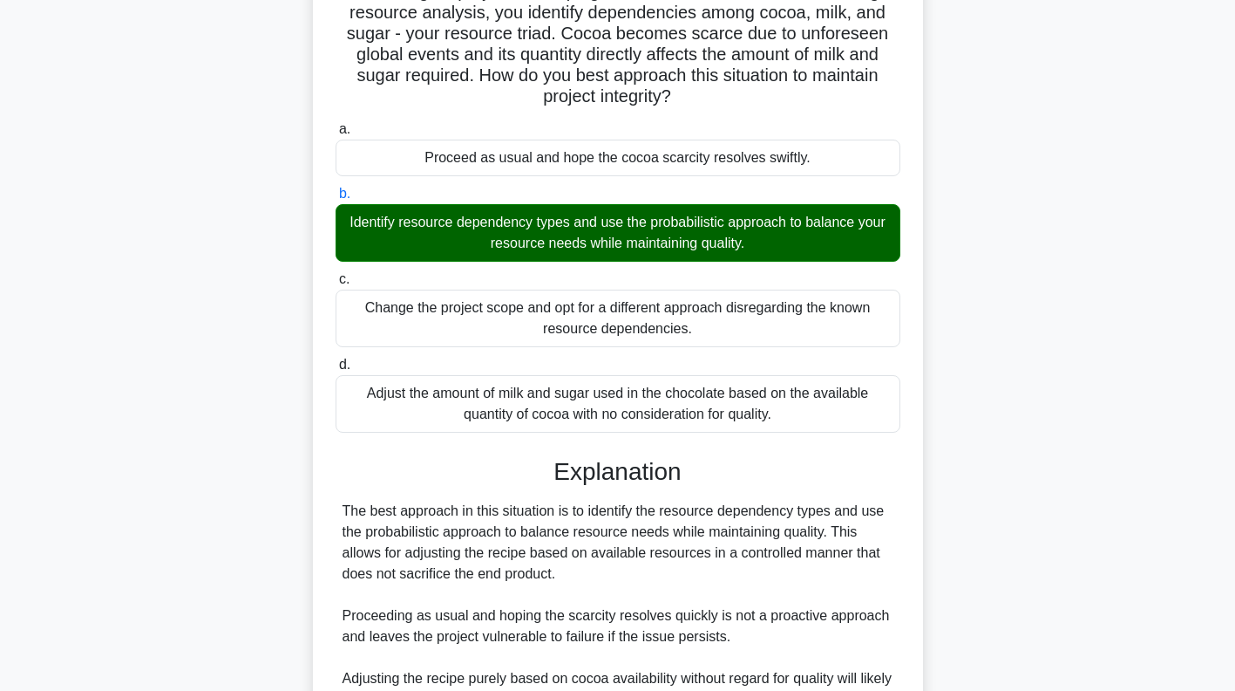
scroll to position [406, 0]
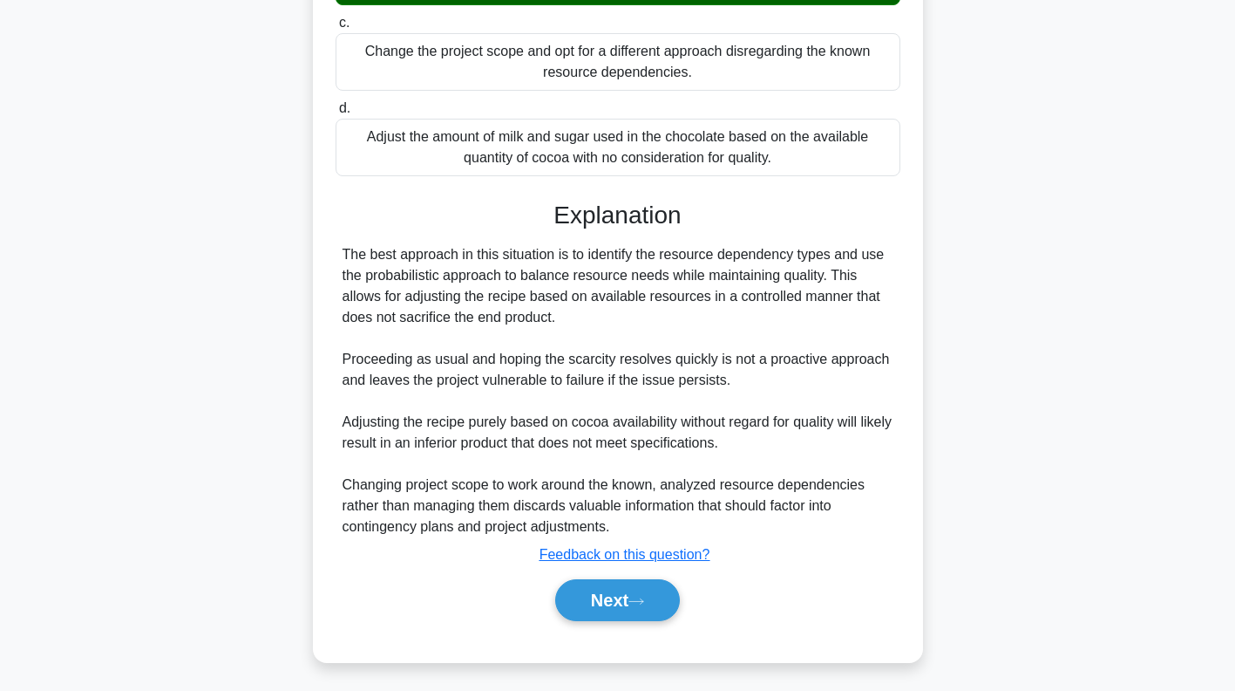
click at [639, 596] on icon at bounding box center [637, 601] width 16 height 10
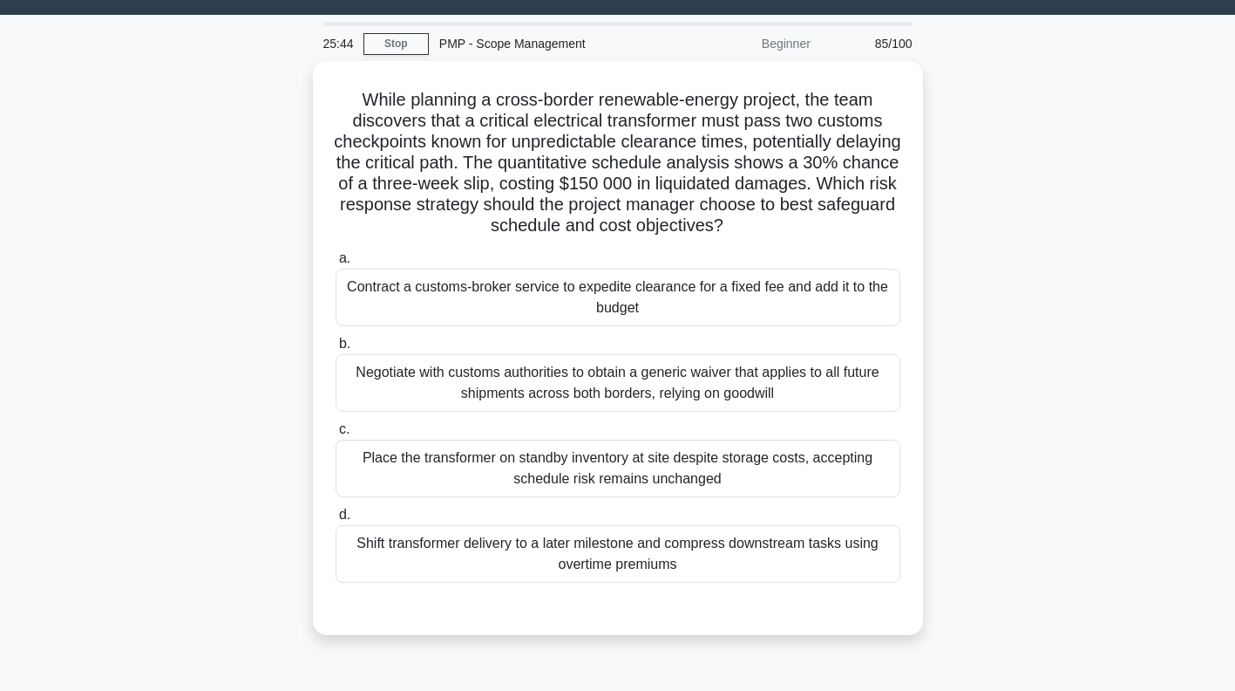
scroll to position [0, 0]
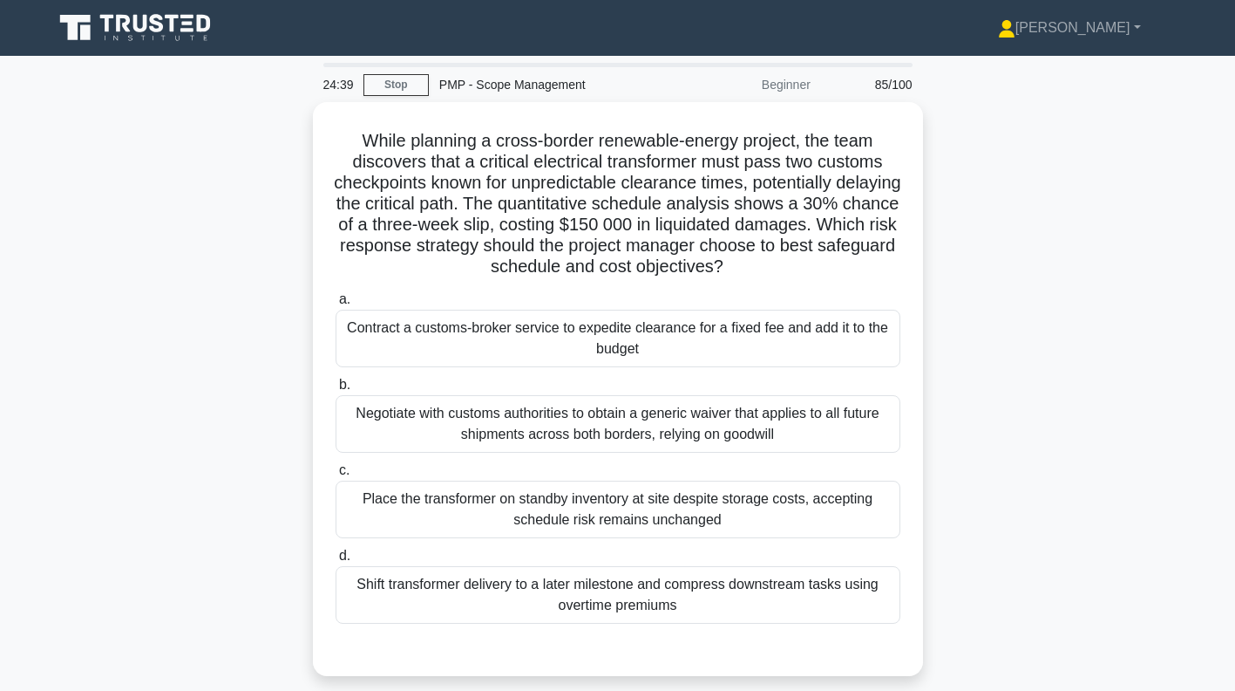
click at [810, 343] on div "Contract a customs-broker service to expedite clearance for a fixed fee and add…" at bounding box center [618, 339] width 565 height 58
click at [336, 305] on input "a. Contract a customs-broker service to expedite clearance for a fixed fee and …" at bounding box center [336, 299] width 0 height 11
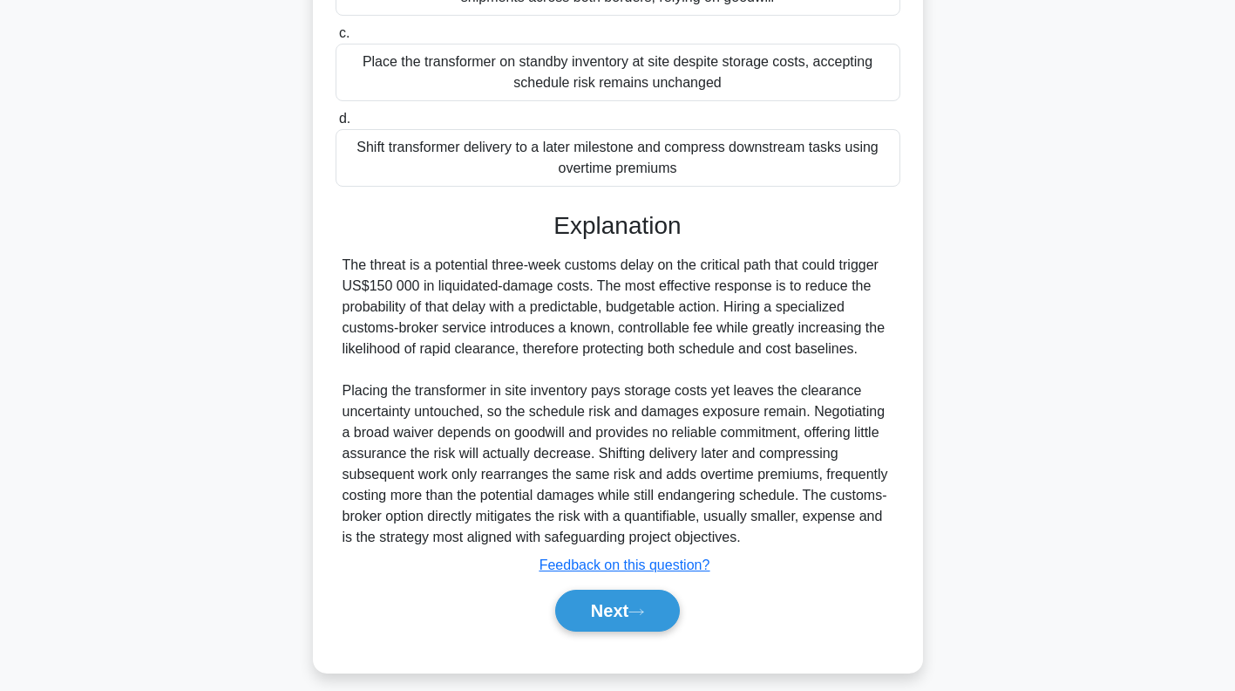
scroll to position [448, 0]
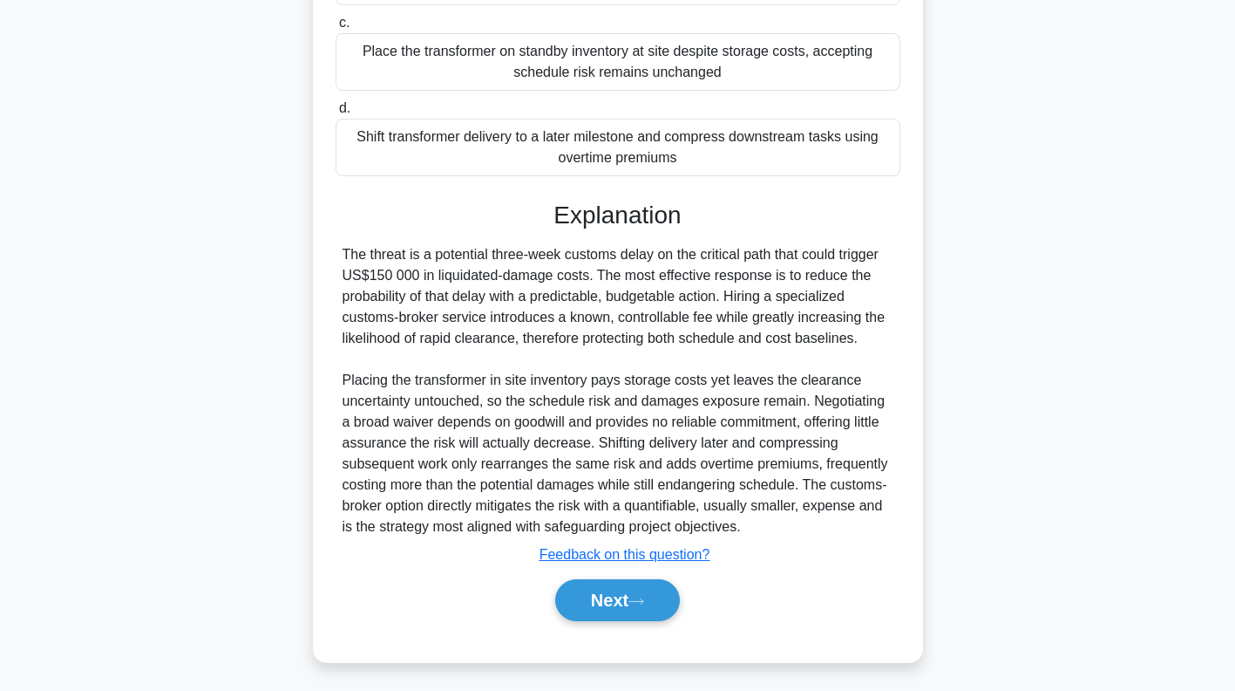
click at [635, 592] on button "Next" at bounding box center [617, 600] width 125 height 42
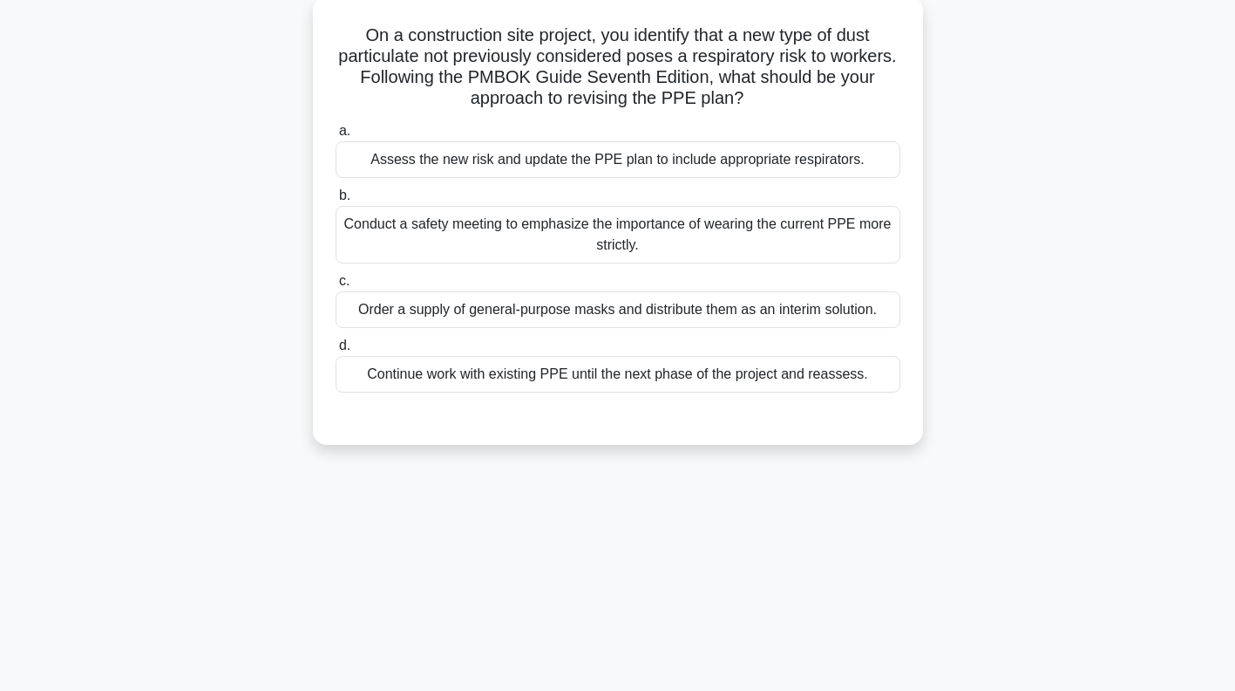
scroll to position [0, 0]
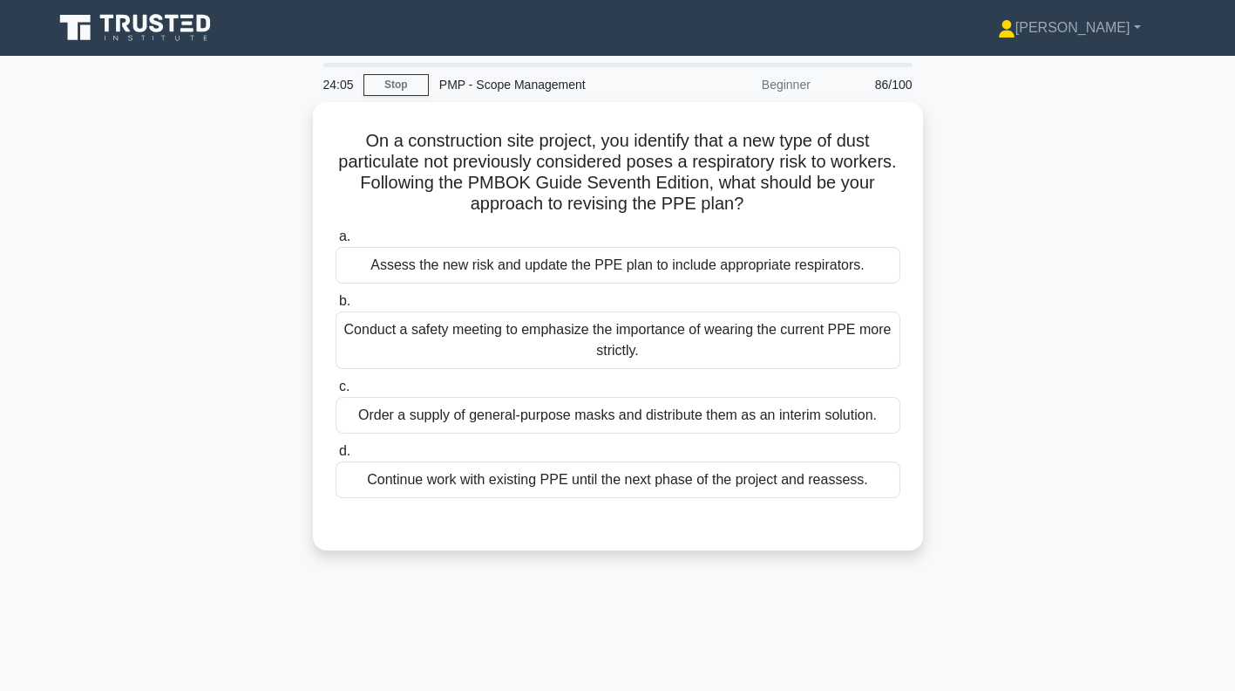
click at [827, 269] on div "Assess the new risk and update the PPE plan to include appropriate respirators." at bounding box center [618, 265] width 565 height 37
click at [336, 242] on input "a. Assess the new risk and update the PPE plan to include appropriate respirato…" at bounding box center [336, 236] width 0 height 11
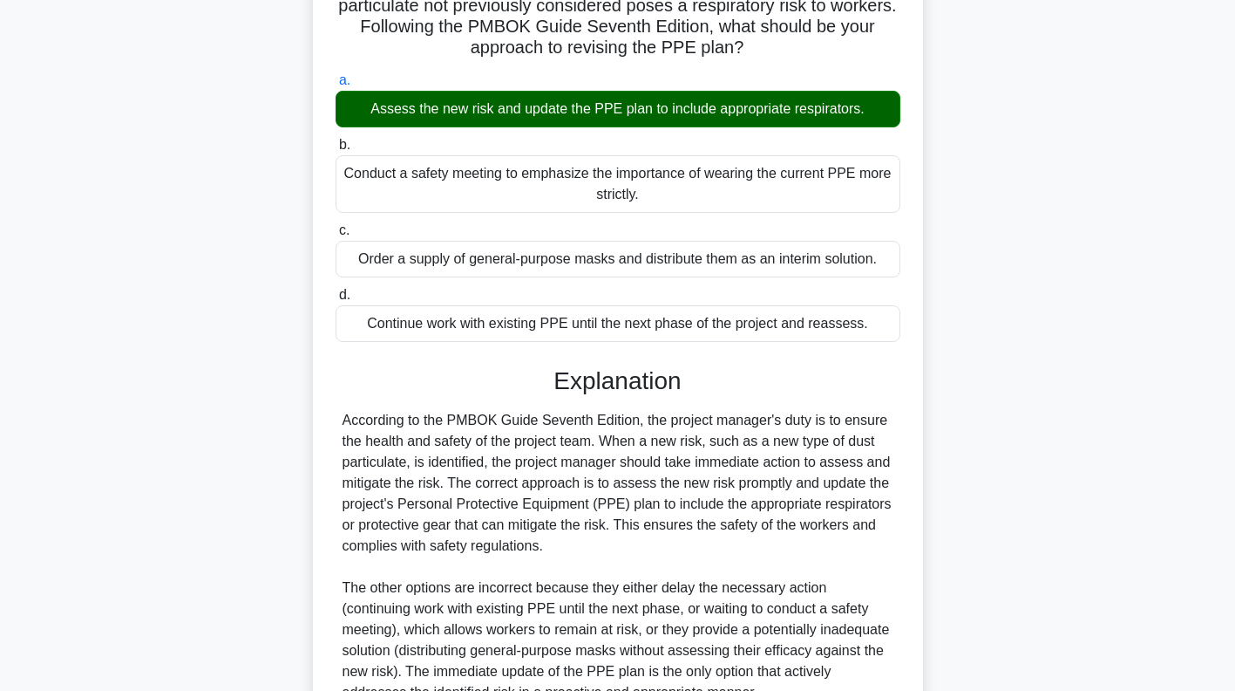
scroll to position [323, 0]
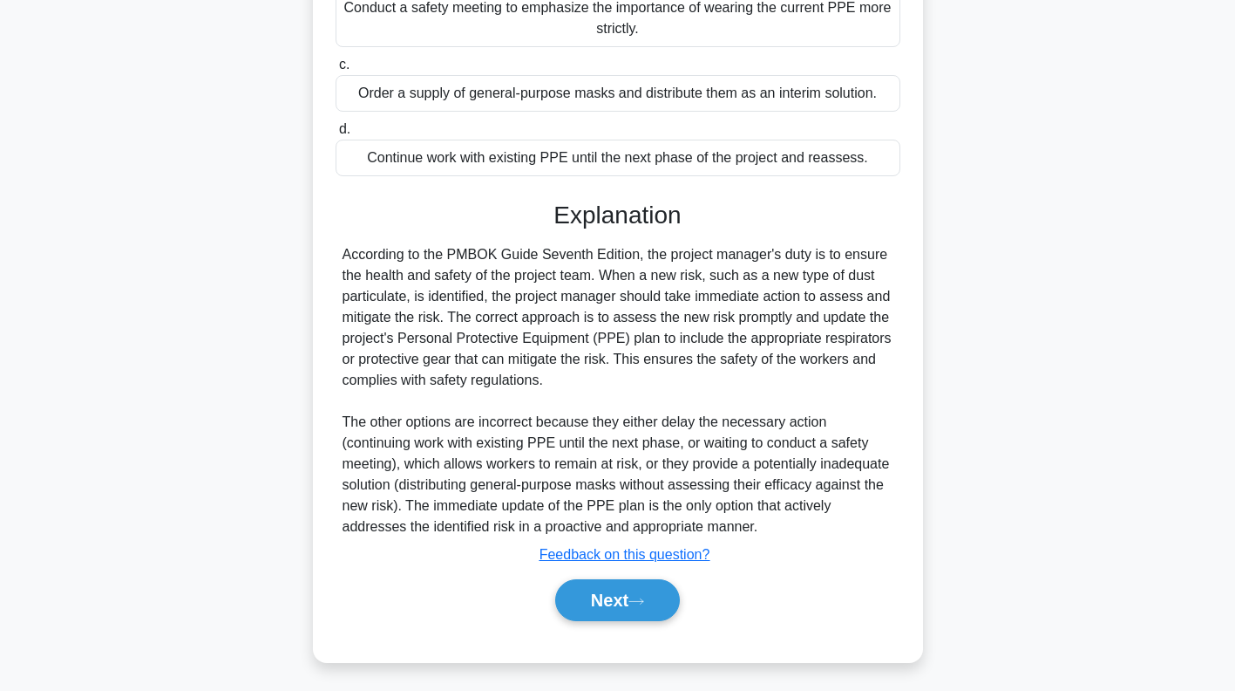
click at [643, 599] on icon at bounding box center [637, 601] width 16 height 10
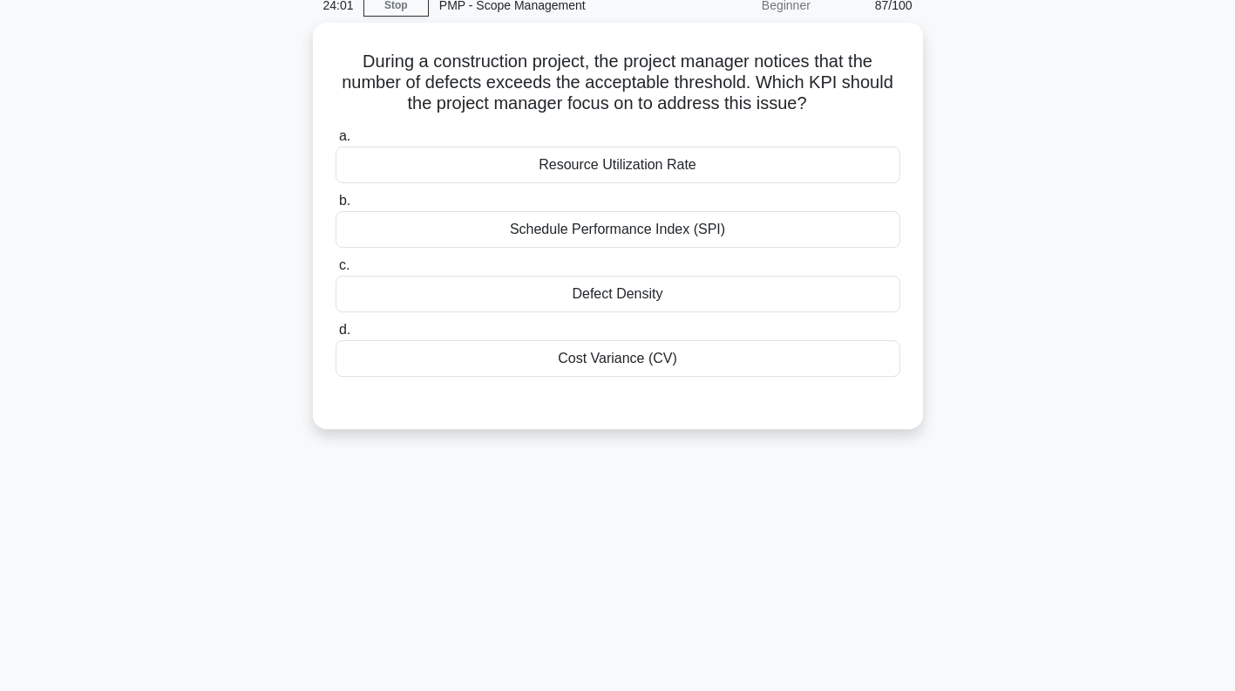
scroll to position [0, 0]
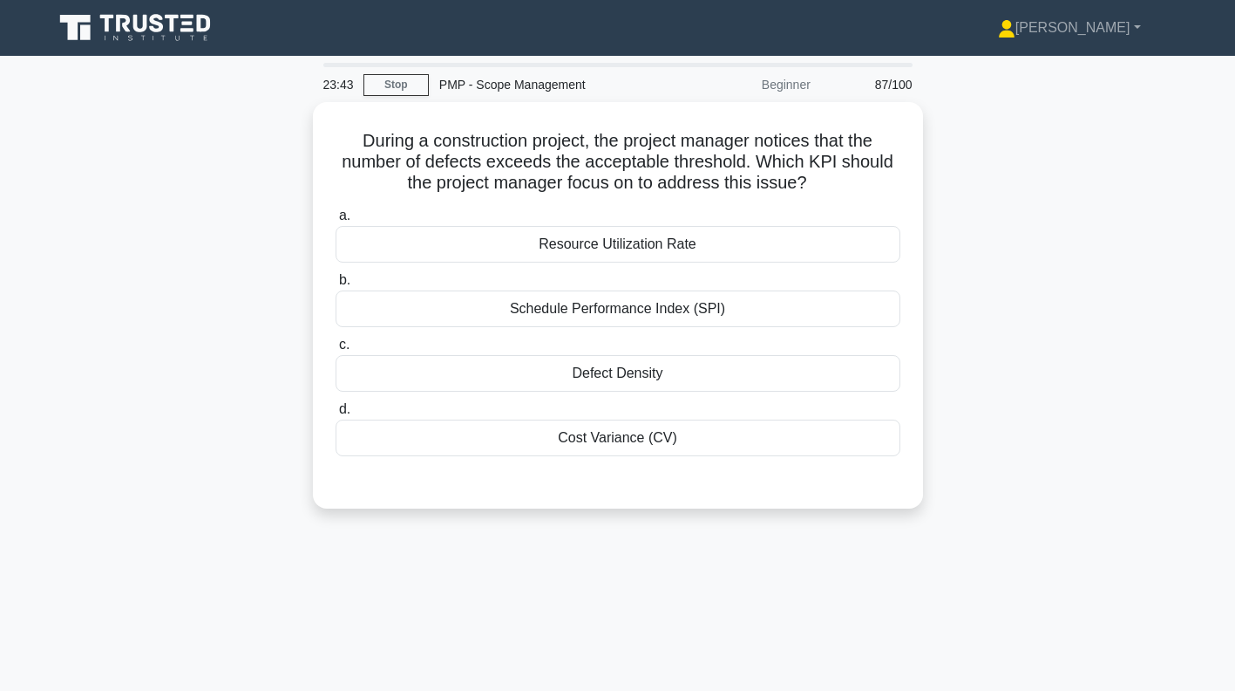
click at [753, 365] on div "Defect Density" at bounding box center [618, 373] width 565 height 37
click at [336, 350] on input "c. Defect Density" at bounding box center [336, 344] width 0 height 11
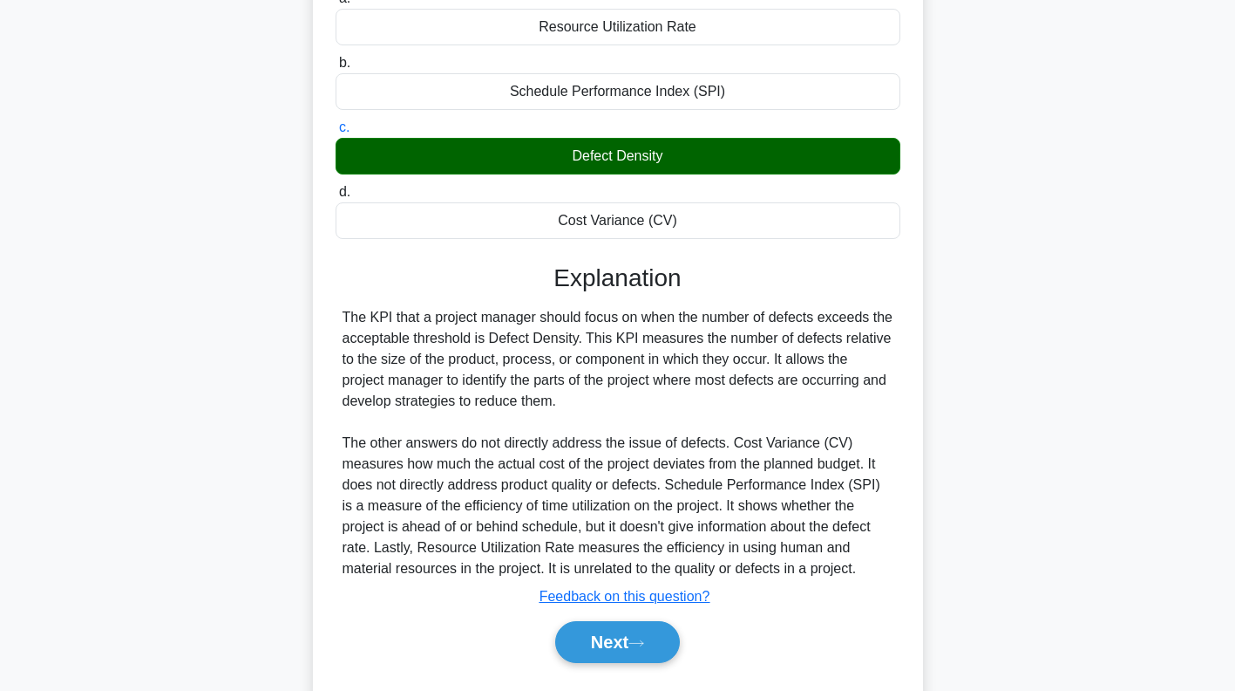
scroll to position [260, 0]
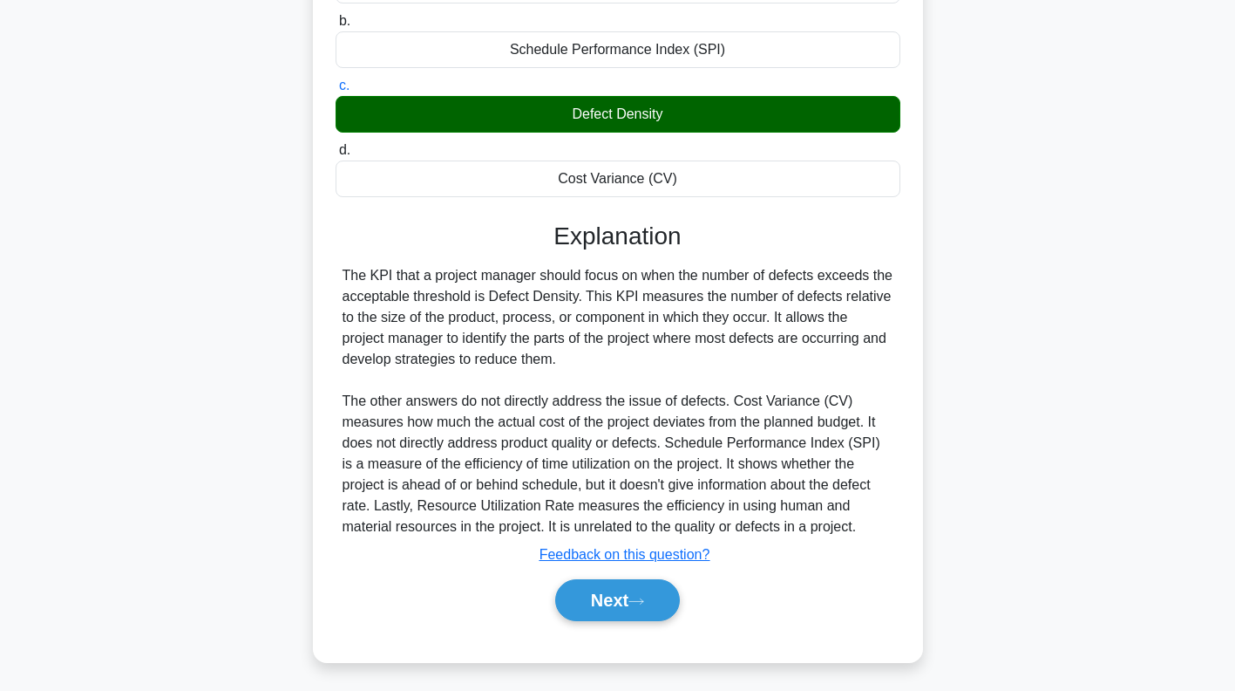
click at [643, 602] on icon at bounding box center [637, 601] width 16 height 10
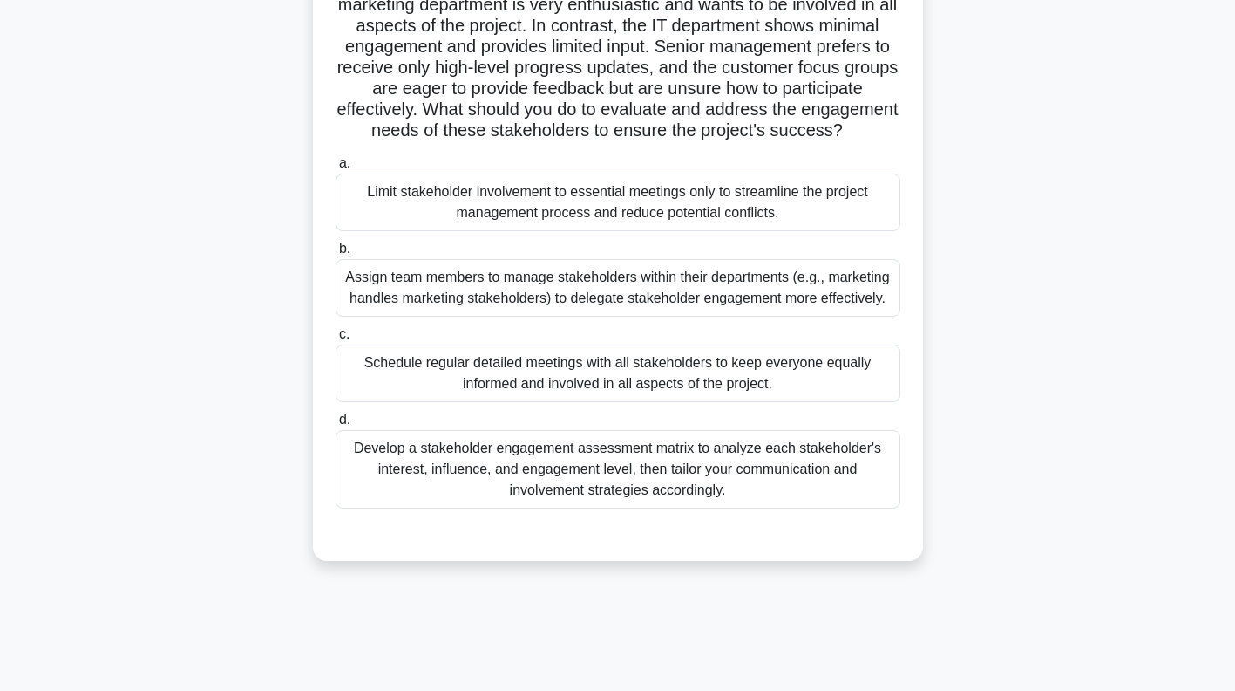
scroll to position [223, 0]
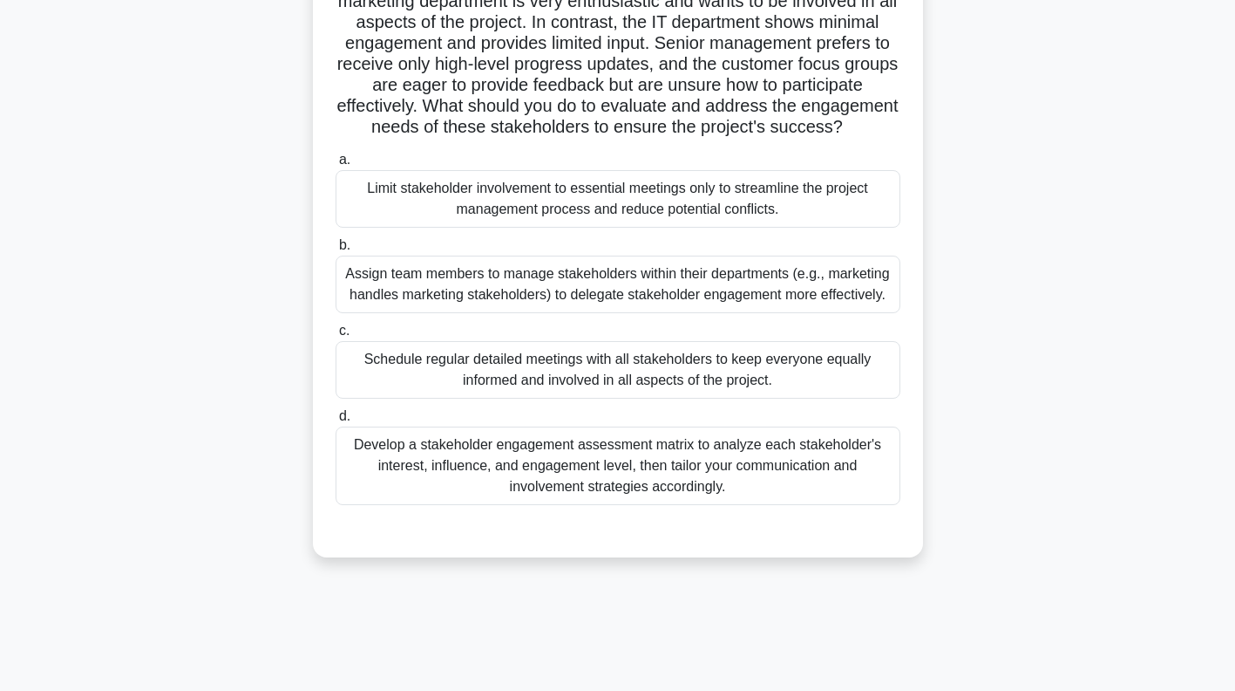
click at [826, 488] on div "Develop a stakeholder engagement assessment matrix to analyze each stakeholder'…" at bounding box center [618, 465] width 565 height 78
click at [336, 422] on input "d. Develop a stakeholder engagement assessment matrix to analyze each stakehold…" at bounding box center [336, 416] width 0 height 11
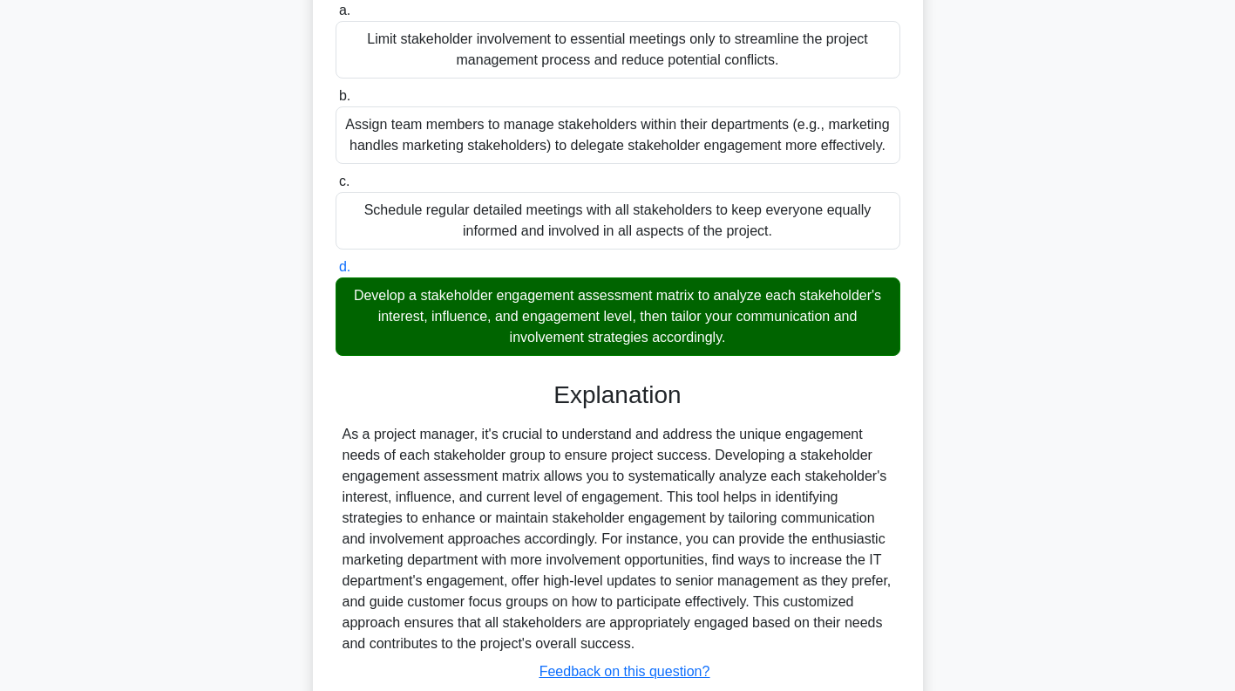
scroll to position [511, 0]
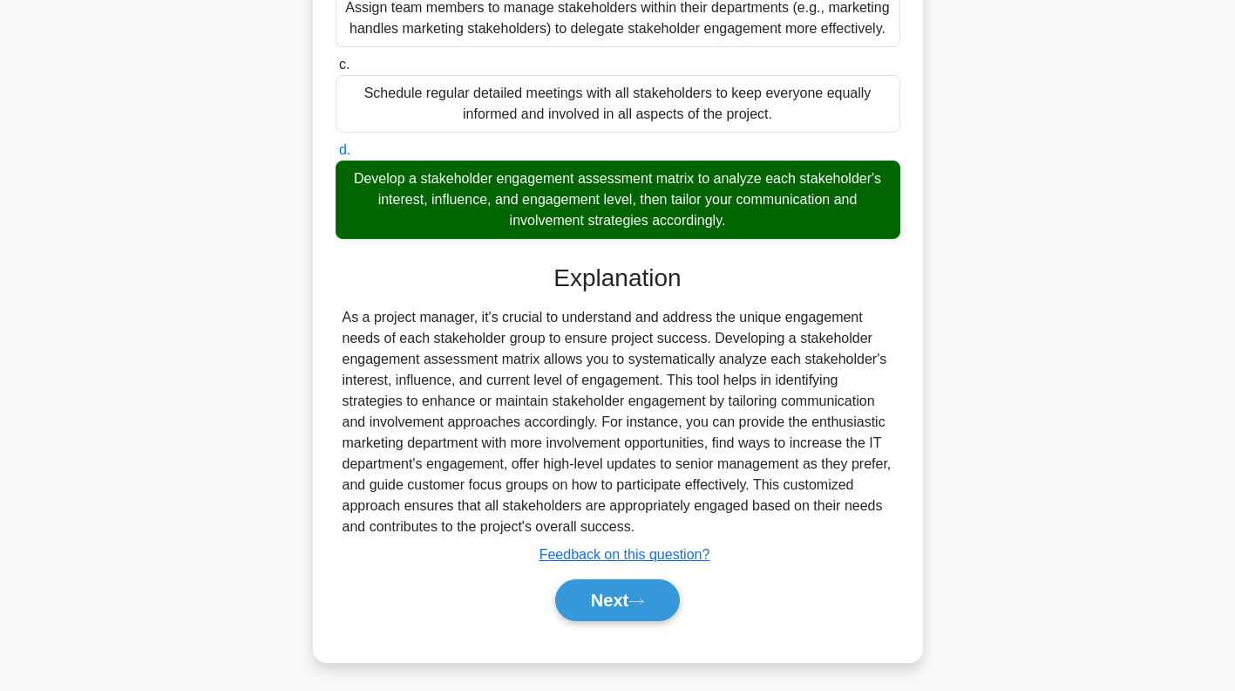
click at [636, 600] on icon at bounding box center [637, 601] width 16 height 10
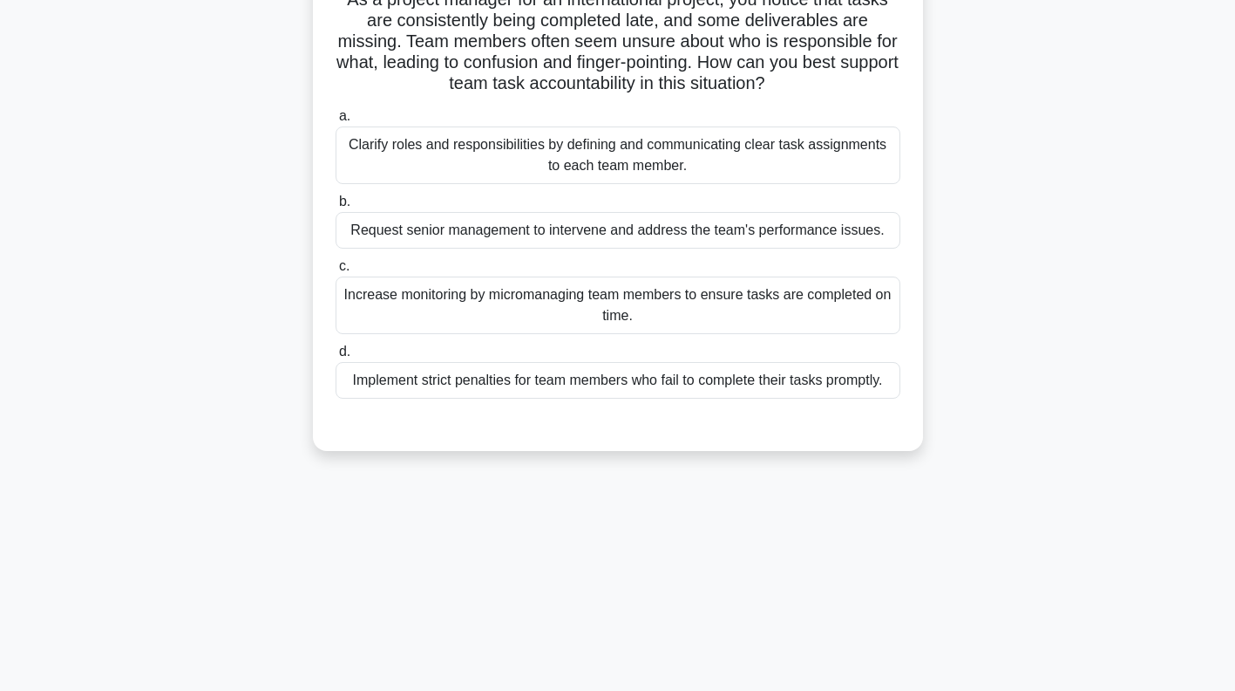
scroll to position [0, 0]
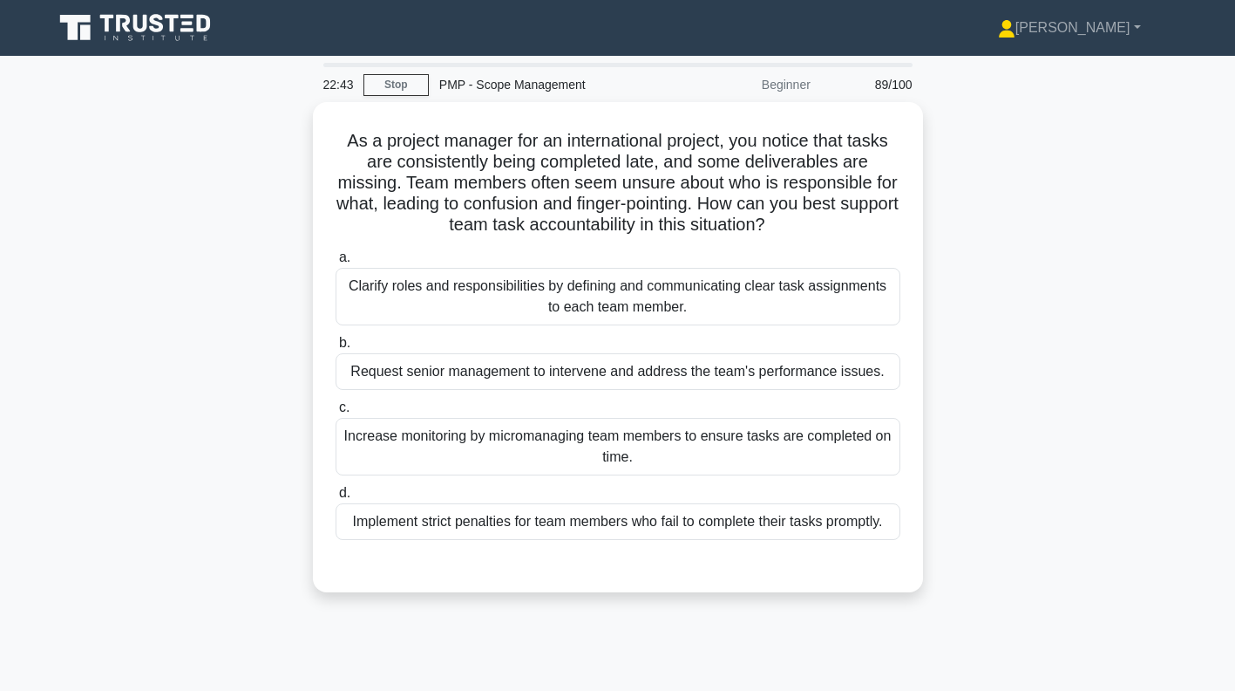
click at [812, 291] on div "Clarify roles and responsibilities by defining and communicating clear task ass…" at bounding box center [618, 297] width 565 height 58
click at [336, 263] on input "a. Clarify roles and responsibilities by defining and communicating clear task …" at bounding box center [336, 257] width 0 height 11
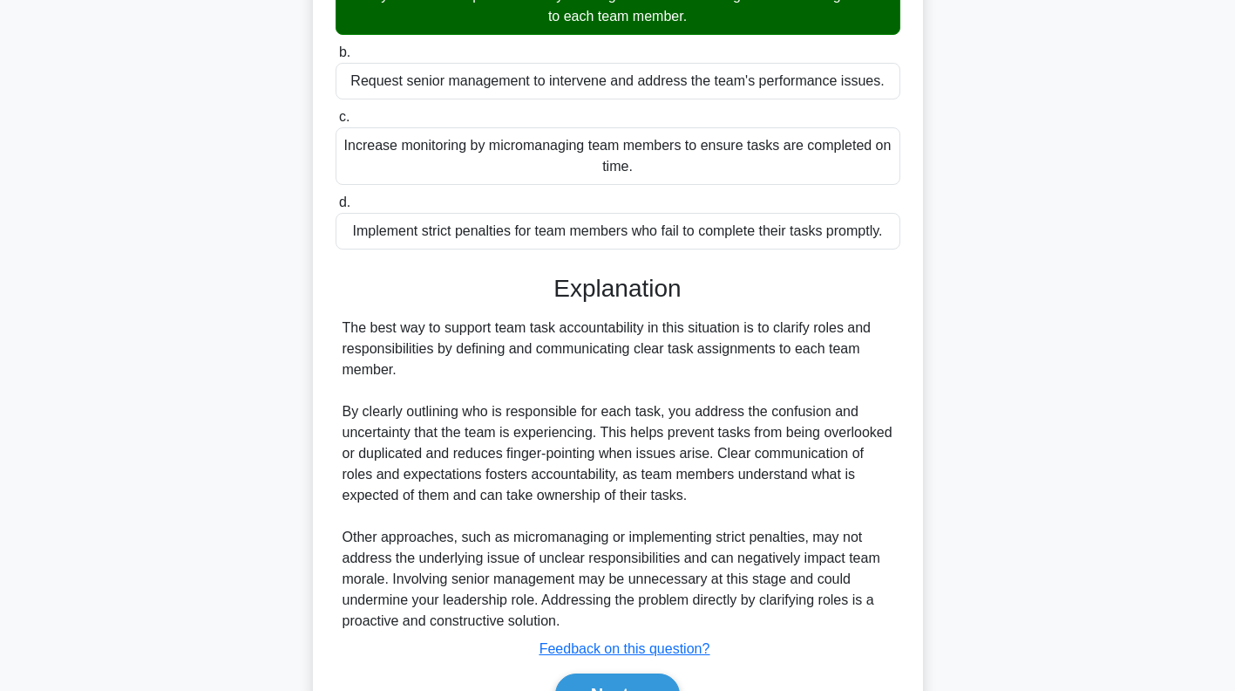
scroll to position [385, 0]
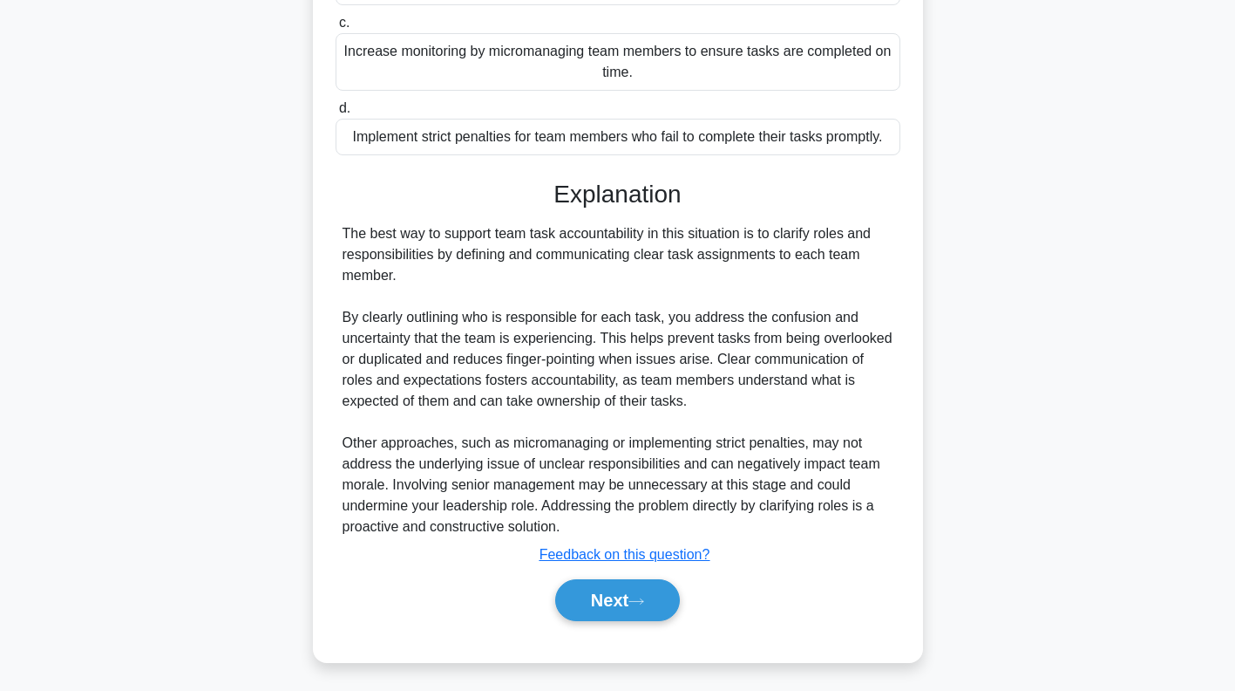
click at [638, 590] on button "Next" at bounding box center [617, 600] width 125 height 42
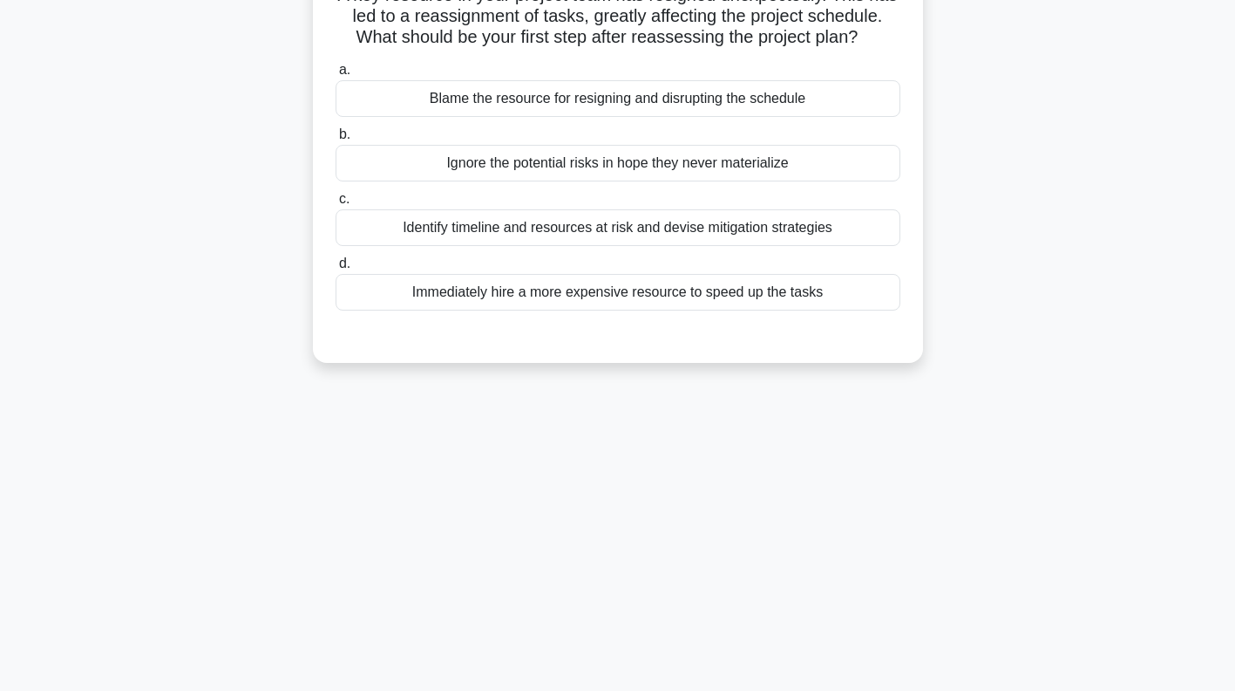
scroll to position [0, 0]
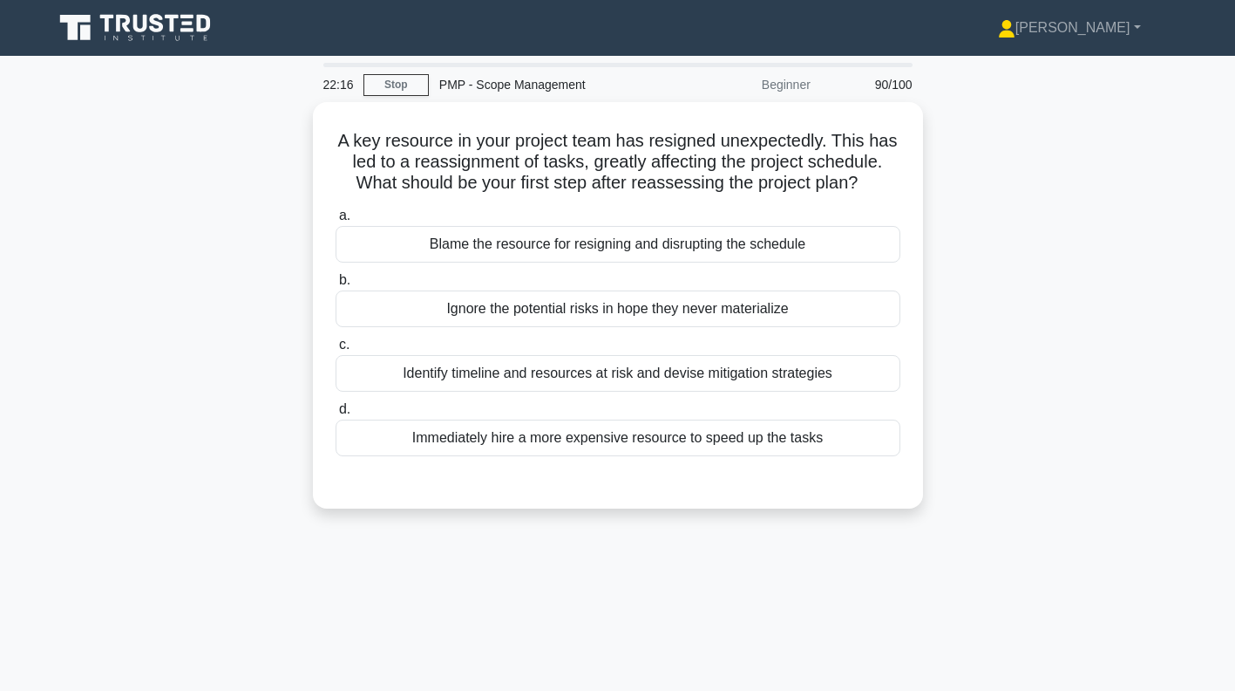
click at [831, 378] on div "Identify timeline and resources at risk and devise mitigation strategies" at bounding box center [618, 373] width 565 height 37
click at [336, 350] on input "c. Identify timeline and resources at risk and devise mitigation strategies" at bounding box center [336, 344] width 0 height 11
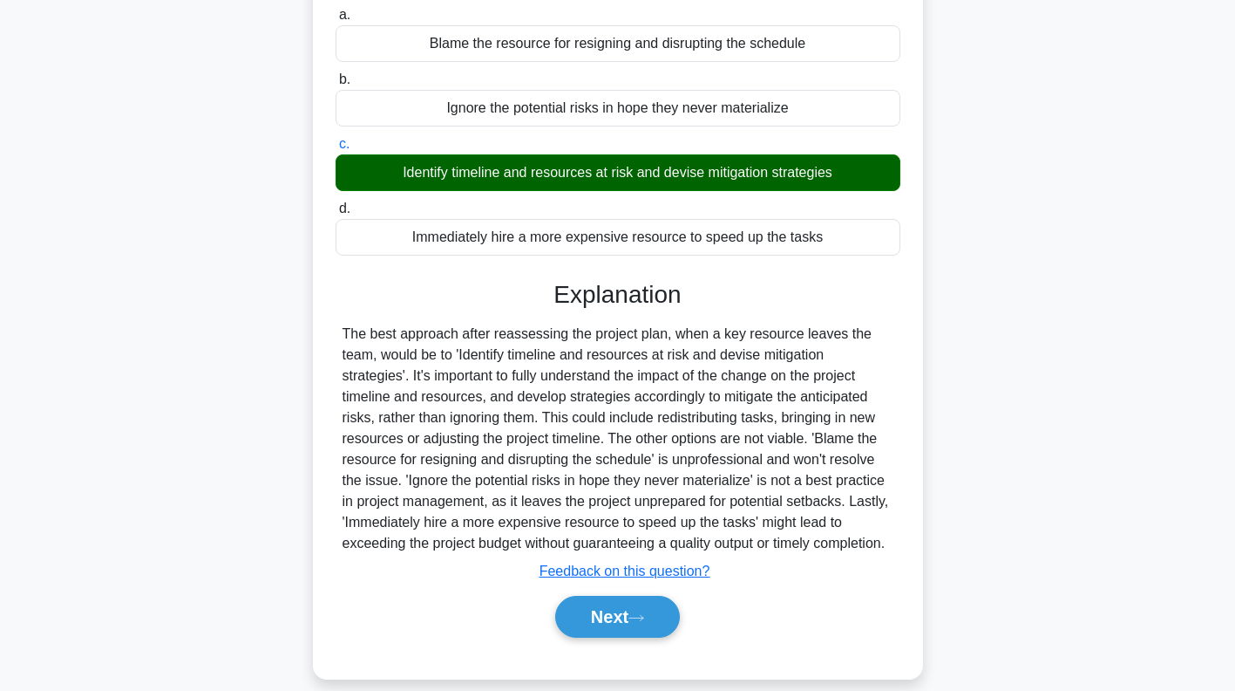
scroll to position [251, 0]
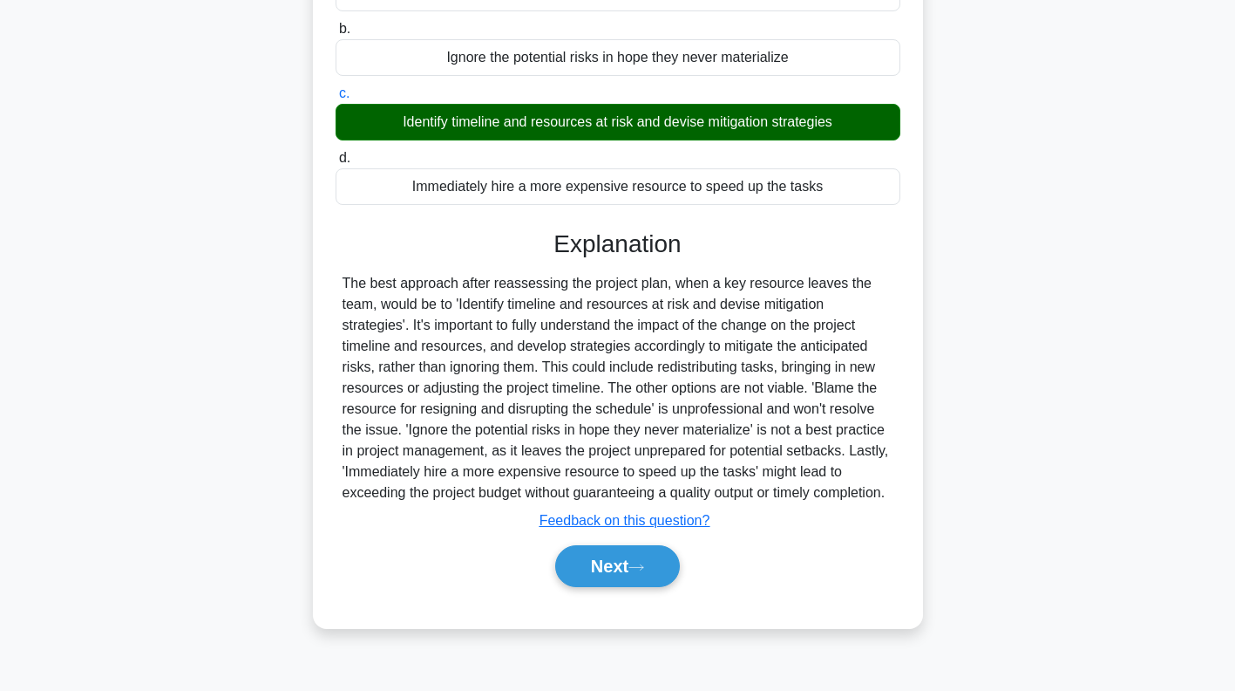
click at [642, 572] on icon at bounding box center [637, 567] width 16 height 10
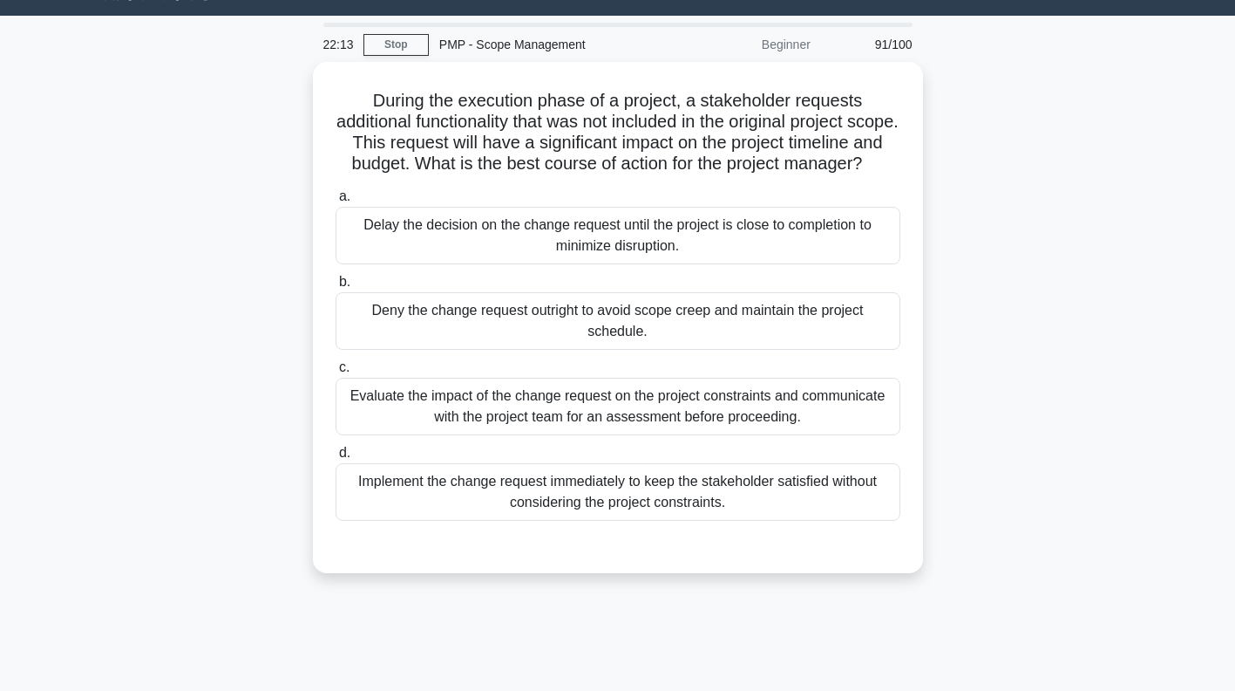
scroll to position [0, 0]
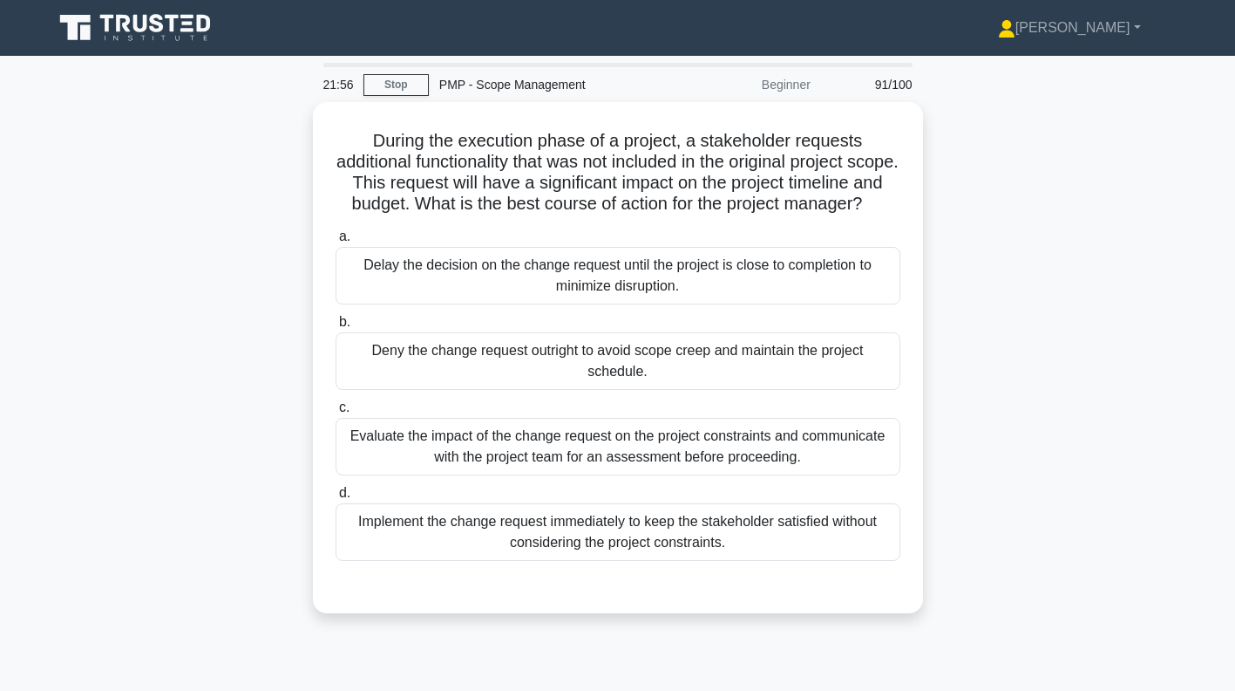
click at [812, 459] on div "Evaluate the impact of the change request on the project constraints and commun…" at bounding box center [618, 447] width 565 height 58
click at [336, 413] on input "c. Evaluate the impact of the change request on the project constraints and com…" at bounding box center [336, 407] width 0 height 11
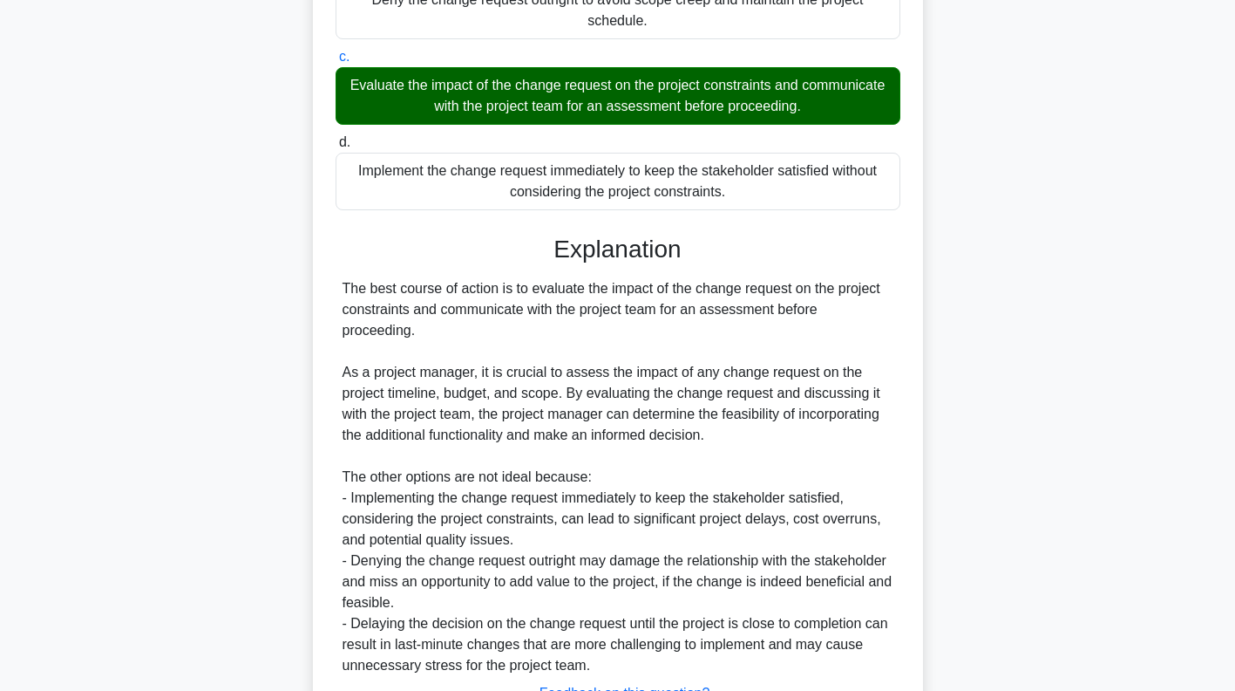
scroll to position [511, 0]
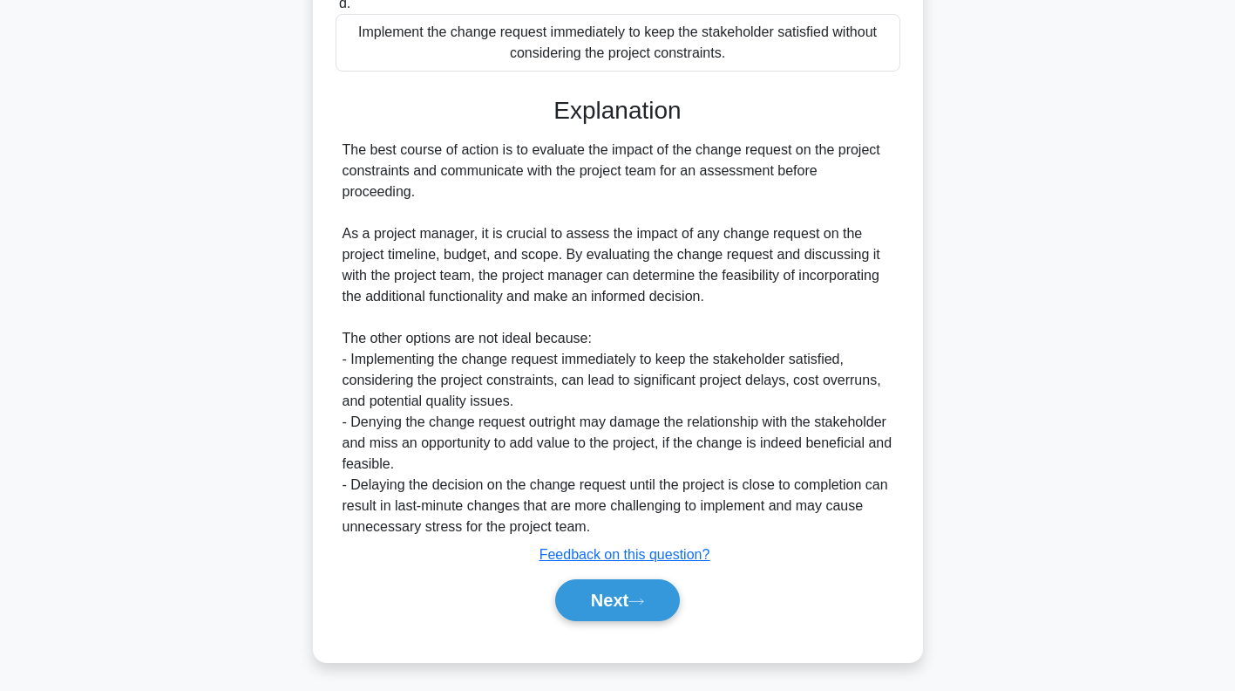
click at [643, 596] on icon at bounding box center [637, 601] width 16 height 10
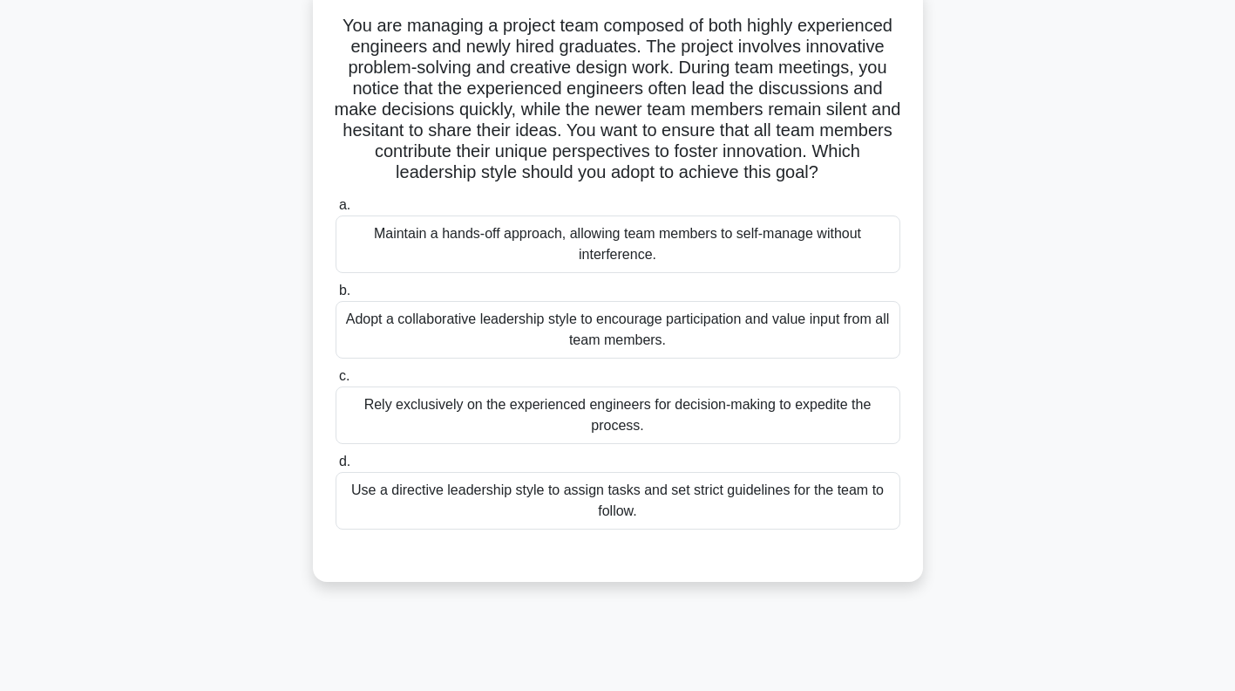
scroll to position [0, 0]
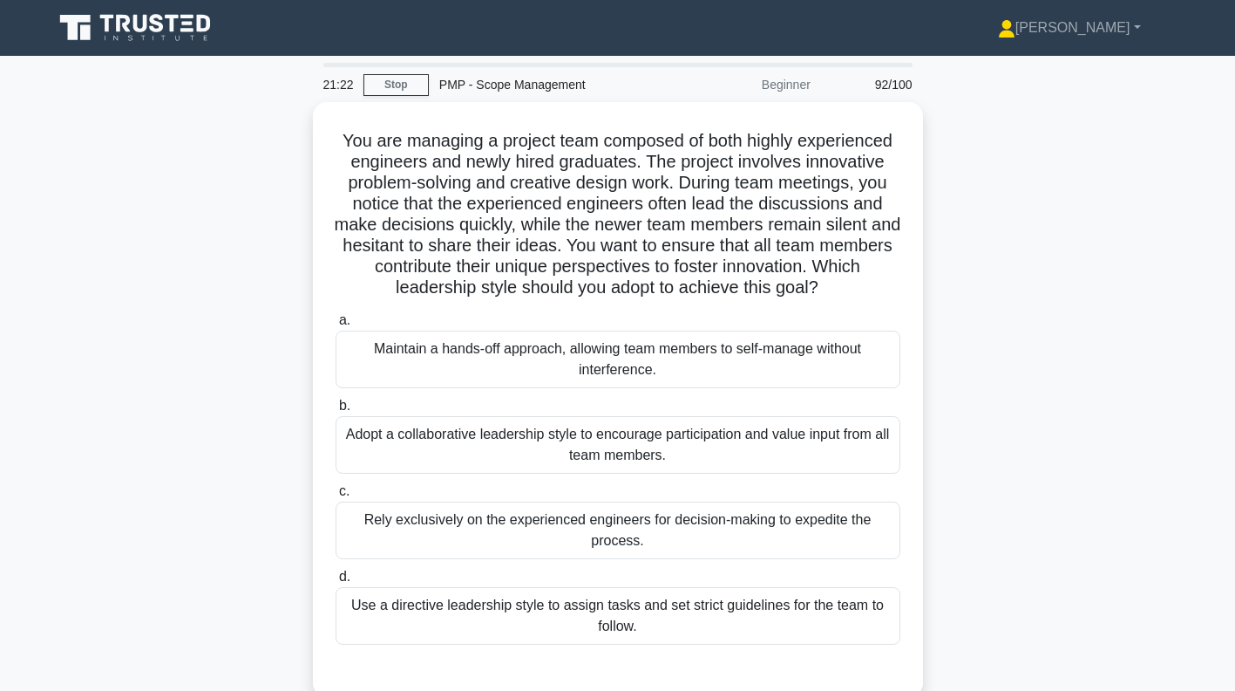
click at [841, 444] on div "Adopt a collaborative leadership style to encourage participation and value inp…" at bounding box center [618, 445] width 565 height 58
click at [336, 412] on input "b. Adopt a collaborative leadership style to encourage participation and value …" at bounding box center [336, 405] width 0 height 11
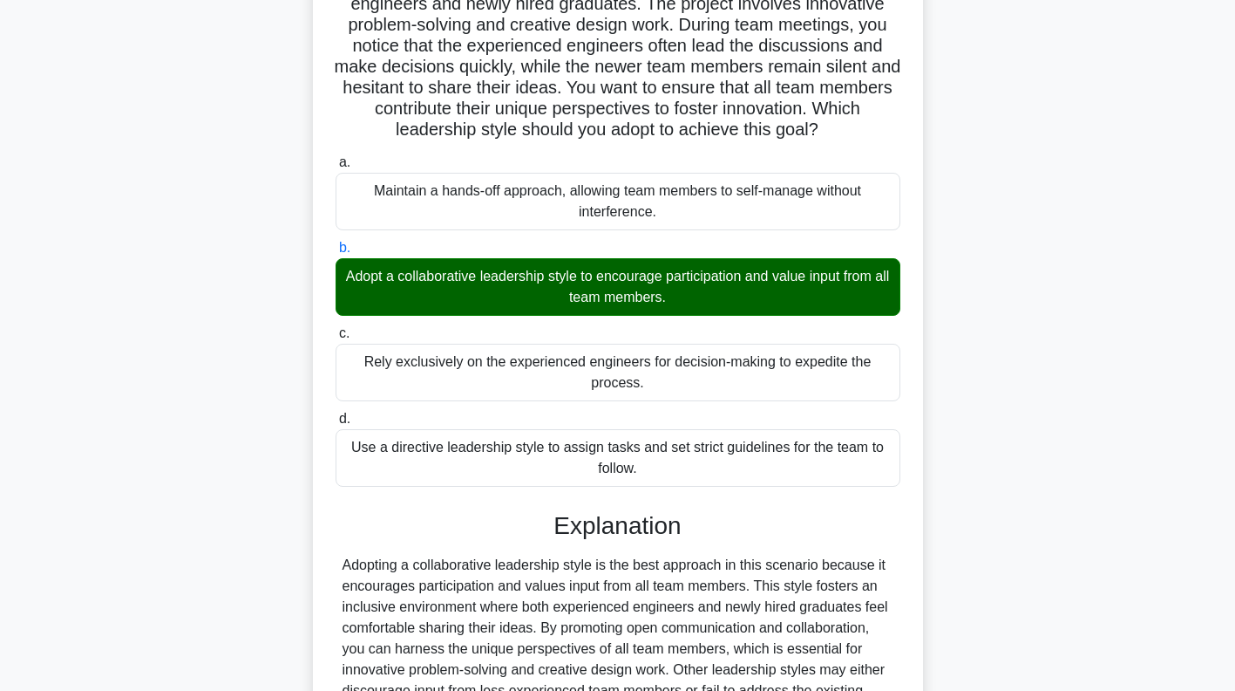
scroll to position [344, 0]
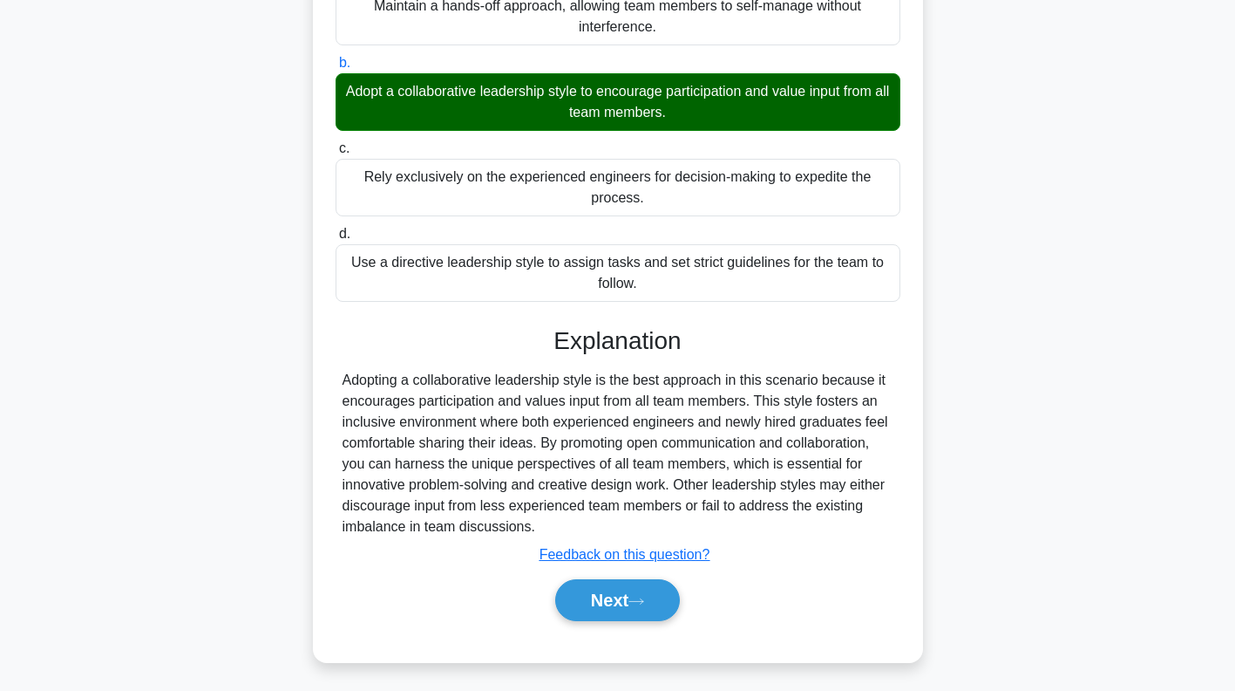
click at [630, 595] on button "Next" at bounding box center [617, 600] width 125 height 42
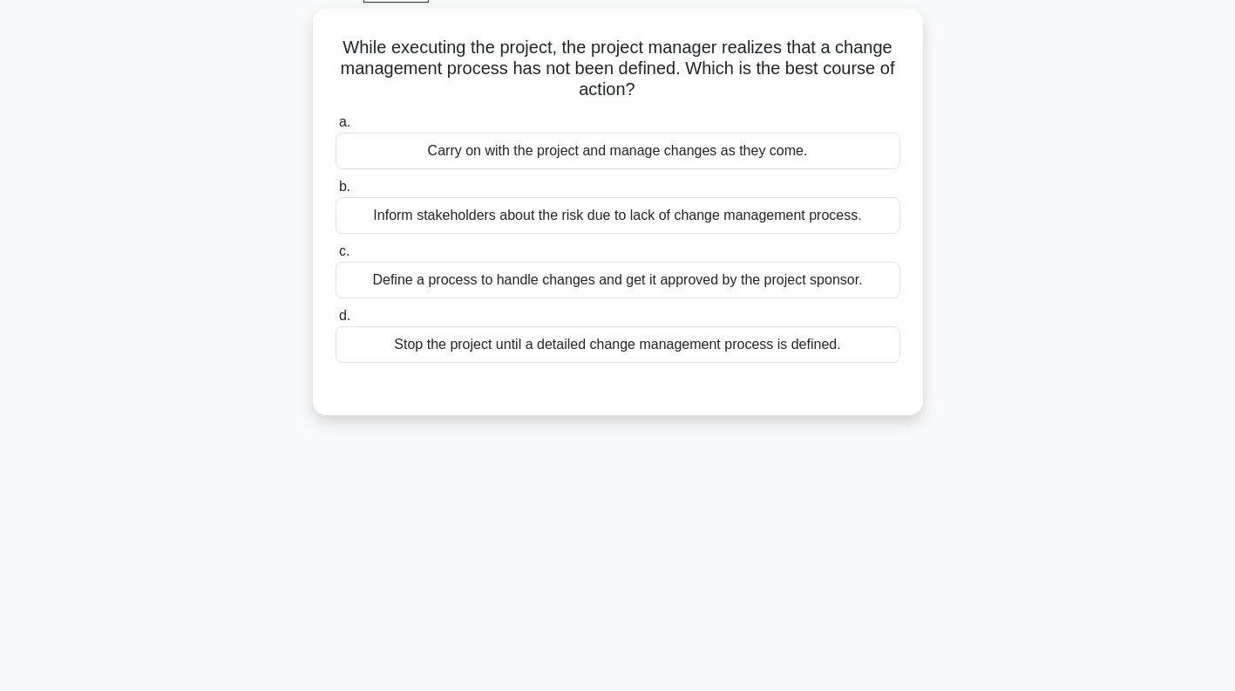
scroll to position [0, 0]
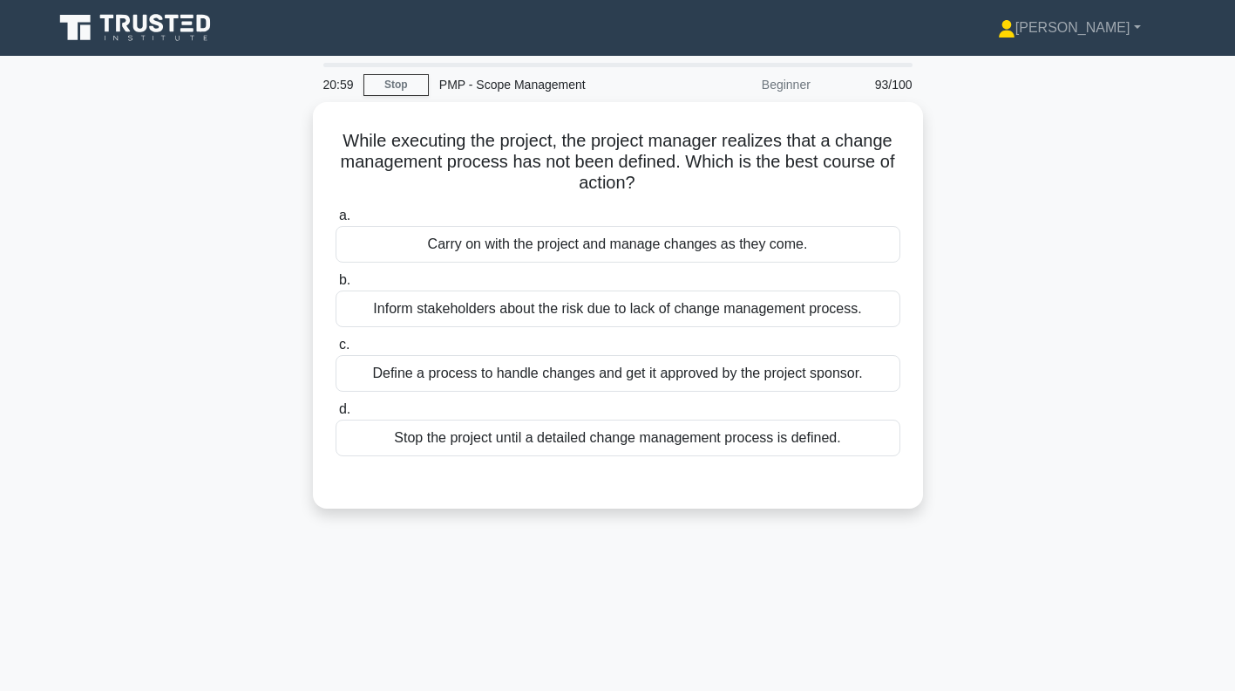
click at [813, 371] on div "Define a process to handle changes and get it approved by the project sponsor." at bounding box center [618, 373] width 565 height 37
click at [336, 350] on input "c. Define a process to handle changes and get it approved by the project sponso…" at bounding box center [336, 344] width 0 height 11
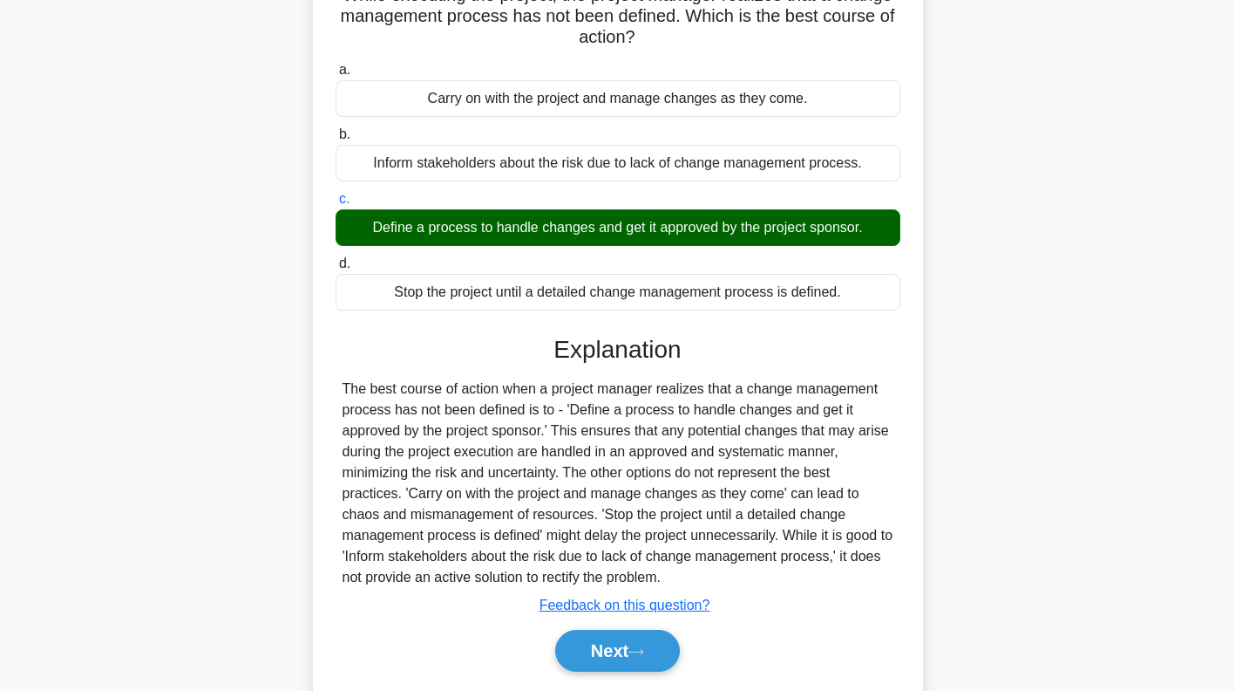
scroll to position [251, 0]
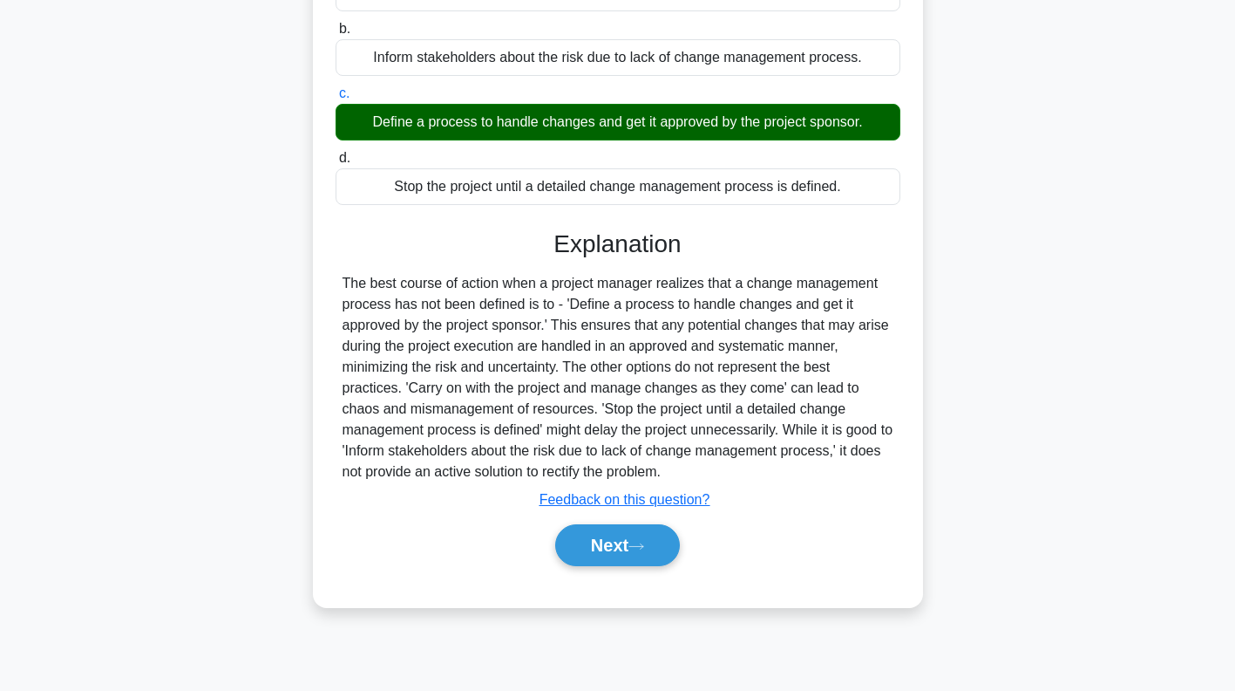
click at [637, 541] on icon at bounding box center [637, 546] width 16 height 10
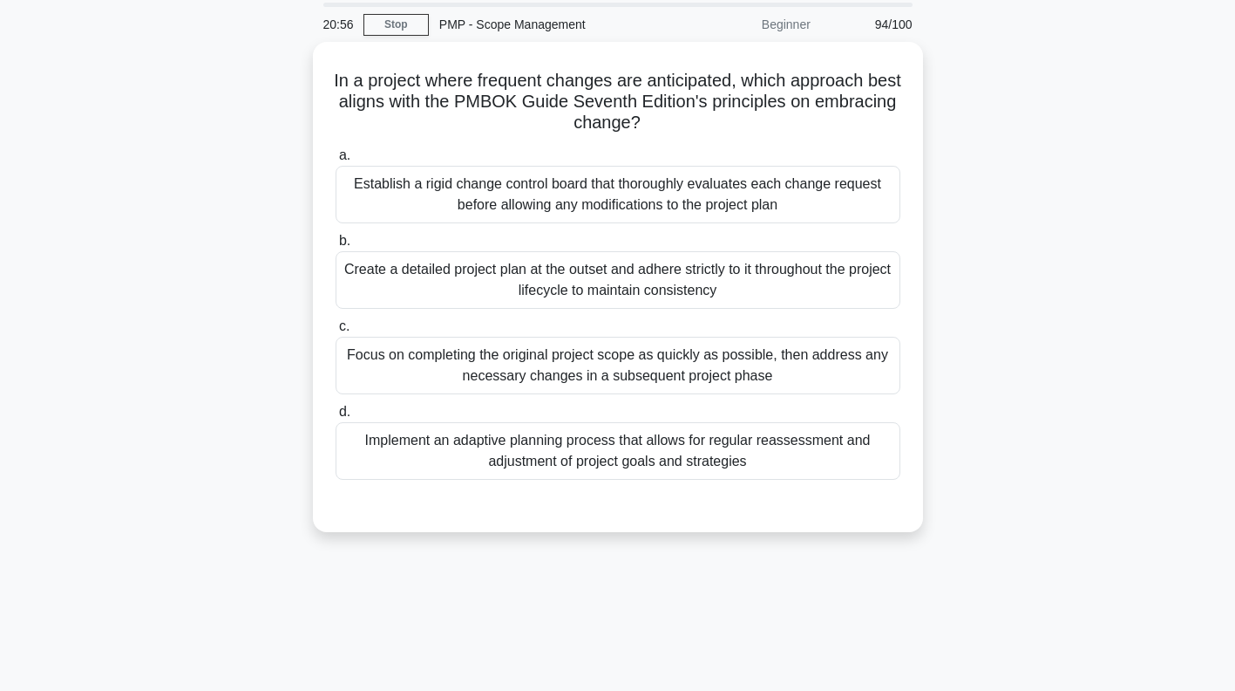
scroll to position [0, 0]
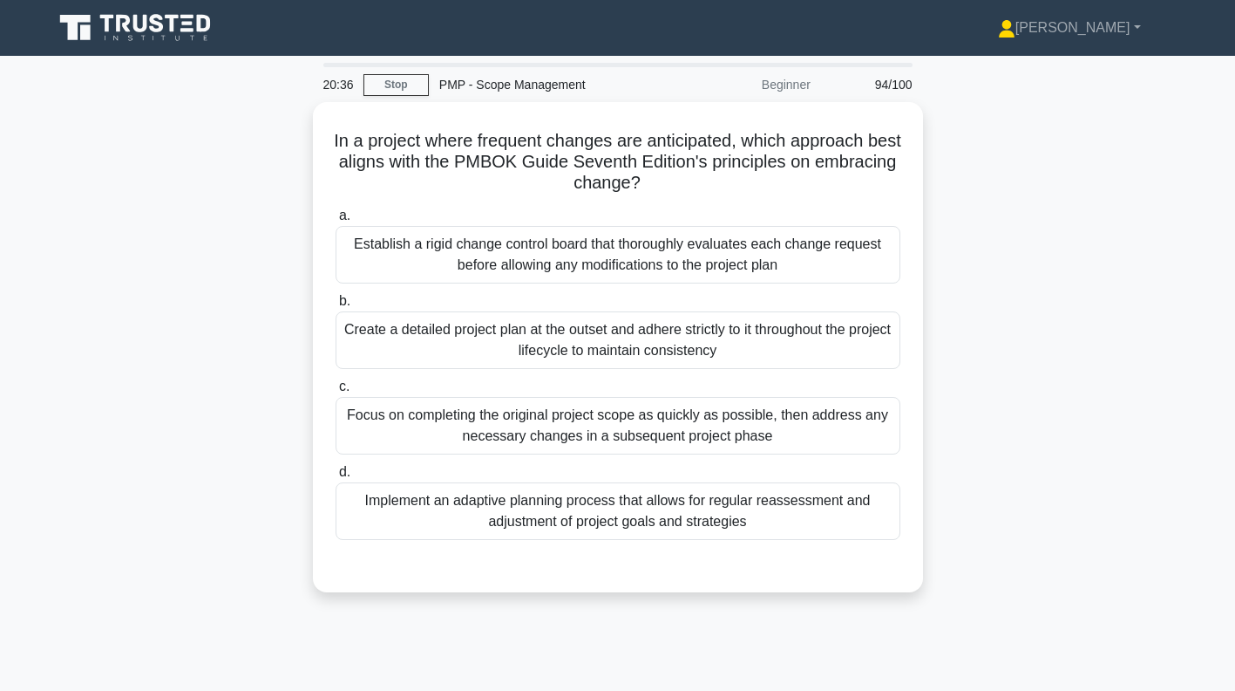
click at [800, 249] on div "Establish a rigid change control board that thoroughly evaluates each change re…" at bounding box center [618, 255] width 565 height 58
click at [336, 221] on input "a. Establish a rigid change control board that thoroughly evaluates each change…" at bounding box center [336, 215] width 0 height 11
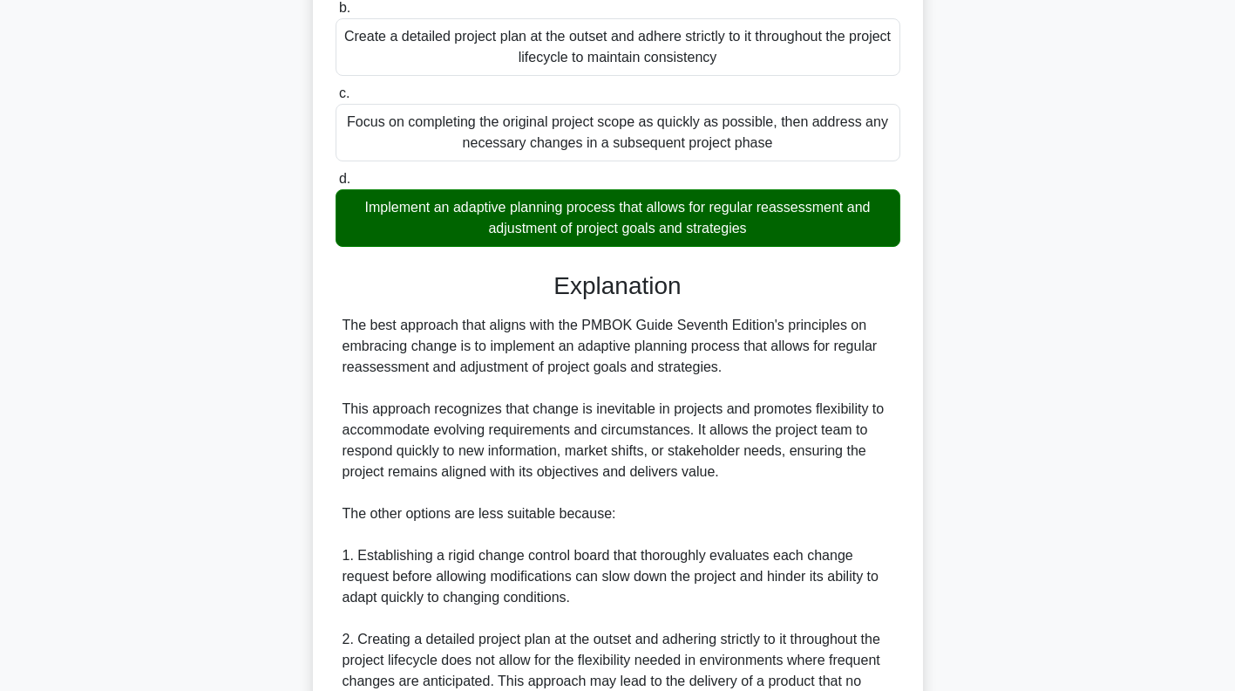
scroll to position [301, 0]
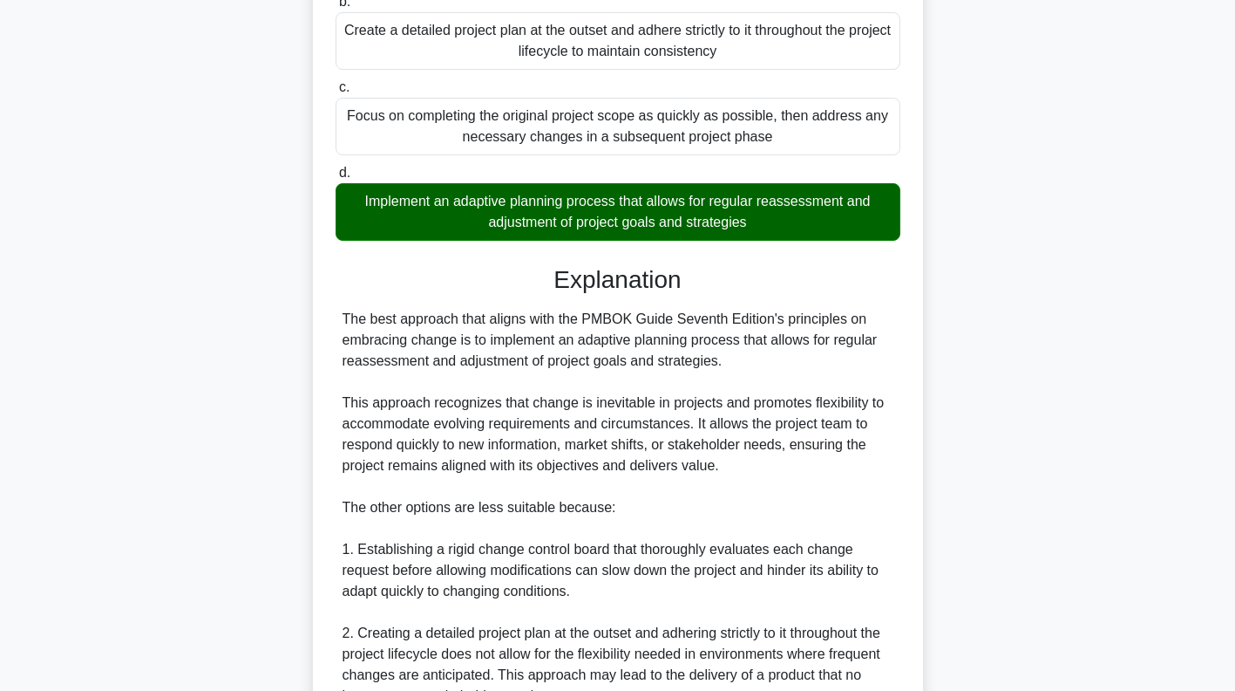
click at [1094, 592] on div "In a project where frequent changes are anticipated, which approach best aligns…" at bounding box center [618, 431] width 1151 height 1260
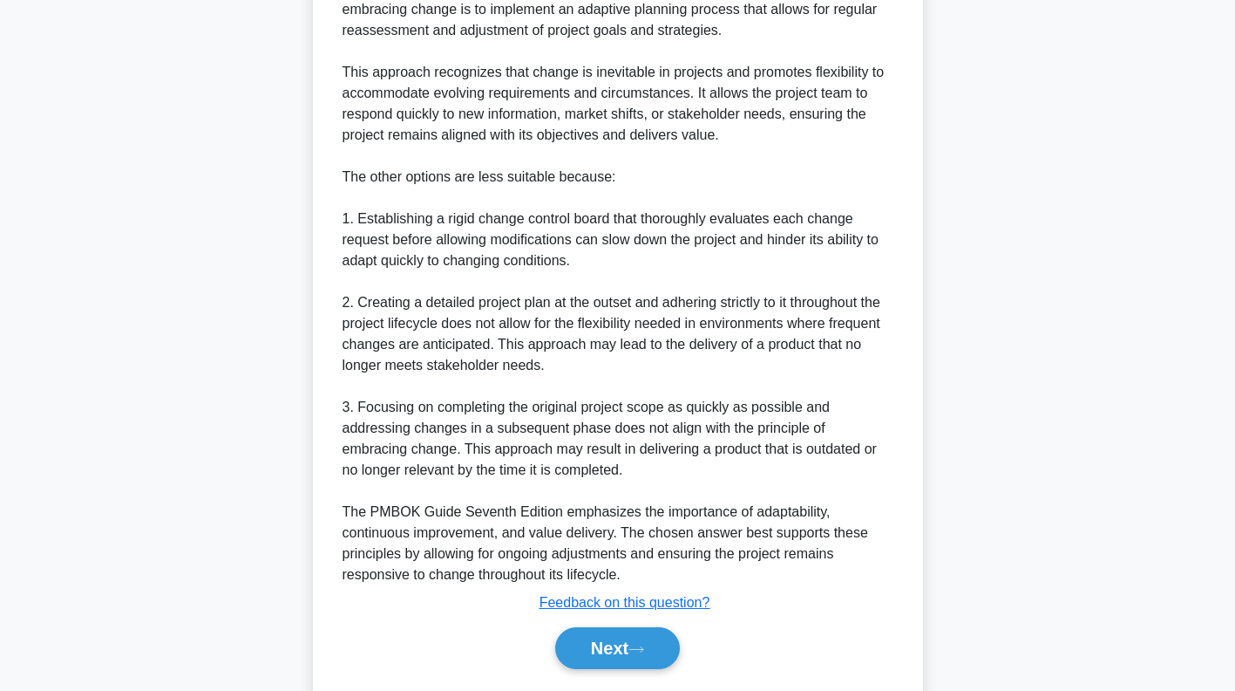
scroll to position [632, 0]
click at [653, 643] on button "Next" at bounding box center [617, 647] width 125 height 42
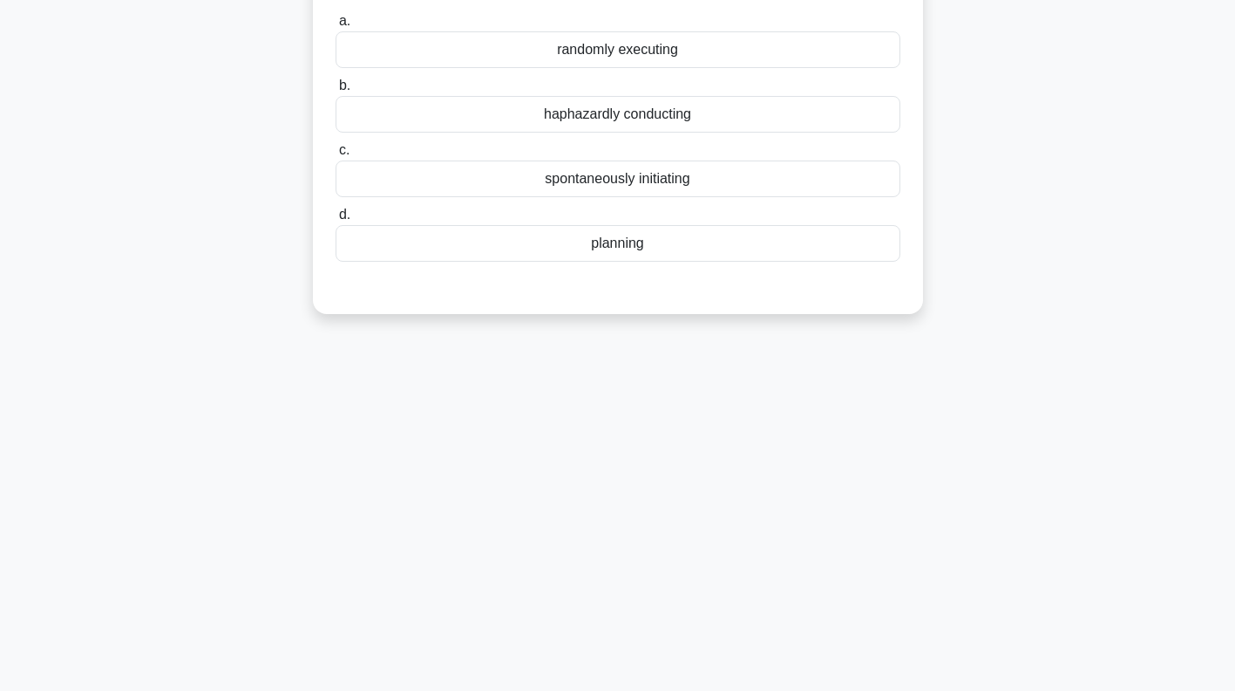
scroll to position [0, 0]
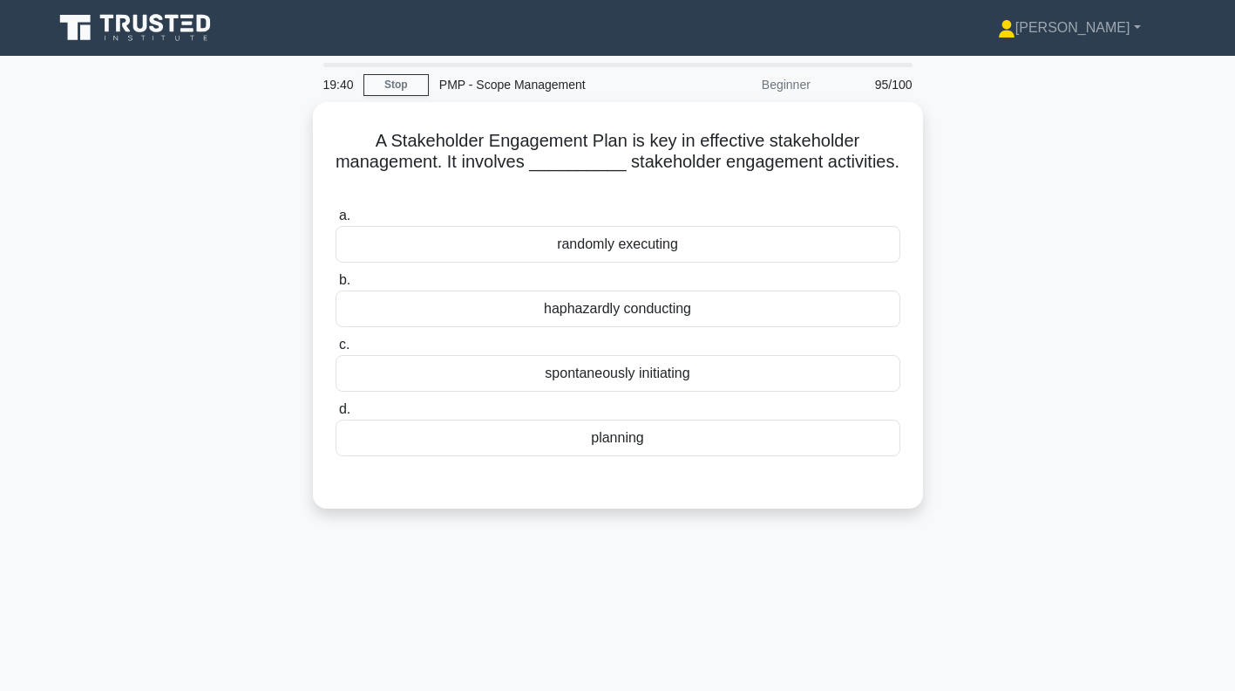
click at [674, 435] on div "planning" at bounding box center [618, 437] width 565 height 37
click at [336, 415] on input "d. planning" at bounding box center [336, 409] width 0 height 11
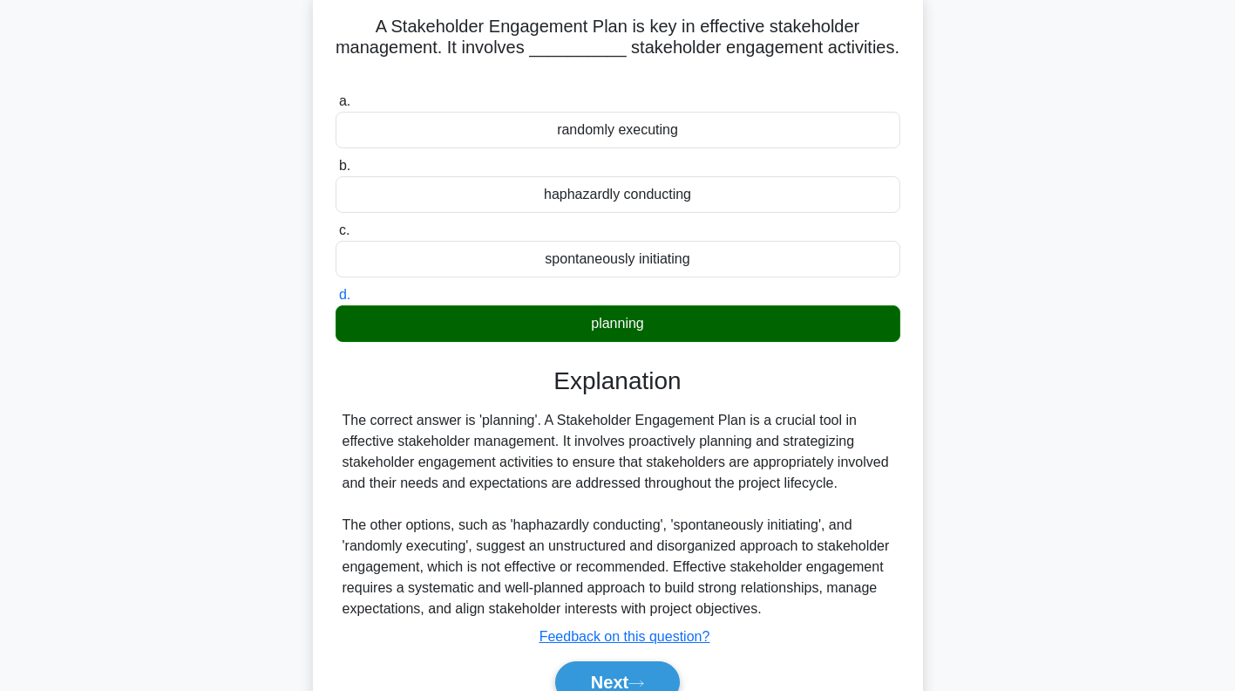
scroll to position [251, 0]
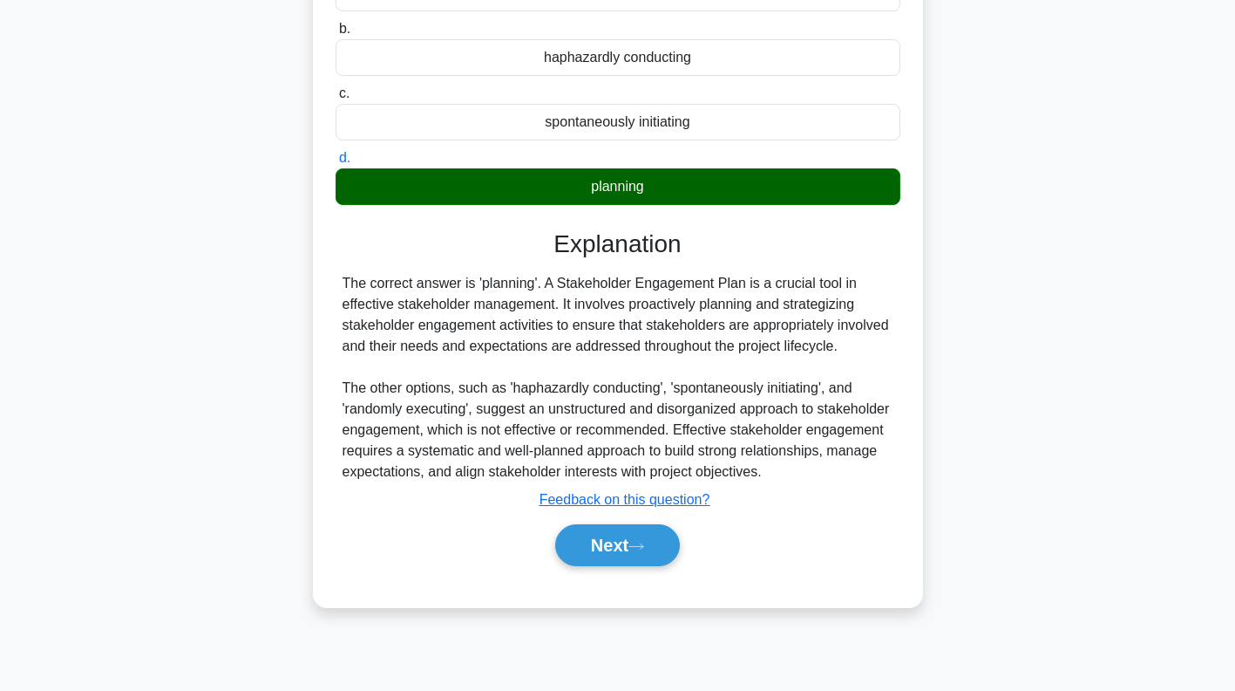
click at [639, 553] on button "Next" at bounding box center [617, 545] width 125 height 42
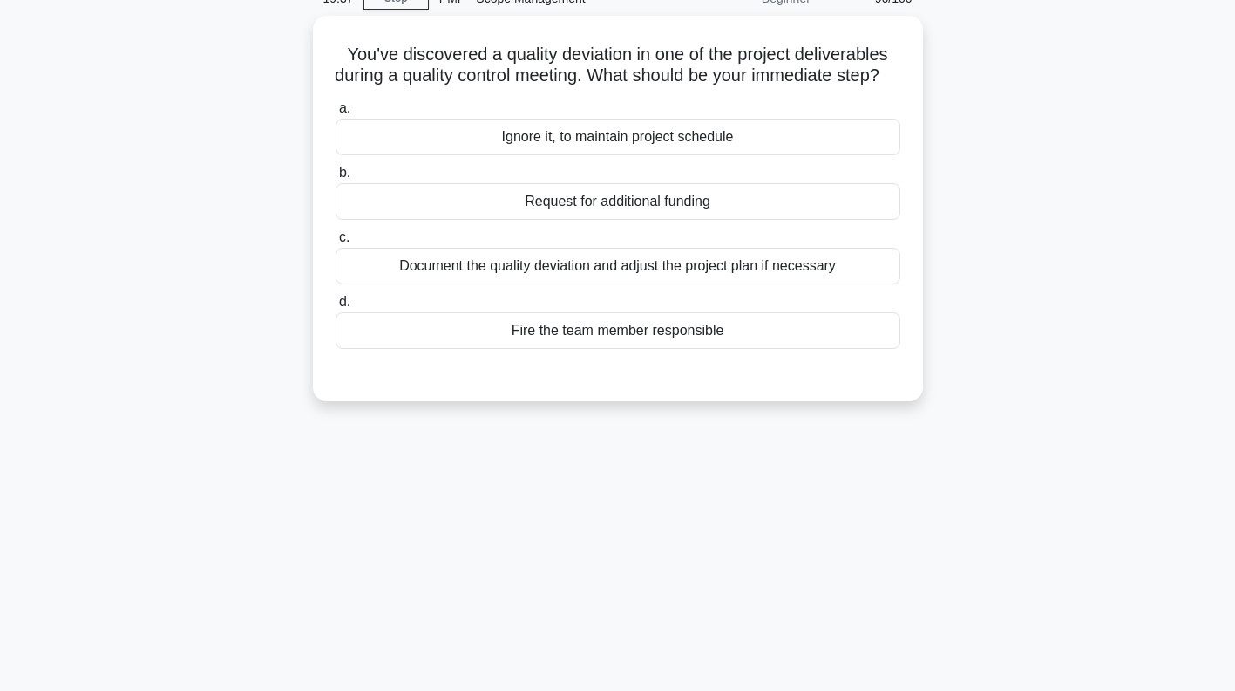
scroll to position [0, 0]
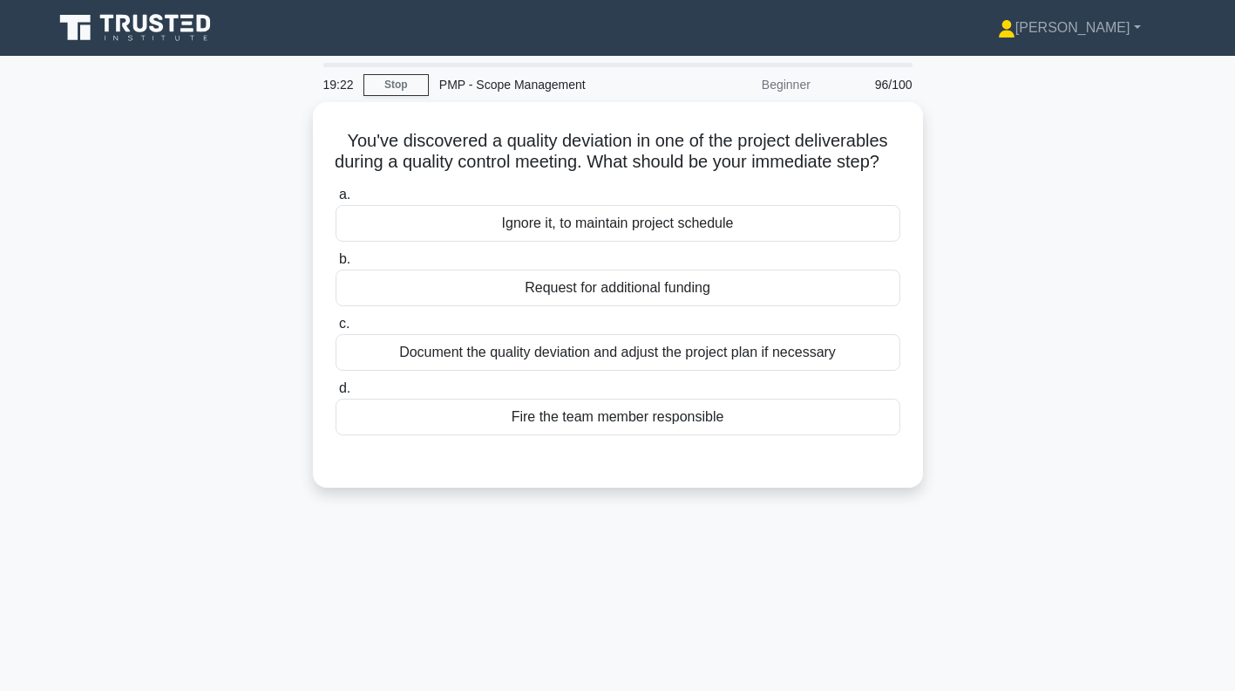
click at [801, 371] on div "Document the quality deviation and adjust the project plan if necessary" at bounding box center [618, 352] width 565 height 37
click at [336, 330] on input "c. Document the quality deviation and adjust the project plan if necessary" at bounding box center [336, 323] width 0 height 11
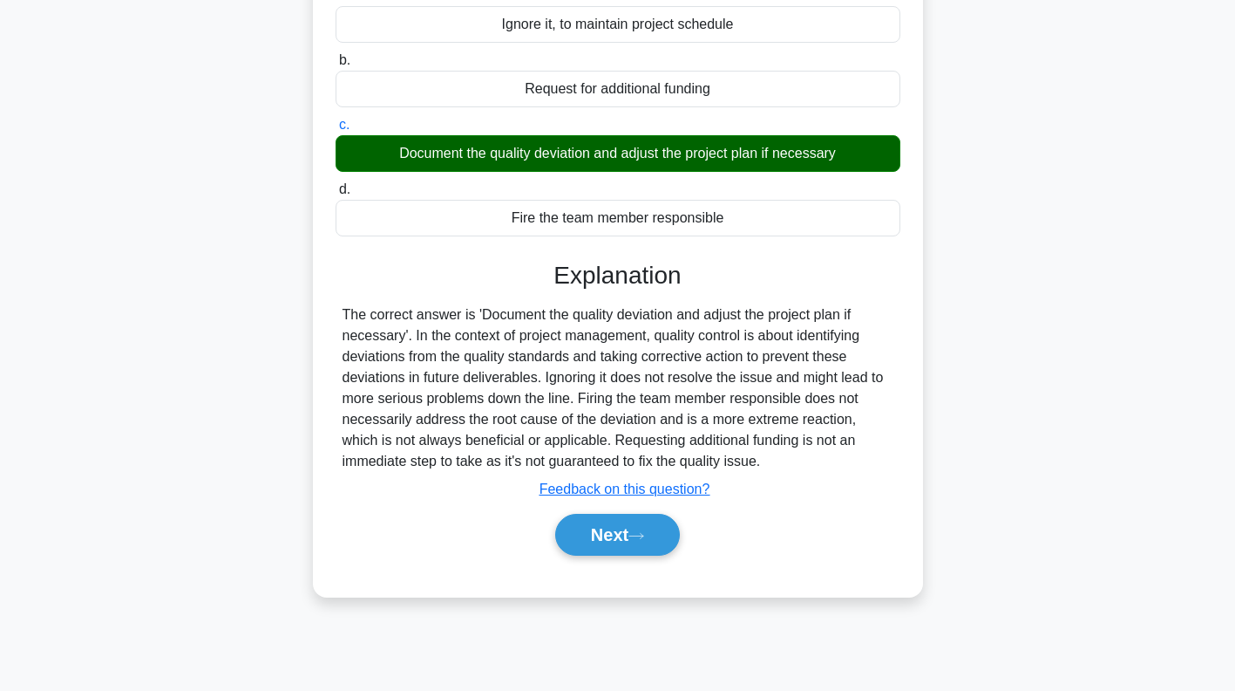
scroll to position [251, 0]
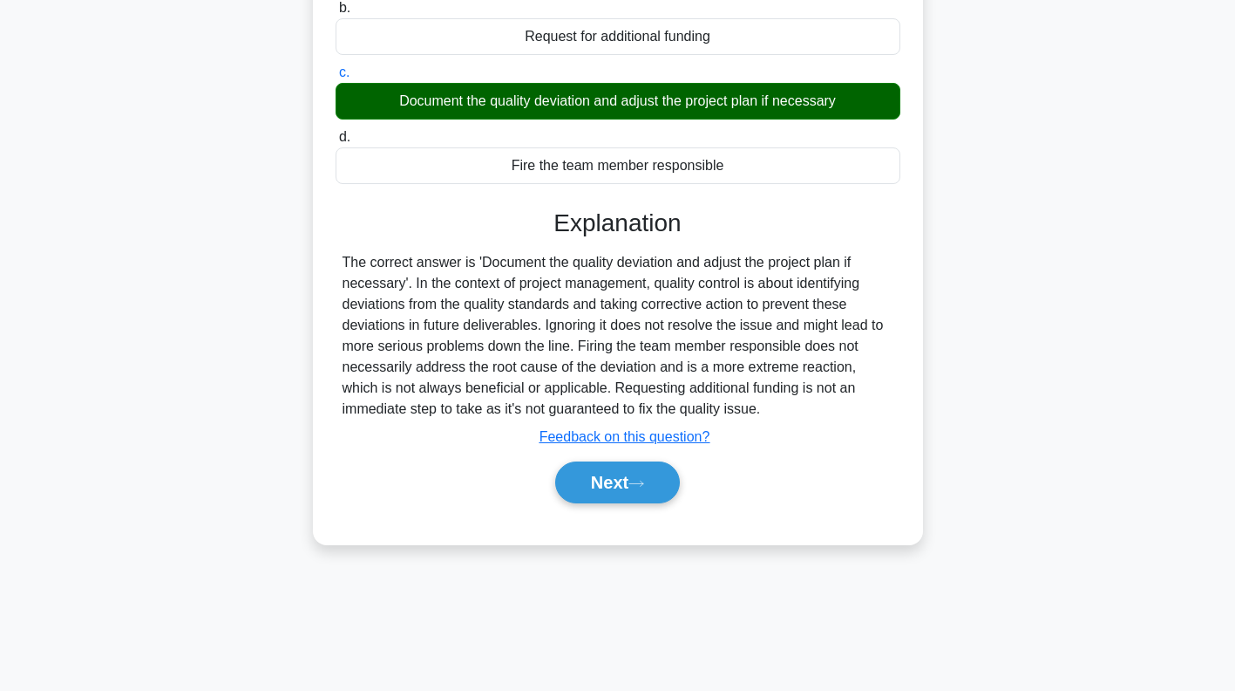
click at [639, 488] on icon at bounding box center [637, 484] width 16 height 10
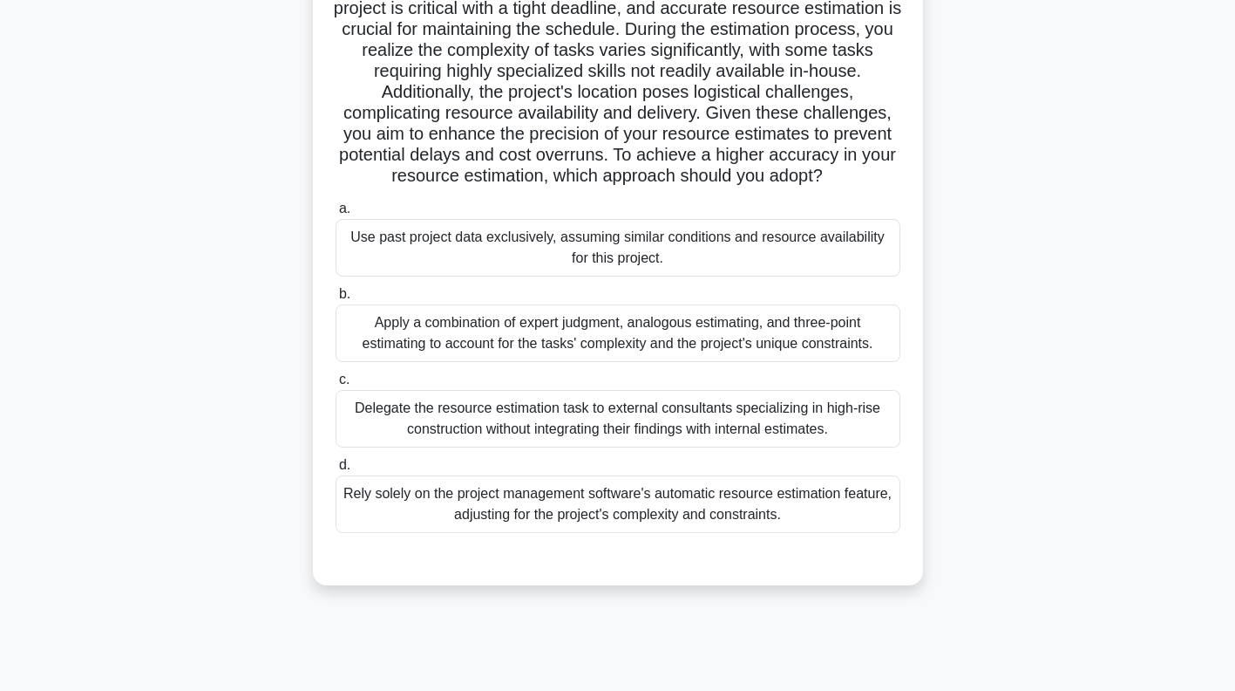
scroll to position [175, 0]
click at [827, 349] on div "Apply a combination of expert judgment, analogous estimating, and three-point e…" at bounding box center [618, 332] width 565 height 58
click at [336, 299] on input "b. Apply a combination of expert judgment, analogous estimating, and three-poin…" at bounding box center [336, 293] width 0 height 11
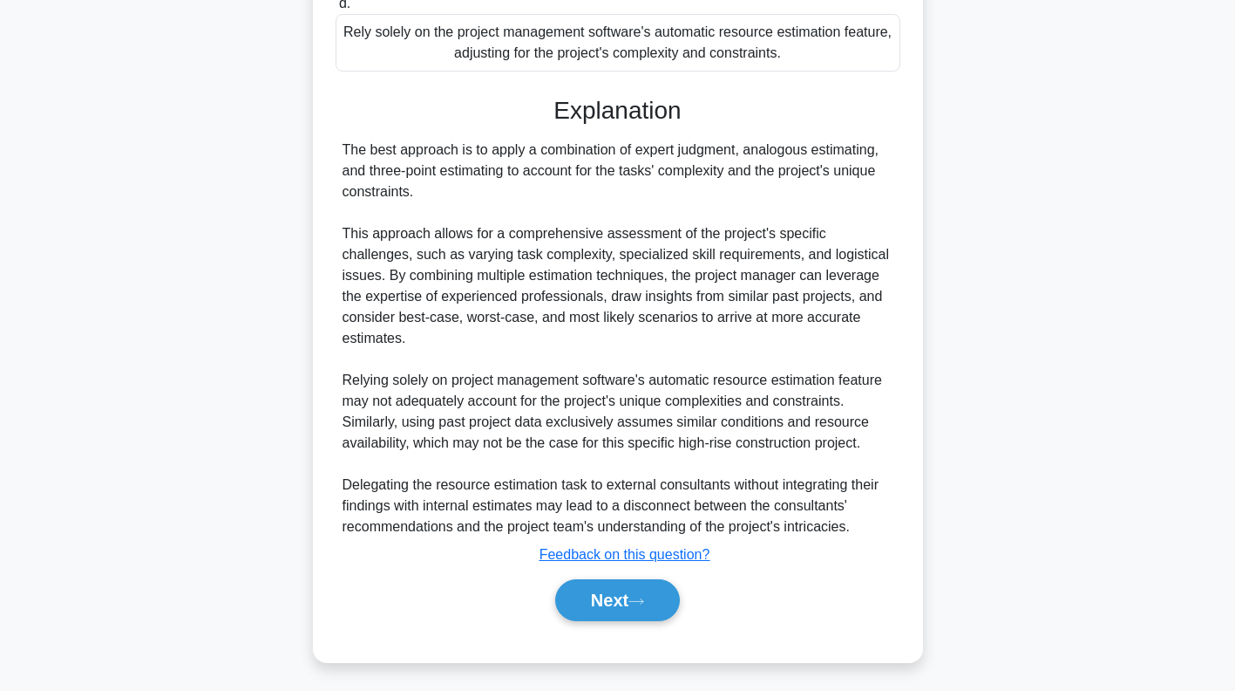
scroll to position [657, 0]
click at [644, 596] on icon at bounding box center [637, 601] width 16 height 10
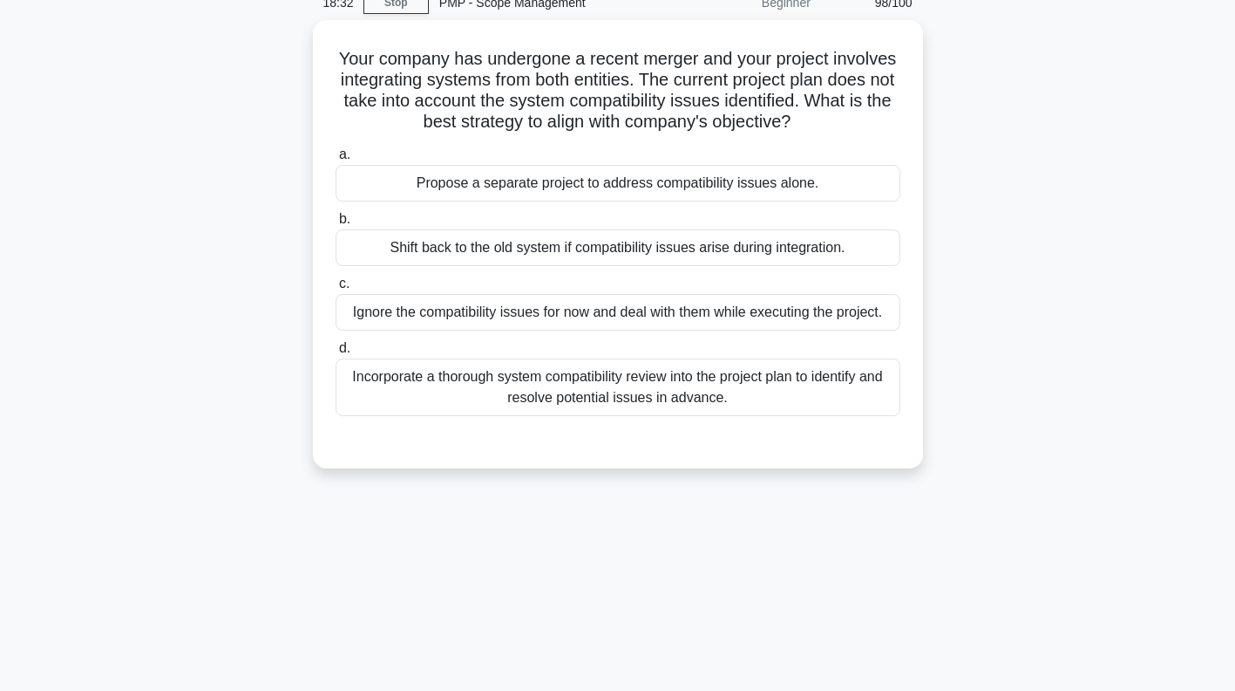
scroll to position [0, 0]
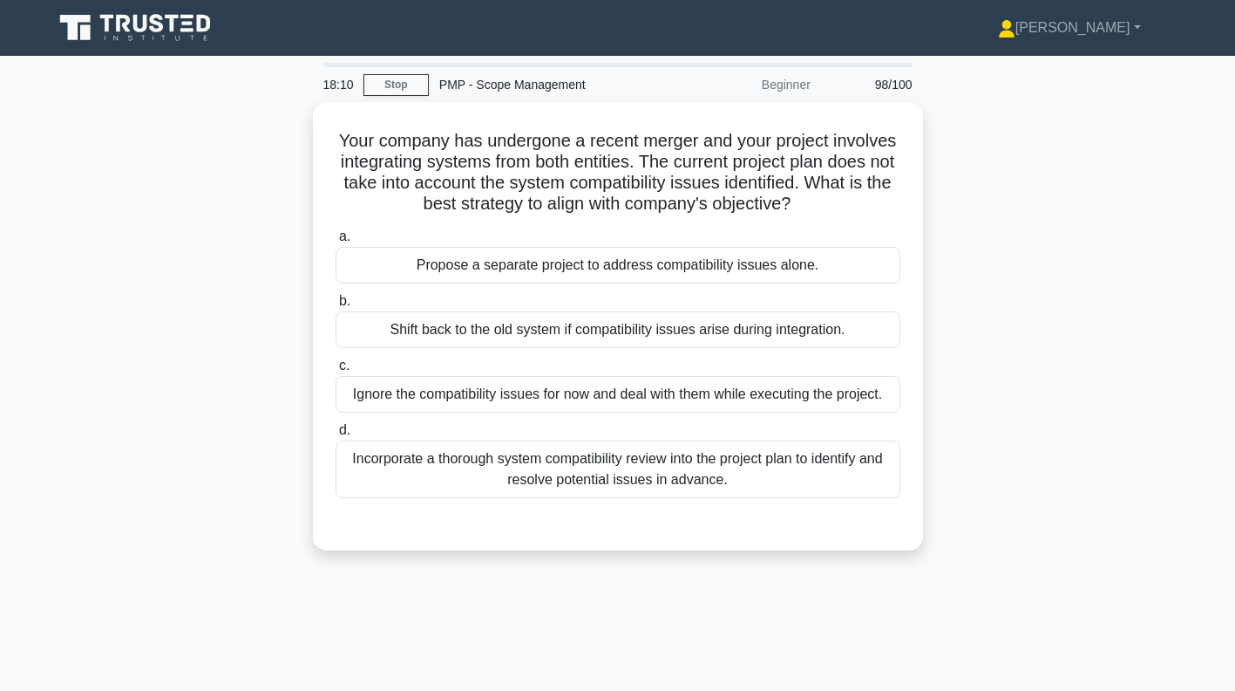
click at [827, 480] on div "Incorporate a thorough system compatibility review into the project plan to ide…" at bounding box center [618, 469] width 565 height 58
click at [336, 436] on input "d. Incorporate a thorough system compatibility review into the project plan to …" at bounding box center [336, 430] width 0 height 11
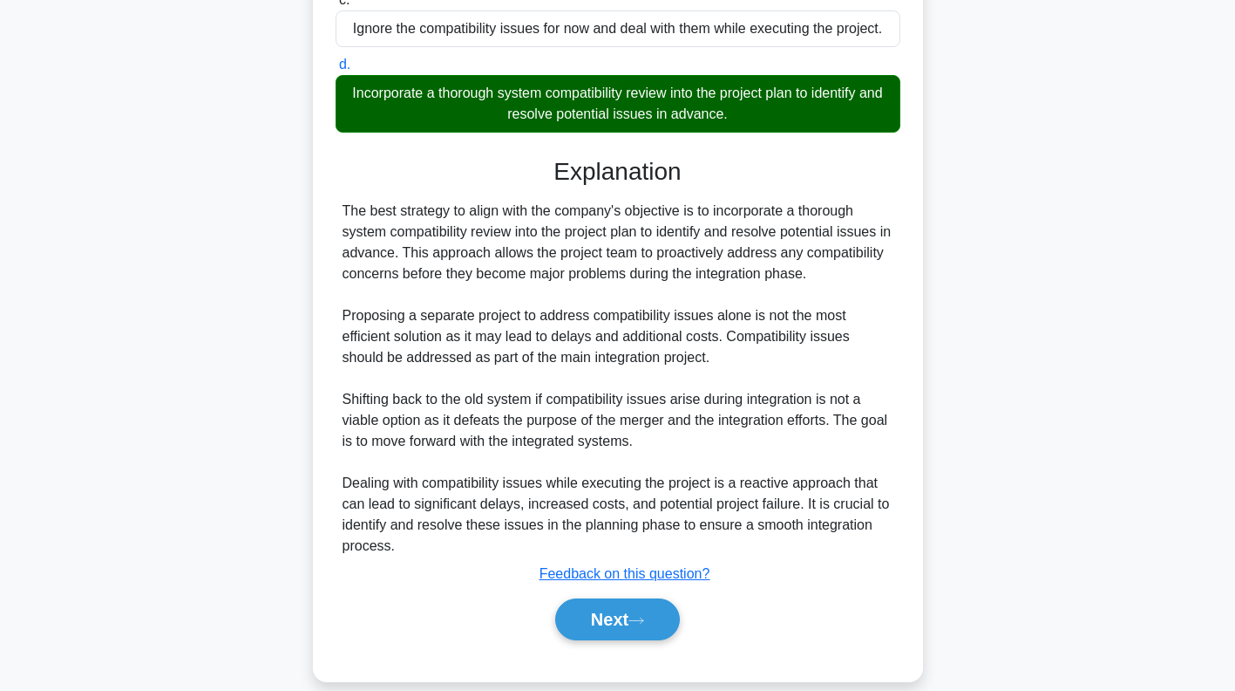
scroll to position [406, 0]
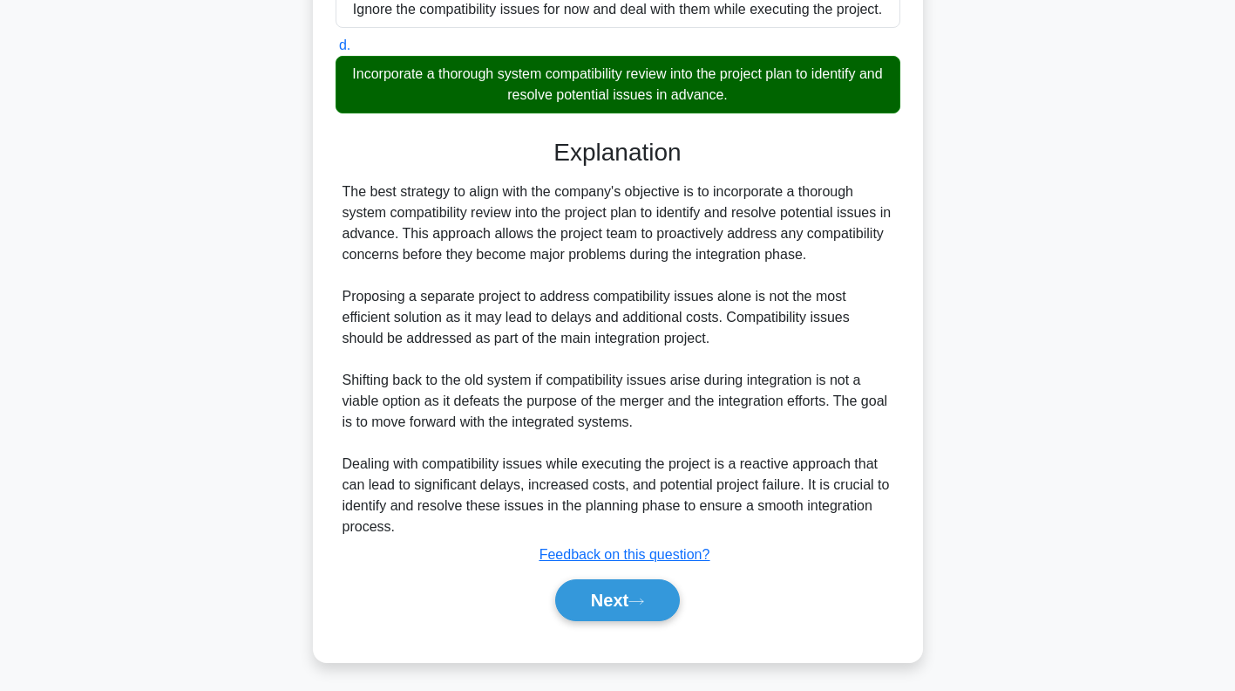
click at [644, 596] on icon at bounding box center [637, 601] width 16 height 10
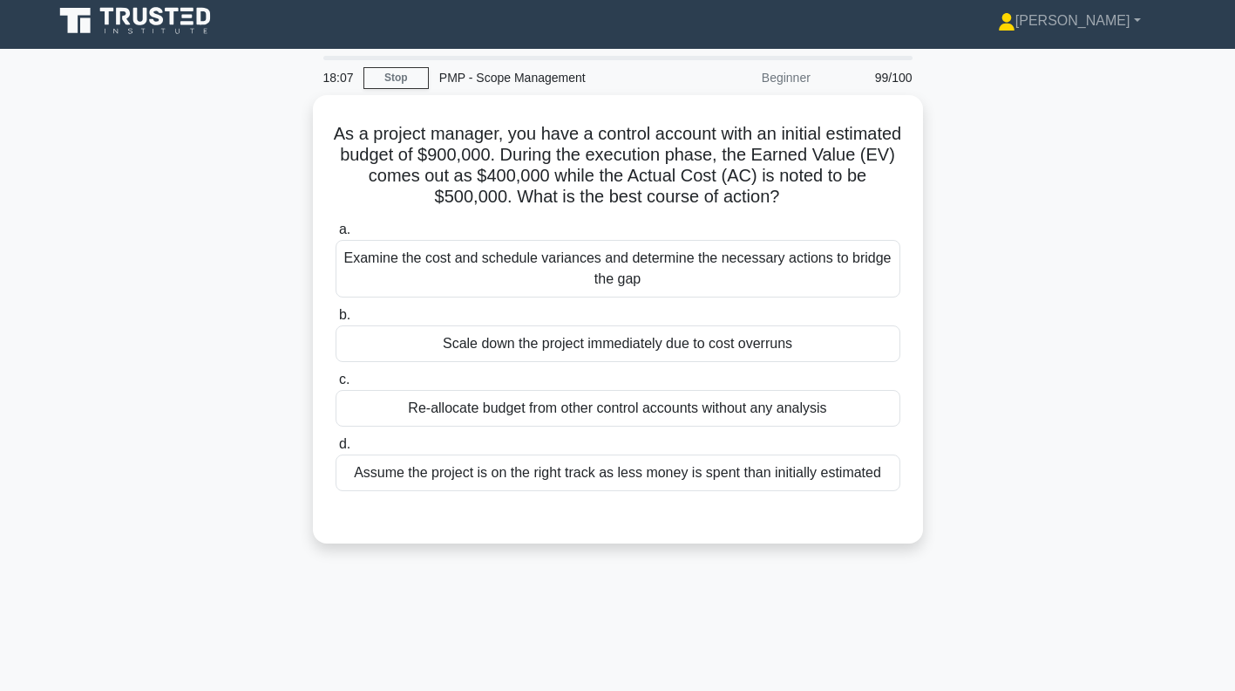
scroll to position [0, 0]
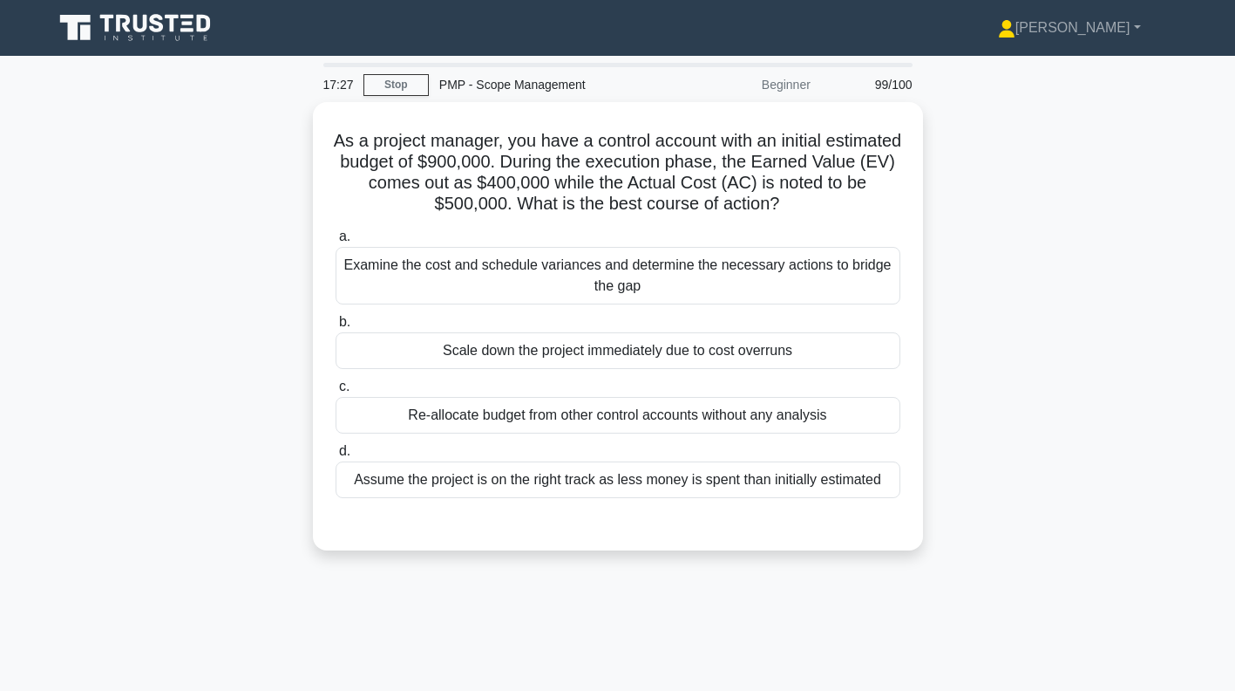
click at [824, 282] on div "Examine the cost and schedule variances and determine the necessary actions to …" at bounding box center [618, 276] width 565 height 58
click at [336, 242] on input "a. Examine the cost and schedule variances and determine the necessary actions …" at bounding box center [336, 236] width 0 height 11
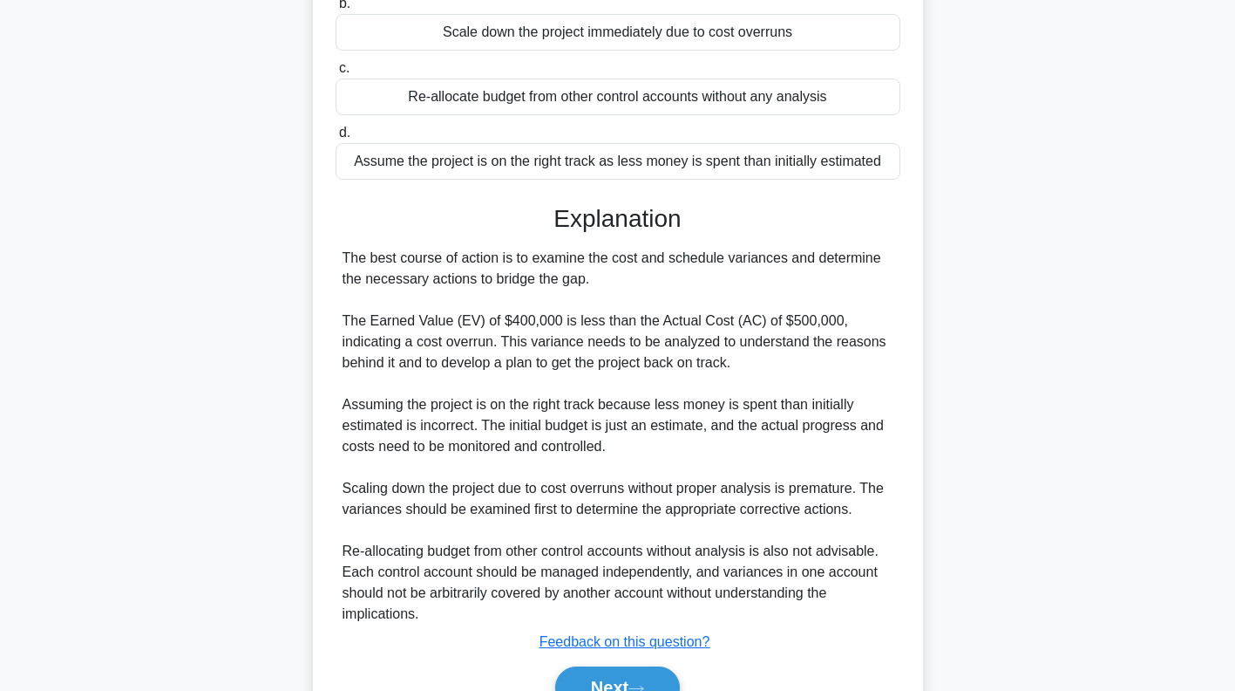
scroll to position [406, 0]
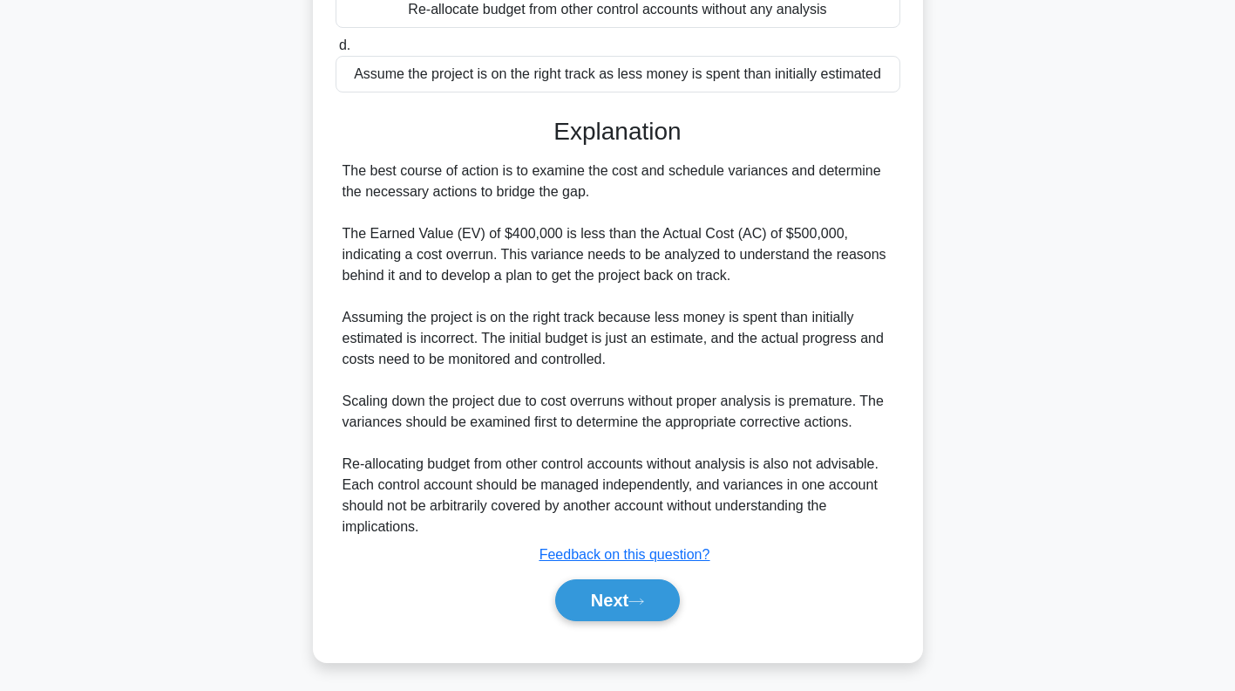
click at [639, 596] on icon at bounding box center [637, 601] width 16 height 10
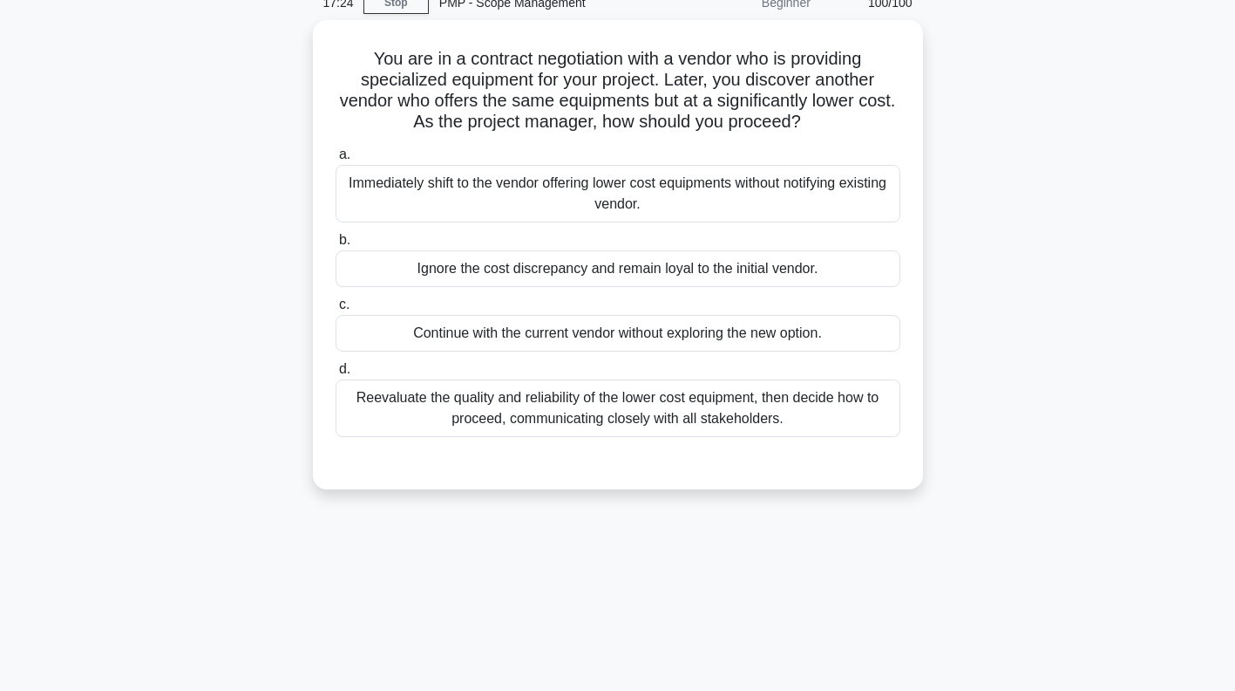
scroll to position [0, 0]
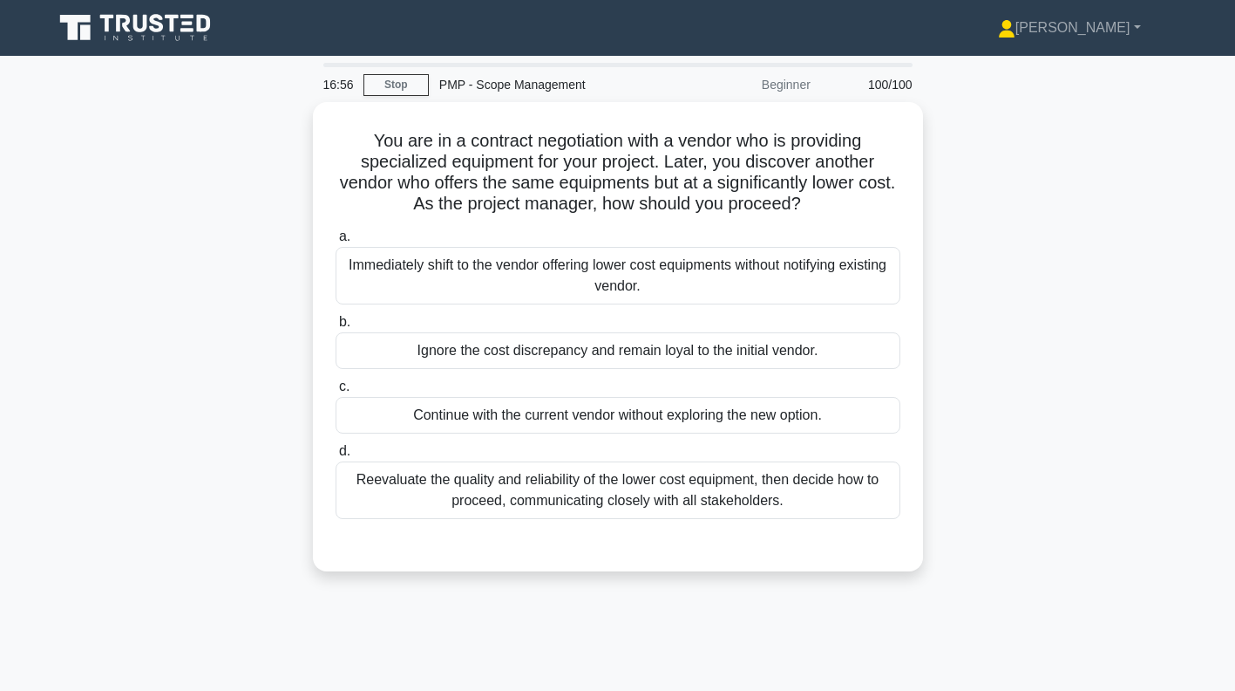
click at [857, 496] on div "Reevaluate the quality and reliability of the lower cost equipment, then decide…" at bounding box center [618, 490] width 565 height 58
click at [336, 457] on input "d. Reevaluate the quality and reliability of the lower cost equipment, then dec…" at bounding box center [336, 451] width 0 height 11
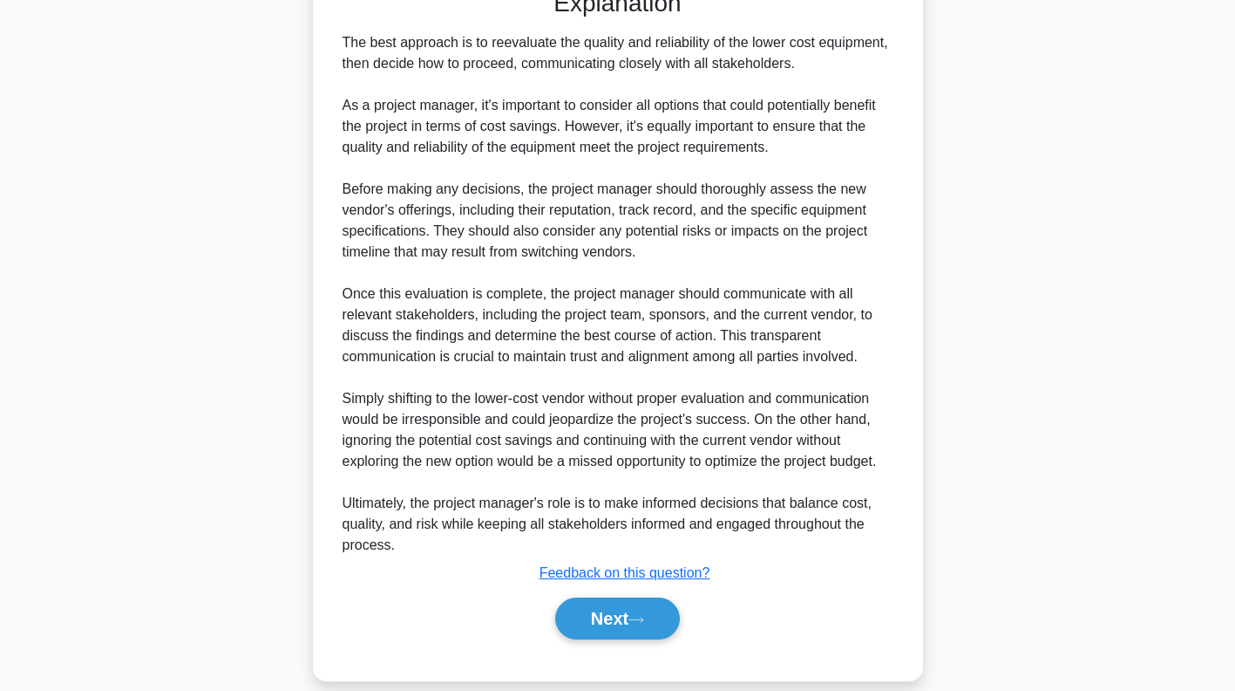
scroll to position [574, 0]
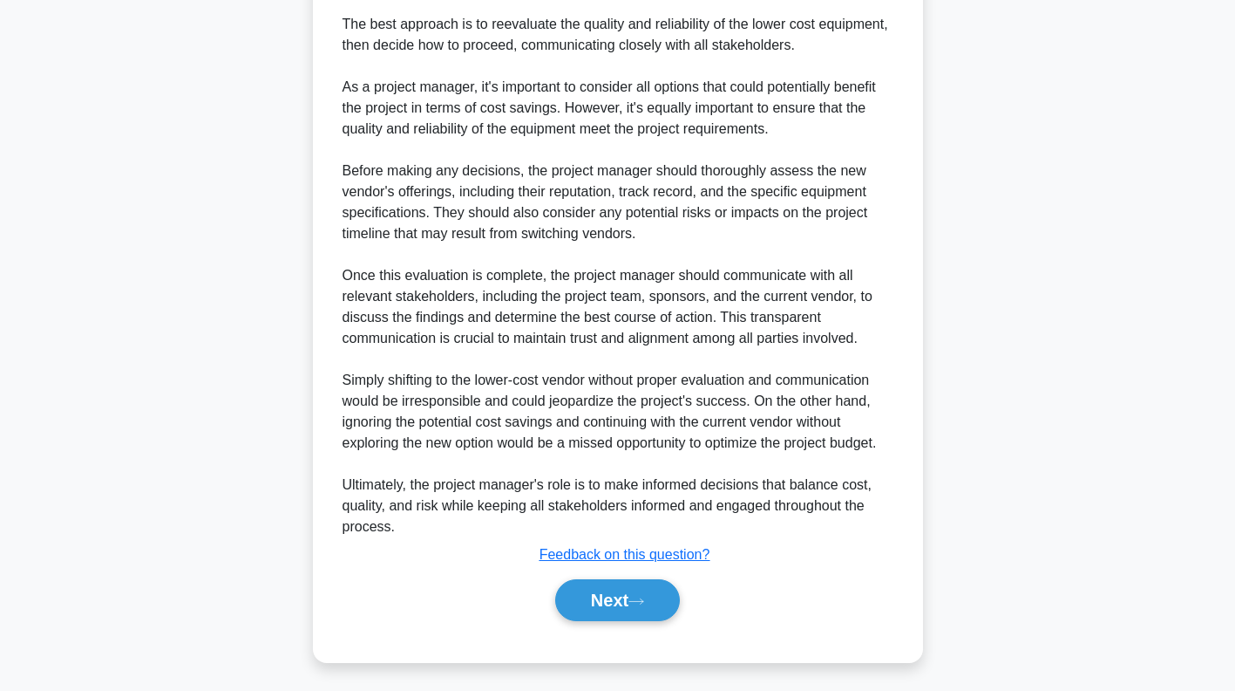
click at [638, 589] on button "Next" at bounding box center [617, 600] width 125 height 42
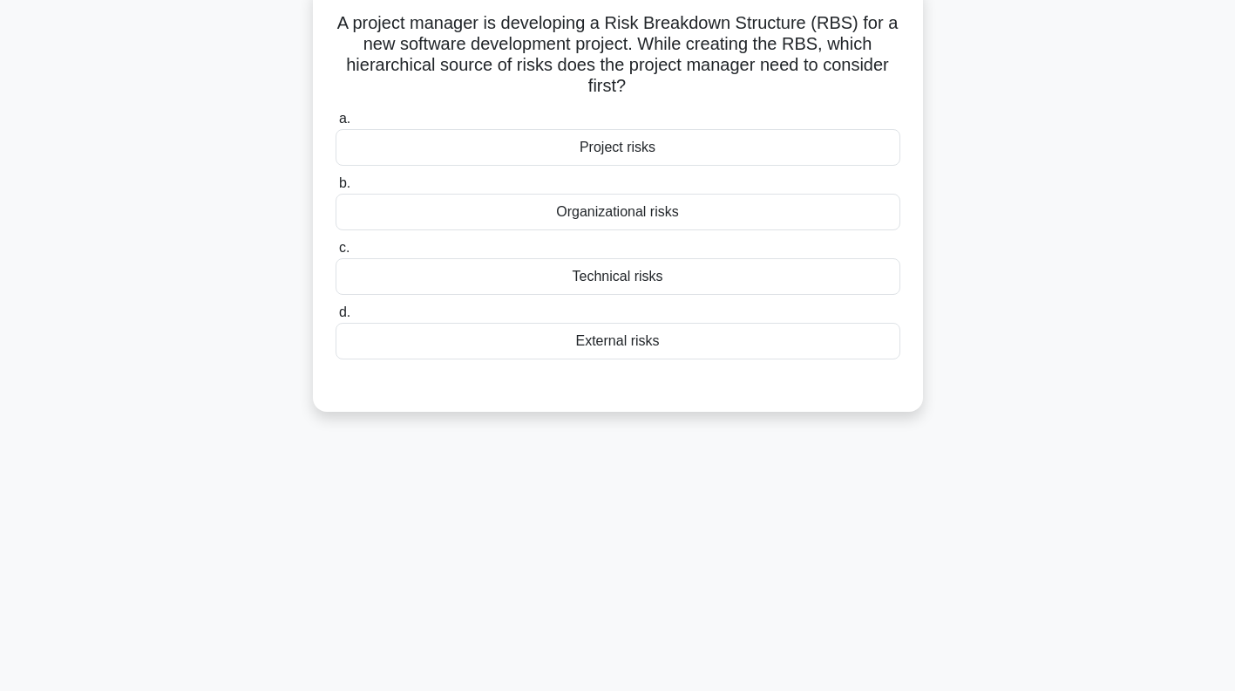
scroll to position [0, 0]
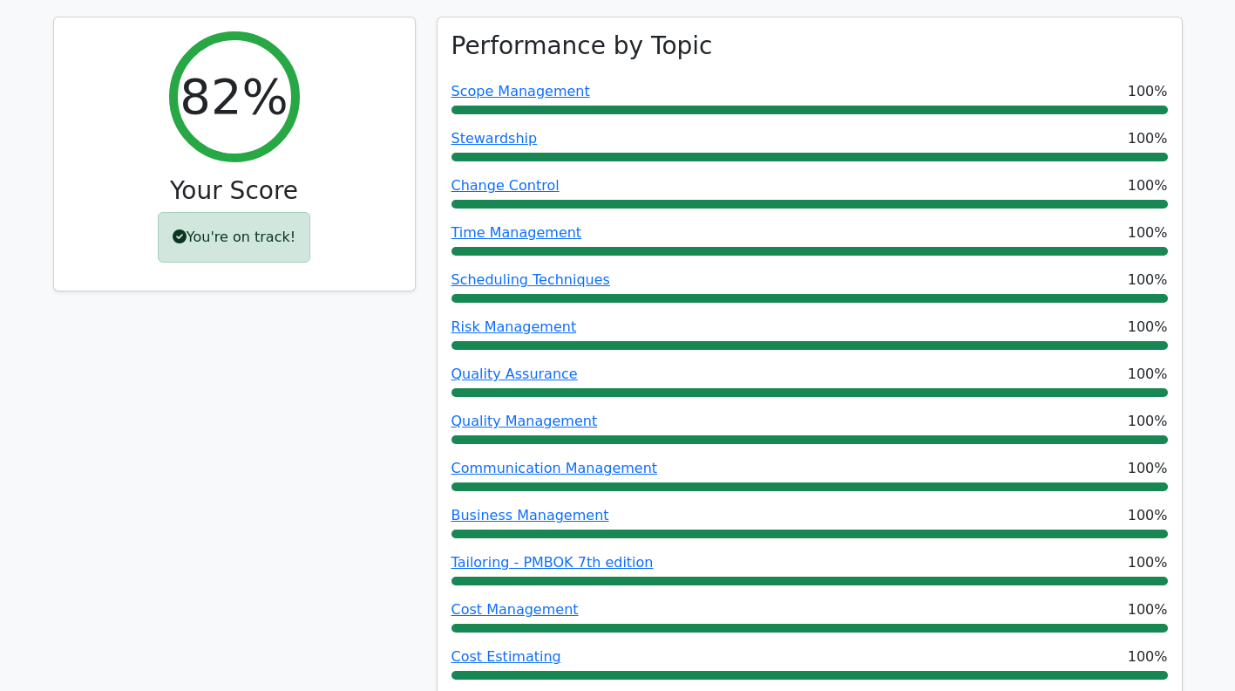
scroll to position [236, 0]
